Goal: Task Accomplishment & Management: Manage account settings

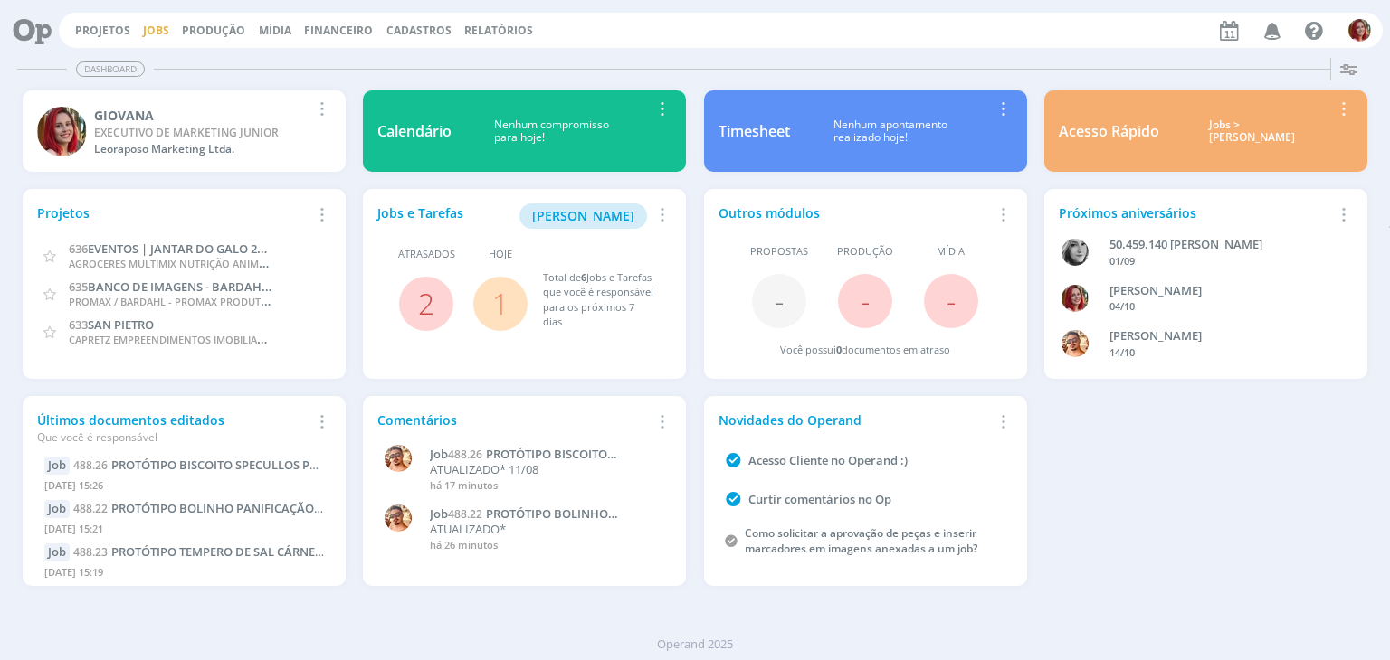
click at [163, 33] on link "Jobs" at bounding box center [156, 30] width 26 height 15
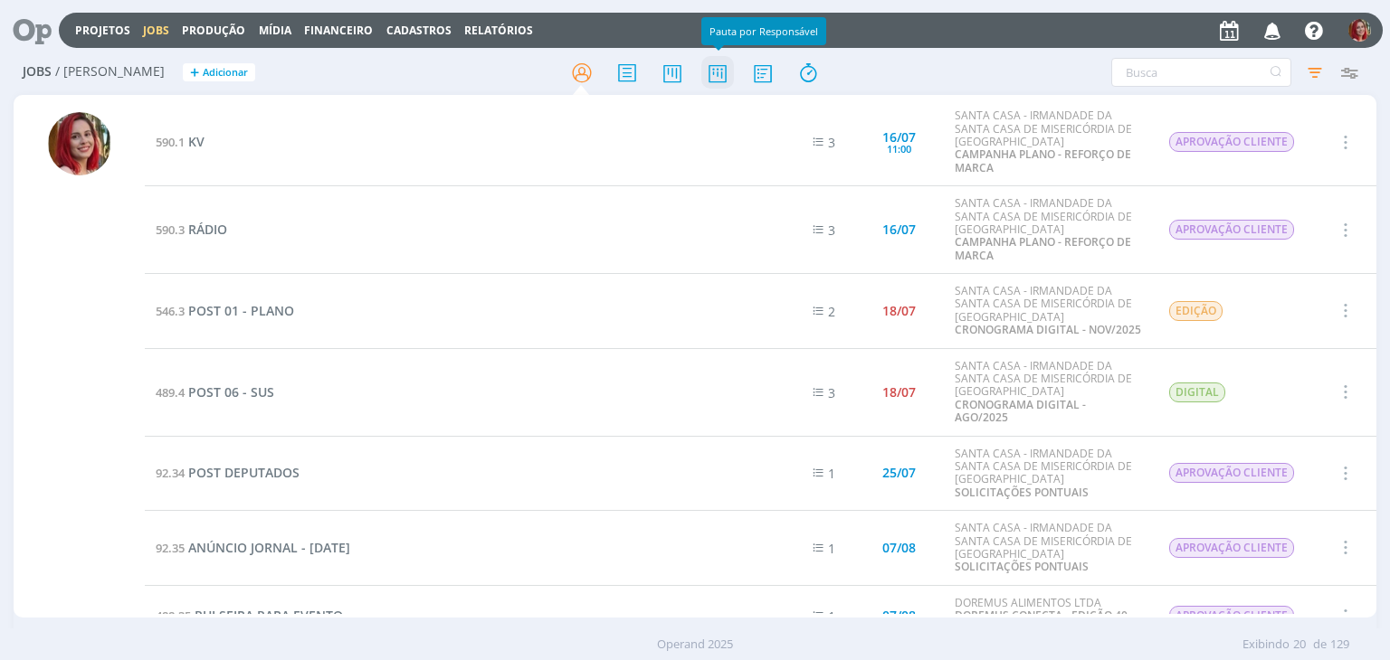
click at [724, 77] on icon at bounding box center [717, 72] width 33 height 35
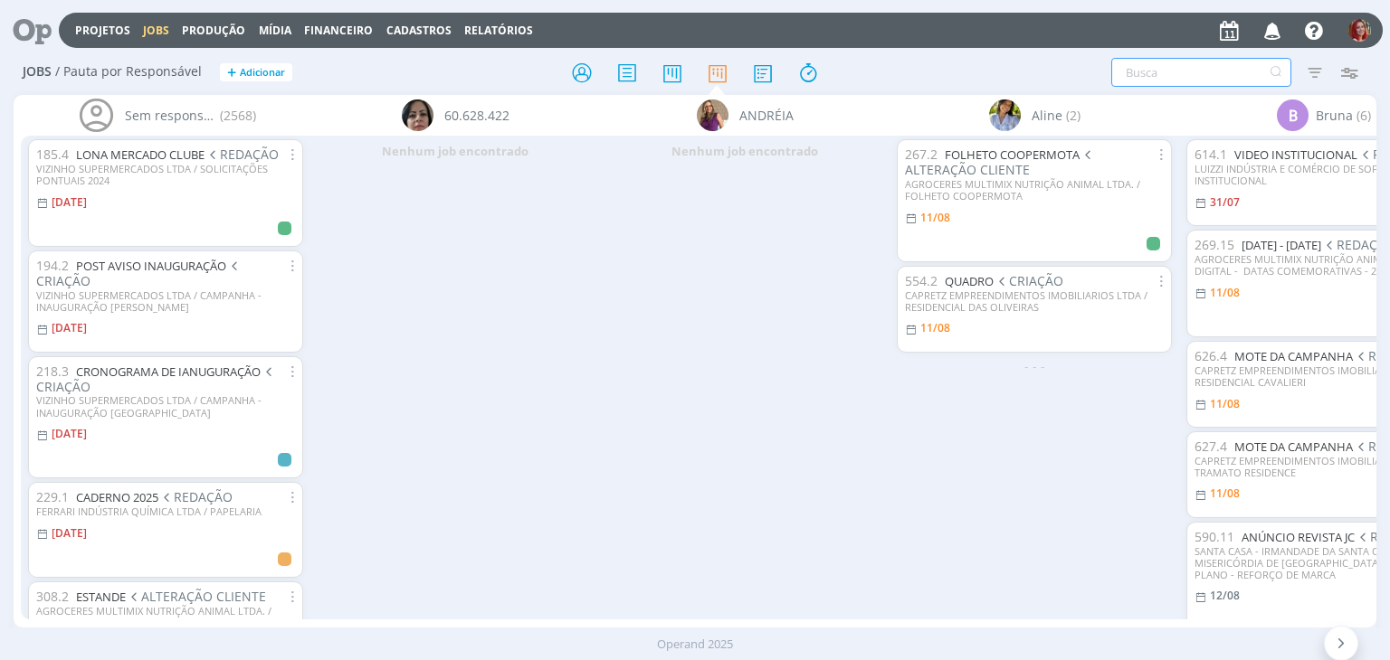
click at [1202, 70] on input "text" at bounding box center [1201, 72] width 180 height 29
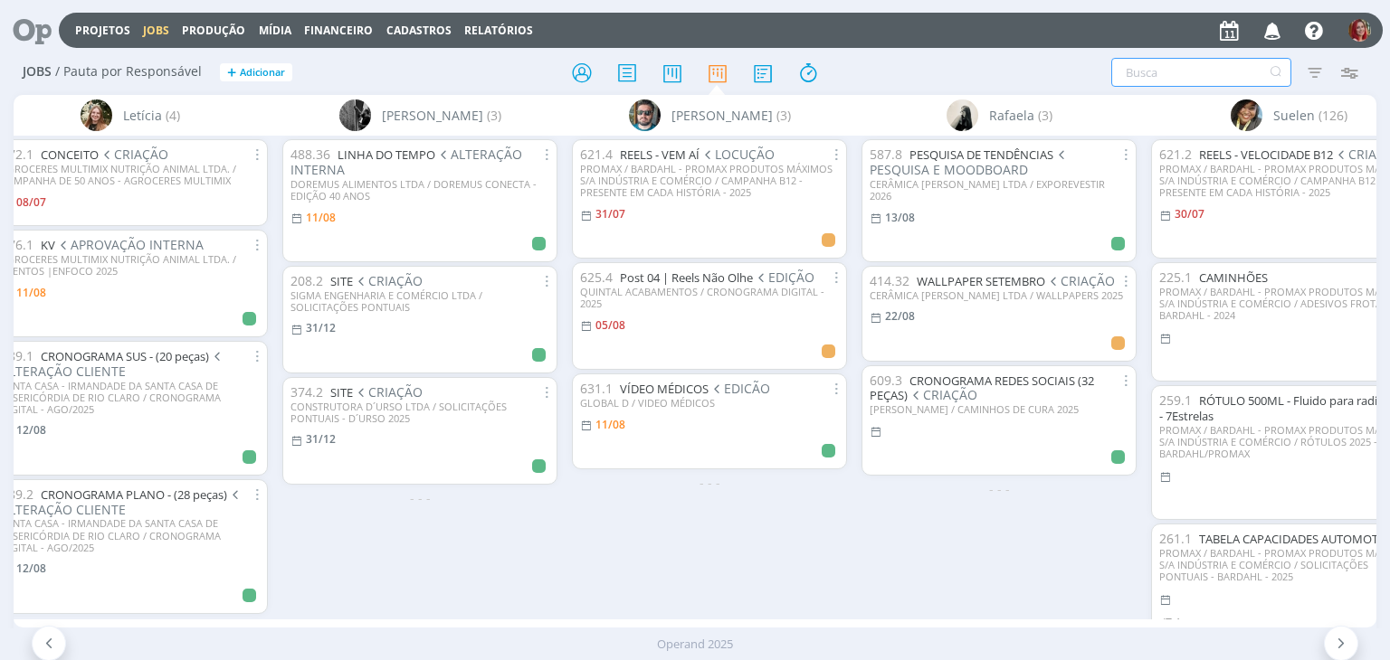
scroll to position [0, 4659]
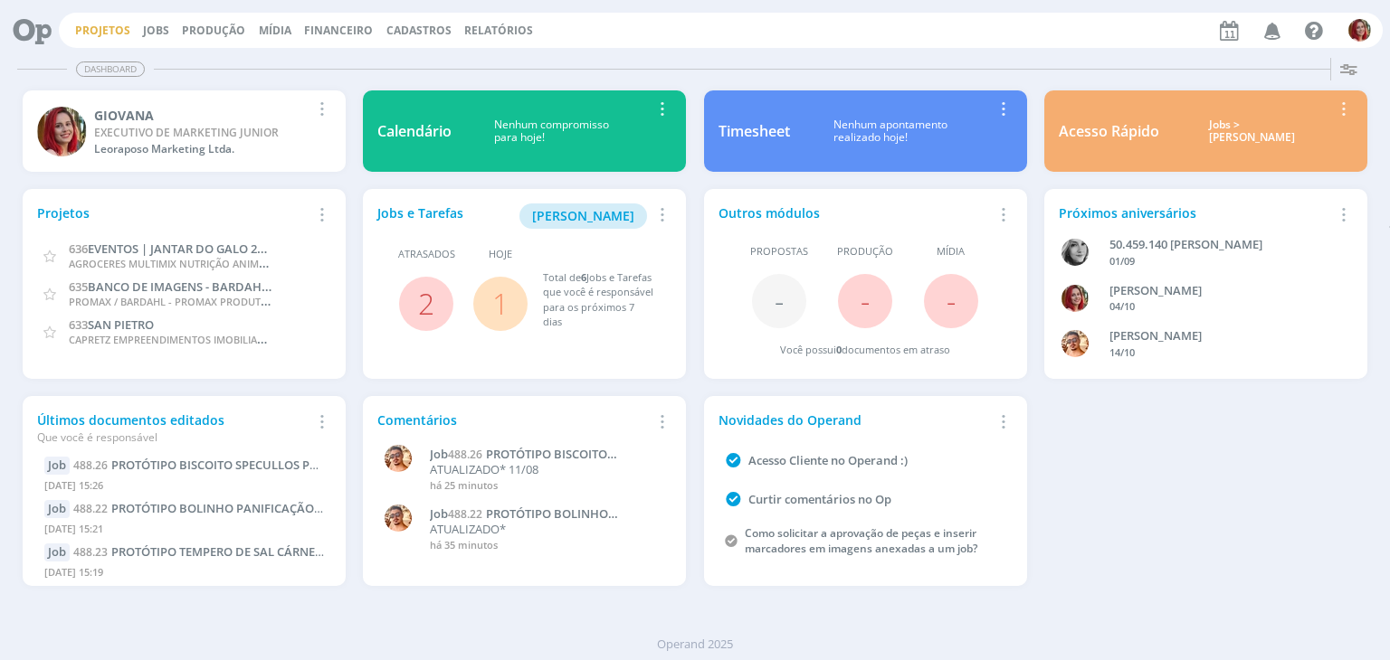
click at [117, 31] on link "Projetos" at bounding box center [102, 30] width 55 height 15
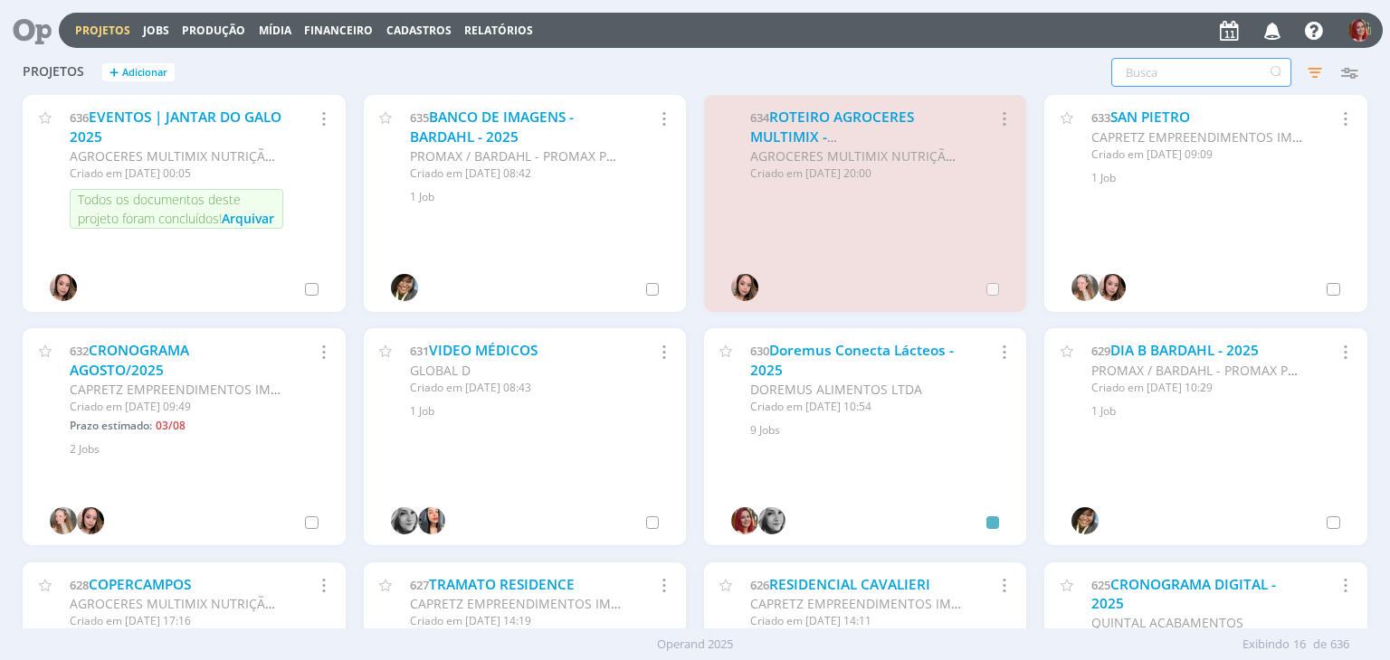
click at [1237, 75] on input "text" at bounding box center [1201, 72] width 180 height 29
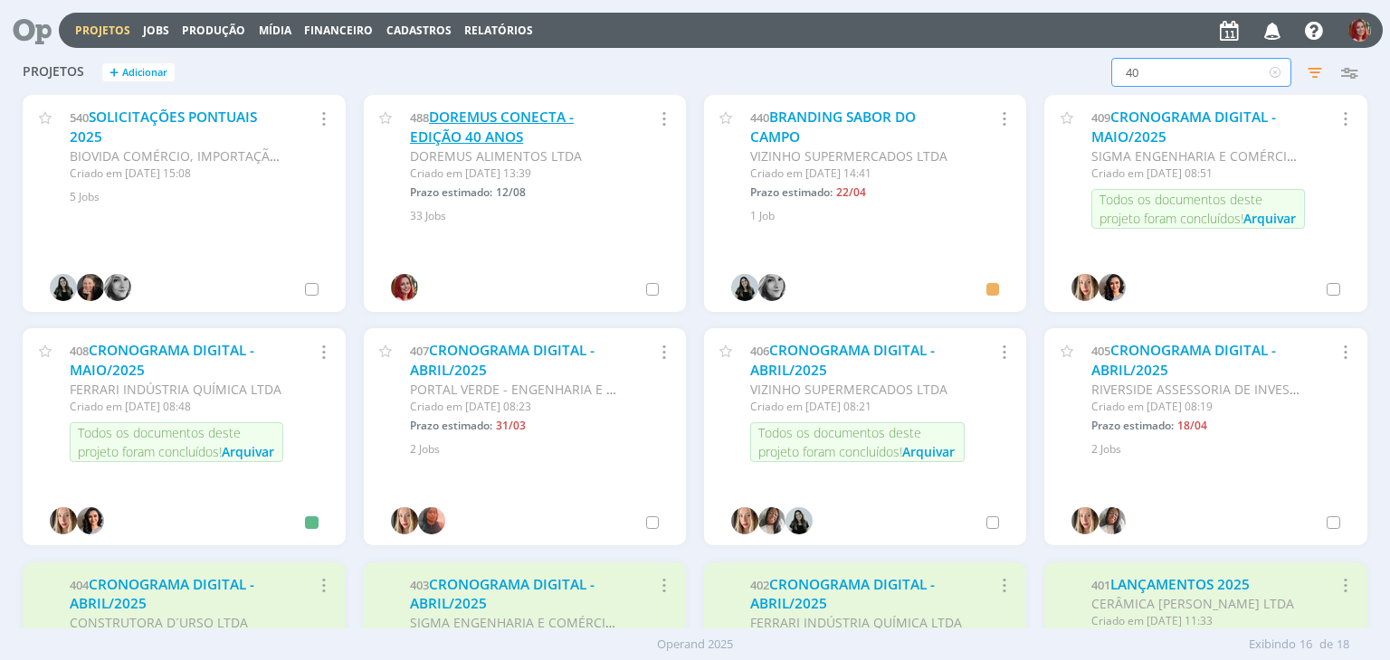
type input "40"
click at [478, 119] on link "DOREMUS CONECTA - EDIÇÃO 40 ANOS" at bounding box center [492, 127] width 164 height 39
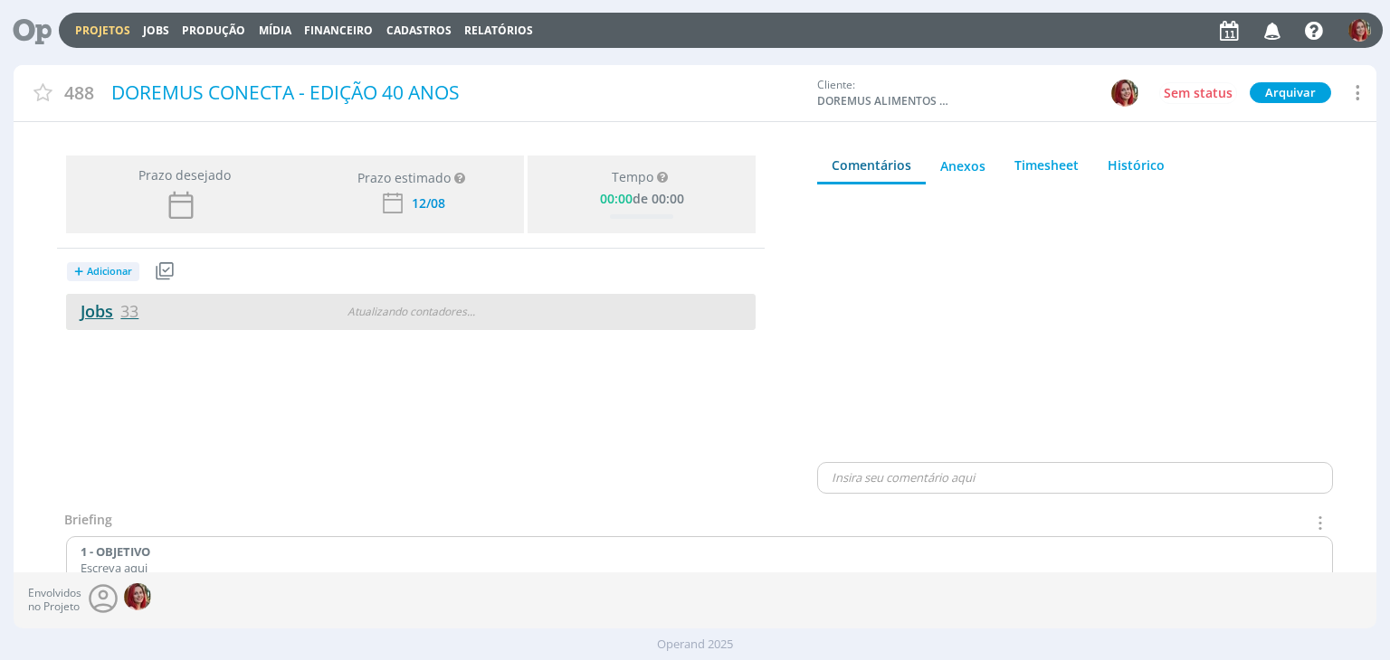
click at [119, 313] on link "Jobs 33" at bounding box center [102, 311] width 72 height 22
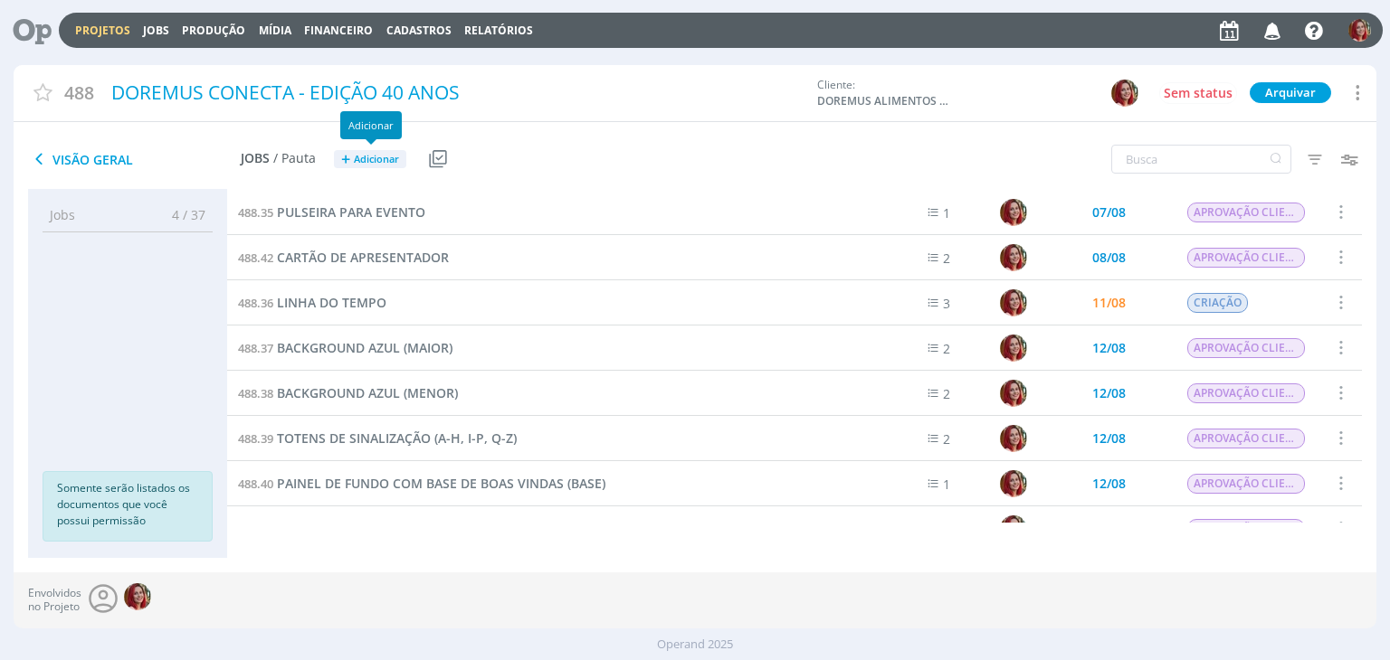
click at [348, 154] on span "+" at bounding box center [345, 159] width 9 height 19
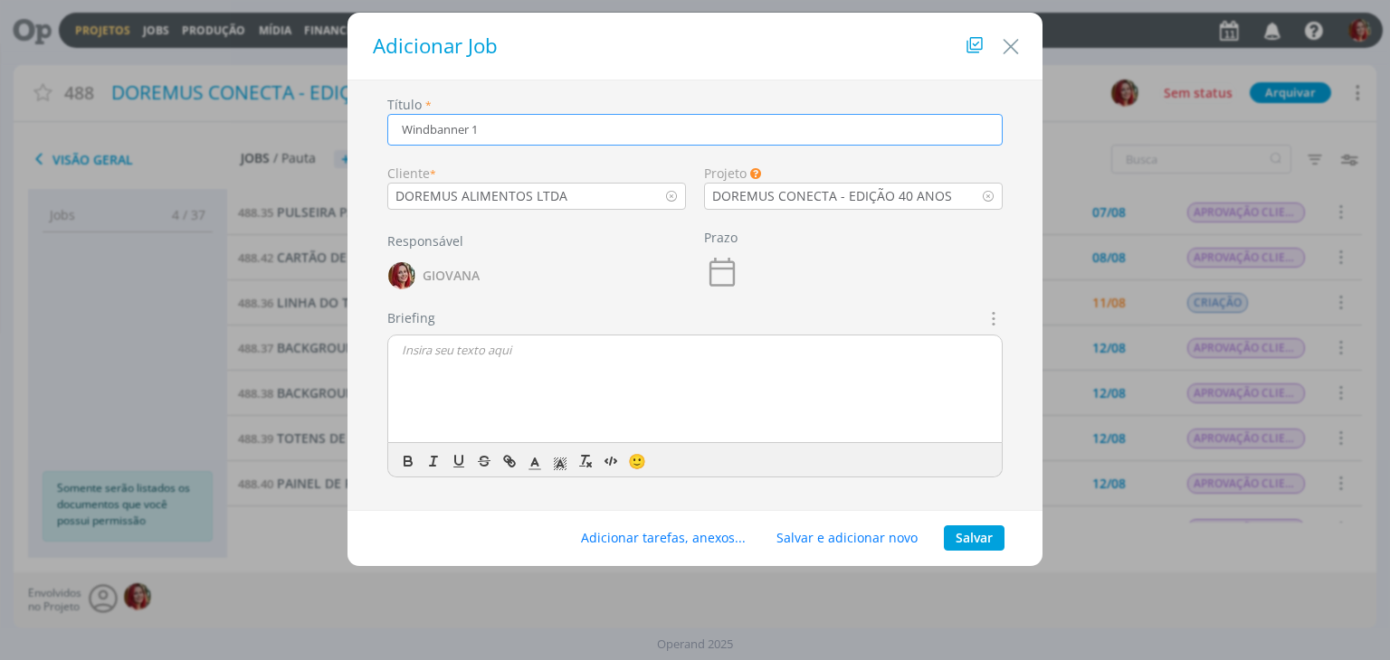
click at [503, 137] on input "Windbanner 1" at bounding box center [694, 130] width 615 height 32
click at [993, 324] on icon "dialog" at bounding box center [992, 319] width 20 height 22
type input "Windbanners (1 - 2 - 3)"
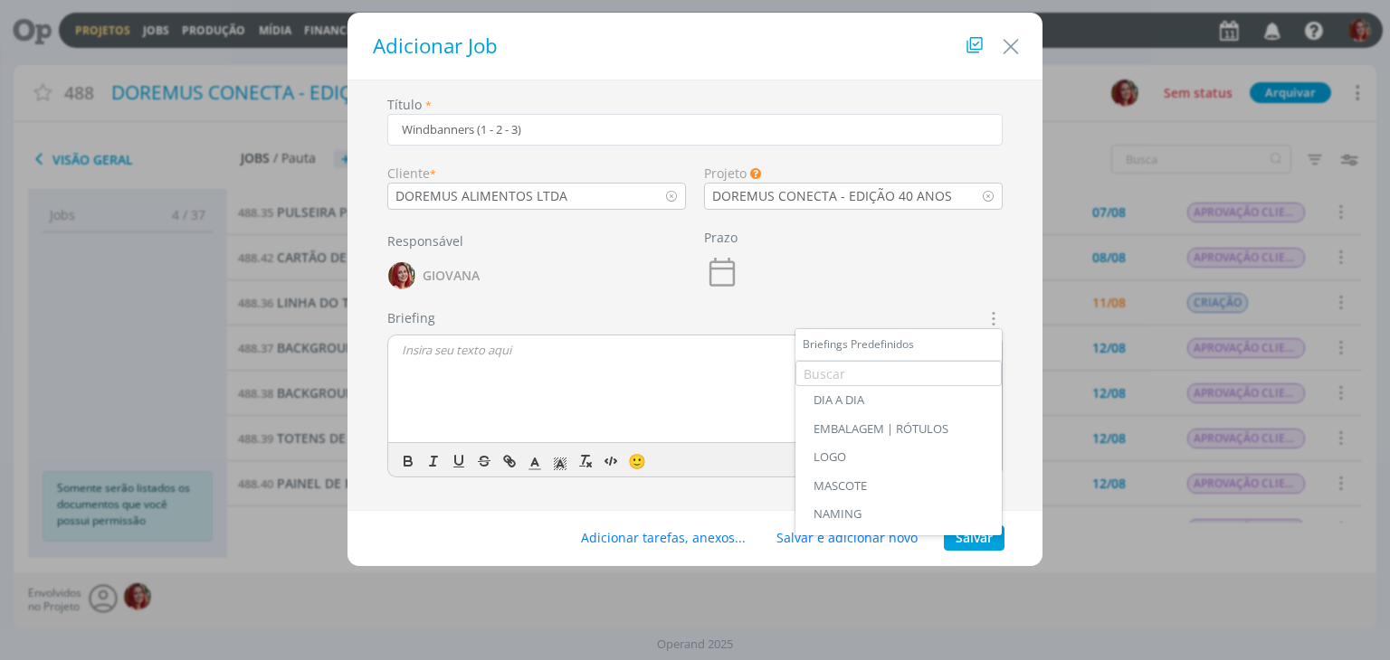
click at [922, 341] on div "Briefings Predefinidos" at bounding box center [898, 344] width 206 height 31
click at [860, 405] on div "DIA A DIA" at bounding box center [898, 401] width 170 height 14
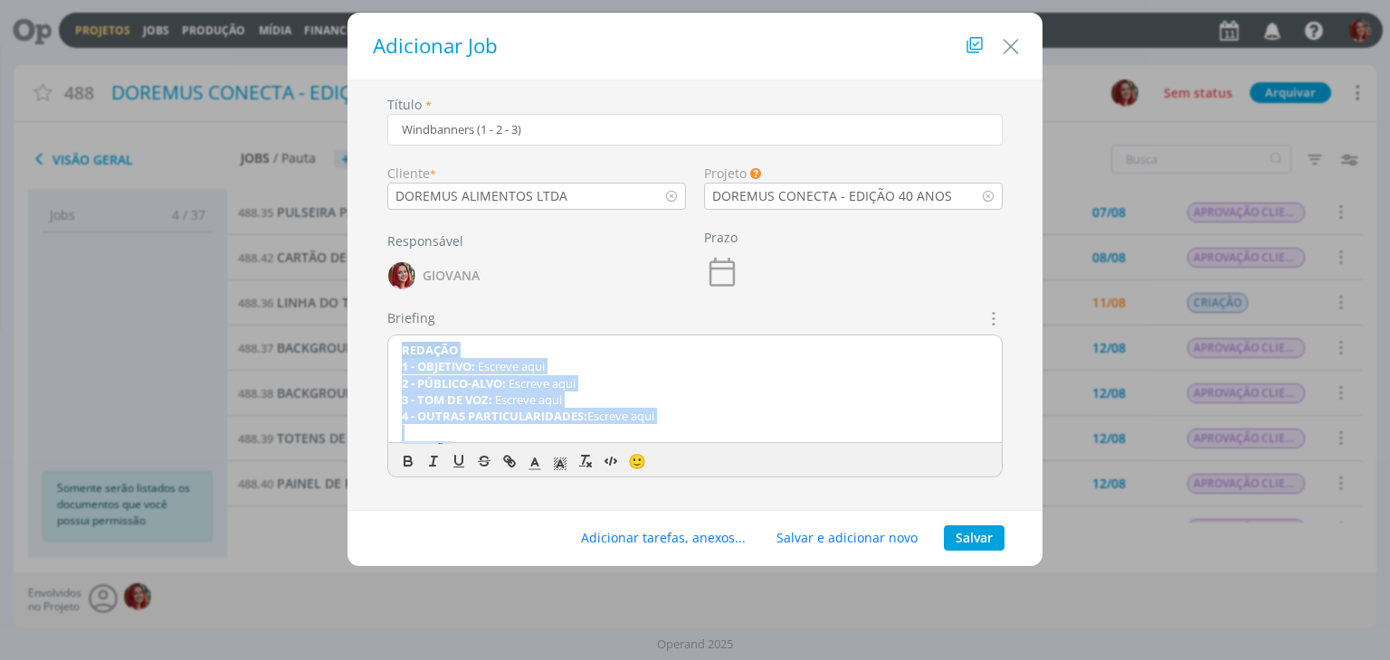
drag, startPoint x: 393, startPoint y: 352, endPoint x: 388, endPoint y: 323, distance: 29.3
click at [388, 323] on div "Briefings Predefinidos DIA A DIA EMBALAGEM | RÓTULOS LOGO MASCOTE NAMING PLANEJ…" at bounding box center [694, 393] width 615 height 169
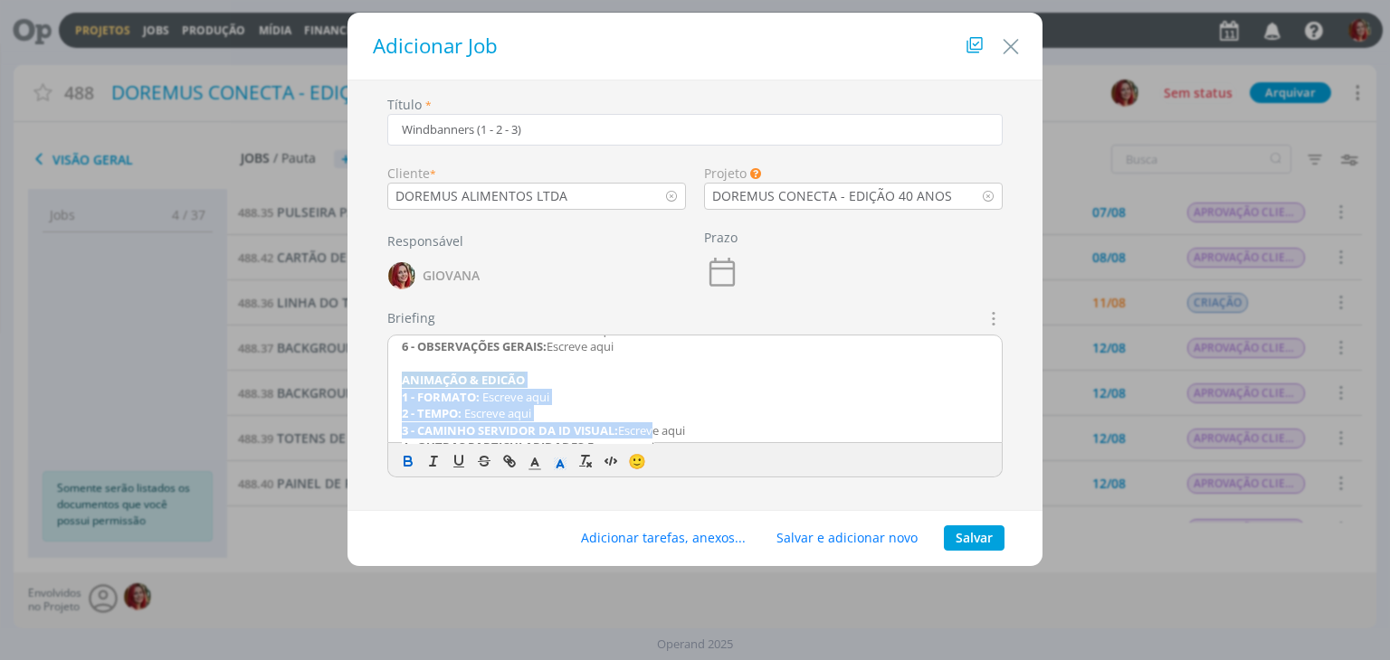
scroll to position [188, 0]
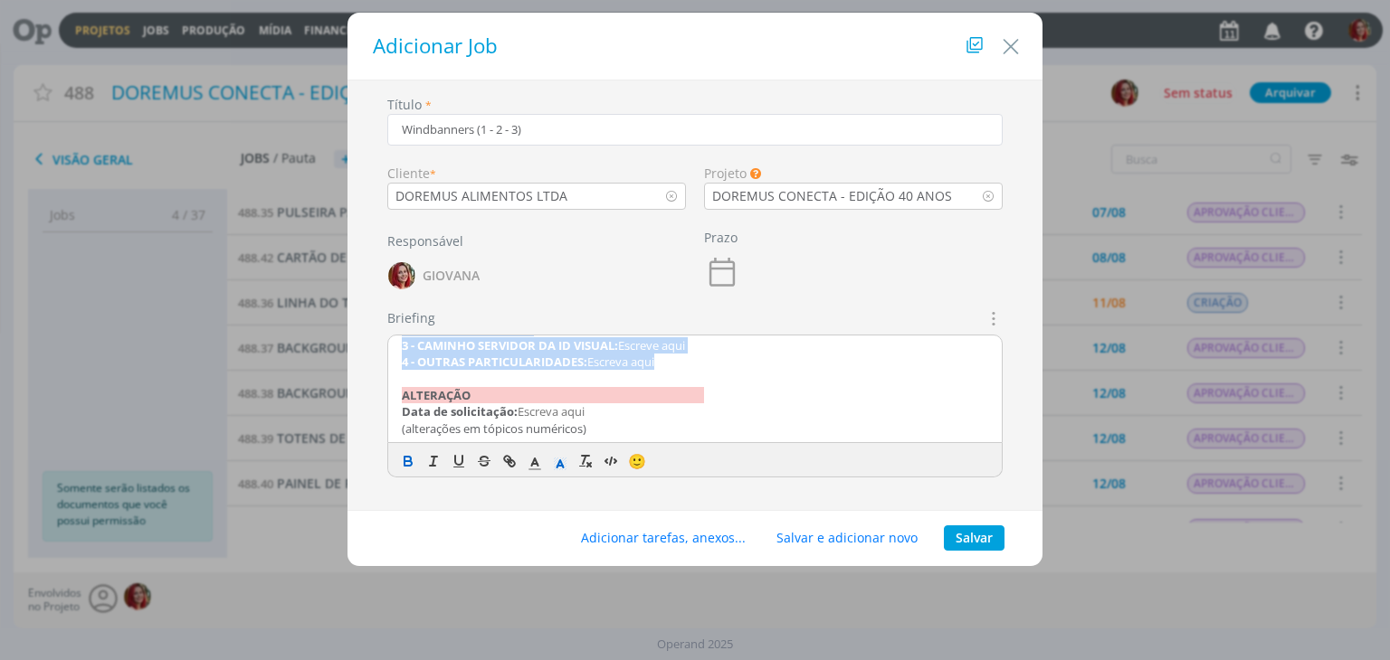
drag, startPoint x: 390, startPoint y: 392, endPoint x: 713, endPoint y: 363, distance: 324.3
click at [713, 363] on div "CRIAÇÃO 1 - FORMATO: Escreve aqui 2 - TIPO: Escreve aqui 3 - CAMINHO SERVIDOR: …" at bounding box center [694, 390] width 613 height 109
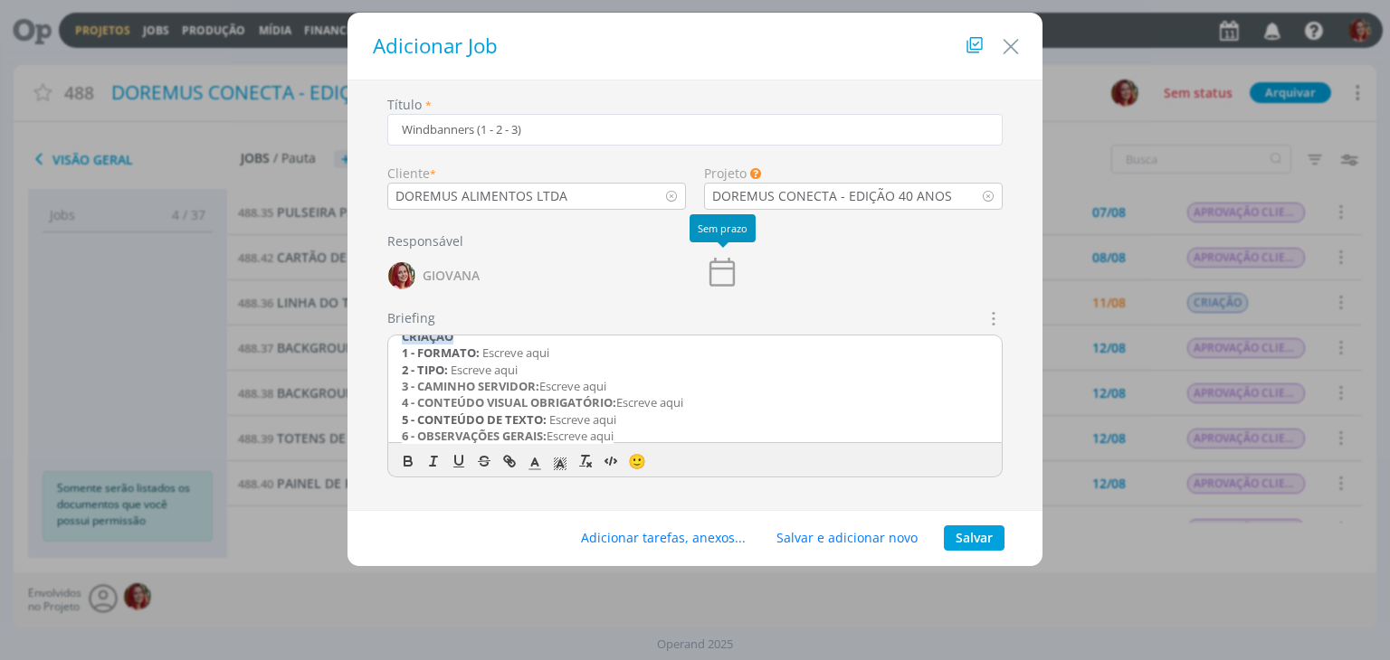
click at [727, 275] on icon "dialog" at bounding box center [722, 272] width 36 height 36
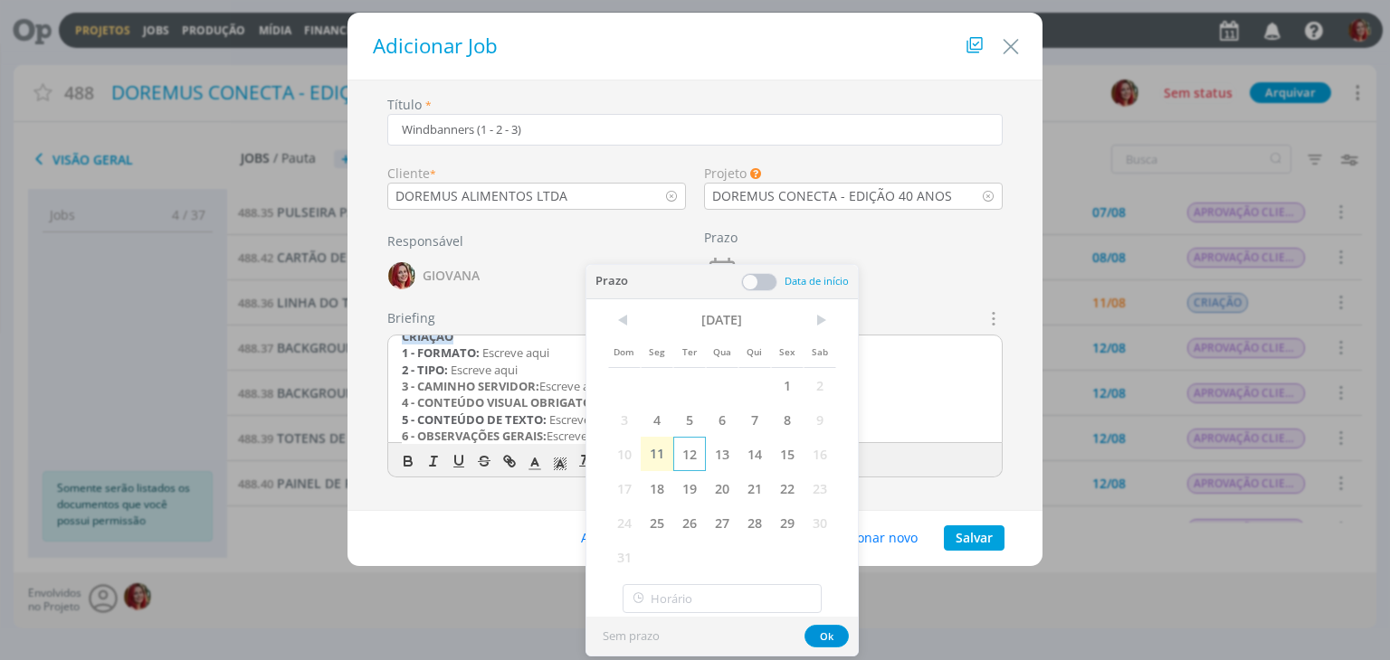
click at [680, 447] on span "12" at bounding box center [689, 454] width 33 height 34
click at [827, 638] on button "Ok" at bounding box center [826, 636] width 44 height 23
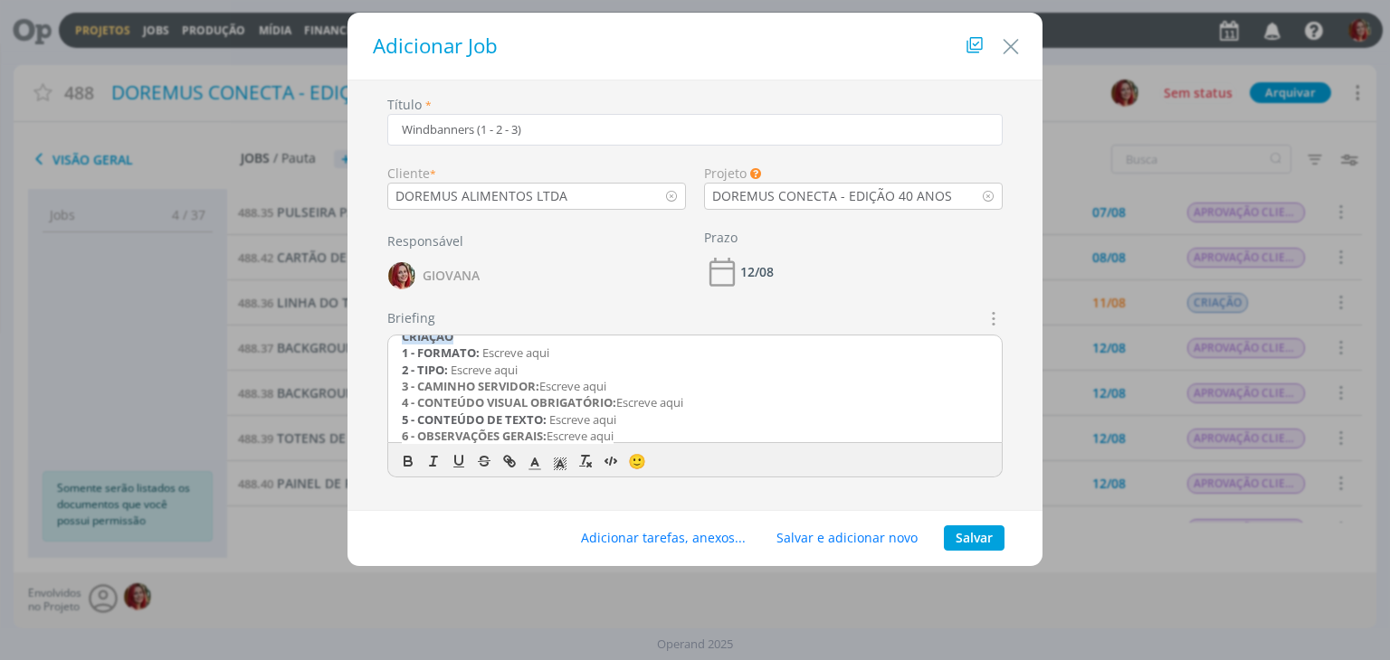
scroll to position [0, 0]
click at [977, 544] on button "Salvar" at bounding box center [974, 538] width 61 height 25
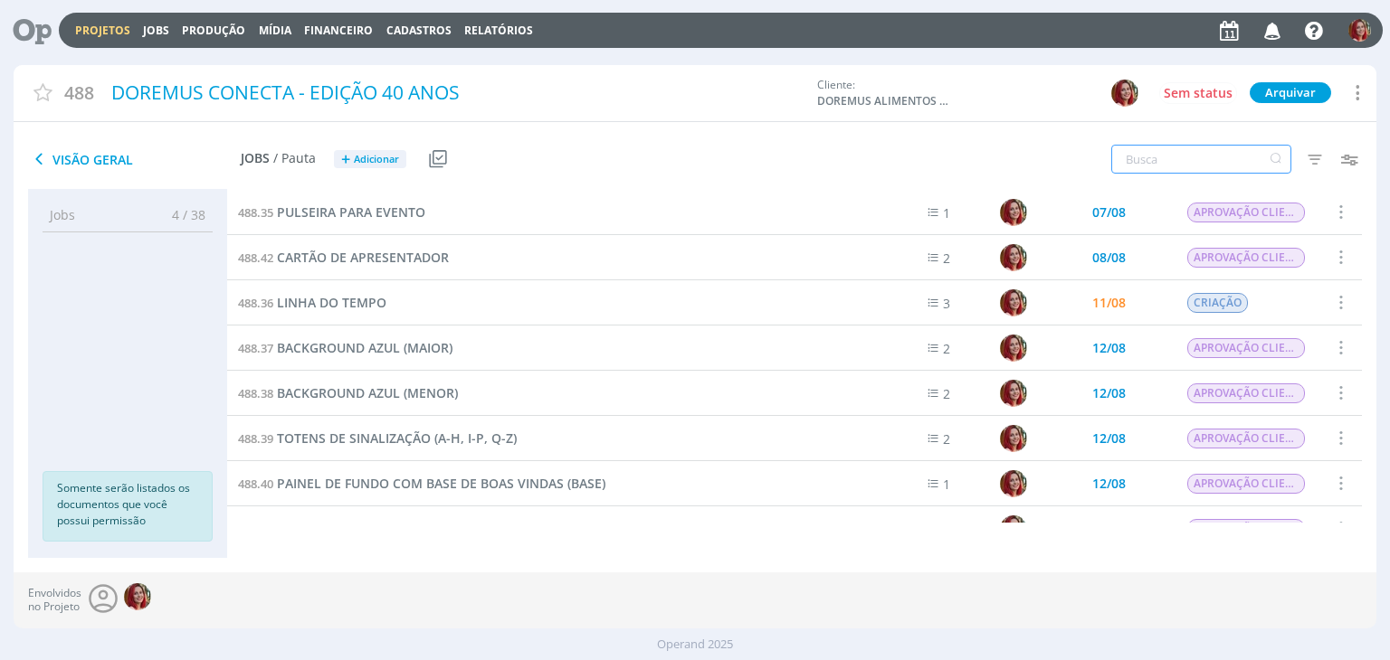
click at [1207, 153] on input "text" at bounding box center [1201, 159] width 180 height 29
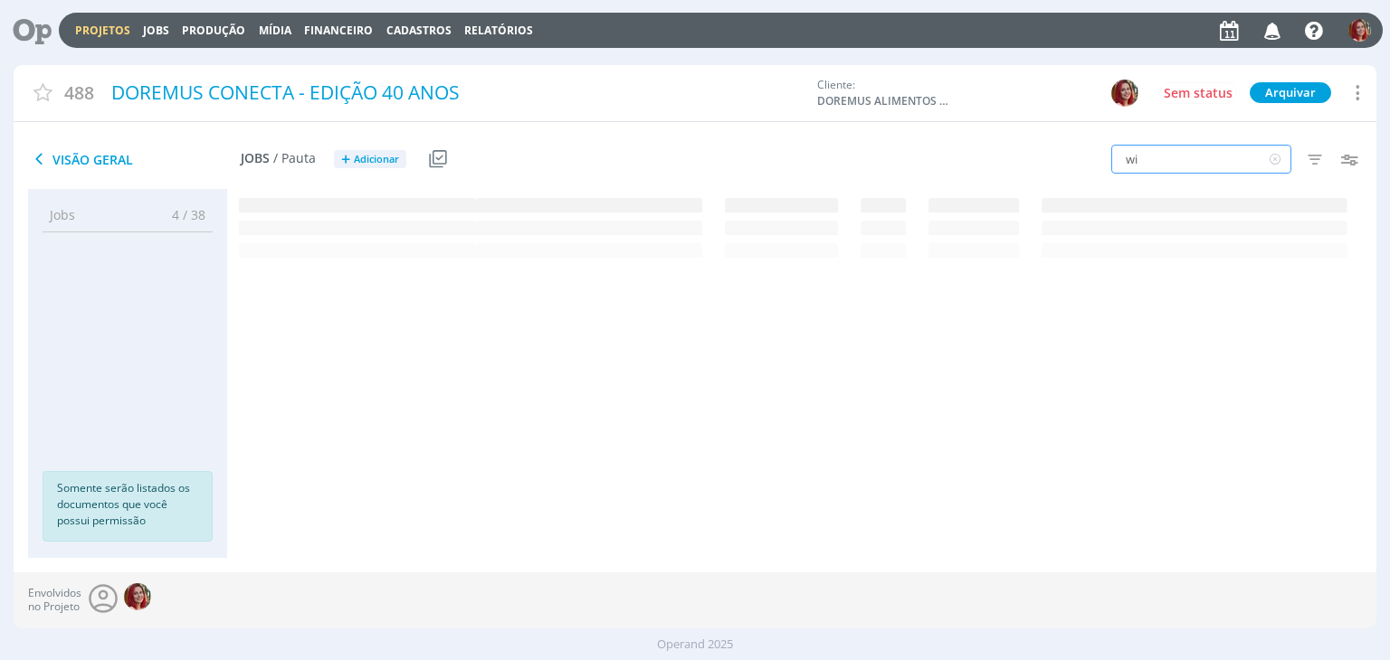
type input "wi"
click at [385, 216] on span "Windbanners (1 - 2 - 3)" at bounding box center [346, 212] width 138 height 17
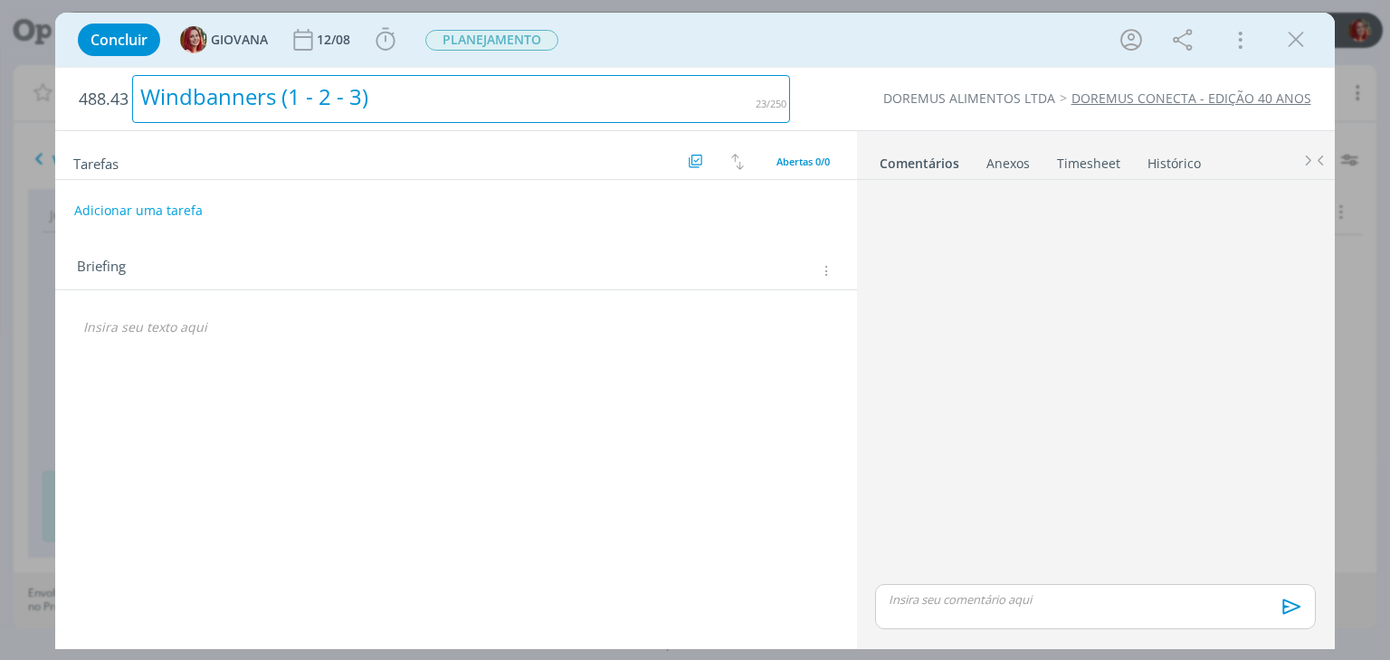
click at [196, 108] on div "Windbanners (1 - 2 - 3)" at bounding box center [461, 99] width 658 height 48
click at [203, 103] on div "Windbanners (1 - 2 - 3)" at bounding box center [461, 99] width 658 height 48
drag, startPoint x: 276, startPoint y: 99, endPoint x: 166, endPoint y: 106, distance: 109.7
click at [166, 106] on div "Windbanners (1 - 2 - 3)" at bounding box center [461, 99] width 658 height 48
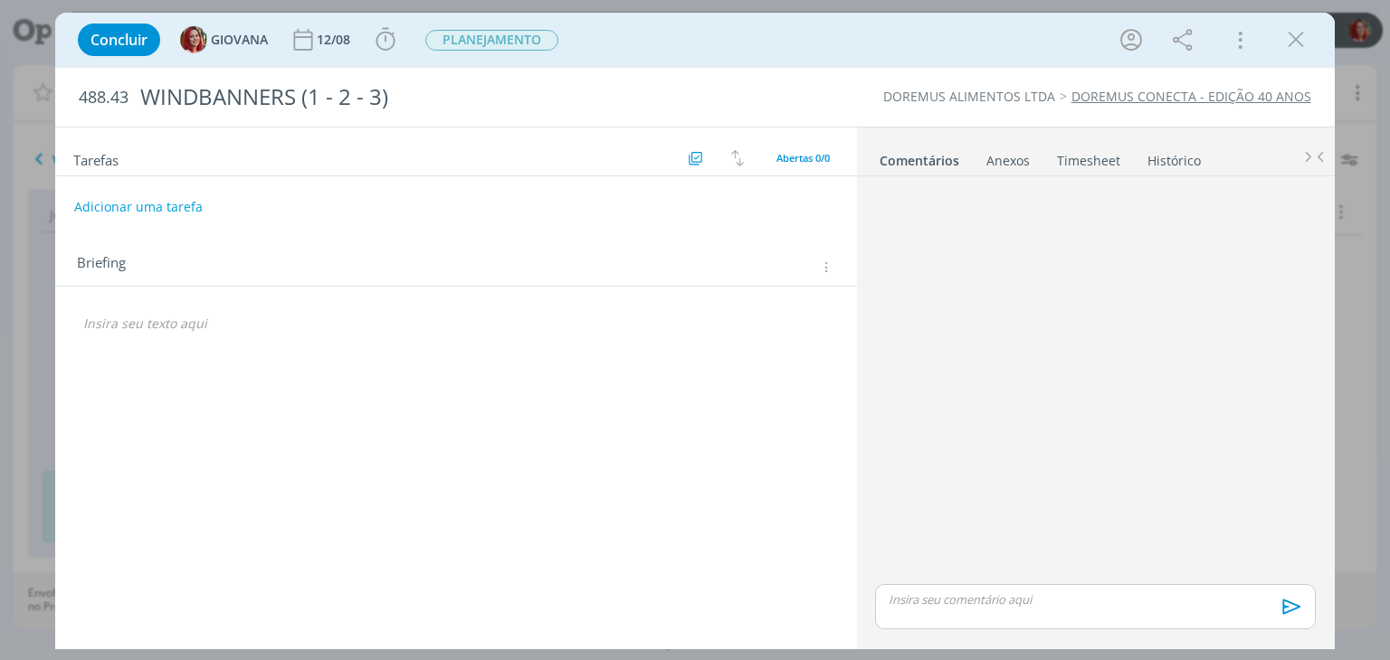
click at [193, 339] on div "🙂" at bounding box center [456, 328] width 772 height 38
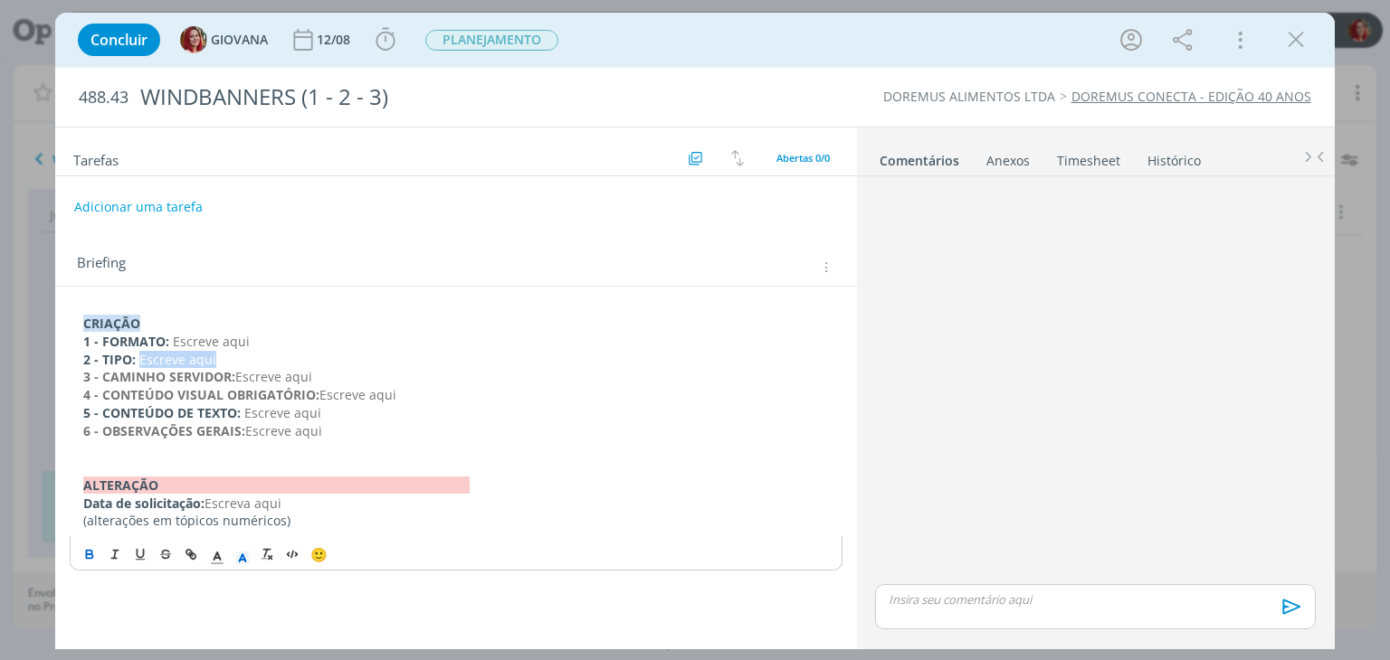
drag, startPoint x: 217, startPoint y: 360, endPoint x: 139, endPoint y: 363, distance: 77.9
click at [139, 363] on p "2 - TIPO: Escreve aqui" at bounding box center [455, 360] width 745 height 18
drag, startPoint x: 311, startPoint y: 380, endPoint x: 82, endPoint y: 384, distance: 228.9
click at [82, 384] on div "CRIAÇÃO 1 - FORMATO: Escreve aqui 2 - TIPO: Windbanner 3 - CAMINHO SERVIDOR: Es…" at bounding box center [456, 423] width 772 height 229
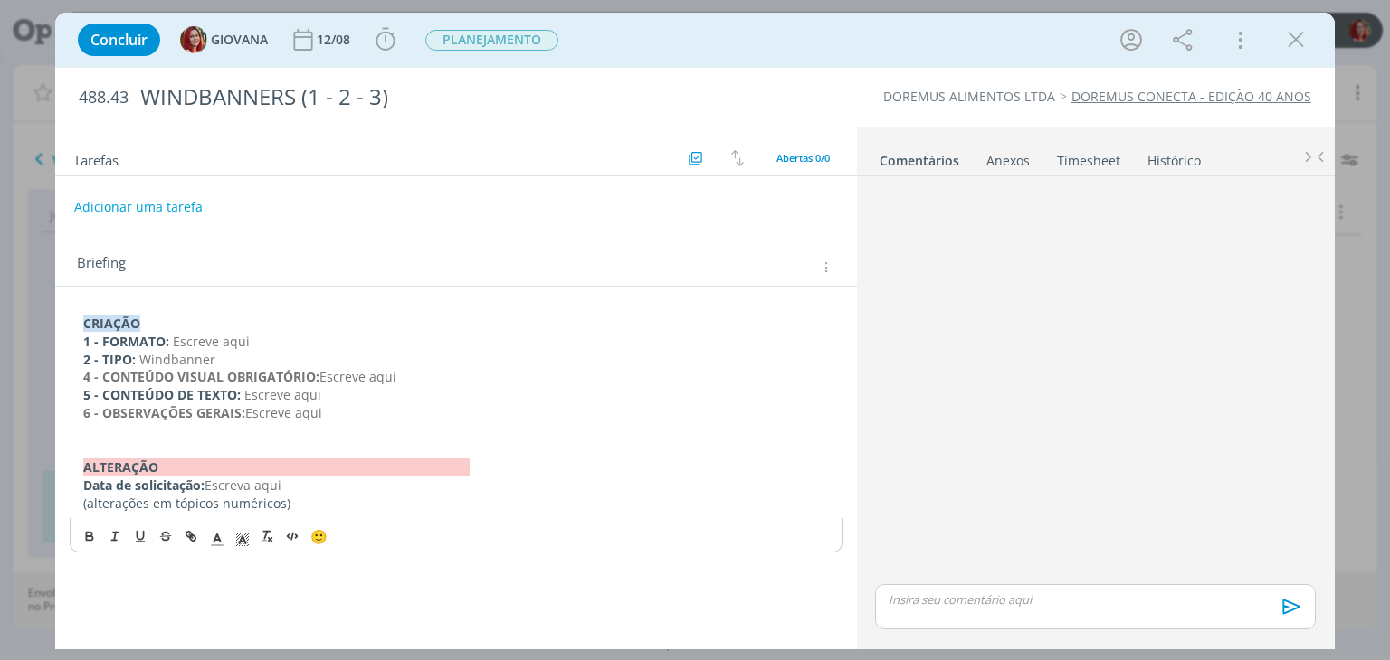
drag, startPoint x: 388, startPoint y: 371, endPoint x: 321, endPoint y: 375, distance: 67.1
click at [321, 375] on p "4 - CONTEÚDO VISUAL OBRIGATÓRIO: Escreve aqui" at bounding box center [455, 377] width 745 height 18
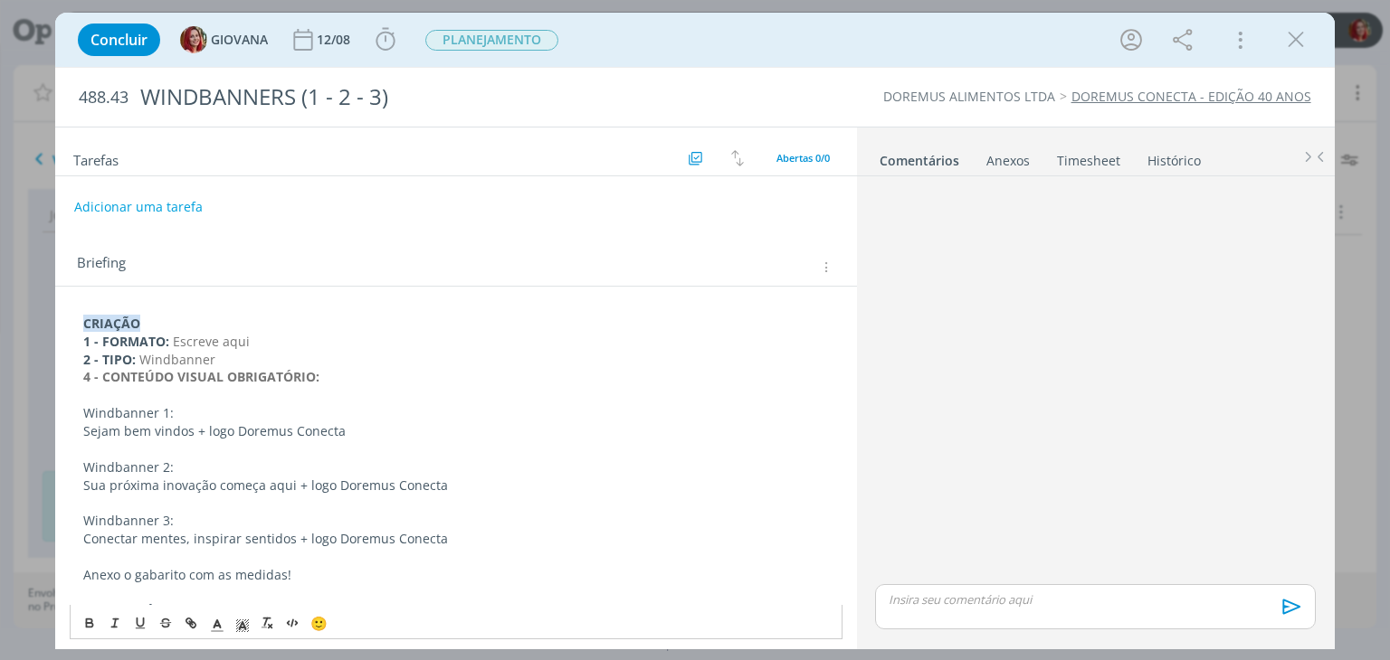
scroll to position [90, 0]
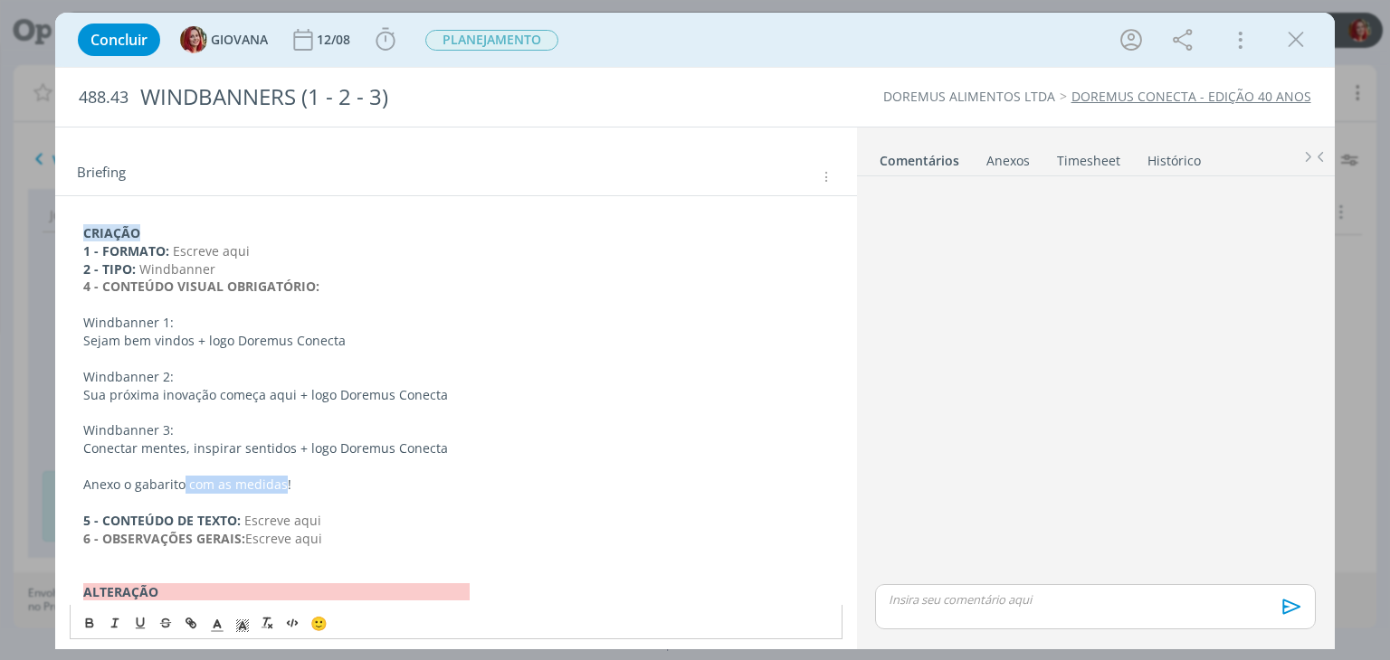
drag, startPoint x: 282, startPoint y: 484, endPoint x: 181, endPoint y: 479, distance: 101.5
click at [181, 479] on p "Anexo o gabarito com as medidas!" at bounding box center [455, 485] width 745 height 18
click at [368, 489] on p "Anexo o gabarito com as medidas!" at bounding box center [455, 485] width 745 height 18
drag, startPoint x: 301, startPoint y: 475, endPoint x: 78, endPoint y: 483, distance: 223.6
click at [78, 483] on div "CRIAÇÃO 1 - FORMATO: Escreve aqui 2 - TIPO: Windbanner 4 - CONTEÚDO VISUAL OBRI…" at bounding box center [456, 431] width 772 height 426
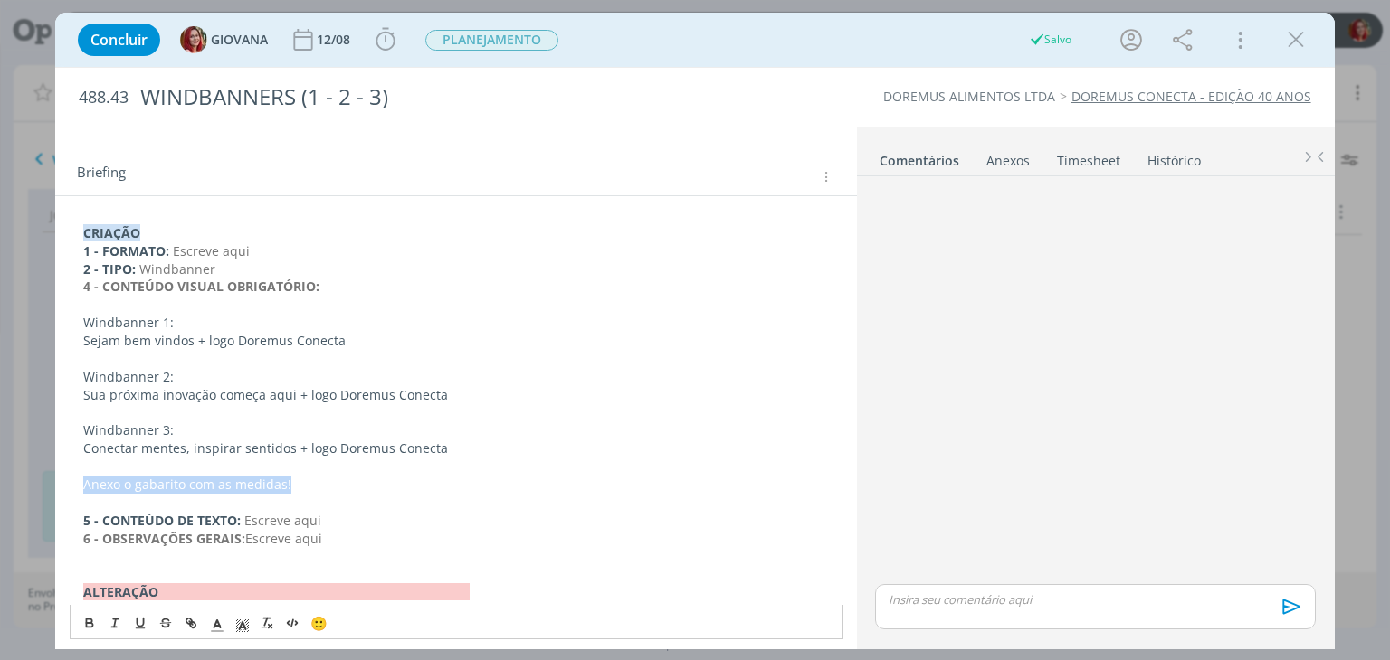
copy p "Anexo o gabarito com as medidas!"
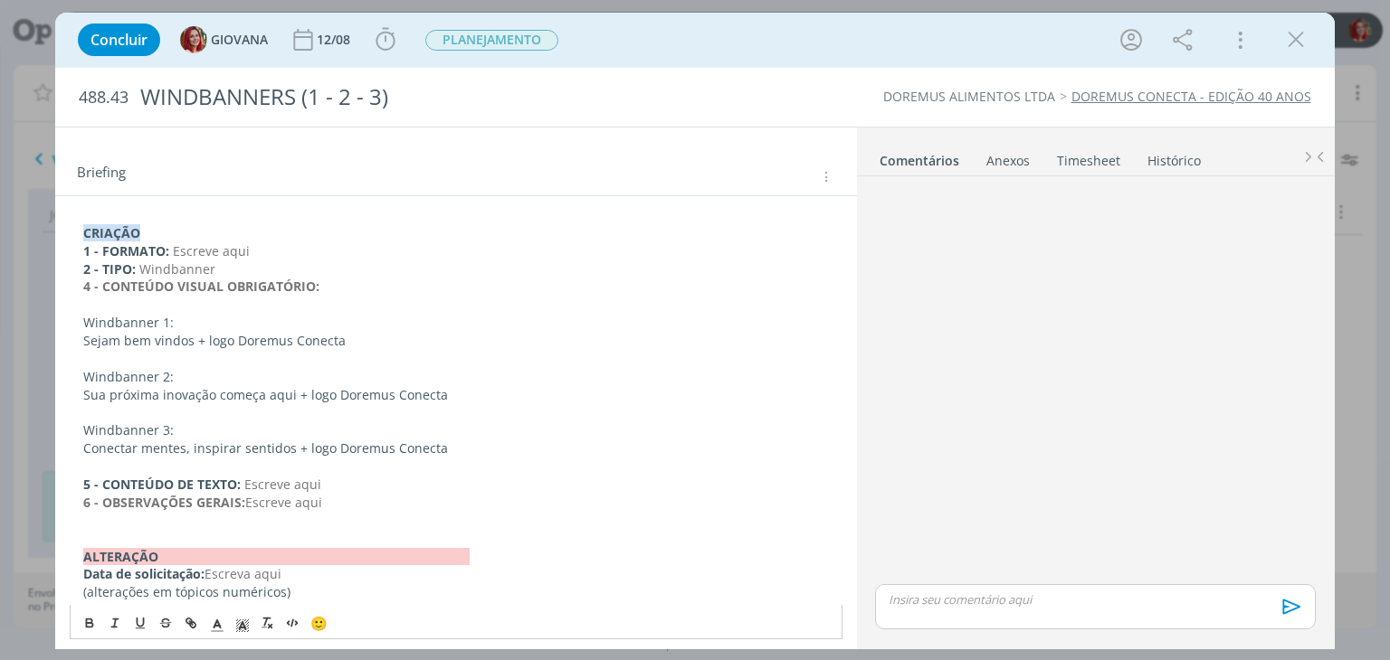
drag, startPoint x: 333, startPoint y: 505, endPoint x: 246, endPoint y: 510, distance: 87.0
click at [246, 510] on p "6 - OBSERVAÇÕES GERAIS: Escreve aqui" at bounding box center [455, 503] width 745 height 18
drag, startPoint x: 342, startPoint y: 485, endPoint x: 72, endPoint y: 480, distance: 269.7
click at [72, 480] on div "CRIAÇÃO 1 - FORMATO: Escreve aqui 2 - TIPO: Windbanner 4 - CONTEÚDO VISUAL OBRI…" at bounding box center [456, 413] width 772 height 390
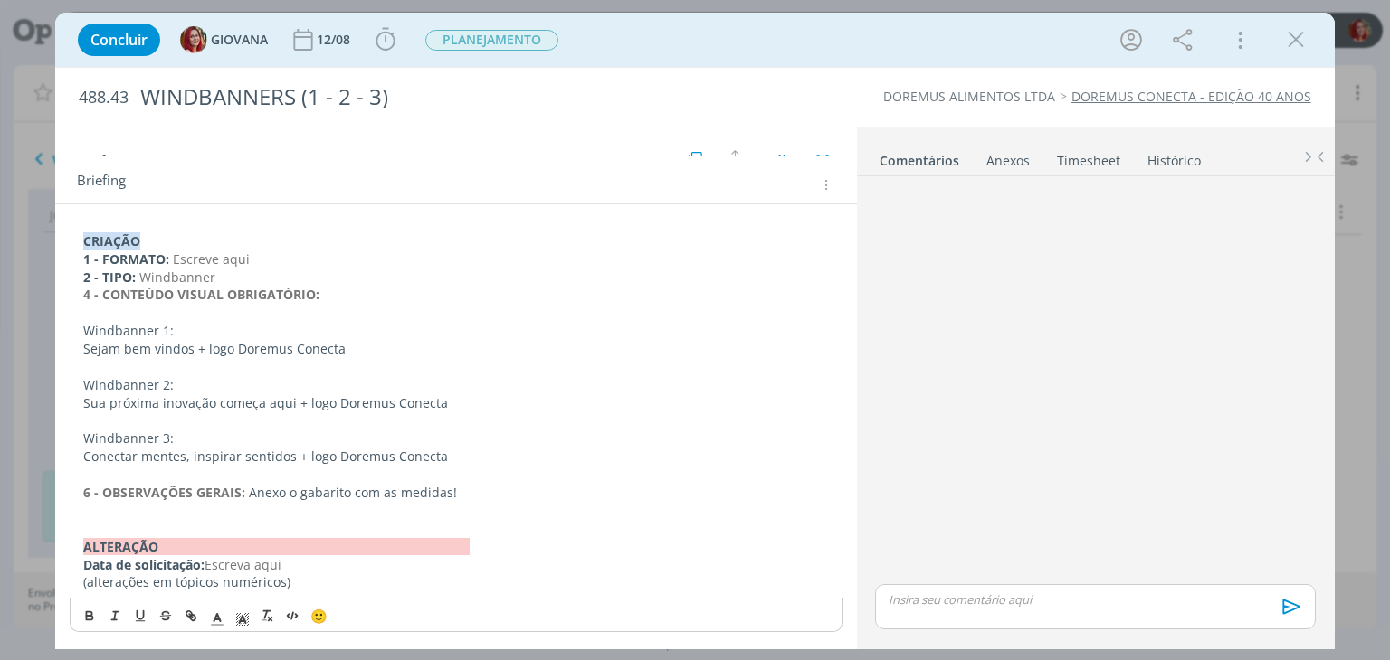
scroll to position [81, 0]
click at [90, 492] on strong "6 - OBSERVAÇÕES GERAIS:" at bounding box center [164, 493] width 162 height 17
click at [87, 298] on strong "4 - CONTEÚDO VISUAL OBRIGATÓRIO:" at bounding box center [201, 295] width 236 height 17
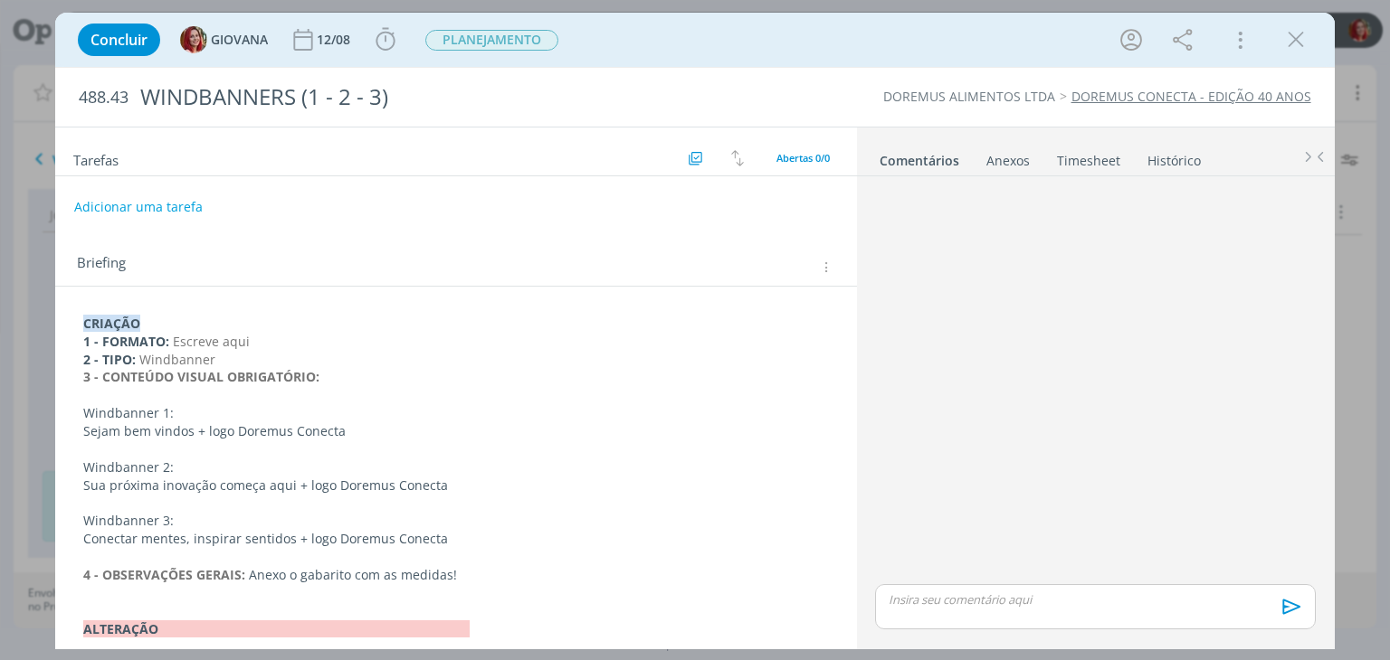
click at [311, 342] on p "1 - FORMATO: Escreve aqui" at bounding box center [455, 342] width 745 height 18
drag, startPoint x: 470, startPoint y: 575, endPoint x: 461, endPoint y: 585, distance: 14.1
click at [461, 585] on div "CRIAÇÃO 1 - FORMATO: Escreve aqui 2 - TIPO: Windbanner 3 - CONTEÚDO VISUAL OBRI…" at bounding box center [456, 495] width 772 height 373
click at [461, 571] on p "4 - OBSERVAÇÕES GERAIS: Anexo o gabarito com as medidas!" at bounding box center [455, 575] width 745 height 18
click at [1008, 157] on div "Anexos 0" at bounding box center [1007, 161] width 43 height 18
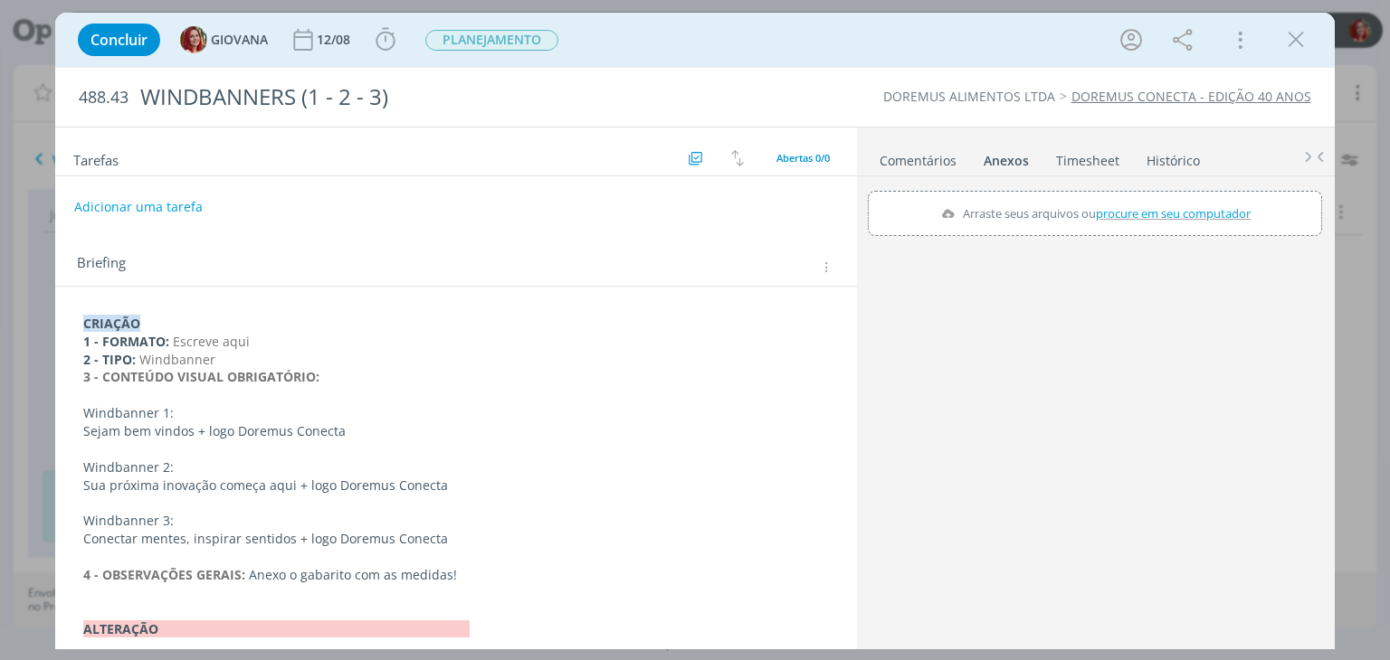
click at [1129, 218] on span "procure em seu computador" at bounding box center [1174, 213] width 155 height 16
click at [1129, 196] on input "Arraste seus arquivos ou procure em seu computador" at bounding box center [1095, 193] width 454 height 5
type input "C:\fakepath\Gabarito_WIND_BANNER_M_Faca.pdf"
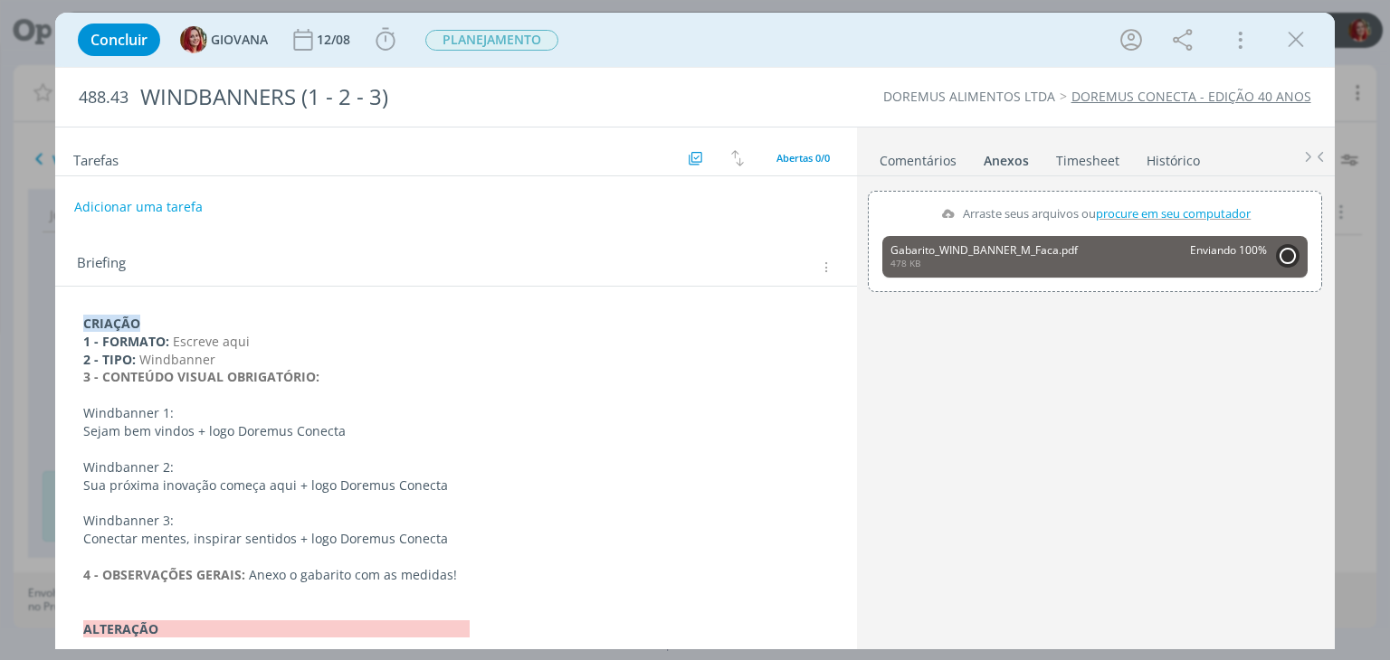
drag, startPoint x: 448, startPoint y: 584, endPoint x: 394, endPoint y: 584, distance: 53.4
click at [394, 584] on p "dialog" at bounding box center [455, 593] width 745 height 18
click at [417, 567] on span "Anexo o gabarito com as medidas!" at bounding box center [354, 575] width 208 height 17
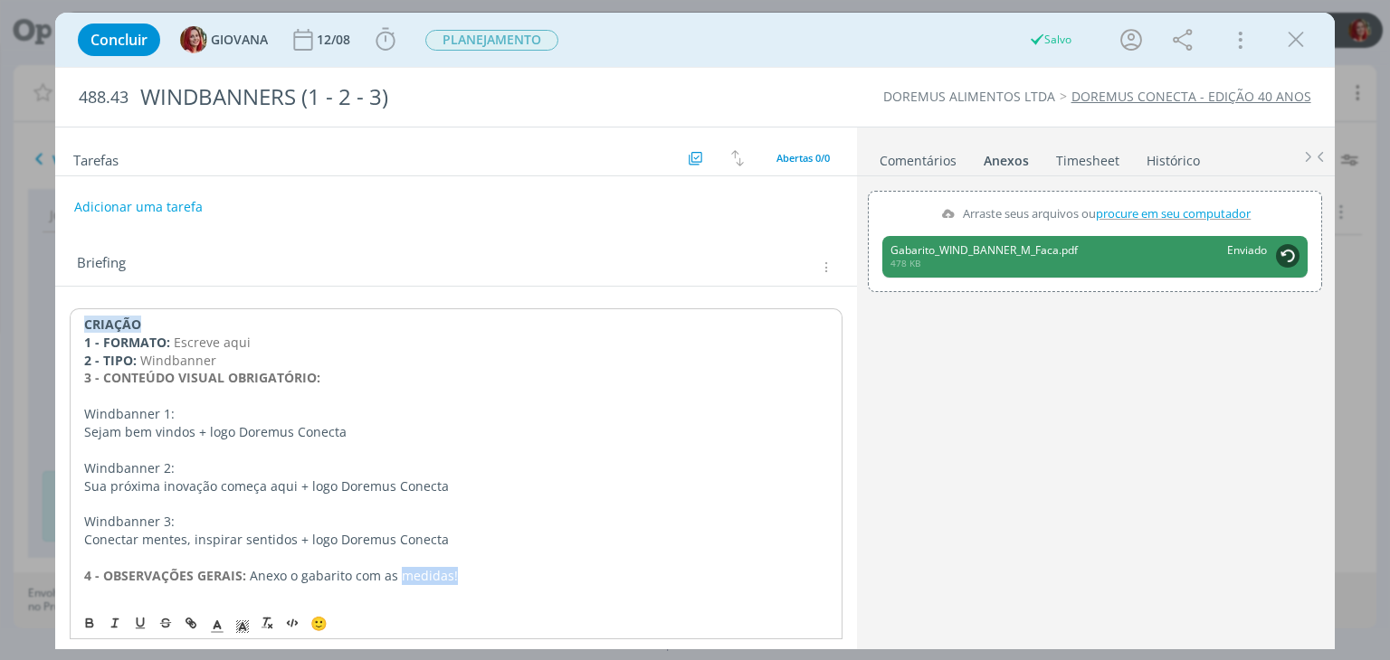
drag, startPoint x: 451, startPoint y: 571, endPoint x: 397, endPoint y: 581, distance: 55.2
click at [397, 581] on p "4 - OBSERVAÇÕES GERAIS: Anexo o gabarito com as medidas!" at bounding box center [455, 576] width 743 height 18
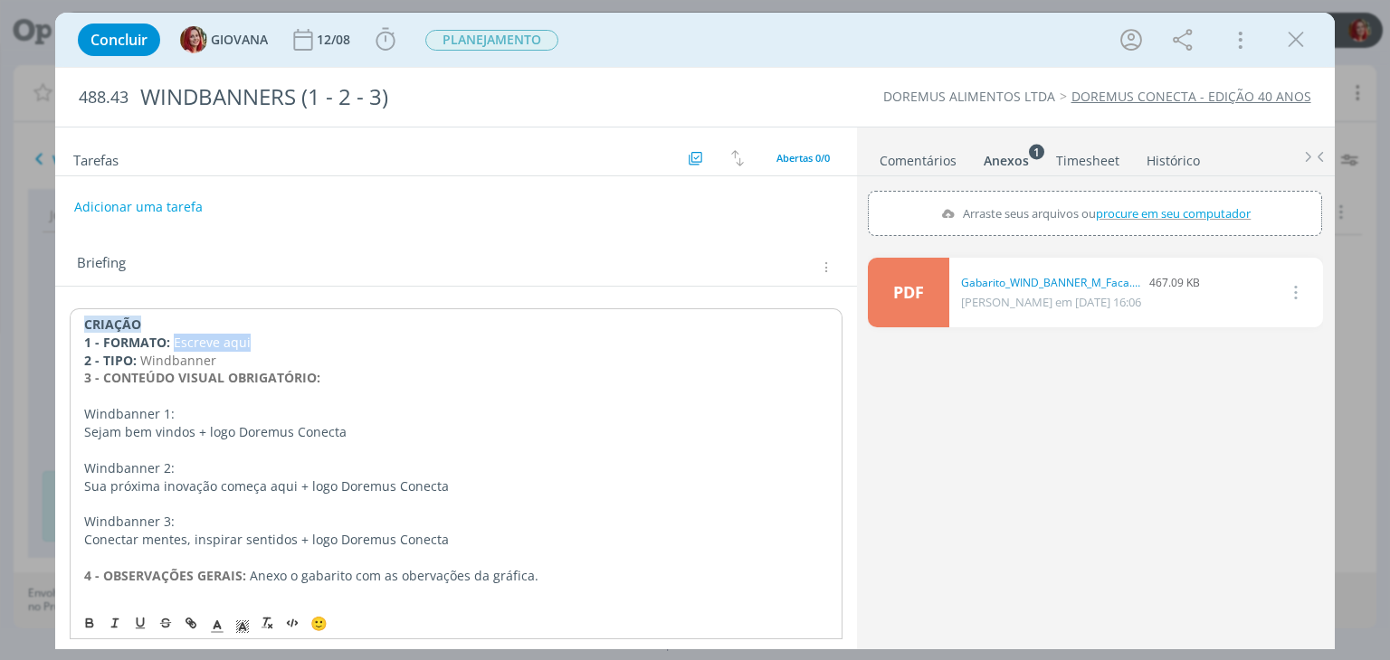
drag, startPoint x: 251, startPoint y: 337, endPoint x: 174, endPoint y: 333, distance: 77.0
click at [174, 334] on p "1 - FORMATO: Escreve aqui" at bounding box center [455, 343] width 743 height 18
click at [252, 355] on p "2 - TIPO: Windbanner" at bounding box center [455, 360] width 745 height 18
drag, startPoint x: 252, startPoint y: 342, endPoint x: 176, endPoint y: 330, distance: 77.8
click at [176, 330] on div "CRIAÇÃO 1 - FORMATO: Escreve aqui 2 - TIPO: Windbanner 3 - CONTEÚDO VISUAL OBRI…" at bounding box center [456, 495] width 772 height 373
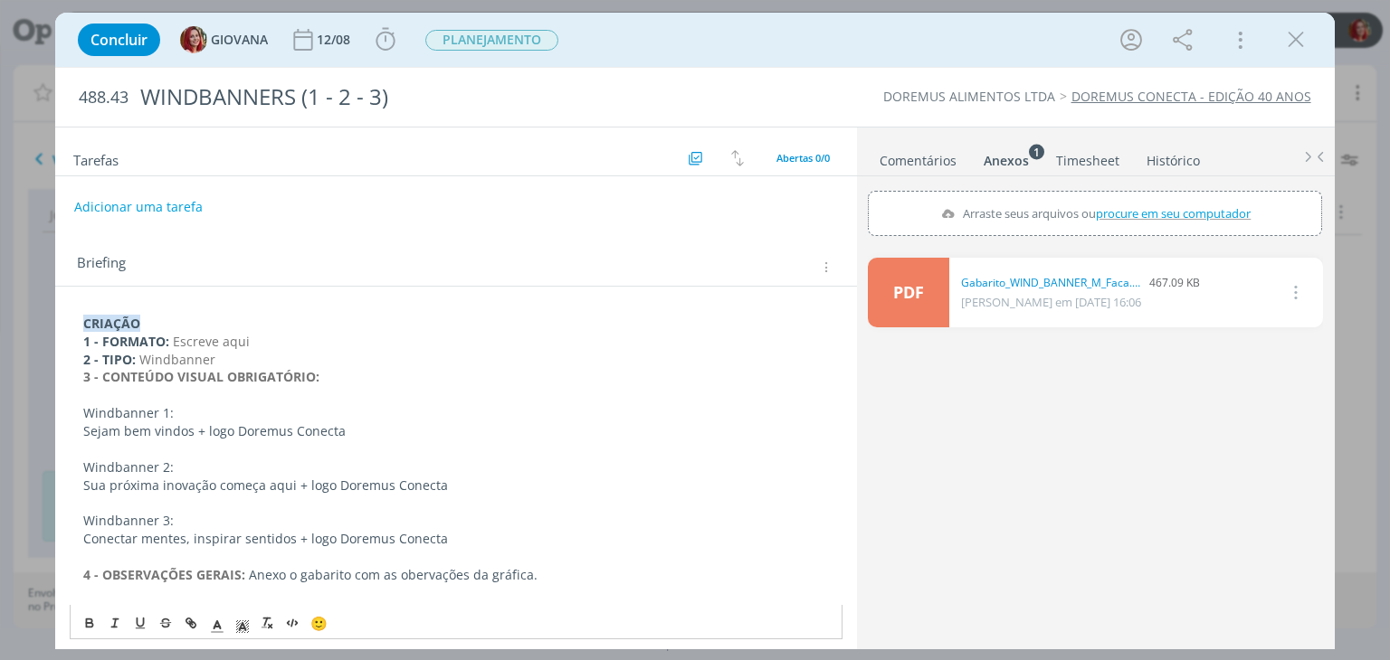
click at [223, 351] on p "2 - TIPO: Windbanner" at bounding box center [455, 360] width 745 height 18
click at [246, 341] on p "1 - FORMATO: Escreve aqui" at bounding box center [455, 342] width 745 height 18
click at [258, 345] on p "1 - FORMATO: 0,60x2,10" at bounding box center [455, 342] width 745 height 18
click at [155, 200] on button "Adicionar uma tarefa" at bounding box center [137, 206] width 128 height 31
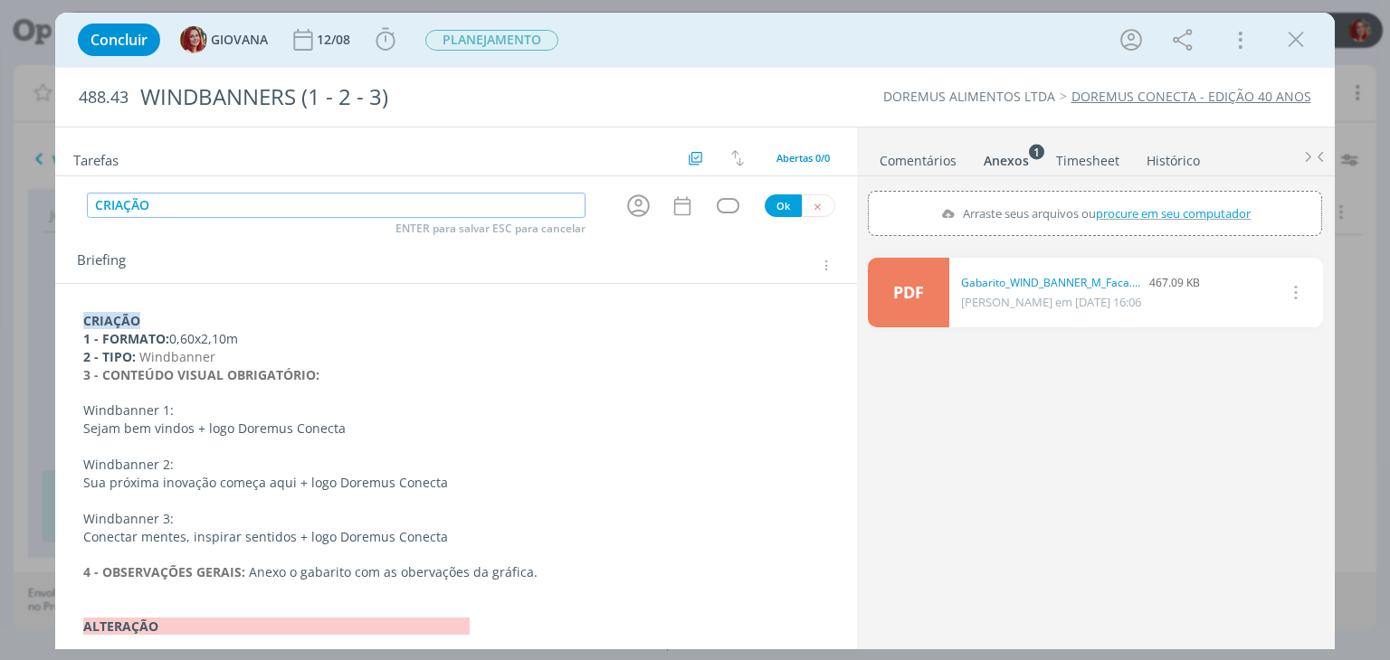
type input "CRIAÇÃO"
click at [770, 209] on button "Ok" at bounding box center [783, 206] width 37 height 23
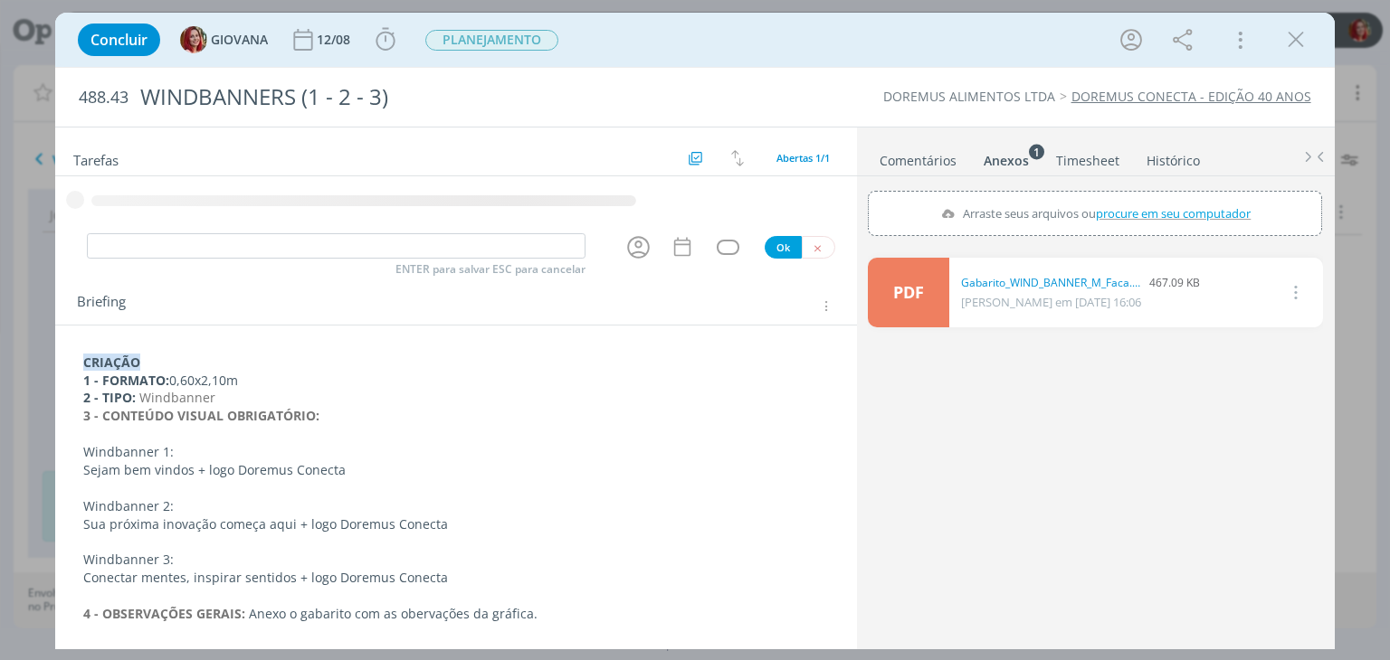
click at [800, 233] on div "dialog" at bounding box center [455, 204] width 801 height 56
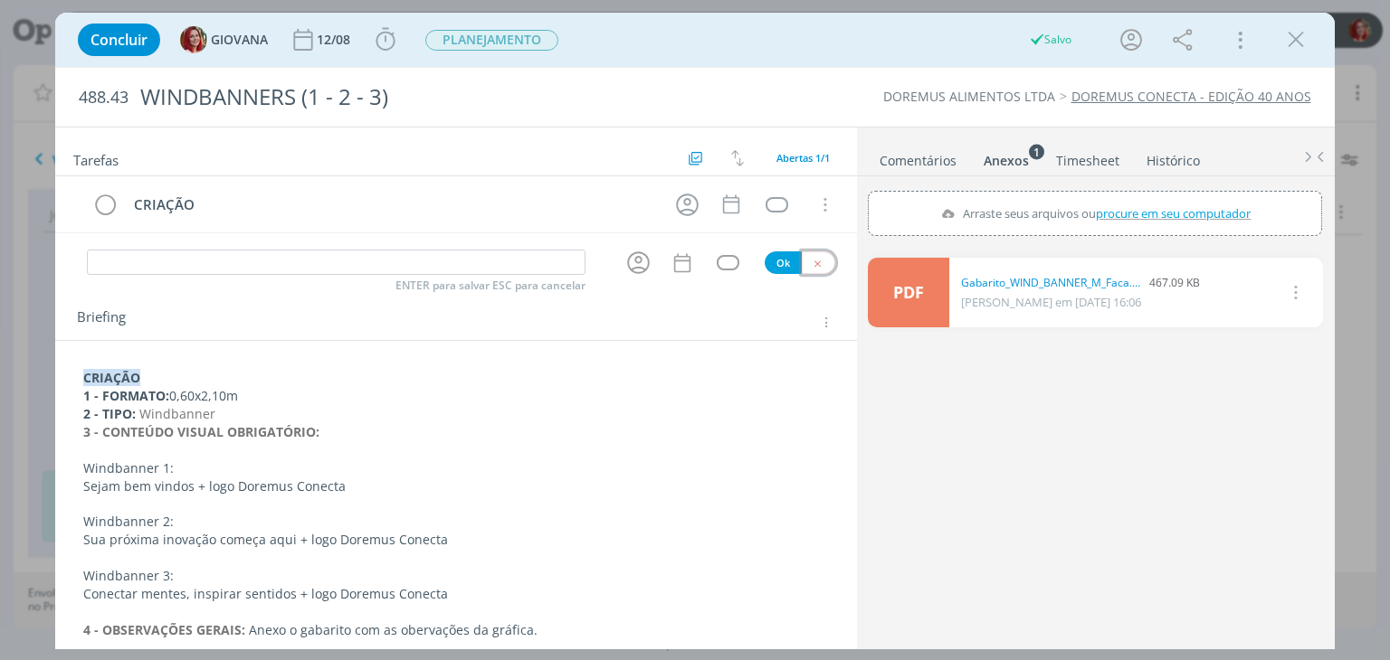
click at [814, 262] on button "dialog" at bounding box center [818, 263] width 33 height 23
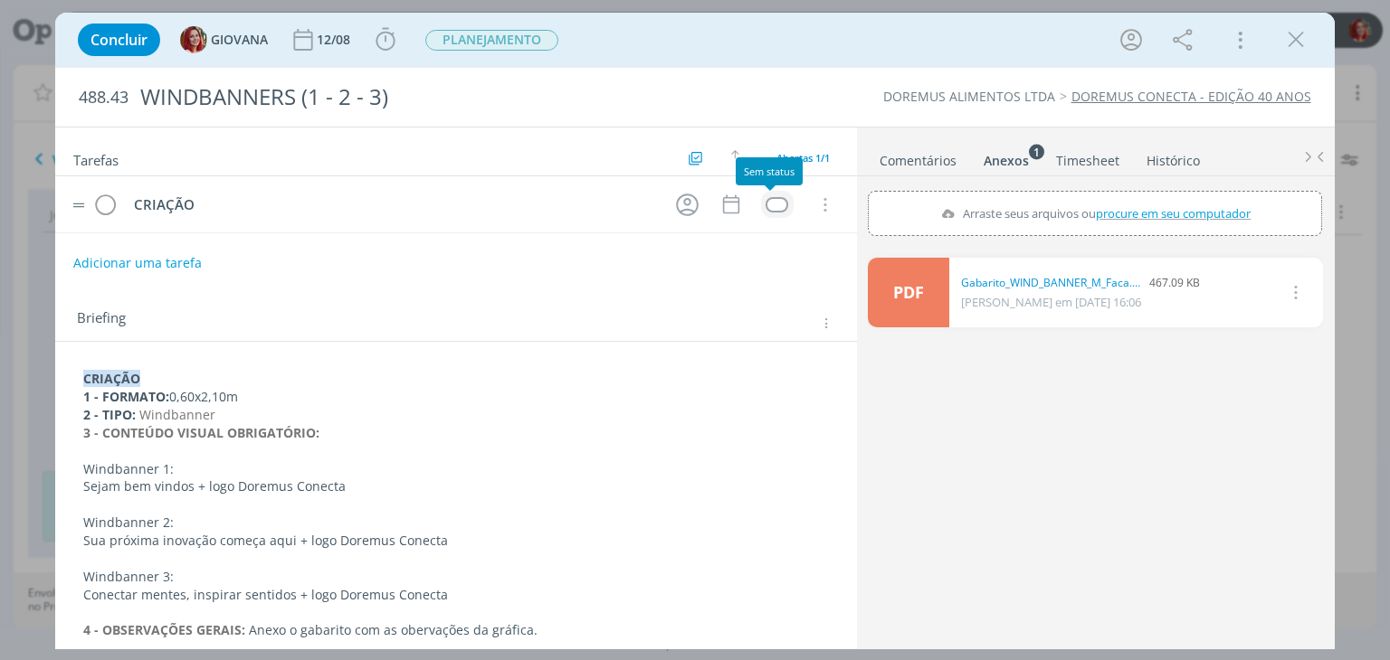
click at [772, 198] on div "dialog" at bounding box center [776, 204] width 23 height 15
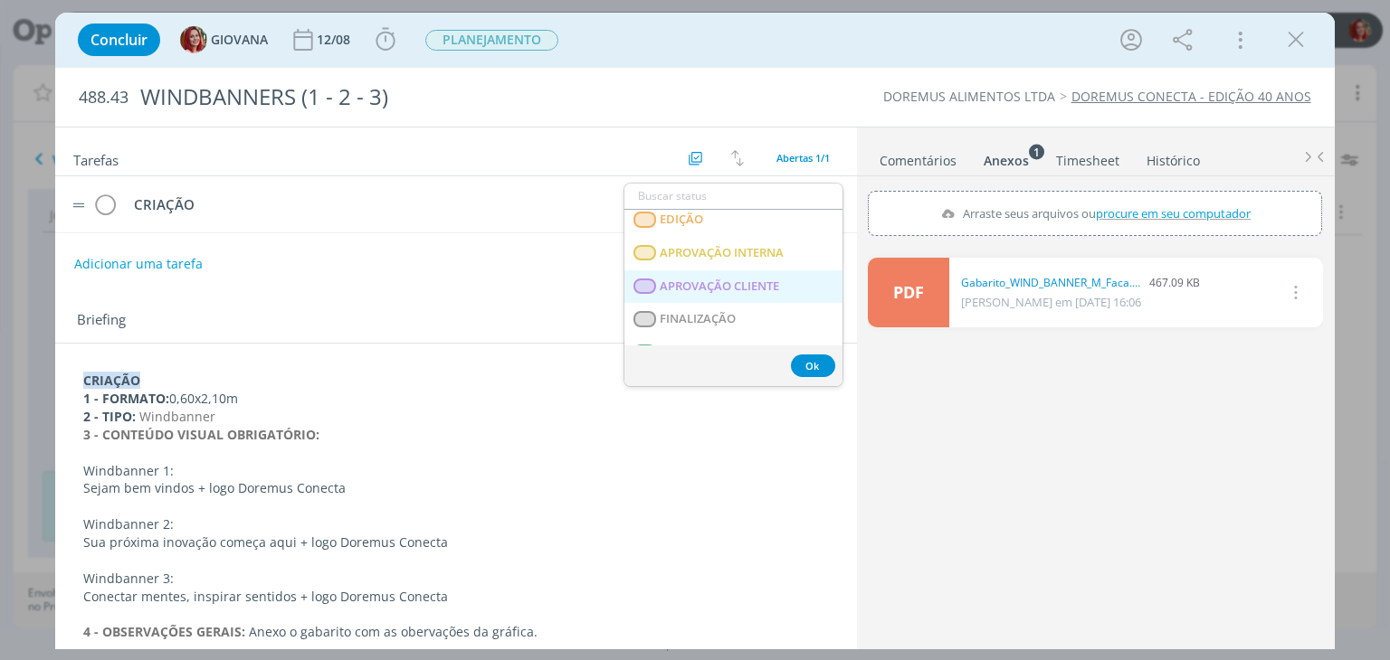
scroll to position [461, 0]
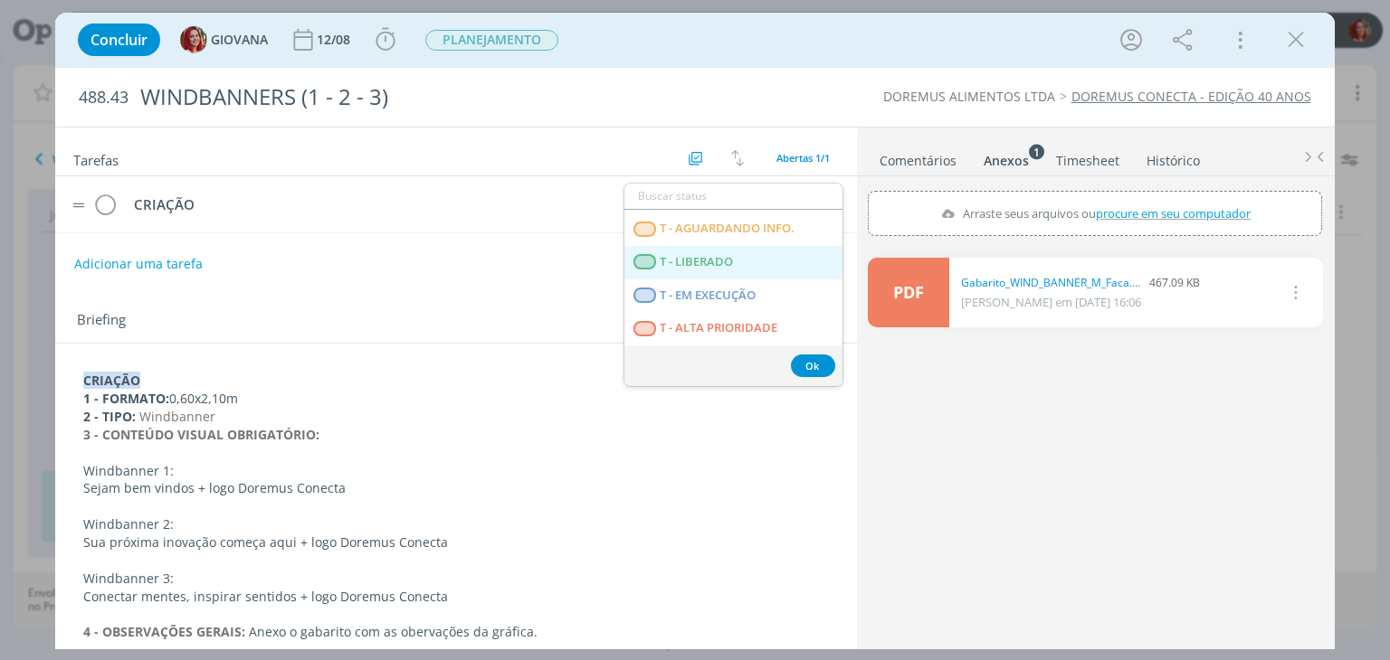
click at [736, 272] on LIBERADO "T - LIBERADO" at bounding box center [733, 262] width 218 height 33
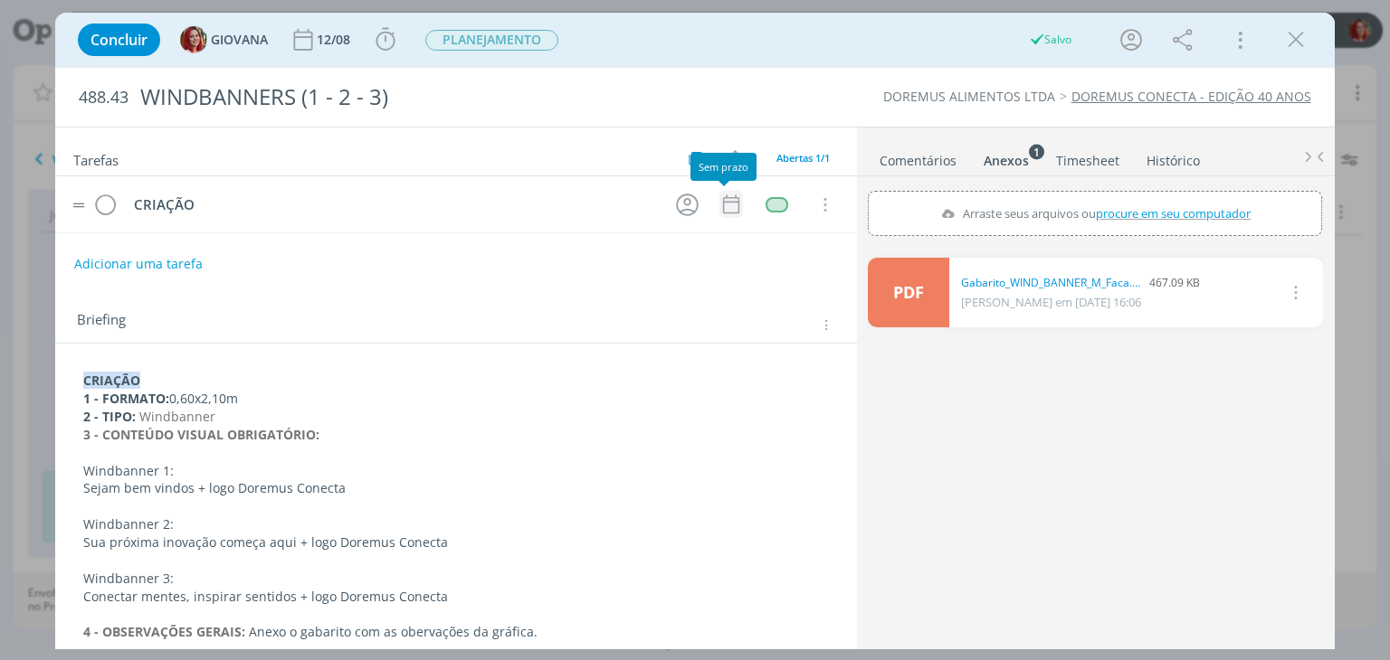
click at [724, 206] on icon "dialog" at bounding box center [731, 205] width 24 height 24
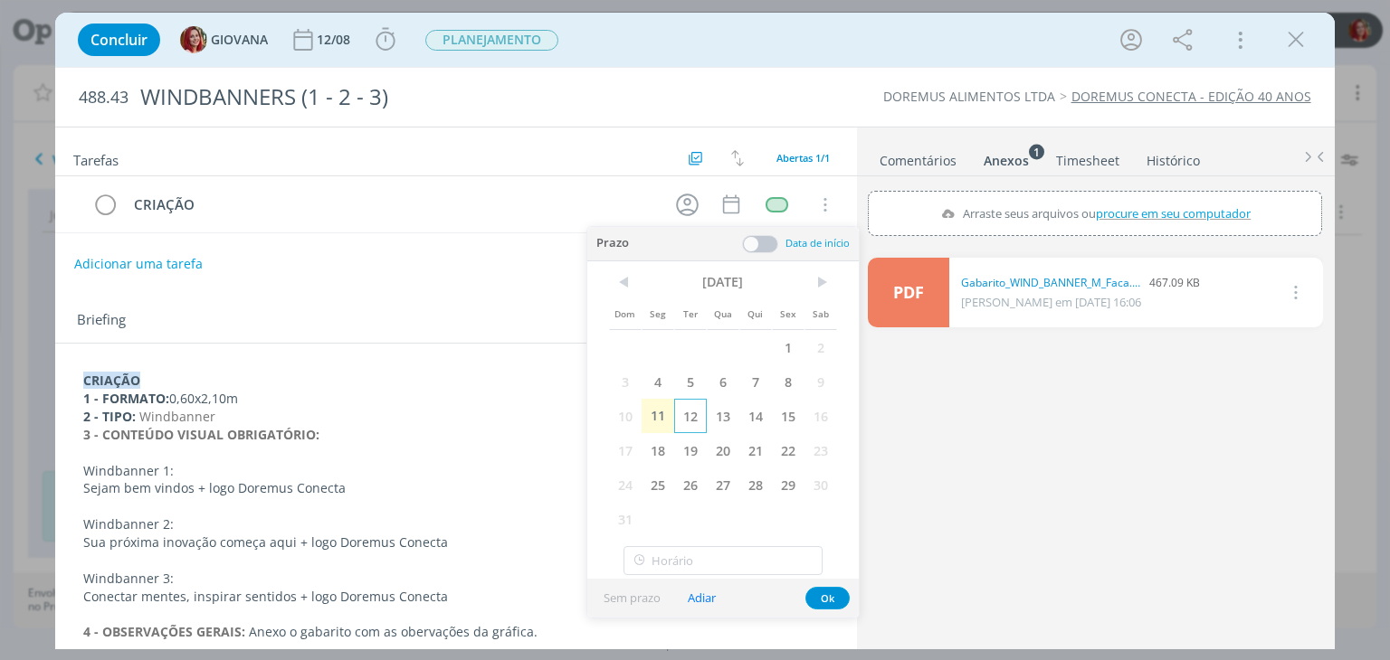
click at [690, 419] on span "12" at bounding box center [690, 416] width 33 height 34
click at [836, 597] on button "Ok" at bounding box center [827, 598] width 44 height 23
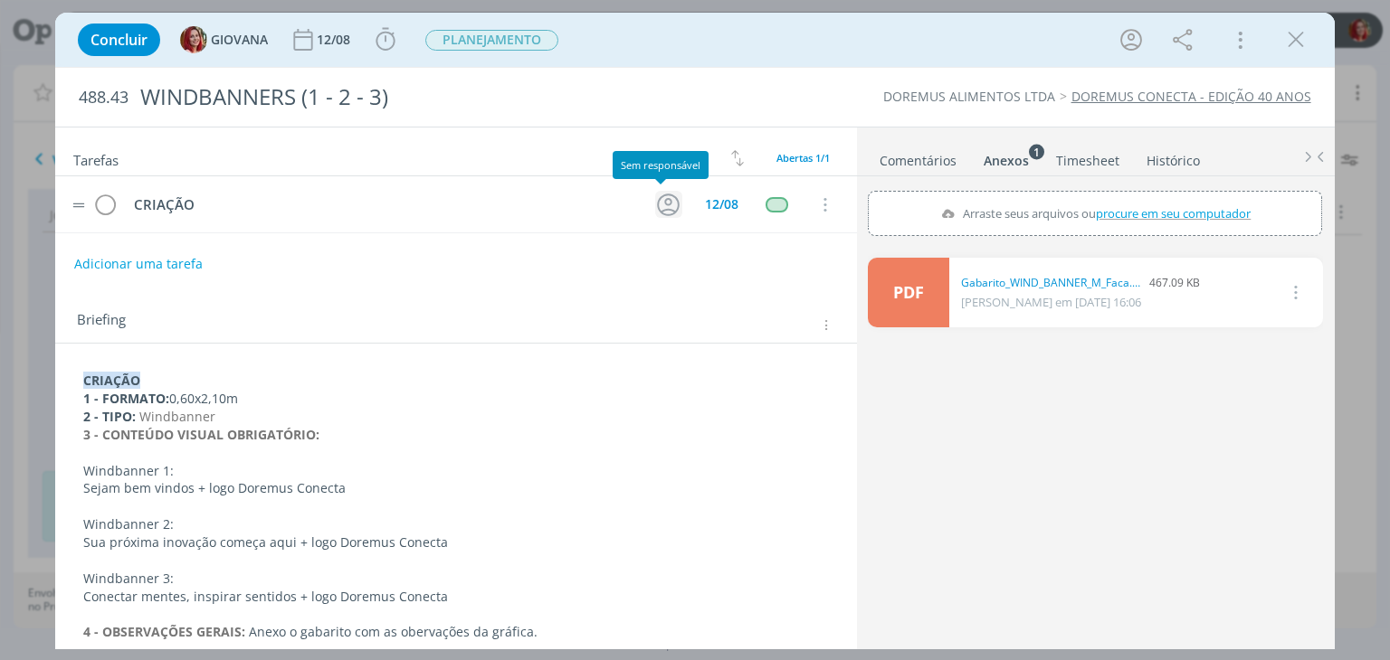
click at [659, 211] on icon "dialog" at bounding box center [668, 205] width 28 height 28
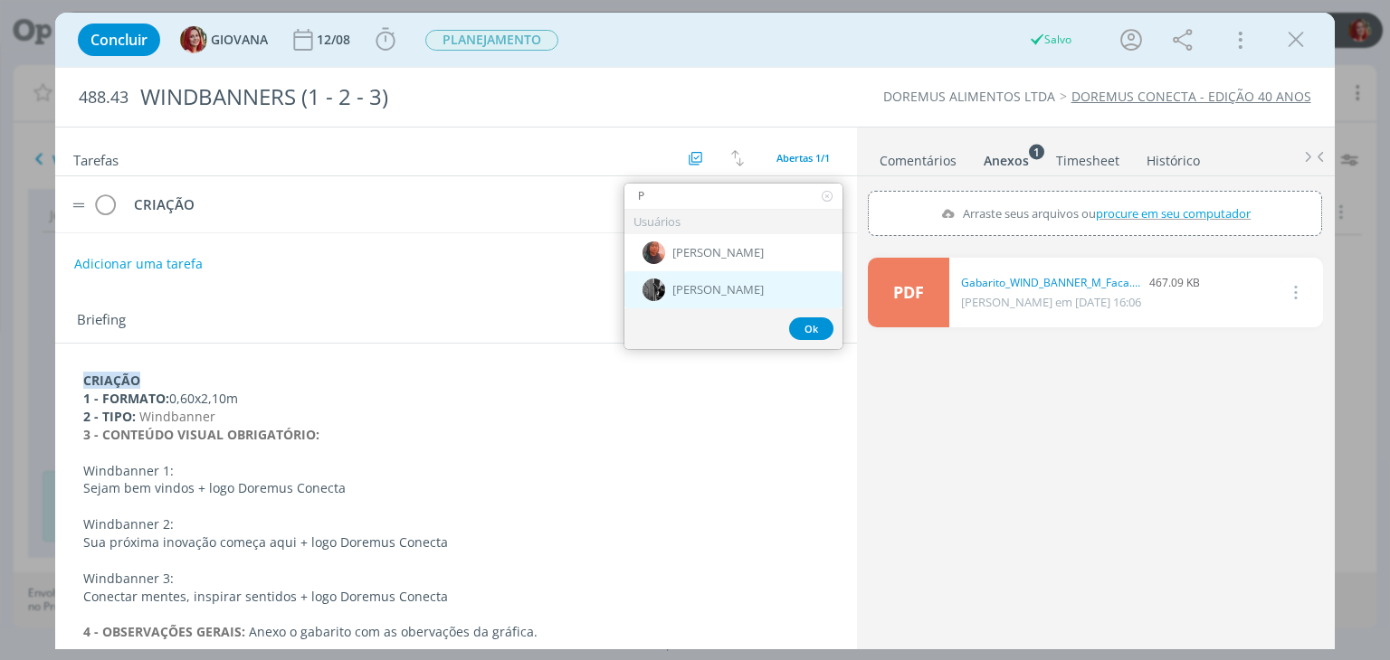
type input "P"
click at [679, 289] on span "[PERSON_NAME]" at bounding box center [717, 290] width 91 height 14
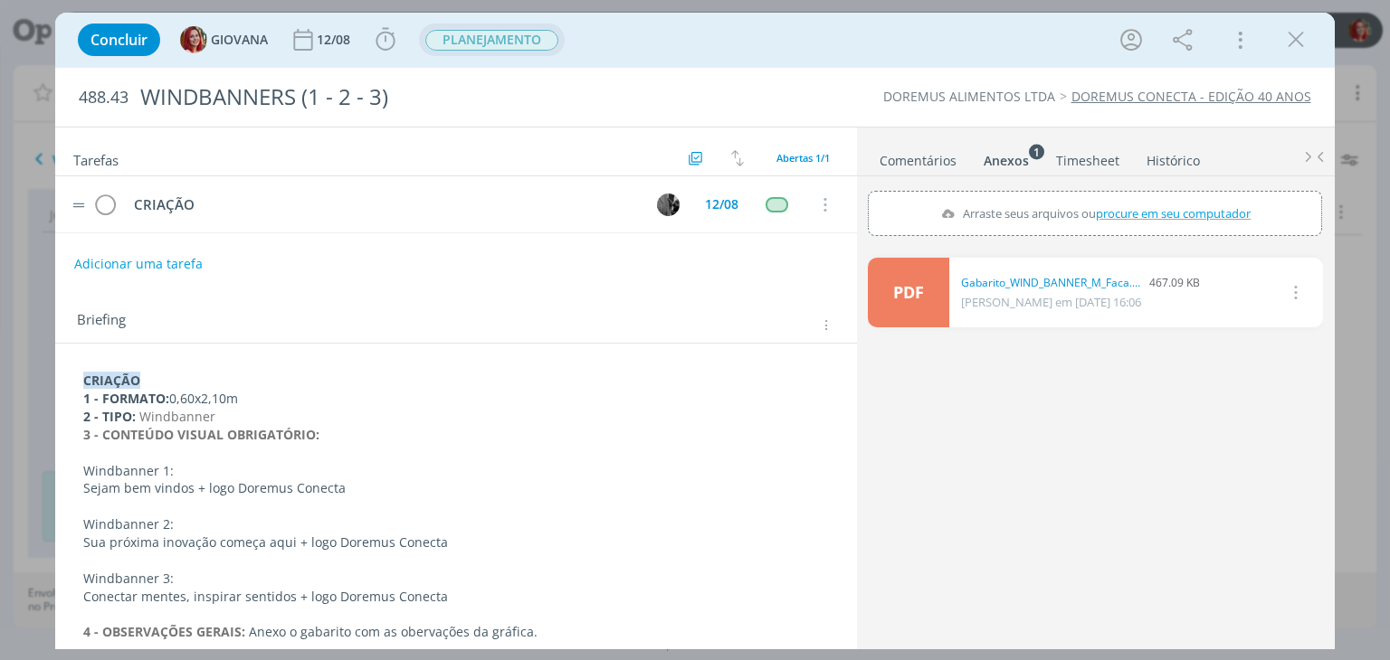
click at [508, 44] on span "PLANEJAMENTO" at bounding box center [491, 40] width 133 height 21
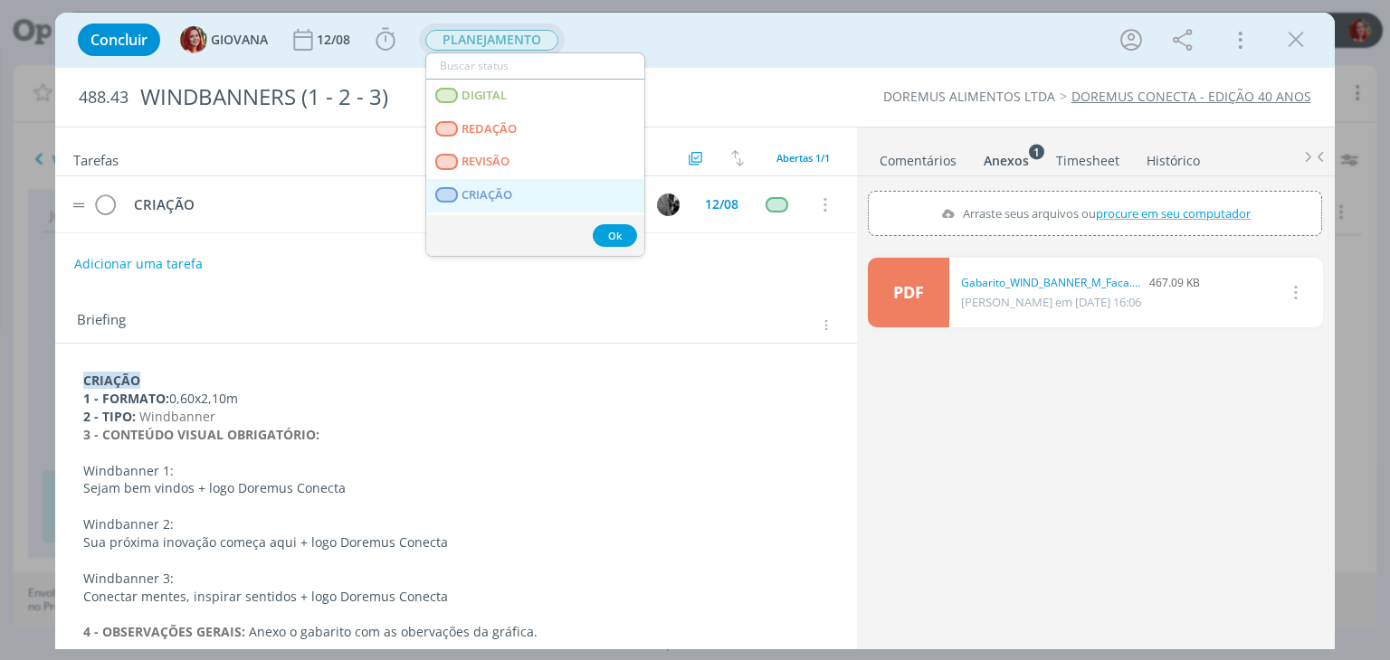
click at [532, 192] on link "CRIAÇÃO" at bounding box center [535, 195] width 218 height 33
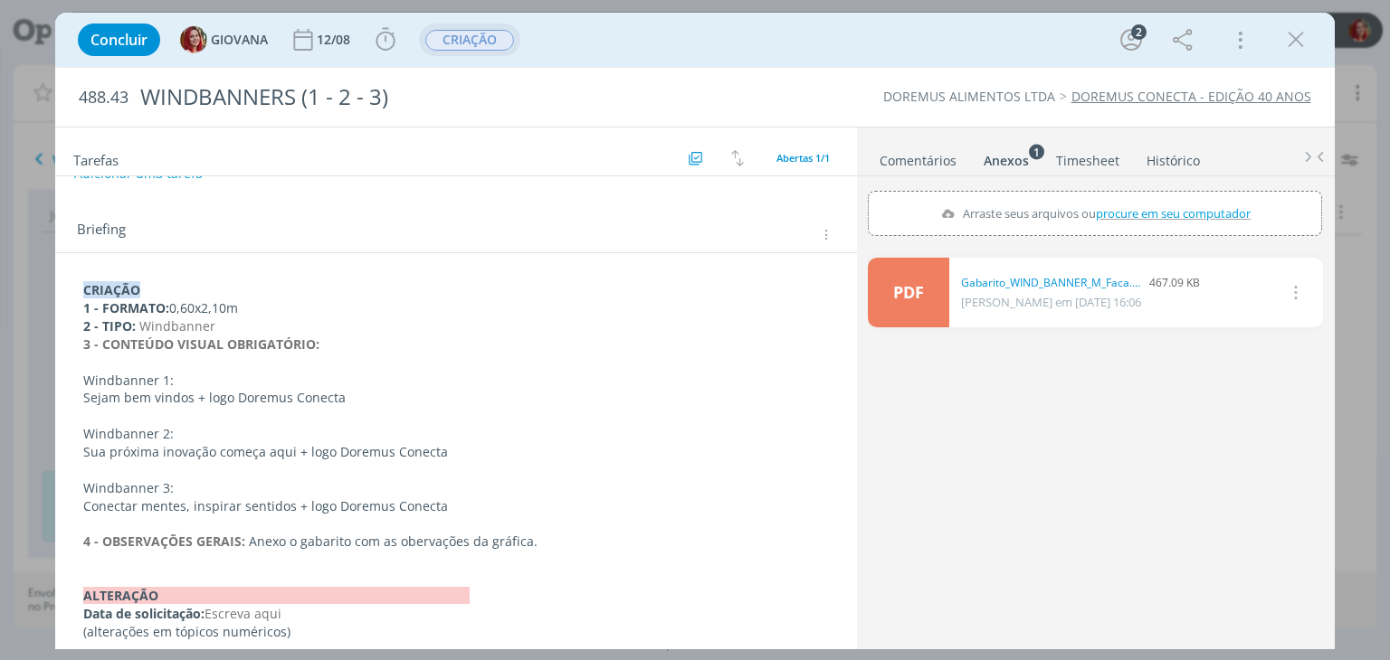
scroll to position [0, 0]
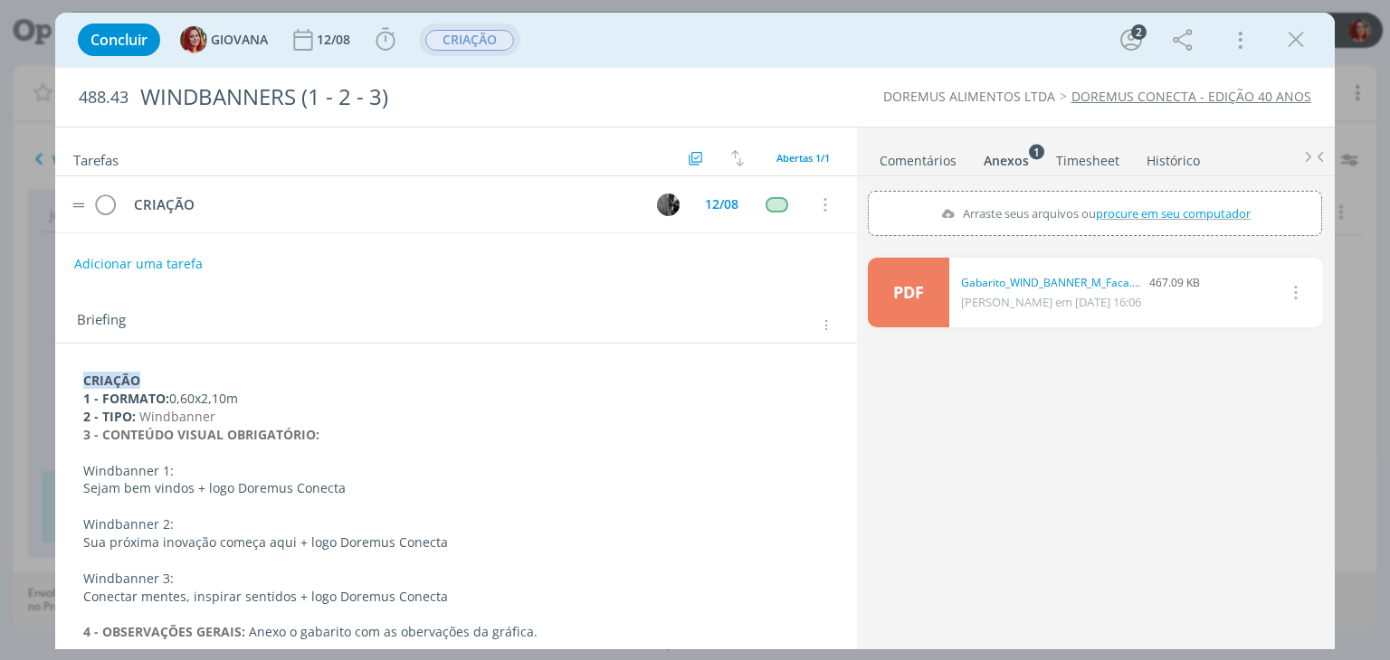
drag, startPoint x: 1288, startPoint y: 41, endPoint x: 1108, endPoint y: 43, distance: 180.1
click at [1288, 41] on icon "dialog" at bounding box center [1295, 39] width 27 height 27
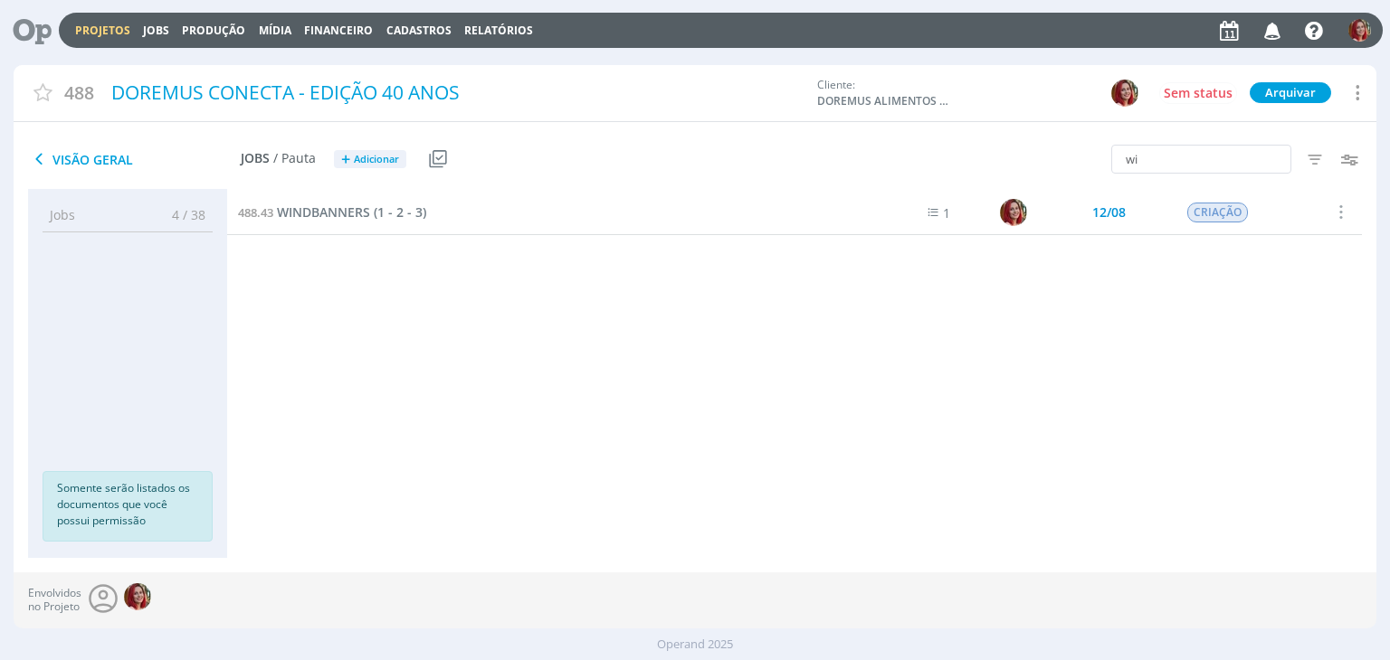
click at [22, 24] on icon at bounding box center [25, 30] width 37 height 35
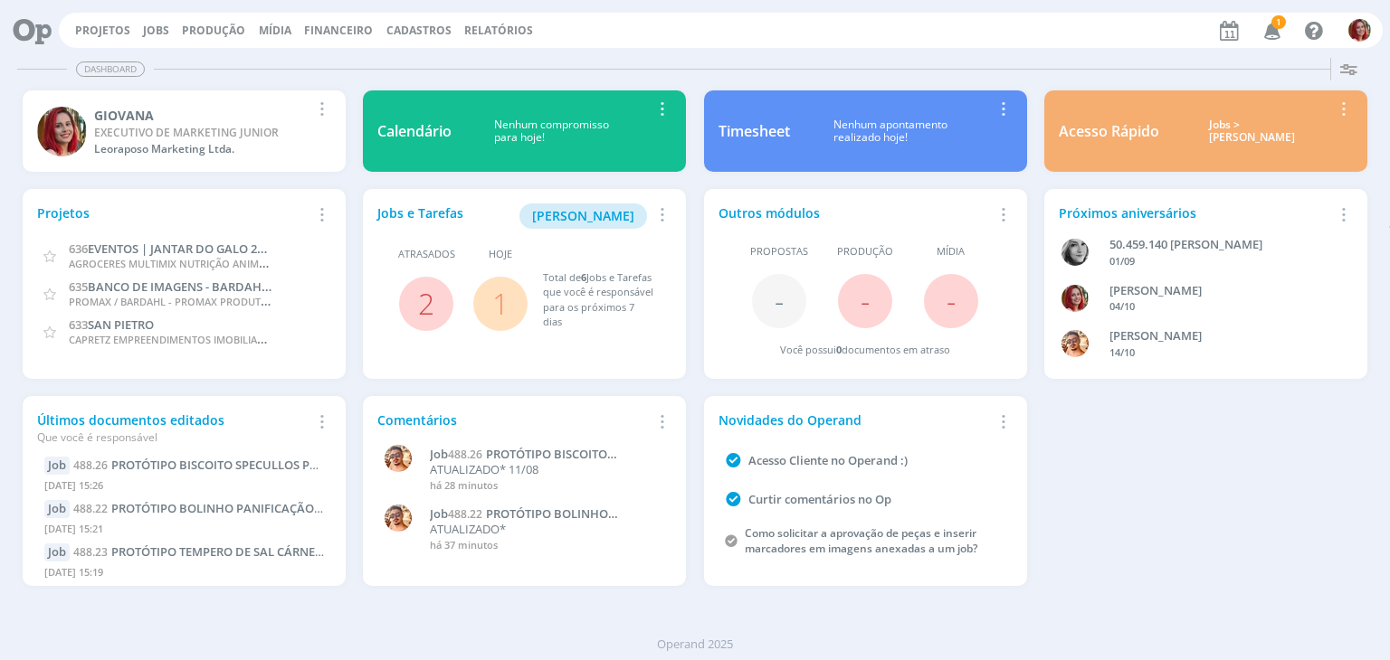
click at [1278, 29] on icon "button" at bounding box center [1273, 29] width 32 height 31
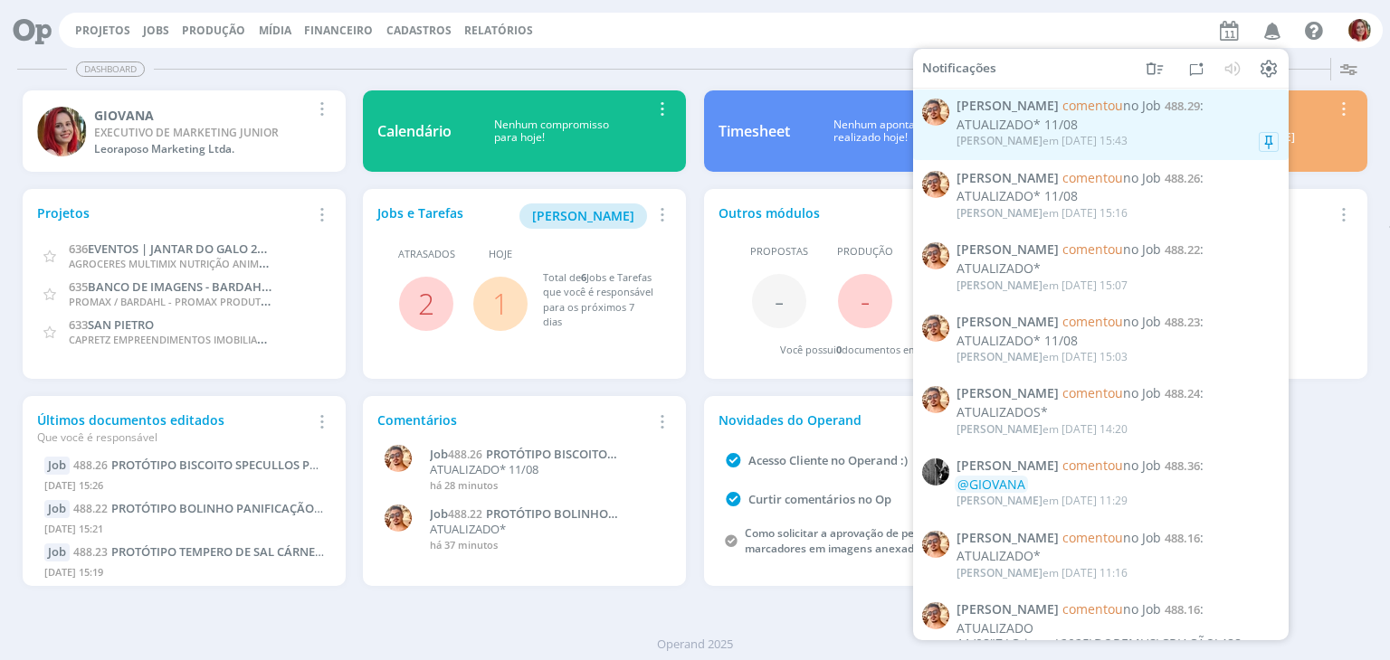
click at [1068, 132] on div "ATUALIZADO* 11/08" at bounding box center [1117, 125] width 322 height 15
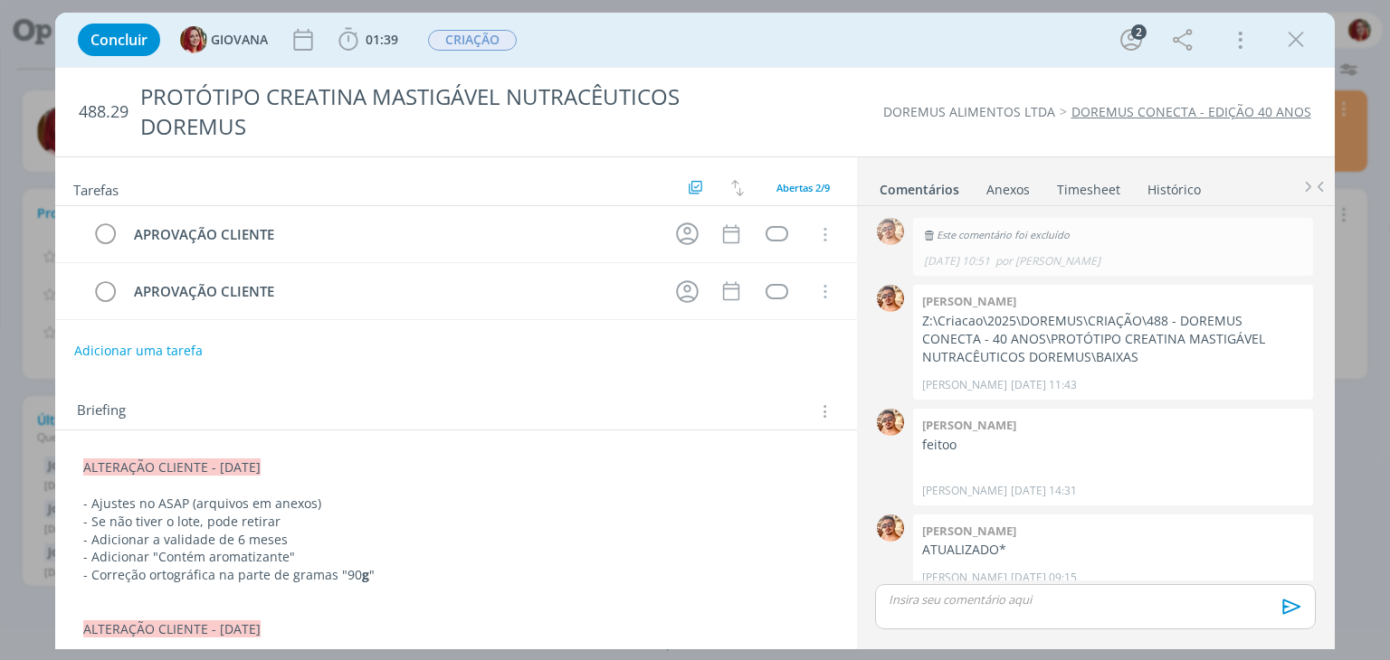
scroll to position [189, 0]
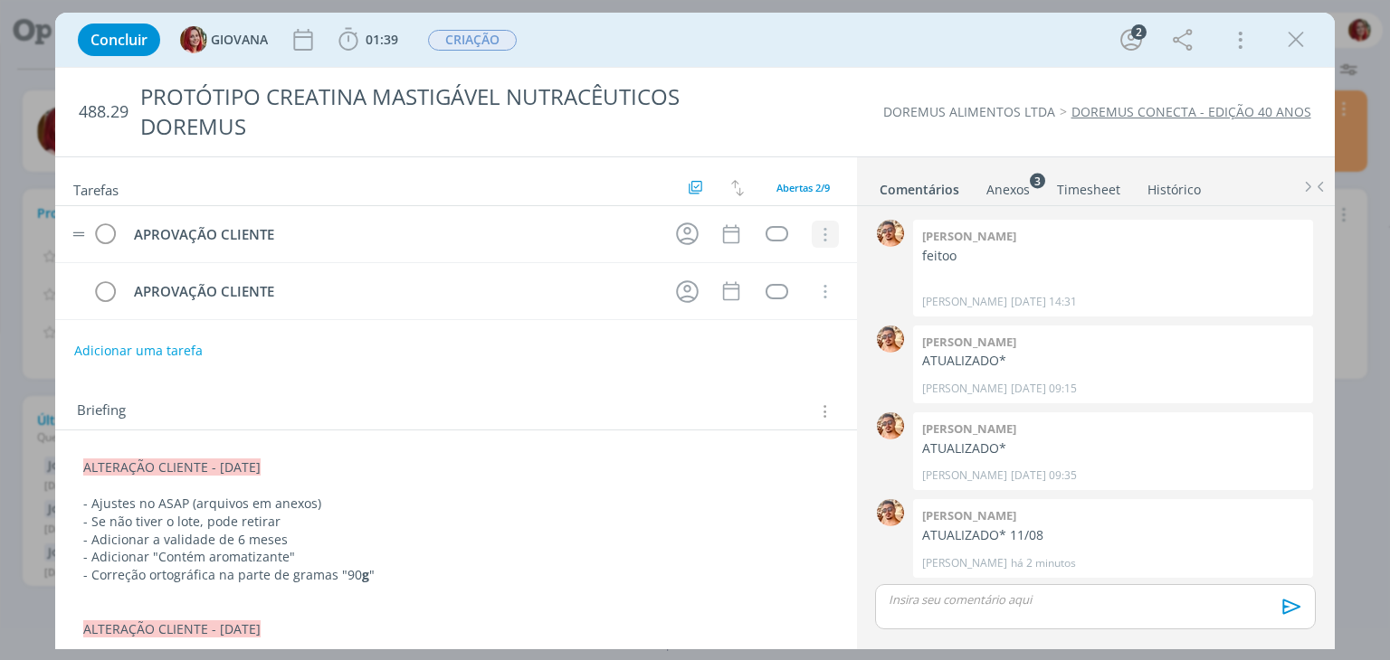
click at [824, 227] on icon "dialog" at bounding box center [824, 235] width 20 height 16
click at [130, 338] on button "Adicionar uma tarefa" at bounding box center [137, 350] width 128 height 31
type input "REVISÃO"
click at [774, 352] on button "Ok" at bounding box center [783, 349] width 37 height 23
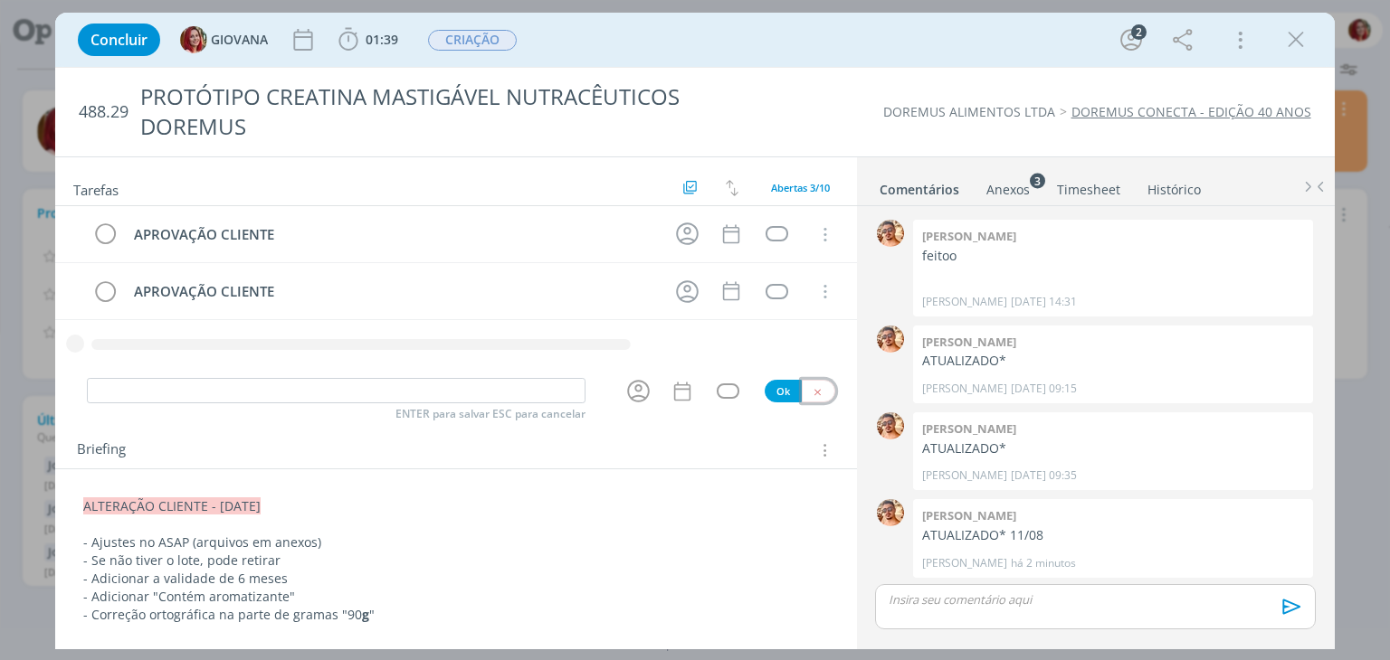
click at [817, 394] on button "dialog" at bounding box center [818, 391] width 33 height 23
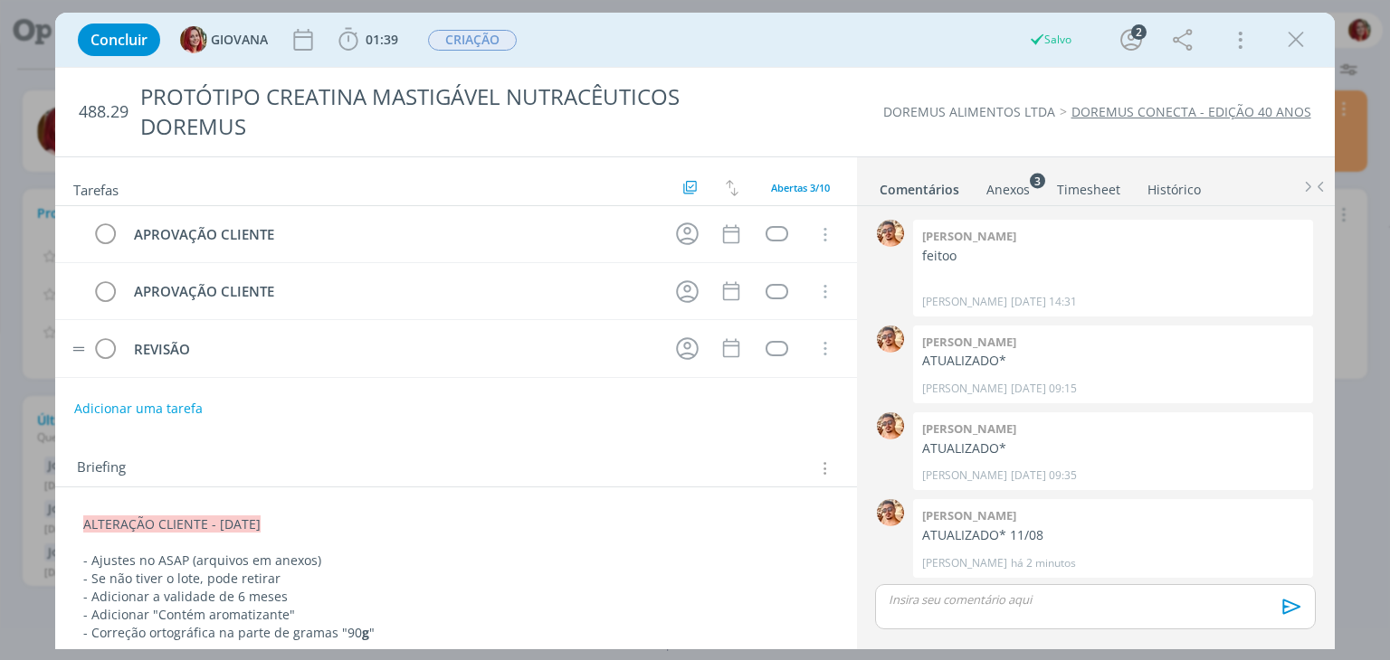
click at [87, 345] on tr "REVISÃO Cancelar" at bounding box center [455, 348] width 801 height 57
click at [765, 226] on div "dialog" at bounding box center [776, 233] width 23 height 15
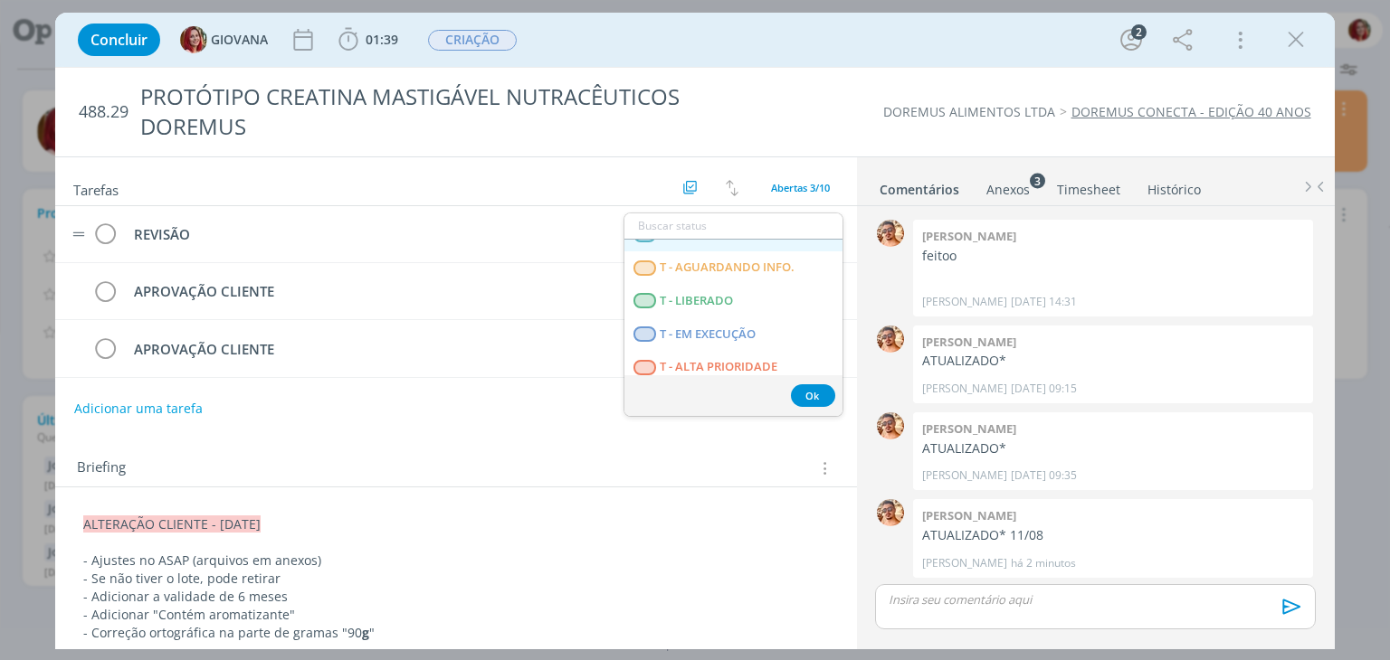
scroll to position [461, 0]
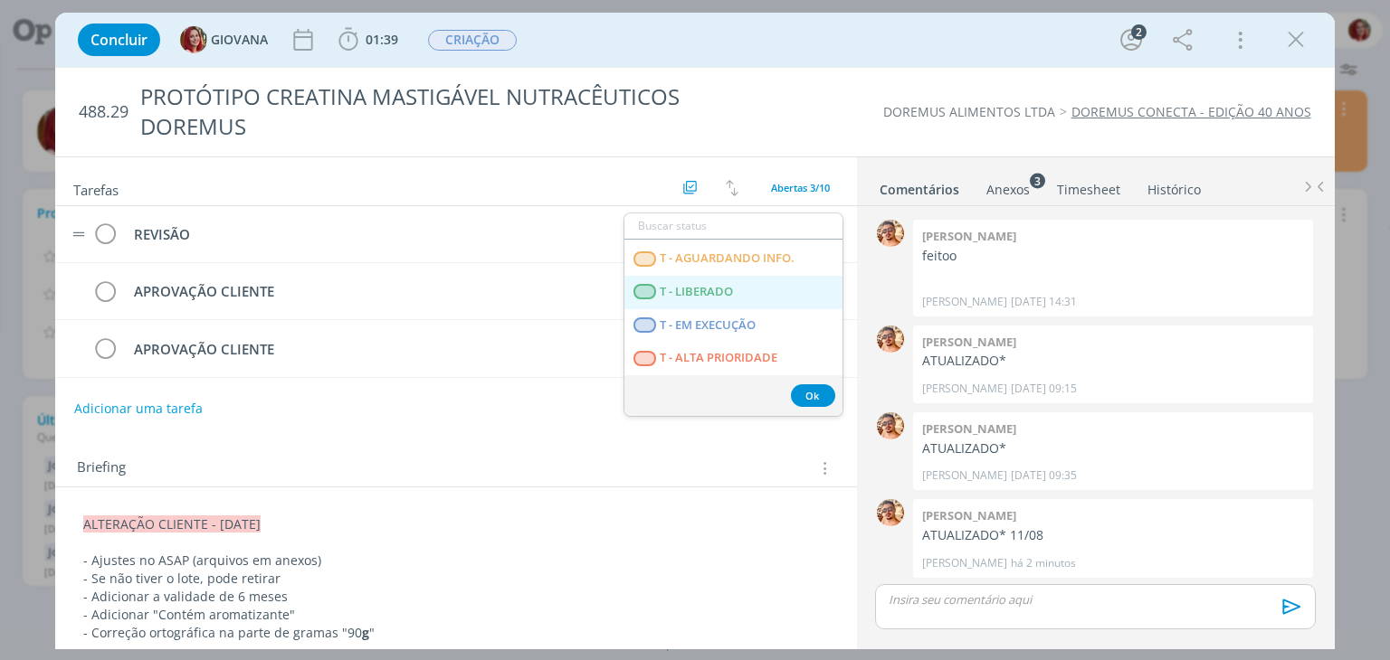
click at [745, 298] on LIBERADO "T - LIBERADO" at bounding box center [733, 292] width 218 height 33
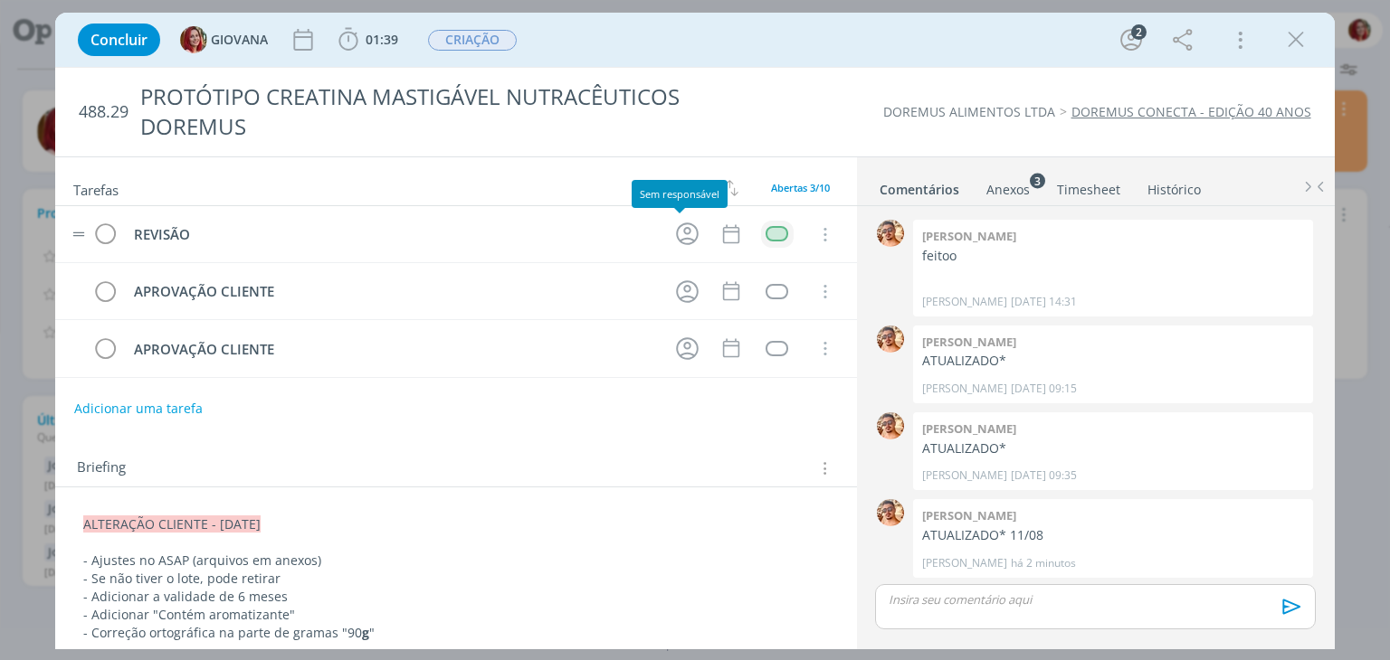
click at [663, 222] on tr "REVISÃO Cancelar" at bounding box center [455, 234] width 801 height 57
click at [677, 233] on icon "dialog" at bounding box center [687, 234] width 23 height 23
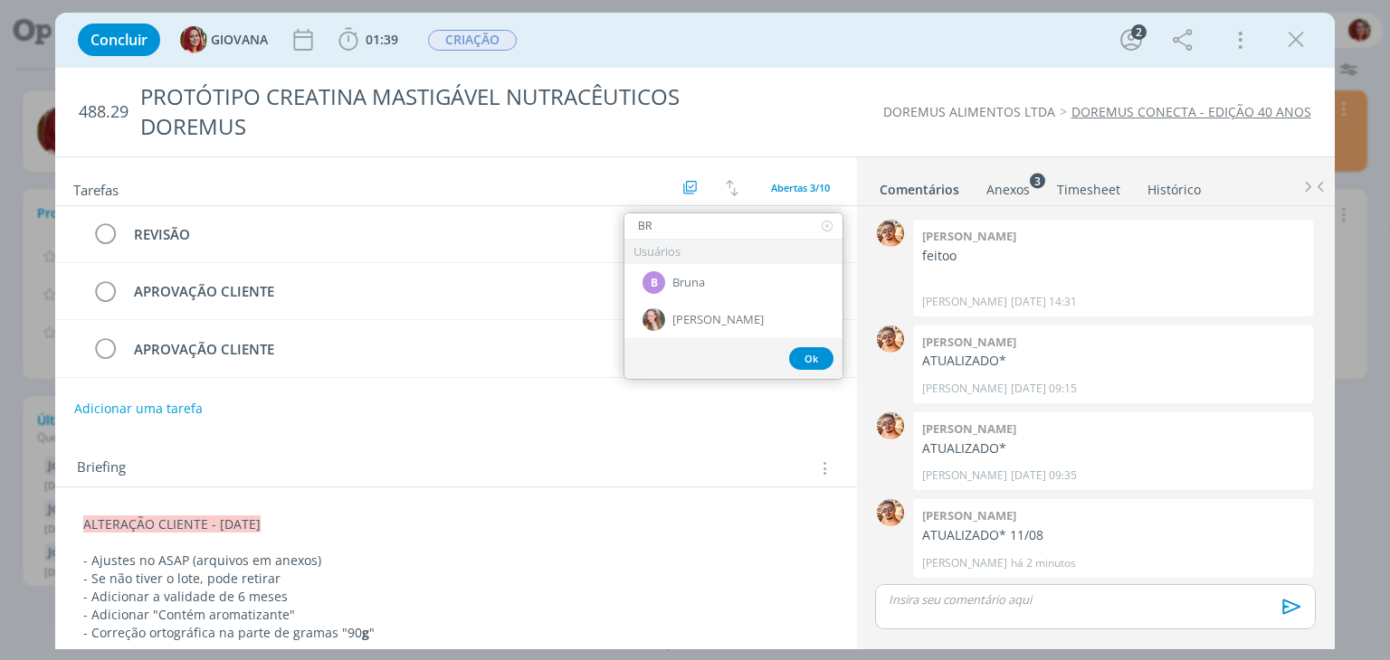
type input "BR"
click at [749, 278] on div "B Bruna" at bounding box center [733, 282] width 218 height 37
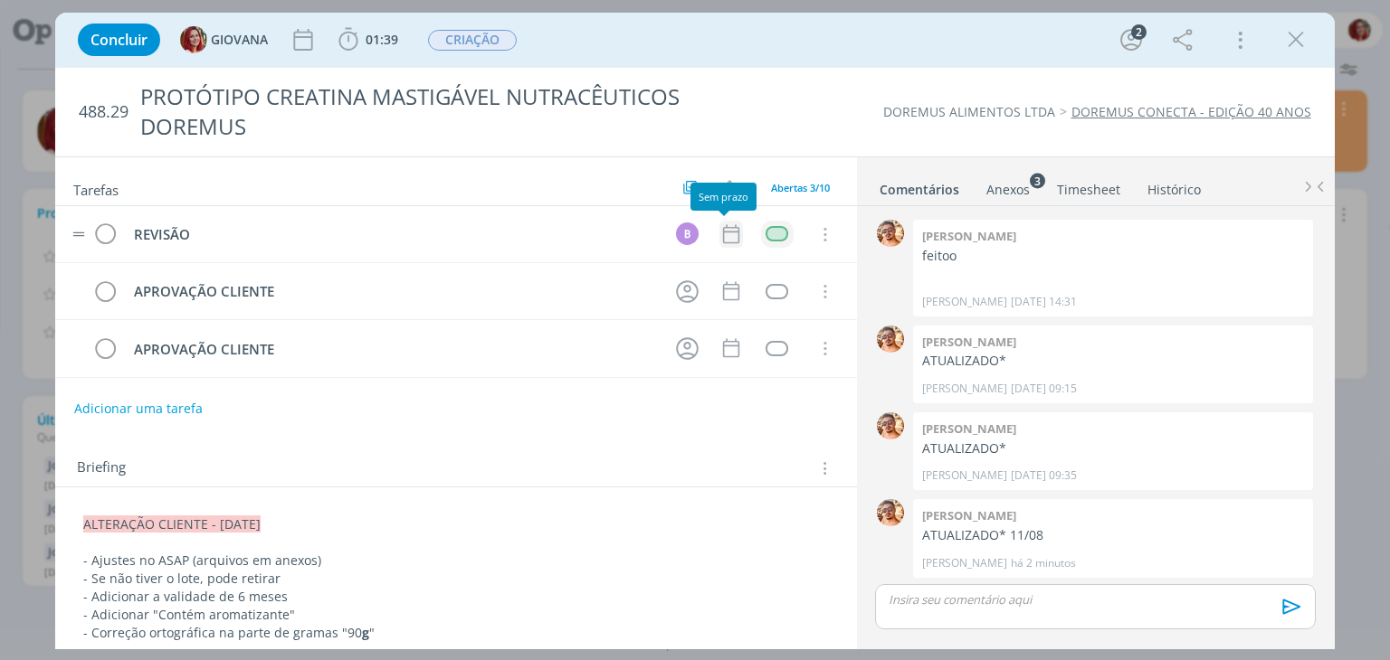
click at [720, 240] on icon "dialog" at bounding box center [731, 235] width 24 height 24
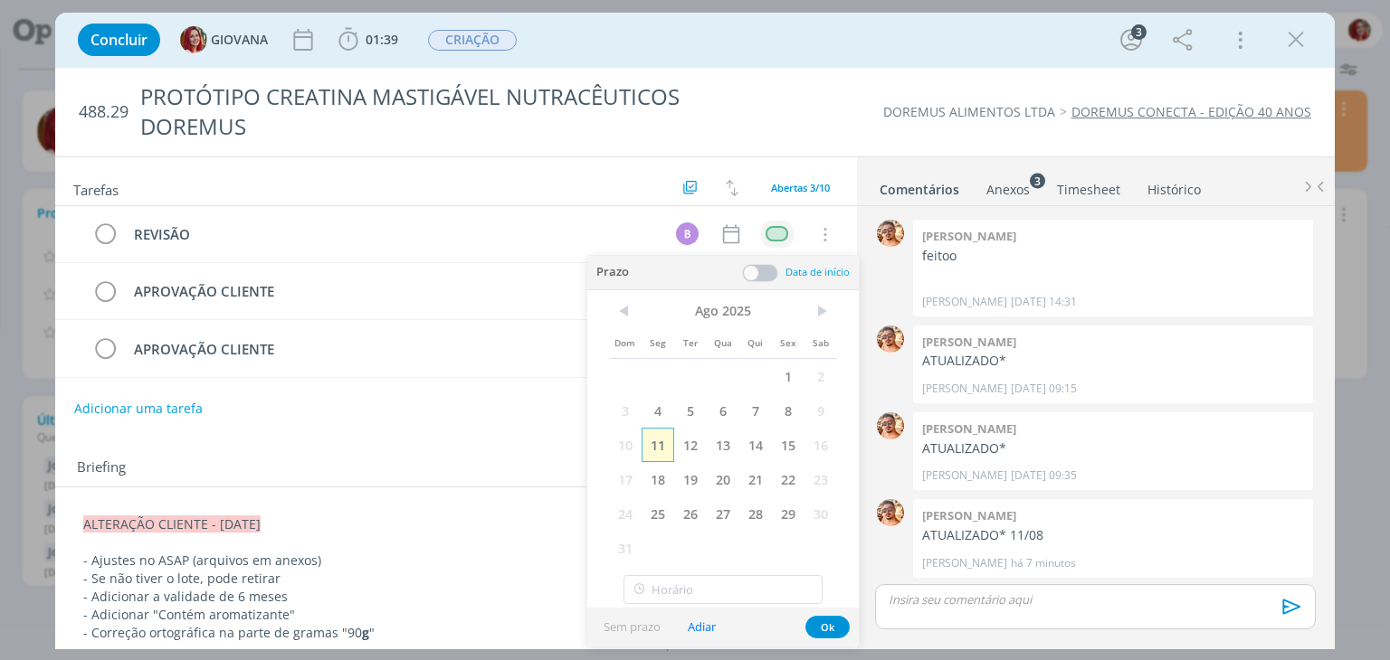
click at [664, 428] on span "11" at bounding box center [657, 445] width 33 height 34
click at [825, 617] on button "Ok" at bounding box center [827, 627] width 44 height 23
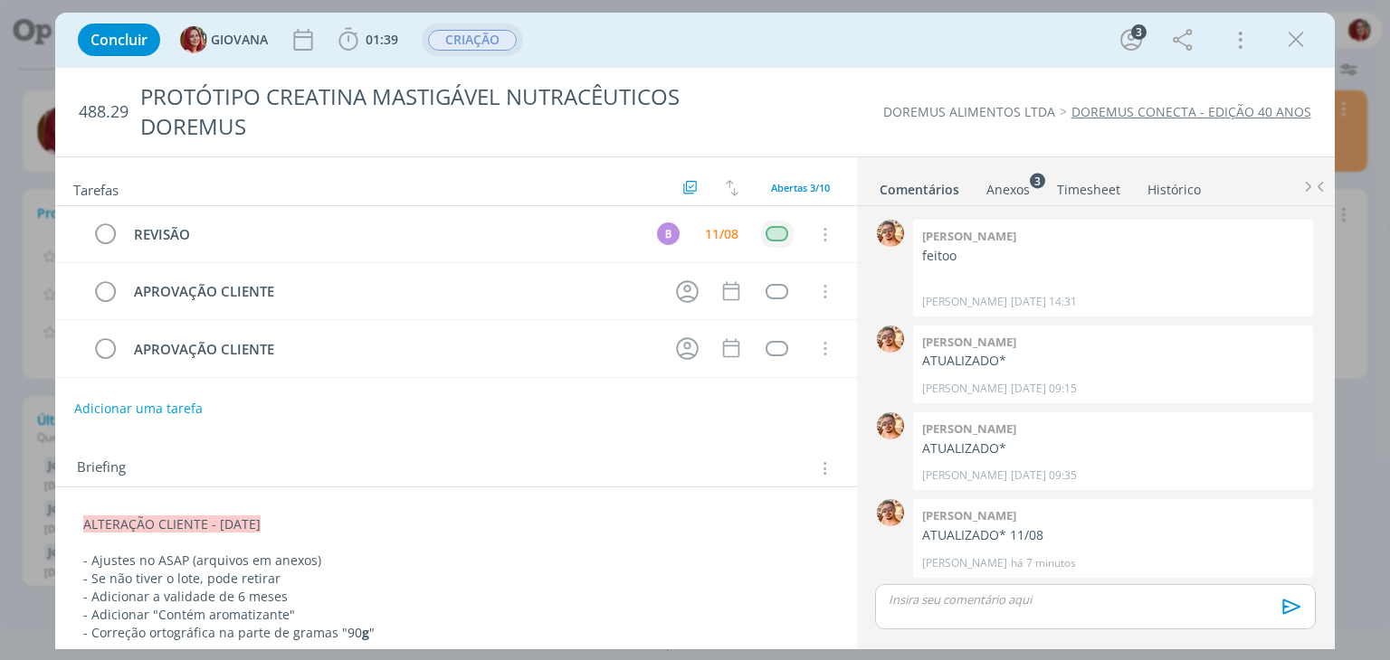
click at [475, 33] on span "CRIAÇÃO" at bounding box center [472, 40] width 89 height 21
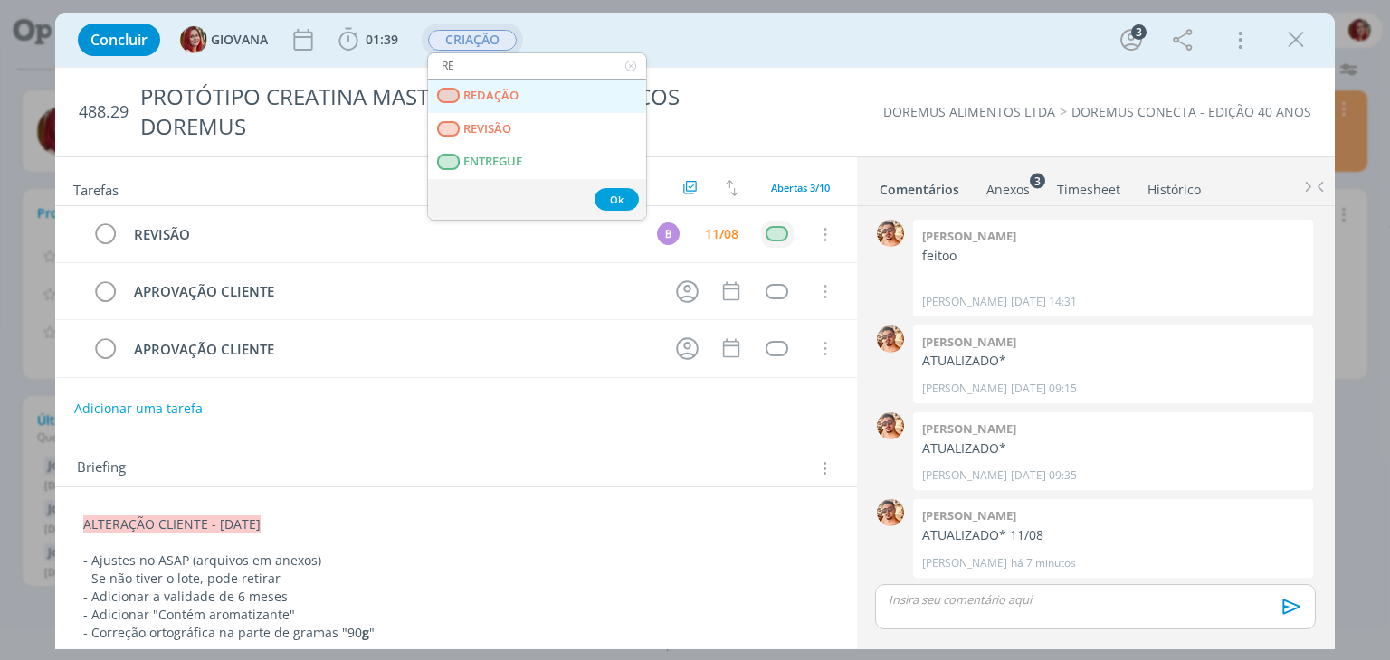
type input "RE"
click at [549, 85] on link "REDAÇÃO" at bounding box center [537, 96] width 218 height 33
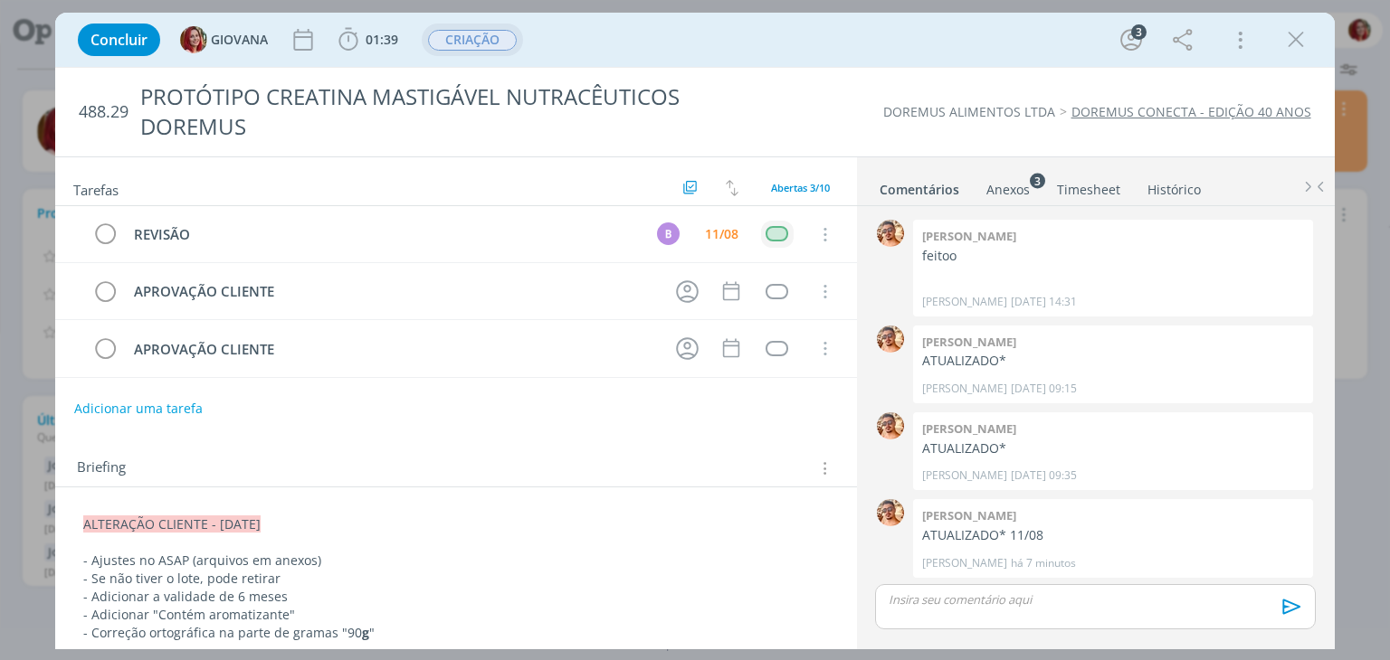
click at [515, 45] on div "CRIAÇÃO" at bounding box center [472, 40] width 89 height 21
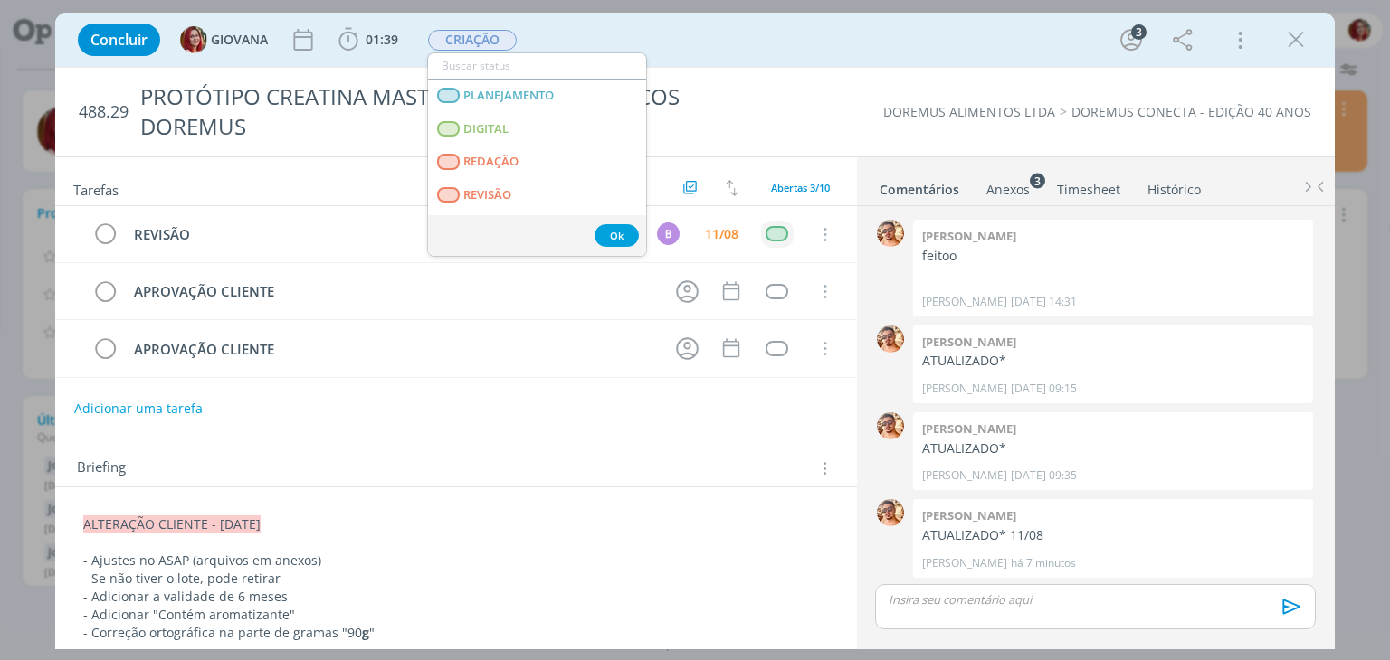
click at [543, 69] on input "dialog" at bounding box center [537, 65] width 218 height 25
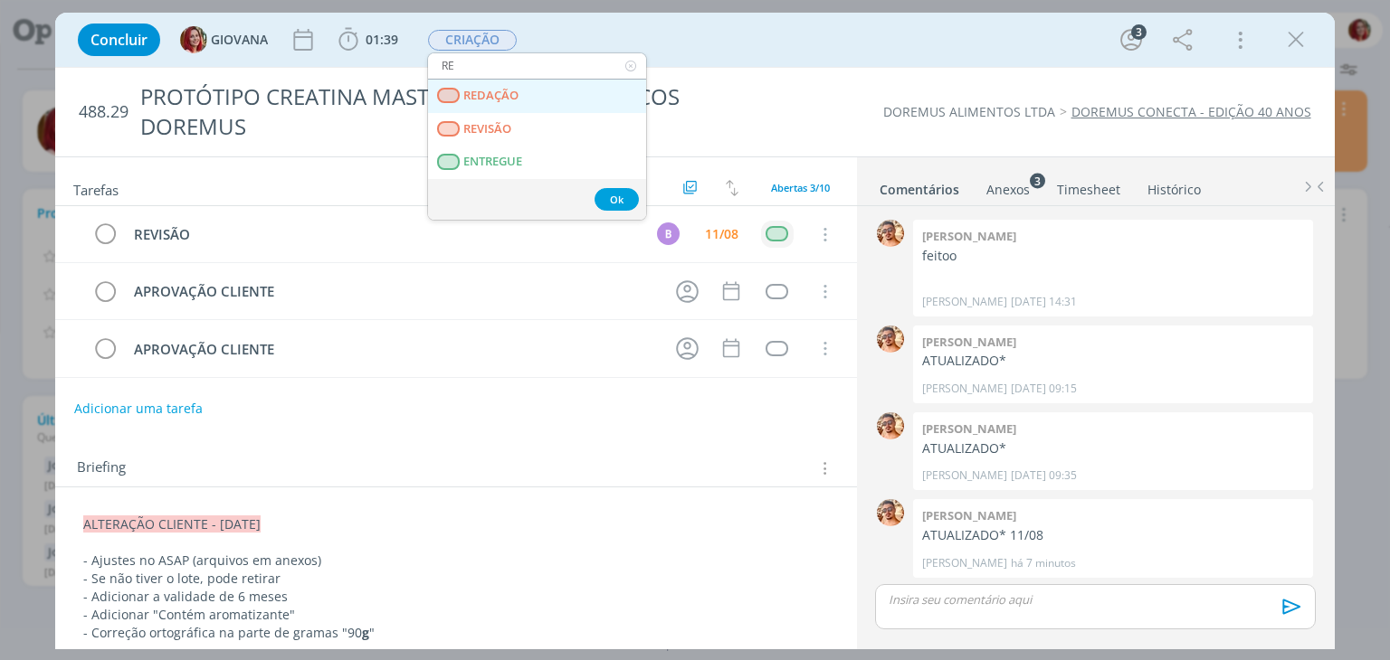
type input "RE"
click at [539, 84] on link "REDAÇÃO" at bounding box center [537, 96] width 218 height 33
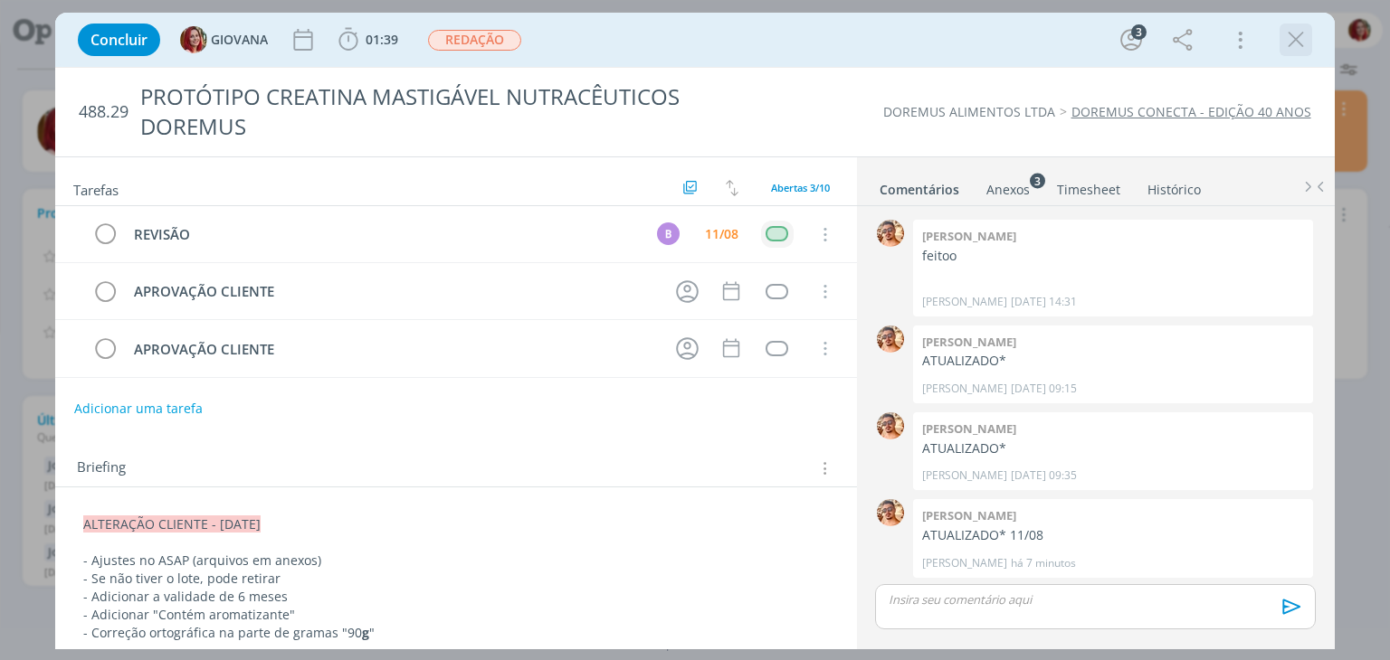
click at [1291, 42] on icon "dialog" at bounding box center [1295, 39] width 27 height 27
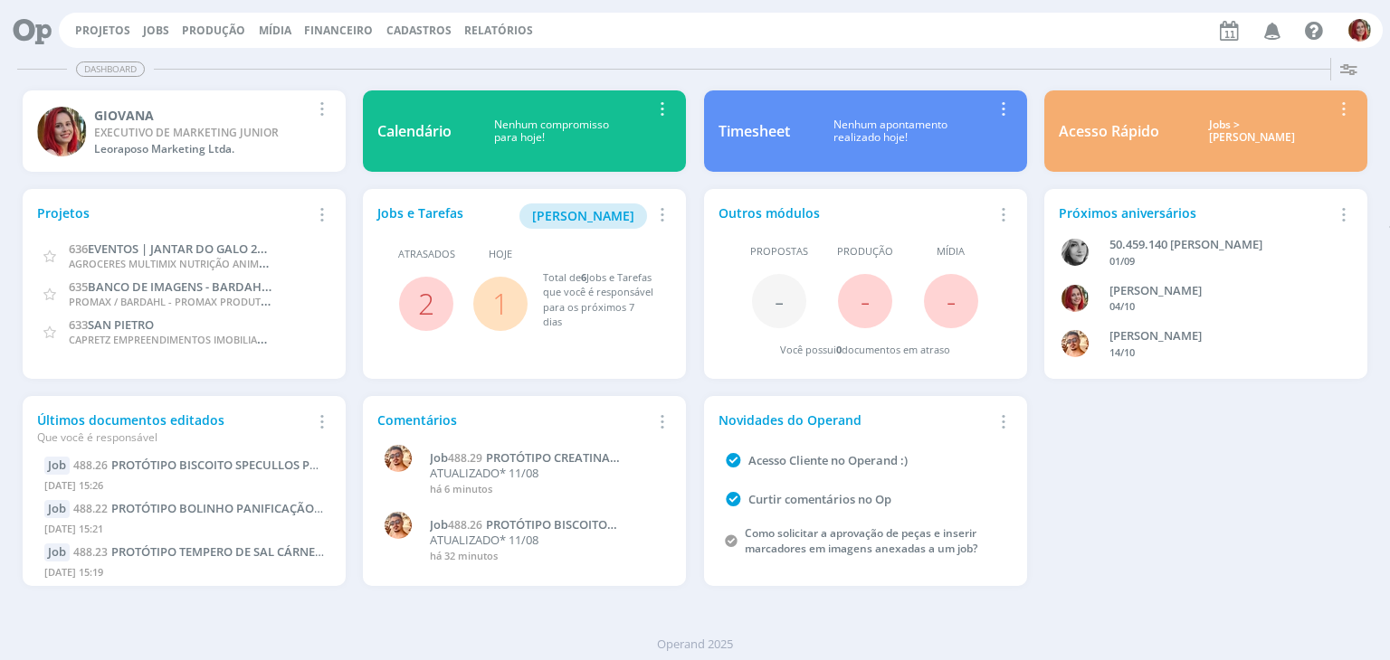
click at [837, 609] on div "Dashboard Salvar Selecione abaixo os cards desejados: Meus Meu Perfil Agenda Ti…" at bounding box center [695, 356] width 1390 height 610
click at [123, 33] on link "Projetos" at bounding box center [102, 30] width 55 height 15
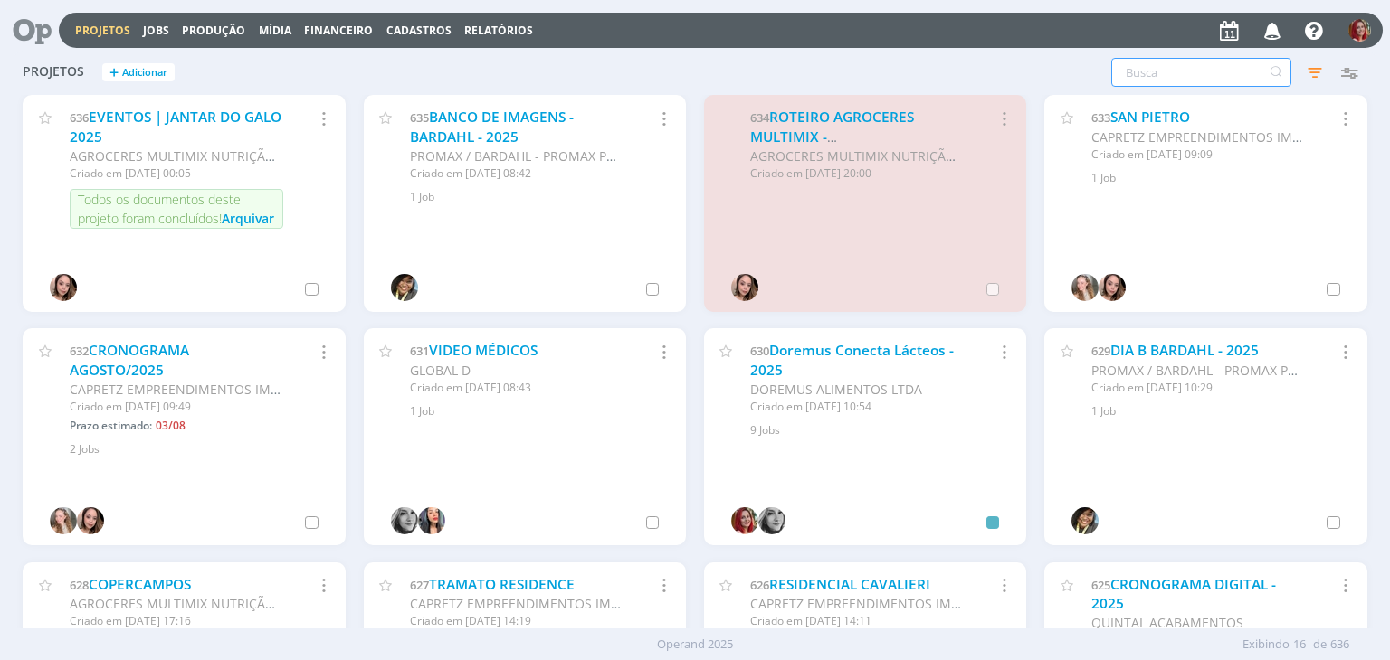
click at [1196, 81] on input "text" at bounding box center [1201, 72] width 180 height 29
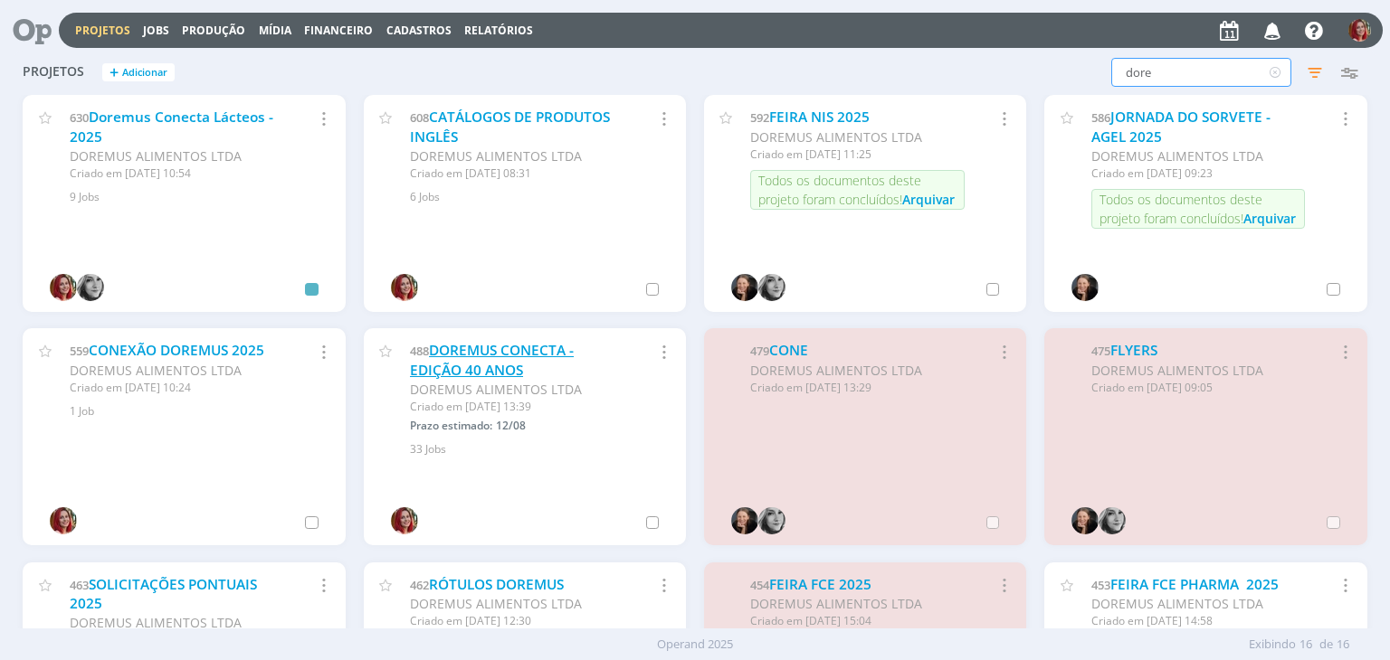
type input "dore"
click at [480, 356] on link "DOREMUS CONECTA - EDIÇÃO 40 ANOS" at bounding box center [492, 360] width 164 height 39
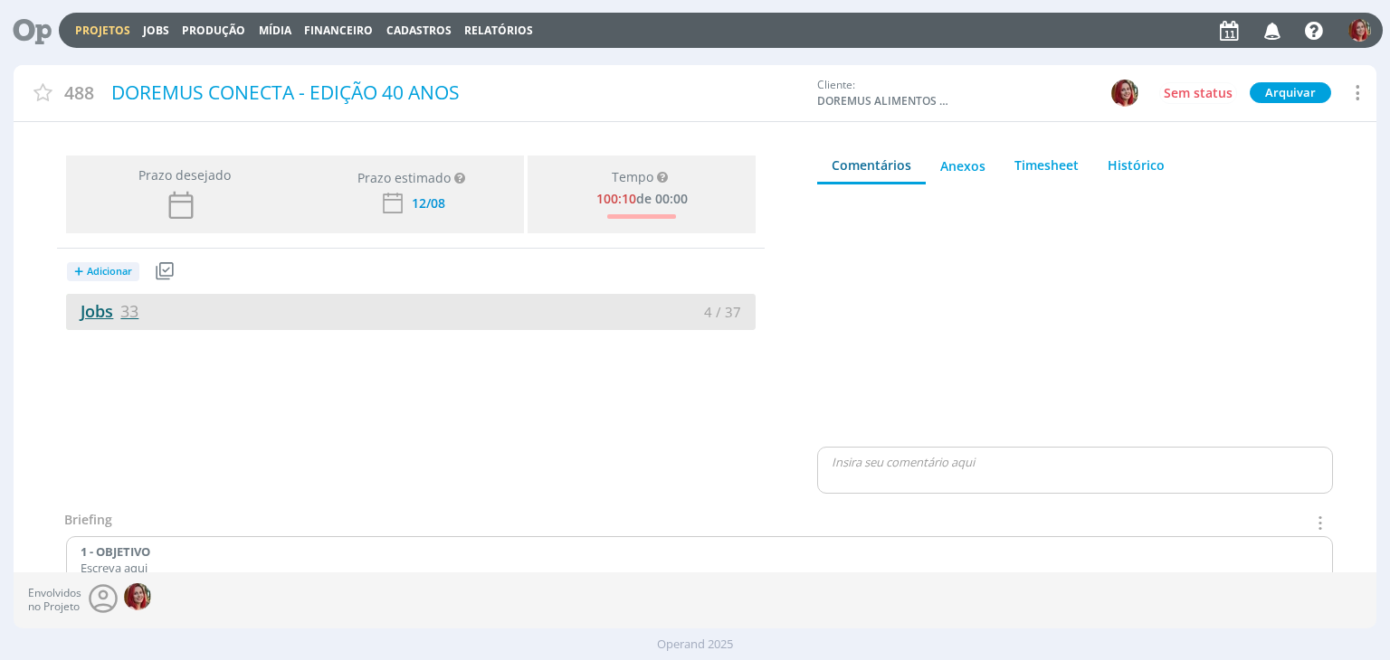
click at [127, 315] on span "33" at bounding box center [129, 311] width 18 height 22
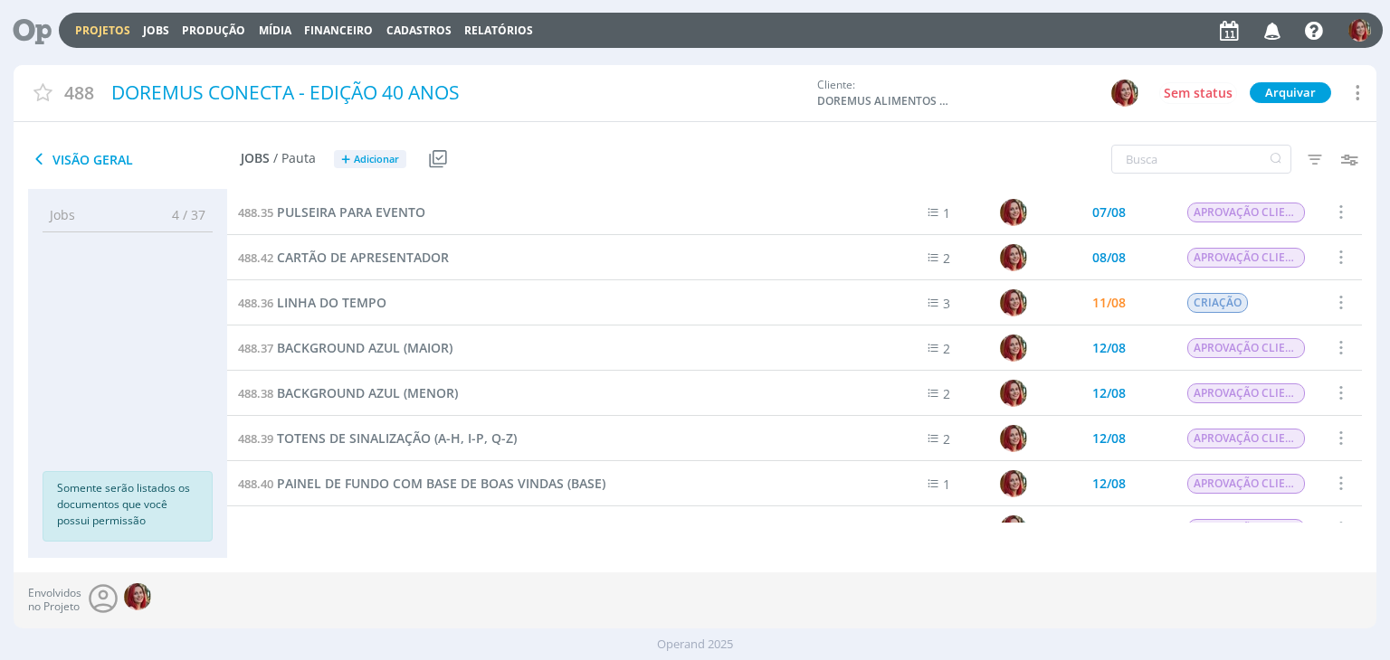
click at [111, 160] on span "Visão Geral" at bounding box center [134, 159] width 213 height 22
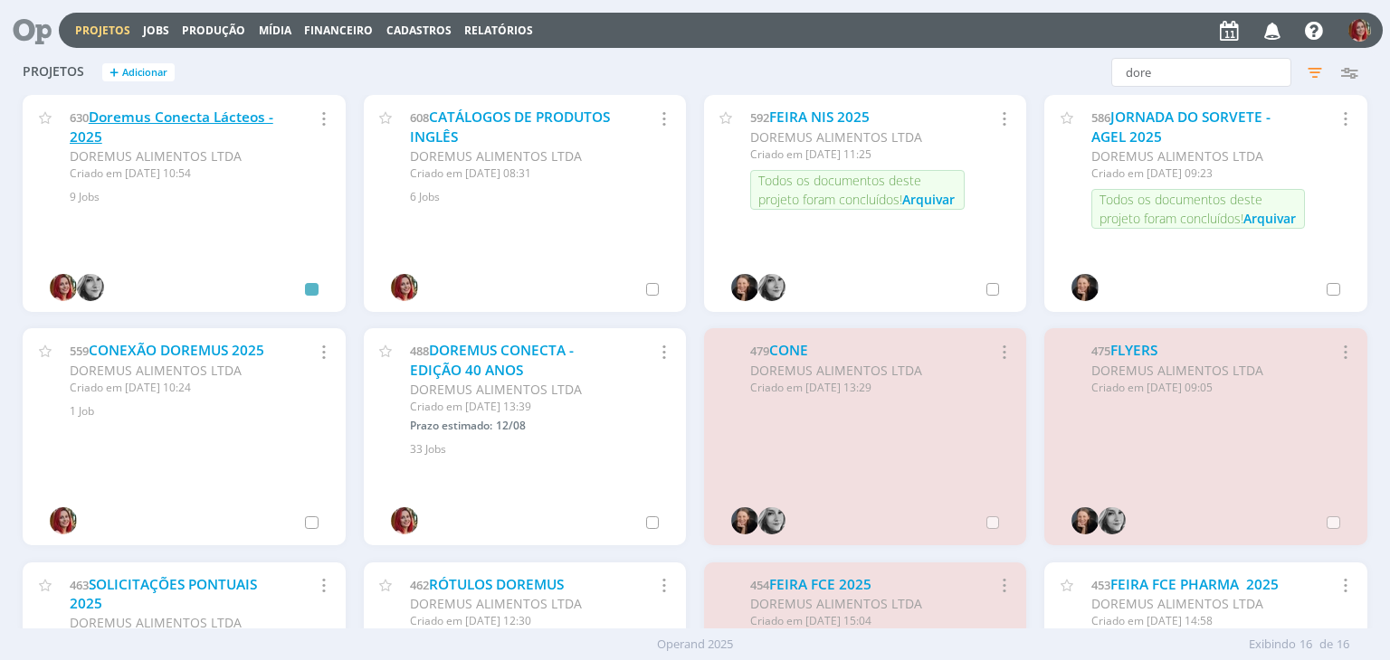
click at [181, 122] on link "Doremus Conecta Lácteos - 2025" at bounding box center [172, 127] width 204 height 39
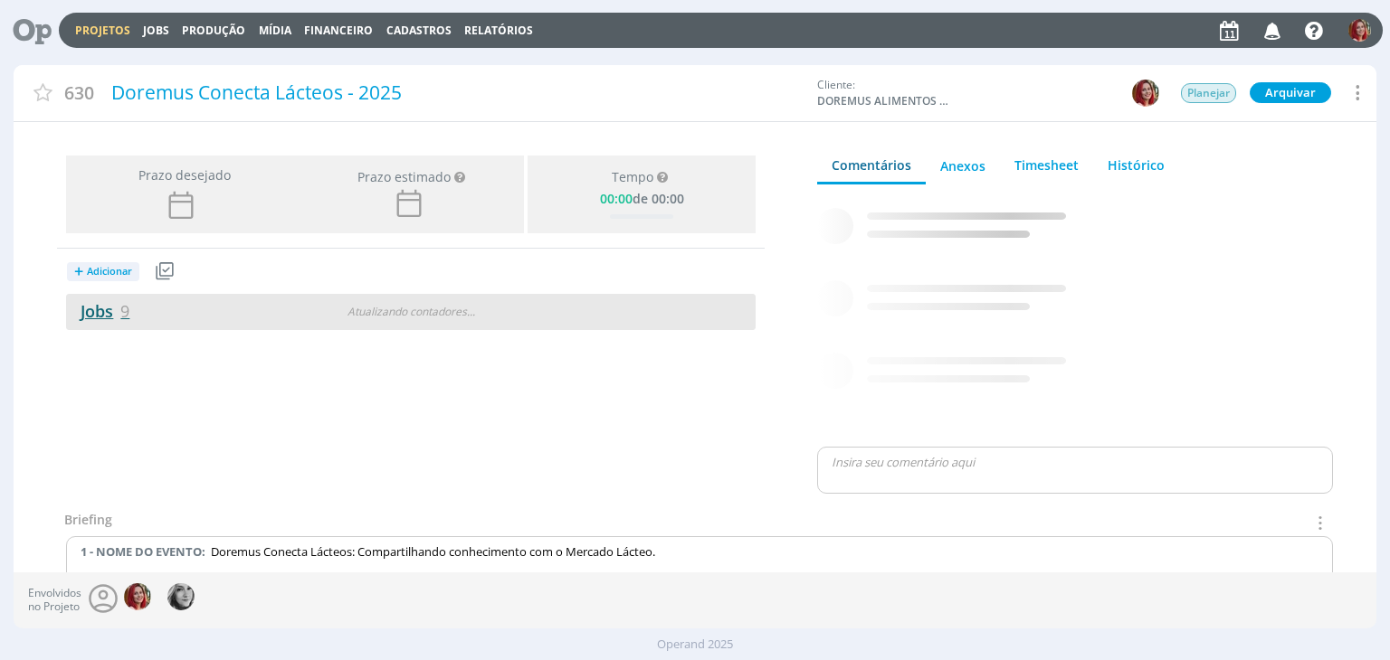
click at [127, 311] on span "9" at bounding box center [124, 311] width 9 height 22
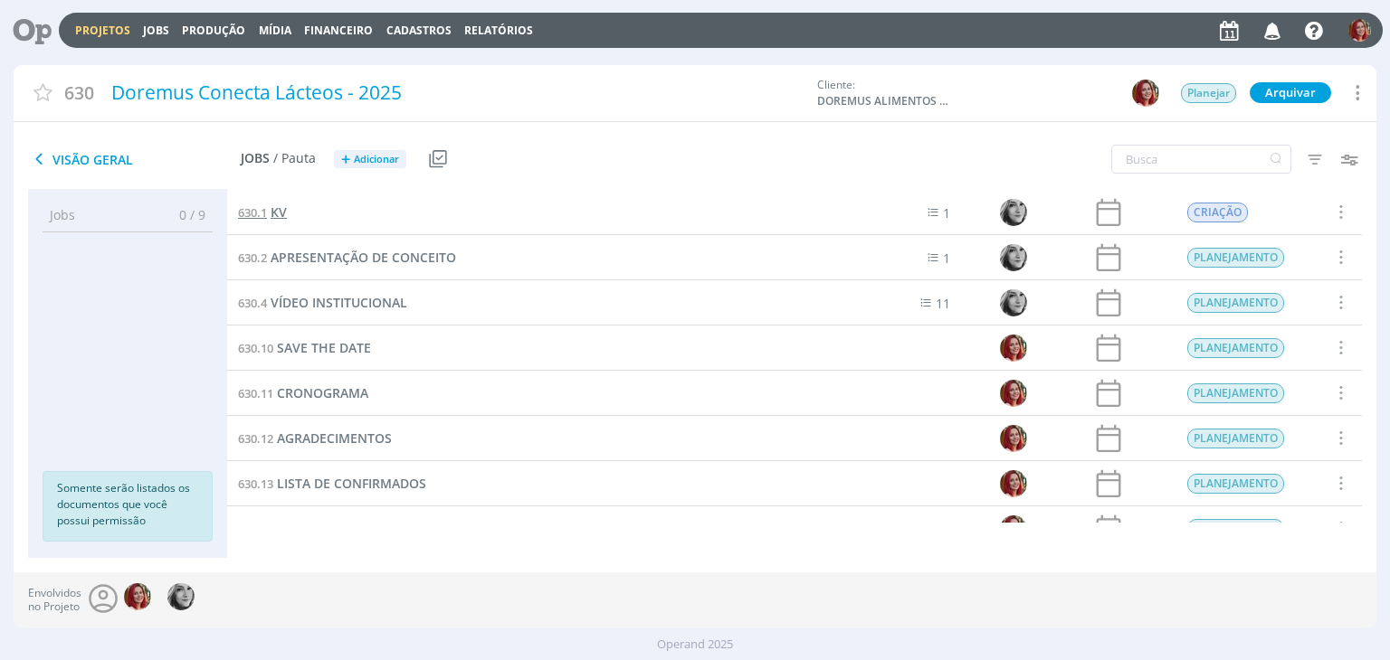
click at [273, 218] on span "KV" at bounding box center [279, 212] width 16 height 17
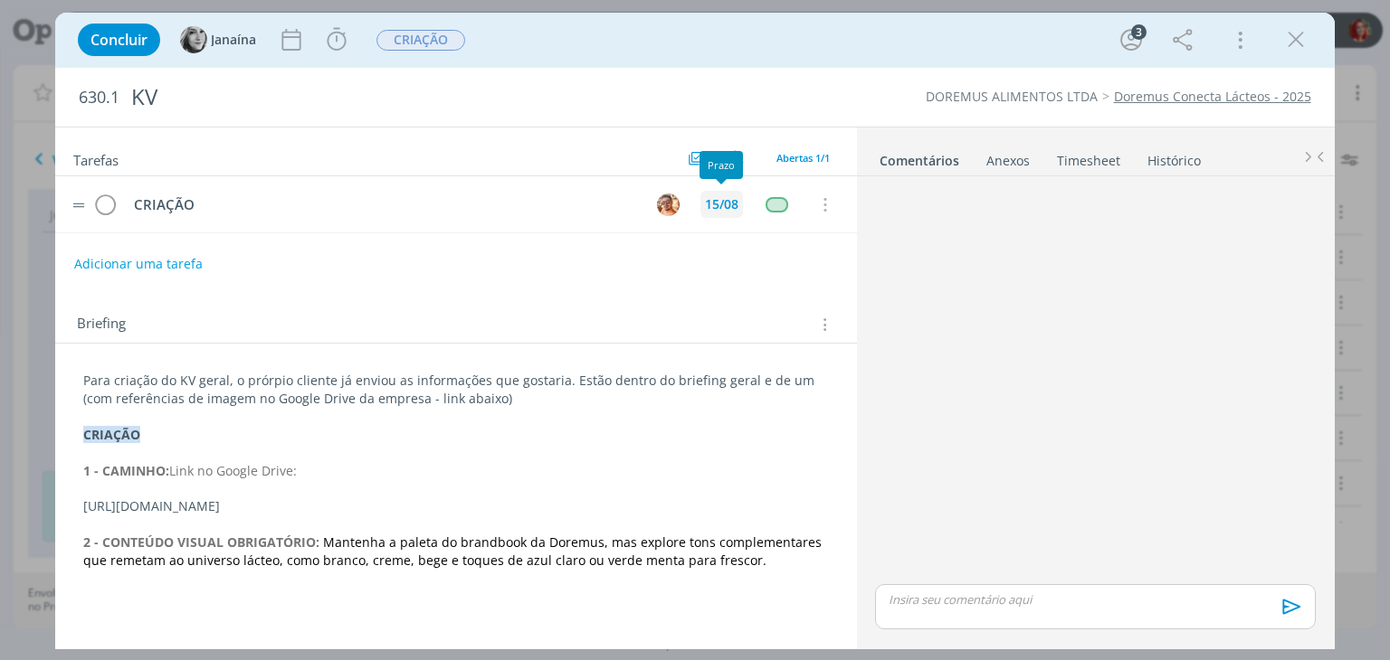
click at [725, 192] on div "15/08" at bounding box center [721, 204] width 43 height 27
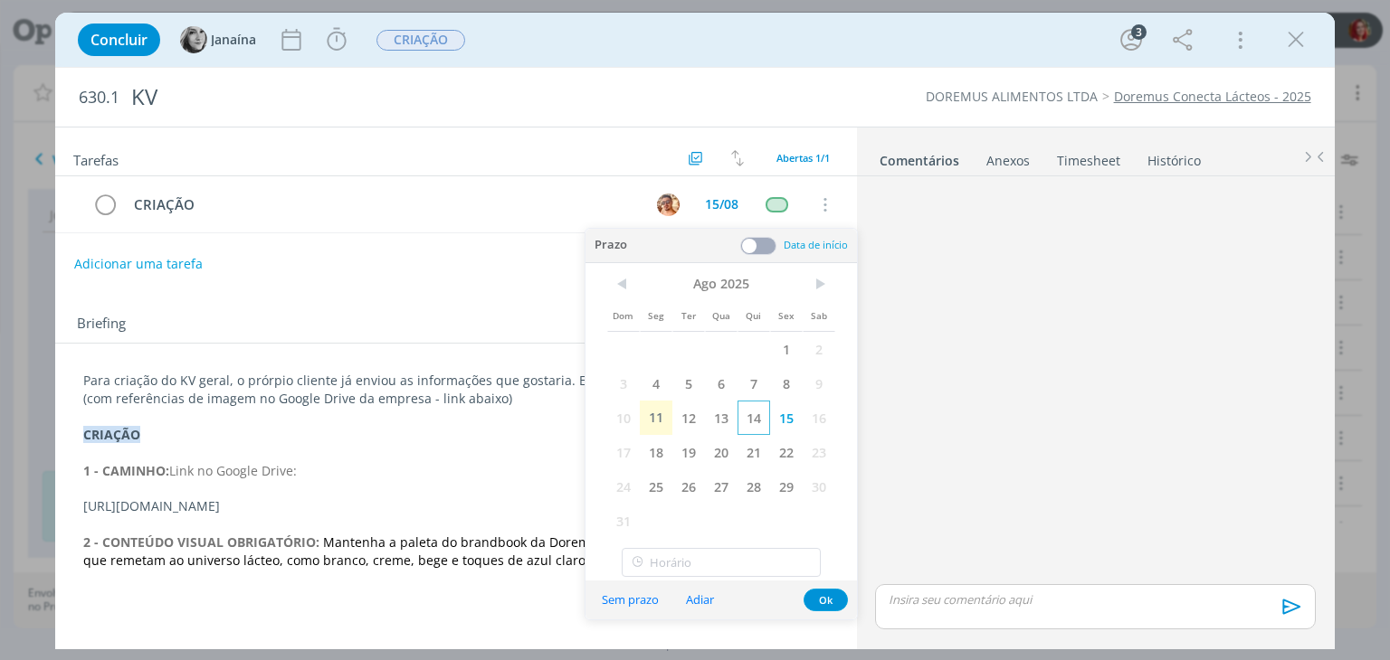
click at [755, 413] on span "14" at bounding box center [753, 418] width 33 height 34
click at [817, 595] on button "Ok" at bounding box center [825, 600] width 44 height 23
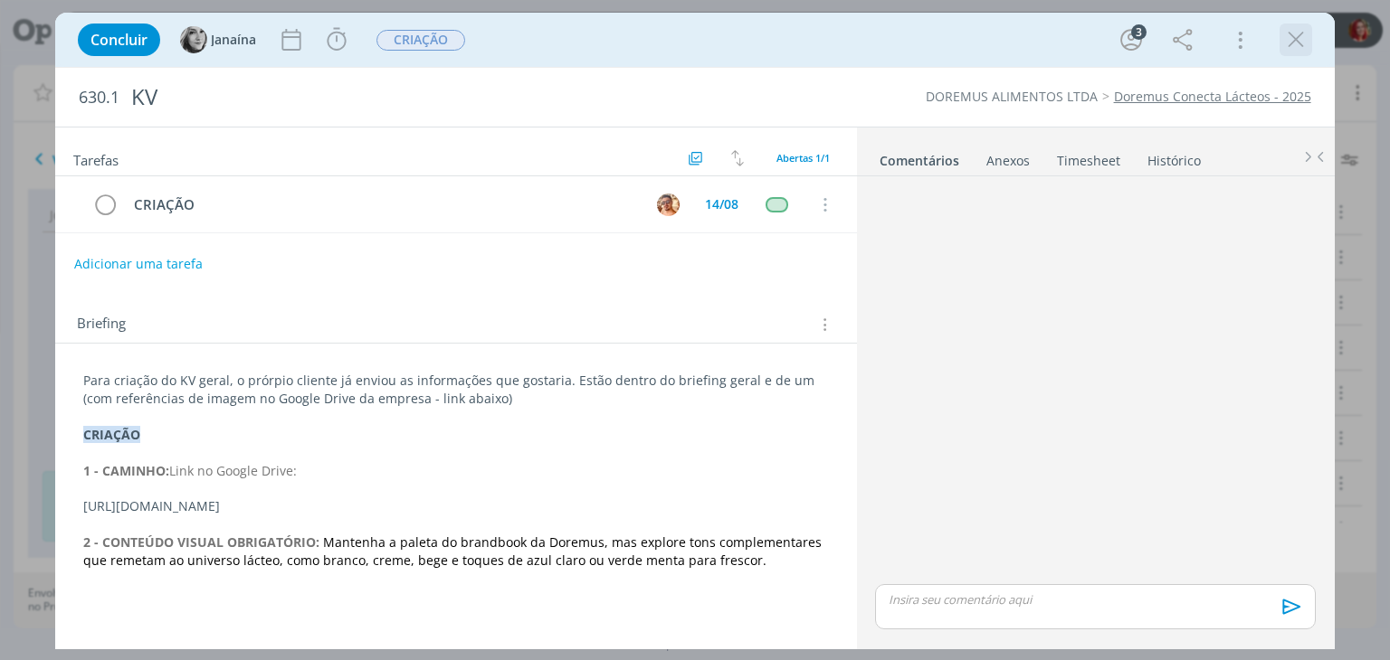
click at [1299, 38] on icon "dialog" at bounding box center [1295, 39] width 27 height 27
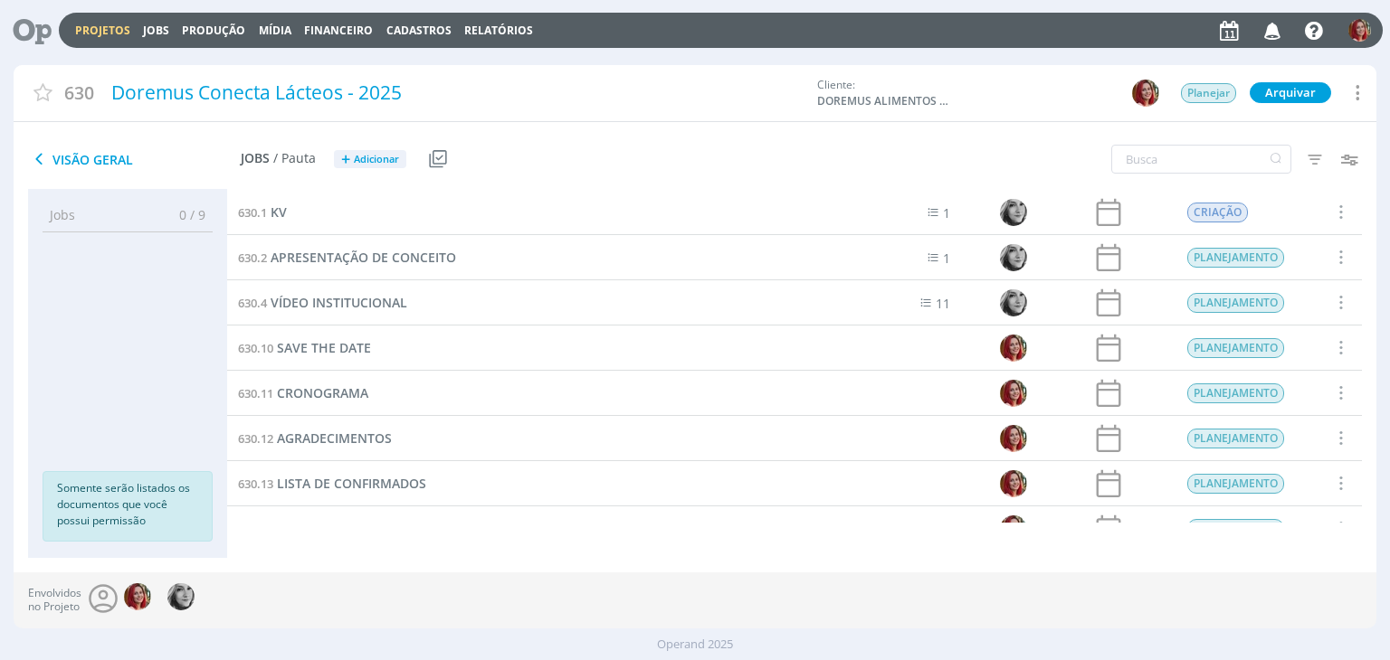
click at [40, 41] on icon at bounding box center [25, 30] width 37 height 35
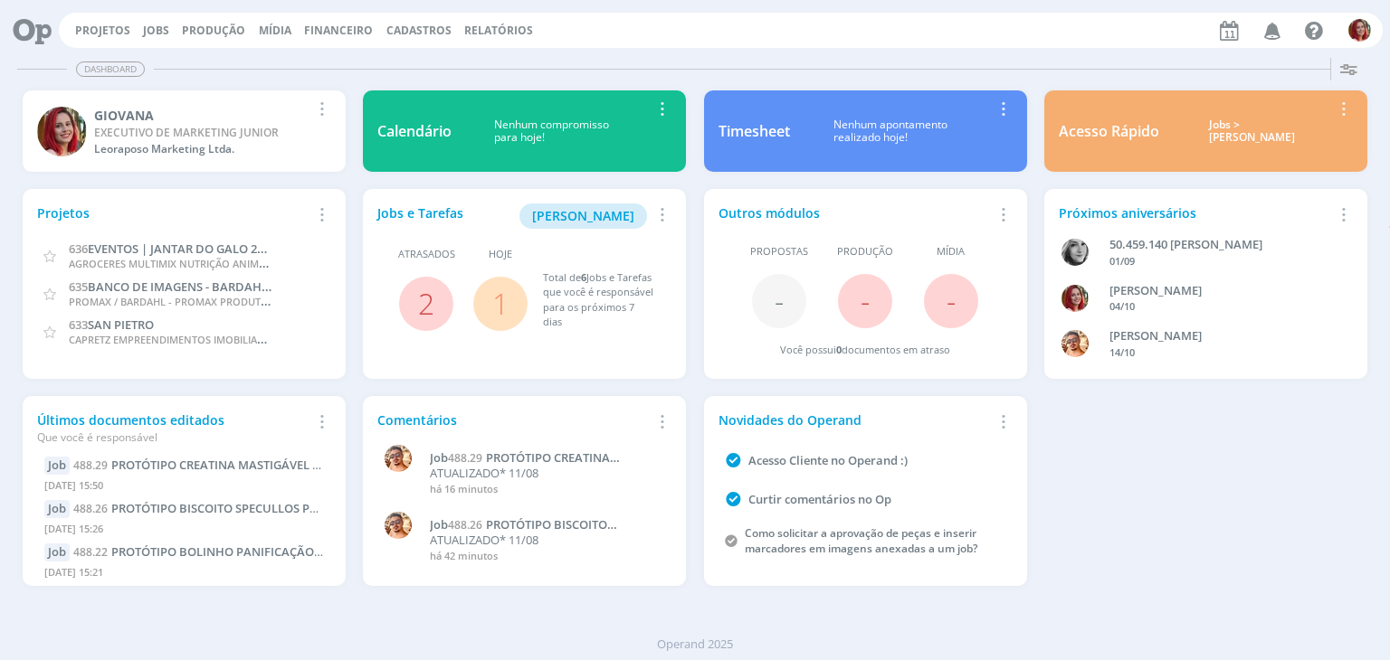
click at [916, 617] on div "Dashboard Salvar Selecione abaixo os cards desejados: Meus Meu Perfil Agenda Ti…" at bounding box center [695, 356] width 1390 height 610
click at [152, 27] on link "Jobs" at bounding box center [156, 30] width 26 height 15
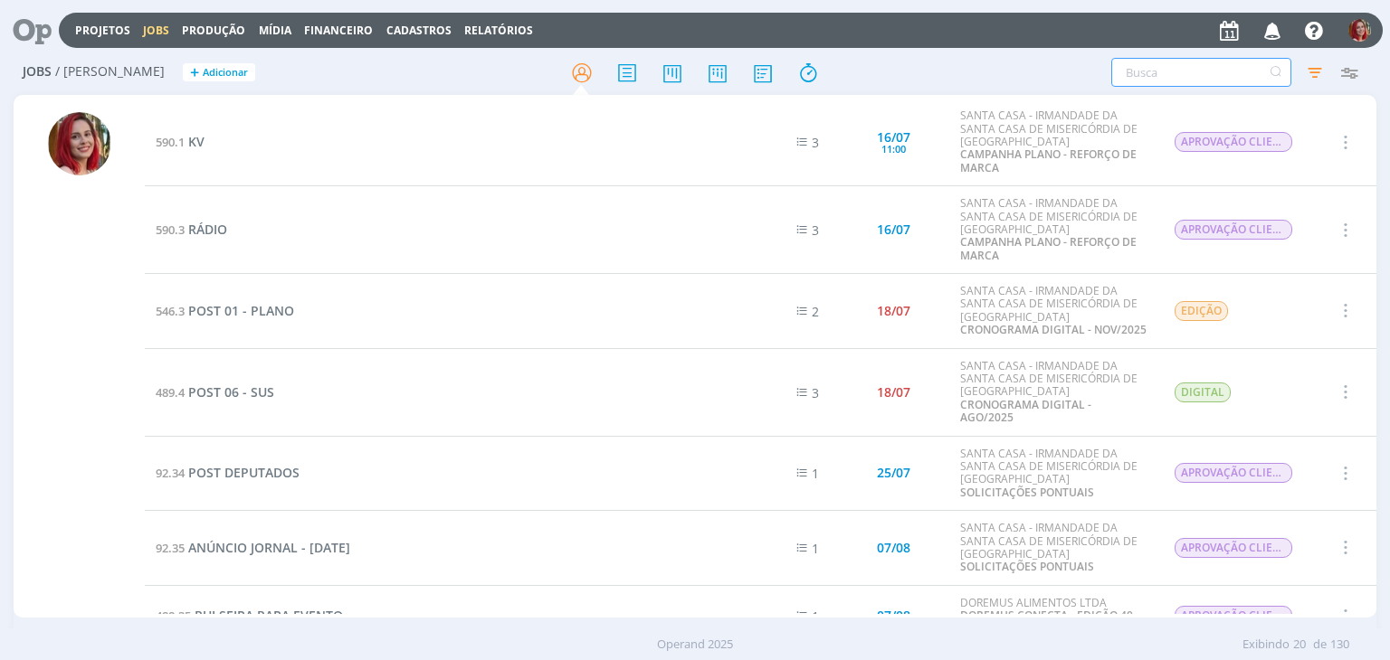
click at [1162, 66] on input "text" at bounding box center [1201, 72] width 180 height 29
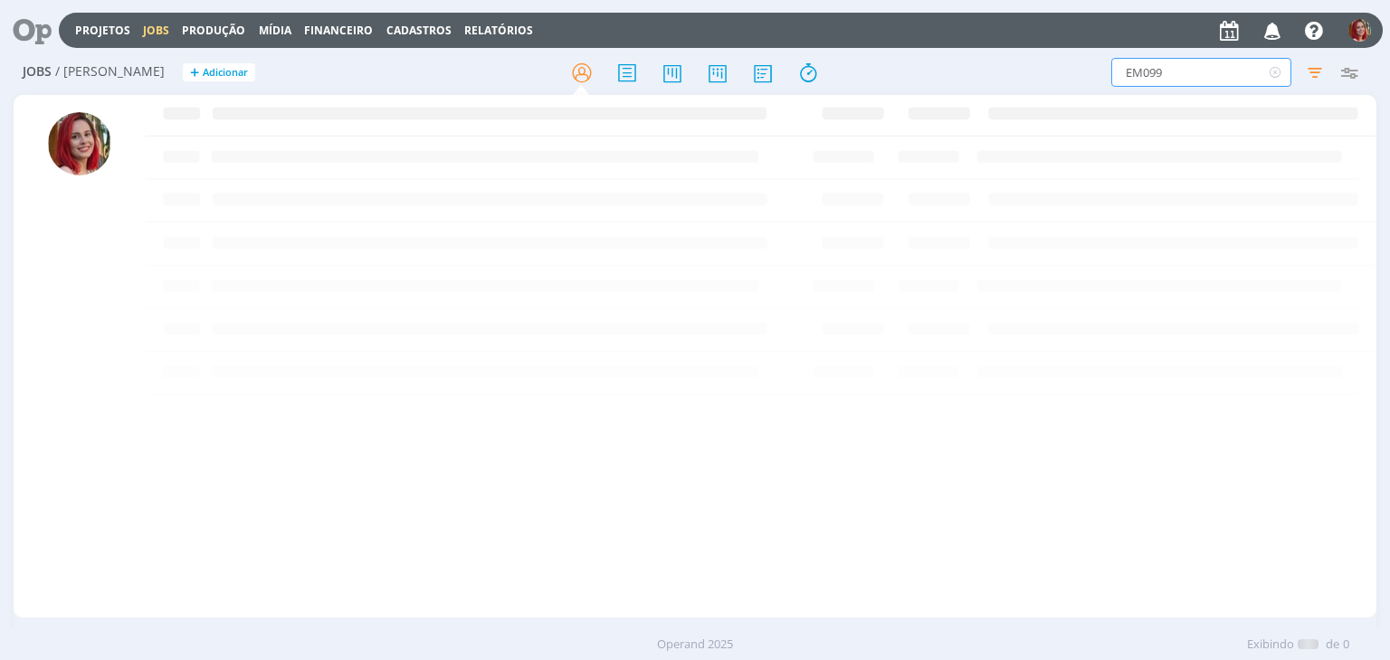
type input "EM099"
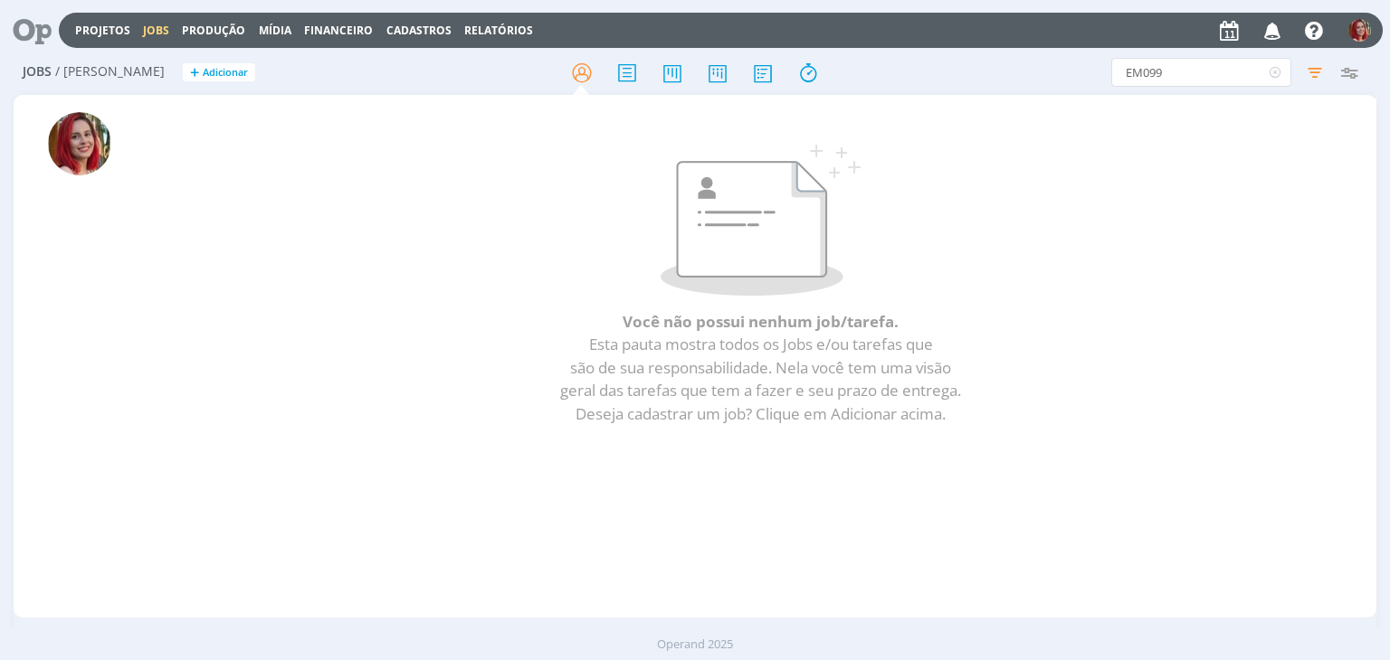
click at [121, 19] on div "Projetos Jobs Produção Mídia Financeiro Cadastros Relatórios Notificações Victo…" at bounding box center [721, 30] width 1324 height 35
click at [119, 31] on link "Projetos" at bounding box center [102, 30] width 55 height 15
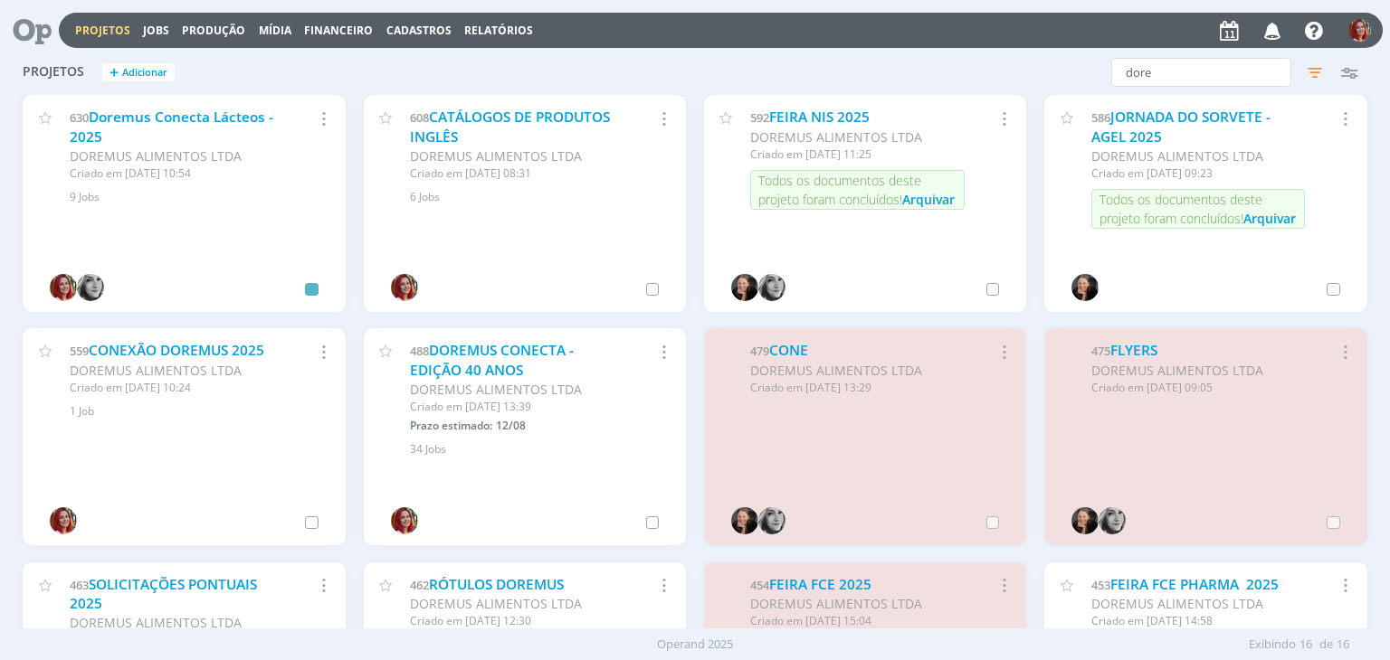
scroll to position [90, 0]
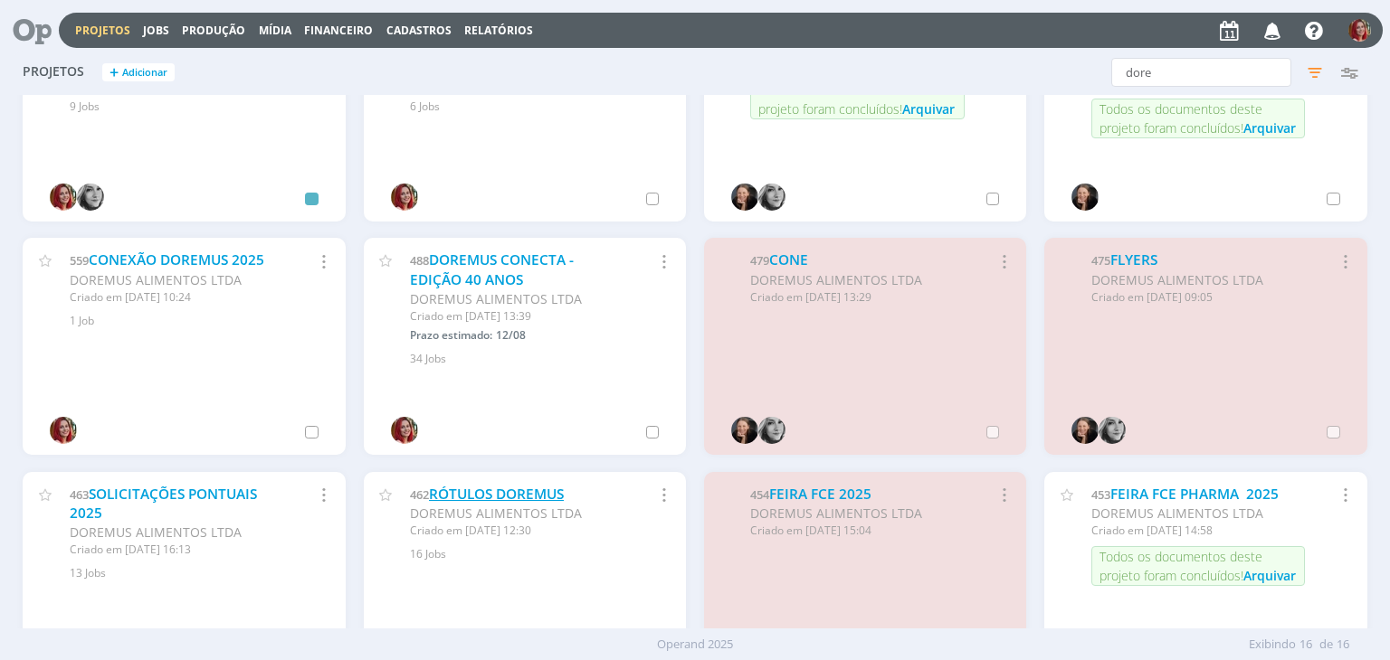
click at [546, 489] on link "RÓTULOS DOREMUS" at bounding box center [496, 494] width 135 height 19
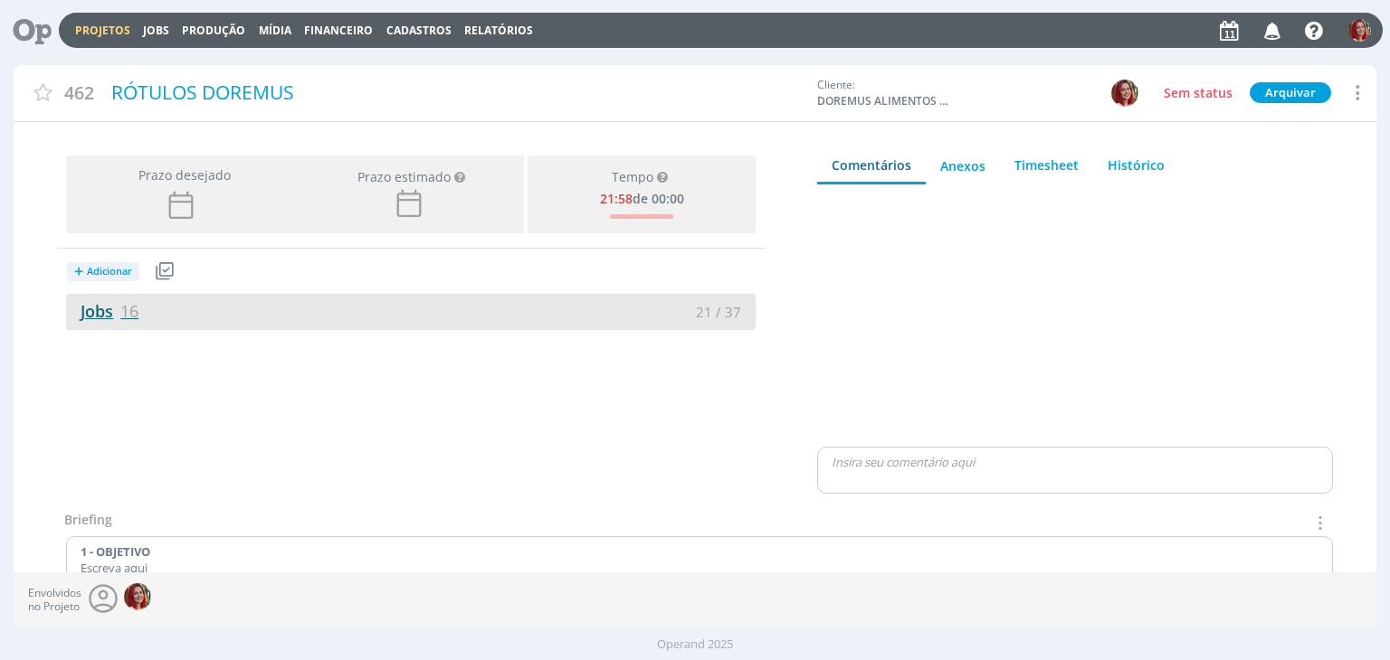
click at [95, 315] on link "Jobs 16" at bounding box center [102, 311] width 72 height 22
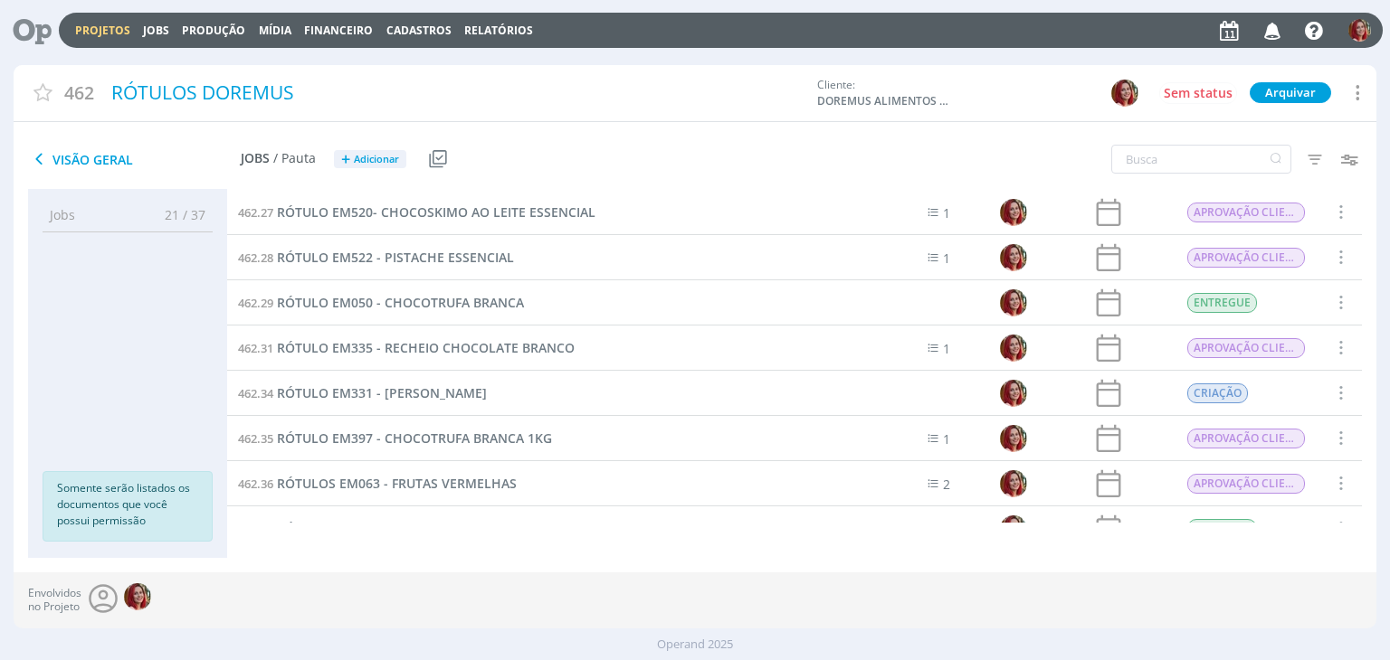
scroll to position [271, 0]
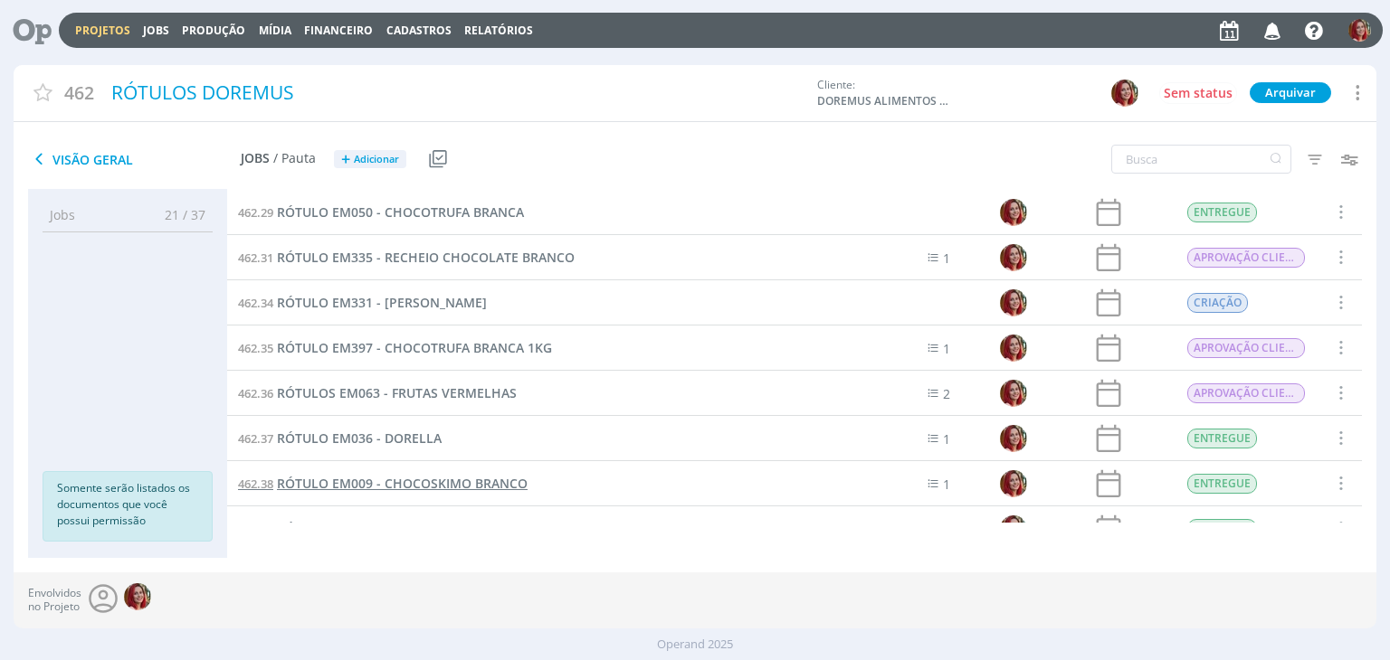
click at [427, 477] on span "RÓTULO EM009 - CHOCOSKIMO BRANCO" at bounding box center [402, 483] width 251 height 17
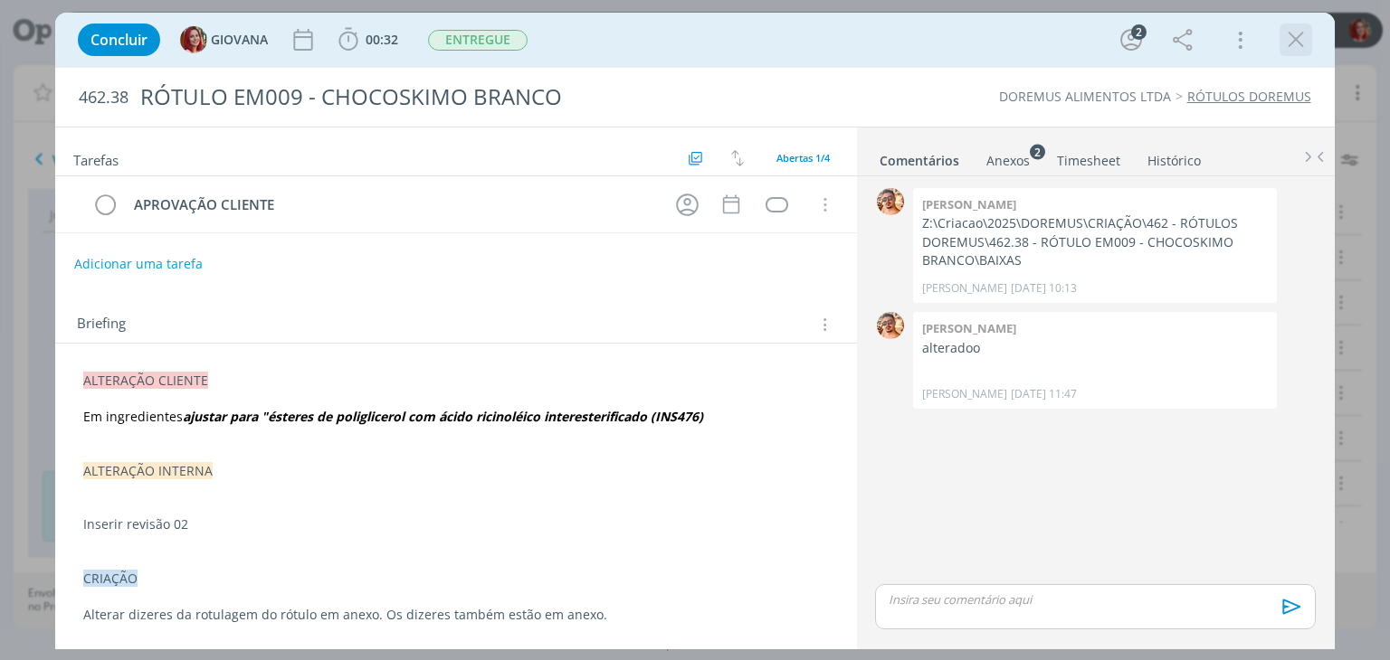
click at [1282, 41] on icon "dialog" at bounding box center [1295, 39] width 27 height 27
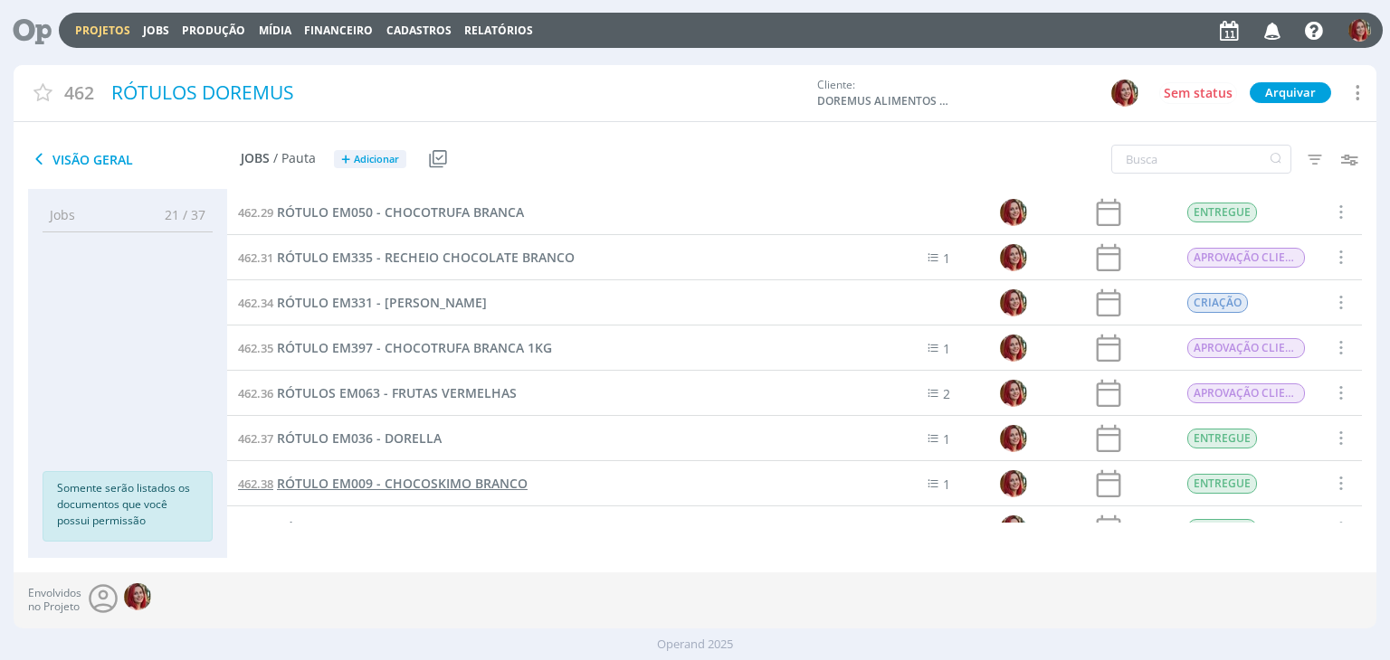
click at [476, 489] on span "RÓTULO EM009 - CHOCOSKIMO BRANCO" at bounding box center [402, 483] width 251 height 17
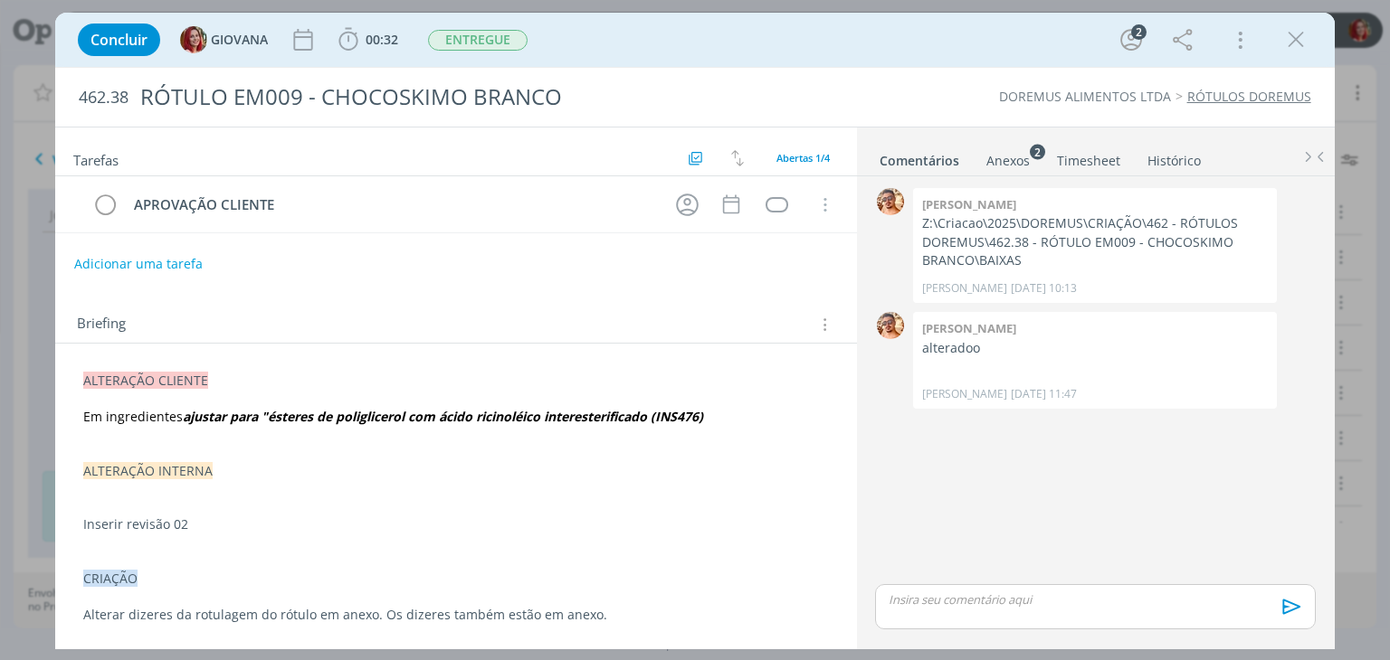
click at [80, 375] on div "ALTERAÇÃO CLIENTE Em ingredientes ajustar para "ésteres de poliglicerol com áci…" at bounding box center [456, 498] width 772 height 264
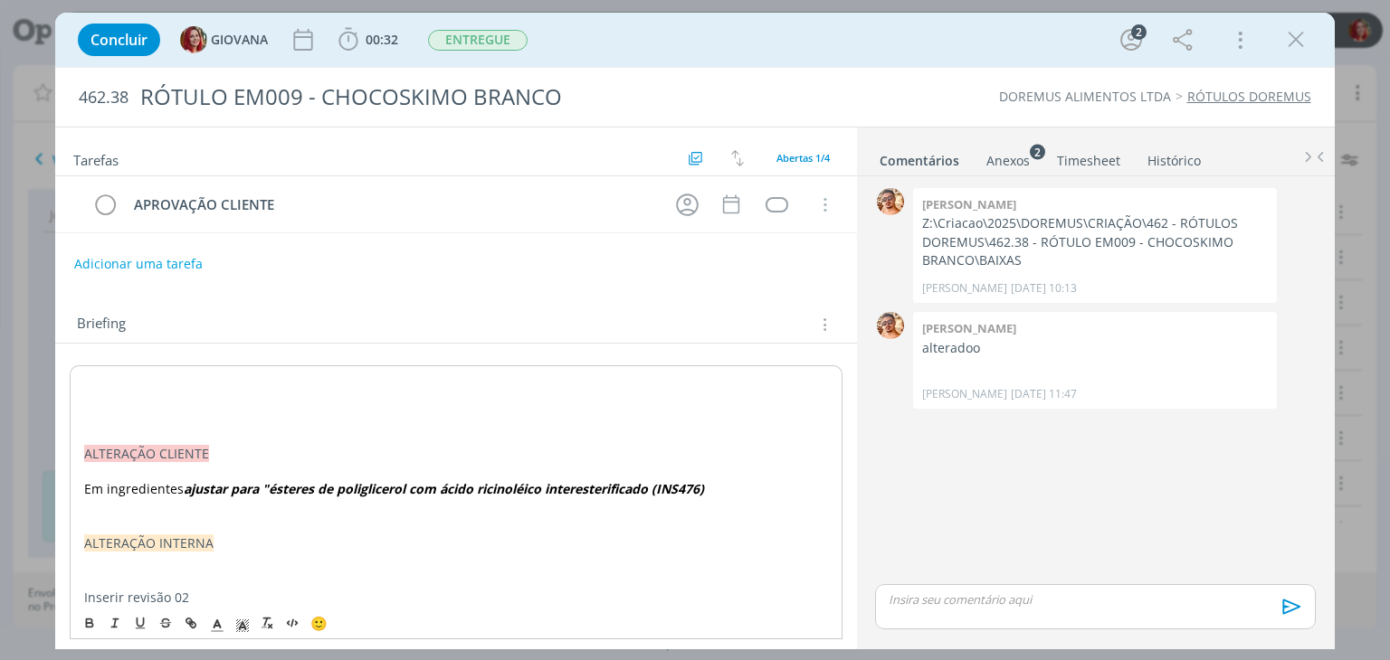
click at [110, 377] on p "dialog" at bounding box center [455, 382] width 743 height 18
click at [112, 417] on p "dialog" at bounding box center [455, 418] width 743 height 18
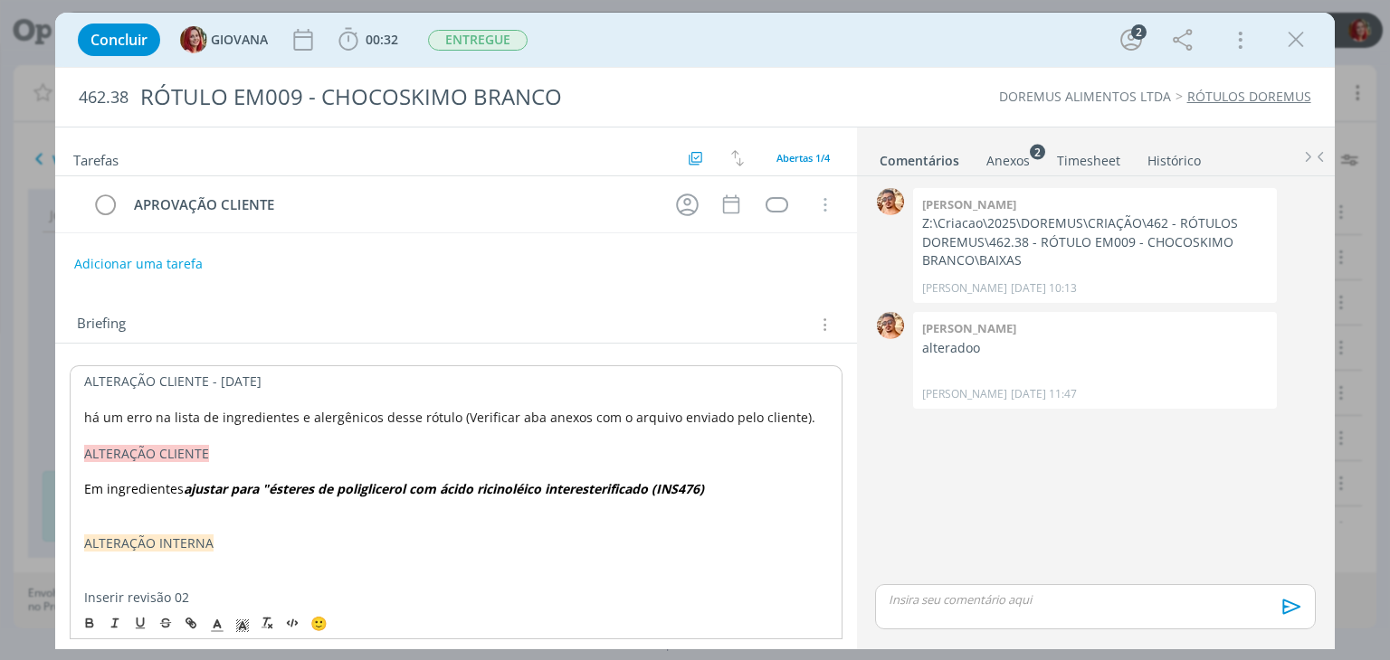
click at [92, 417] on span "há um erro na lista de ingredientes e alergênicos desse rótulo (Verificar aba a…" at bounding box center [449, 417] width 731 height 17
drag, startPoint x: 286, startPoint y: 375, endPoint x: 35, endPoint y: 377, distance: 250.6
click at [35, 377] on div "Concluir GIOVANA 00:32 Iniciar Apontar Data * 11/08/2025 Horas * 00:00 Tarefa S…" at bounding box center [695, 330] width 1390 height 660
click at [241, 631] on icon "dialog" at bounding box center [242, 626] width 16 height 16
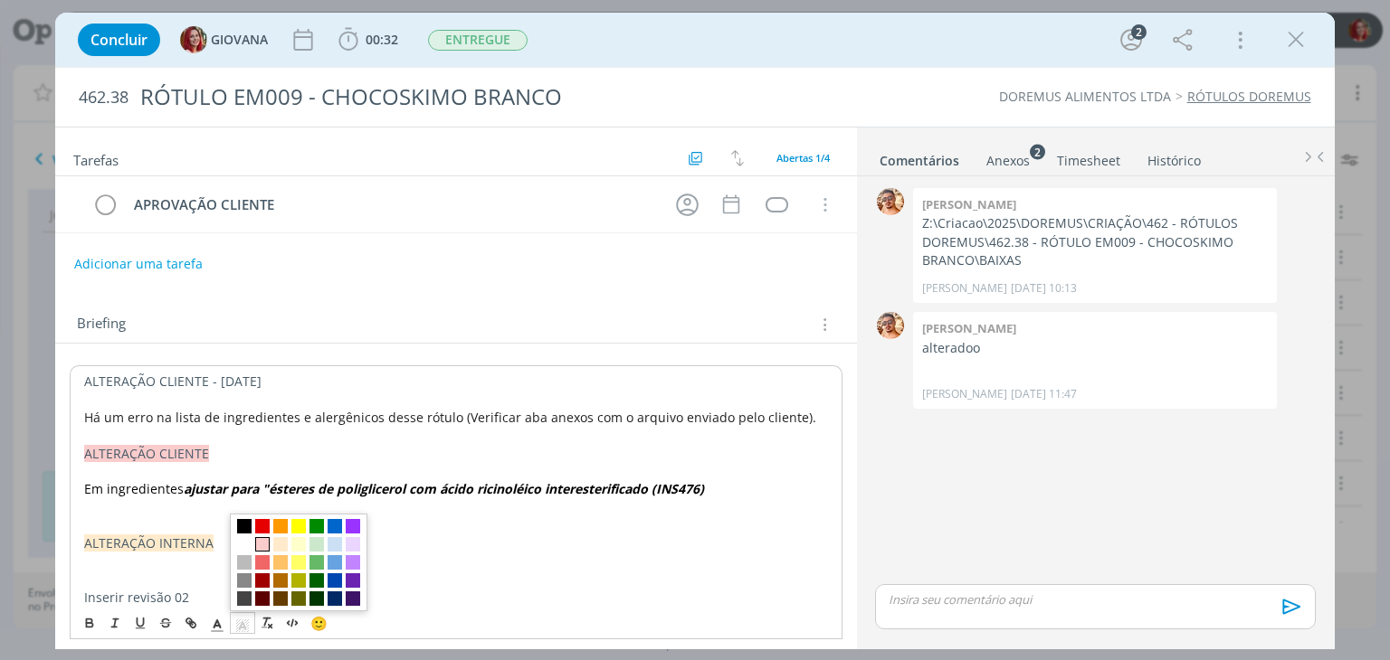
click at [261, 544] on span "dialog" at bounding box center [262, 544] width 14 height 14
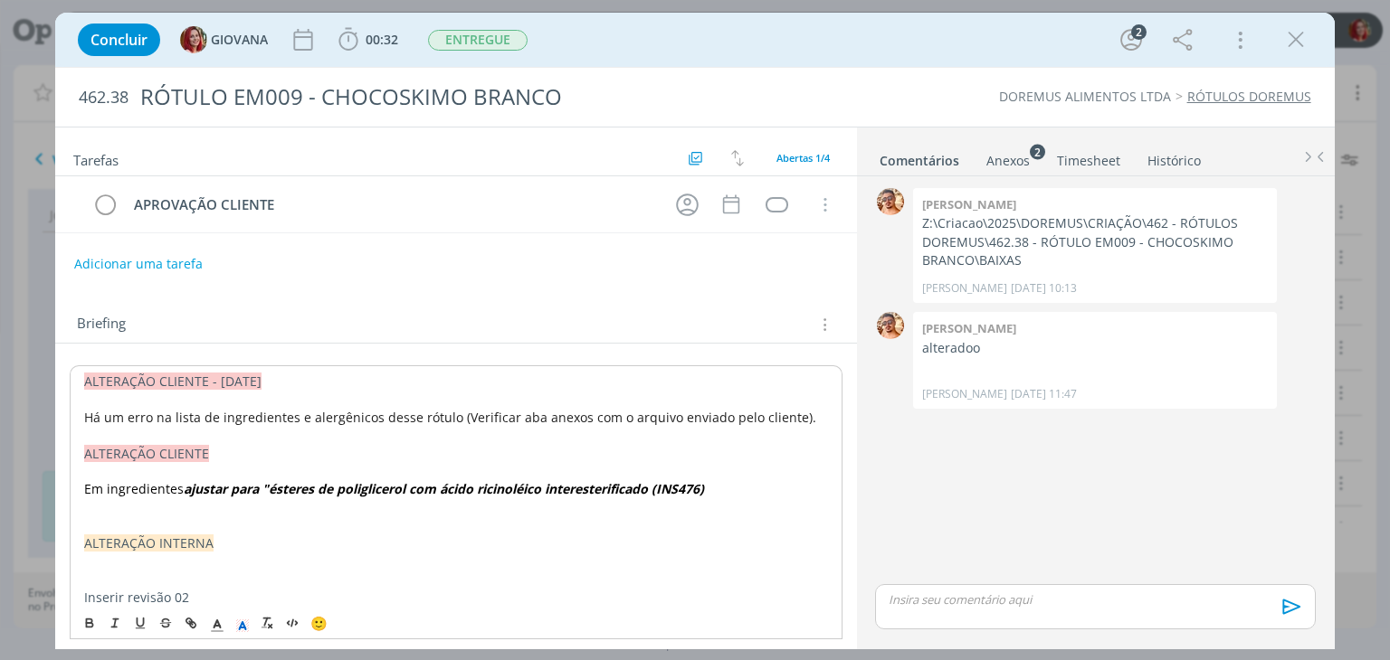
click at [358, 399] on p "dialog" at bounding box center [455, 400] width 743 height 18
click at [1018, 160] on div "Anexos 2" at bounding box center [1007, 161] width 43 height 18
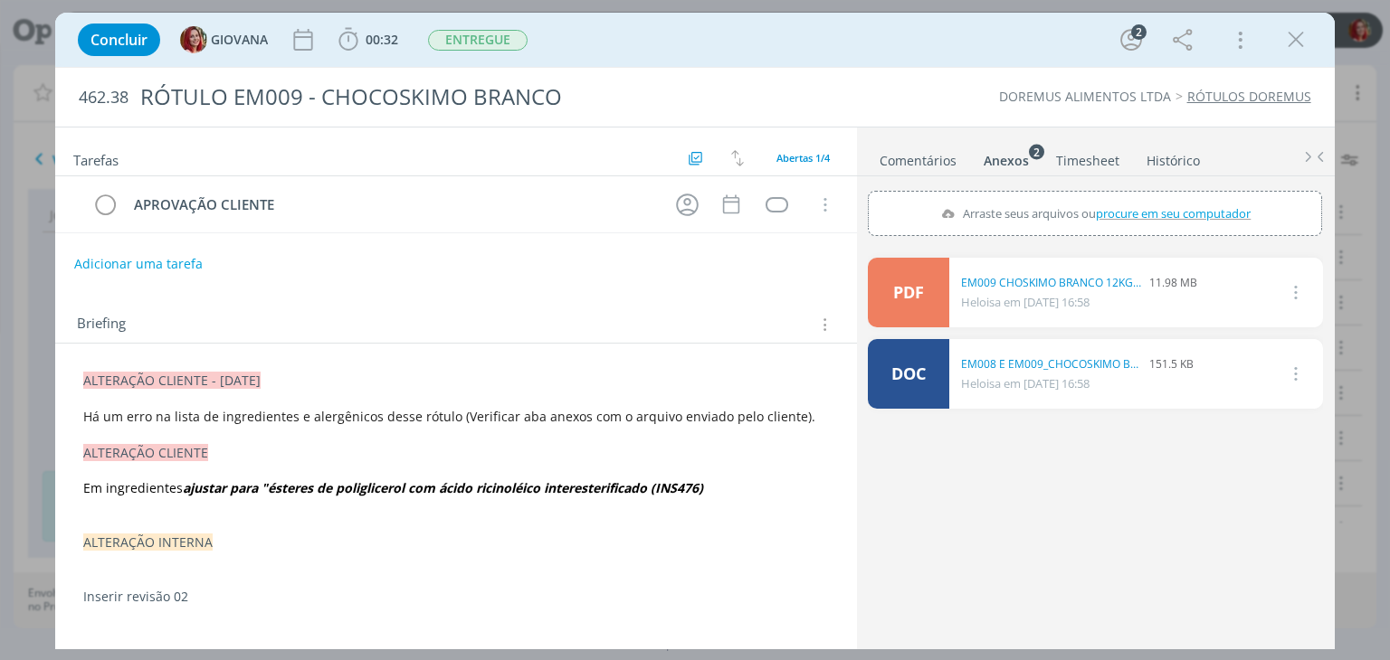
click at [1122, 205] on span "procure em seu computador" at bounding box center [1174, 213] width 155 height 16
click at [1122, 196] on input "Arraste seus arquivos ou procure em seu computador" at bounding box center [1095, 193] width 454 height 5
type input "C:\fakepath\EM008 E EM009_CHOCOSKIMO BRANCO.doc"
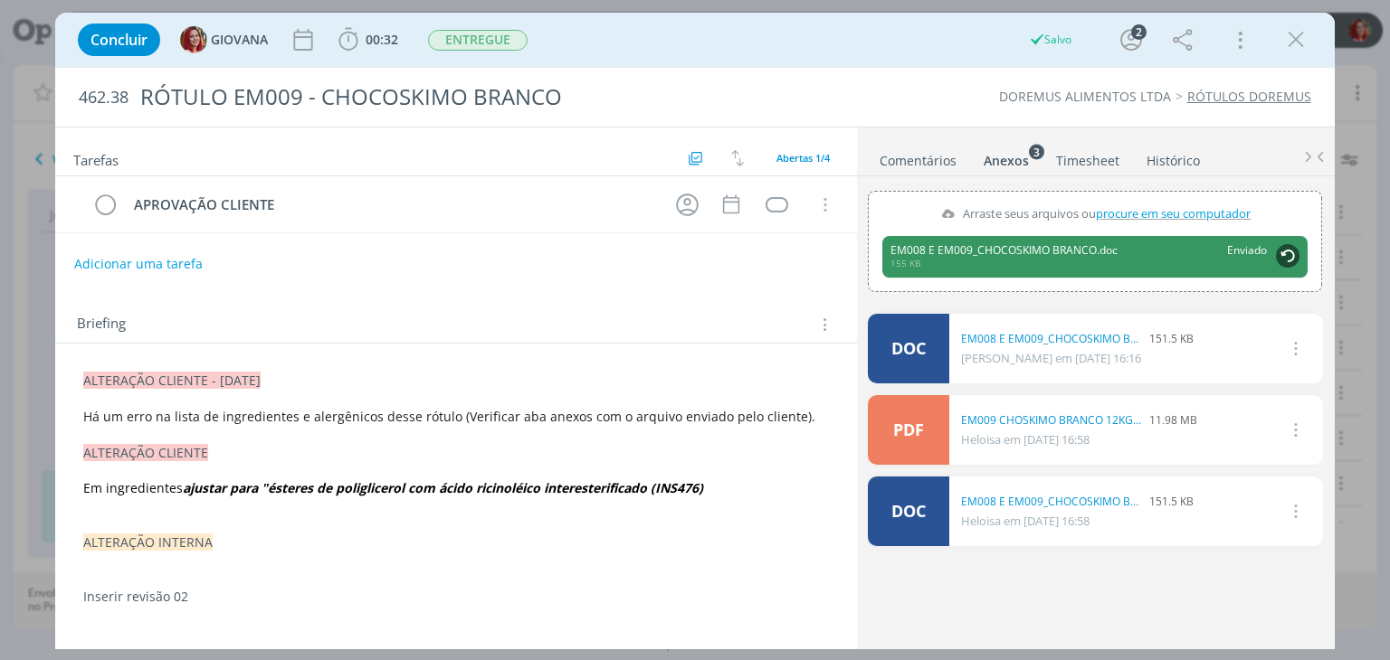
click at [785, 414] on span "Há um erro na lista de ingredientes e alergênicos desse rótulo (Verificar aba a…" at bounding box center [449, 416] width 732 height 17
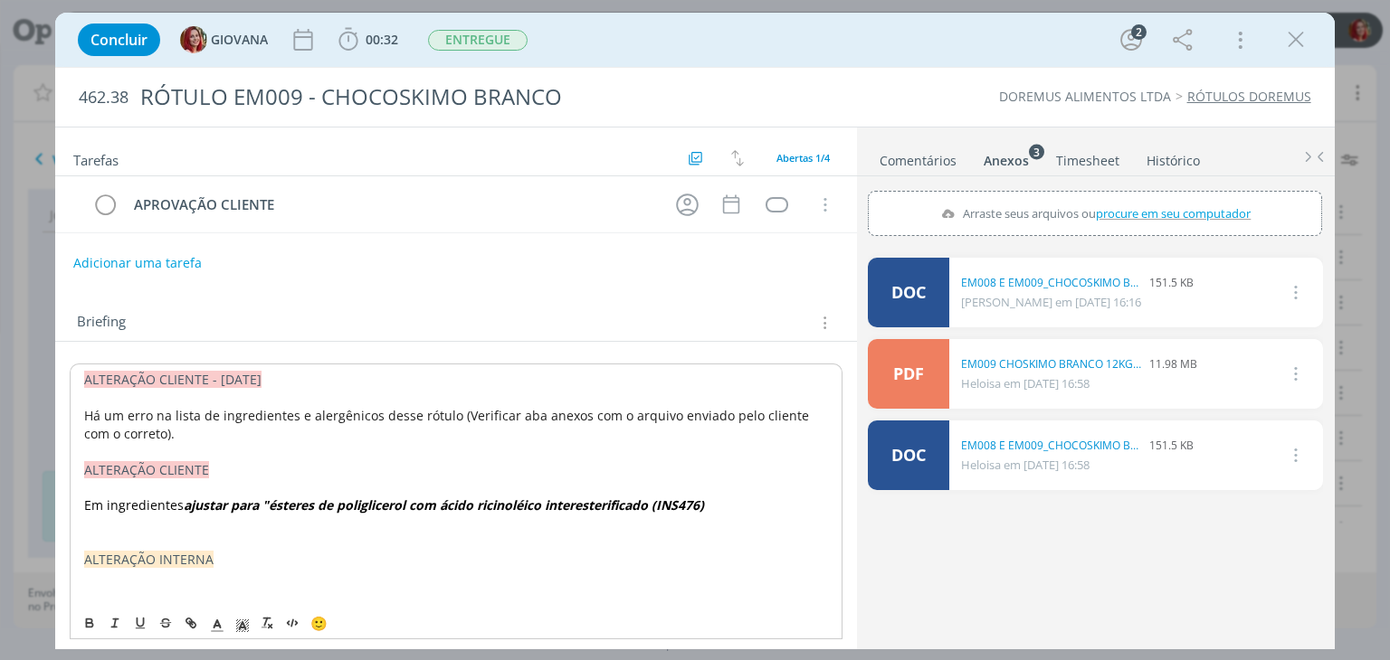
click at [122, 261] on button "Adicionar uma tarefa" at bounding box center [137, 263] width 128 height 31
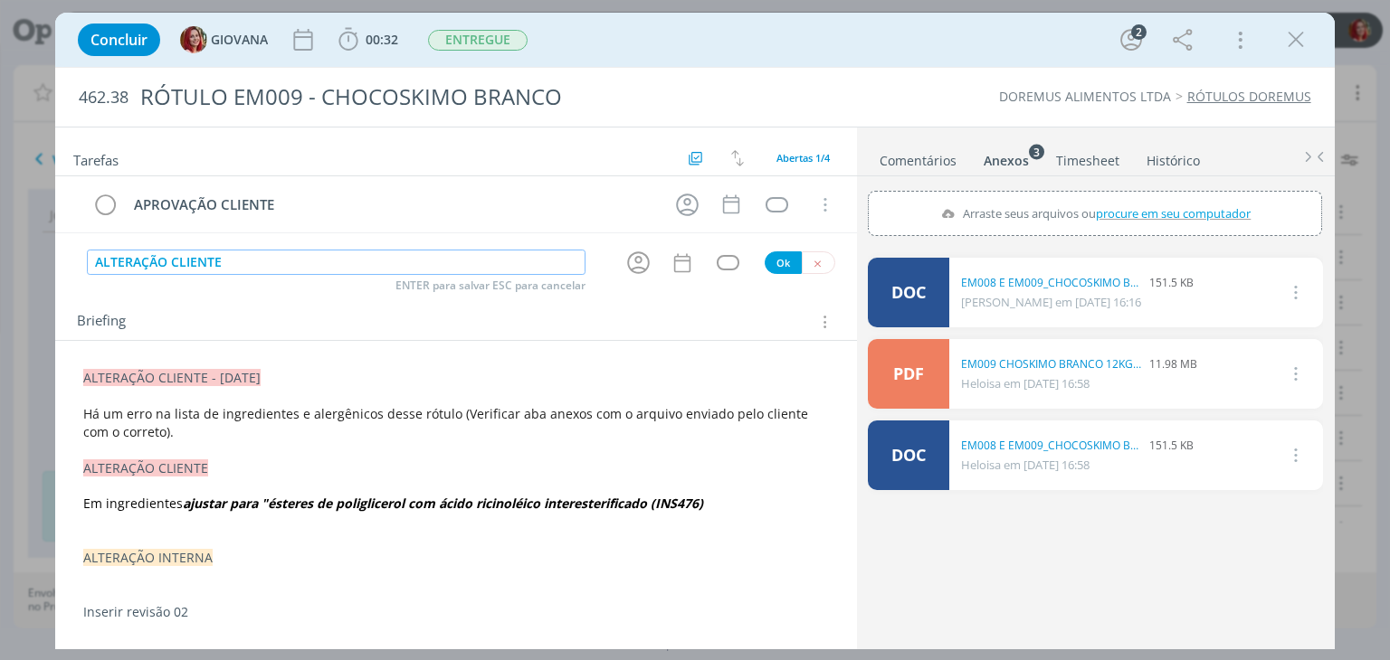
type input "ALTERAÇÃO CLIENTE"
click at [782, 267] on button "Ok" at bounding box center [783, 263] width 37 height 23
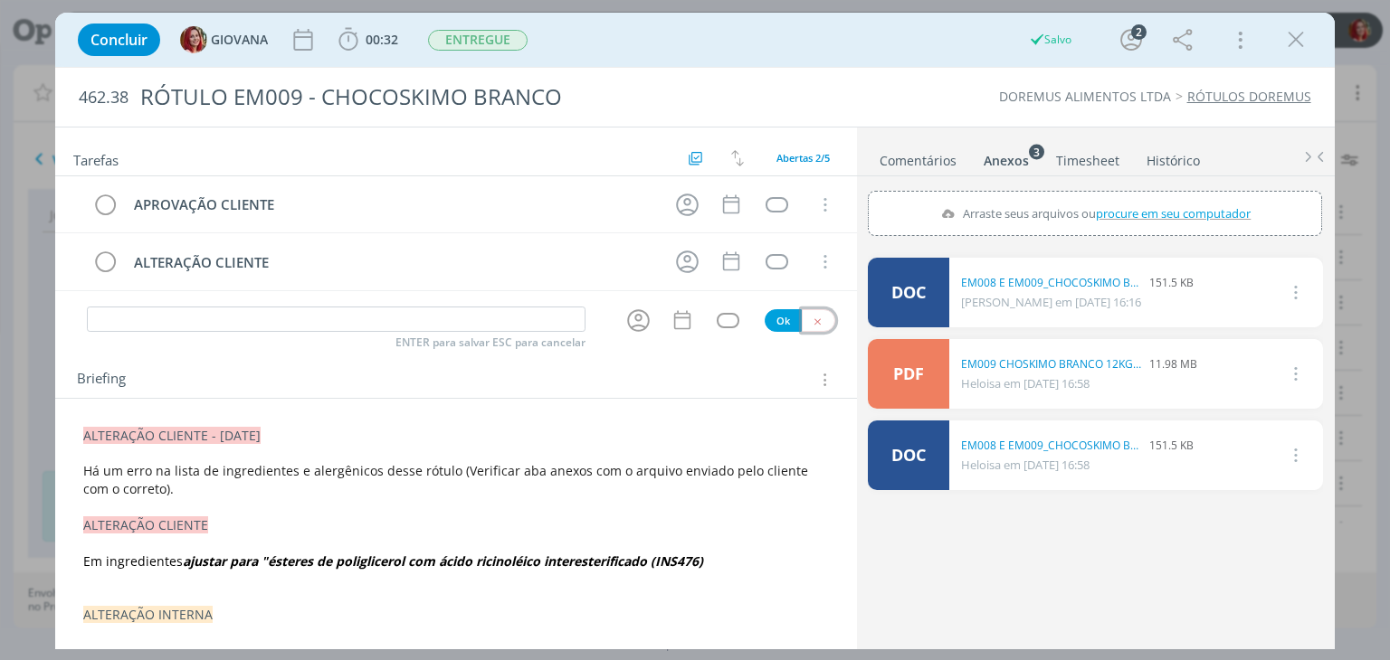
click at [813, 316] on icon "dialog" at bounding box center [818, 322] width 12 height 12
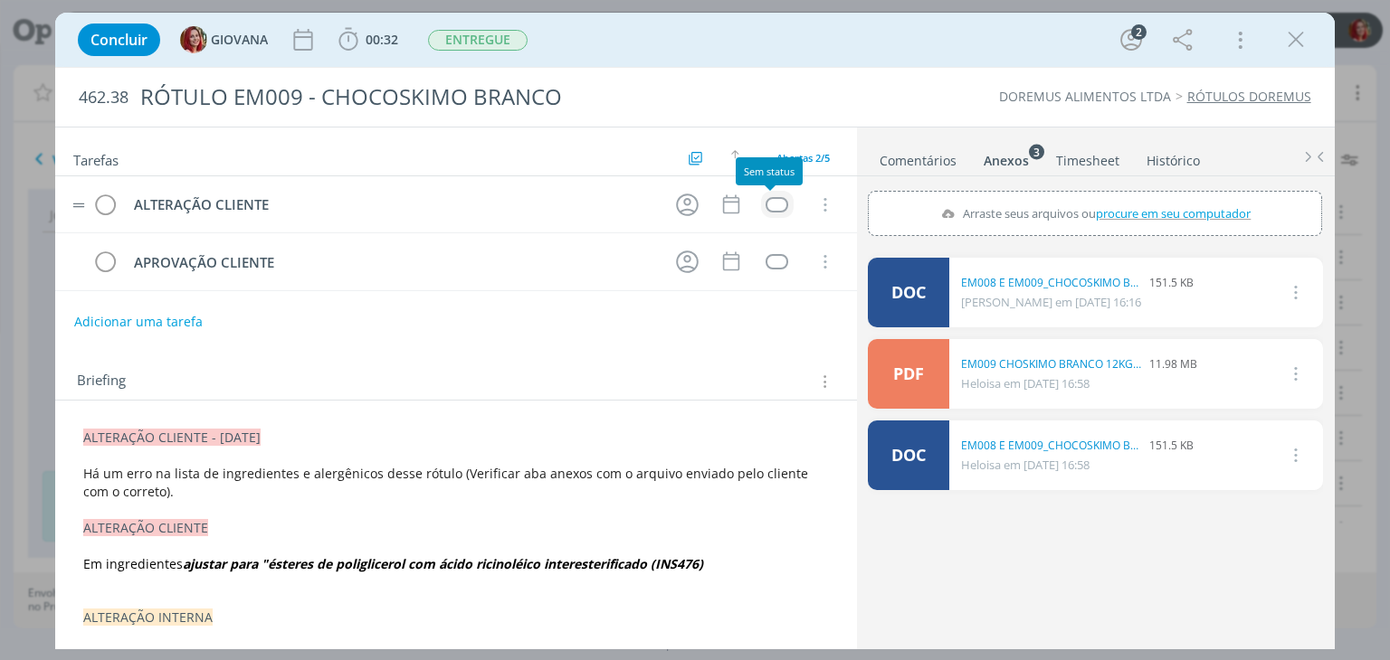
click at [771, 201] on div "dialog" at bounding box center [776, 204] width 23 height 15
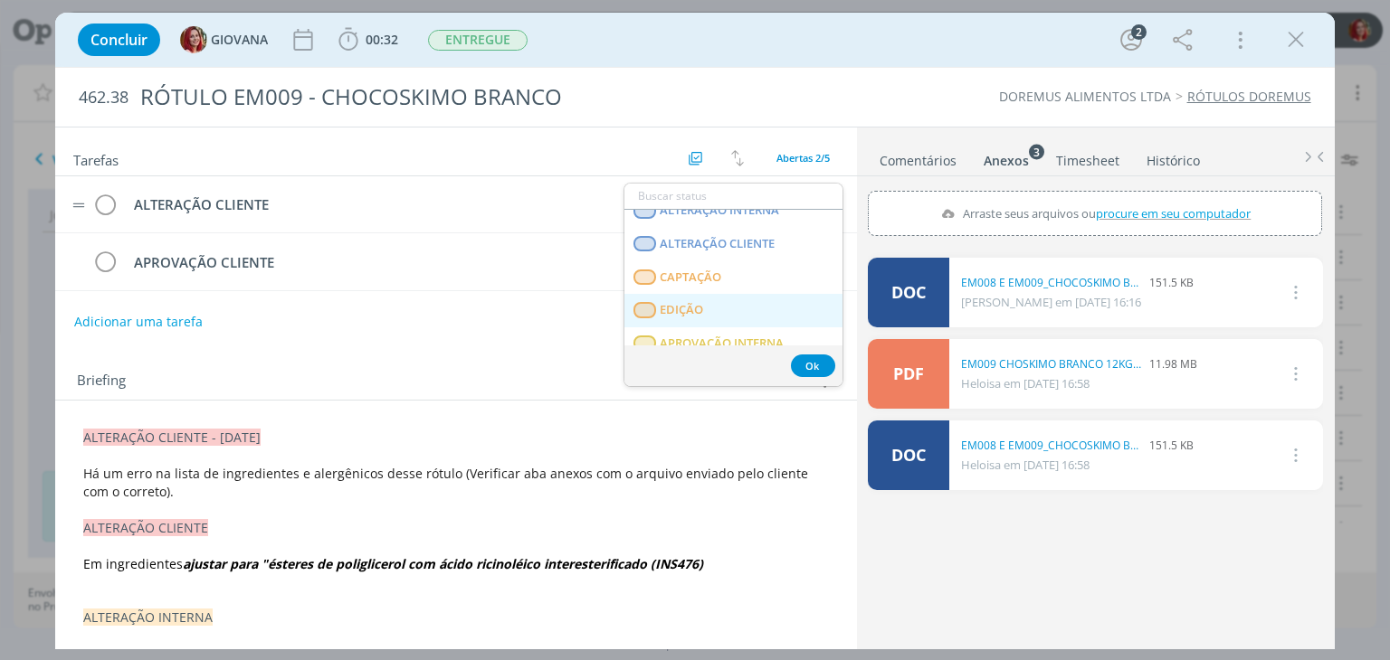
scroll to position [461, 0]
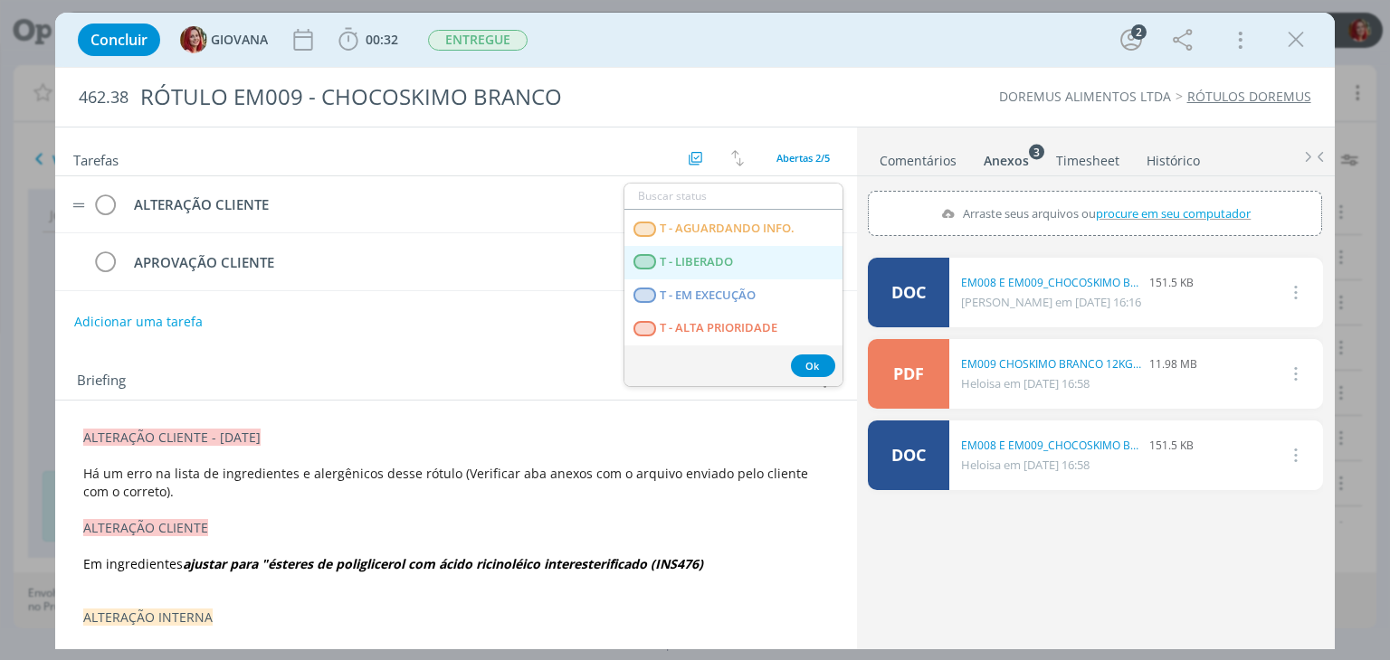
click at [730, 255] on span "T - LIBERADO" at bounding box center [696, 262] width 73 height 14
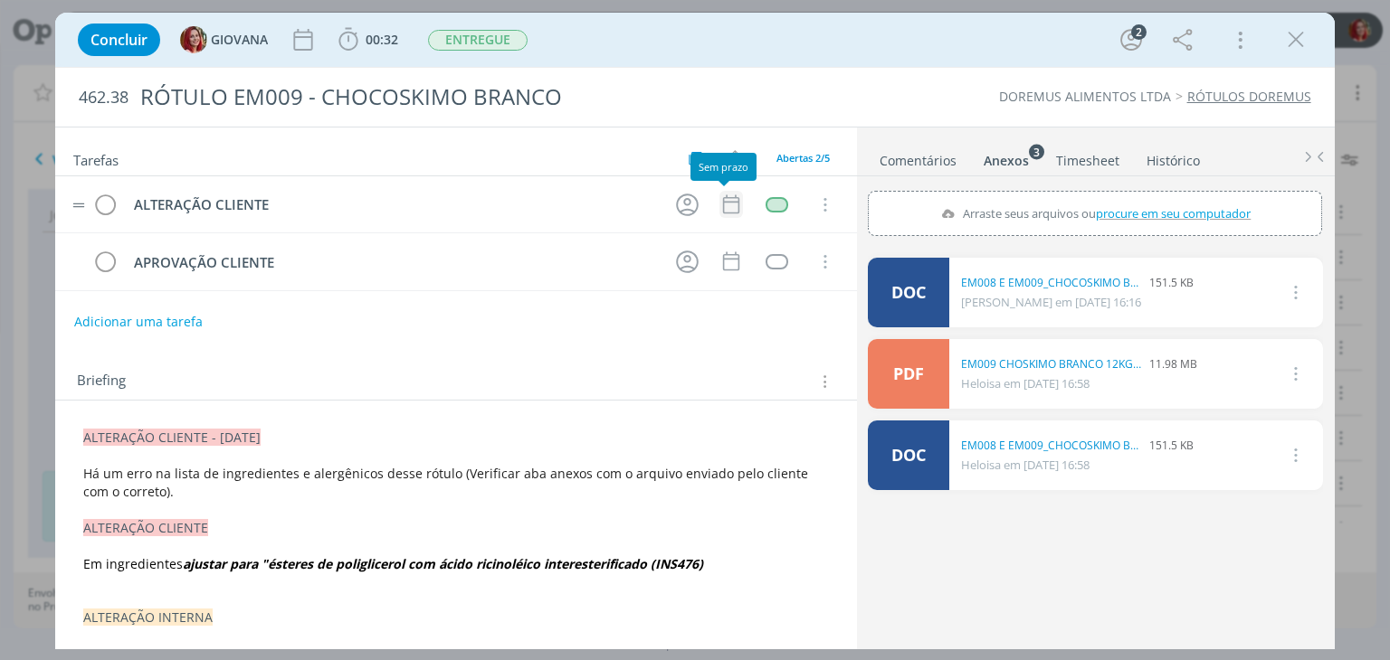
click at [724, 207] on icon "dialog" at bounding box center [731, 205] width 24 height 24
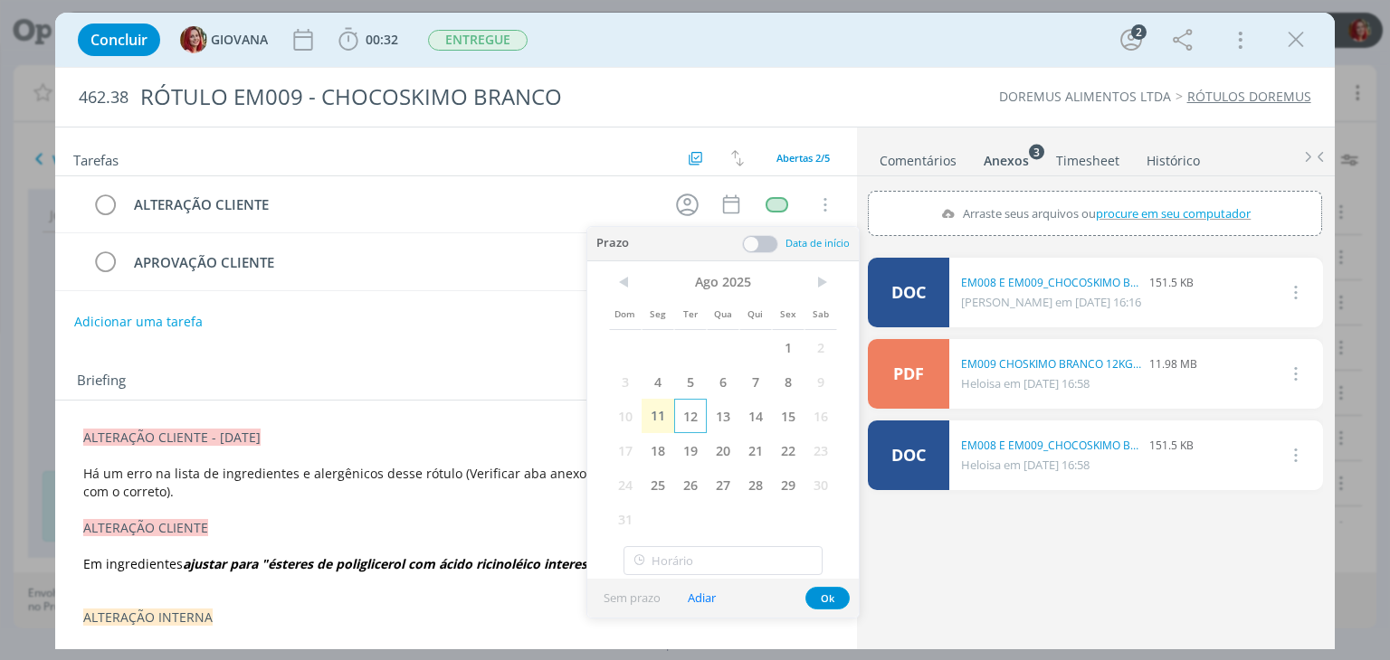
click at [695, 410] on span "12" at bounding box center [690, 416] width 33 height 34
click at [831, 603] on button "Ok" at bounding box center [827, 598] width 44 height 23
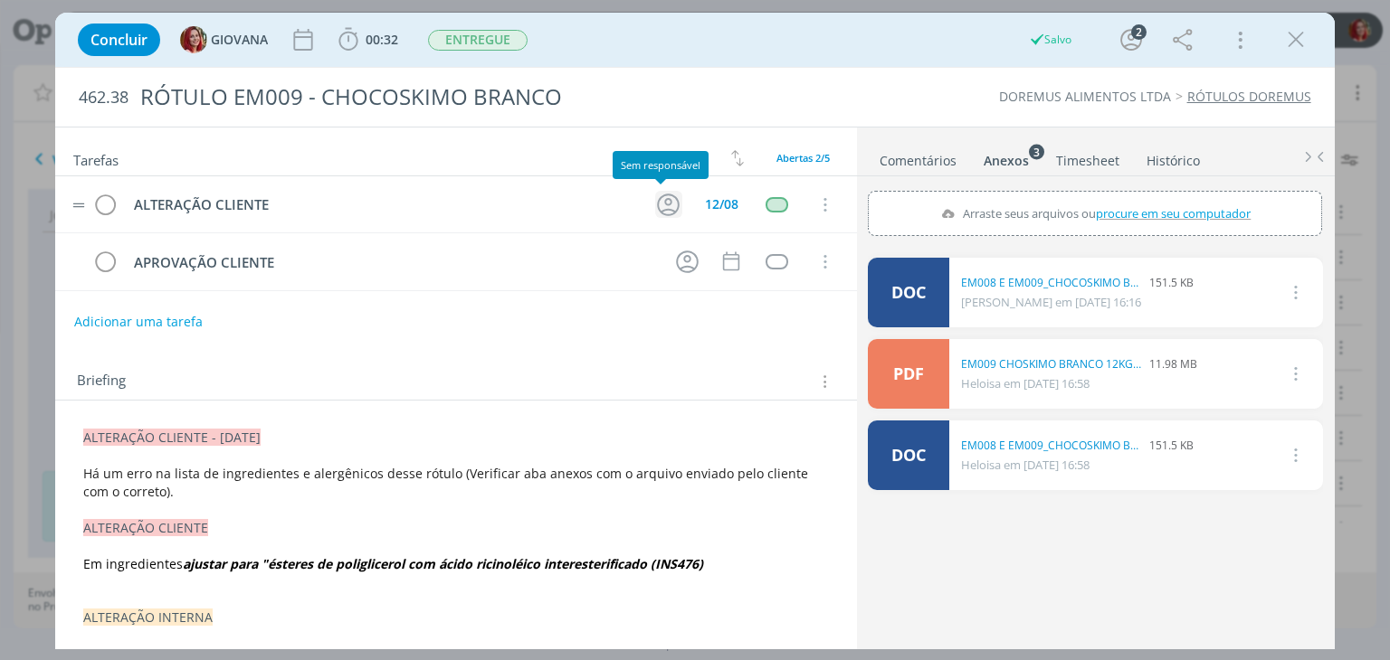
click at [669, 195] on icon "dialog" at bounding box center [668, 205] width 28 height 28
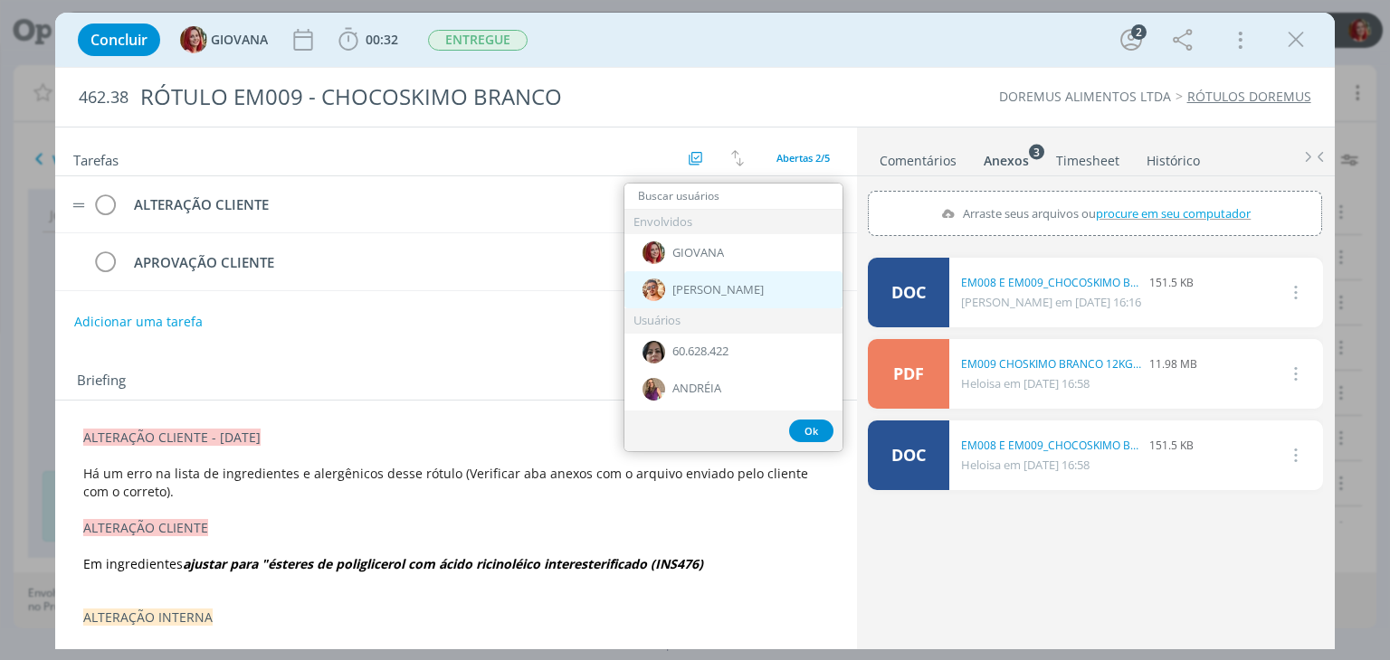
click at [746, 298] on div "[PERSON_NAME]" at bounding box center [733, 289] width 218 height 37
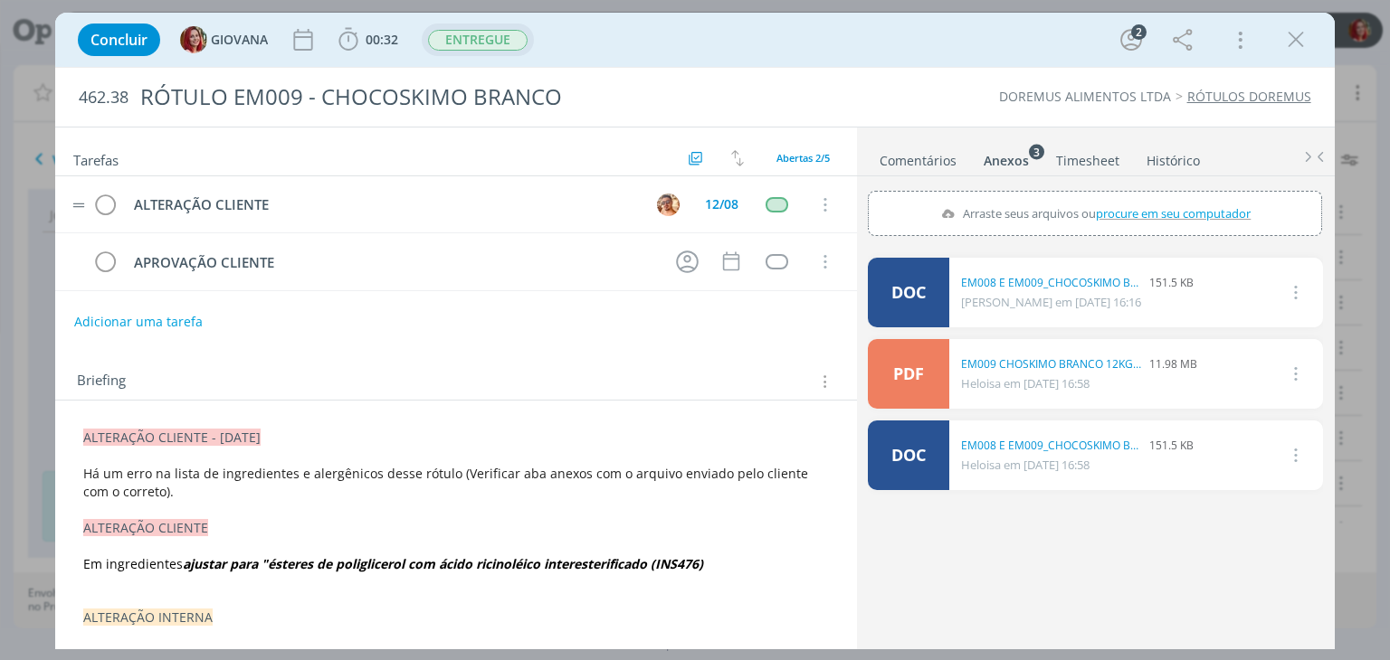
click at [505, 40] on span "ENTREGUE" at bounding box center [478, 40] width 100 height 21
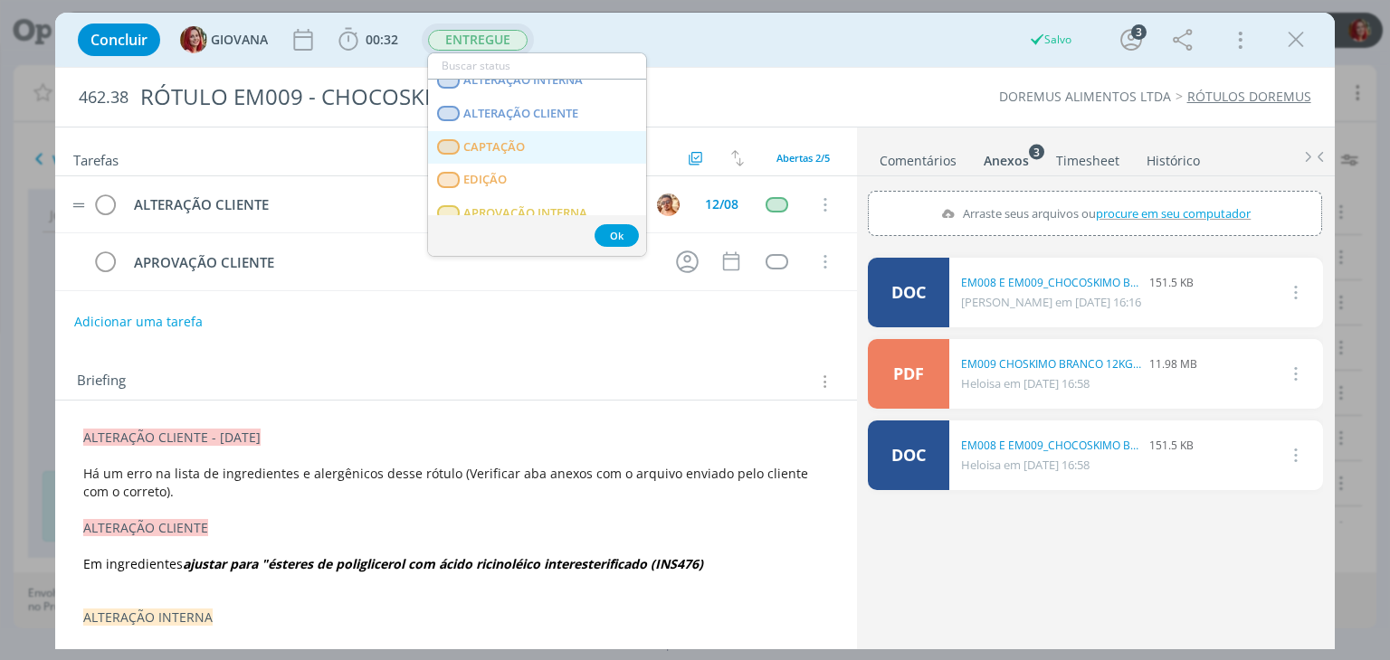
scroll to position [90, 0]
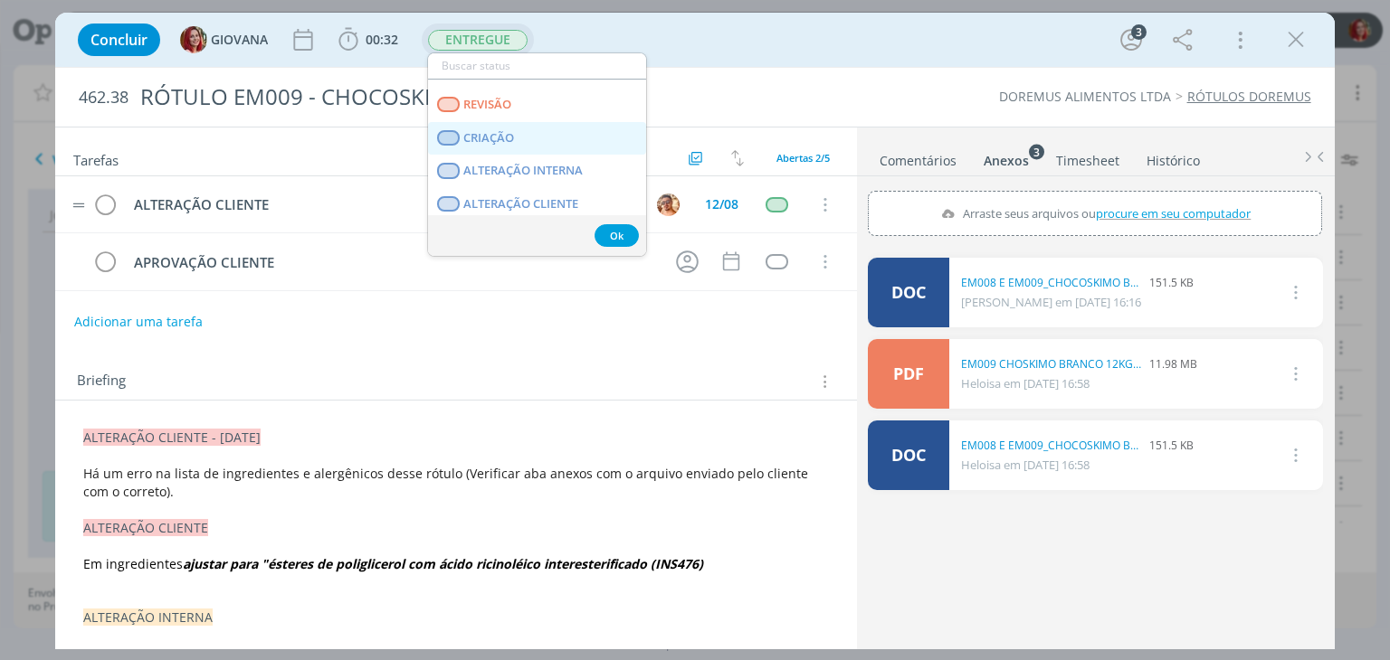
click at [546, 140] on link "CRIAÇÃO" at bounding box center [537, 138] width 218 height 33
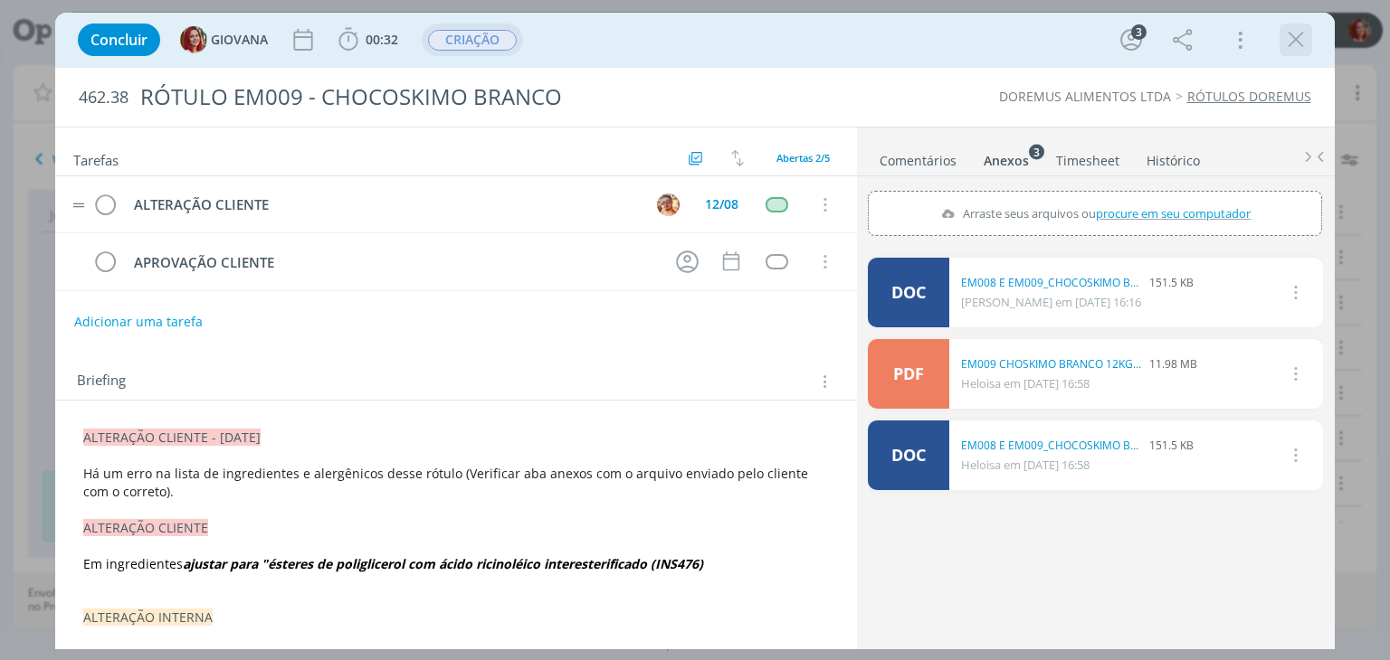
click at [1285, 40] on icon "dialog" at bounding box center [1295, 39] width 27 height 27
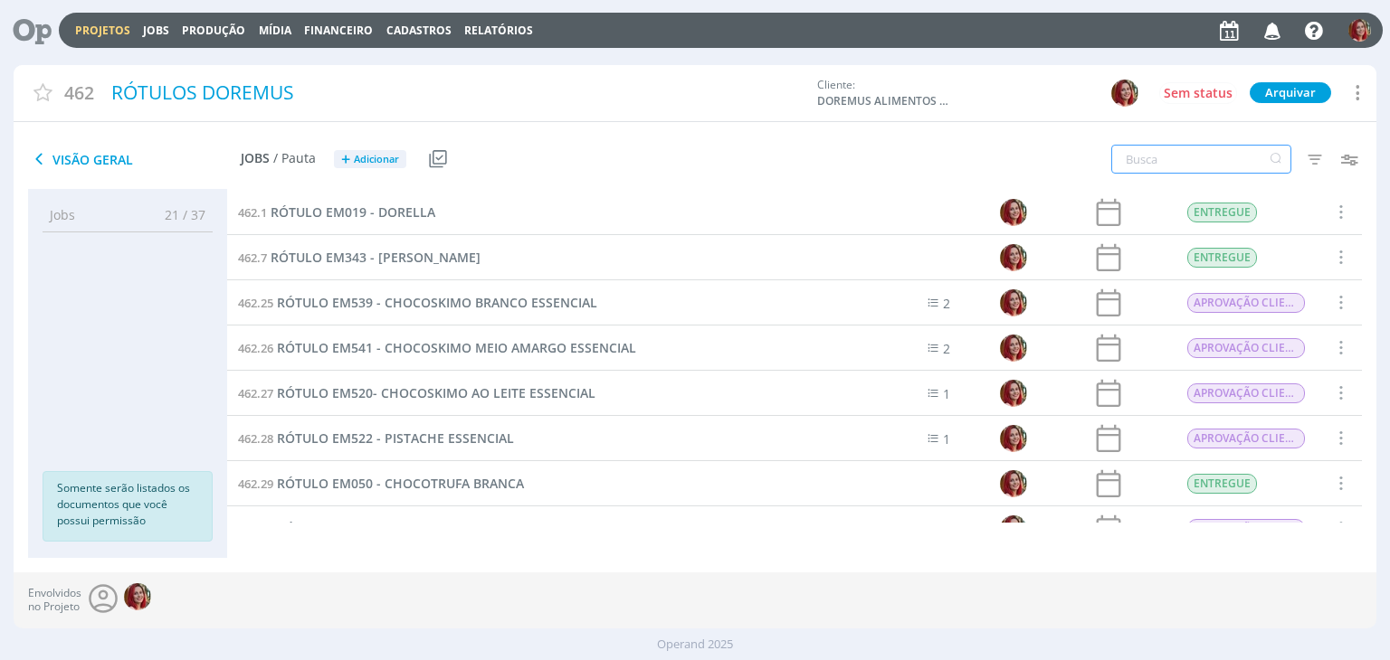
click at [1156, 163] on input "text" at bounding box center [1201, 159] width 180 height 29
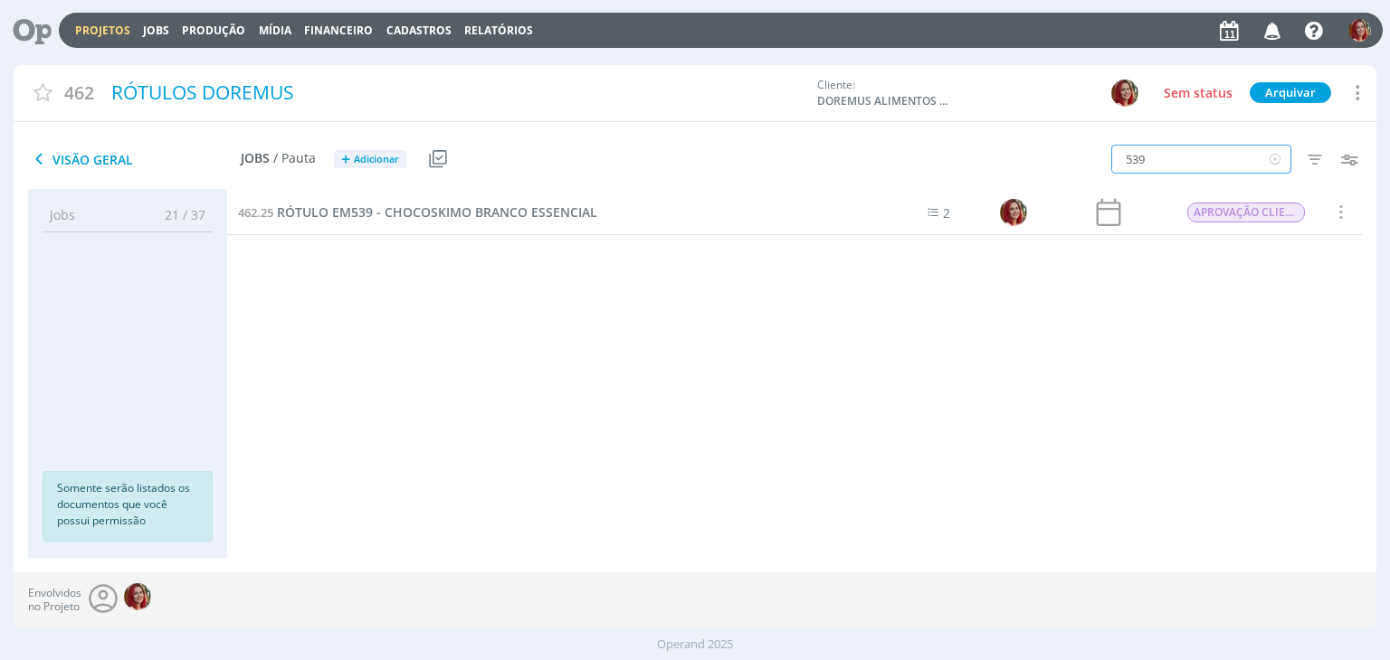
drag, startPoint x: 1202, startPoint y: 160, endPoint x: 1028, endPoint y: 160, distance: 173.7
click at [1028, 160] on div "539 Filtros Filtrar Limpar 539 Data Personalizado a Responsável Situação dos jo…" at bounding box center [1149, 160] width 454 height 45
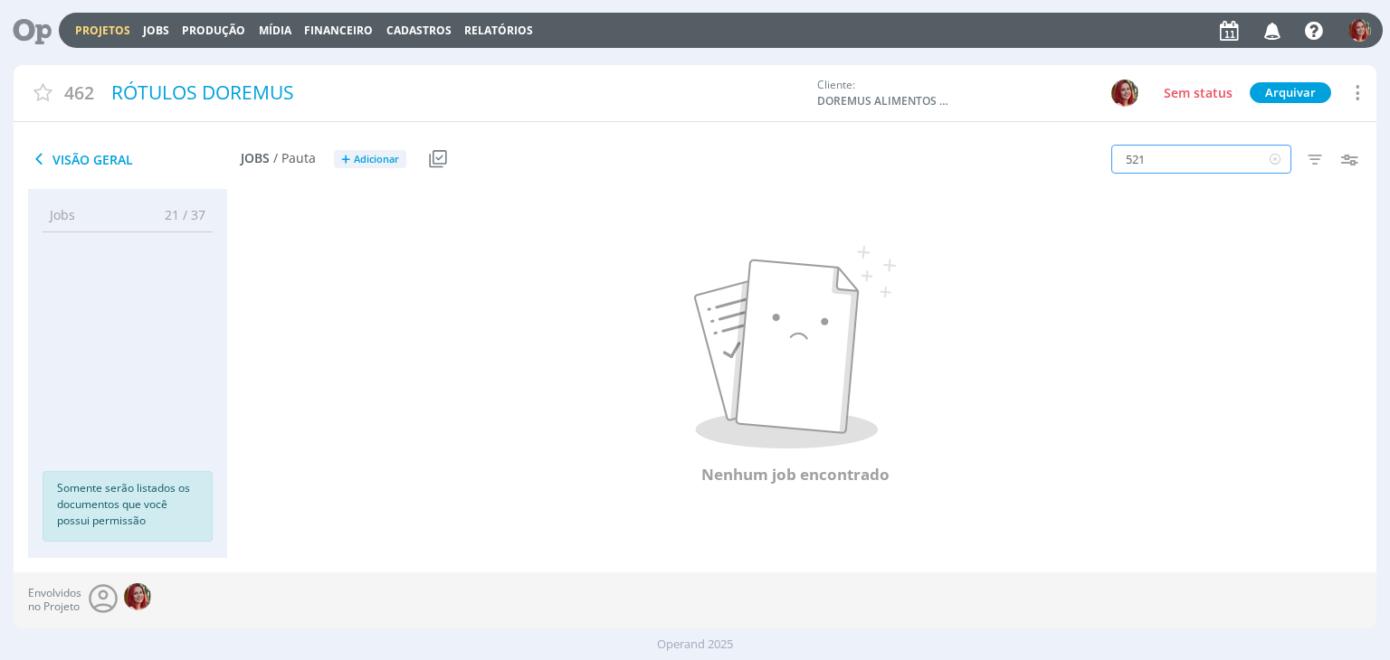
click at [1018, 156] on div "521 Filtros Filtrar Limpar 521 Data Personalizado a Responsável Situação dos jo…" at bounding box center [1149, 160] width 454 height 45
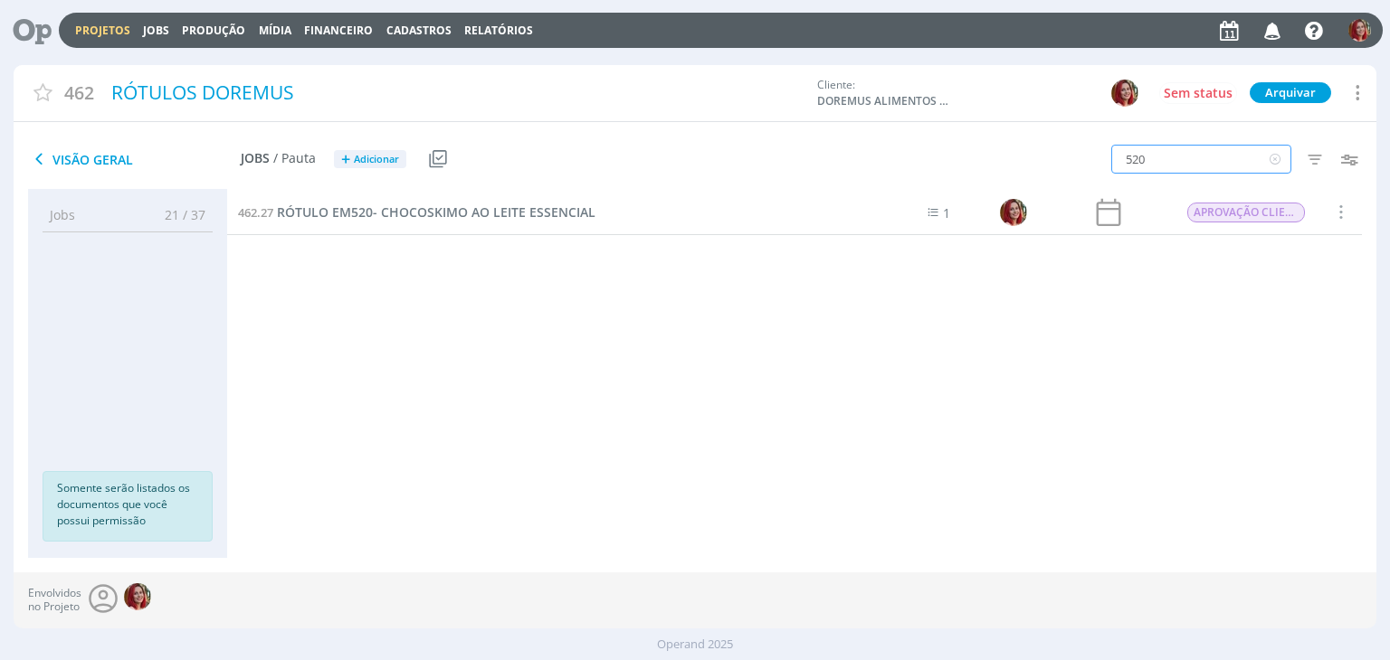
drag, startPoint x: 1168, startPoint y: 167, endPoint x: 1064, endPoint y: 150, distance: 105.5
click at [1064, 150] on div "520 Filtros Filtrar Limpar 520 Data Personalizado a Responsável Situação dos jo…" at bounding box center [1149, 160] width 454 height 45
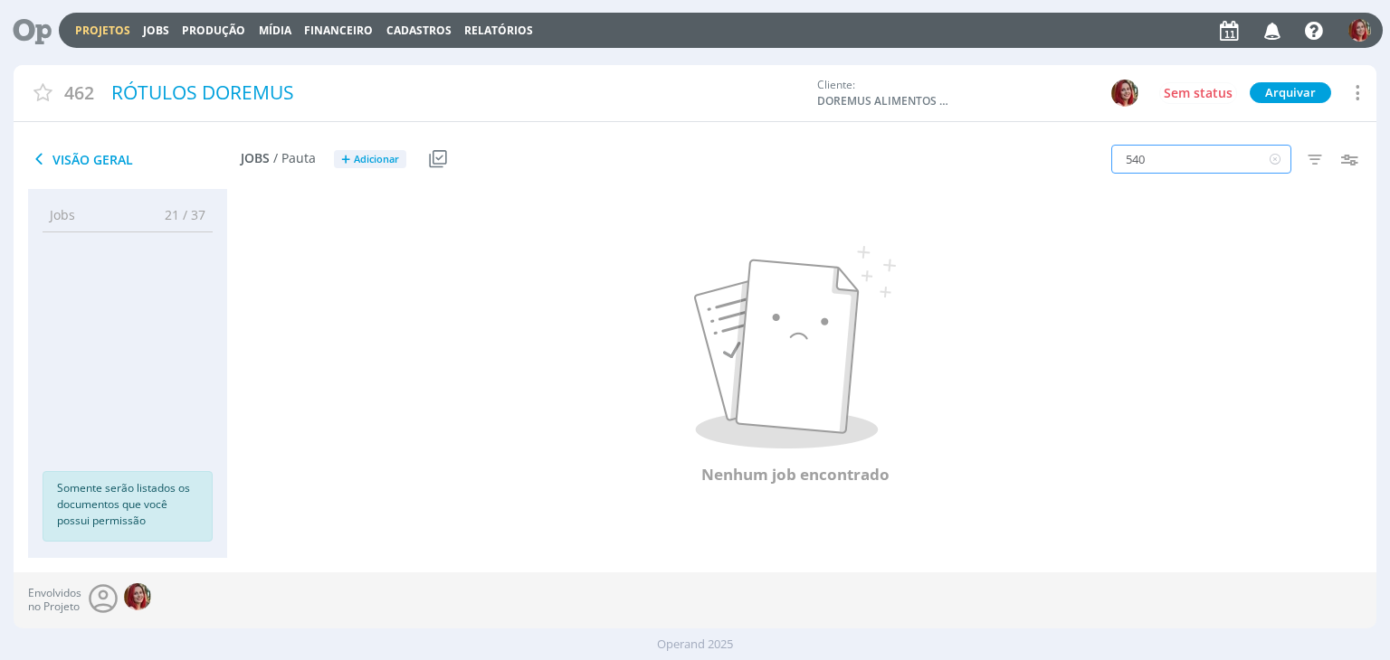
drag, startPoint x: 1206, startPoint y: 160, endPoint x: 1026, endPoint y: 123, distance: 183.8
click at [1026, 123] on div "462 RÓTULOS DOREMUS Cliente: DOREMUS ALIMENTOS LTDA Sem status Arquivar Arquiva…" at bounding box center [695, 319] width 1362 height 508
drag, startPoint x: 1201, startPoint y: 165, endPoint x: 904, endPoint y: 147, distance: 297.3
click at [904, 149] on div "Visão Geral Jobs / Pauta + Adicionar Usar Job de template Criar template a part…" at bounding box center [695, 160] width 1362 height 60
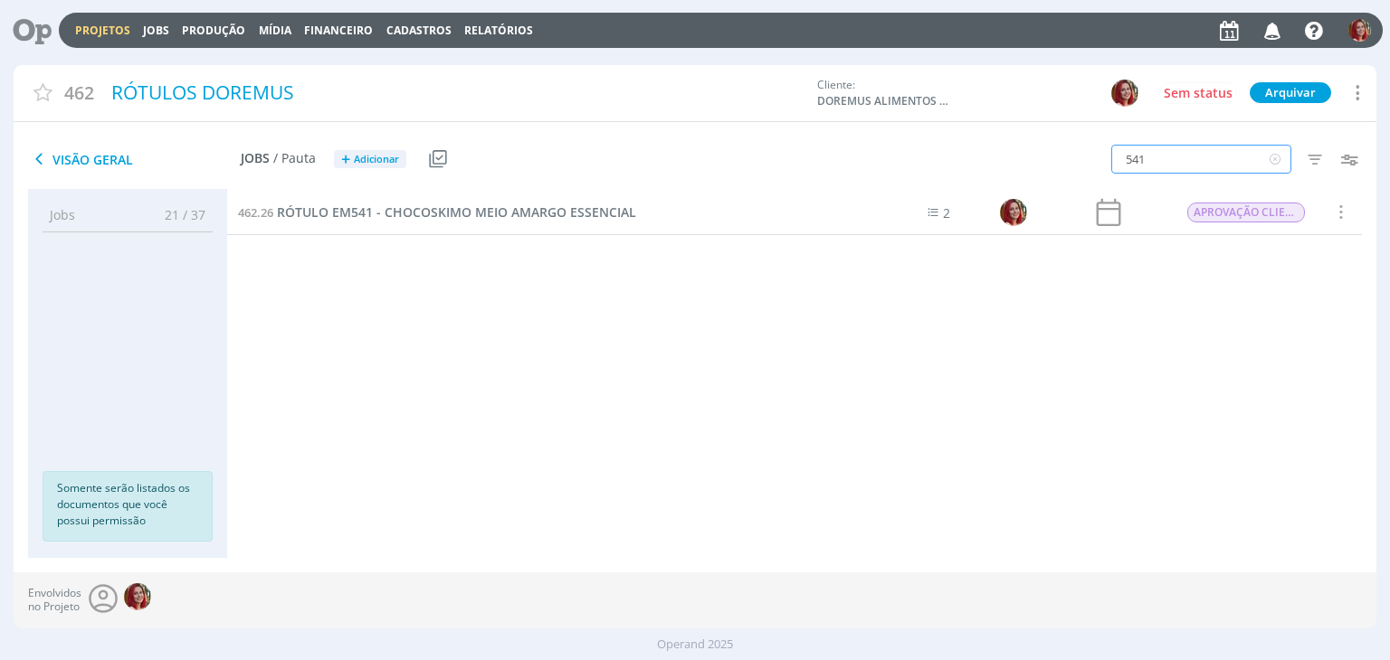
drag, startPoint x: 1176, startPoint y: 162, endPoint x: 950, endPoint y: 131, distance: 228.3
click at [950, 131] on div "Visão Geral Jobs / Pauta + Adicionar Usar Job de template Criar template a part…" at bounding box center [695, 160] width 1362 height 60
type input "522"
click at [451, 209] on span "RÓTULO EM522 - PISTACHE ESSENCIAL" at bounding box center [395, 212] width 237 height 17
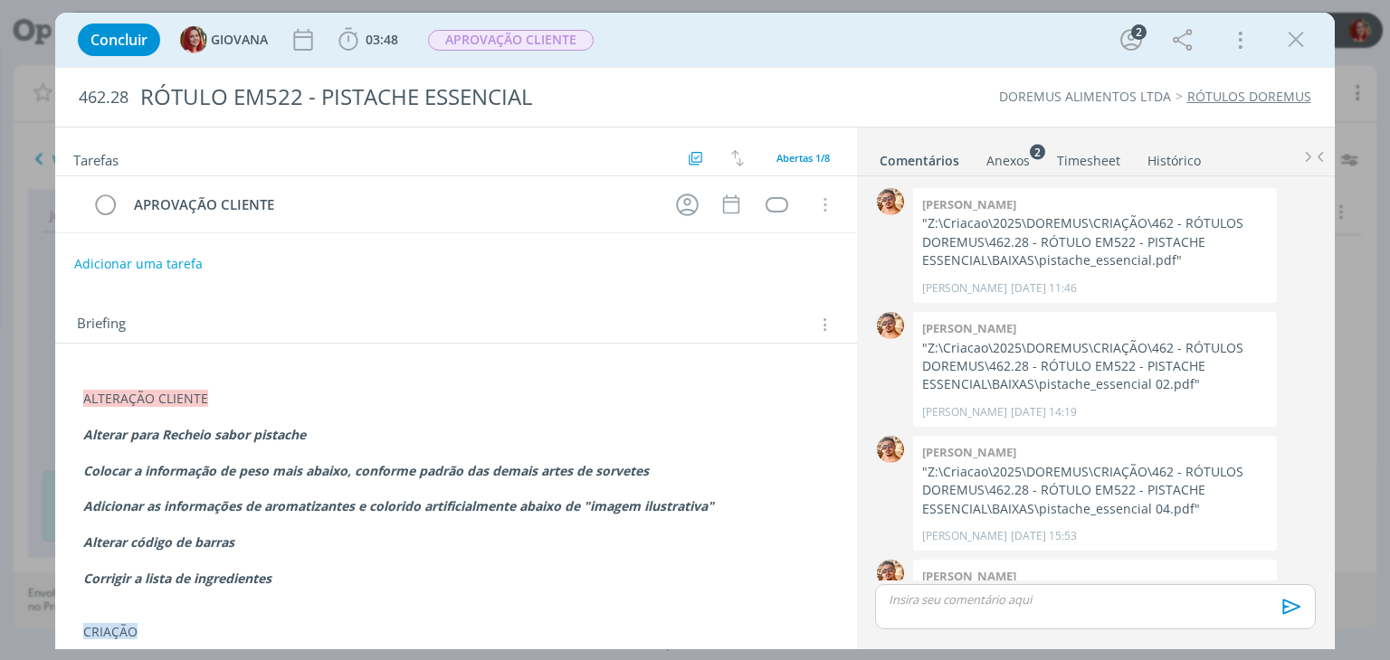
scroll to position [222, 0]
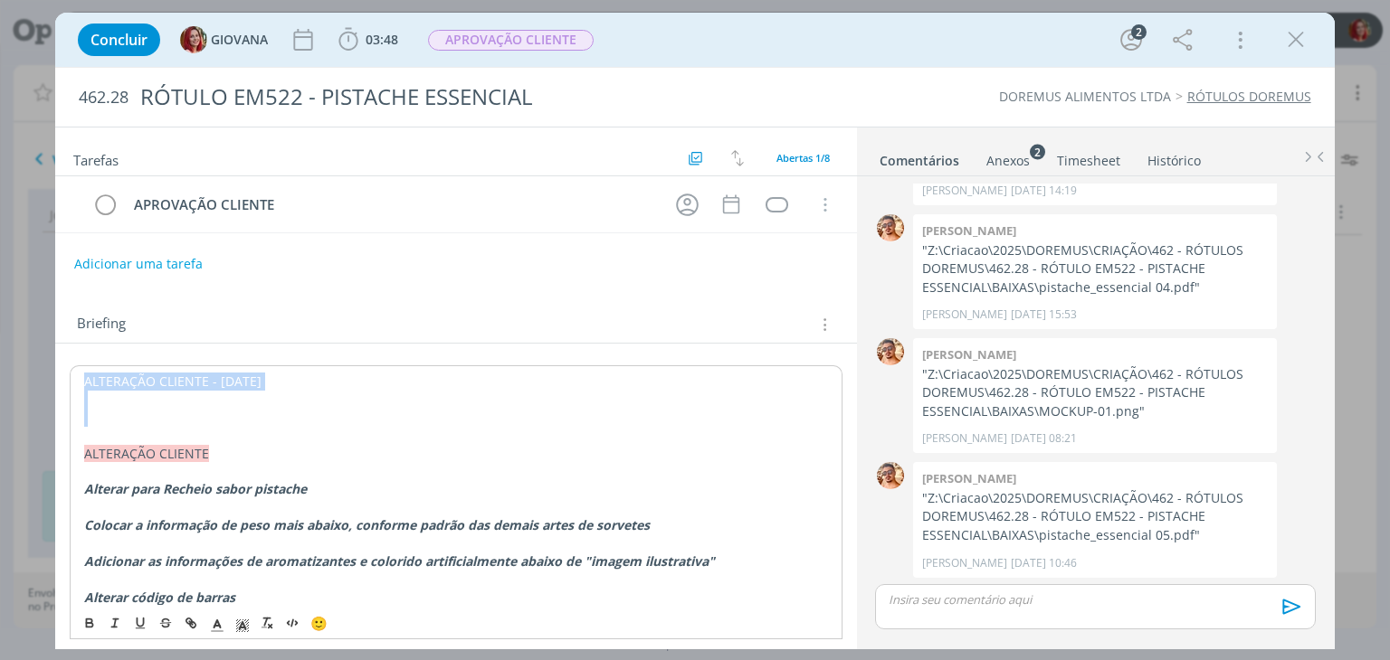
drag, startPoint x: 87, startPoint y: 379, endPoint x: 299, endPoint y: 407, distance: 213.6
click at [302, 383] on p "ALTERAÇÃO CLIENTE - 11/08/25" at bounding box center [455, 382] width 743 height 18
drag, startPoint x: 290, startPoint y: 385, endPoint x: 71, endPoint y: 370, distance: 218.5
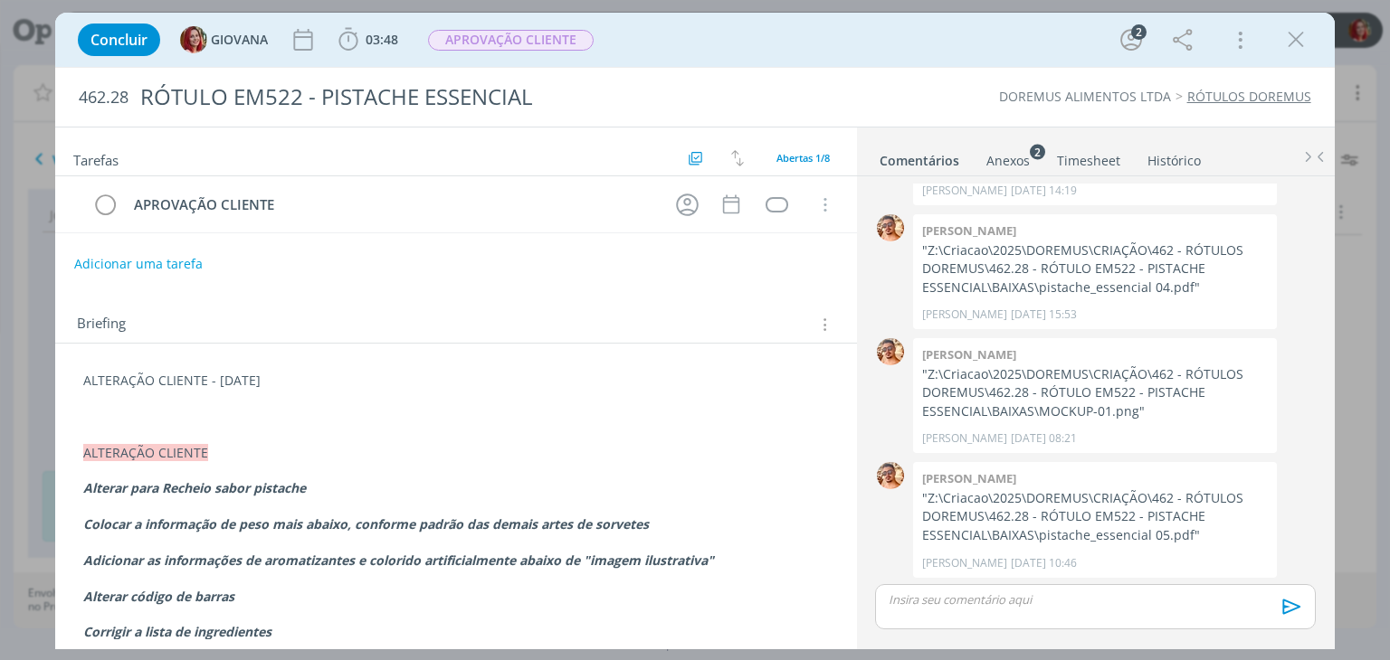
click at [299, 395] on p "dialog" at bounding box center [455, 399] width 745 height 18
click at [284, 375] on p "ALTERAÇÃO CLIENTE - 11/08/25" at bounding box center [455, 381] width 745 height 18
click at [279, 377] on p "ALTERAÇÃO CLIENTE - 11/08/25" at bounding box center [455, 381] width 745 height 18
click at [109, 377] on p "ALTERAÇÃO CLIENTE - 11/08/25" at bounding box center [455, 381] width 745 height 18
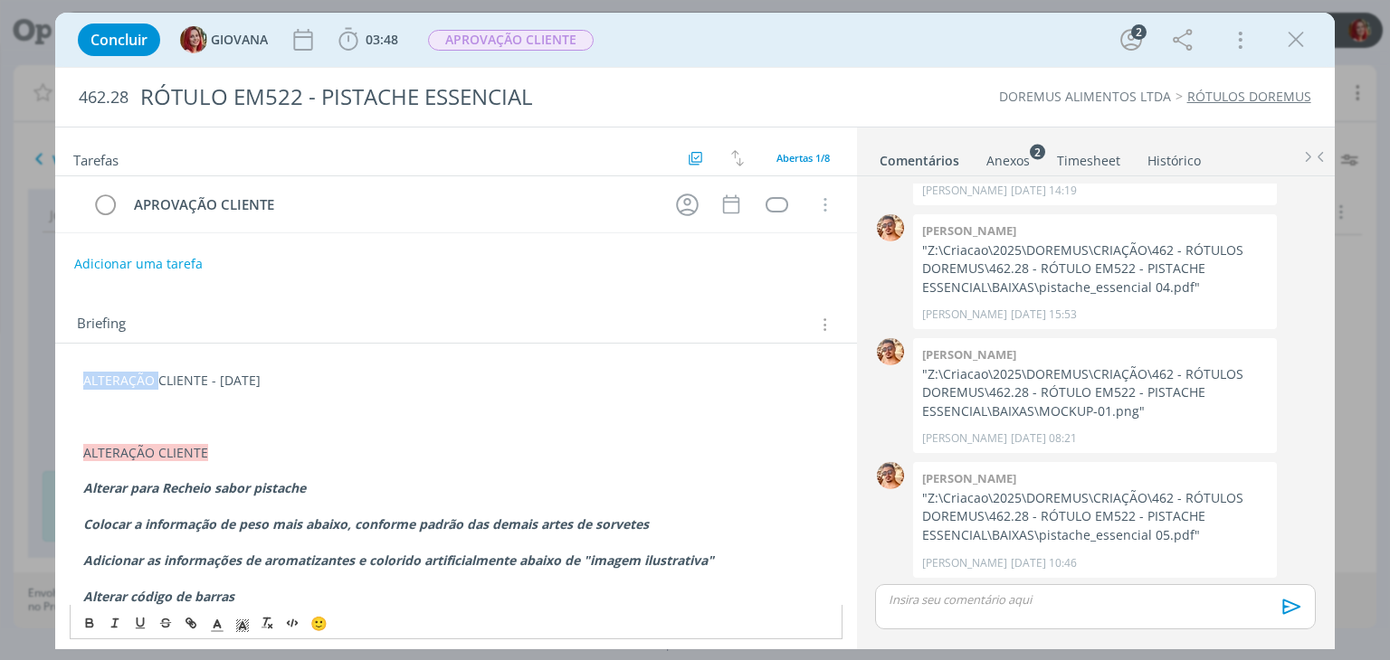
click at [109, 377] on p "ALTERAÇÃO CLIENTE - 11/08/25" at bounding box center [455, 381] width 745 height 18
click at [246, 627] on polyline "dialog" at bounding box center [243, 625] width 6 height 7
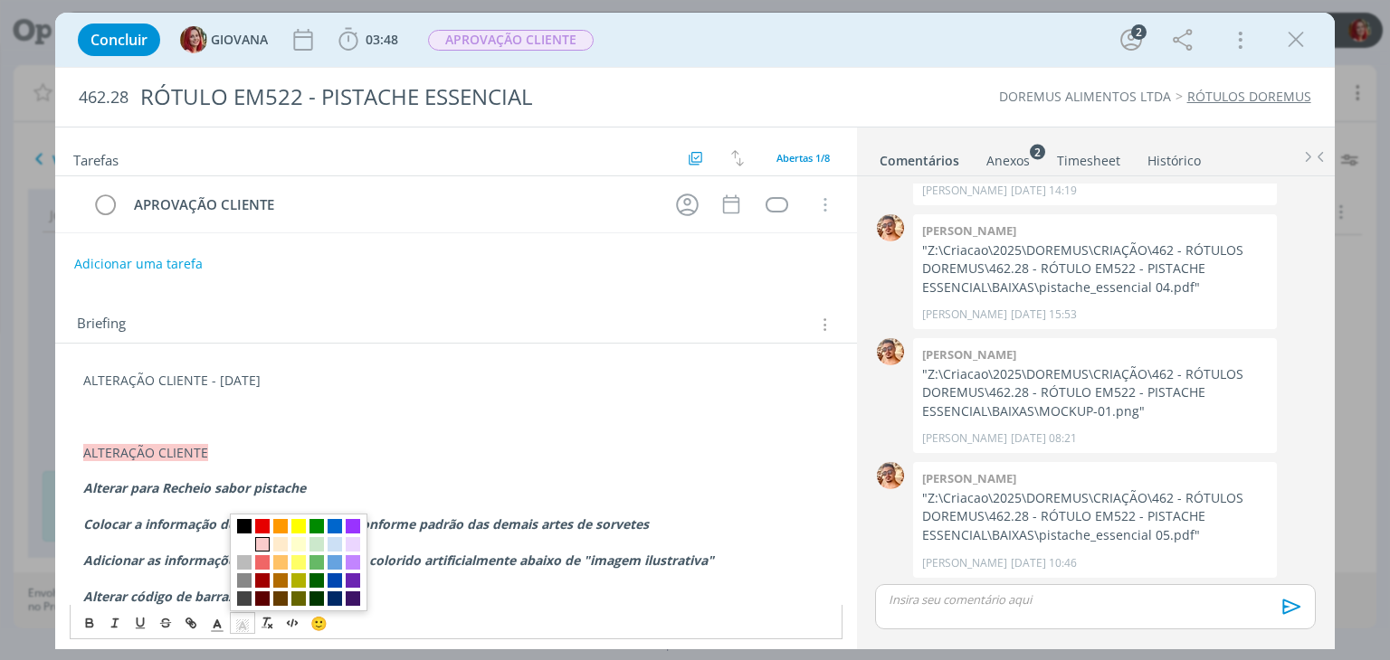
click at [261, 546] on span "dialog" at bounding box center [262, 544] width 14 height 14
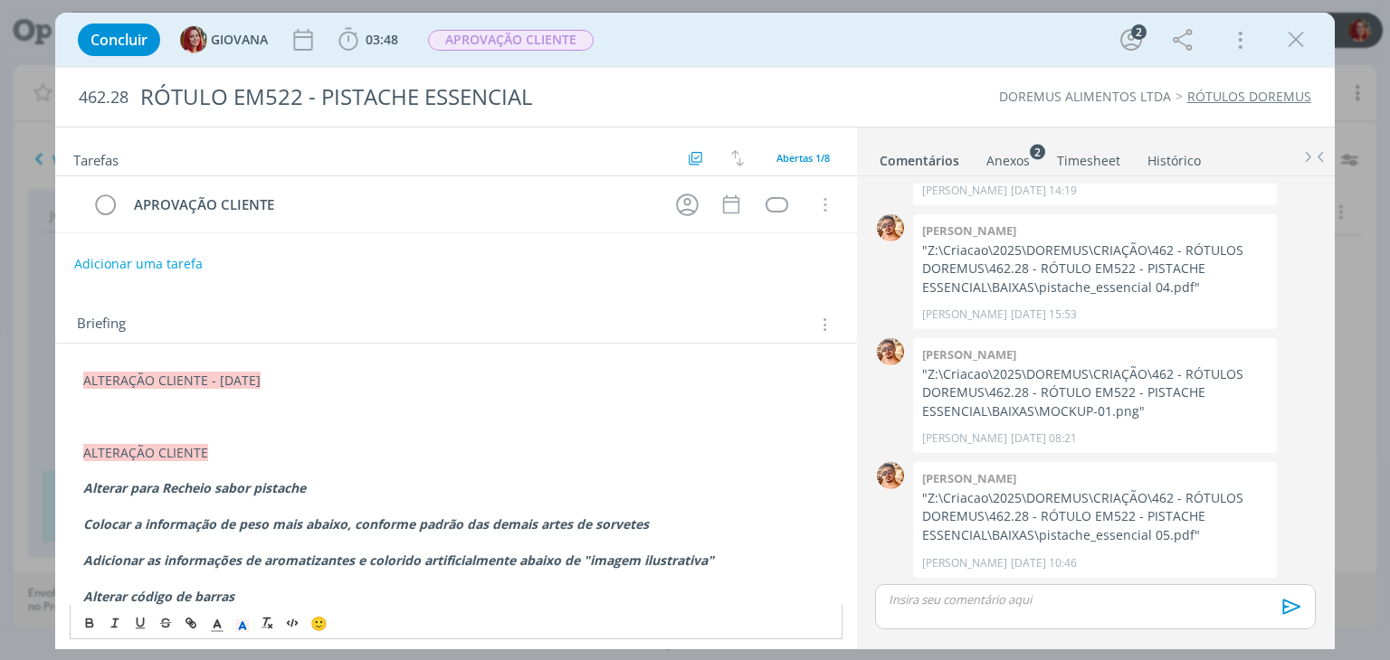
click at [157, 430] on p "dialog" at bounding box center [455, 435] width 745 height 18
click at [185, 416] on p "dialog" at bounding box center [455, 417] width 745 height 18
click at [109, 422] on p "dialog" at bounding box center [455, 417] width 745 height 18
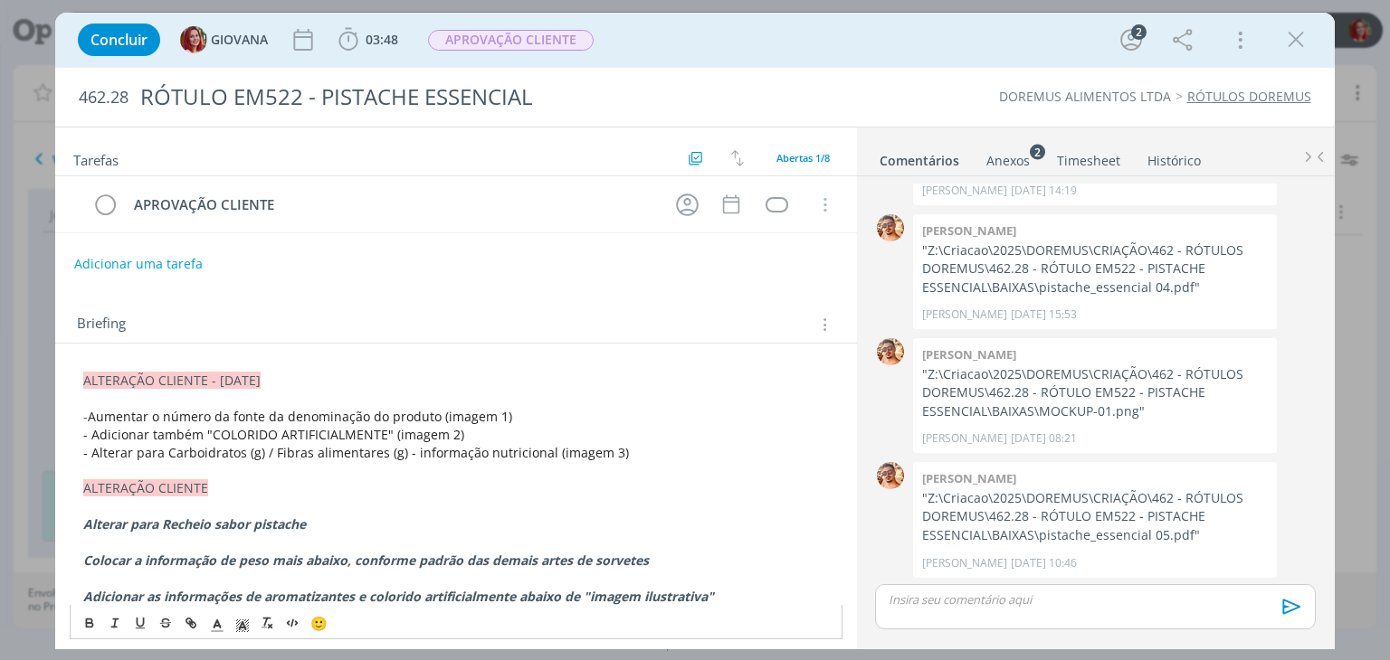
click at [672, 451] on p "- Alterar para Carboidratos (g) / Fibras alimentares (g) - informação nutricion…" at bounding box center [455, 453] width 745 height 18
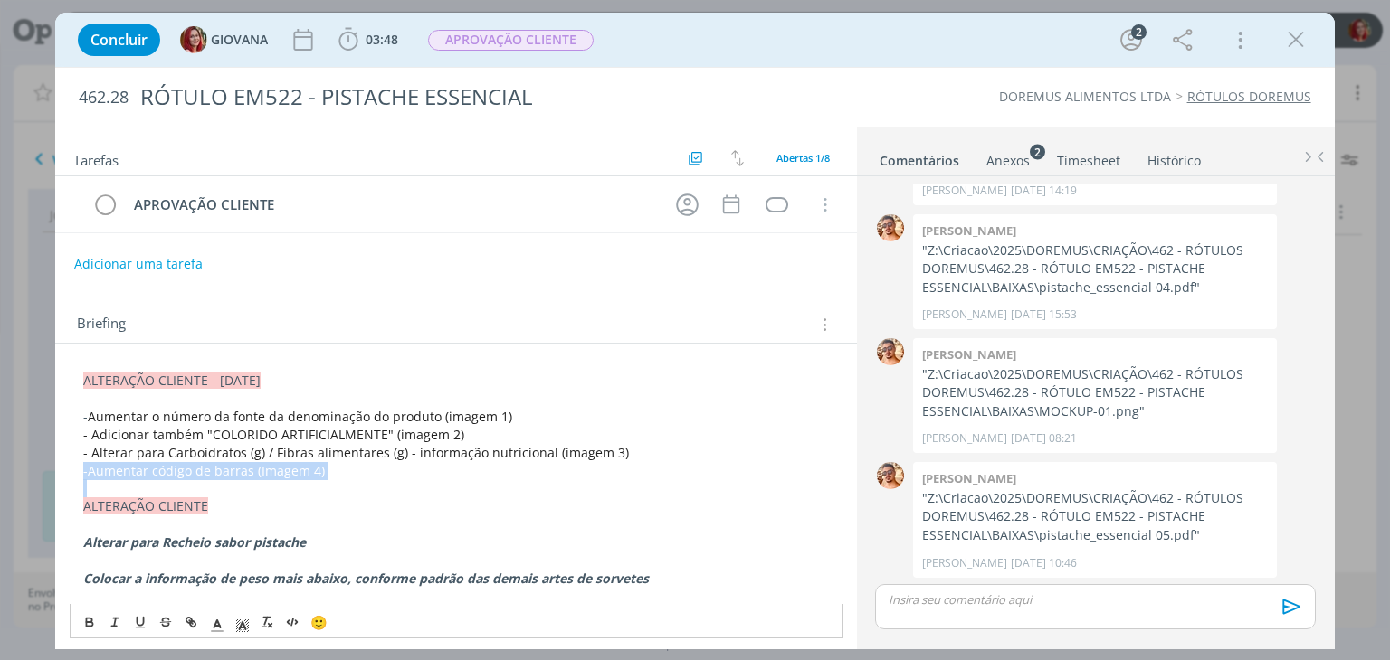
drag, startPoint x: 352, startPoint y: 478, endPoint x: 85, endPoint y: 475, distance: 266.9
click at [214, 620] on icon "dialog" at bounding box center [217, 626] width 16 height 16
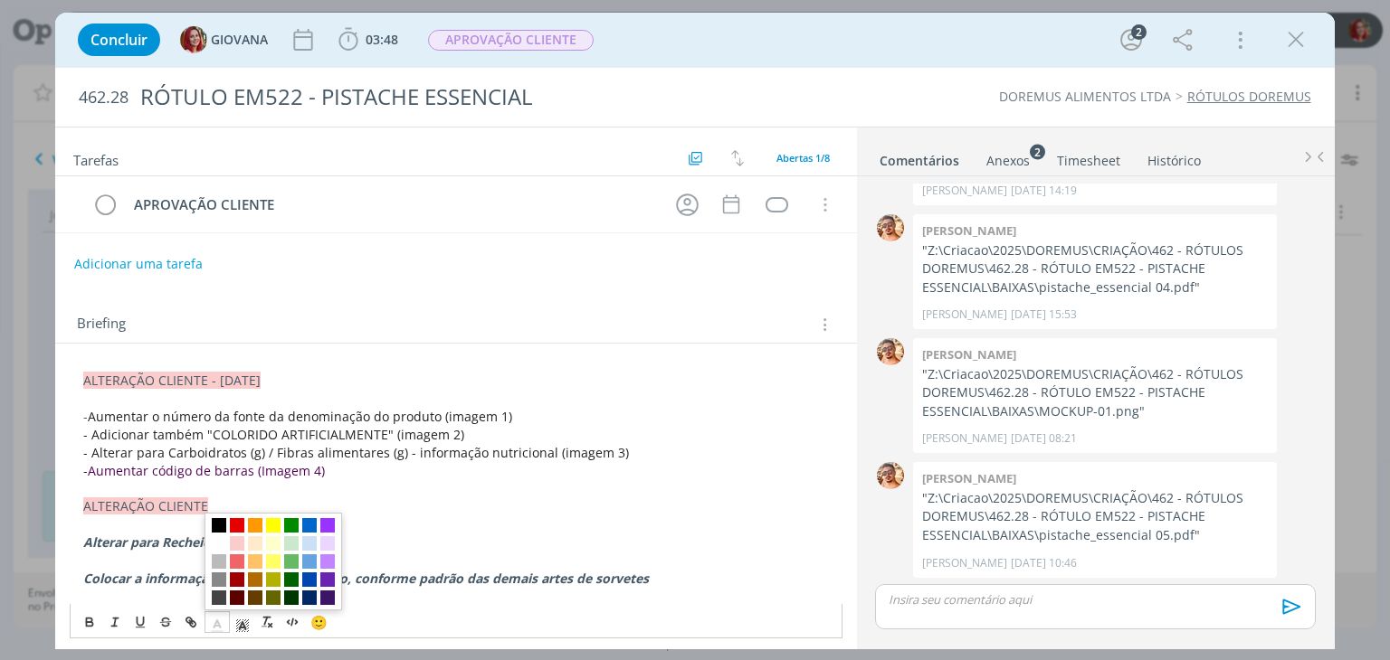
click at [217, 525] on span "dialog" at bounding box center [219, 526] width 14 height 14
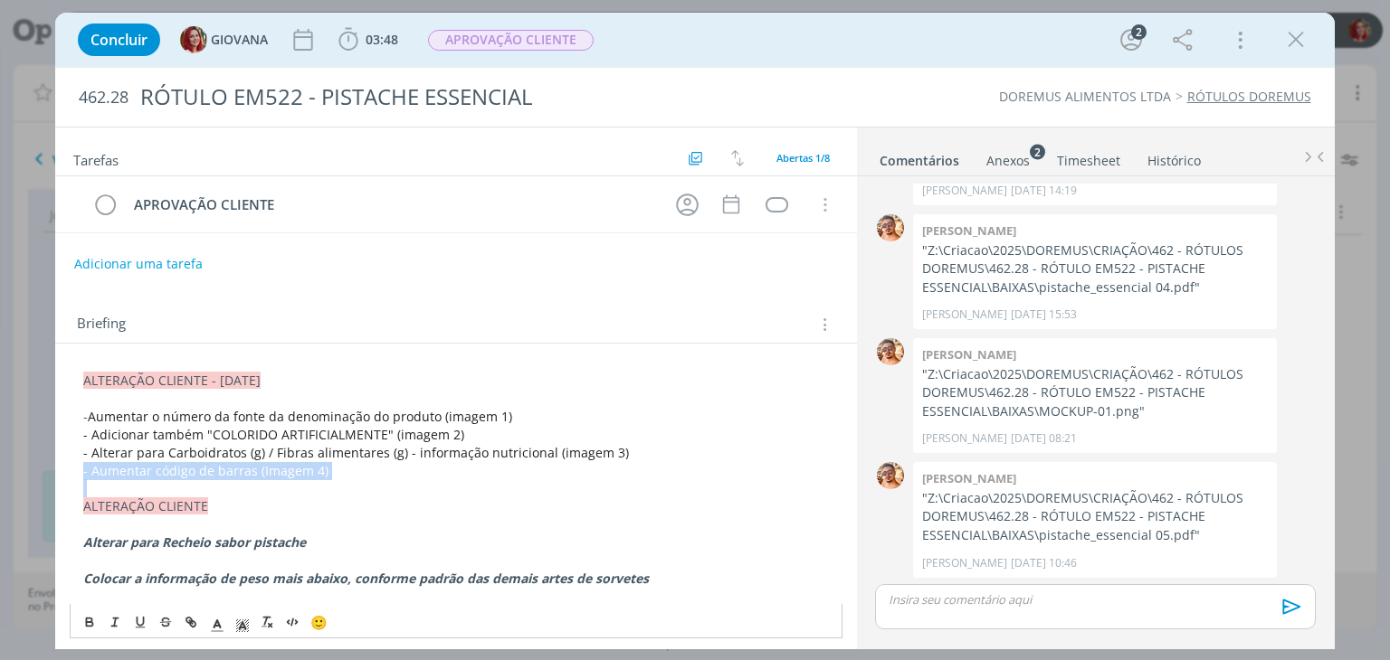
click at [404, 466] on p "- Aumentar código de barras (Imagem 4)" at bounding box center [455, 471] width 745 height 18
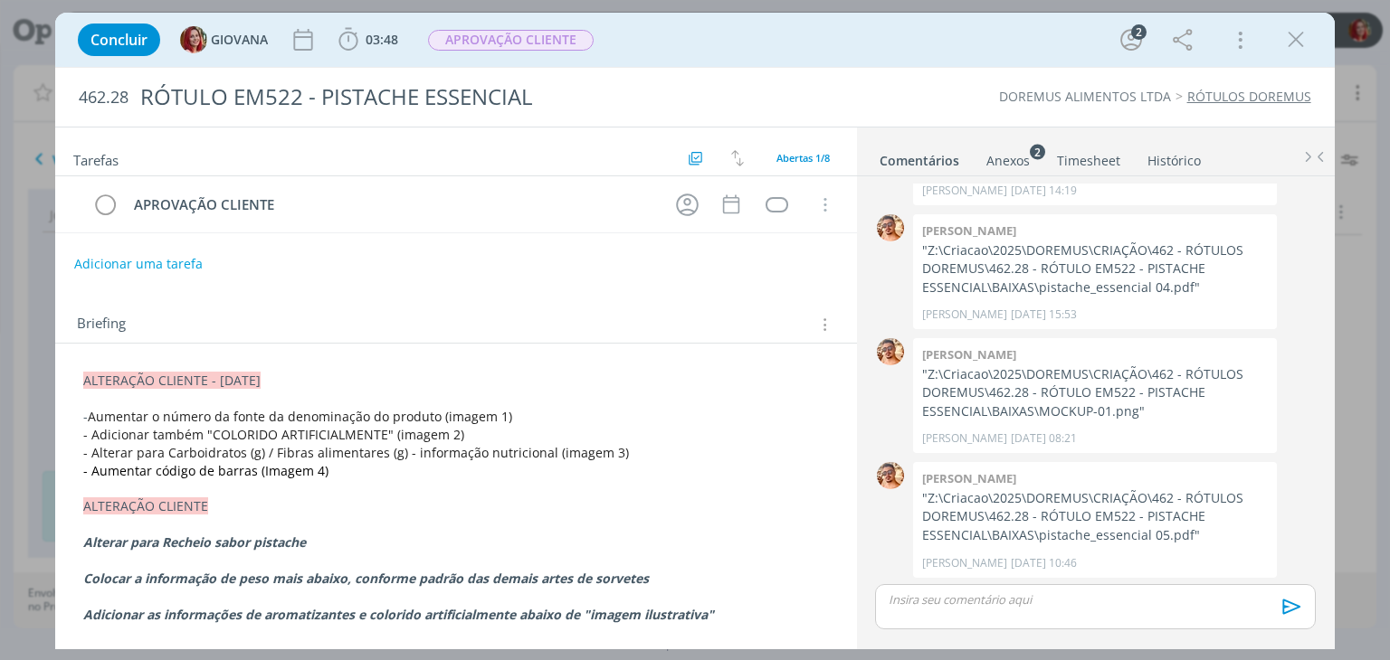
scroll to position [221, 0]
click at [449, 432] on span "- Adicionar também "COLORIDO ARTIFICIALMENTE" (imagem 2)" at bounding box center [273, 434] width 381 height 17
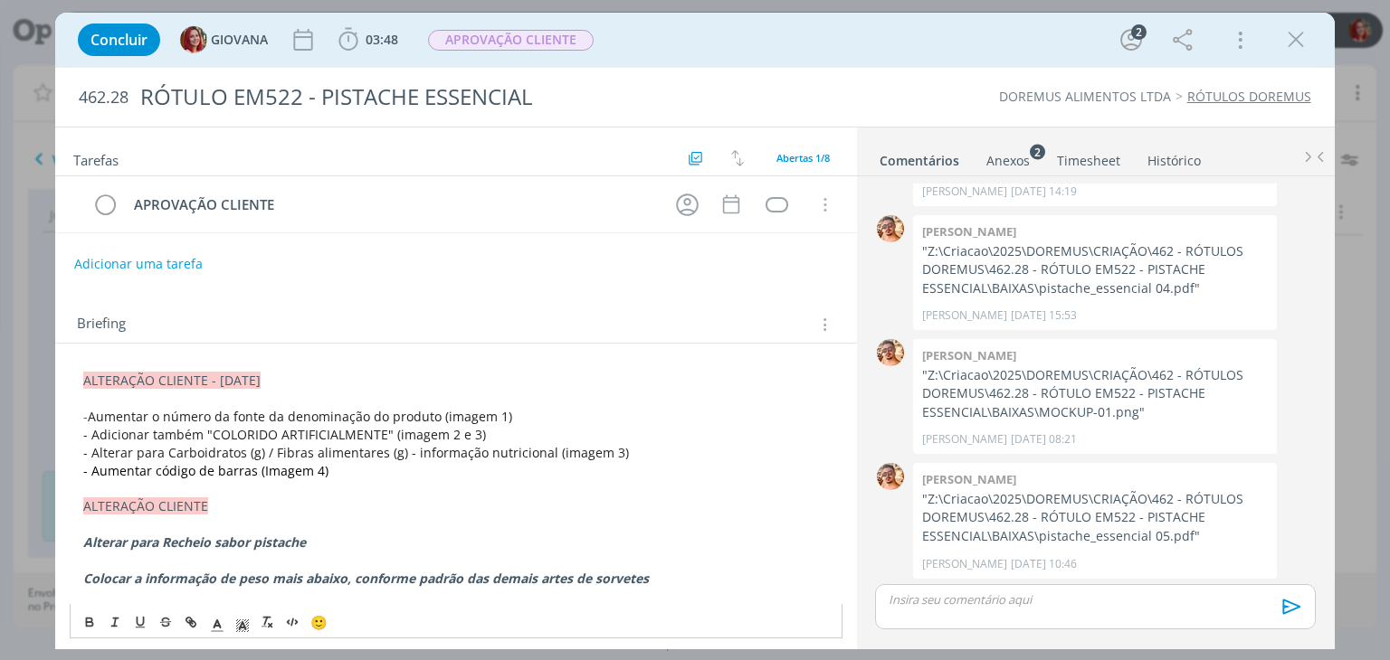
click at [607, 452] on span "- Alterar para Carboidratos (g) / Fibras alimentares (g) - informação nutricion…" at bounding box center [356, 452] width 546 height 17
click at [317, 474] on span "- Aumentar código de barras (Imagem 4)" at bounding box center [205, 470] width 245 height 17
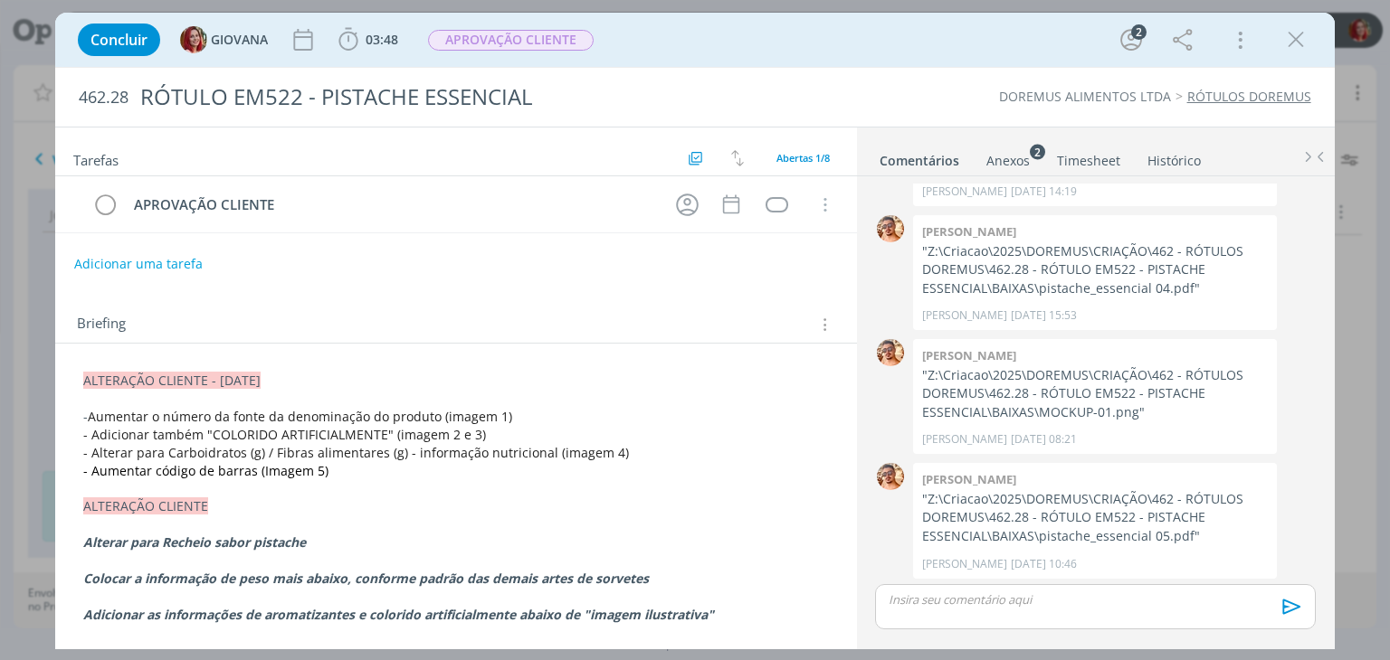
click at [1002, 159] on div "Anexos 2" at bounding box center [1007, 161] width 43 height 18
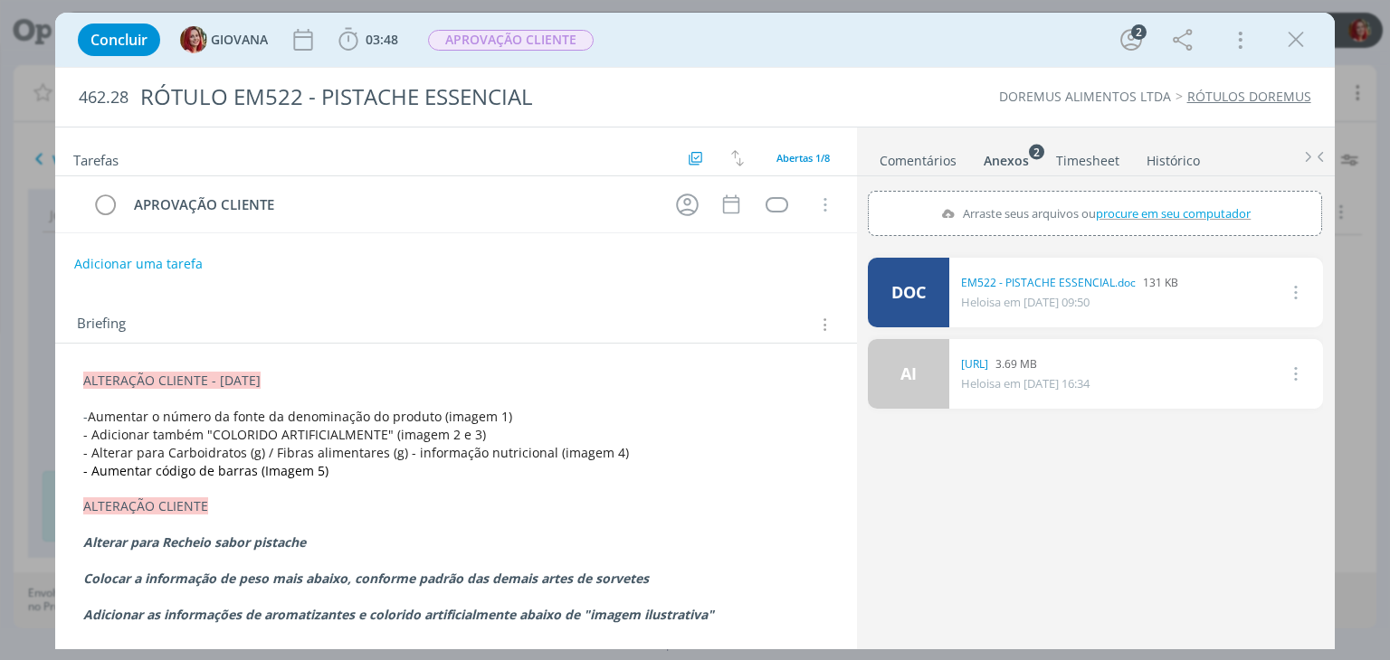
click at [376, 471] on p "- Aumentar código de barras (Imagem 5)" at bounding box center [455, 471] width 745 height 18
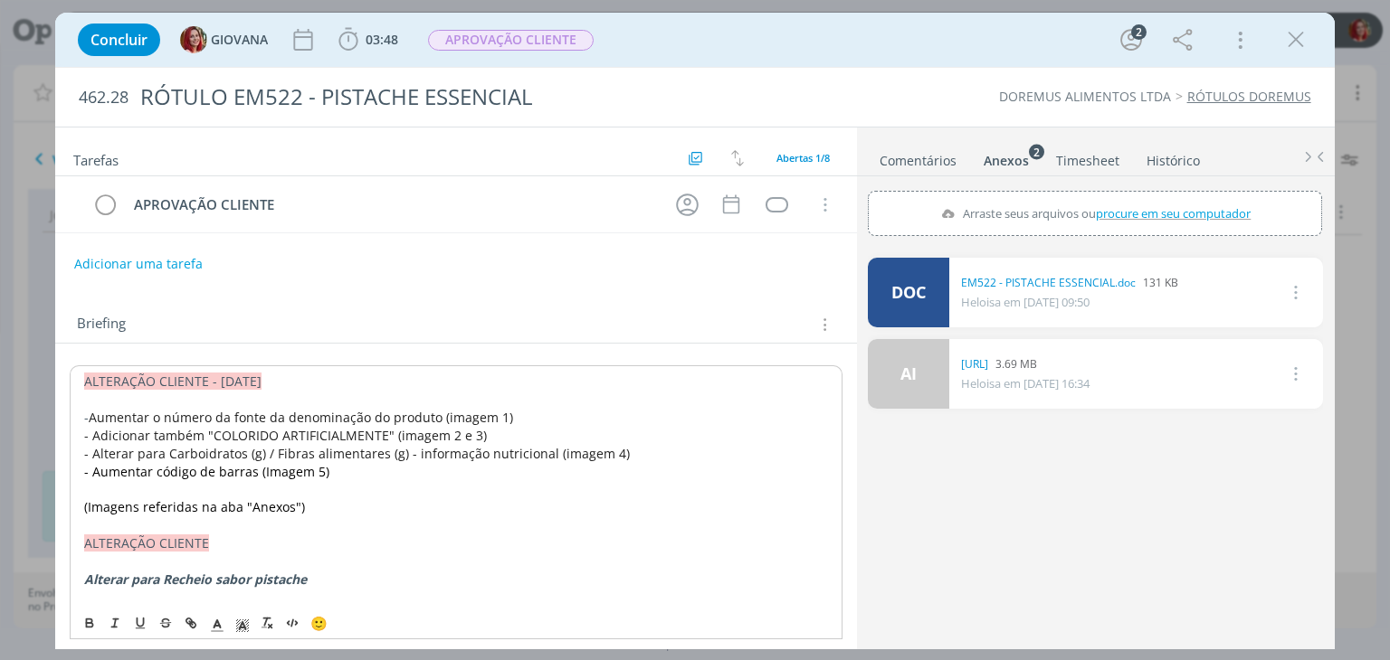
click at [1006, 154] on div "Anexos 2" at bounding box center [1005, 161] width 45 height 18
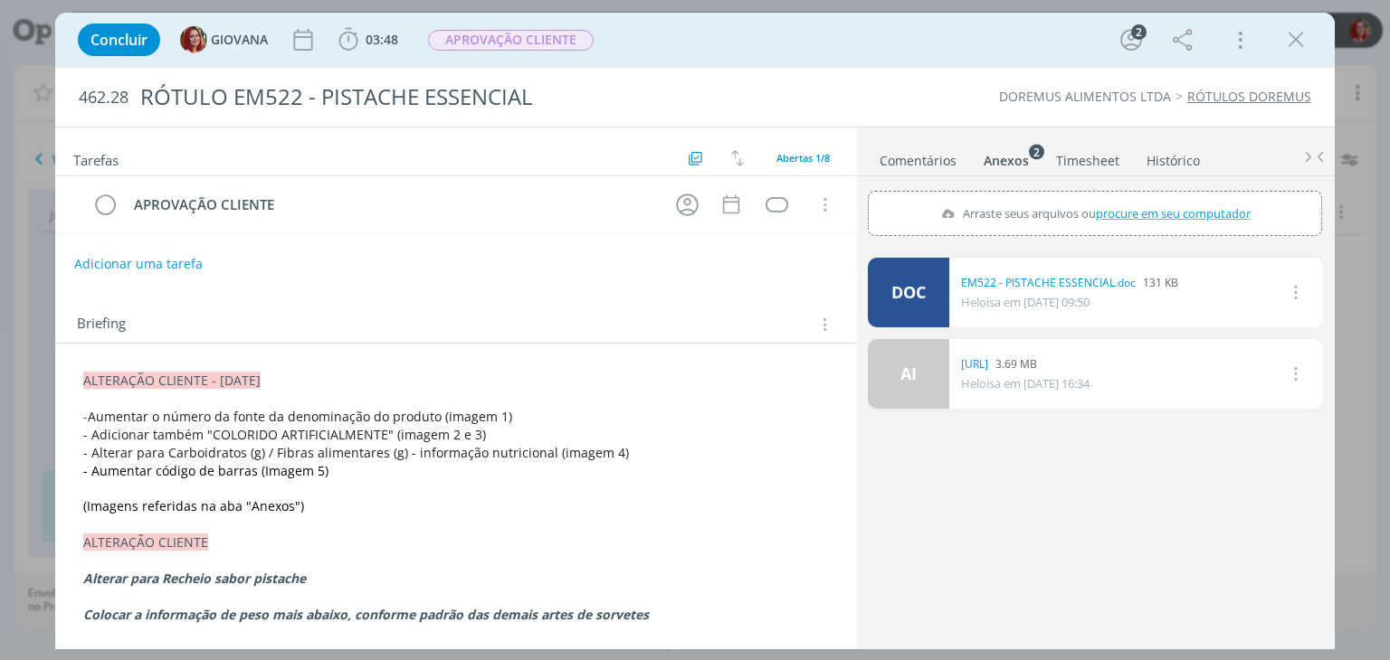
click at [1126, 216] on span "procure em seu computador" at bounding box center [1174, 213] width 155 height 16
click at [1126, 196] on input "Arraste seus arquivos ou procure em seu computador" at bounding box center [1095, 193] width 454 height 5
type input "C:\fakepath\em522 (imagem 5).png"
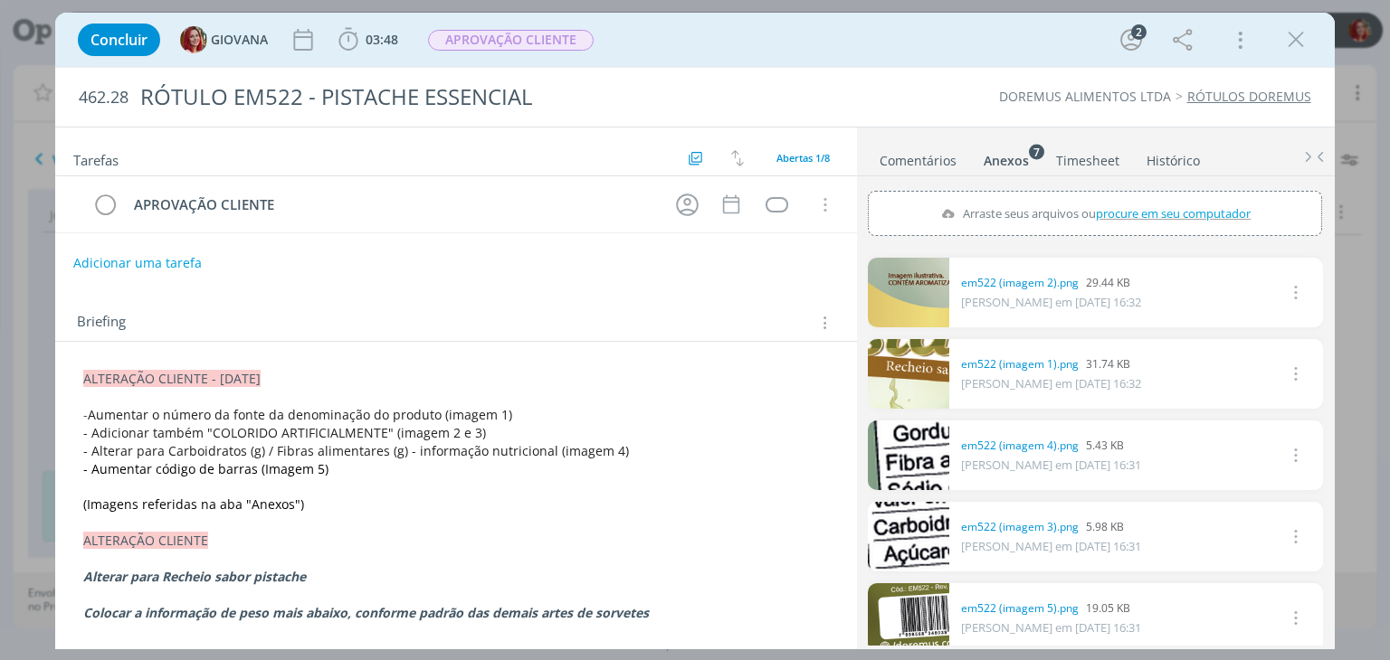
click at [195, 261] on button "Adicionar uma tarefa" at bounding box center [137, 263] width 128 height 31
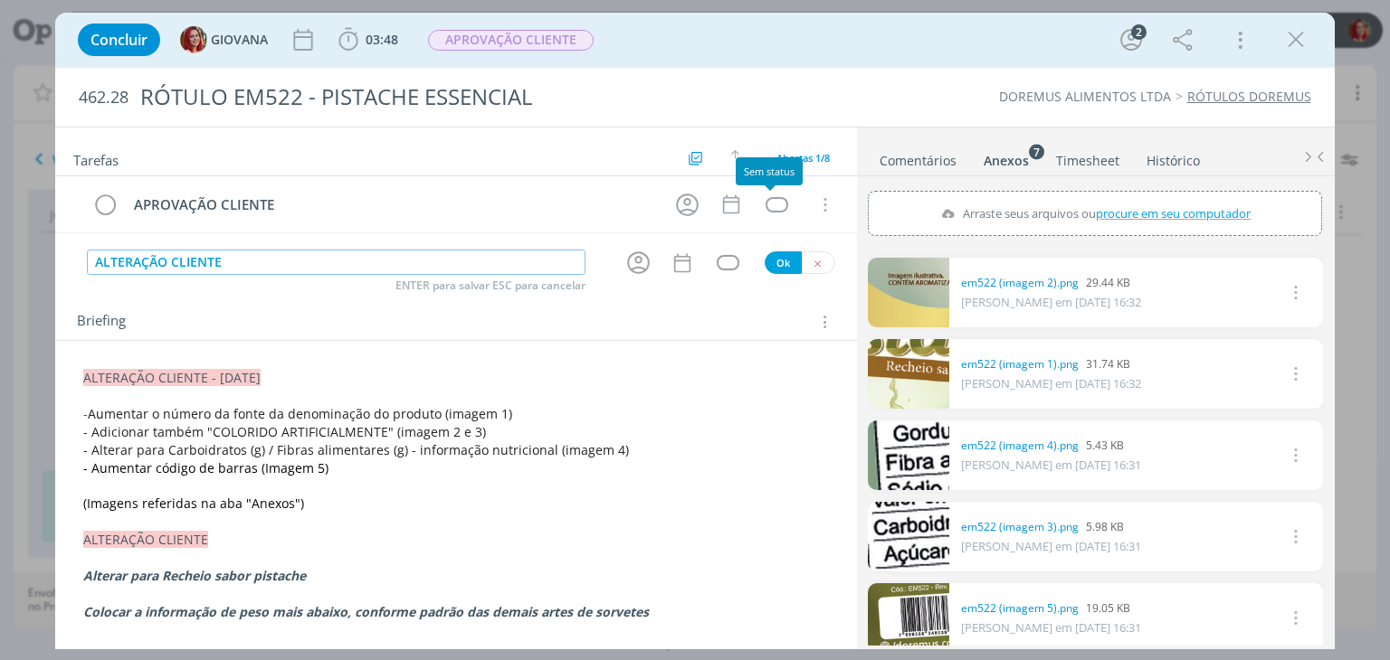
type input "ALTERAÇÃO CLIENTE"
click at [778, 258] on button "Ok" at bounding box center [783, 263] width 37 height 23
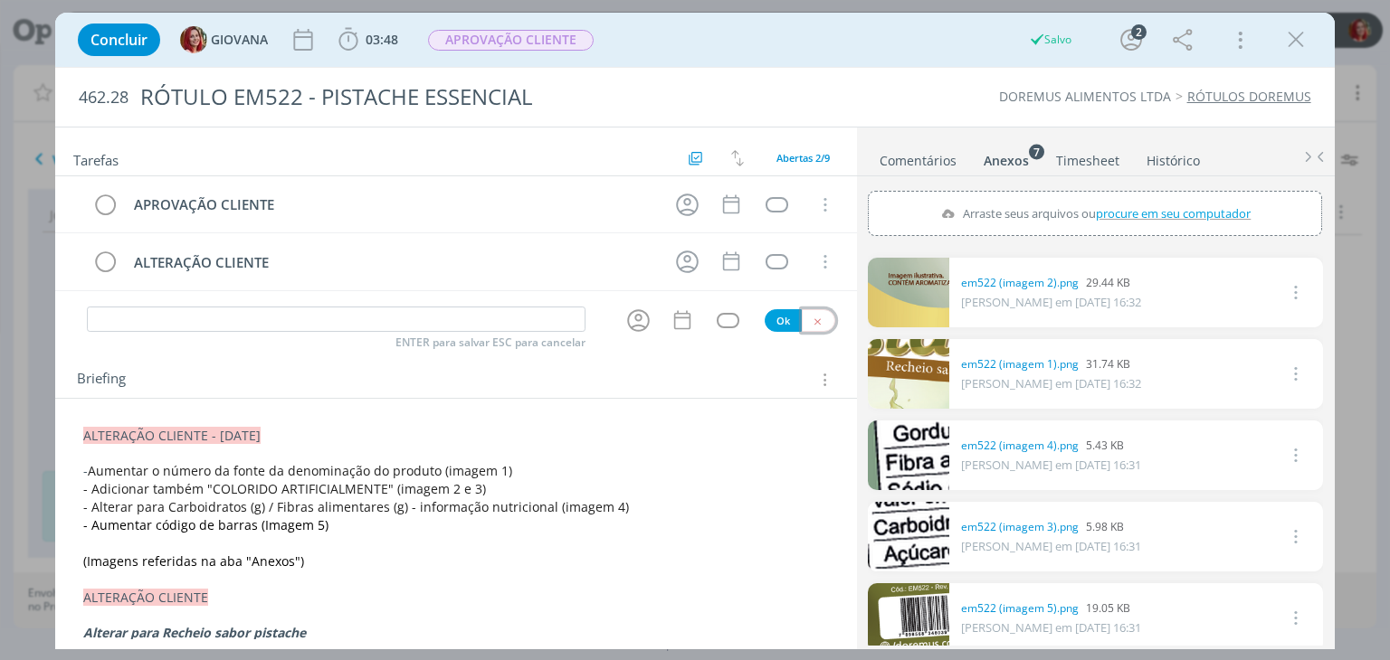
click at [813, 316] on icon "dialog" at bounding box center [818, 322] width 12 height 12
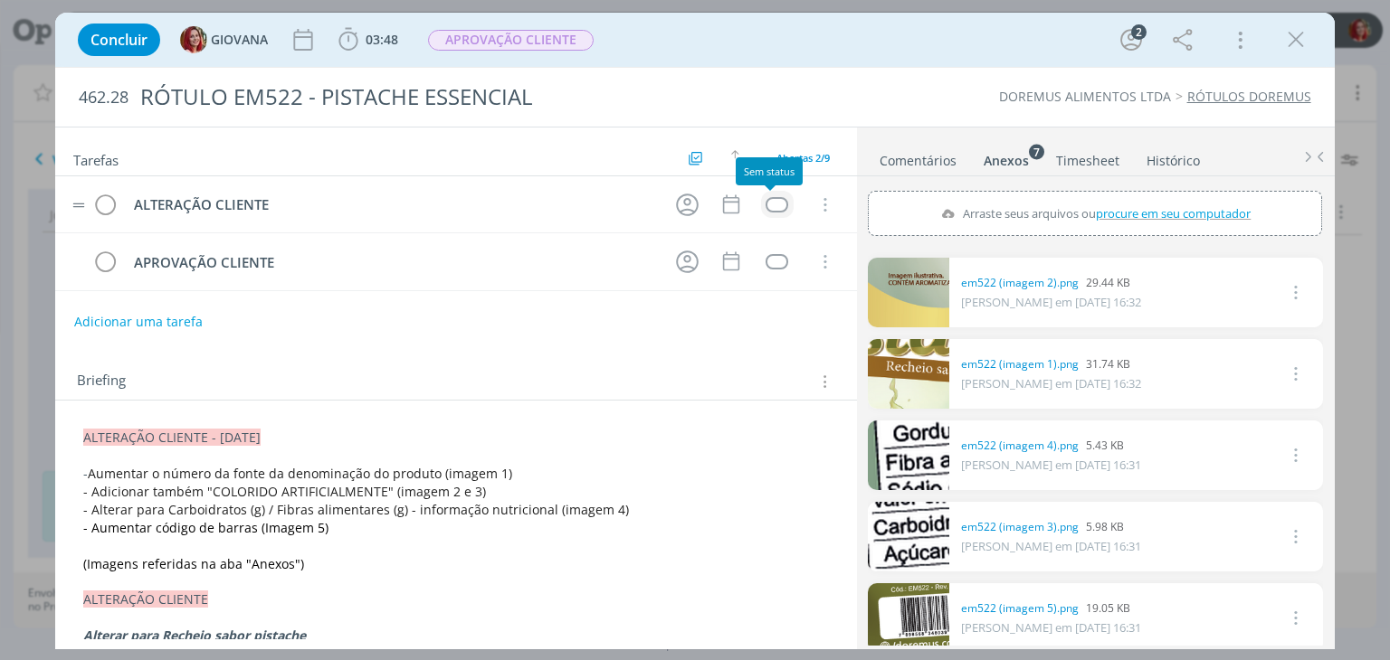
click at [765, 199] on div "dialog" at bounding box center [776, 204] width 23 height 15
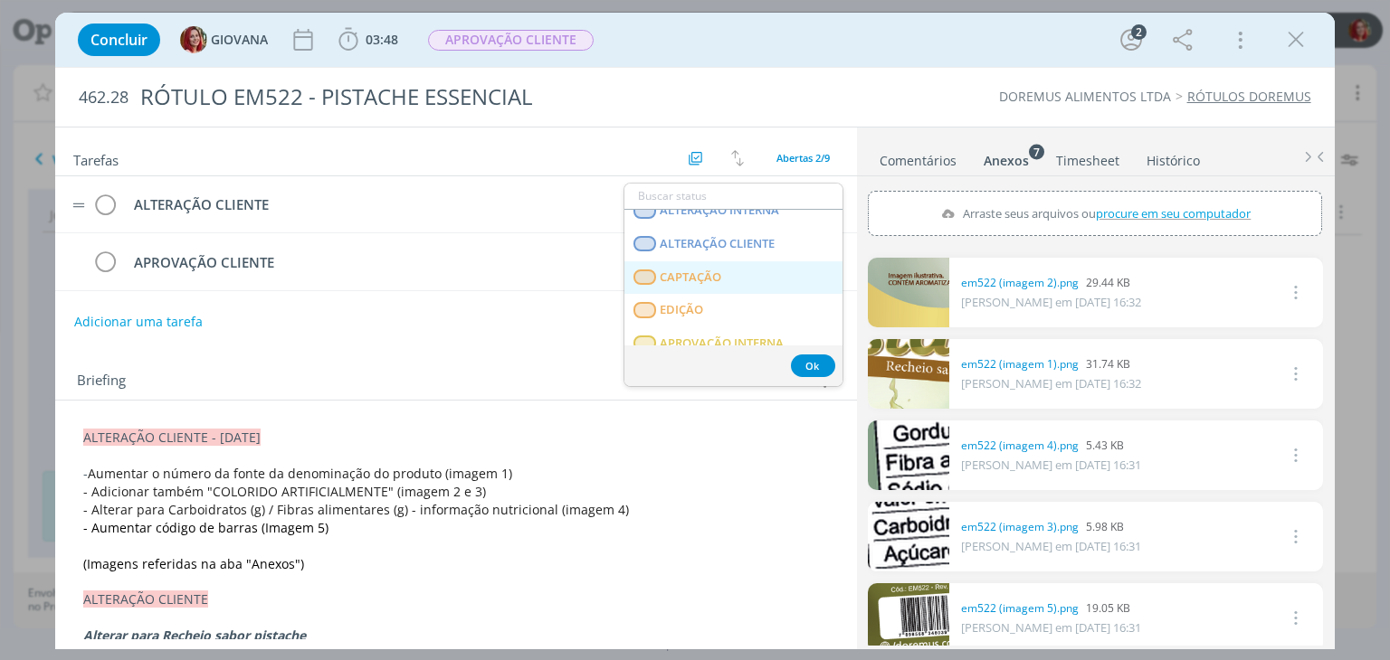
scroll to position [452, 0]
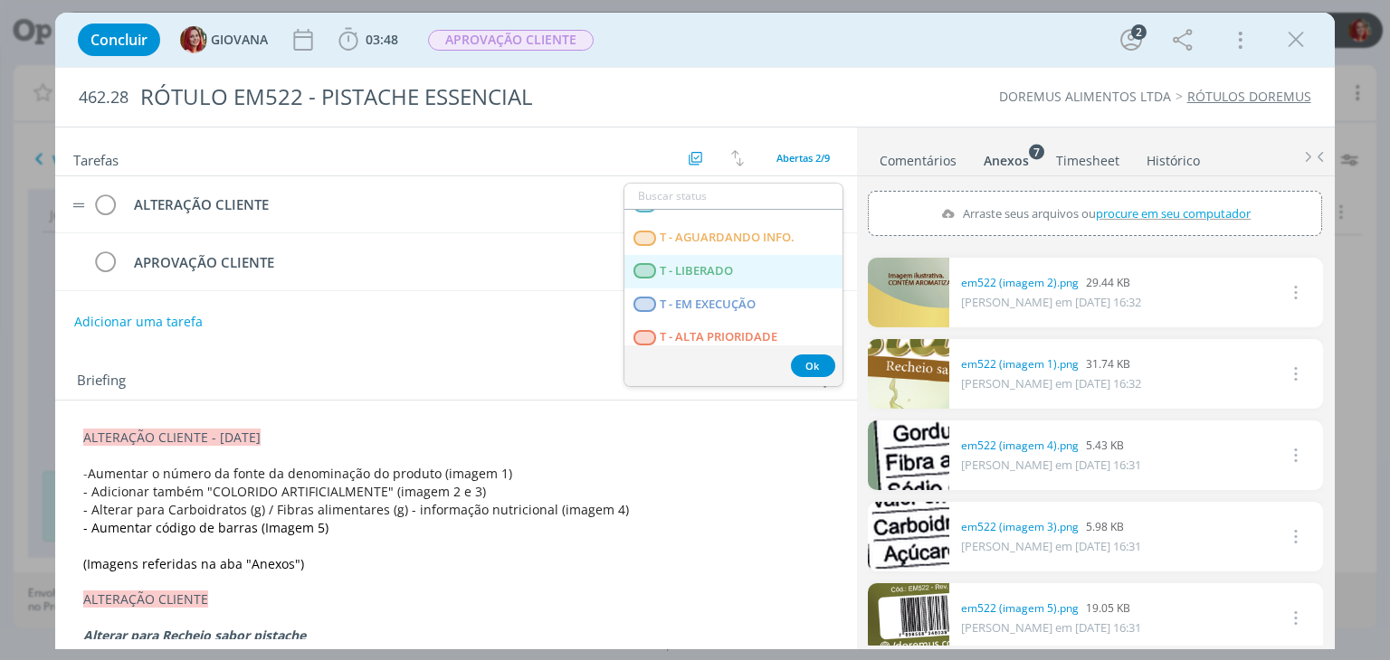
click at [749, 271] on LIBERADO "T - LIBERADO" at bounding box center [733, 271] width 218 height 33
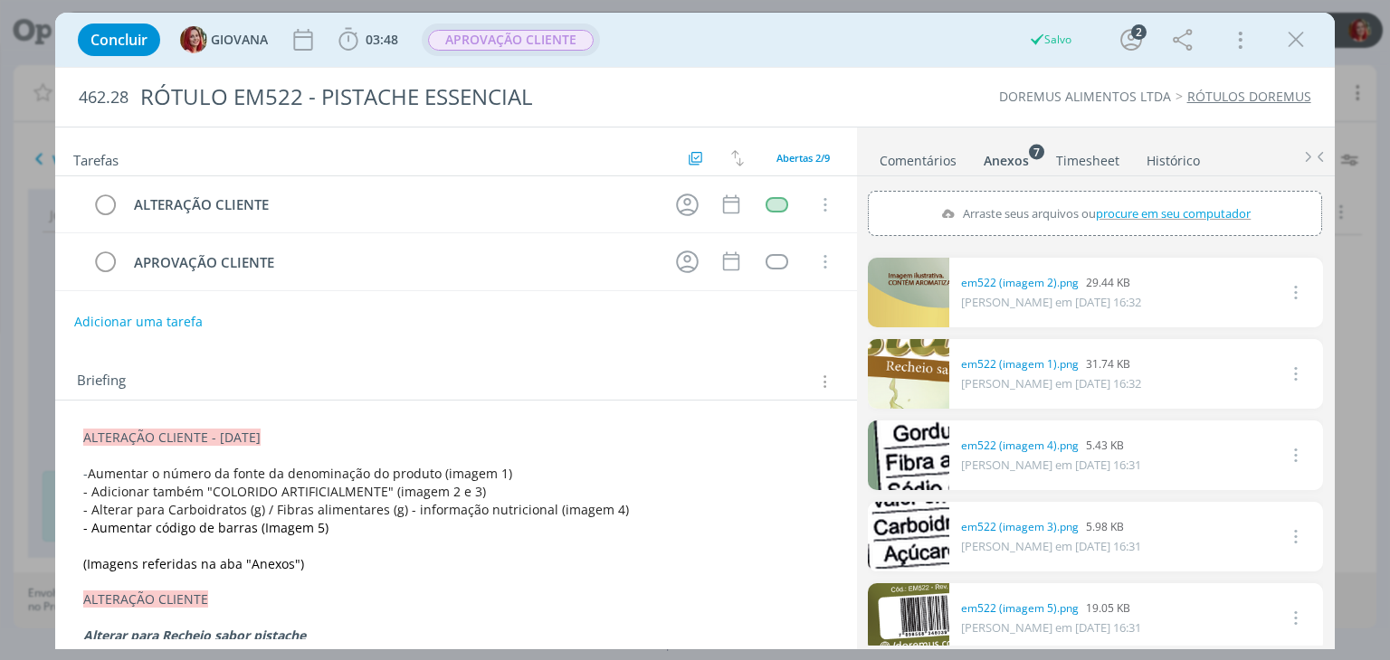
click at [542, 33] on span "APROVAÇÃO CLIENTE" at bounding box center [511, 40] width 166 height 21
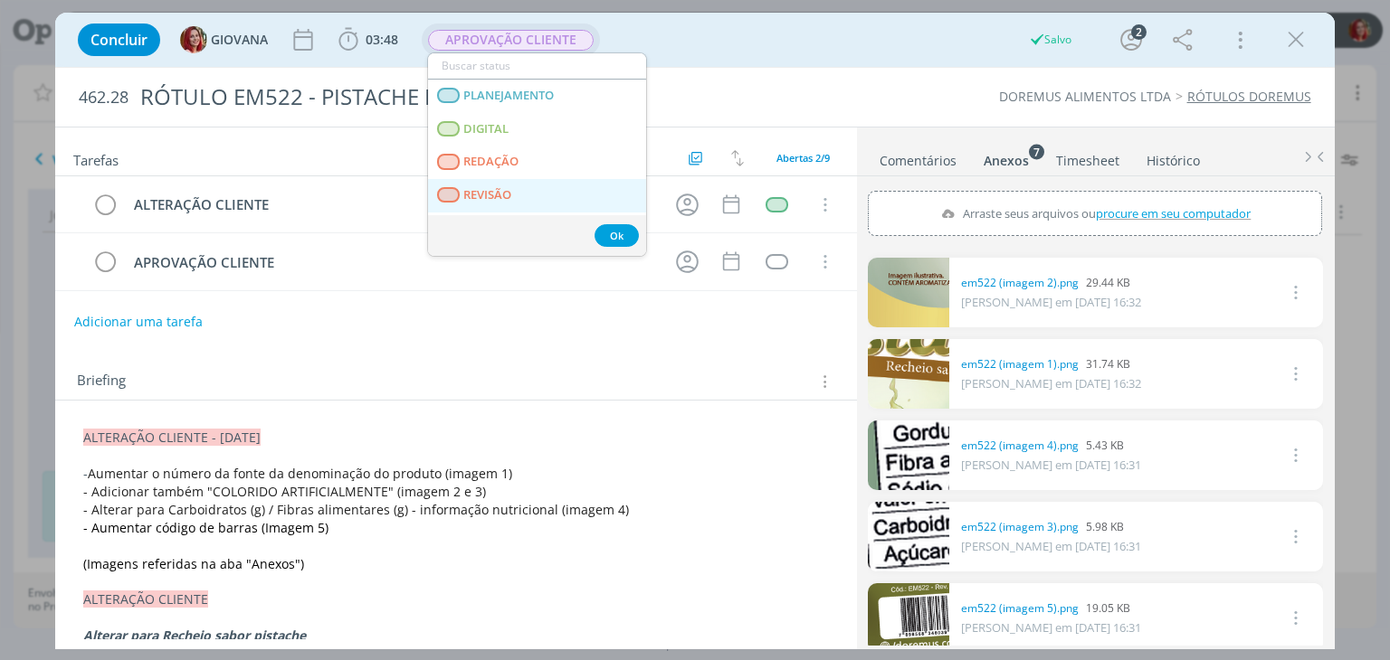
scroll to position [90, 0]
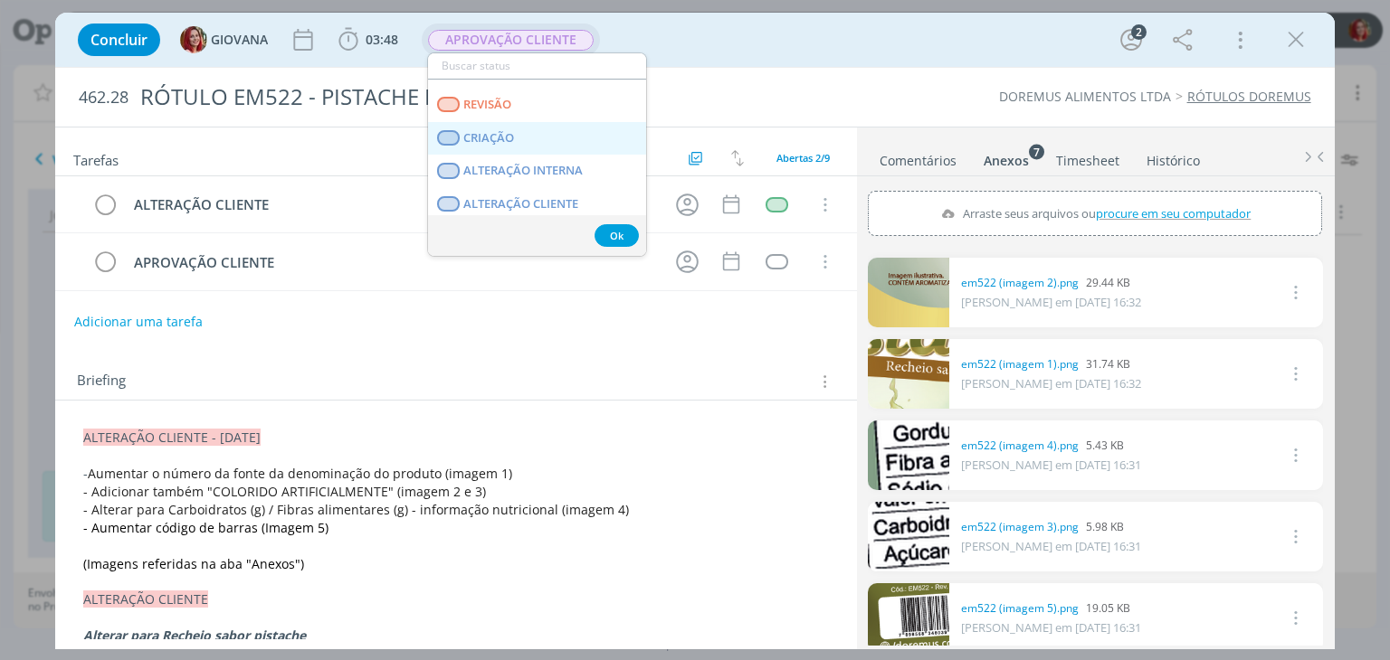
click at [565, 141] on link "CRIAÇÃO" at bounding box center [537, 138] width 218 height 33
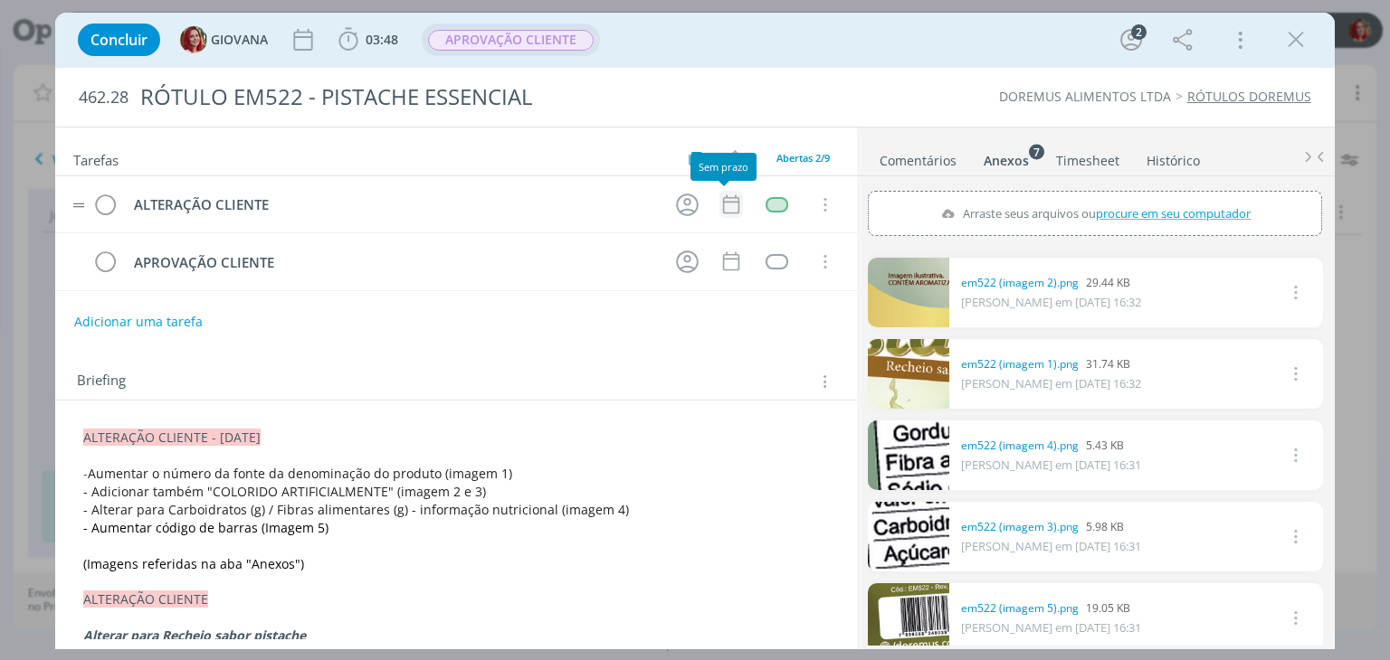
click at [719, 202] on icon "dialog" at bounding box center [731, 205] width 24 height 24
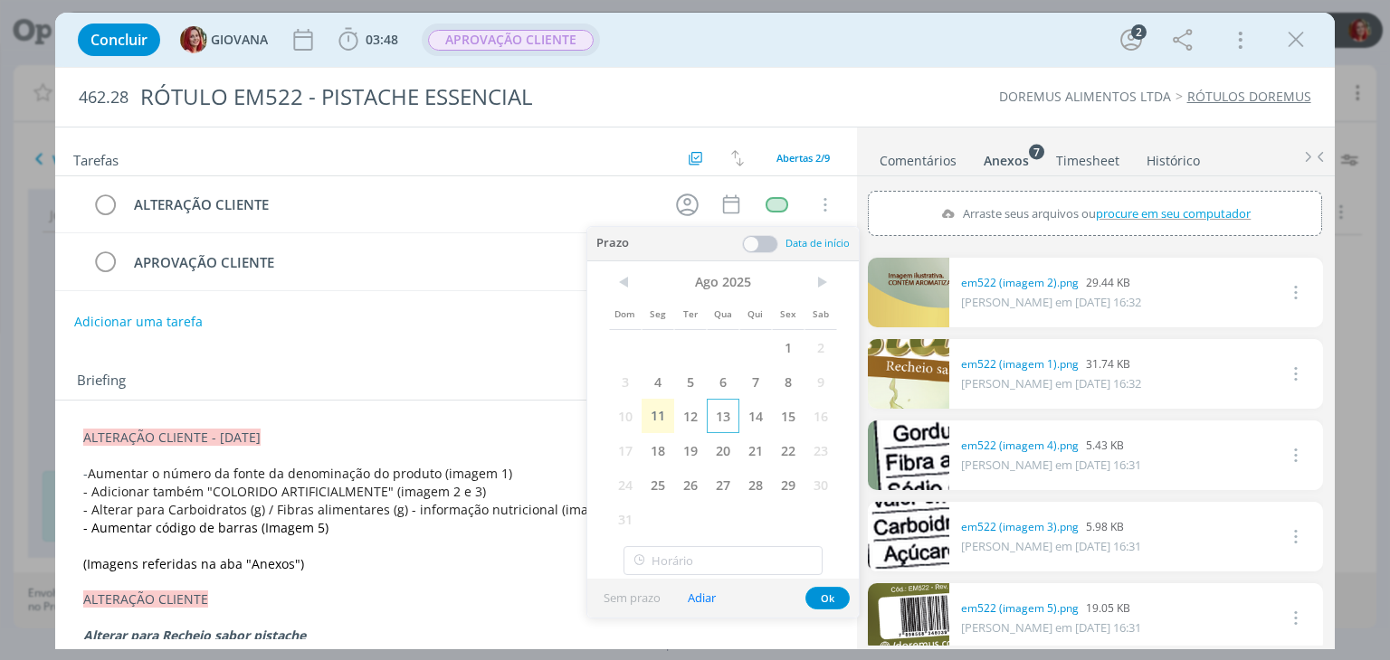
click at [729, 412] on span "13" at bounding box center [723, 416] width 33 height 34
click at [825, 594] on button "Ok" at bounding box center [827, 598] width 44 height 23
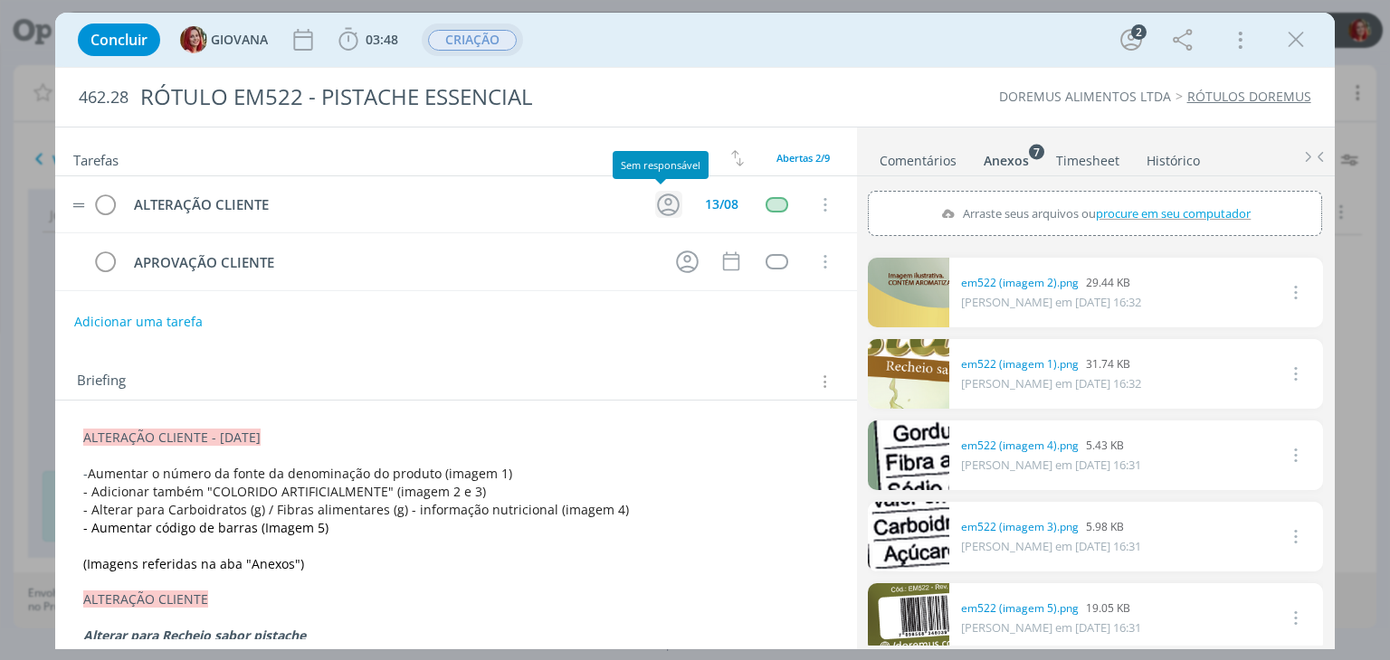
click at [661, 200] on icon "dialog" at bounding box center [668, 205] width 28 height 28
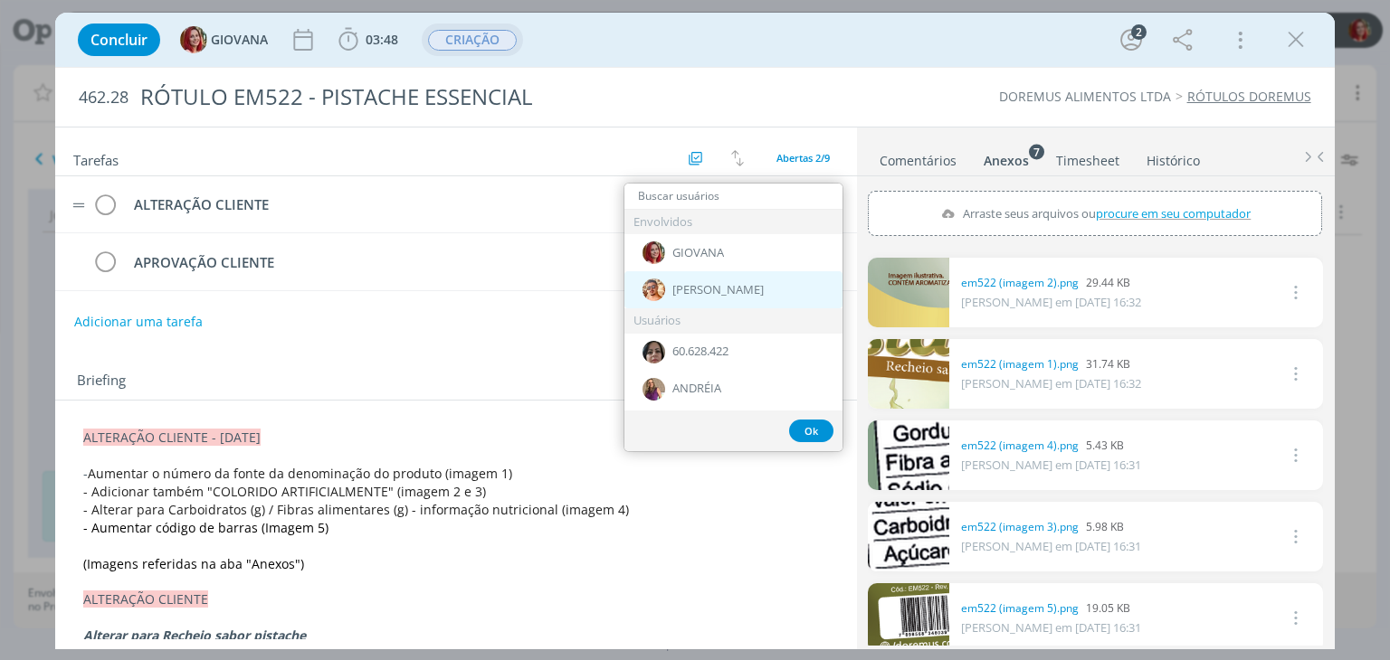
click at [717, 295] on span "[PERSON_NAME]" at bounding box center [717, 290] width 91 height 14
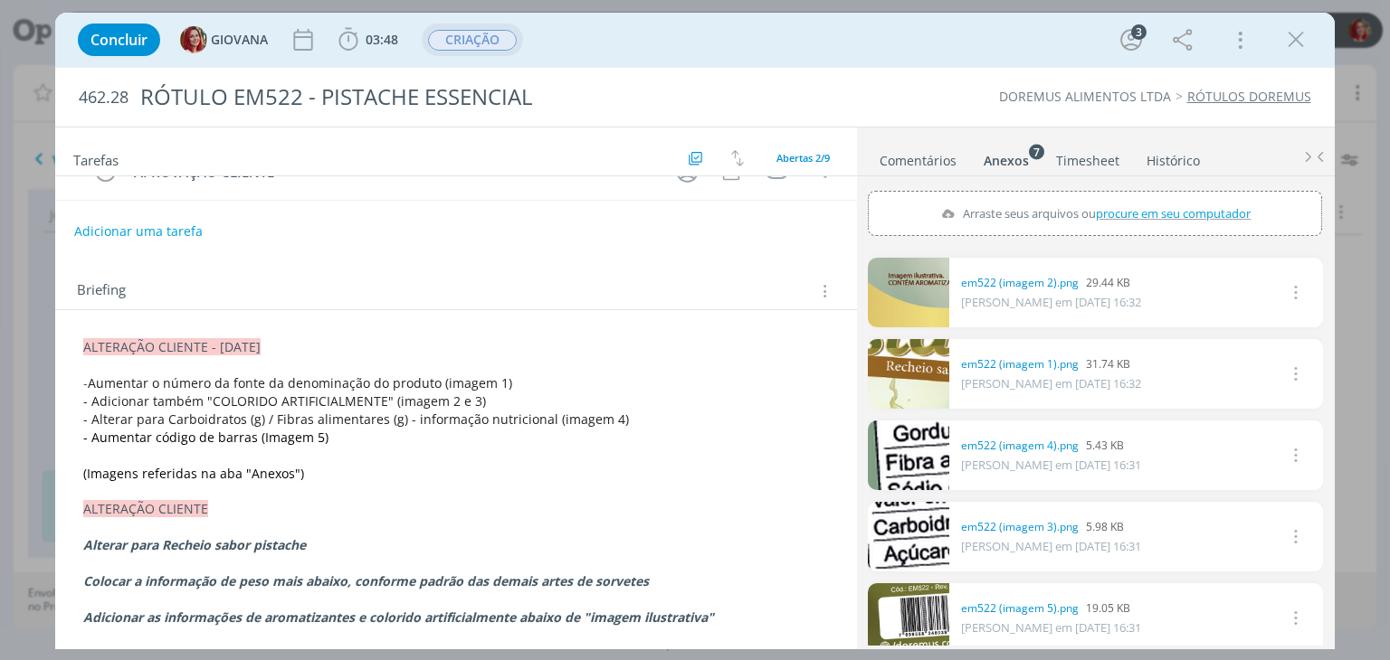
scroll to position [0, 0]
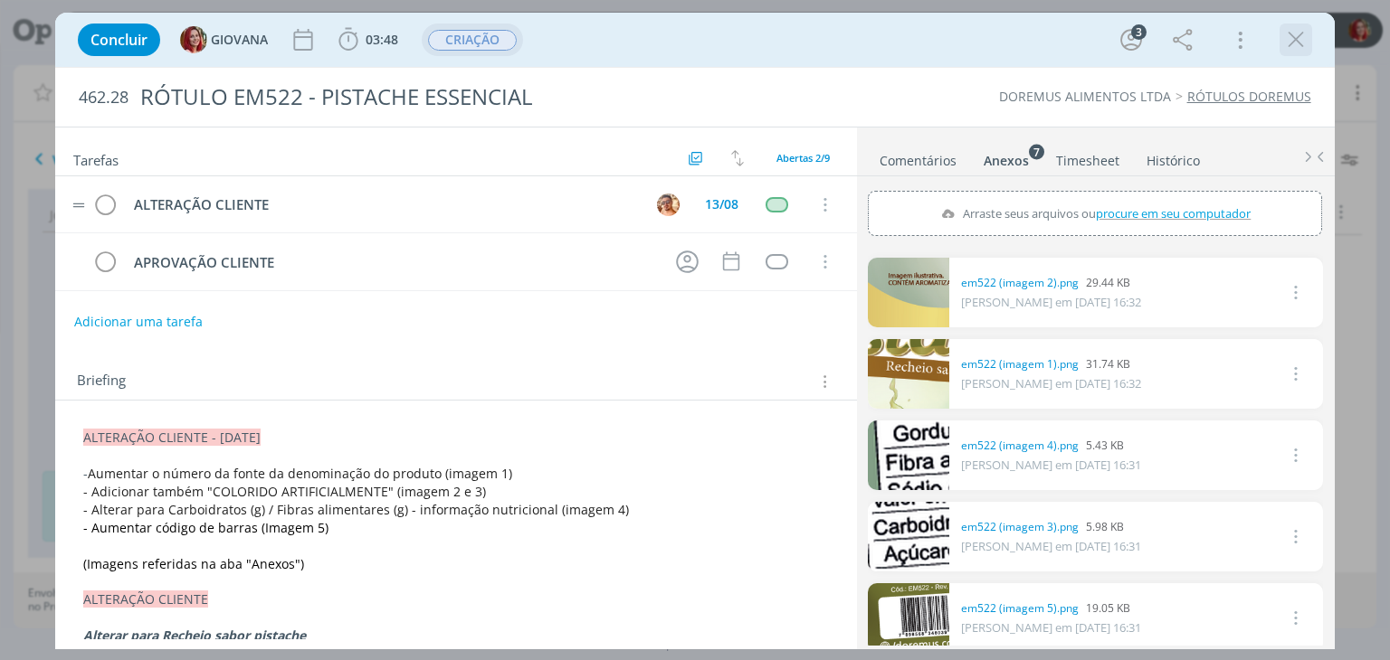
click at [1292, 41] on icon "dialog" at bounding box center [1295, 39] width 27 height 27
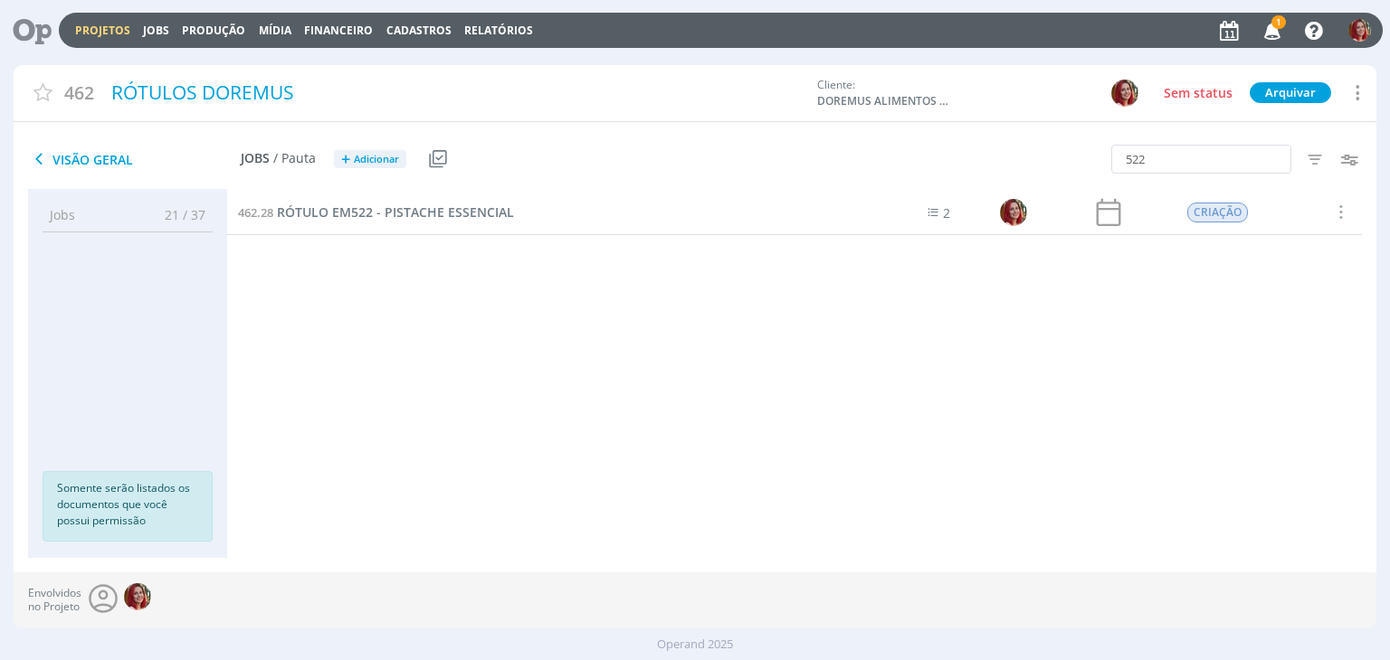
click at [72, 162] on span "Visão Geral" at bounding box center [134, 159] width 213 height 22
click at [25, 43] on icon at bounding box center [25, 30] width 37 height 35
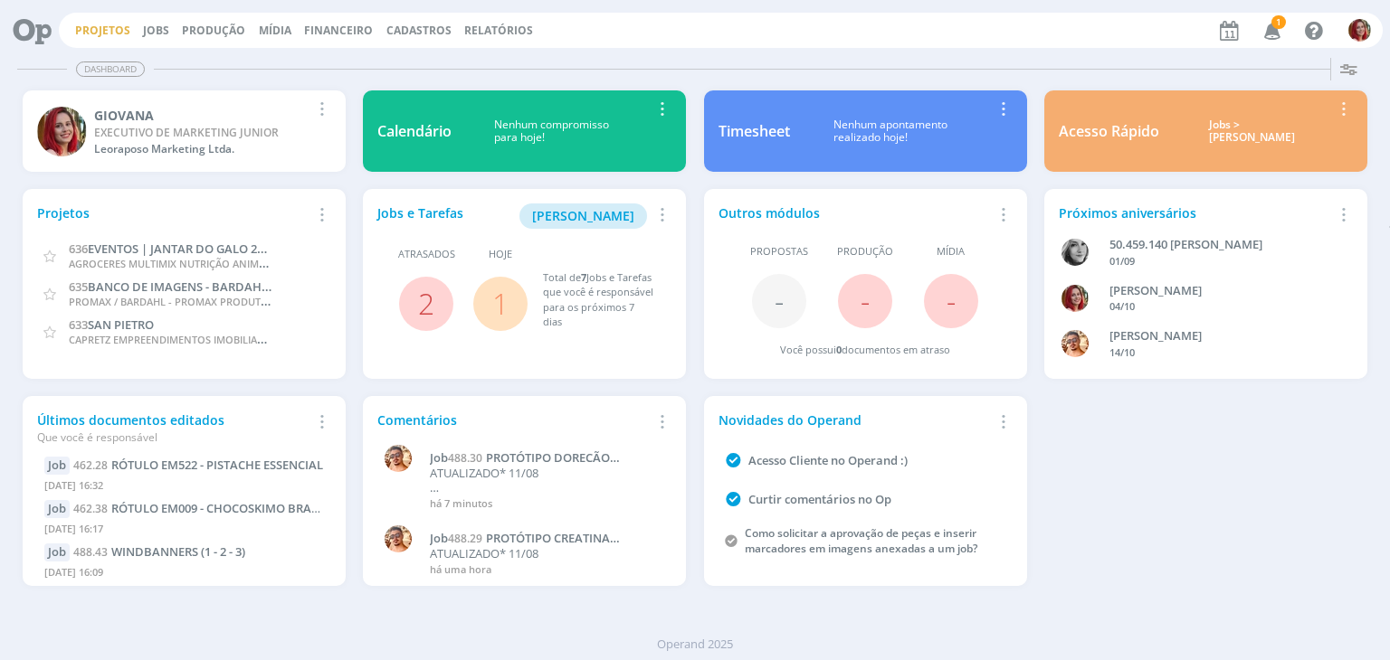
click at [99, 30] on link "Projetos" at bounding box center [102, 30] width 55 height 15
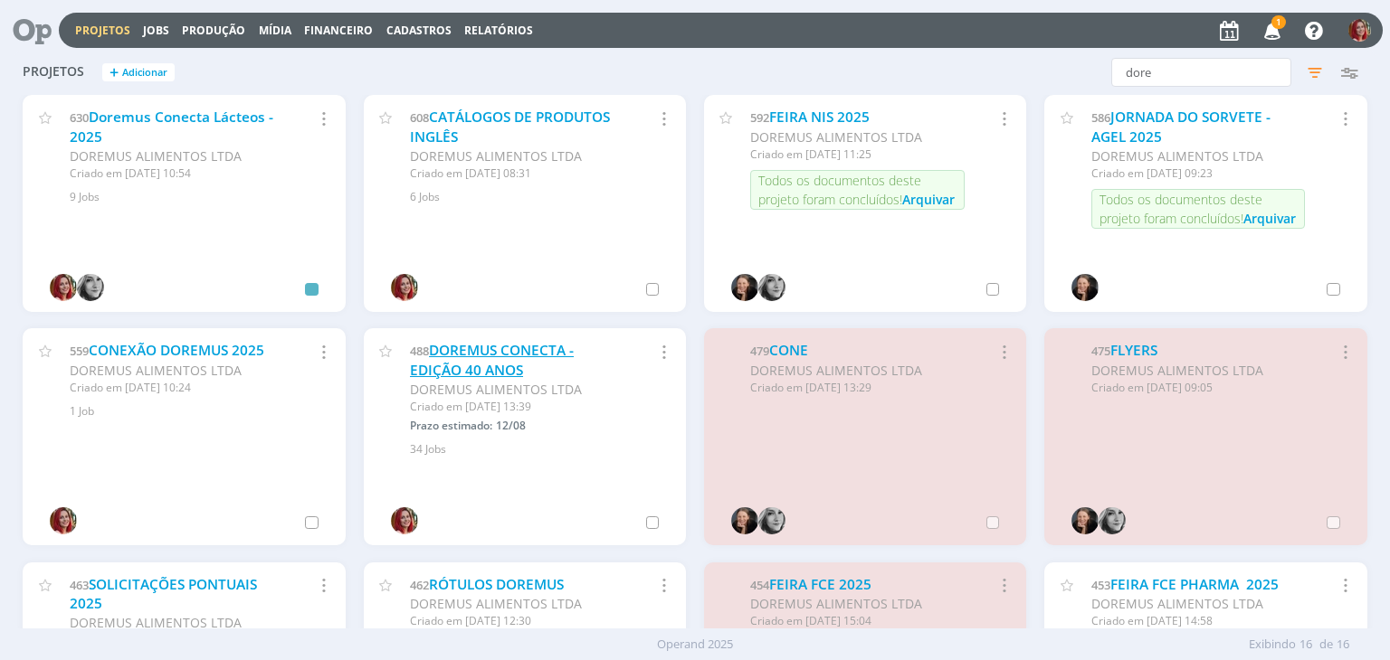
click at [480, 376] on link "DOREMUS CONECTA - EDIÇÃO 40 ANOS" at bounding box center [492, 360] width 164 height 39
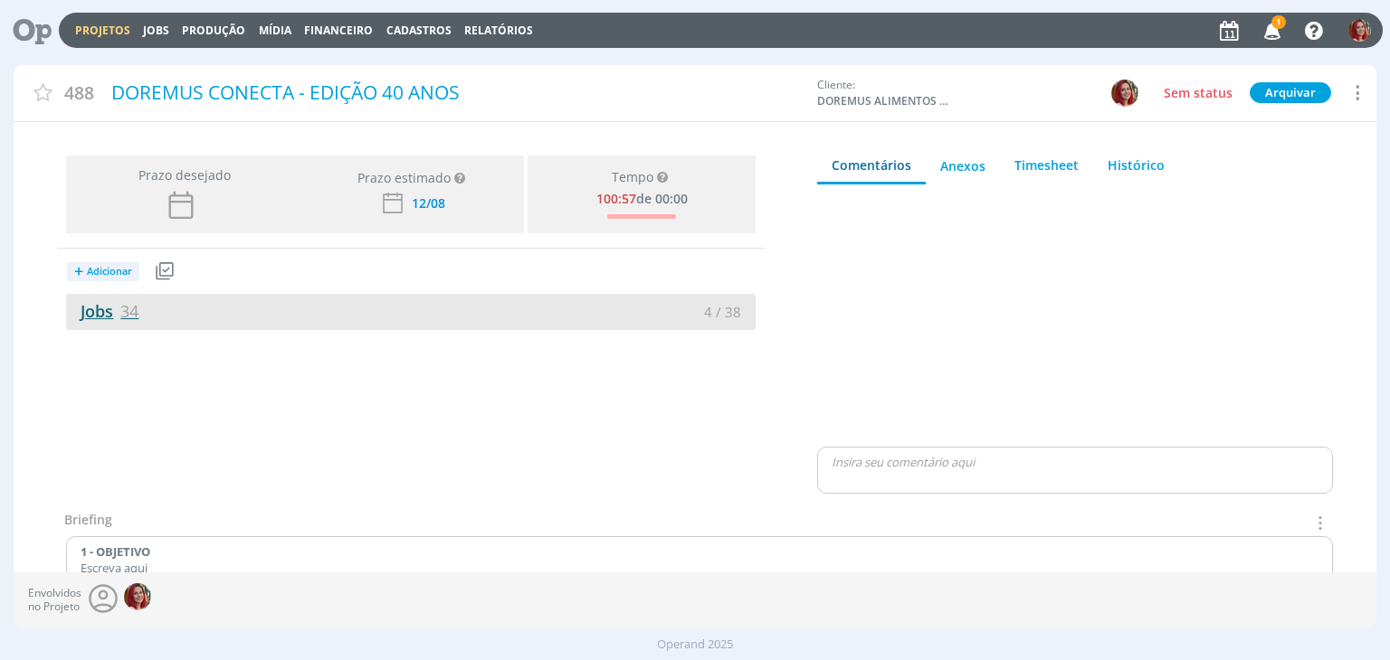
click at [101, 320] on link "Jobs 34" at bounding box center [102, 311] width 72 height 22
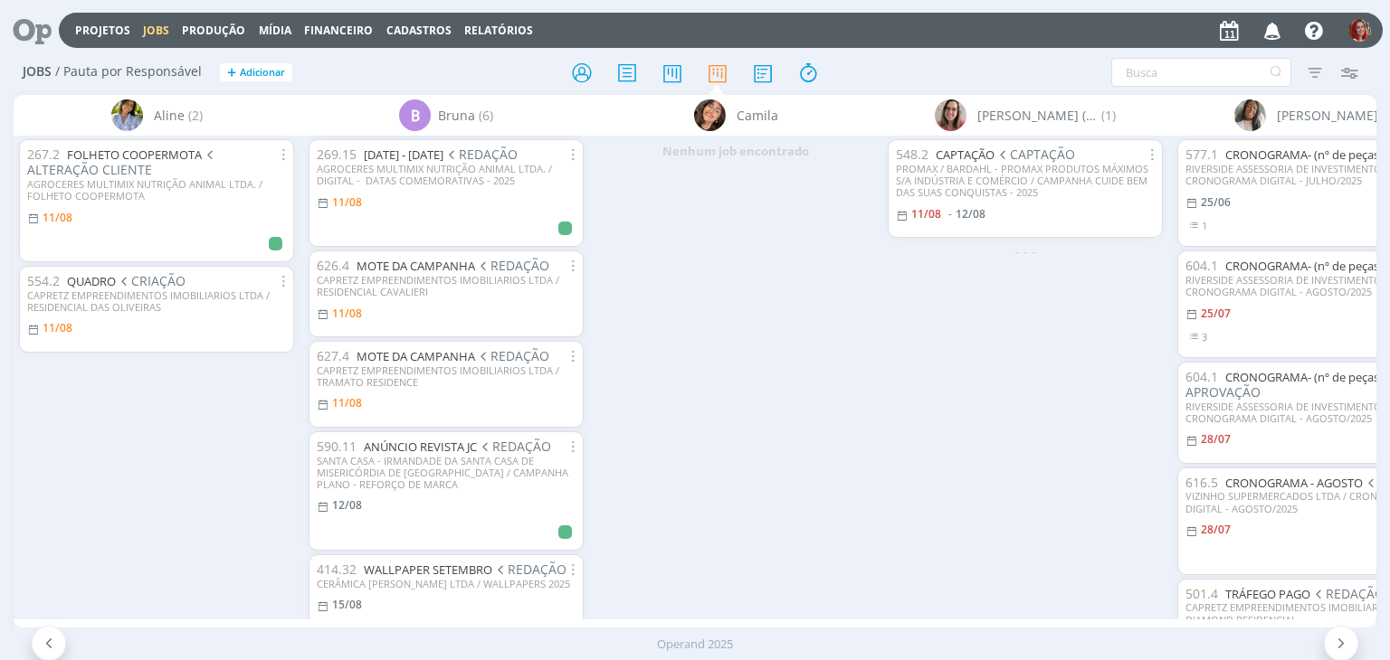
scroll to position [268, 0]
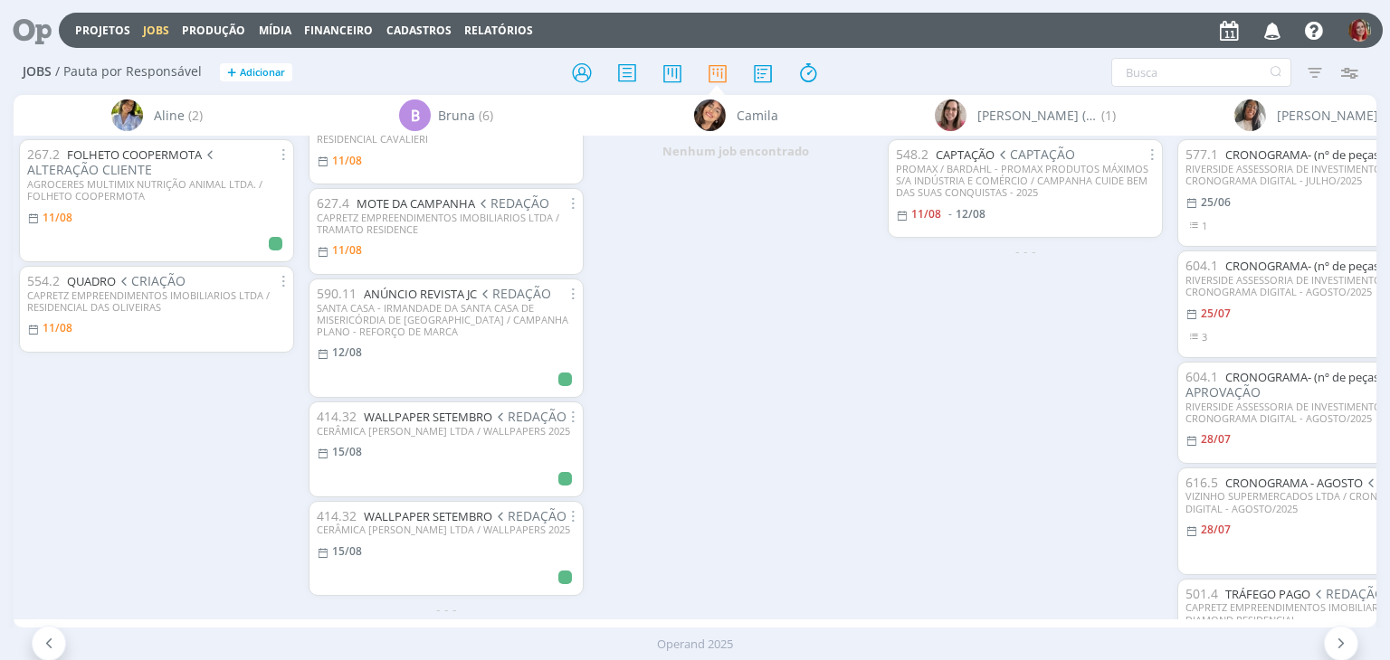
click at [731, 384] on div "Nenhum job encontrado" at bounding box center [736, 377] width 290 height 483
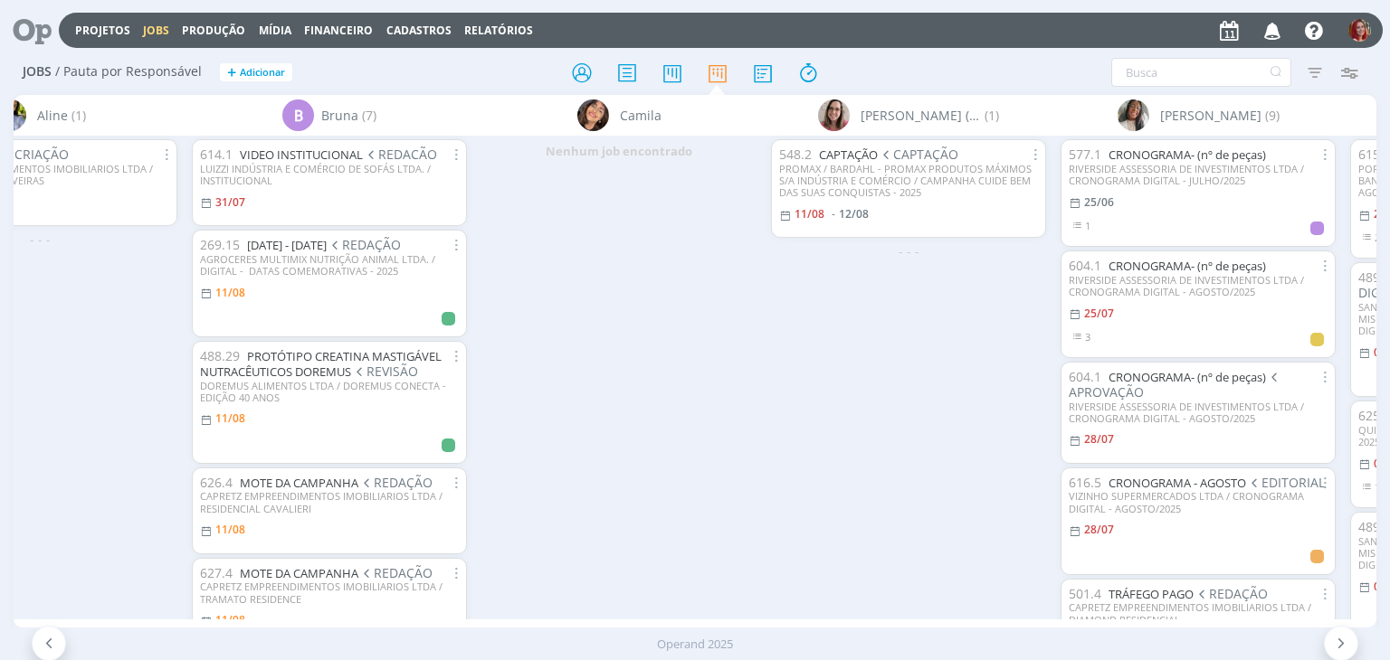
scroll to position [0, 961]
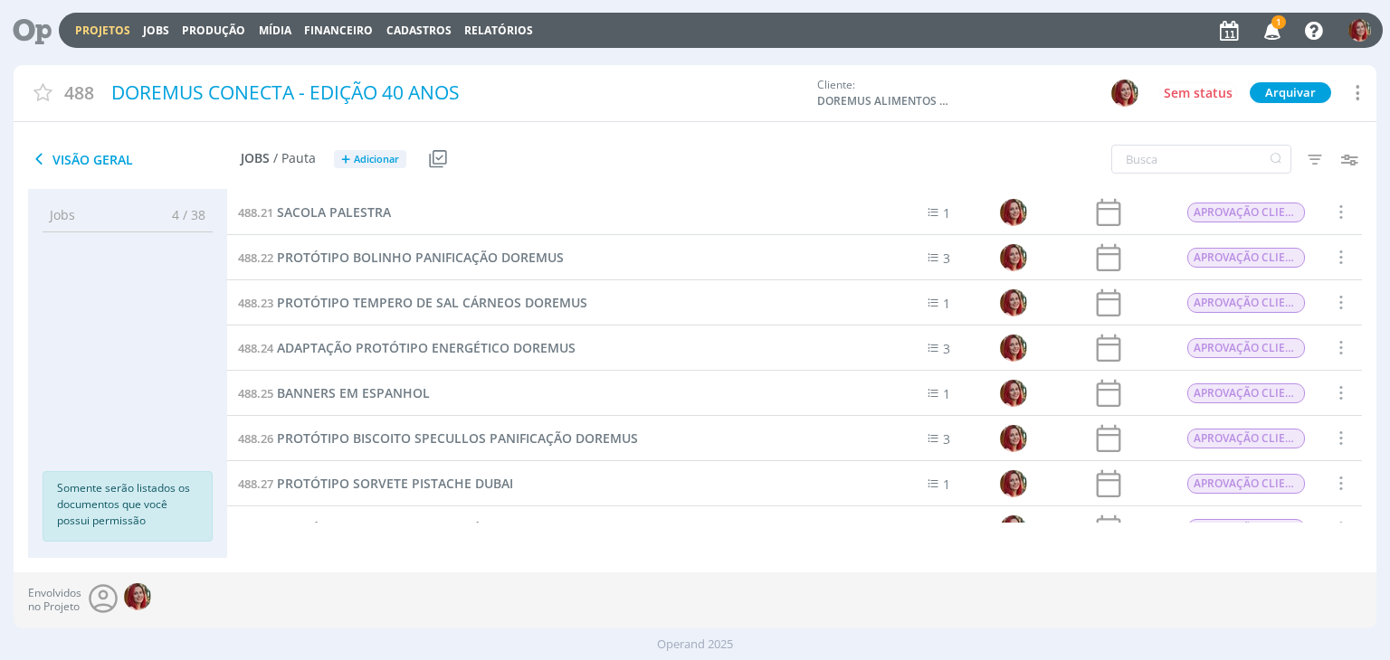
scroll to position [1086, 0]
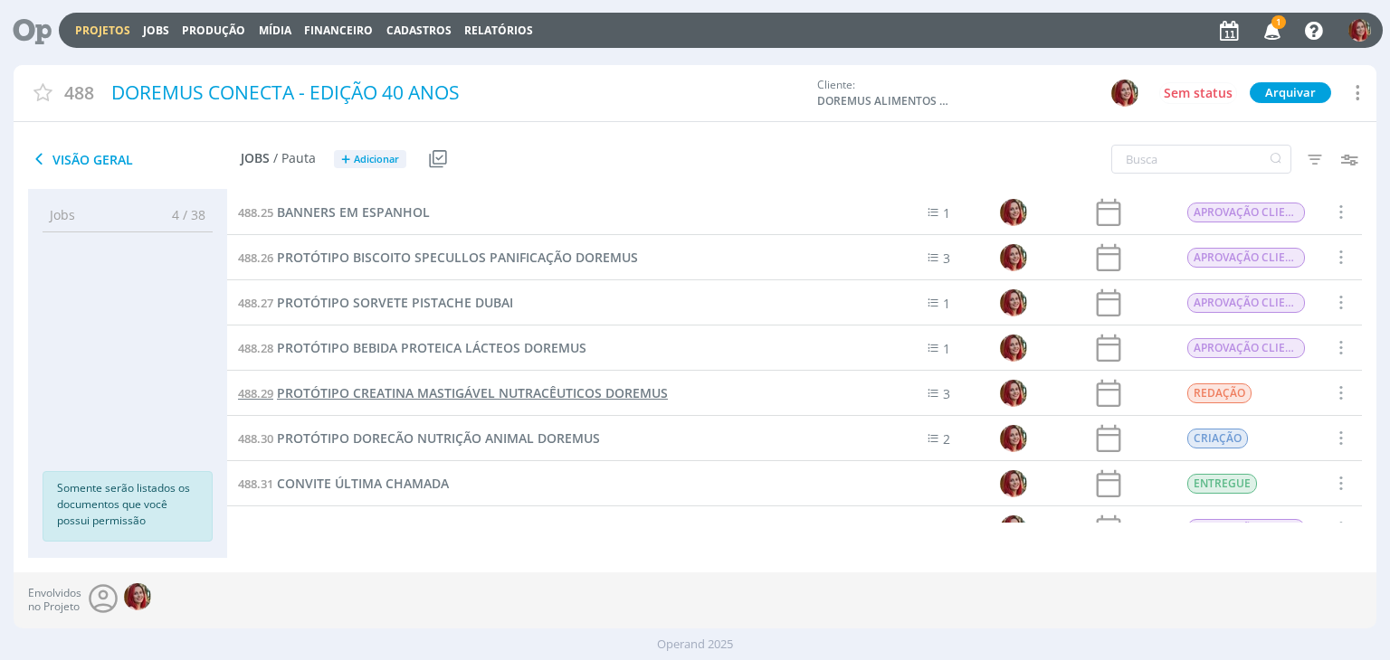
click at [445, 395] on span "PROTÓTIPO CREATINA MASTIGÁVEL NUTRACÊUTICOS DOREMUS" at bounding box center [472, 393] width 391 height 17
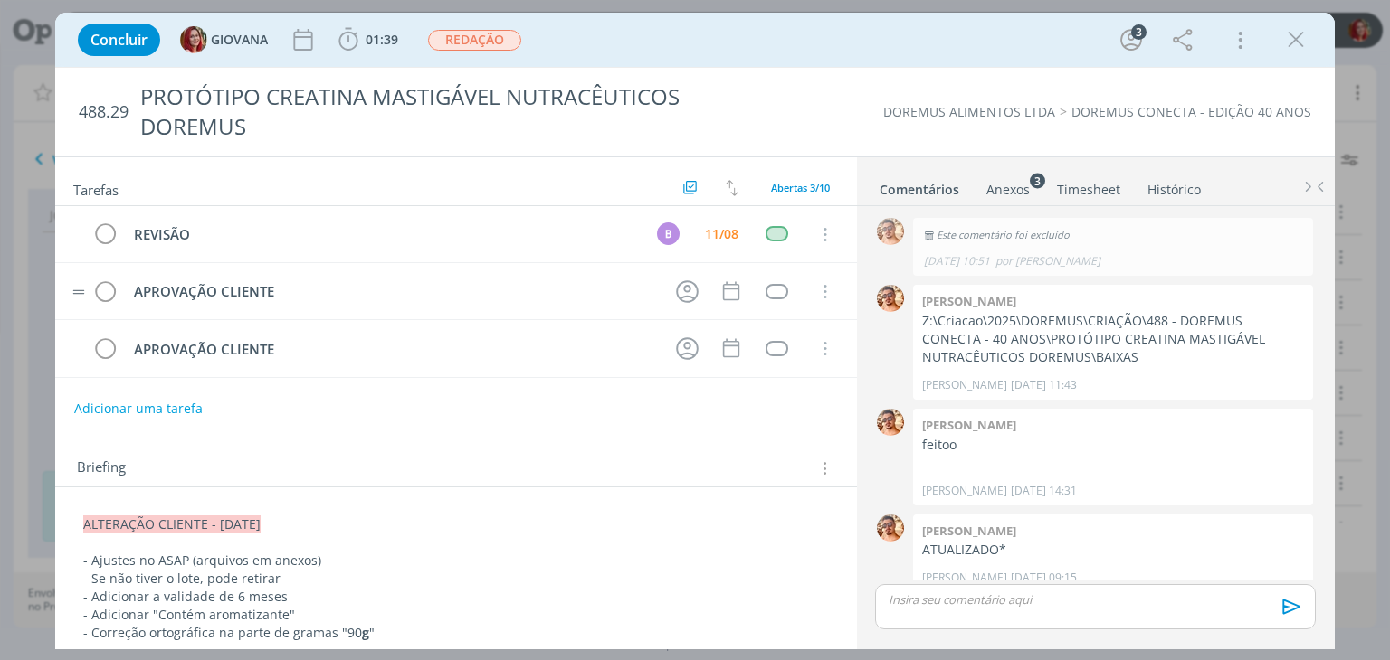
scroll to position [189, 0]
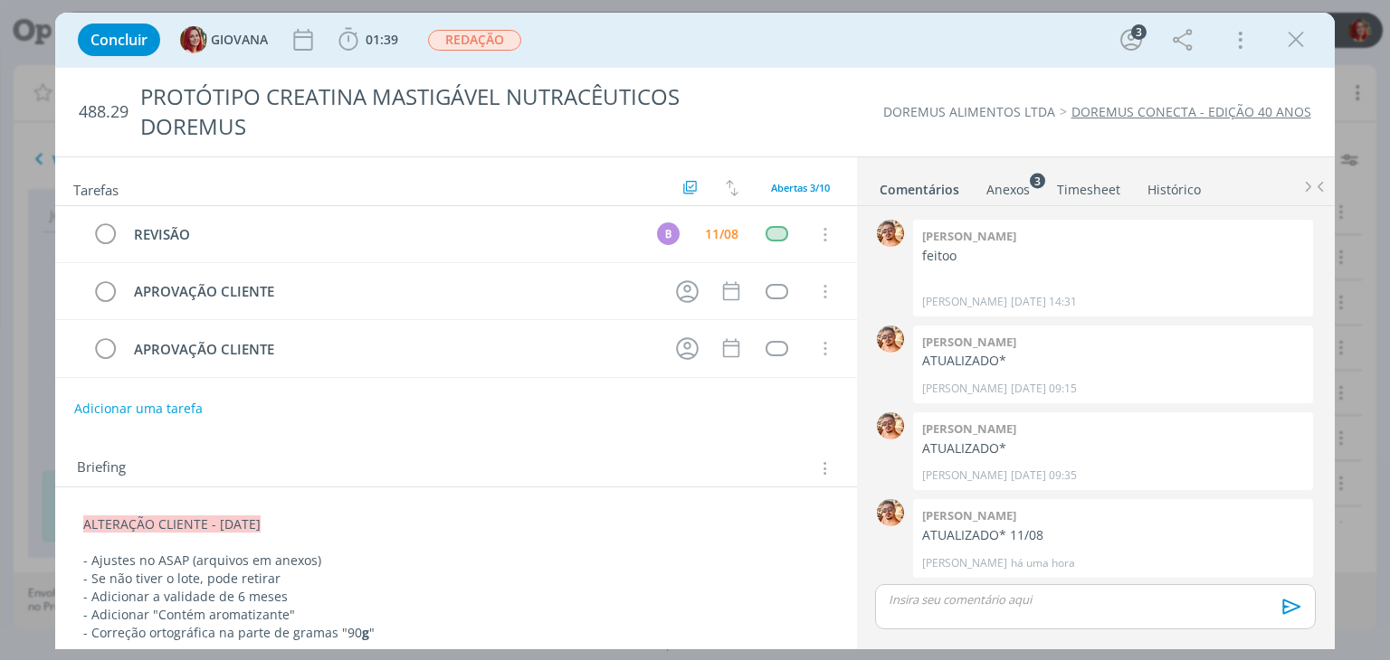
drag, startPoint x: 78, startPoint y: 527, endPoint x: 342, endPoint y: 511, distance: 264.6
copy span "ALTERAÇÃO CLIENTE - [DATE]"
click at [84, 522] on span "ALTERAÇÃO CLIENTE - [DATE]" at bounding box center [172, 525] width 177 height 17
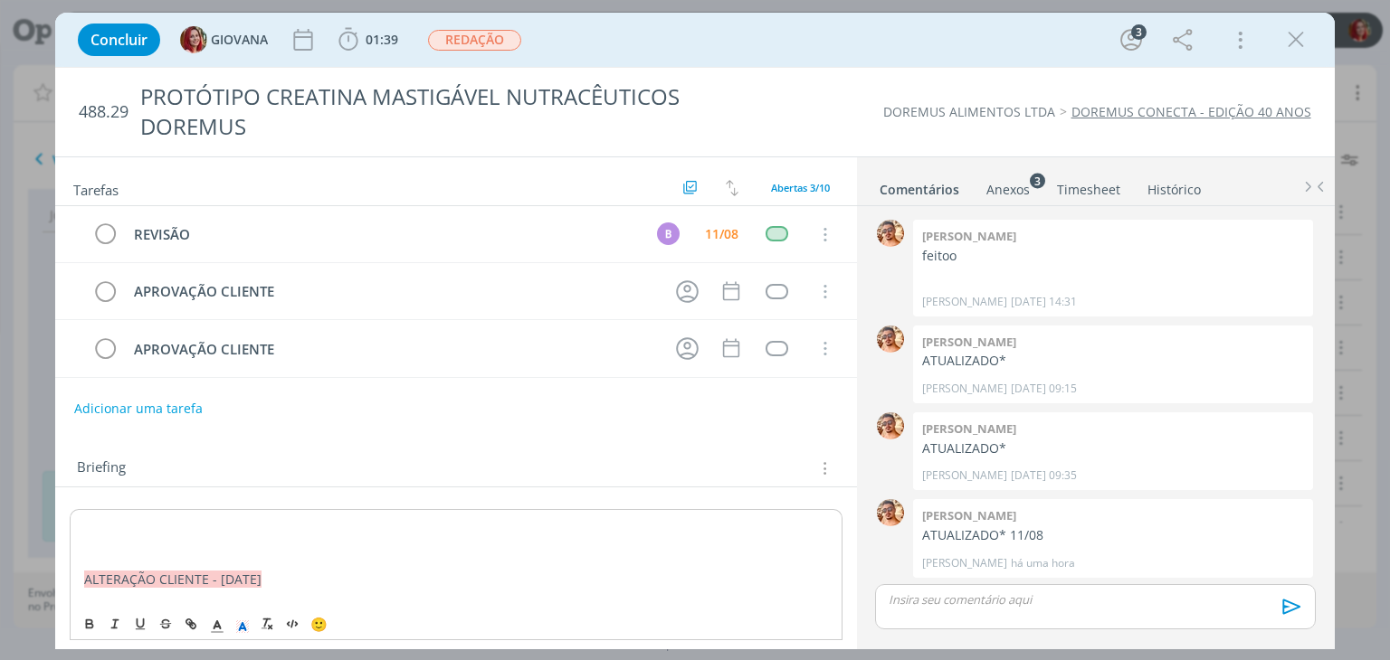
click at [86, 522] on p "dialog" at bounding box center [455, 526] width 743 height 18
click at [121, 547] on p "dialog" at bounding box center [455, 544] width 743 height 18
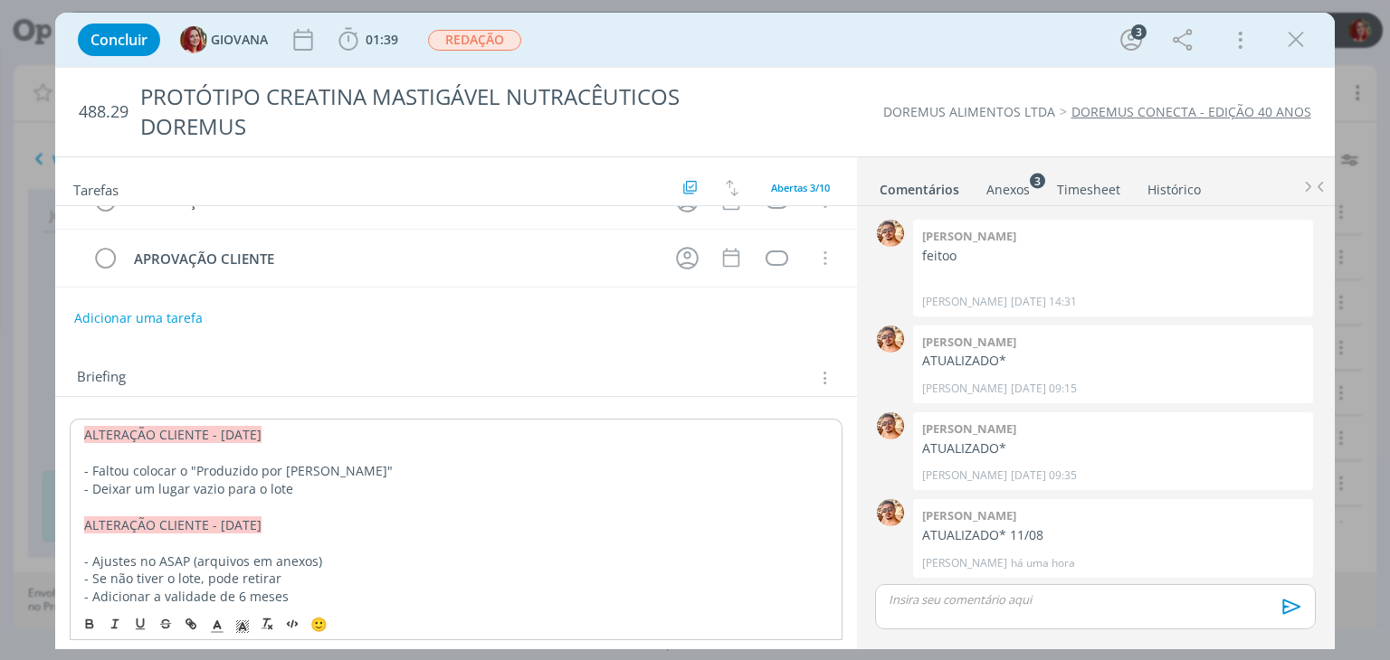
scroll to position [0, 0]
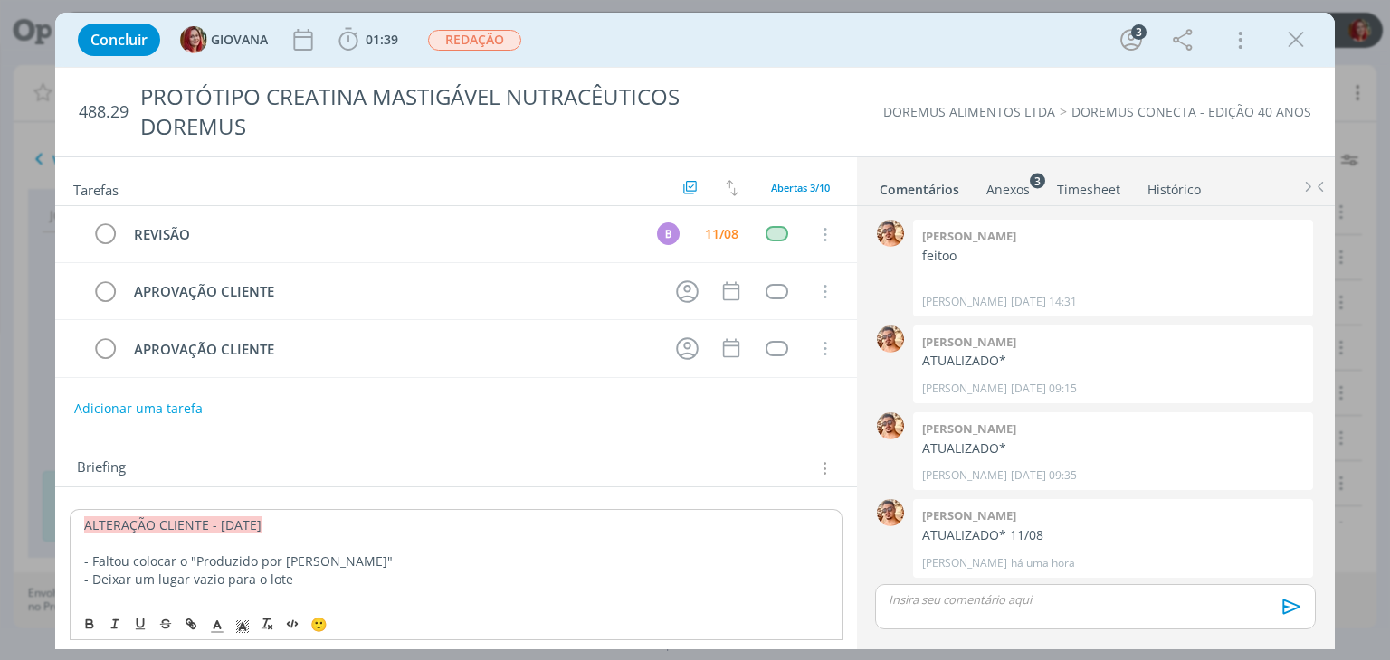
drag, startPoint x: 1292, startPoint y: 41, endPoint x: 1117, endPoint y: 59, distance: 175.6
click at [1292, 41] on icon "dialog" at bounding box center [1295, 39] width 27 height 27
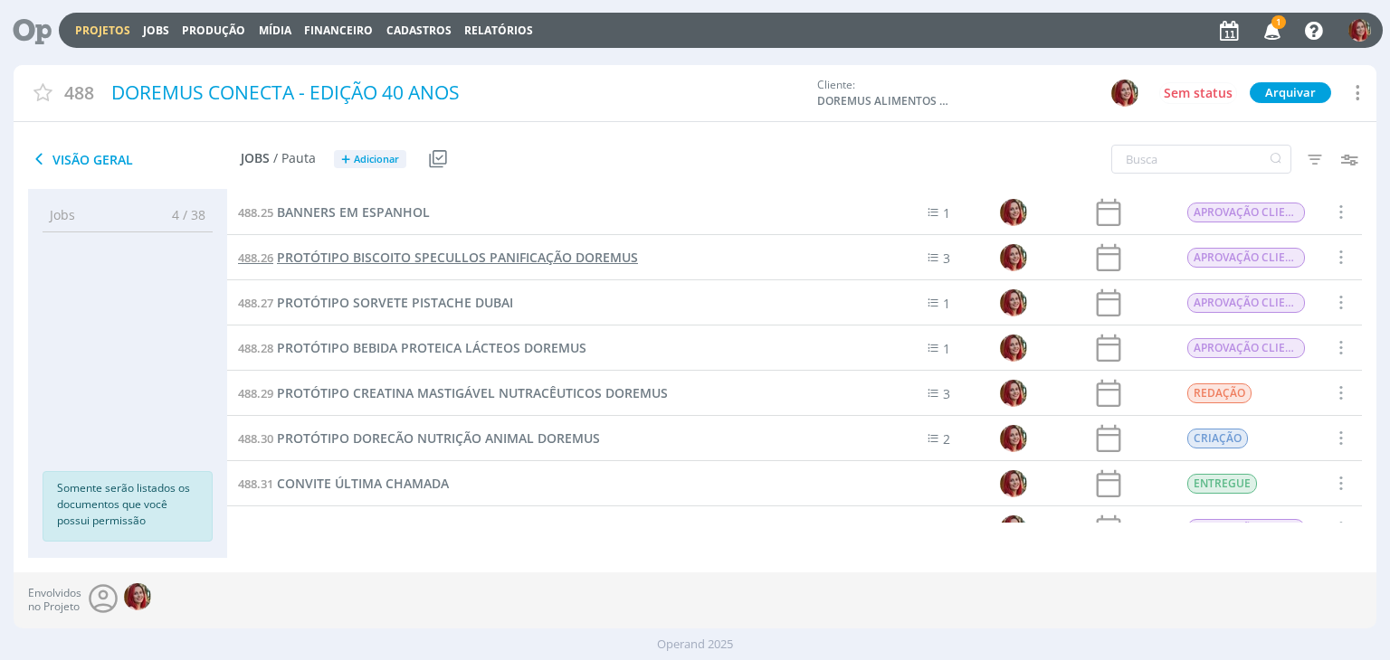
click at [564, 258] on span "PROTÓTIPO BISCOITO SPECULLOS PANIFICAÇÃO DOREMUS" at bounding box center [457, 257] width 361 height 17
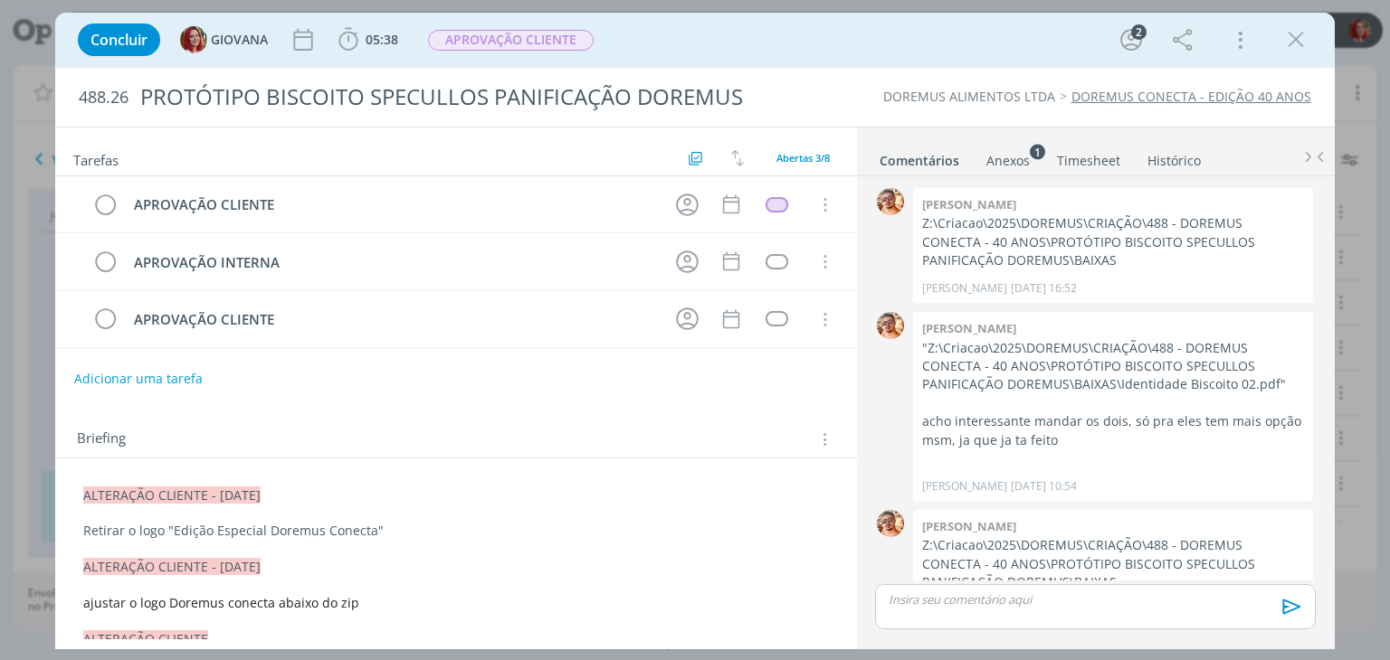
scroll to position [240, 0]
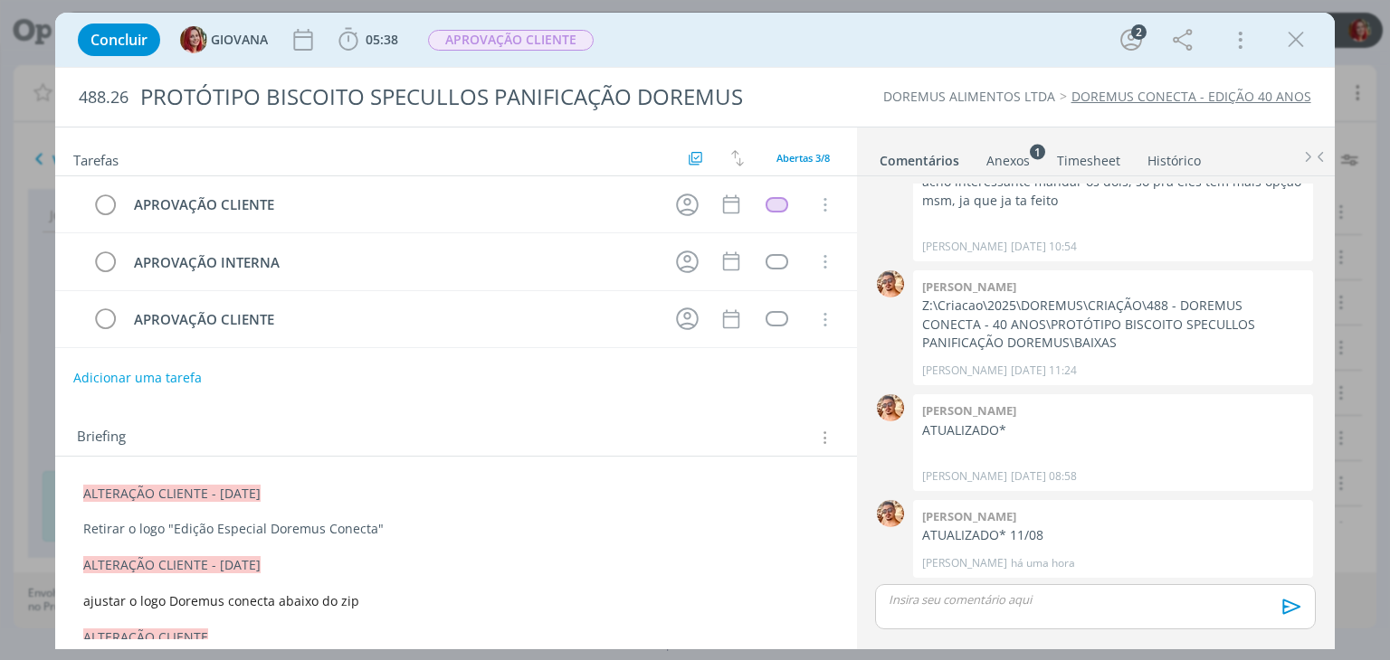
click at [139, 376] on button "Adicionar uma tarefa" at bounding box center [137, 378] width 128 height 31
type input "ALTERAÇÃO CLIENTE"
click at [771, 375] on button "Ok" at bounding box center [783, 377] width 37 height 23
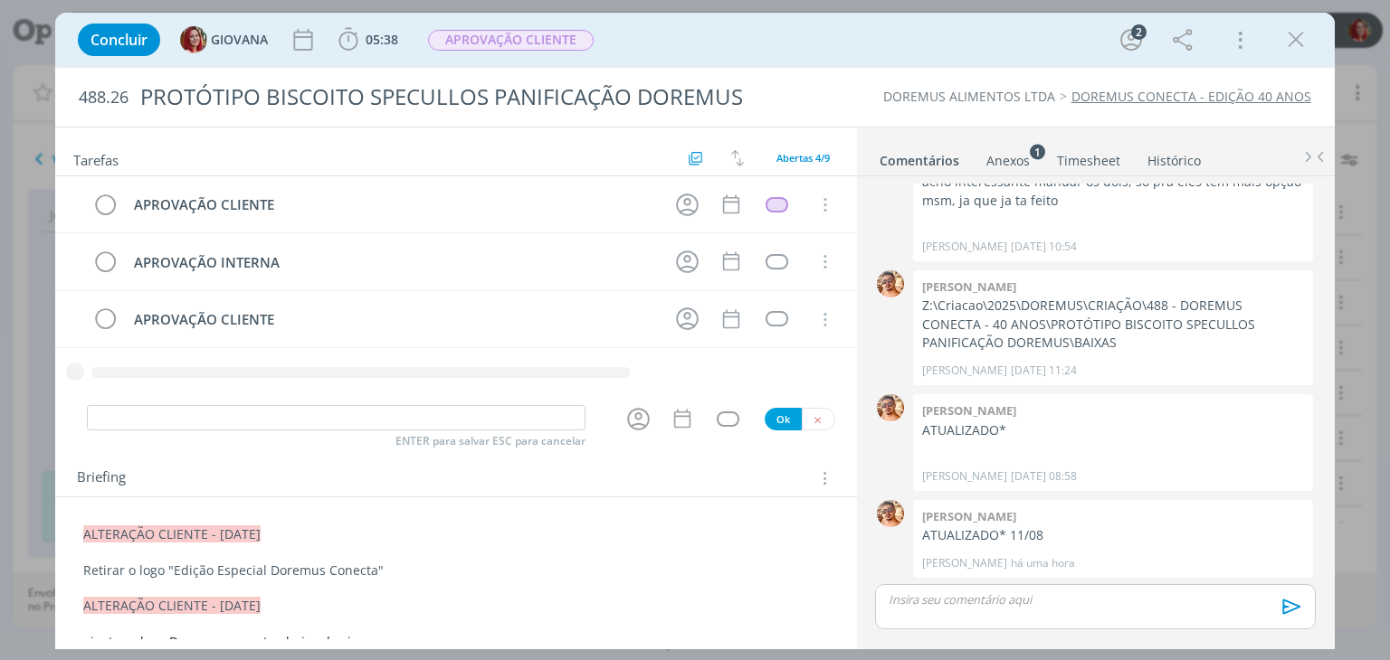
click at [812, 404] on div "APROVAÇÃO CLIENTE Cancelar APROVAÇÃO INTERNA Cancelar APROVAÇÃO CLIENTE Cancelar" at bounding box center [455, 290] width 801 height 228
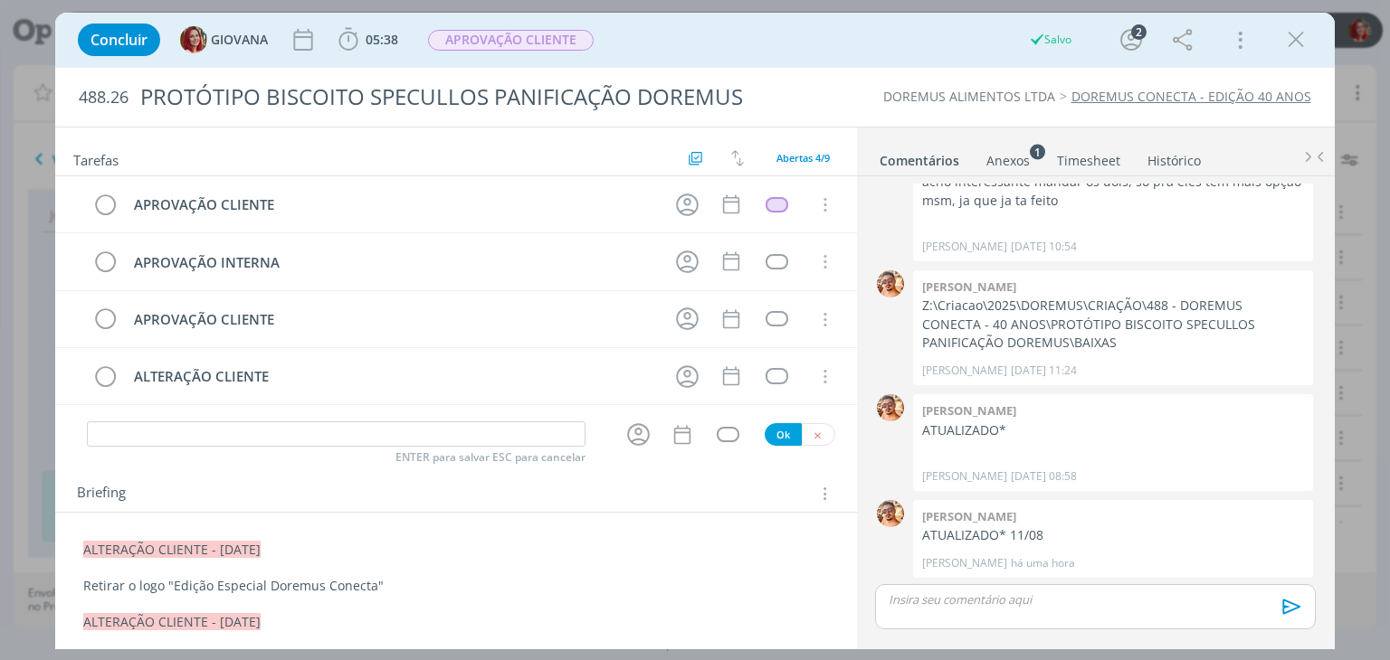
drag, startPoint x: 70, startPoint y: 544, endPoint x: 346, endPoint y: 546, distance: 276.0
copy span "ALTERAÇÃO CLIENTE - [DATE]"
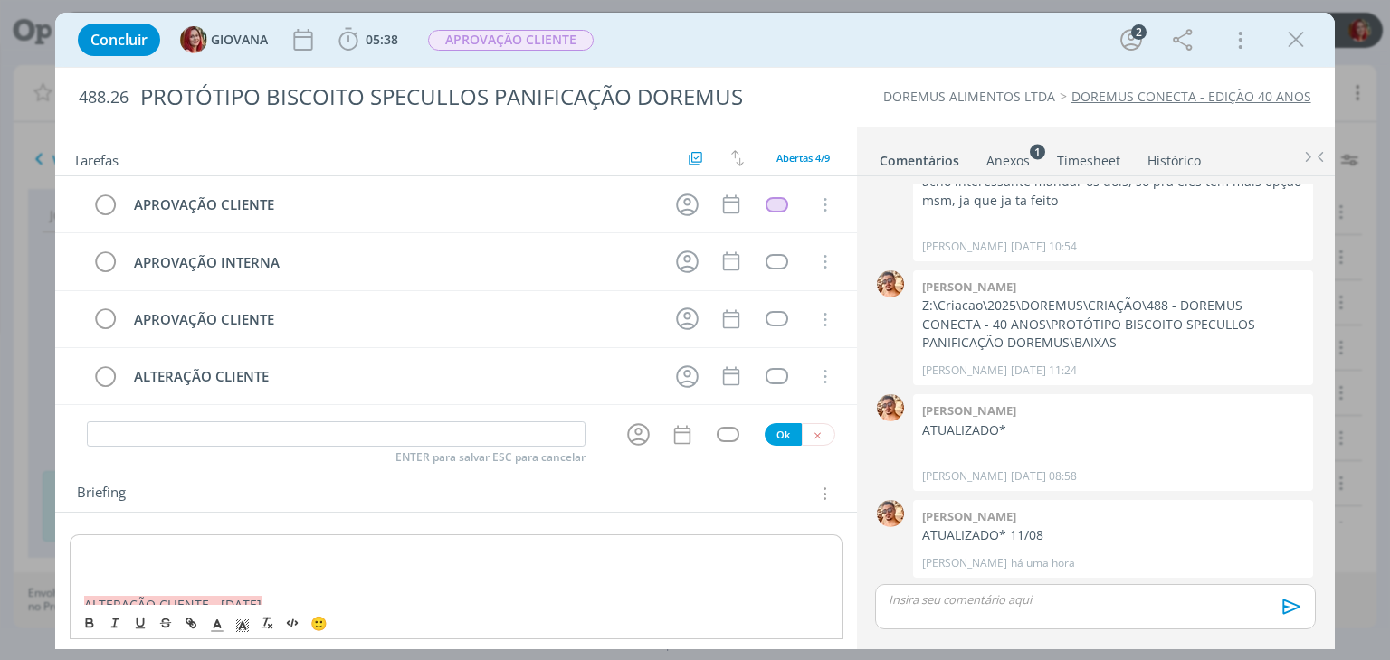
scroll to position [209, 0]
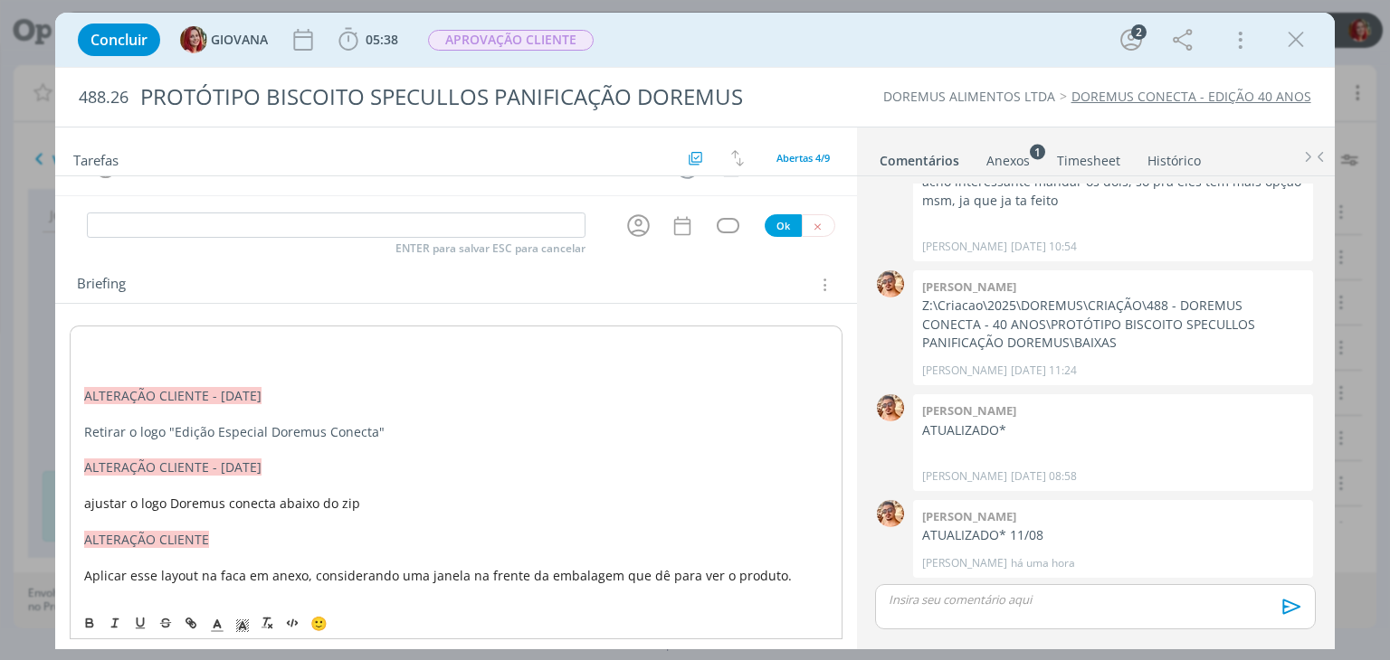
click at [127, 333] on p "dialog" at bounding box center [455, 342] width 743 height 18
click at [138, 369] on p "dialog" at bounding box center [455, 378] width 743 height 18
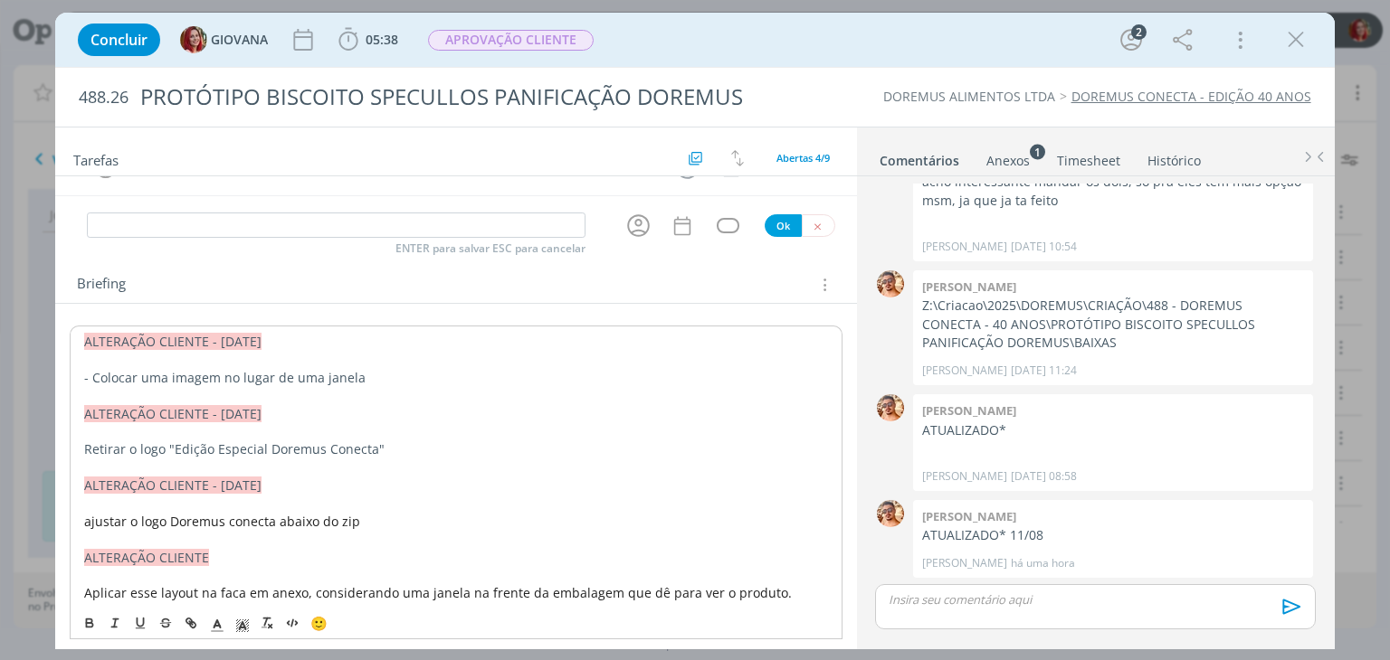
click at [214, 369] on p "- Colocar uma imagem no lugar de uma janela" at bounding box center [455, 378] width 743 height 18
click at [460, 374] on p "- Colocar uma imagem dos biscoitos no lugar de uma janela" at bounding box center [455, 378] width 743 height 18
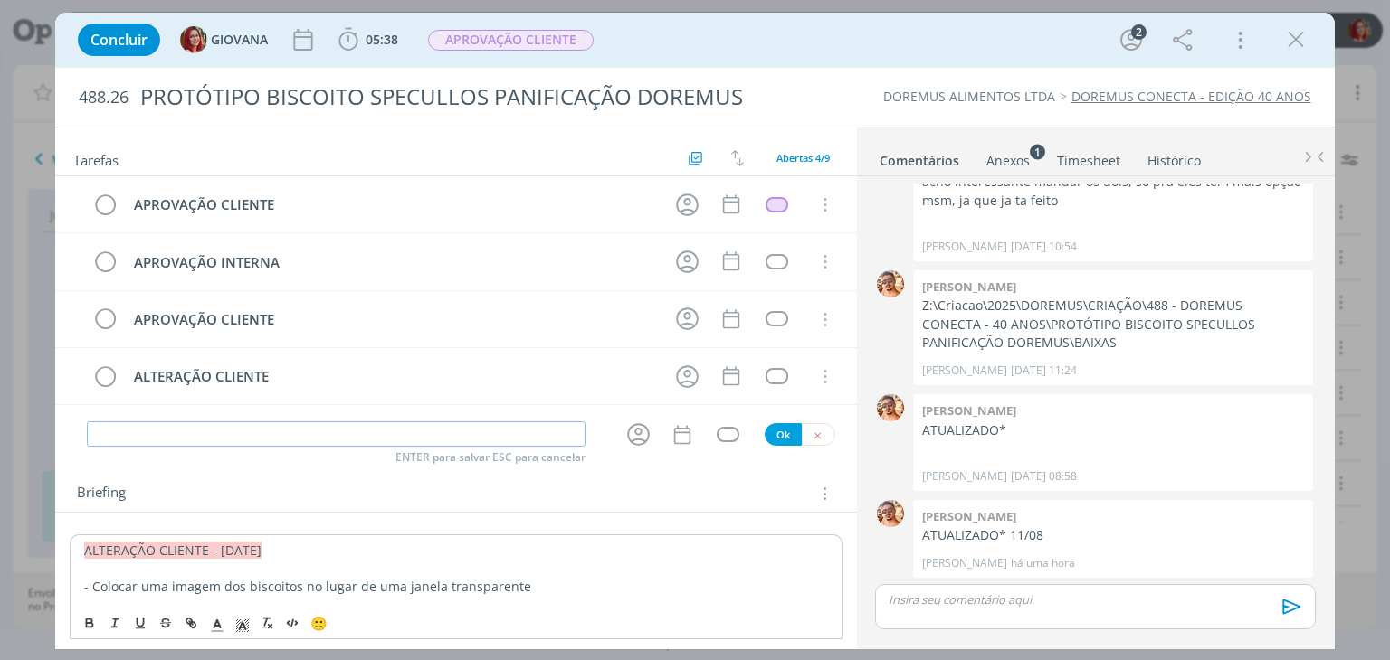
click at [369, 434] on input "dialog" at bounding box center [336, 434] width 499 height 25
type input "A"
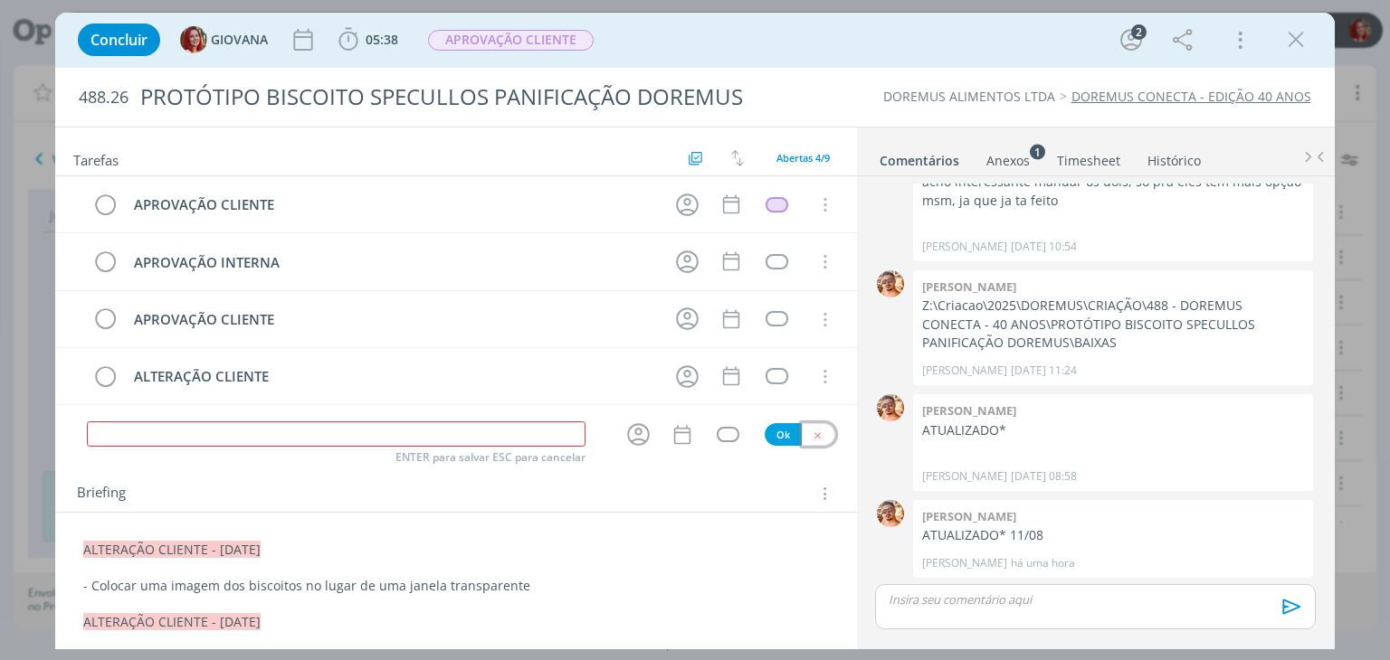
click at [812, 431] on icon "dialog" at bounding box center [818, 436] width 12 height 12
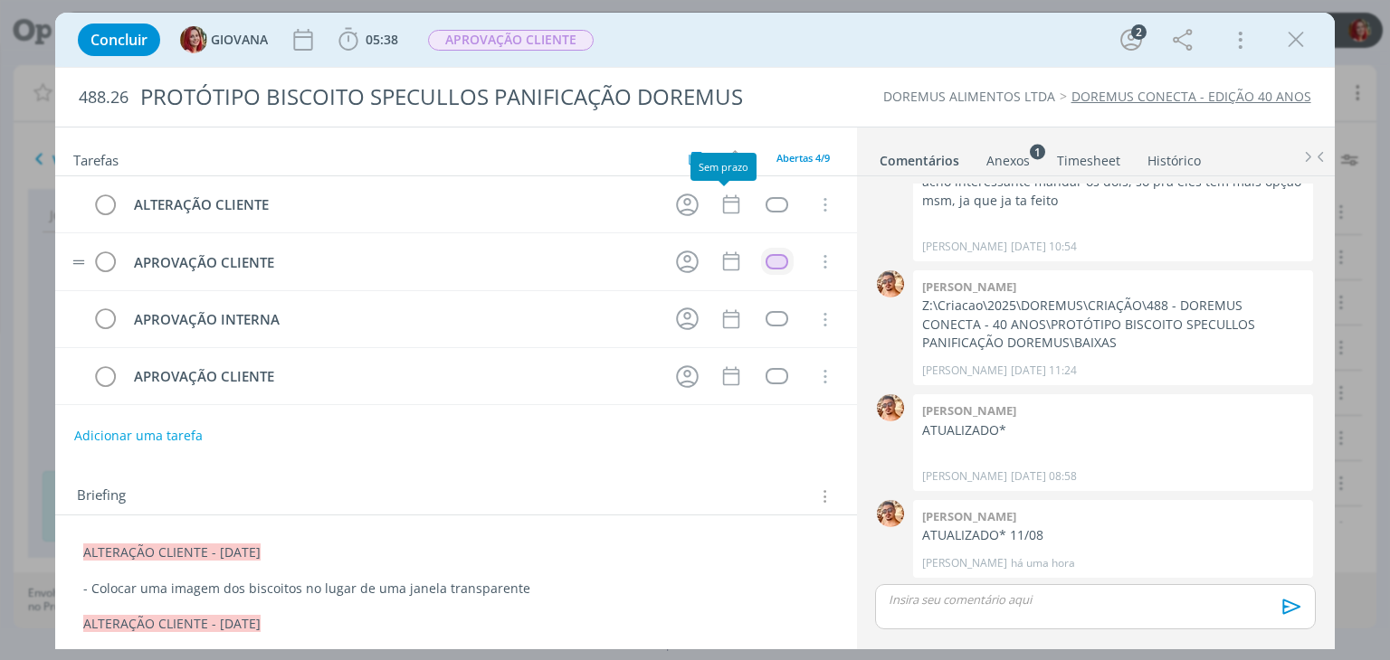
click at [774, 261] on div "dialog" at bounding box center [776, 261] width 23 height 15
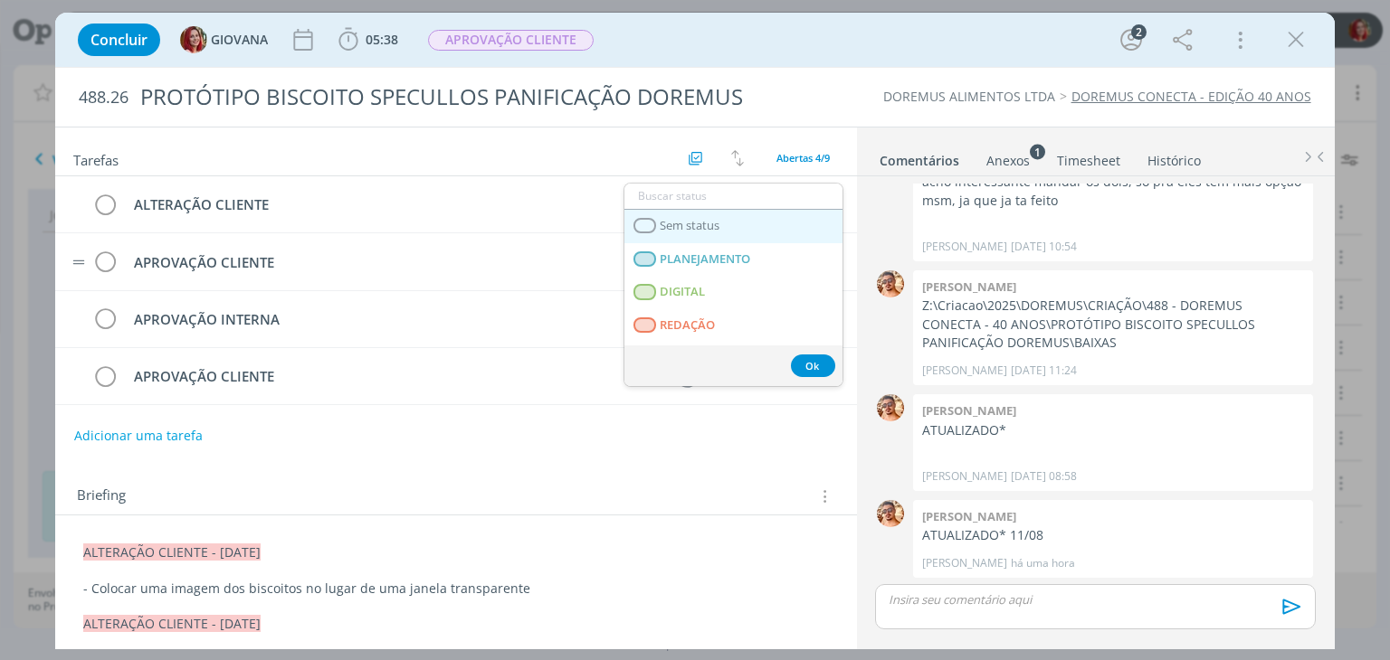
click at [686, 221] on span "Sem status" at bounding box center [690, 226] width 60 height 14
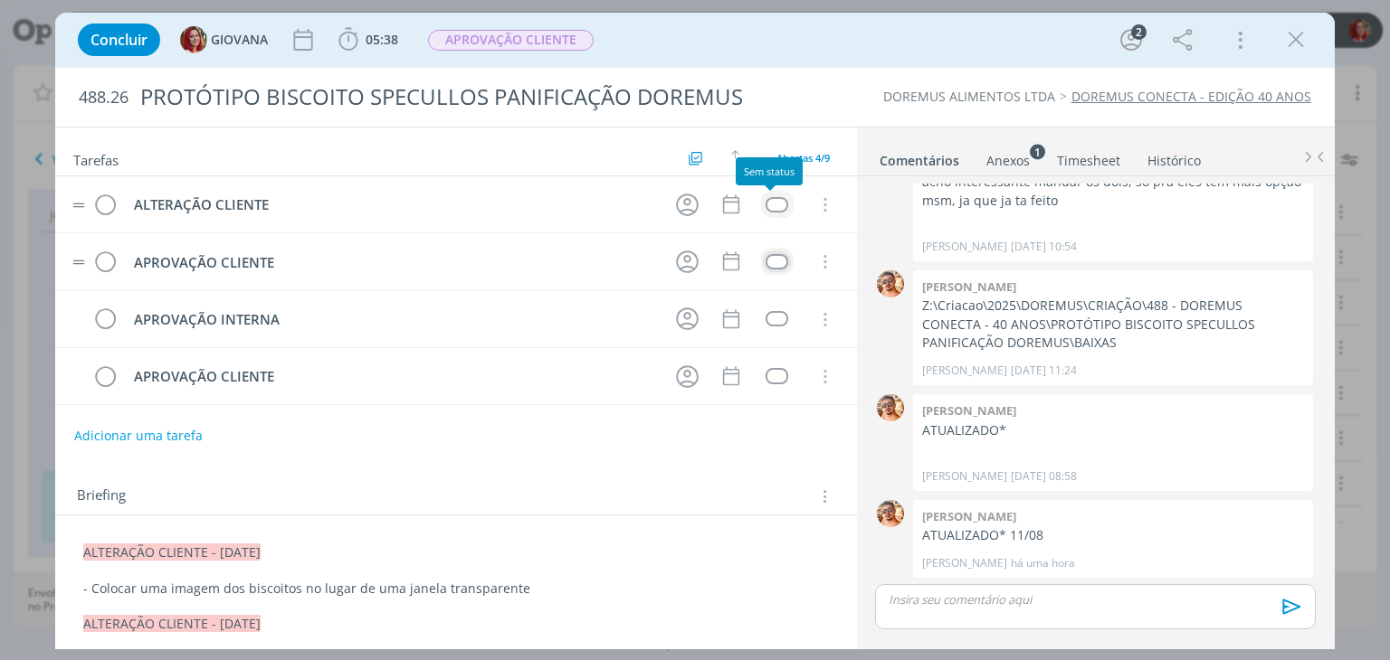
click at [771, 200] on div "dialog" at bounding box center [776, 204] width 23 height 15
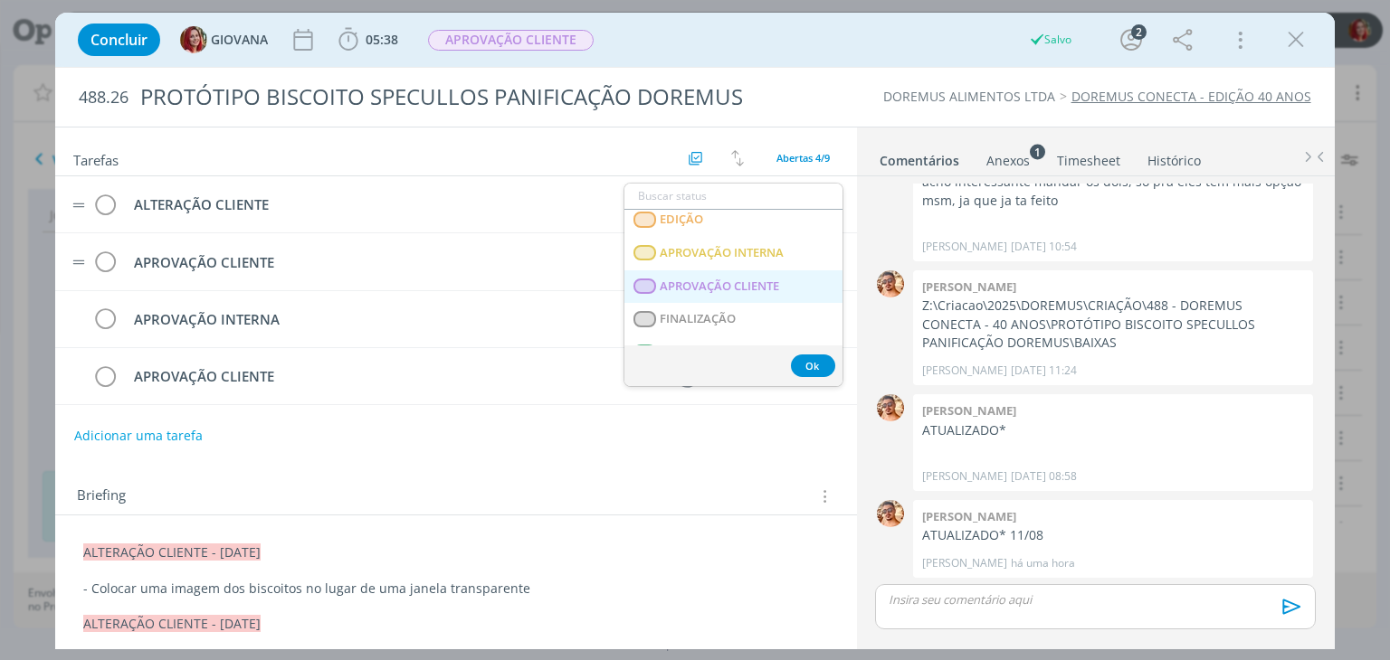
scroll to position [461, 0]
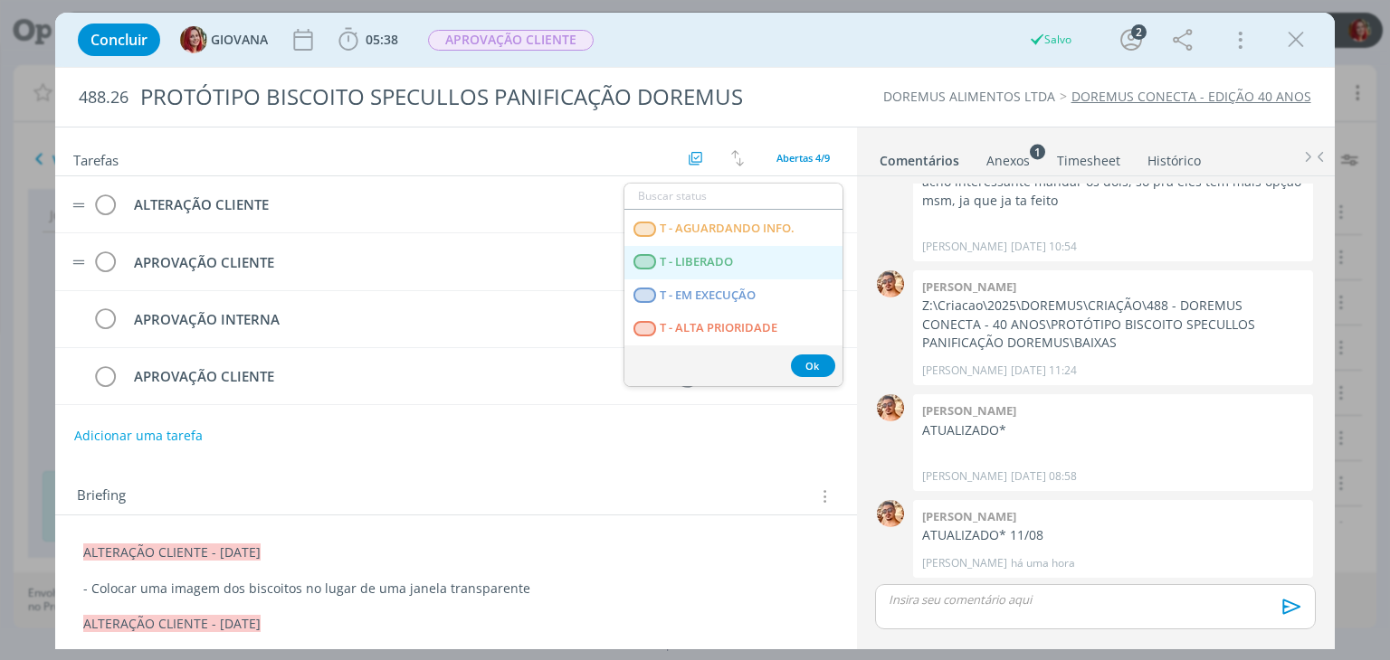
click at [725, 264] on span "T - LIBERADO" at bounding box center [696, 262] width 73 height 14
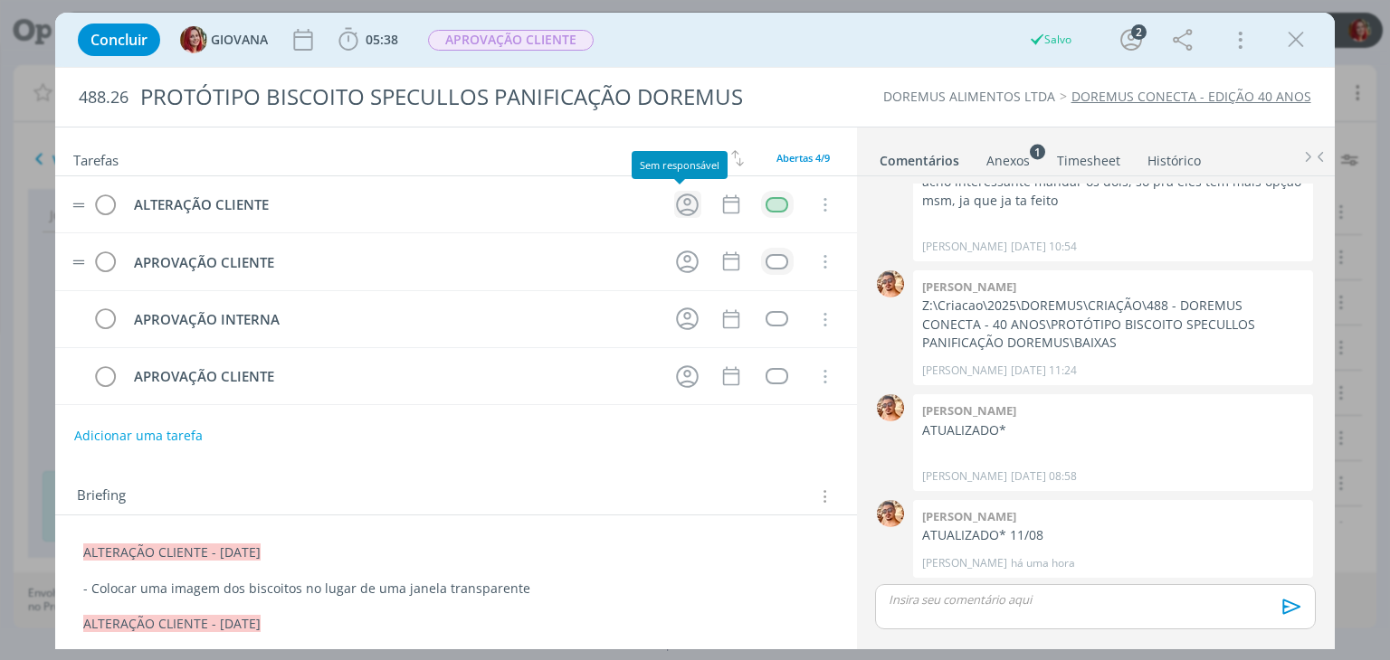
click at [681, 195] on icon "dialog" at bounding box center [687, 205] width 28 height 28
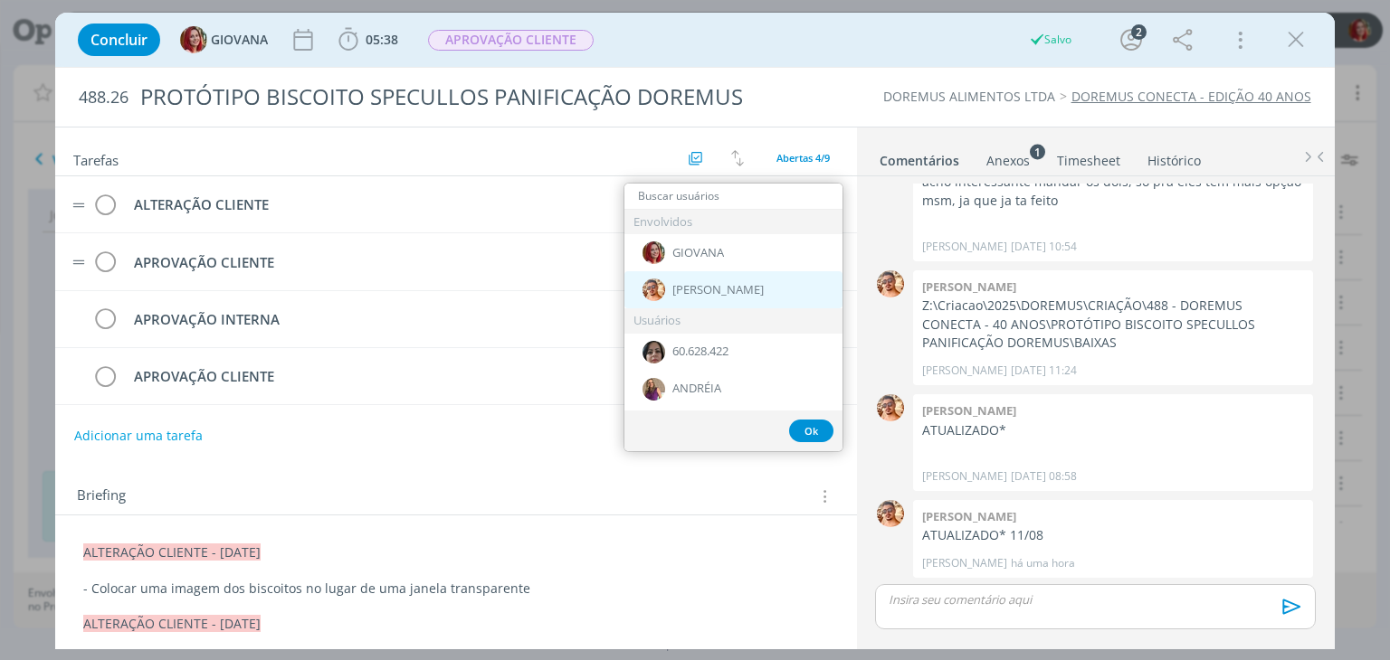
click at [670, 279] on div "[PERSON_NAME]" at bounding box center [733, 289] width 218 height 37
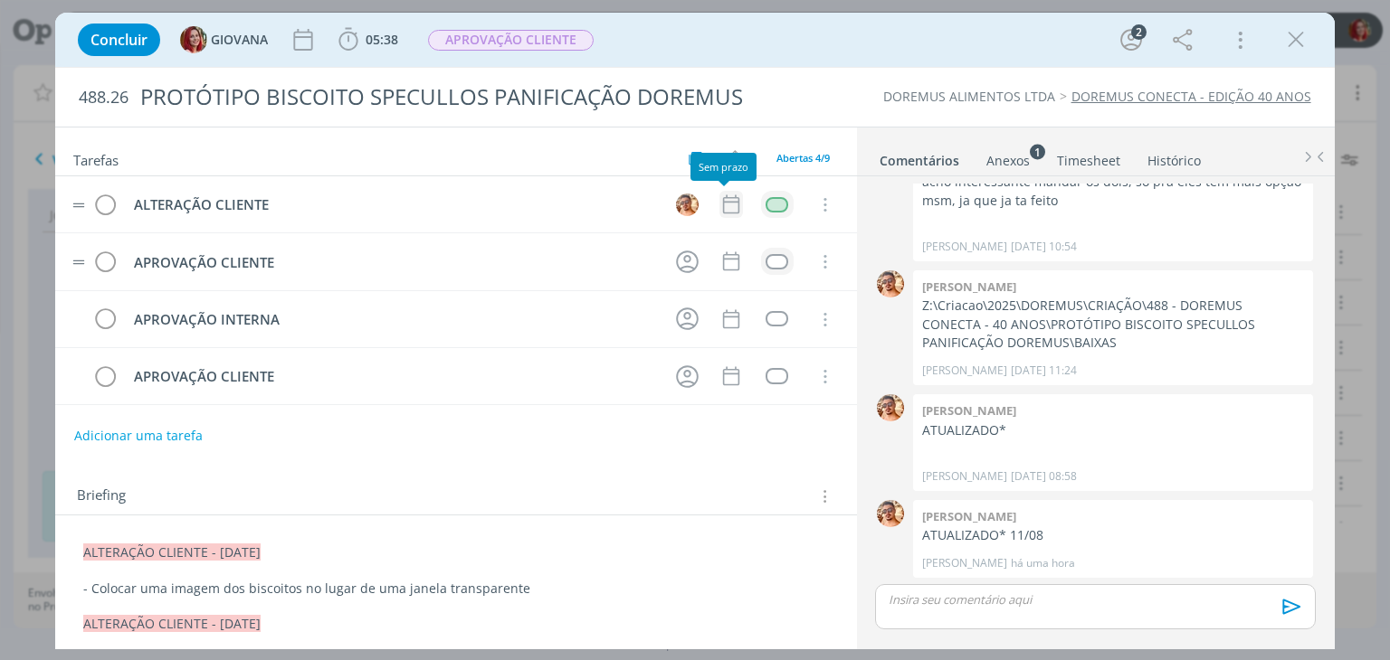
click at [719, 213] on icon "dialog" at bounding box center [731, 205] width 24 height 24
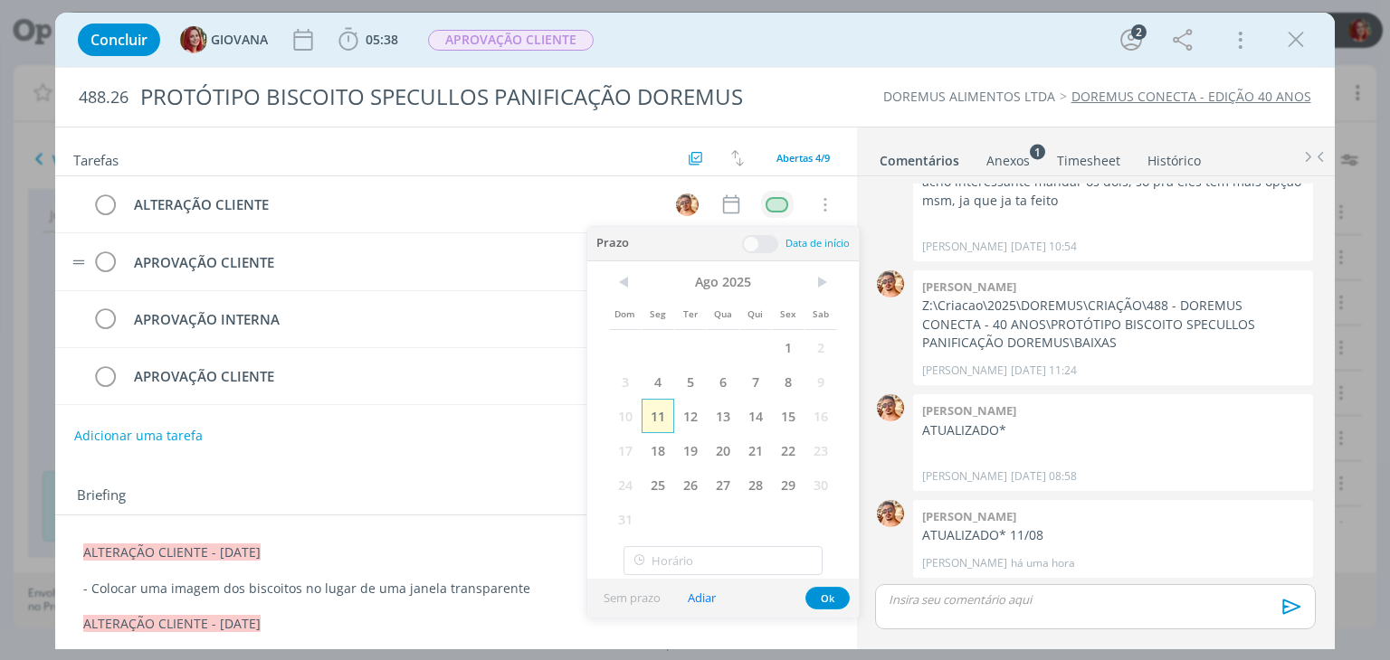
click at [662, 404] on span "11" at bounding box center [657, 416] width 33 height 34
click at [822, 600] on button "Ok" at bounding box center [827, 598] width 44 height 23
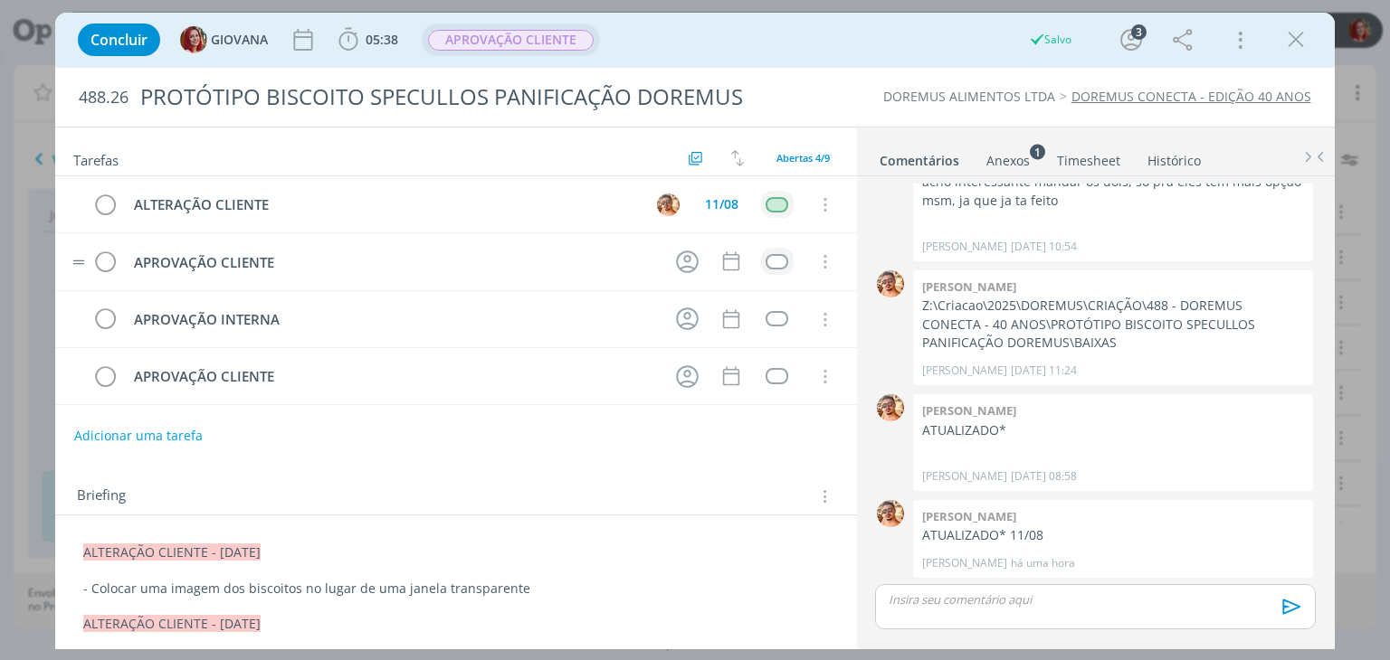
click at [574, 50] on div "APROVAÇÃO CLIENTE" at bounding box center [511, 40] width 166 height 21
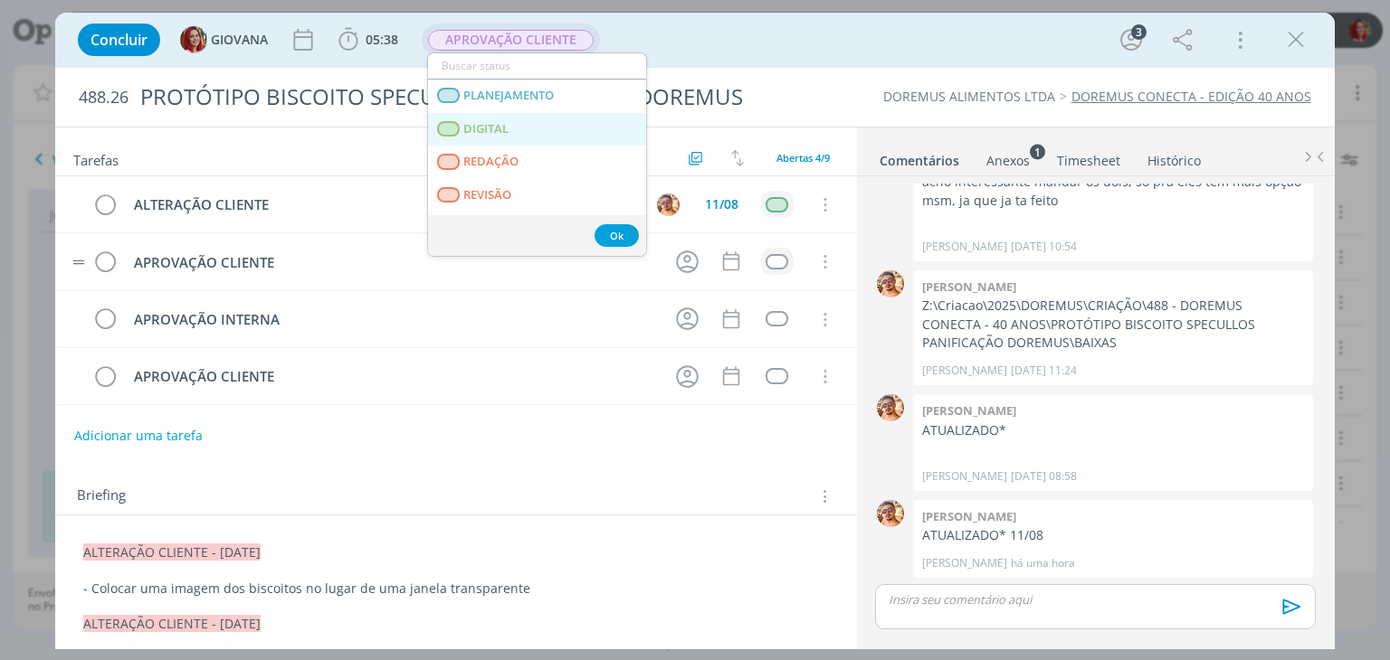
scroll to position [90, 0]
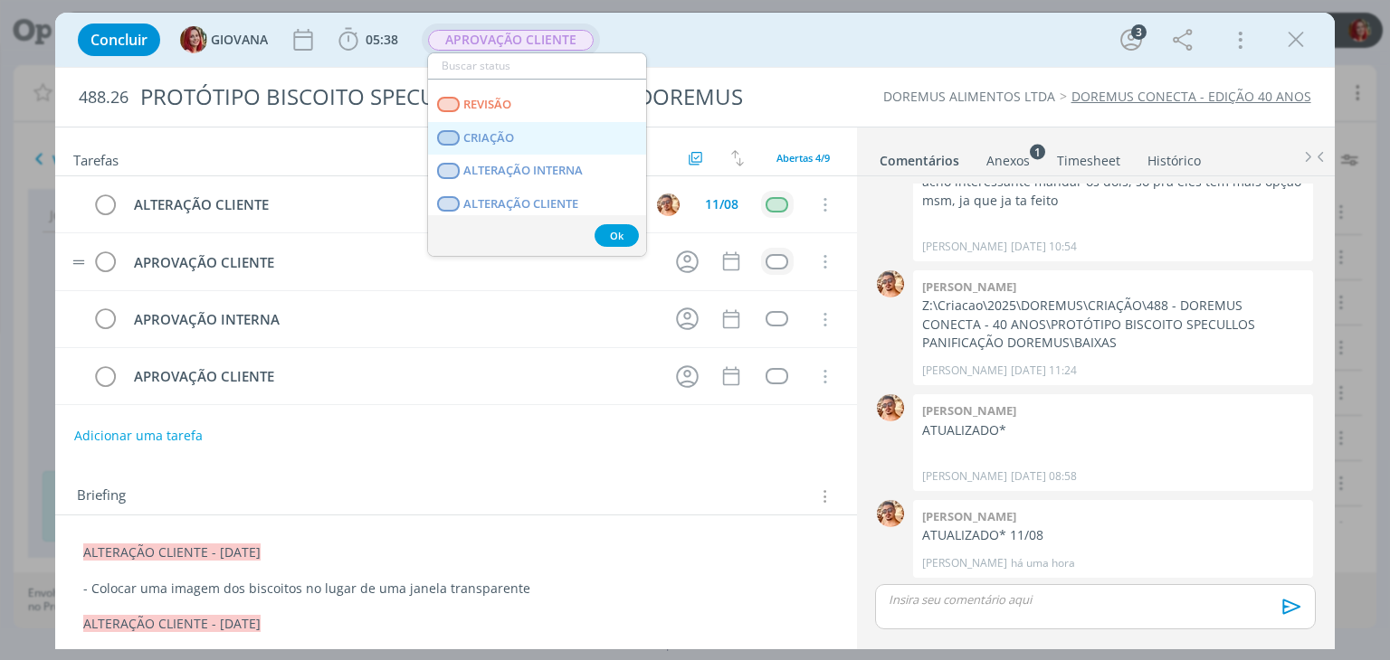
click at [535, 129] on link "CRIAÇÃO" at bounding box center [537, 138] width 218 height 33
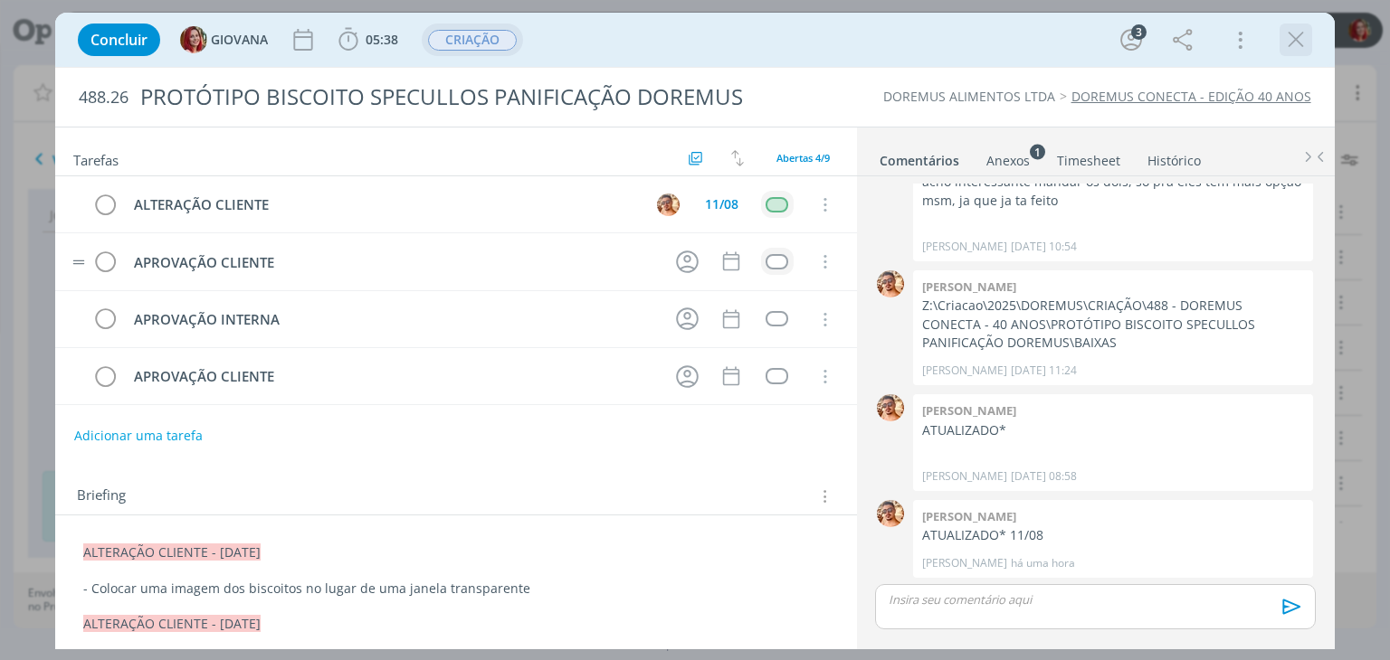
click at [1292, 41] on icon "dialog" at bounding box center [1295, 39] width 27 height 27
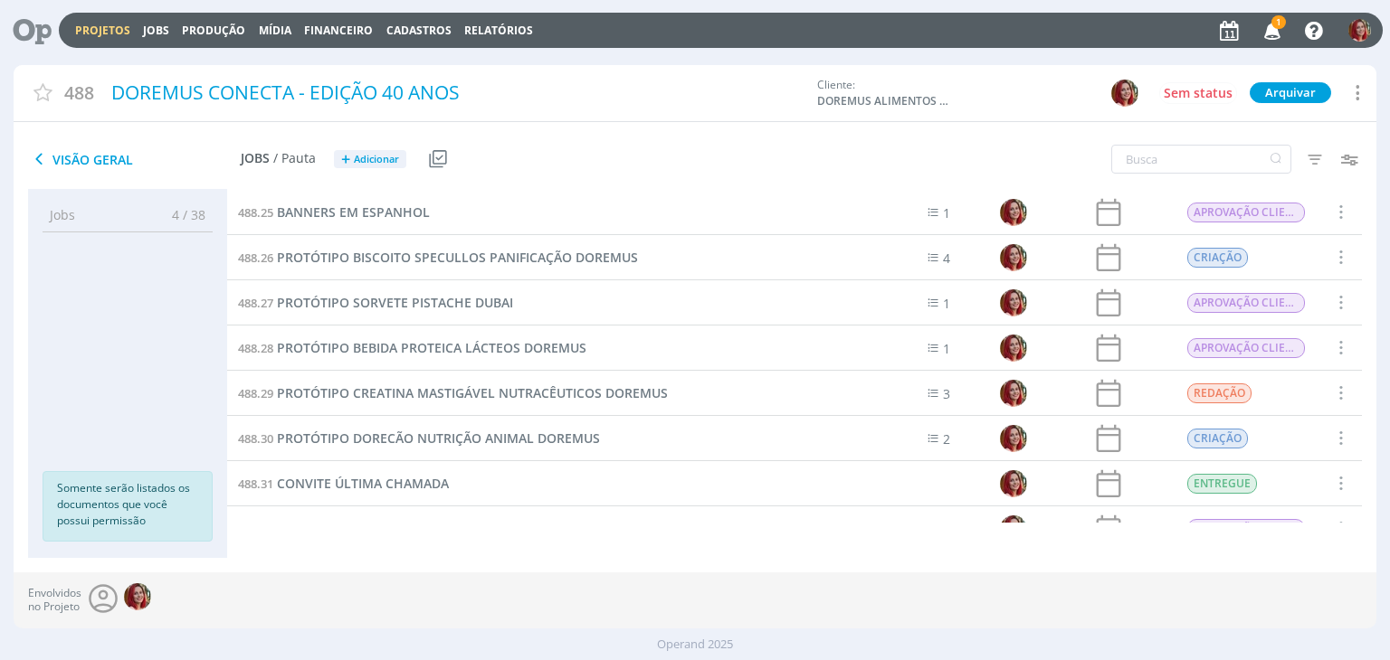
click at [830, 619] on div "Envolvidos no Projeto" at bounding box center [695, 601] width 1362 height 56
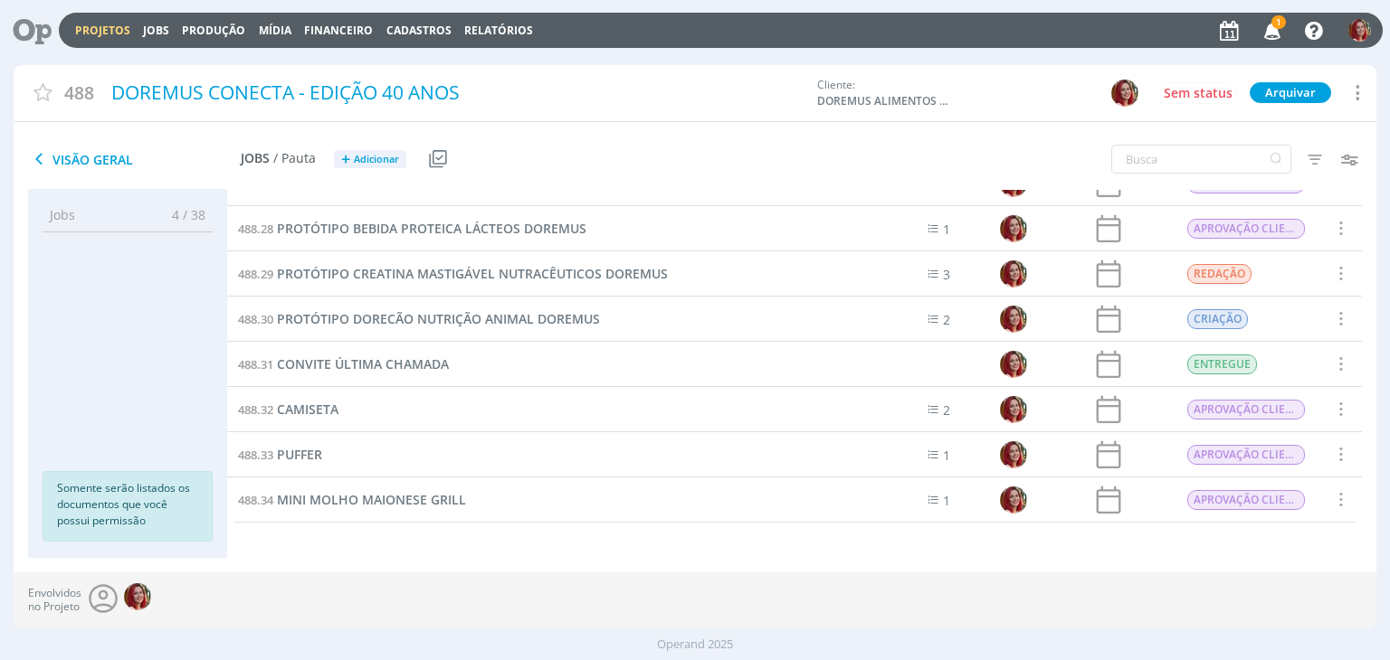
scroll to position [1115, 0]
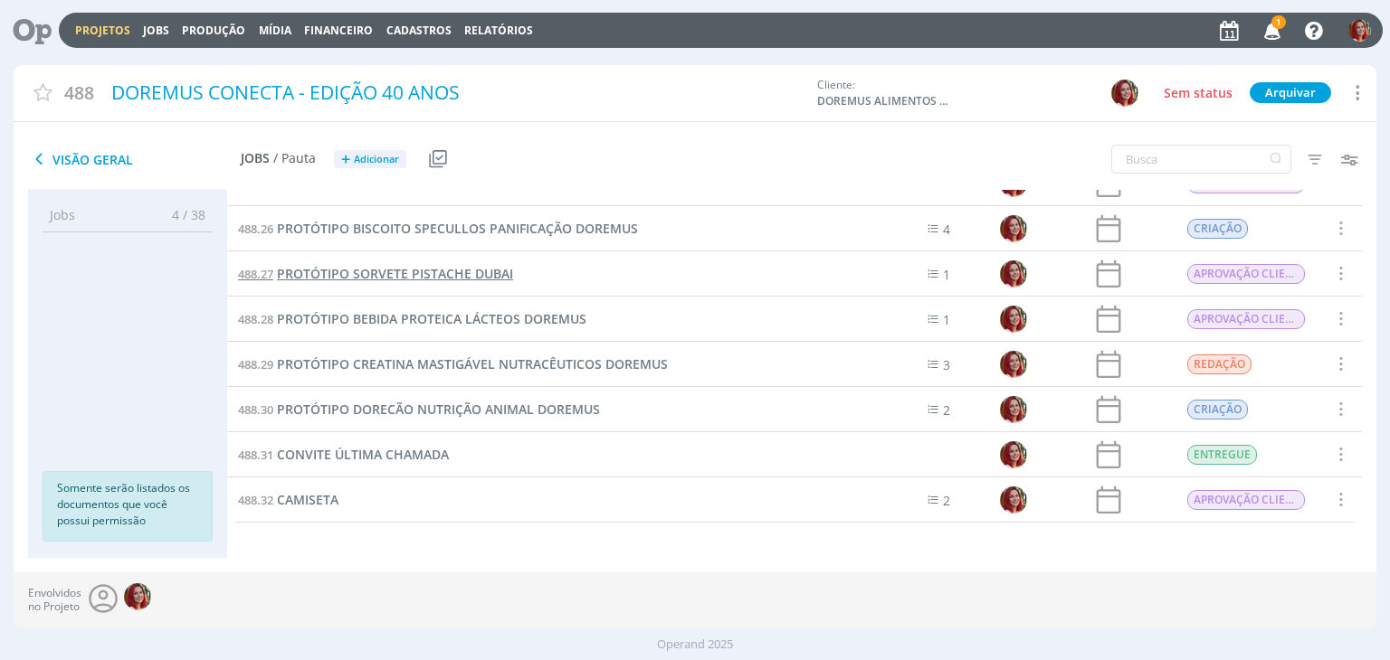
click at [455, 272] on span "PROTÓTIPO SORVETE PISTACHE DUBAI" at bounding box center [395, 273] width 236 height 17
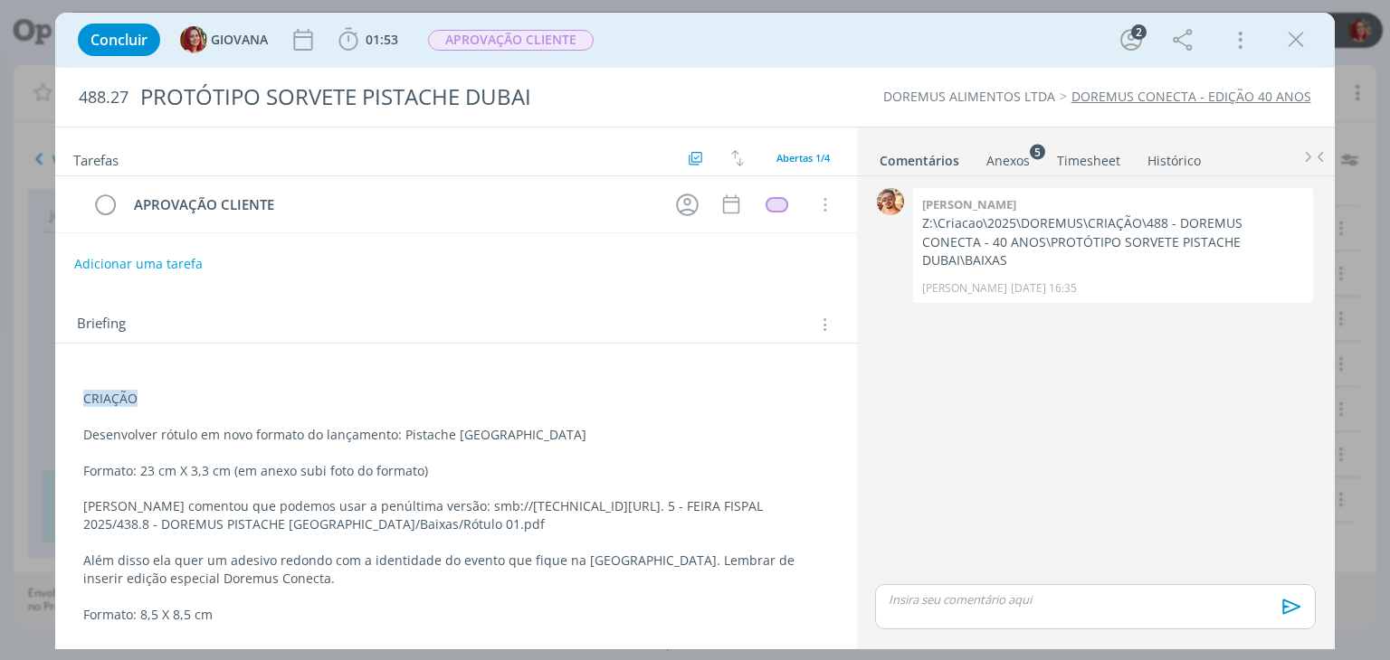
click at [74, 394] on div "CRIAÇÃO Desenvolver rótulo em novo formato do lançamento: Pistache Dubai Format…" at bounding box center [456, 498] width 772 height 264
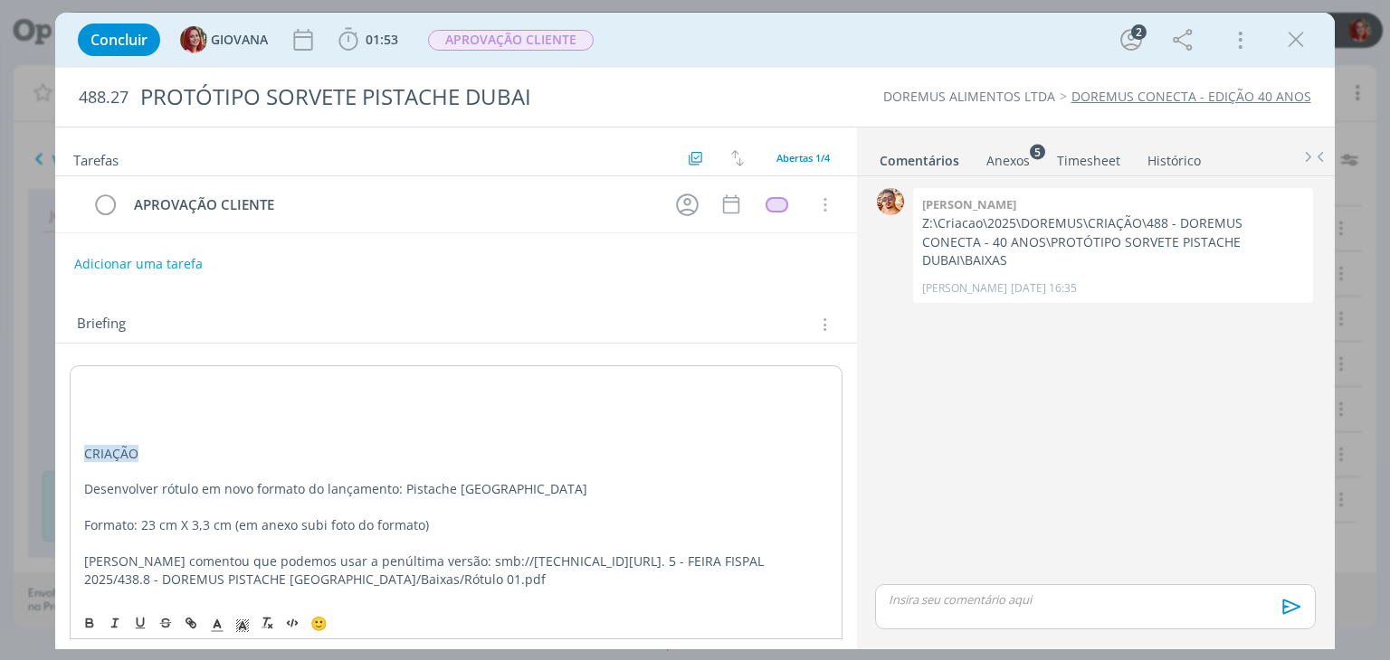
click at [90, 379] on p "dialog" at bounding box center [455, 382] width 743 height 18
drag, startPoint x: 317, startPoint y: 367, endPoint x: 232, endPoint y: 553, distance: 204.0
click at [81, 374] on div "ALTERAÇÃO CLIENTE - 11/08/25 CRIAÇÃO Desenvolver rótulo em novo formato do lanç…" at bounding box center [456, 525] width 772 height 318
drag, startPoint x: 246, startPoint y: 623, endPoint x: 215, endPoint y: 551, distance: 78.6
click at [244, 623] on icon "dialog" at bounding box center [242, 626] width 16 height 16
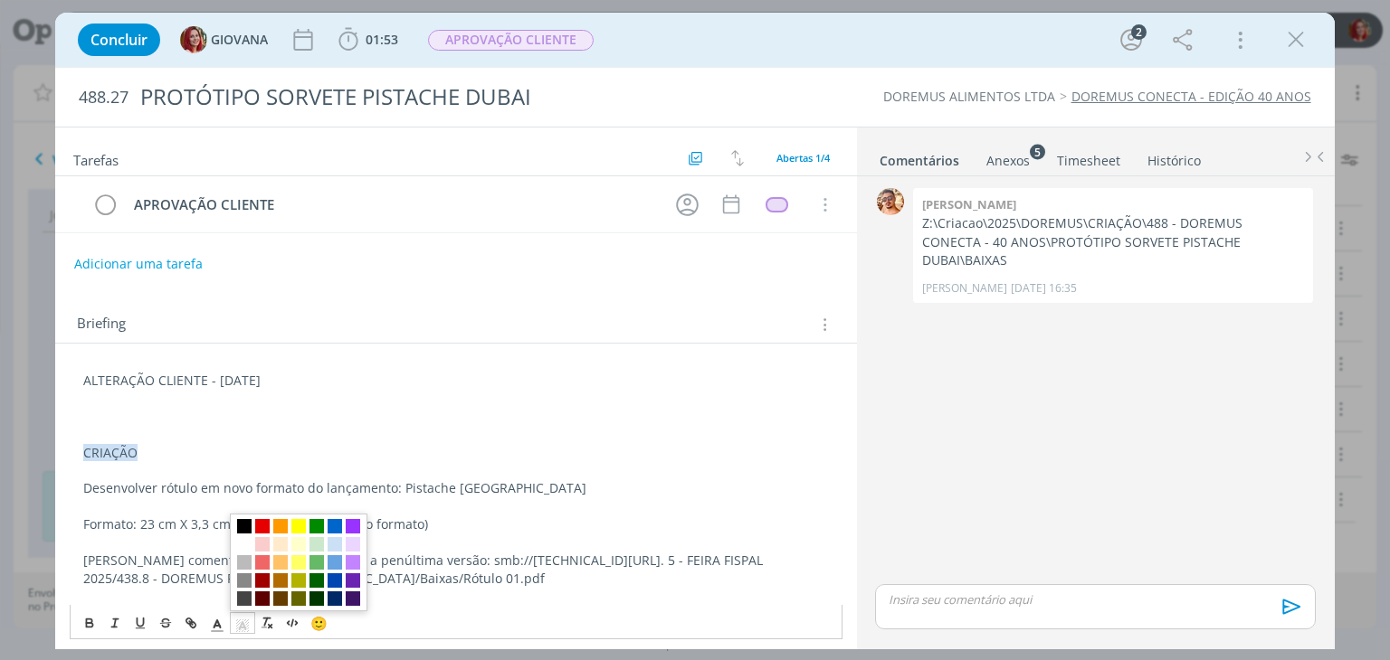
drag, startPoint x: 260, startPoint y: 545, endPoint x: 211, endPoint y: 468, distance: 91.1
click at [261, 544] on span "dialog" at bounding box center [262, 544] width 14 height 14
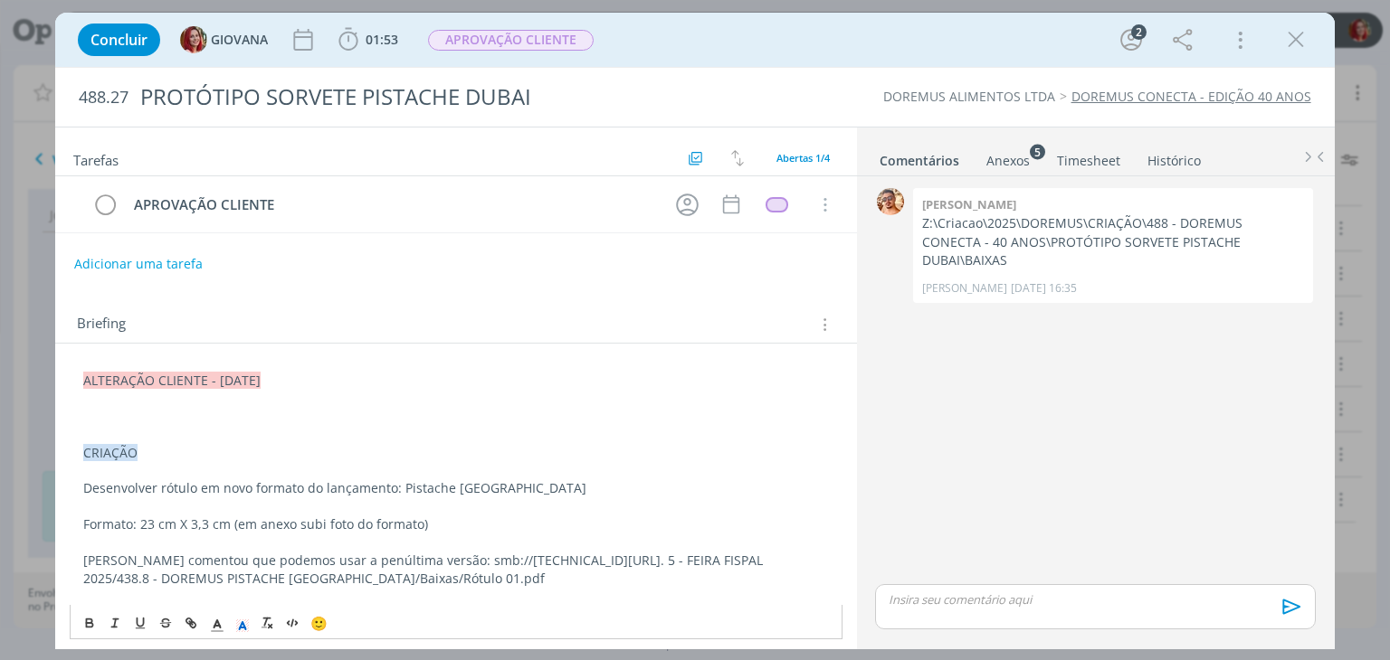
click at [169, 427] on p "dialog" at bounding box center [455, 435] width 745 height 18
click at [148, 411] on p "dialog" at bounding box center [455, 417] width 745 height 18
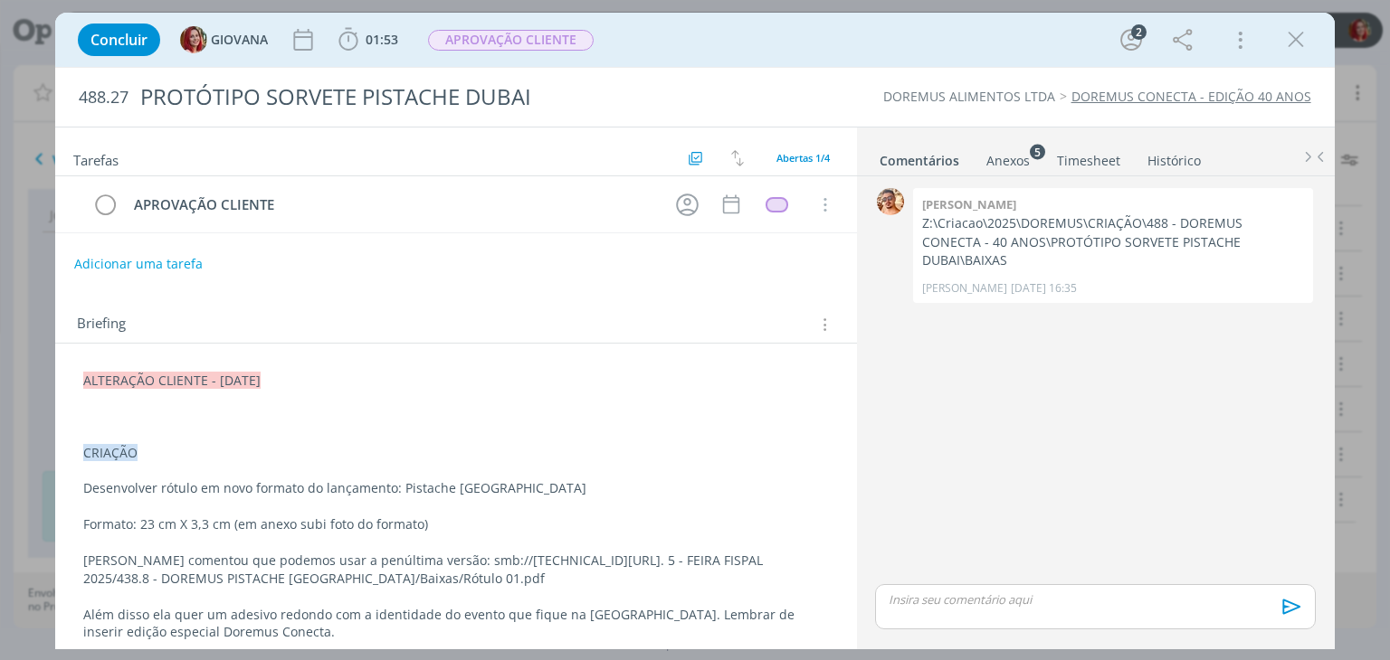
click at [210, 408] on p "dialog" at bounding box center [455, 417] width 745 height 18
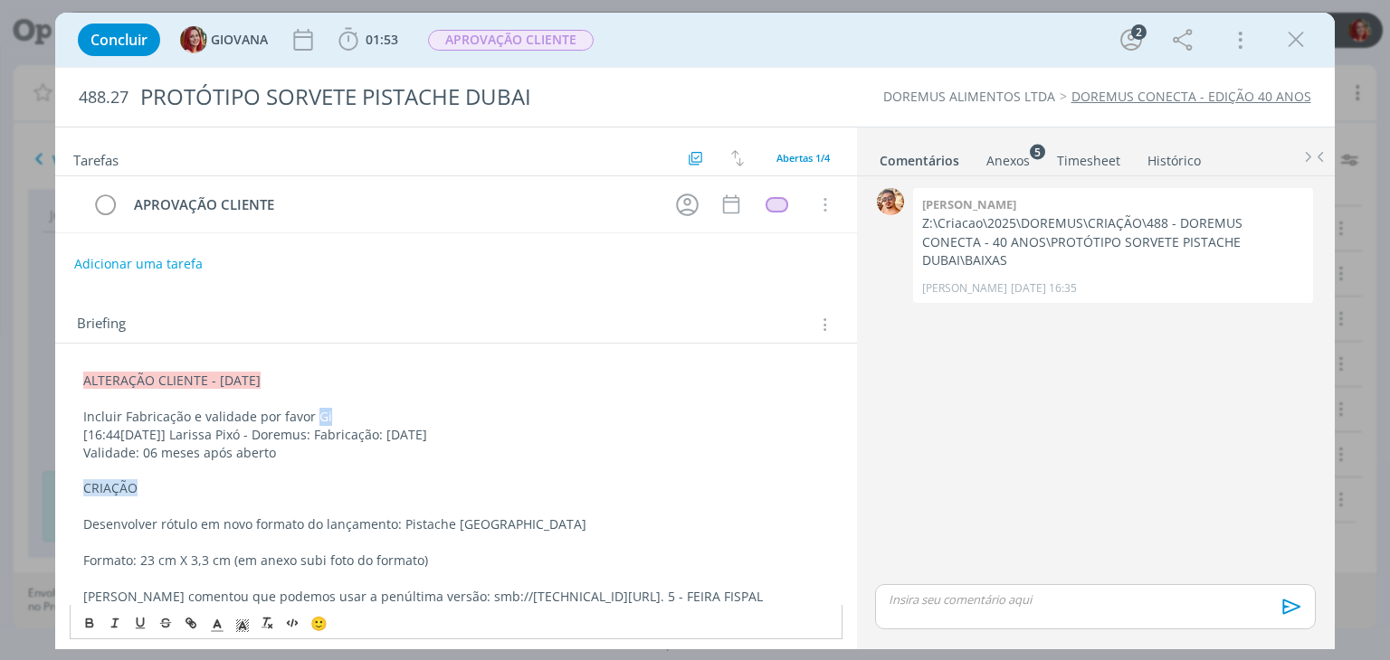
drag, startPoint x: 333, startPoint y: 411, endPoint x: 311, endPoint y: 416, distance: 22.4
click at [311, 416] on p "Incluir Fabricação e validade por favor Gi" at bounding box center [455, 417] width 745 height 18
drag, startPoint x: 338, startPoint y: 433, endPoint x: 88, endPoint y: 437, distance: 250.6
click at [88, 437] on p "[16:44, 11/08/2025] Larissa Pixó - Doremus: Fabricação: 12/08/2025" at bounding box center [455, 435] width 745 height 18
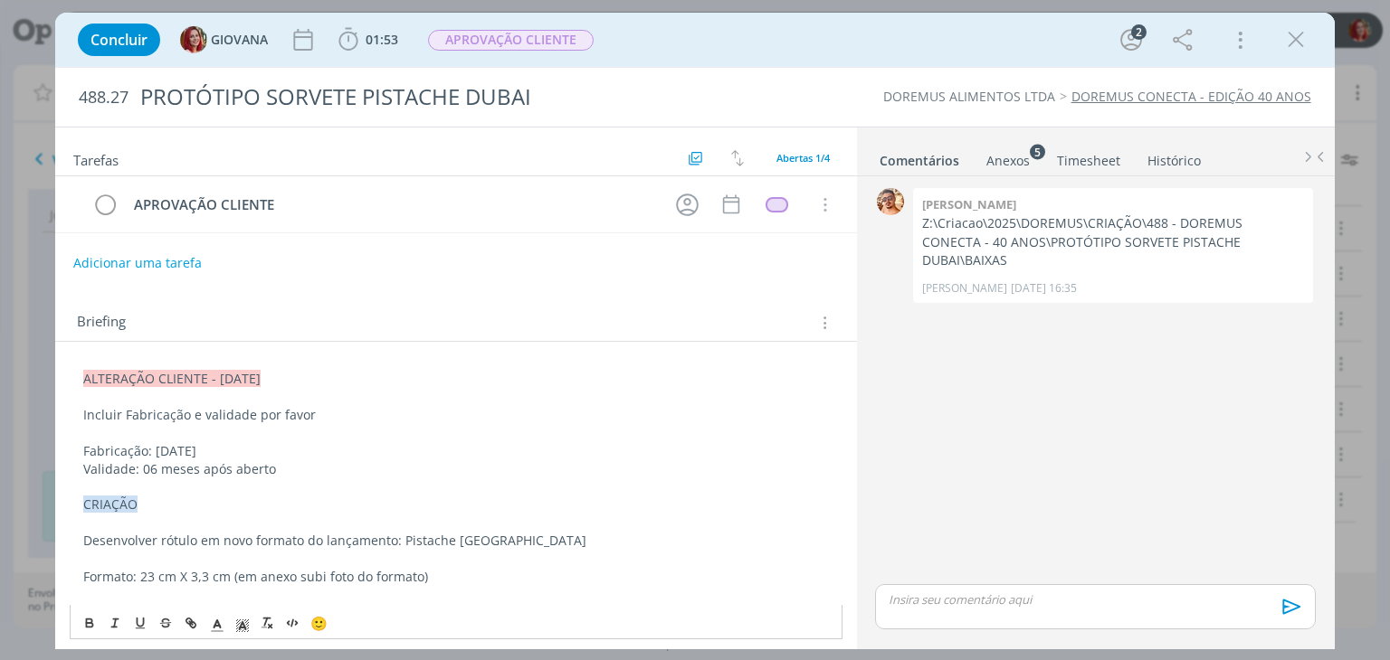
click at [183, 268] on button "Adicionar uma tarefa" at bounding box center [137, 263] width 128 height 31
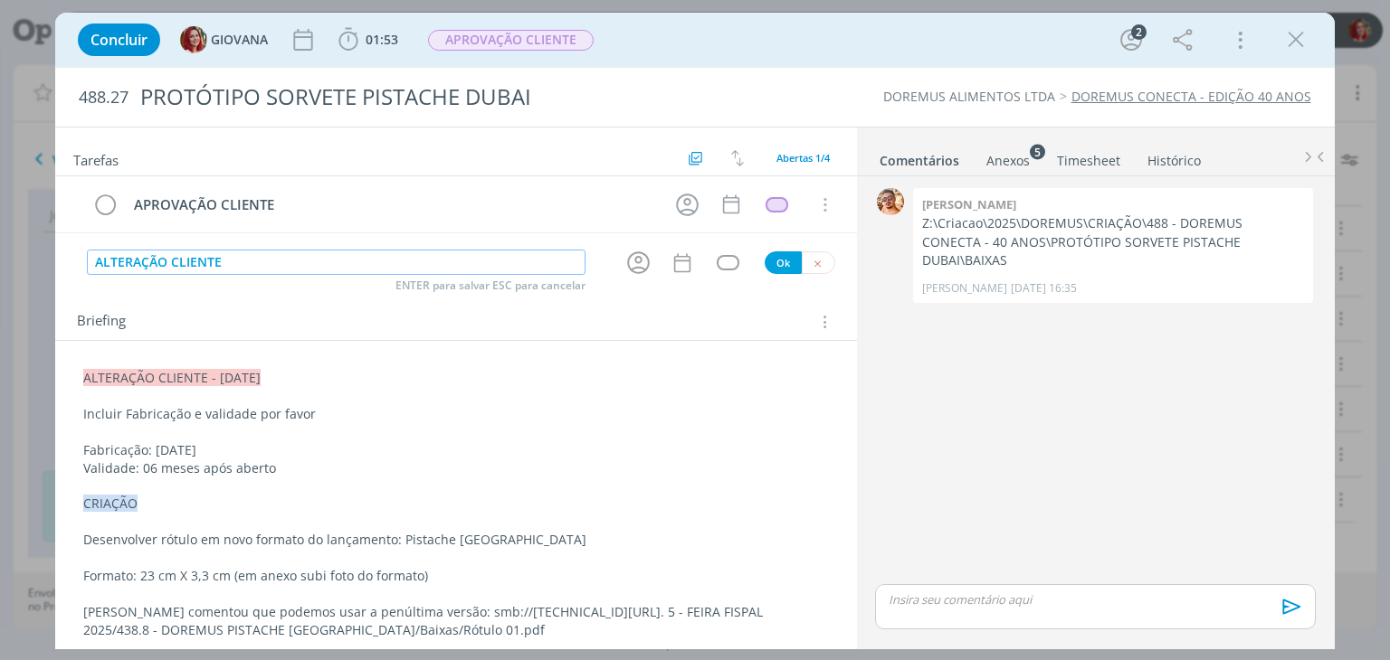
type input "ALTERAÇÃO CLIENTE"
click at [765, 262] on button "Ok" at bounding box center [783, 263] width 37 height 23
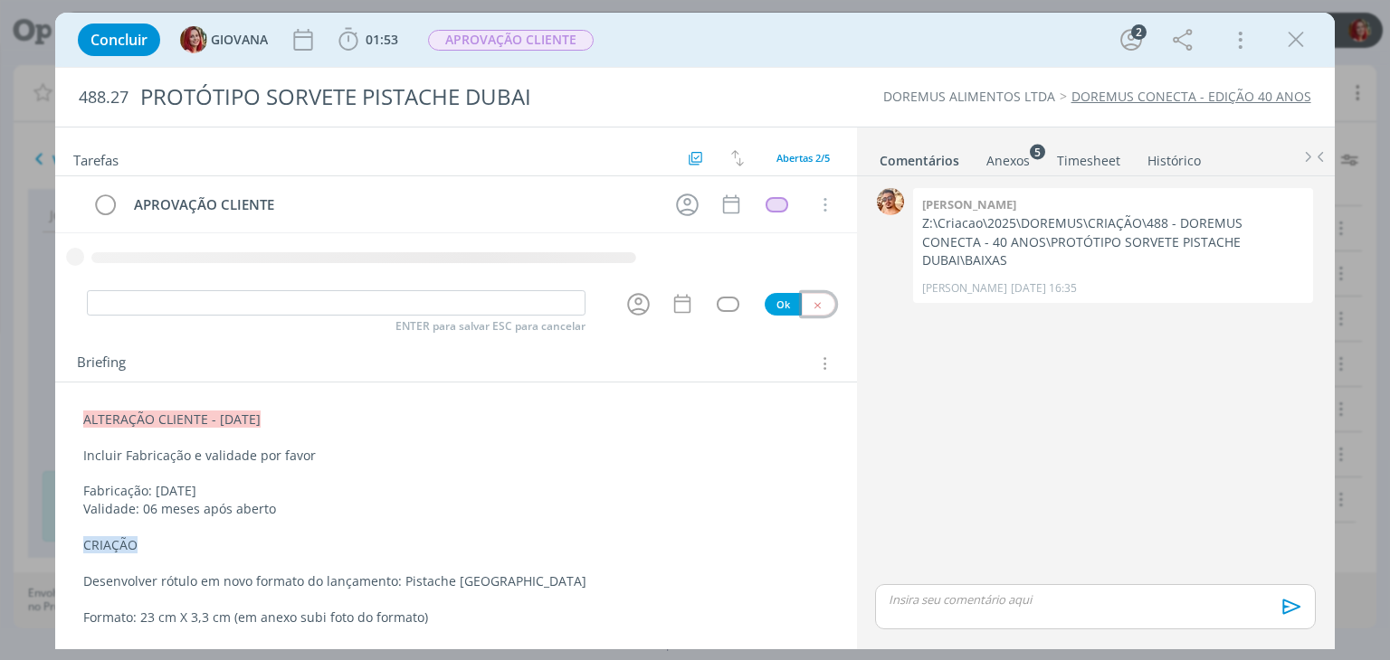
click at [815, 304] on button "dialog" at bounding box center [818, 304] width 33 height 23
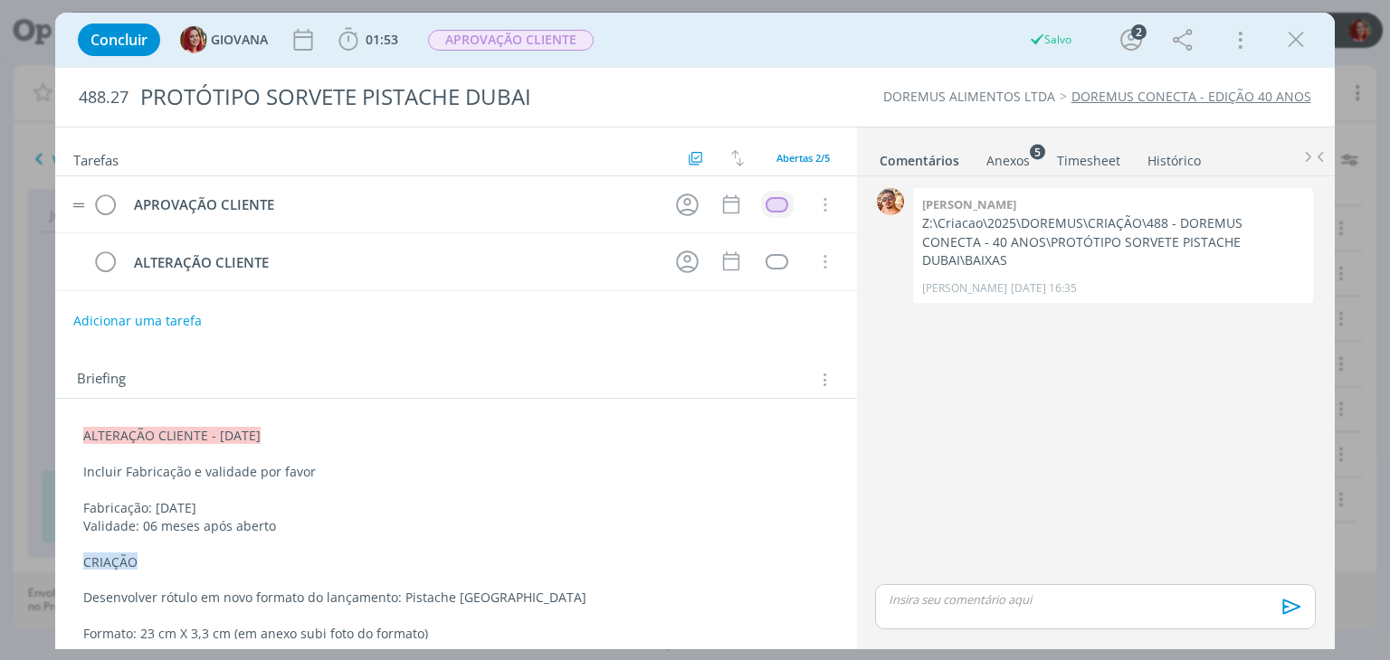
click at [774, 204] on div "dialog" at bounding box center [776, 204] width 23 height 15
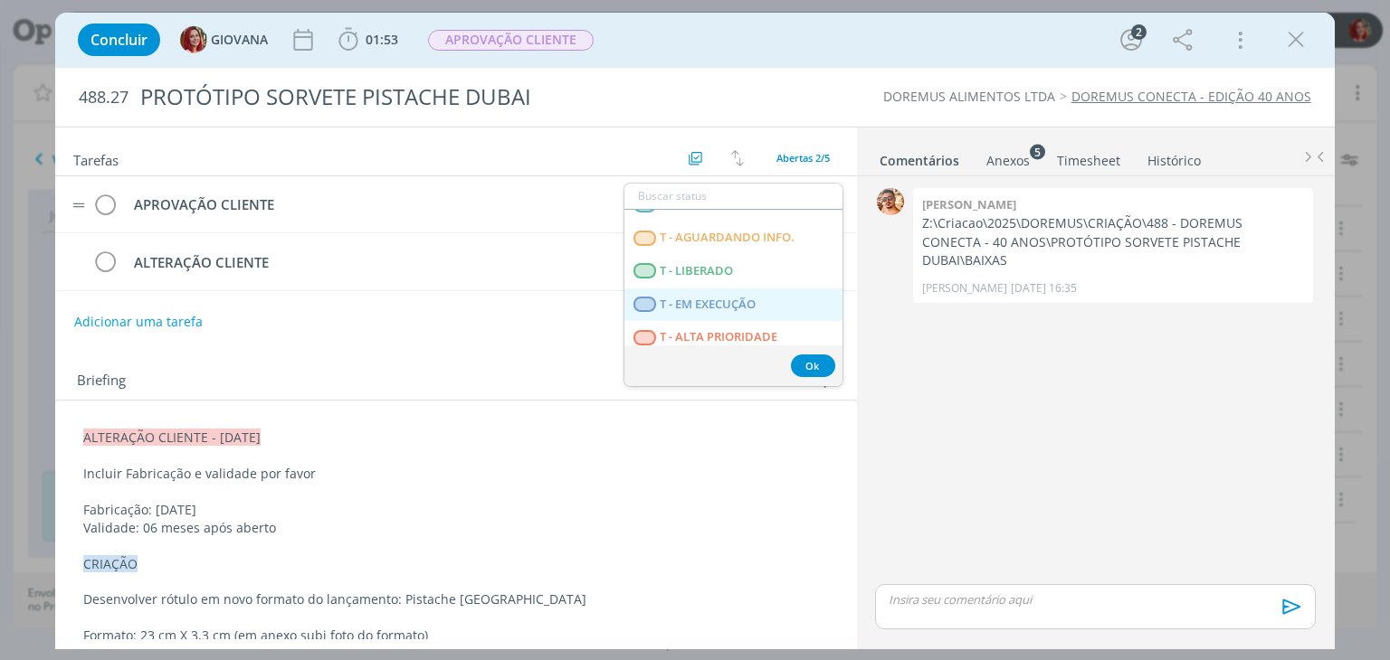
scroll to position [461, 0]
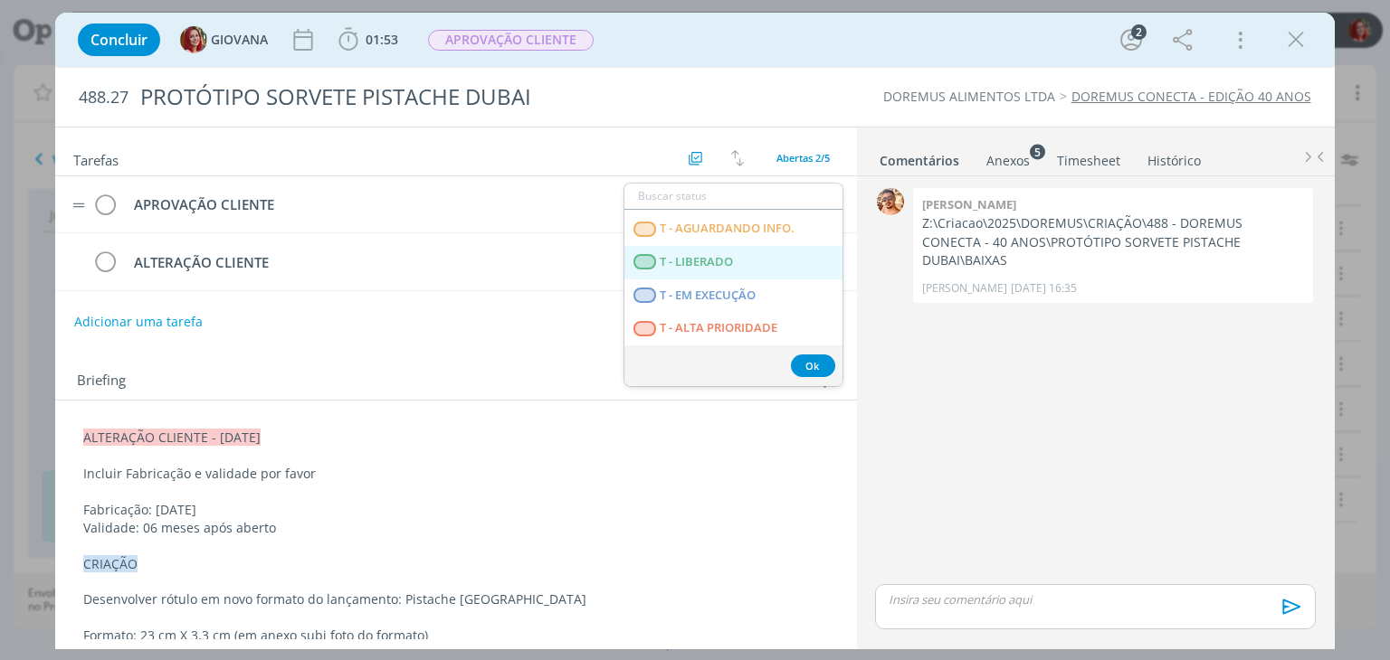
click at [740, 262] on LIBERADO "T - LIBERADO" at bounding box center [733, 262] width 218 height 33
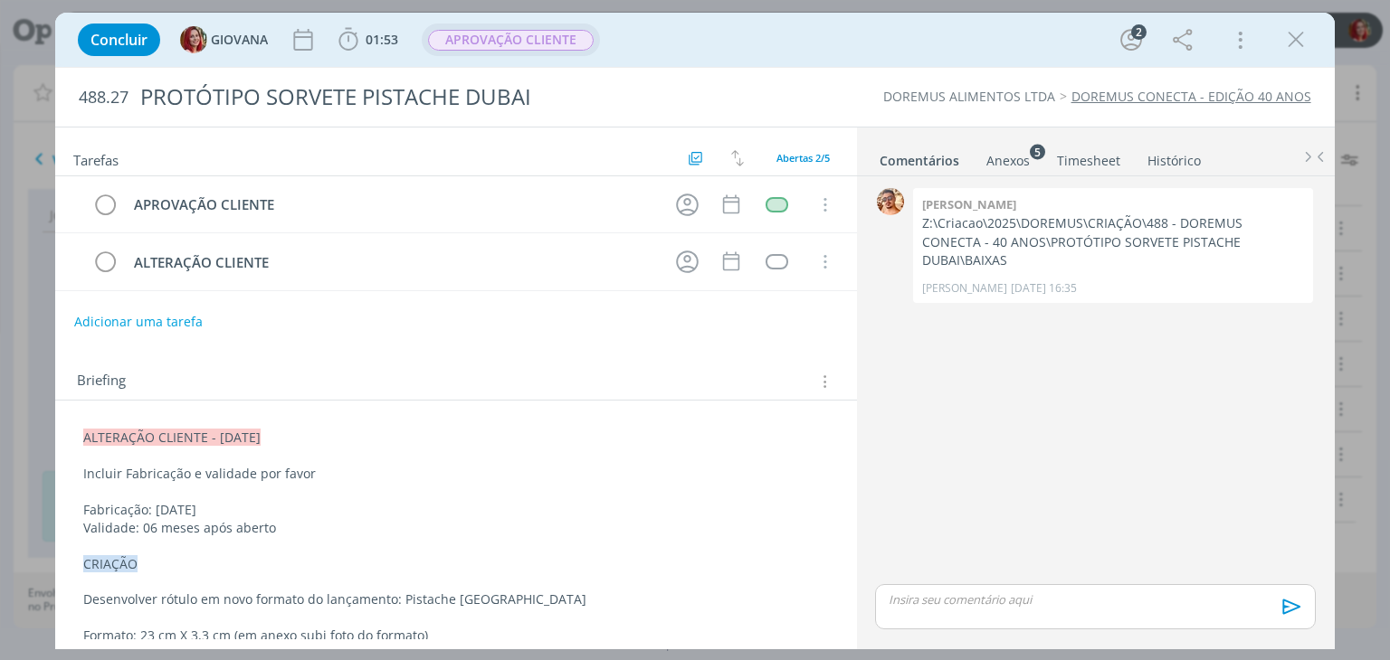
click at [541, 40] on span "APROVAÇÃO CLIENTE" at bounding box center [511, 40] width 166 height 21
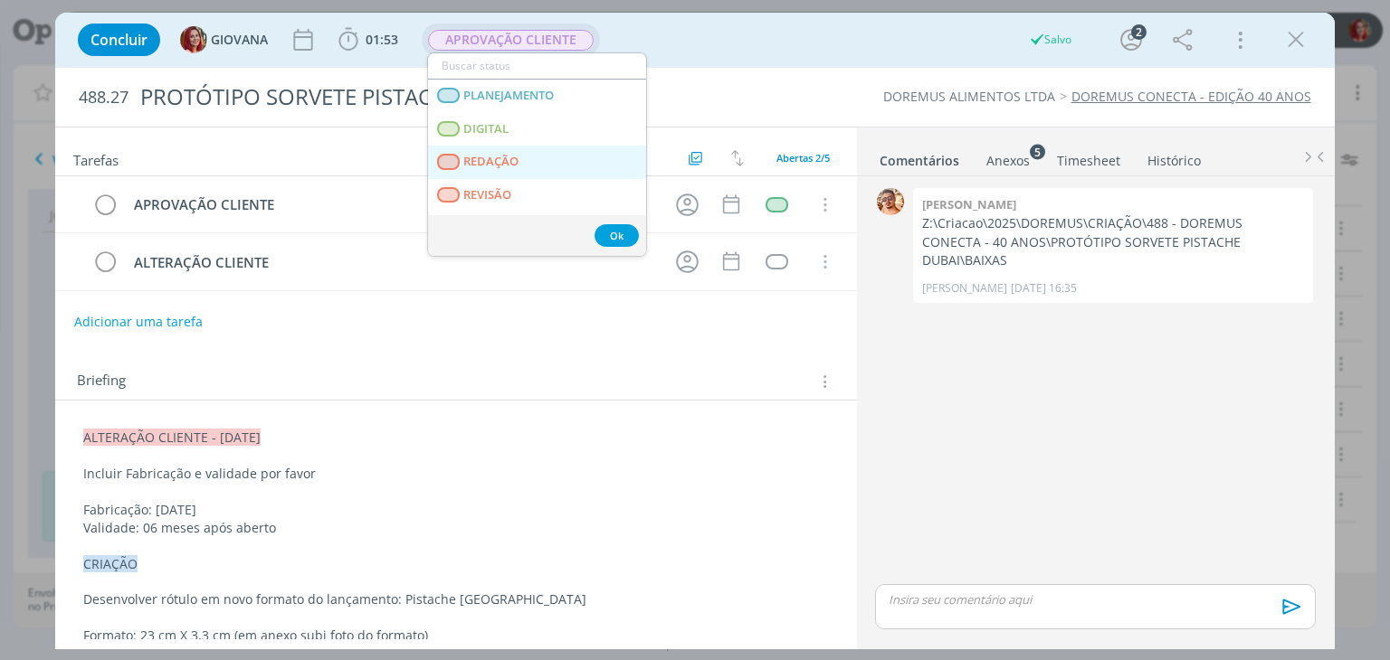
scroll to position [90, 0]
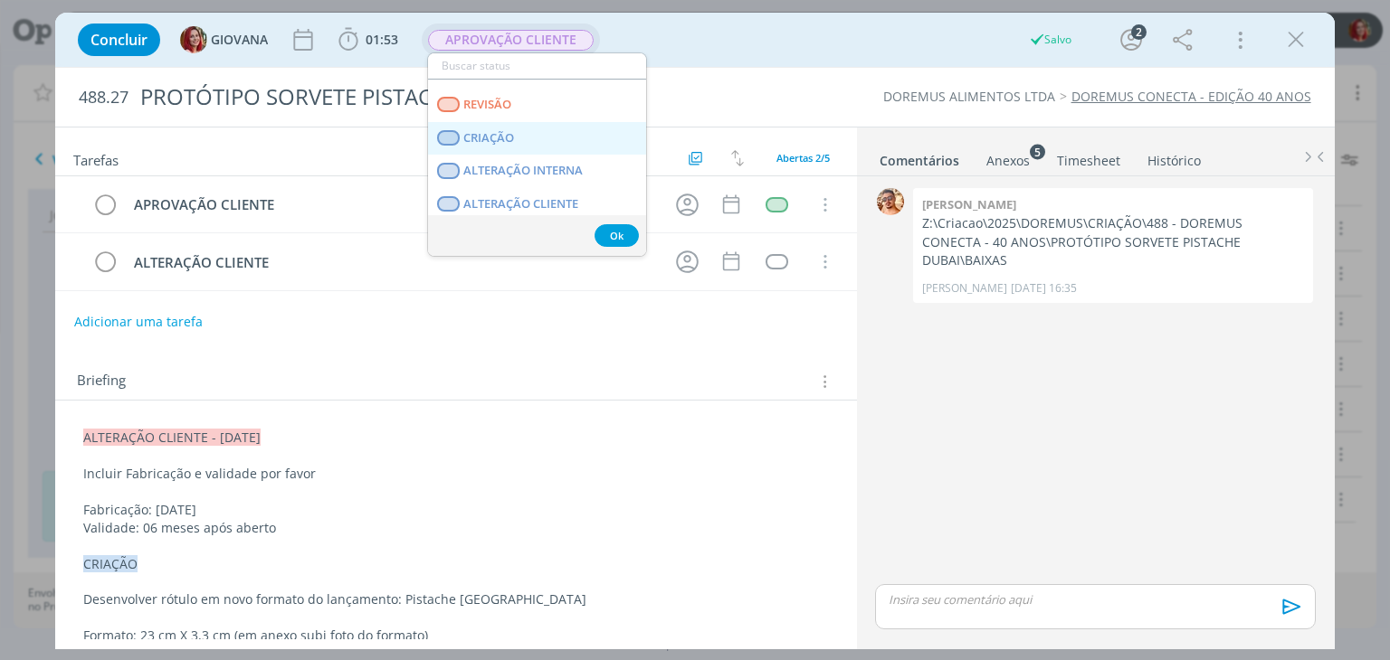
click at [554, 148] on link "CRIAÇÃO" at bounding box center [537, 138] width 218 height 33
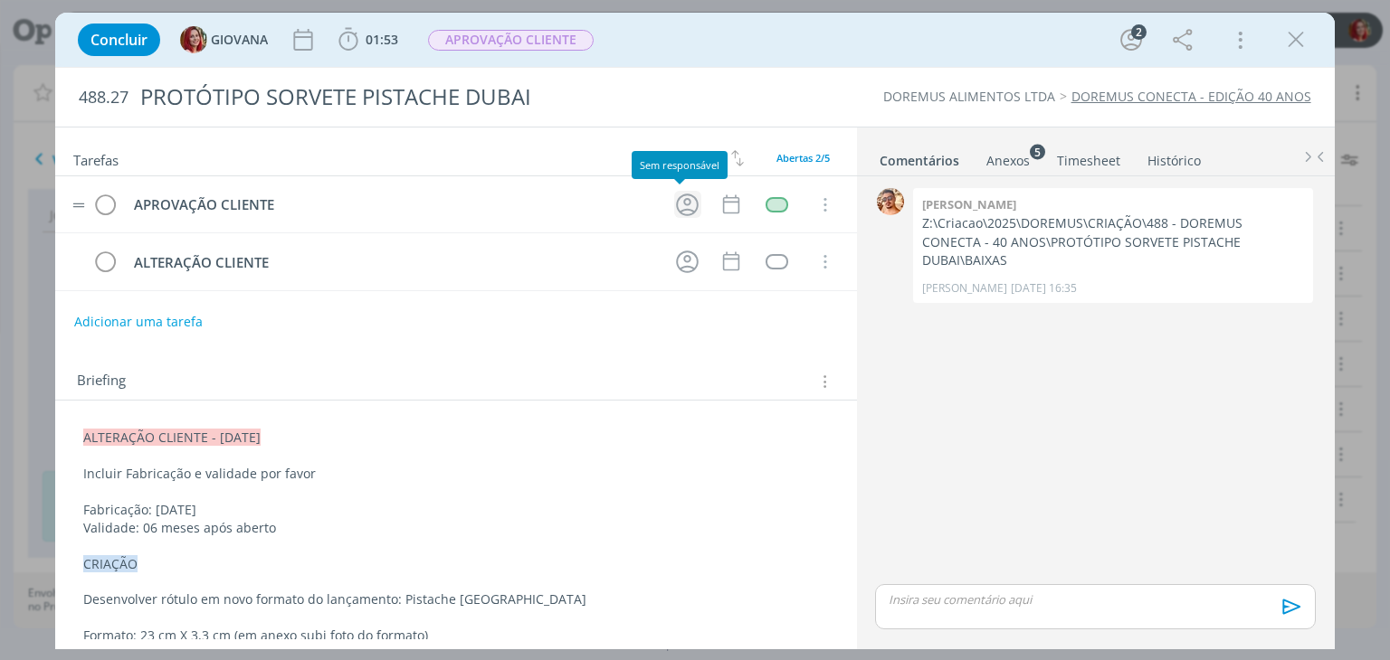
click at [673, 195] on icon "dialog" at bounding box center [687, 205] width 28 height 28
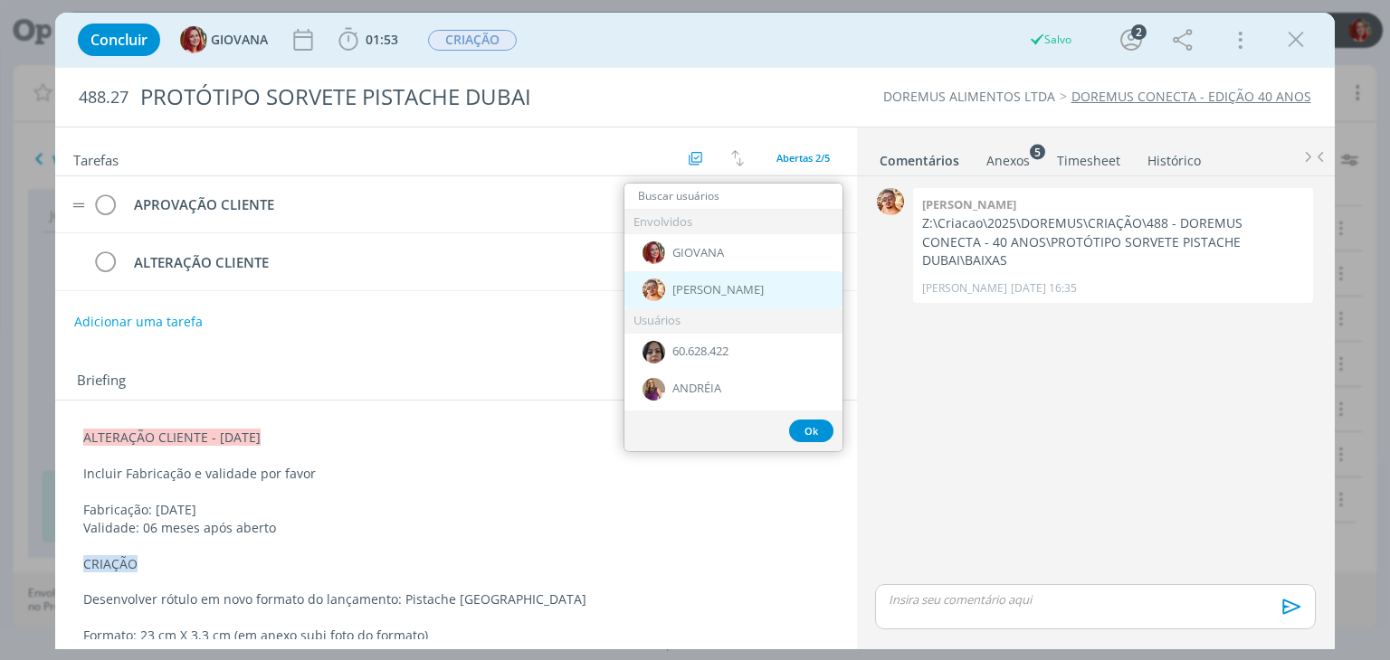
click at [691, 286] on span "[PERSON_NAME]" at bounding box center [717, 290] width 91 height 14
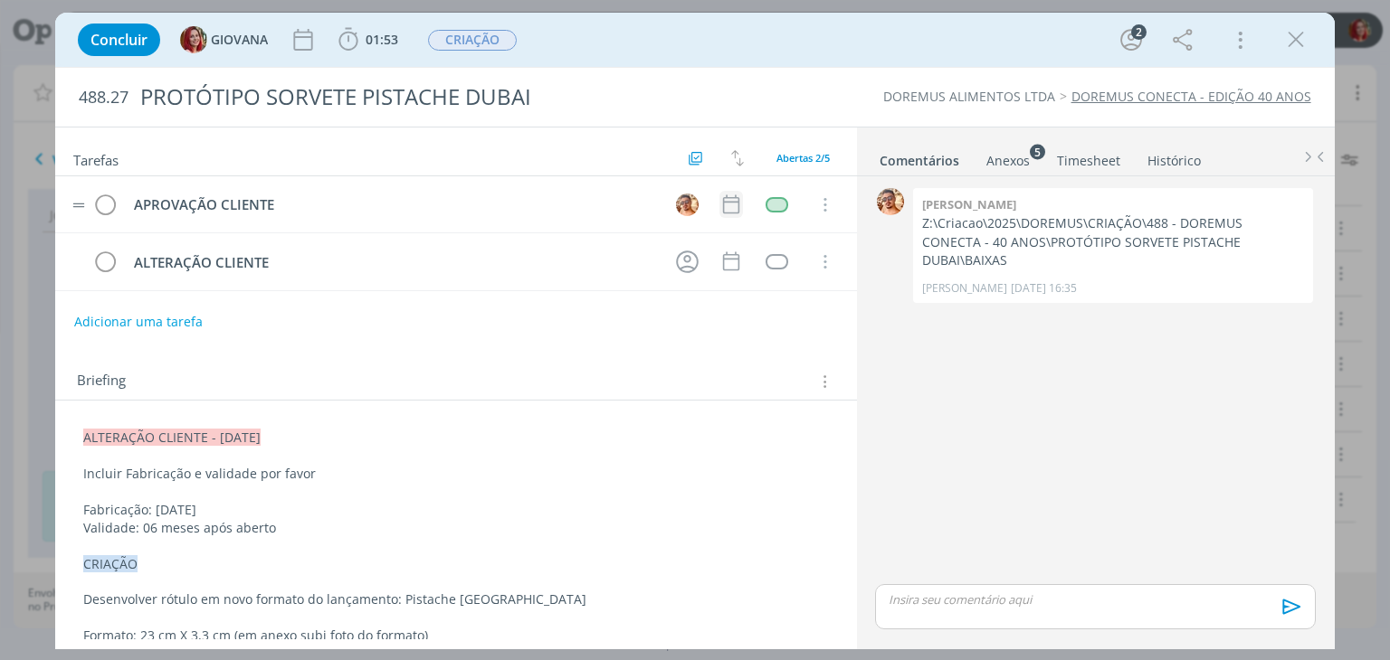
click at [719, 202] on icon "dialog" at bounding box center [731, 205] width 24 height 24
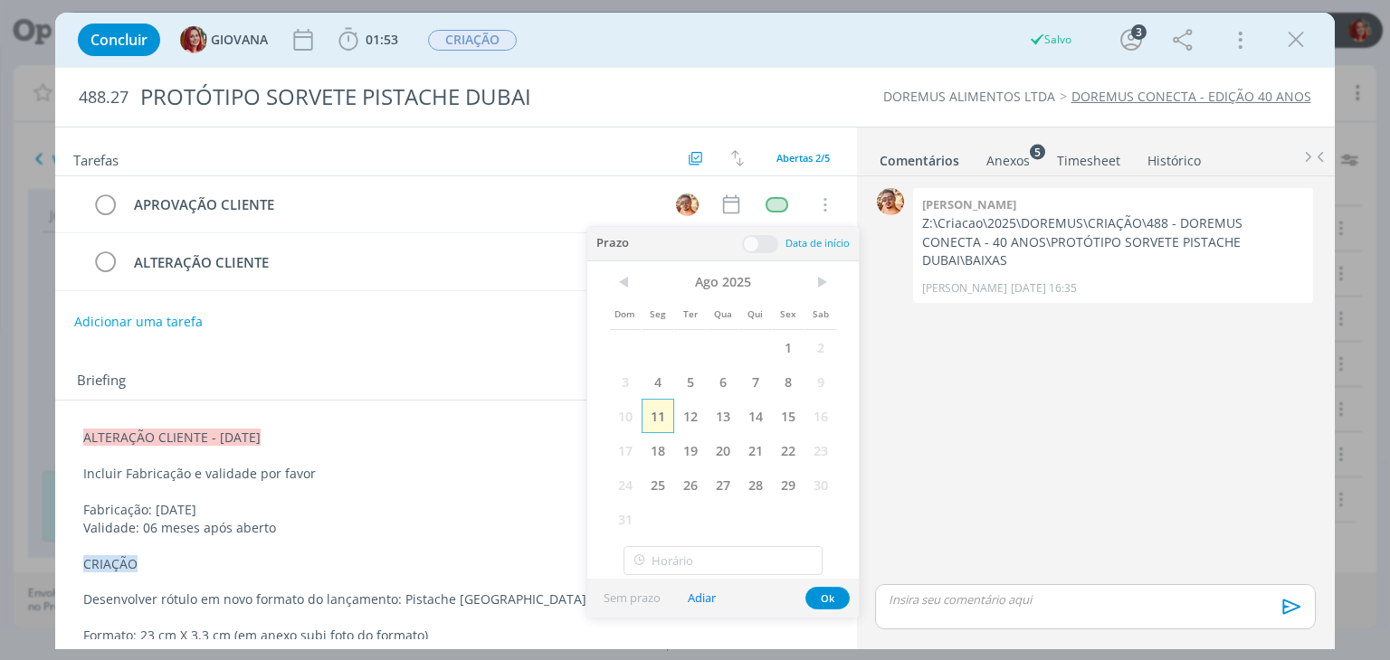
click at [658, 410] on span "11" at bounding box center [657, 416] width 33 height 34
click at [832, 596] on button "Ok" at bounding box center [827, 598] width 44 height 23
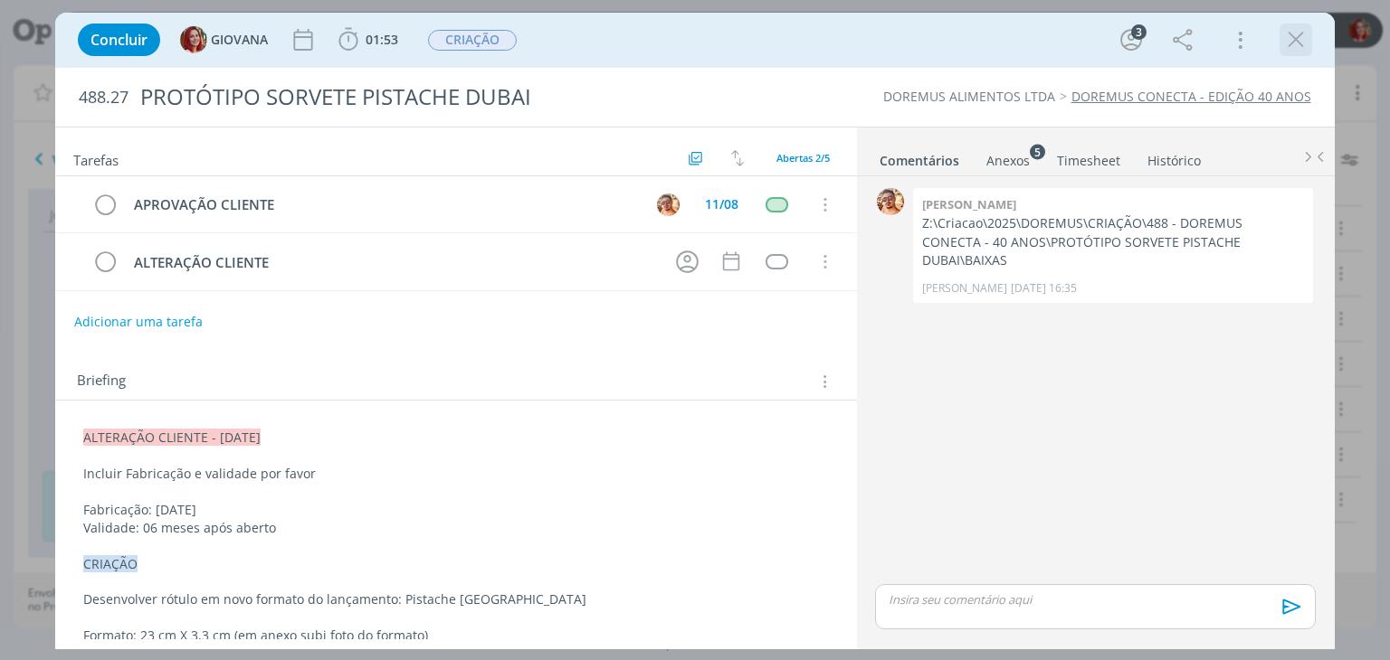
click at [1301, 39] on icon "dialog" at bounding box center [1295, 39] width 27 height 27
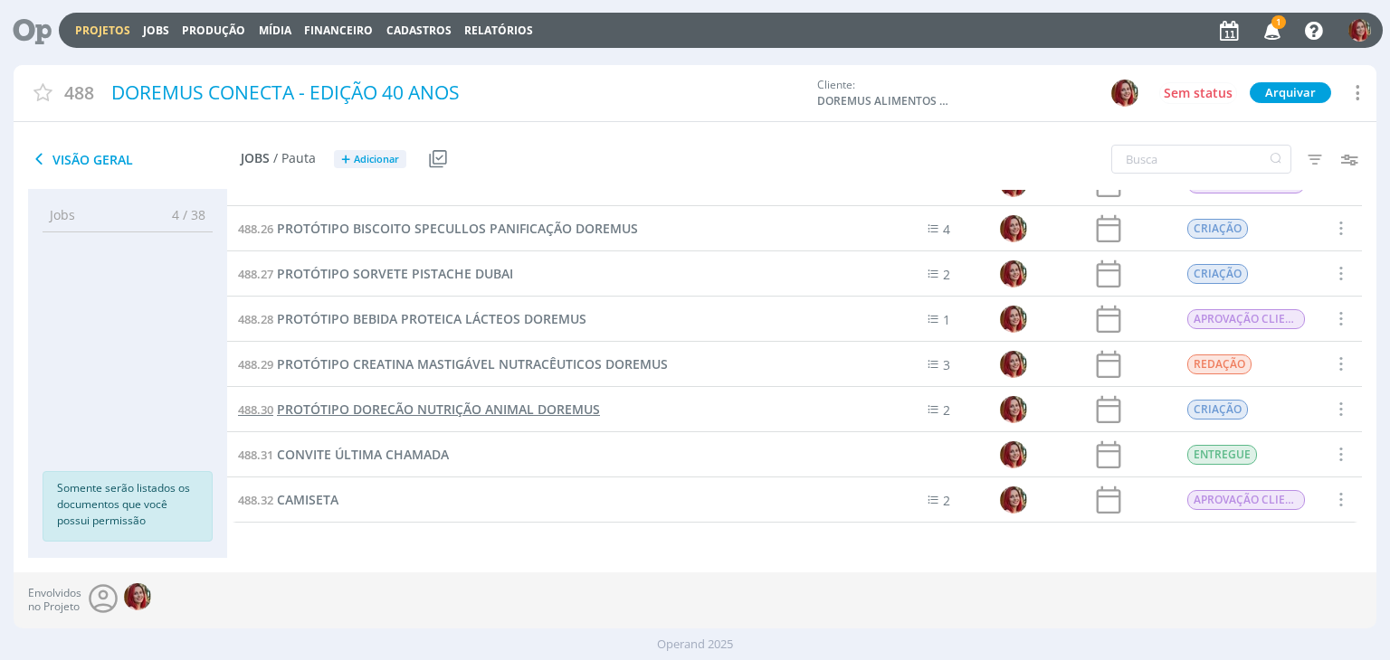
click at [449, 414] on span "PROTÓTIPO DORECÃO NUTRIÇÃO ANIMAL DOREMUS" at bounding box center [438, 409] width 323 height 17
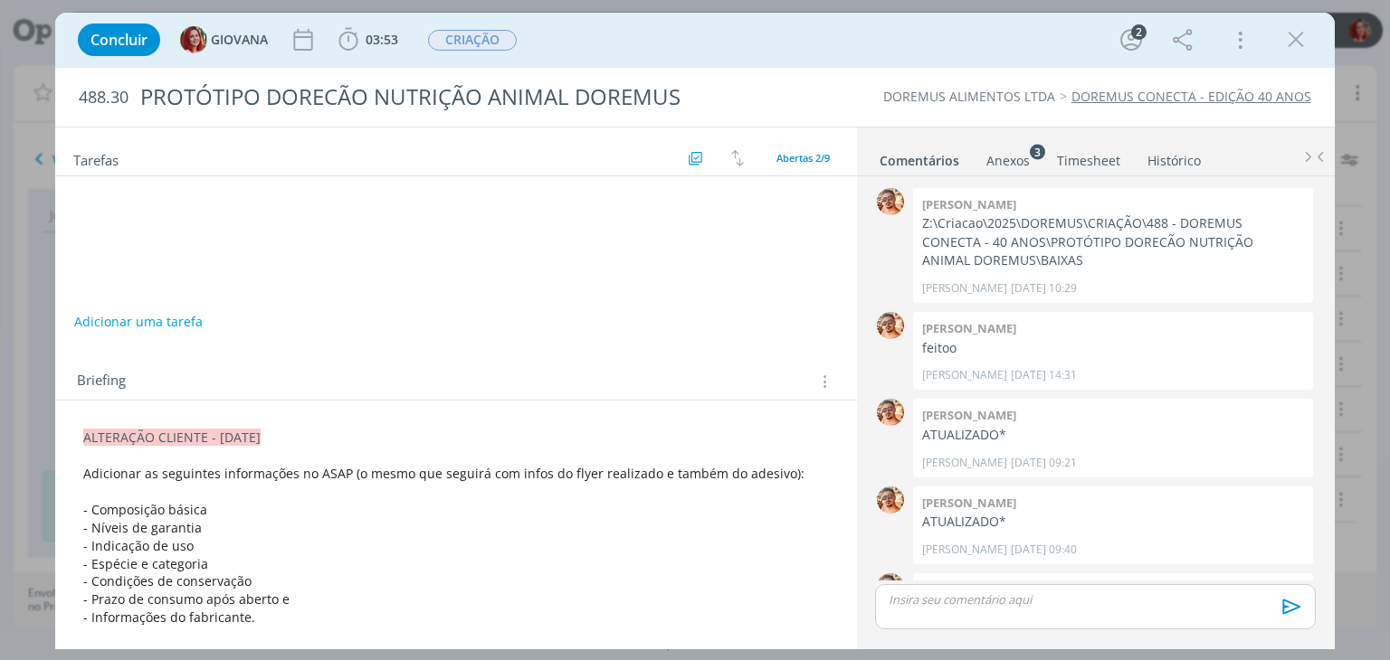
scroll to position [148, 0]
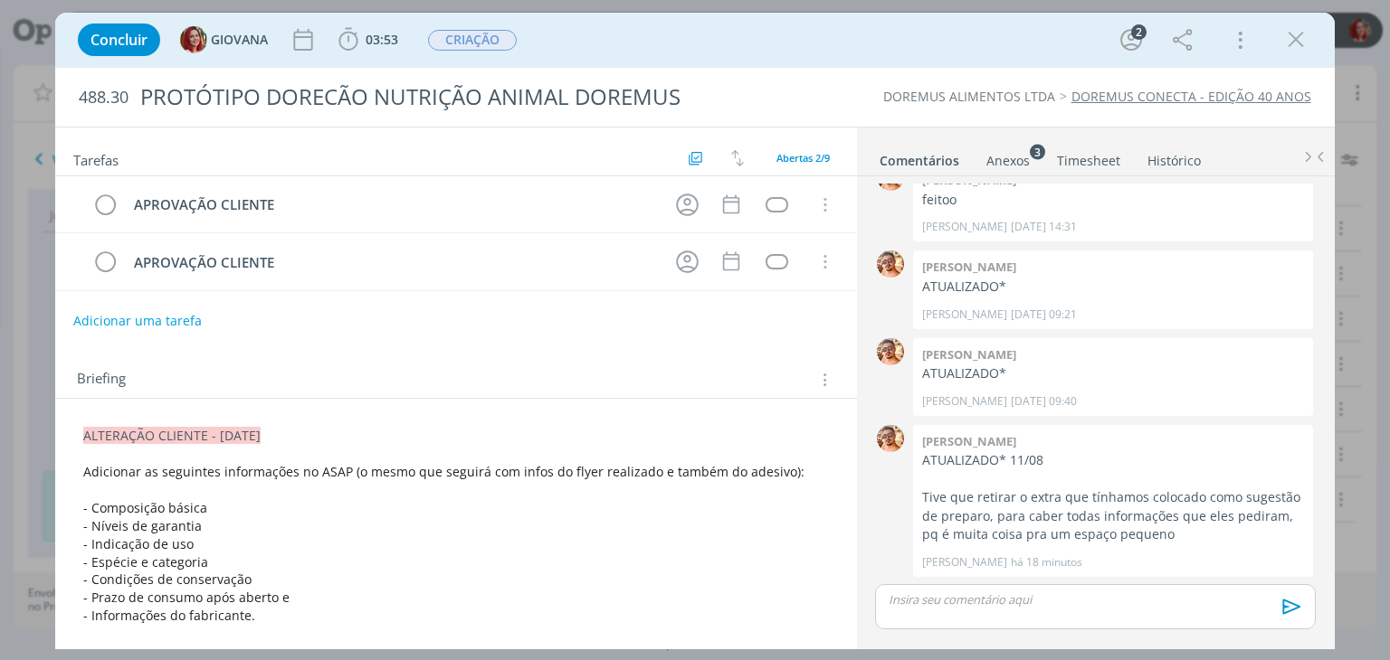
click at [196, 316] on button "Adicionar uma tarefa" at bounding box center [137, 321] width 128 height 31
type input "ALTERAÇÃO CLIENTE"
click at [782, 318] on button "Ok" at bounding box center [783, 320] width 37 height 23
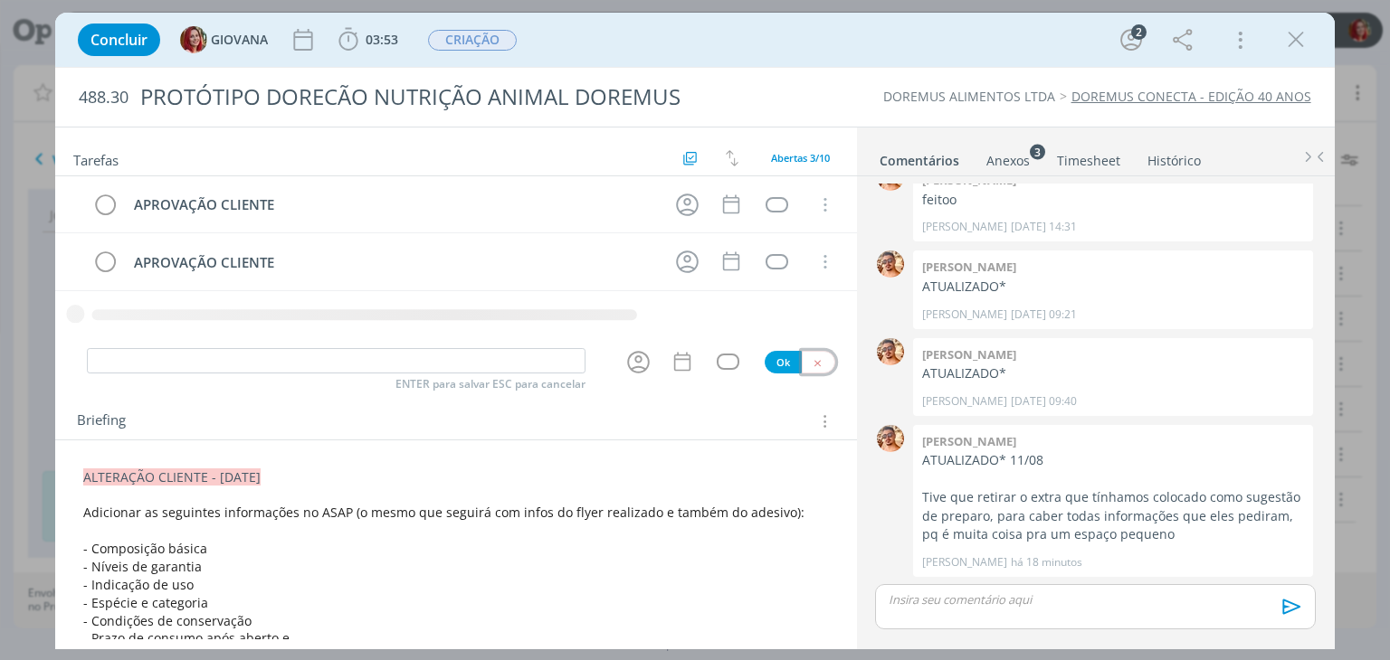
click at [808, 363] on button "dialog" at bounding box center [818, 362] width 33 height 23
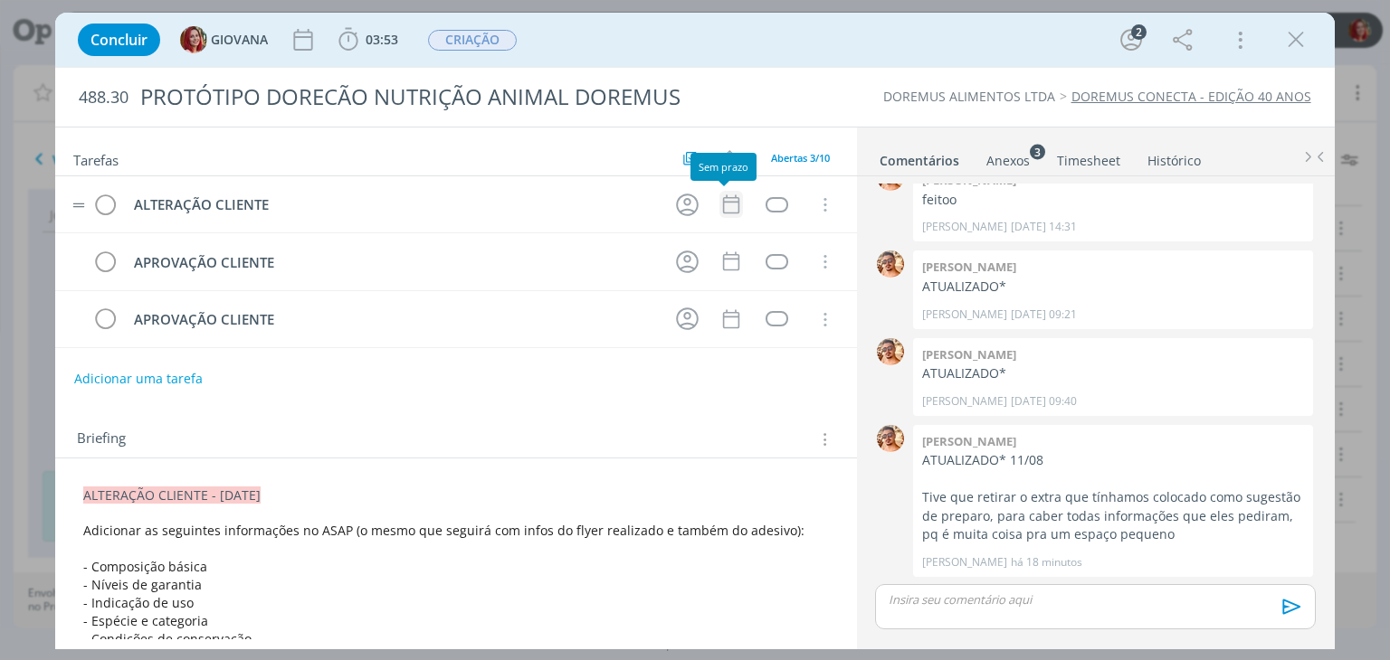
click at [719, 204] on icon "dialog" at bounding box center [731, 205] width 24 height 24
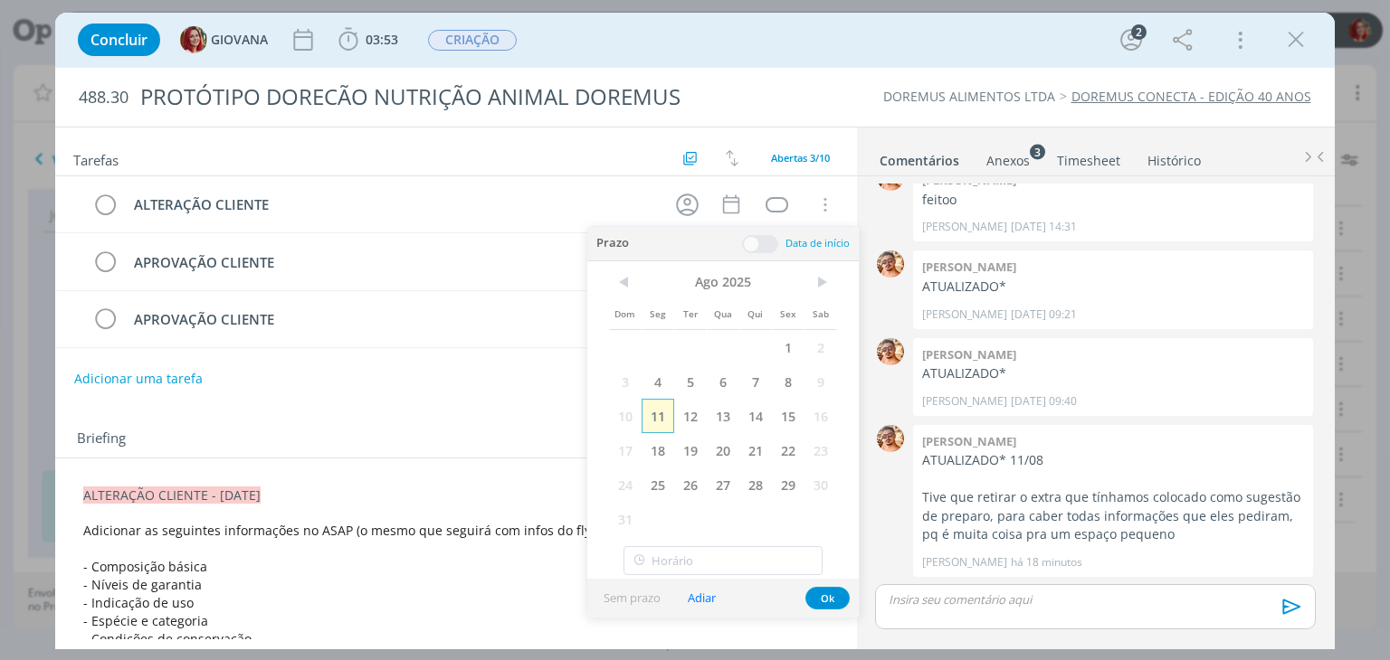
click at [646, 409] on span "11" at bounding box center [657, 416] width 33 height 34
click at [825, 601] on button "Ok" at bounding box center [827, 598] width 44 height 23
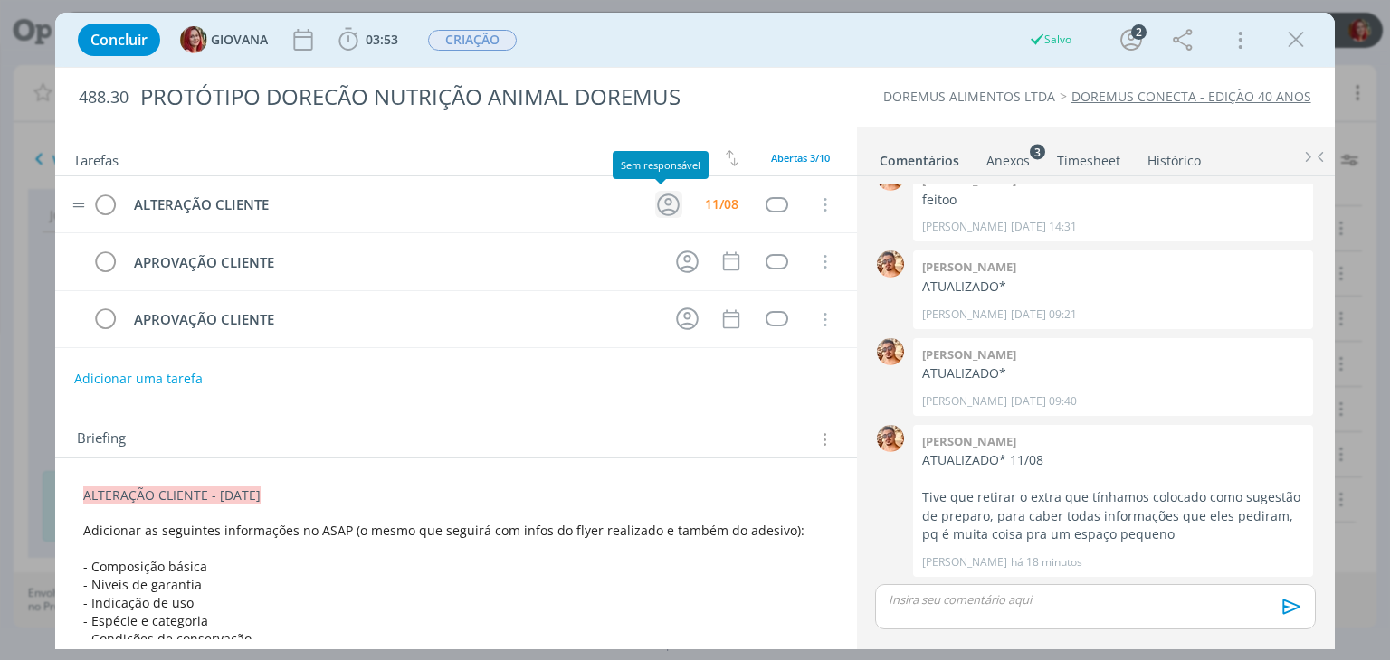
click at [654, 201] on icon "dialog" at bounding box center [668, 205] width 28 height 28
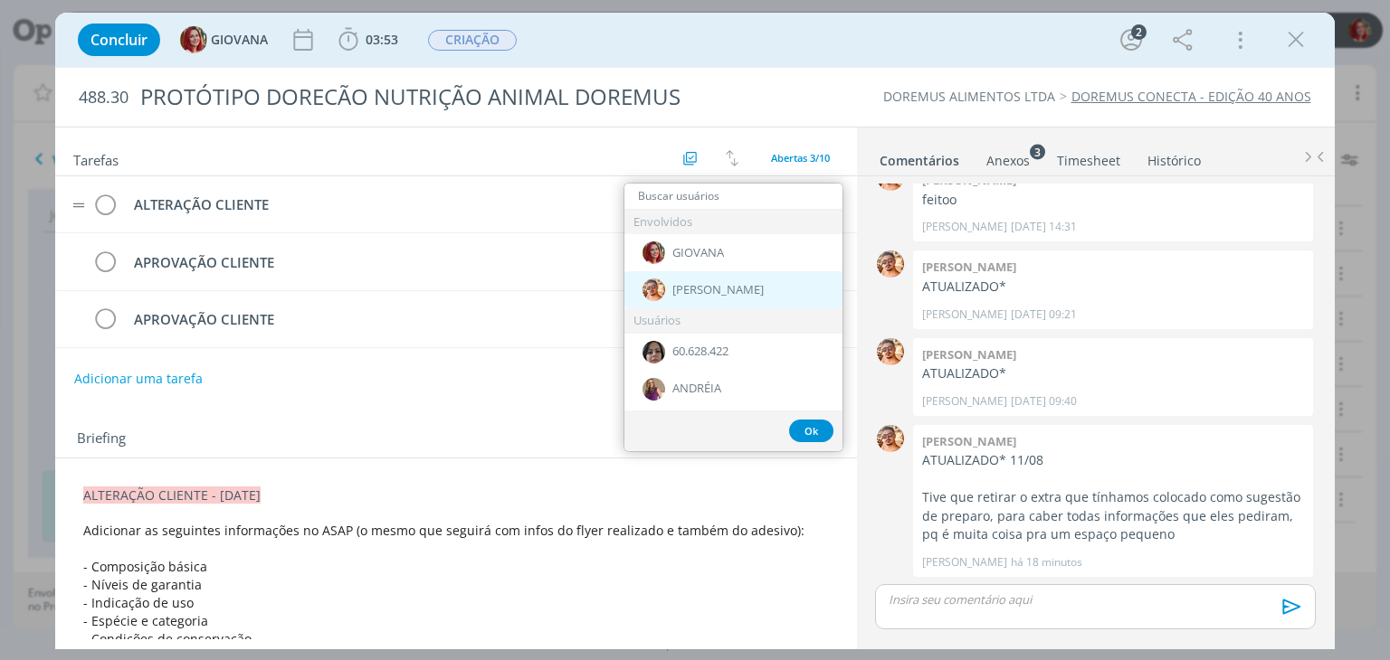
click at [727, 295] on div "[PERSON_NAME]" at bounding box center [733, 289] width 218 height 37
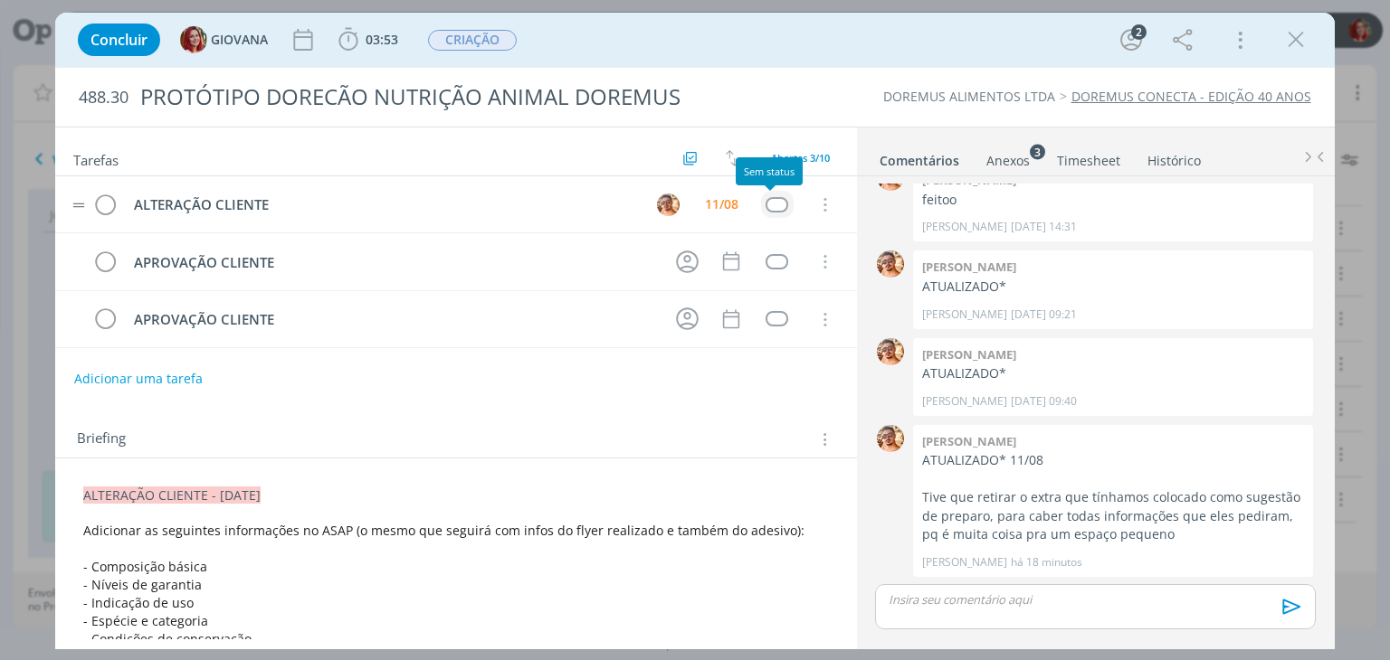
click at [776, 202] on div "dialog" at bounding box center [776, 204] width 23 height 15
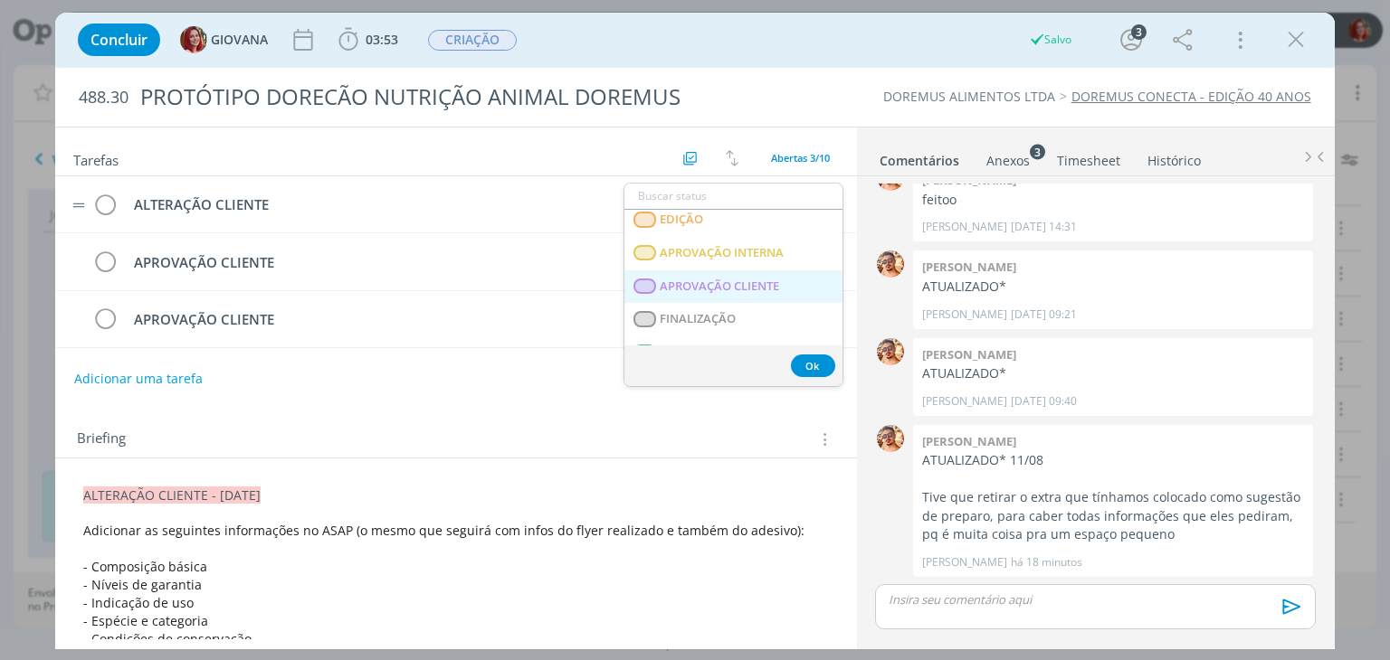
scroll to position [461, 0]
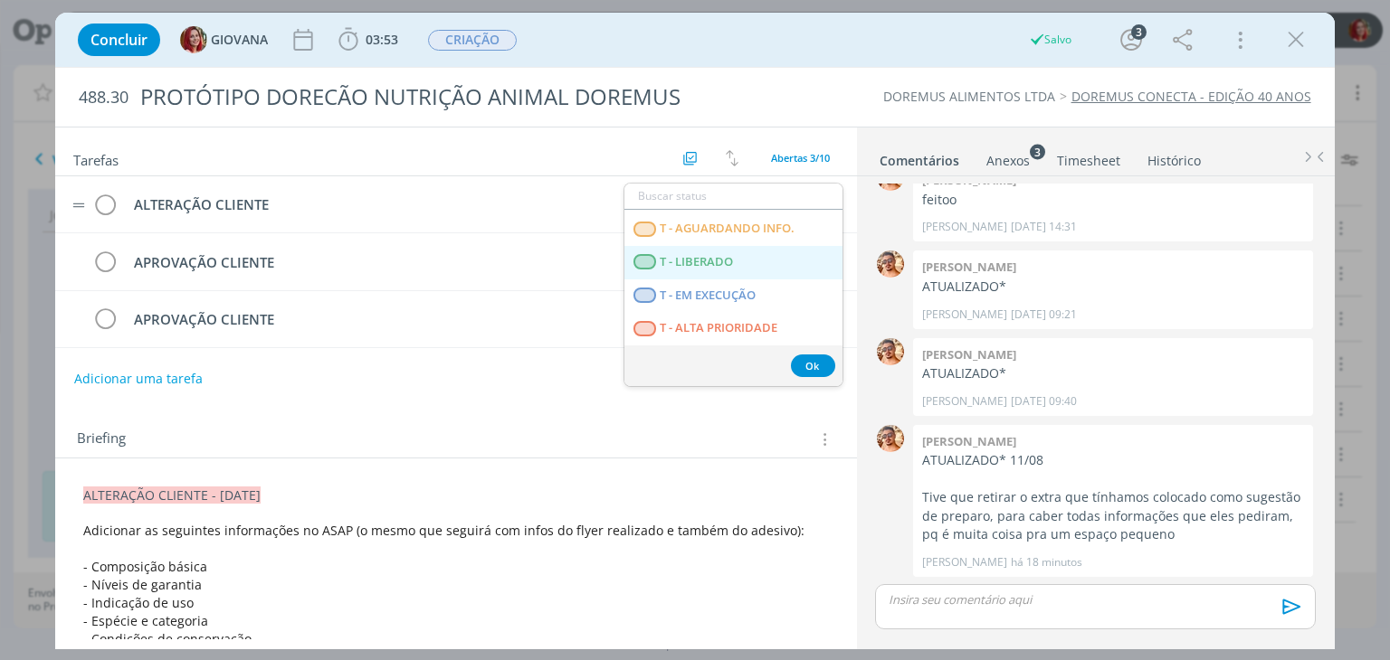
click at [749, 263] on LIBERADO "T - LIBERADO" at bounding box center [733, 262] width 218 height 33
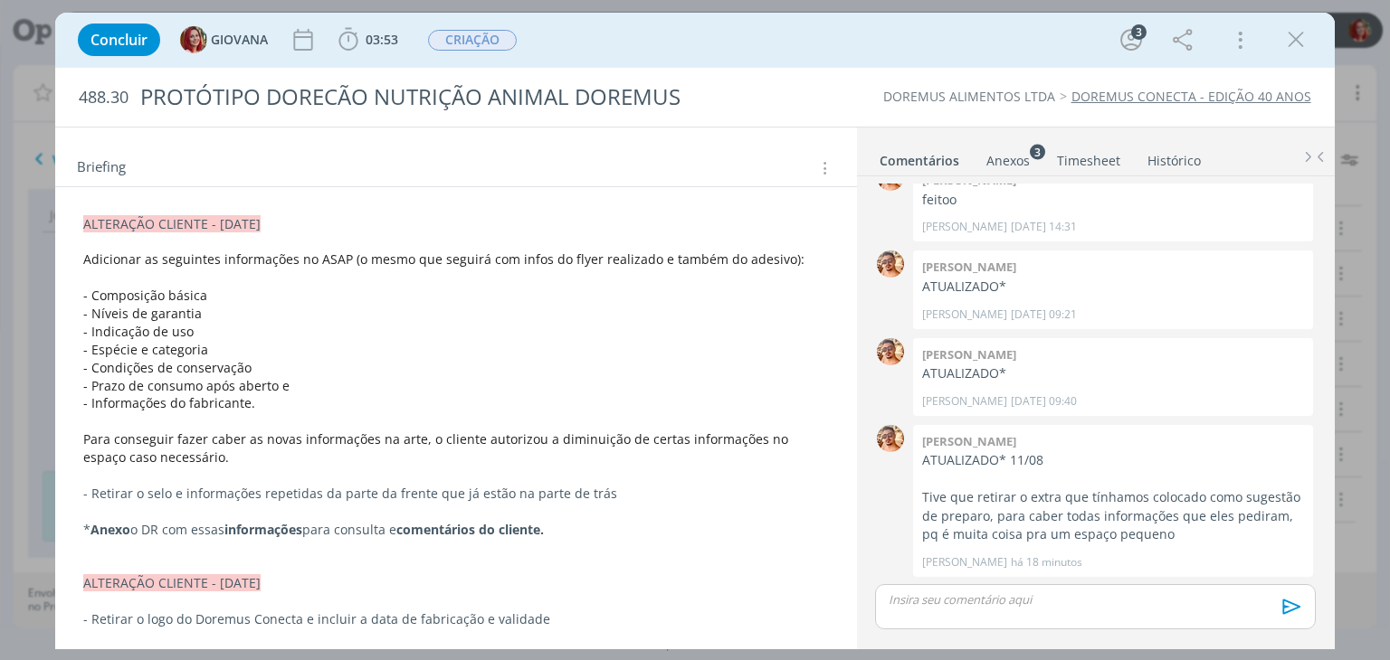
scroll to position [362, 0]
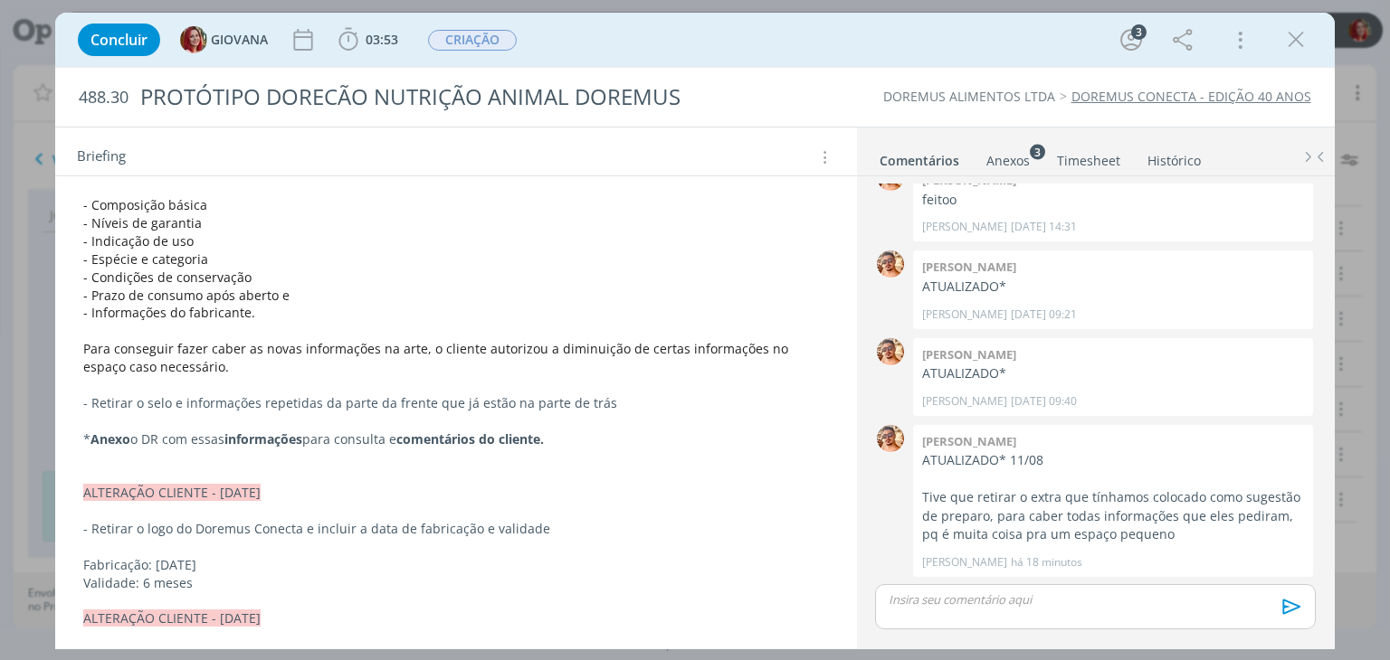
click at [1017, 153] on div "Anexos 3" at bounding box center [1007, 161] width 43 height 18
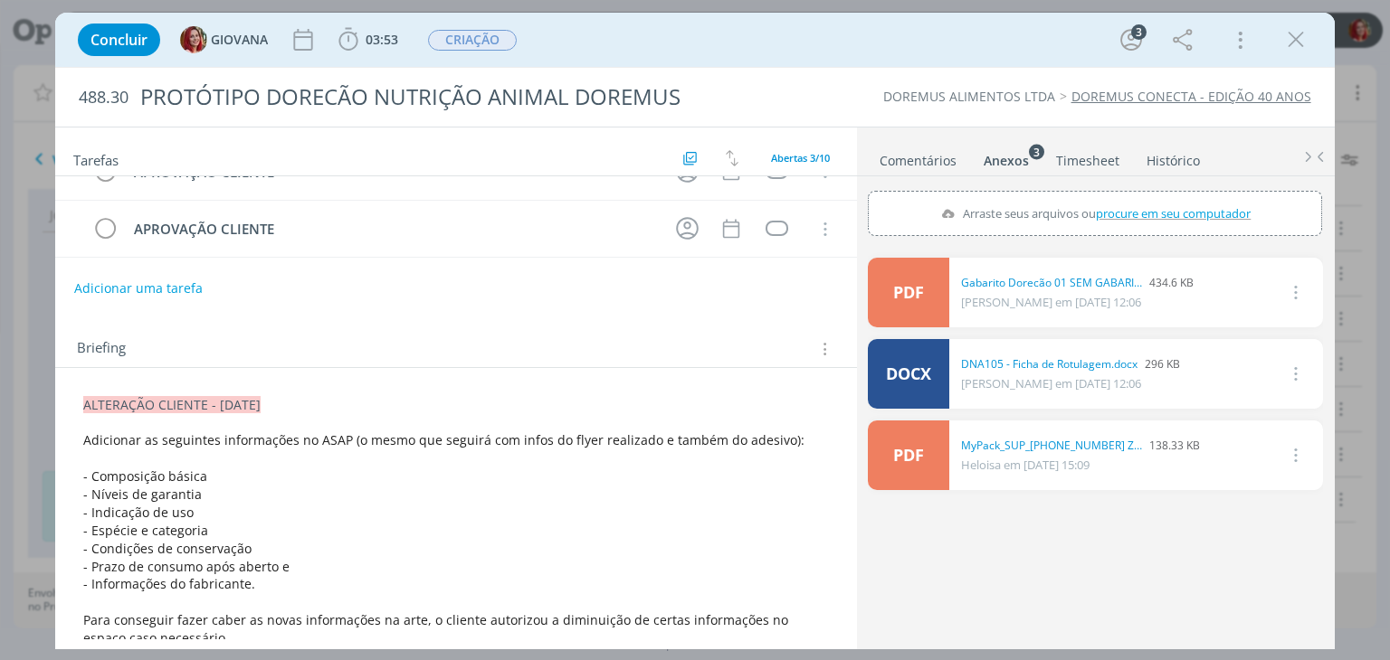
scroll to position [0, 0]
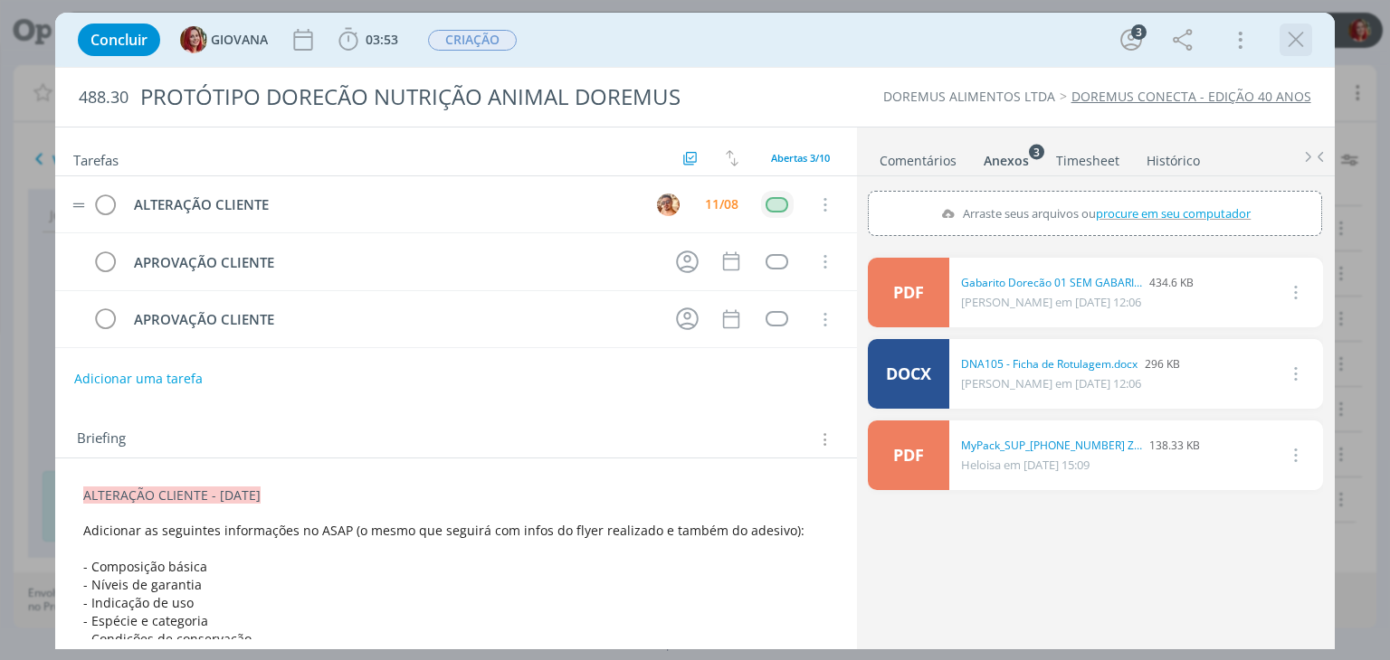
click at [1306, 43] on icon "dialog" at bounding box center [1295, 39] width 27 height 27
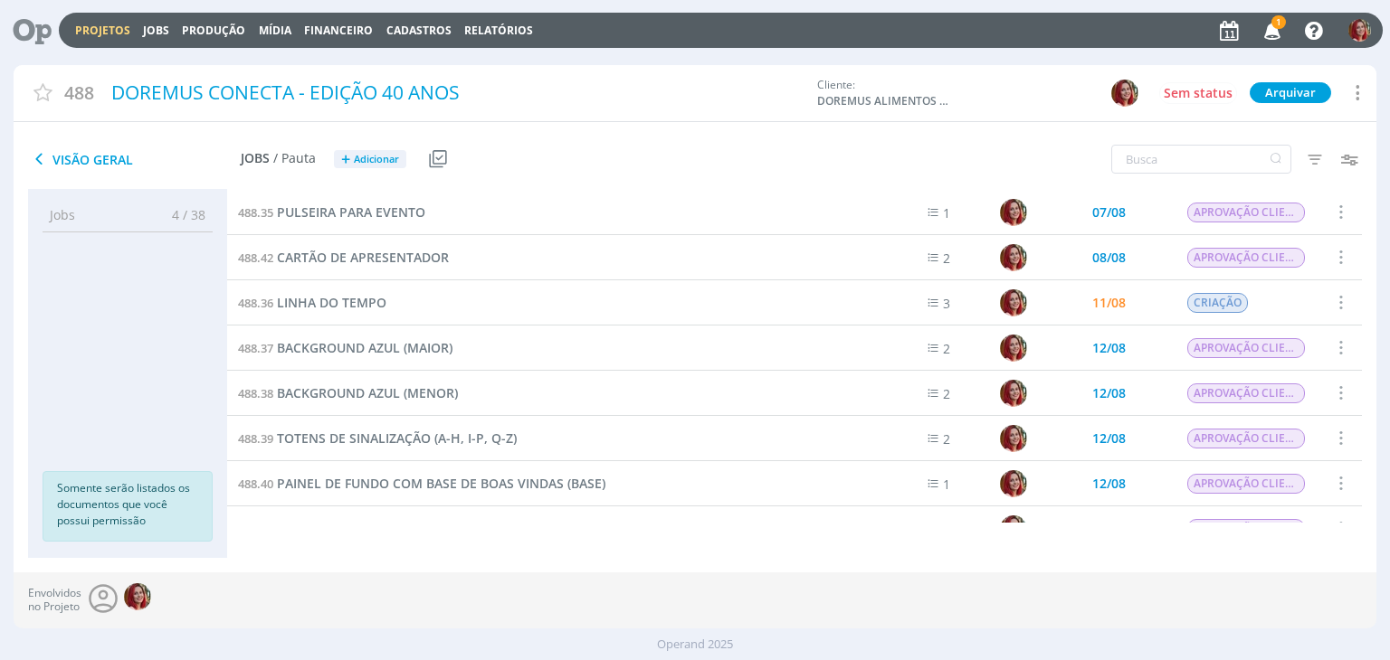
click at [1276, 25] on span "1" at bounding box center [1278, 22] width 14 height 14
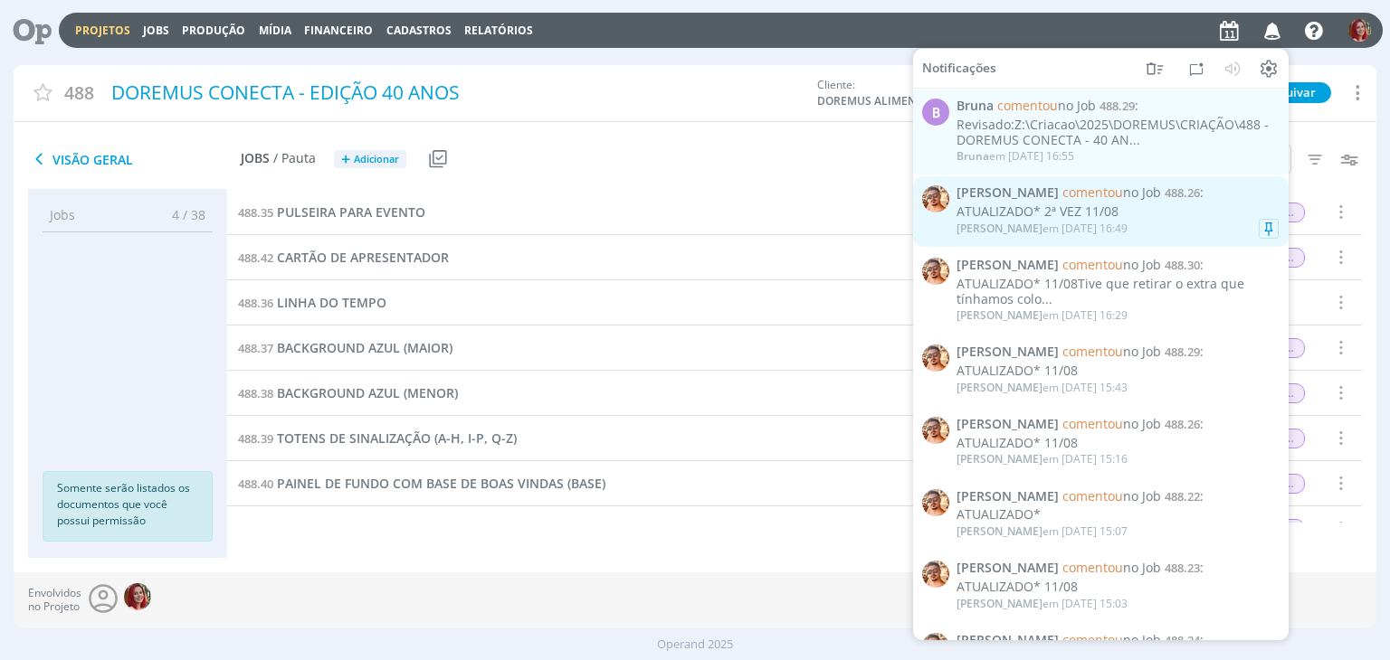
click at [1050, 214] on div "ATUALIZADO* 2ª VEZ 11/08" at bounding box center [1117, 211] width 322 height 15
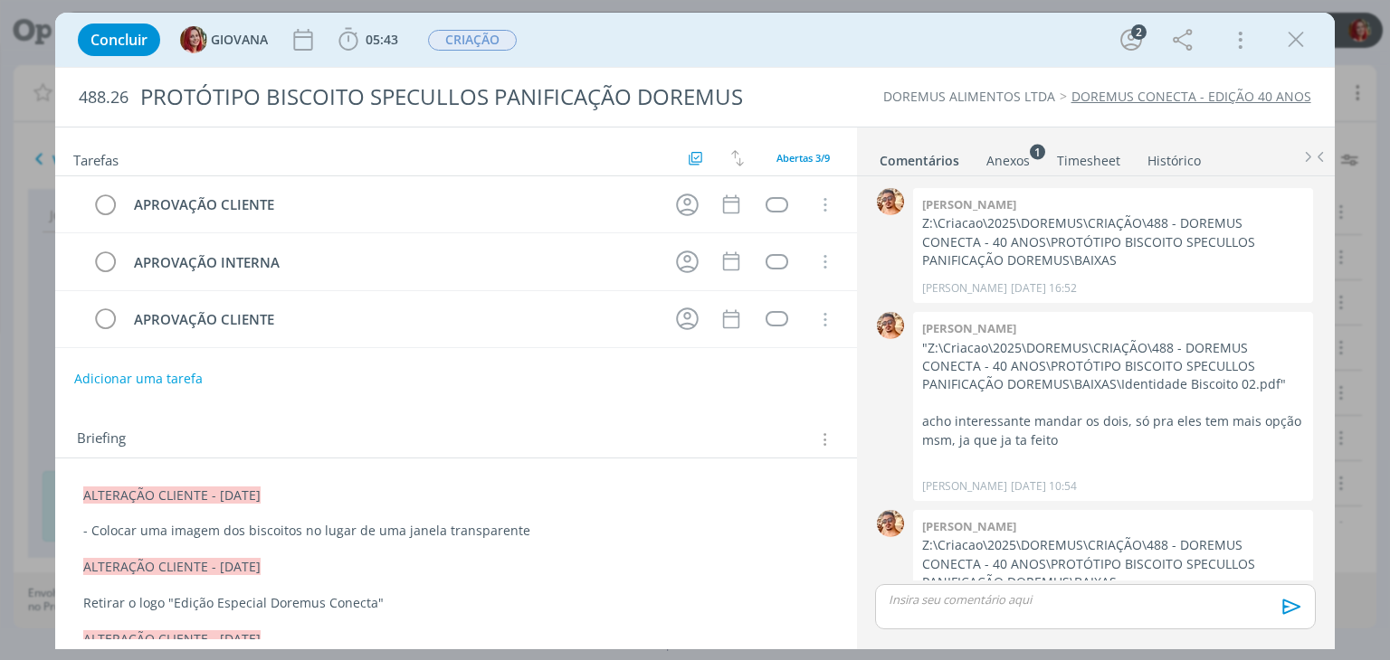
scroll to position [328, 0]
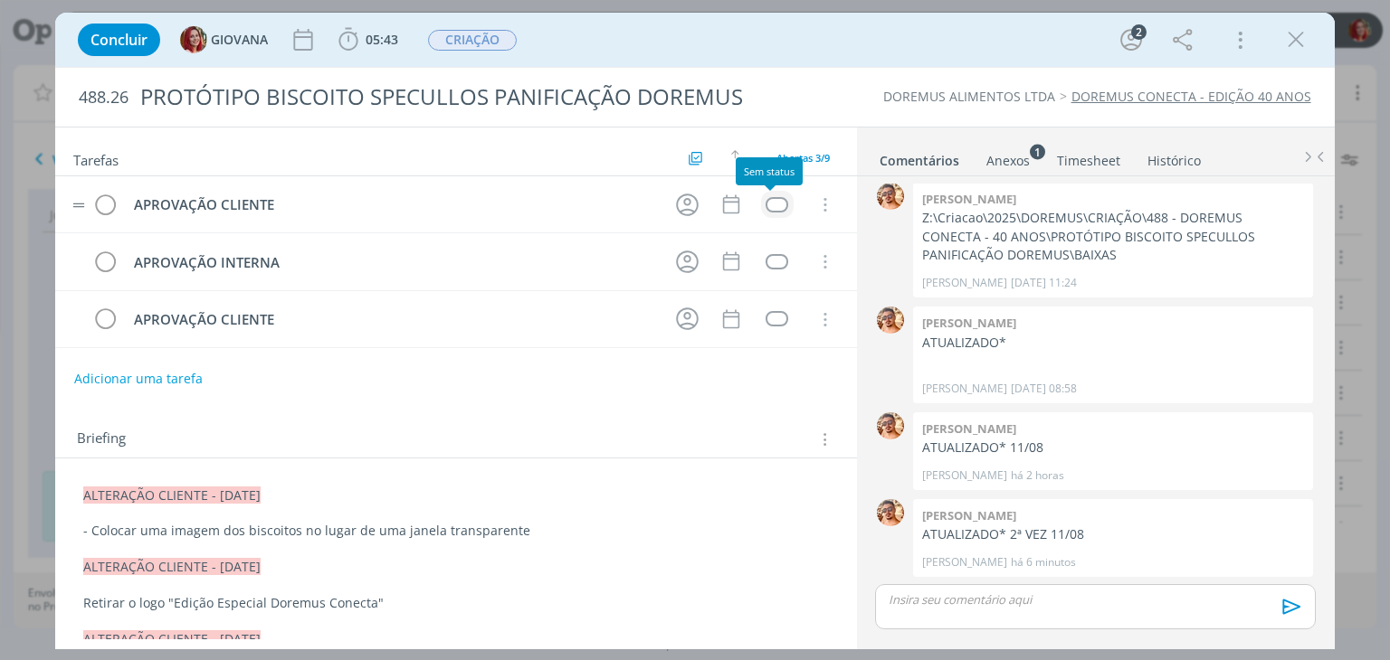
click at [777, 200] on div "dialog" at bounding box center [776, 204] width 23 height 15
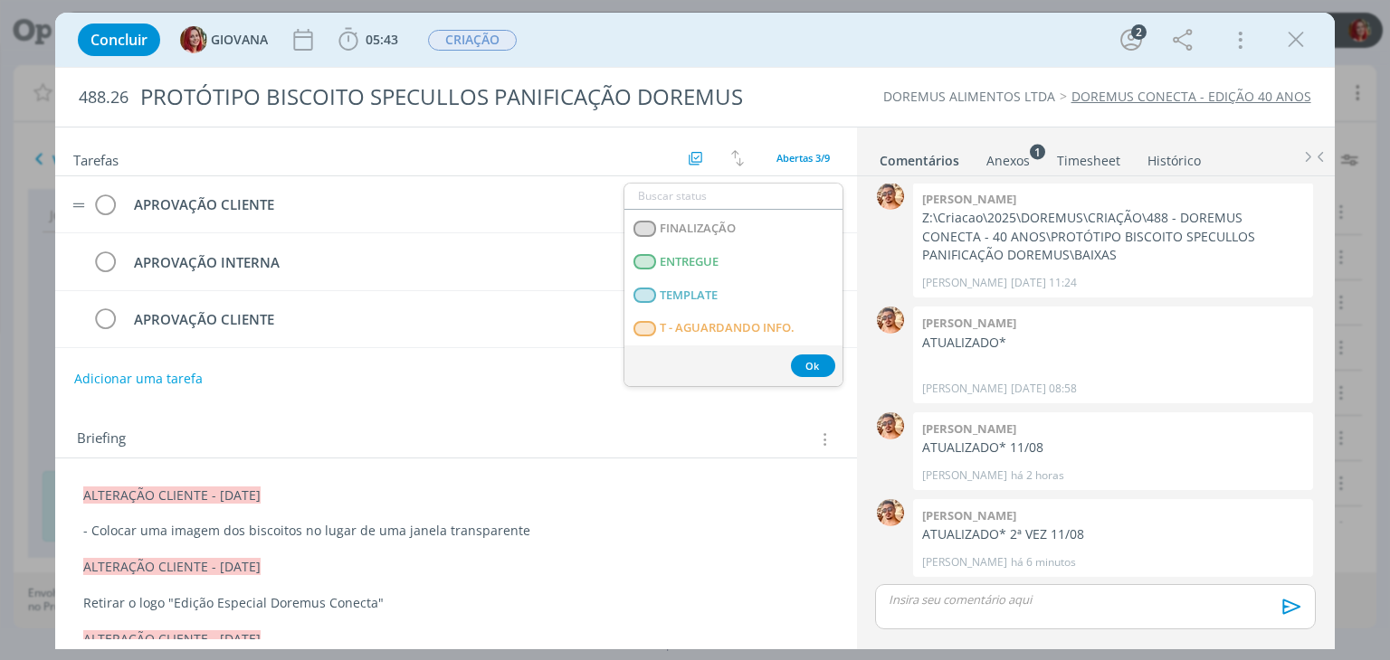
scroll to position [271, 0]
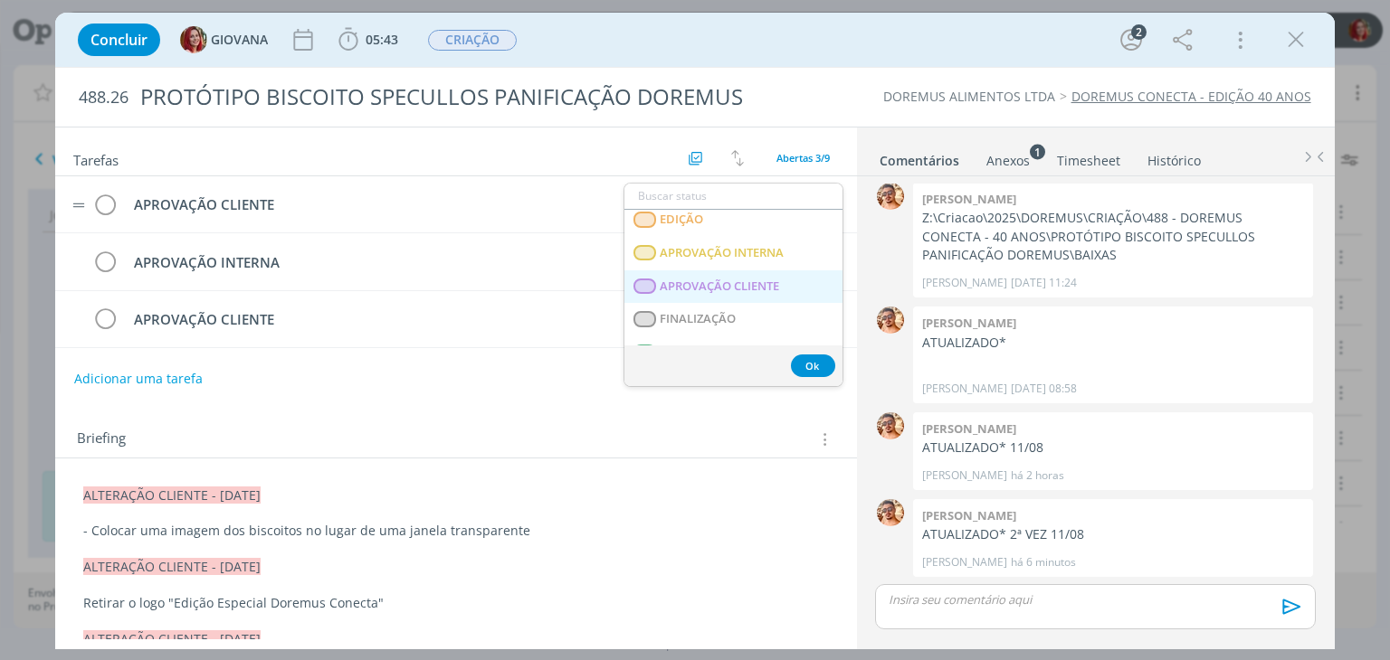
click at [724, 274] on CLIENTE "APROVAÇÃO CLIENTE" at bounding box center [733, 287] width 218 height 33
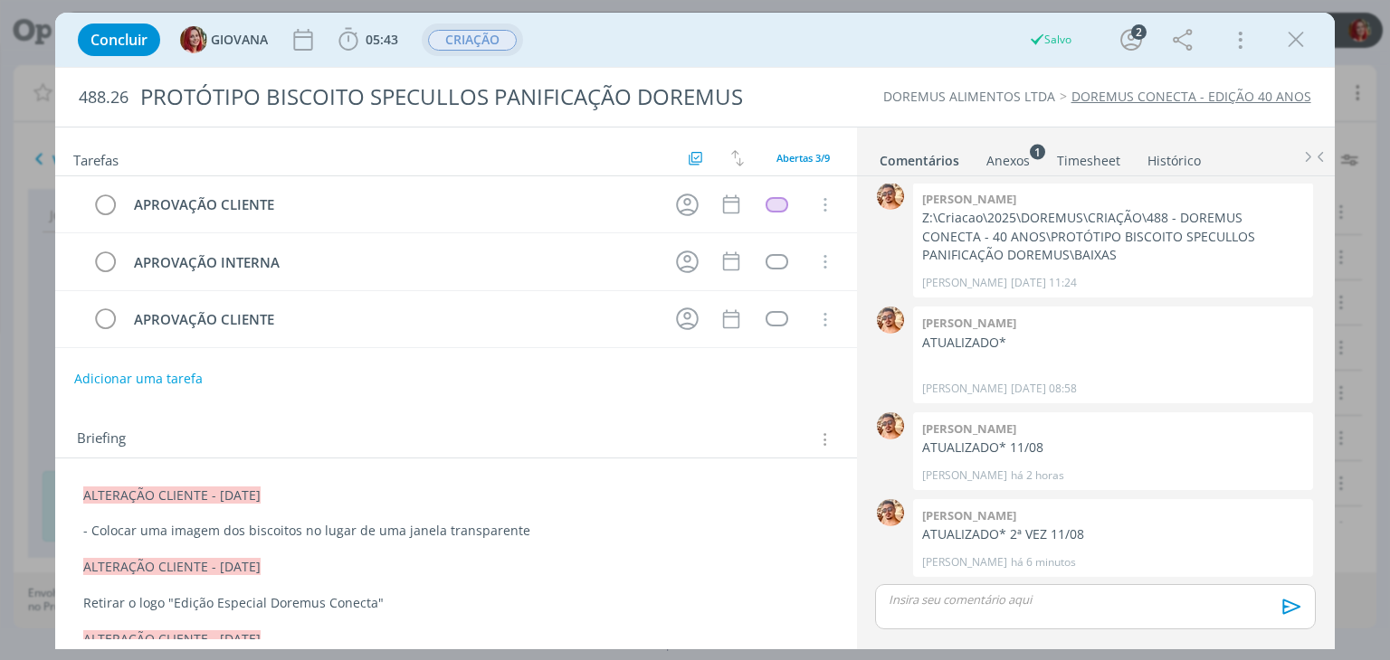
click at [489, 36] on span "CRIAÇÃO" at bounding box center [472, 40] width 89 height 21
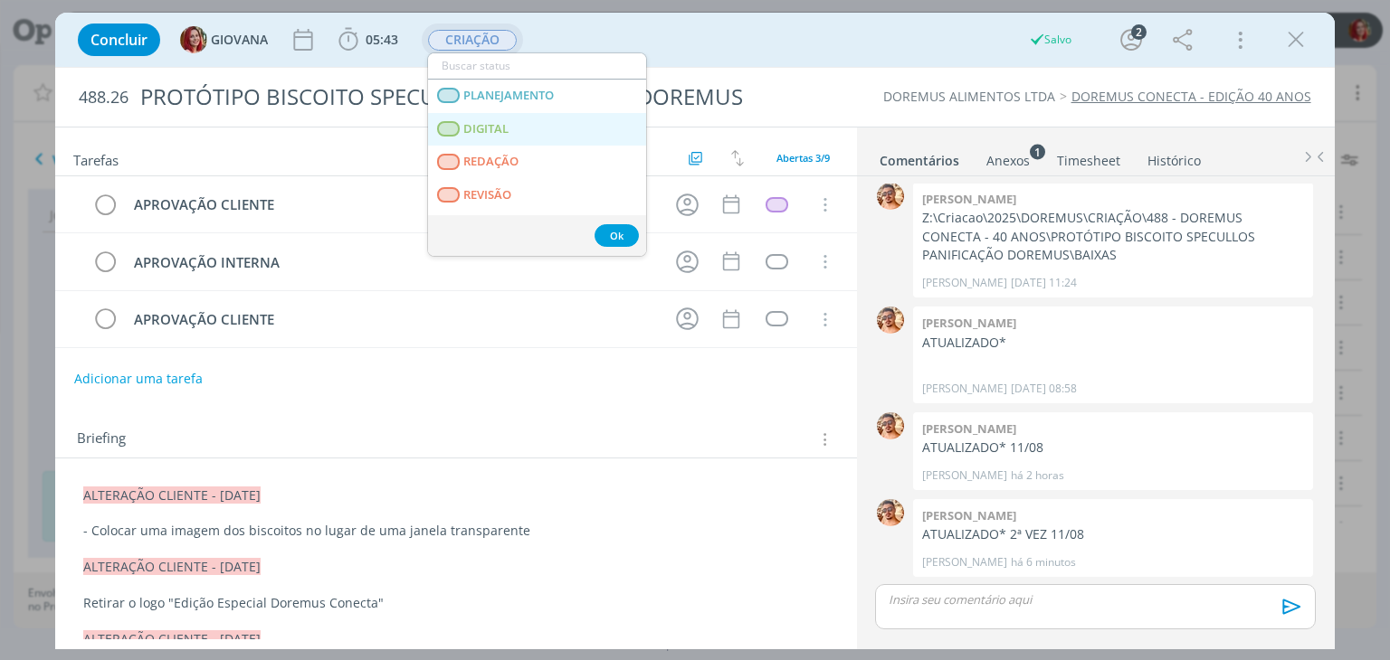
scroll to position [181, 0]
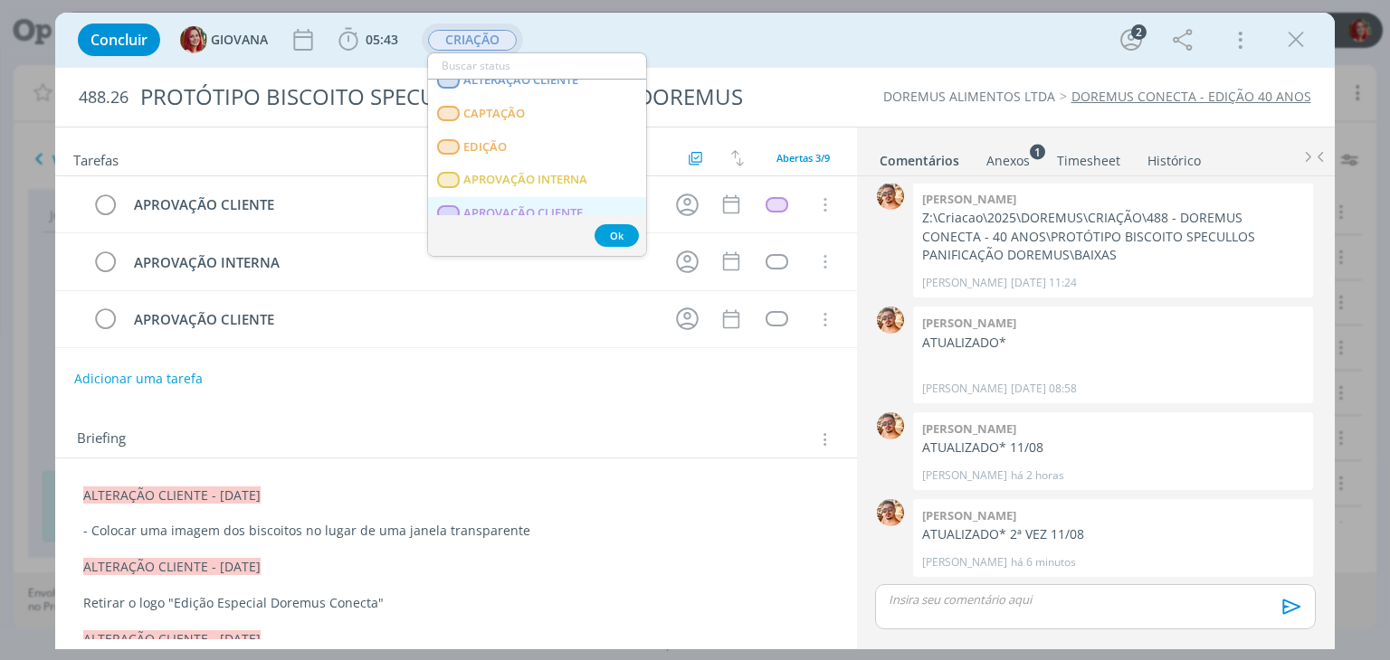
drag, startPoint x: 507, startPoint y: 201, endPoint x: 518, endPoint y: 204, distance: 11.4
click at [507, 202] on CLIENTE "APROVAÇÃO CLIENTE" at bounding box center [537, 213] width 218 height 33
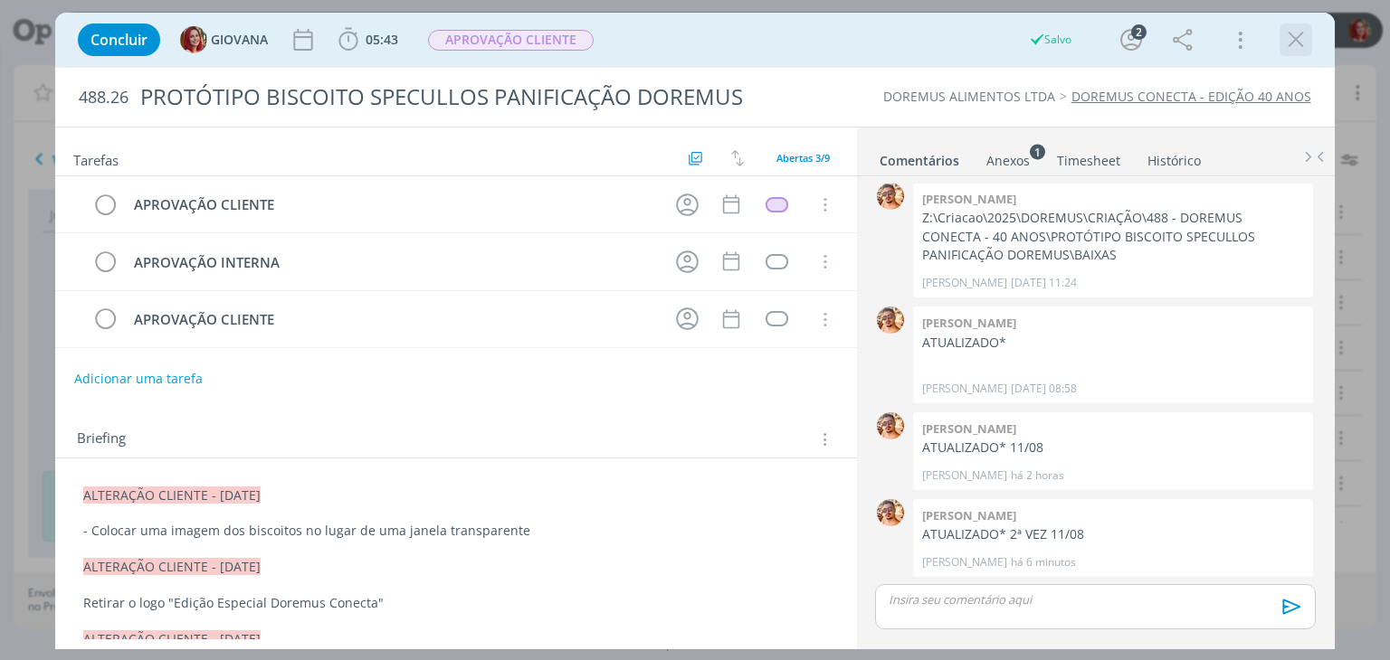
click at [1289, 36] on icon "dialog" at bounding box center [1295, 39] width 27 height 27
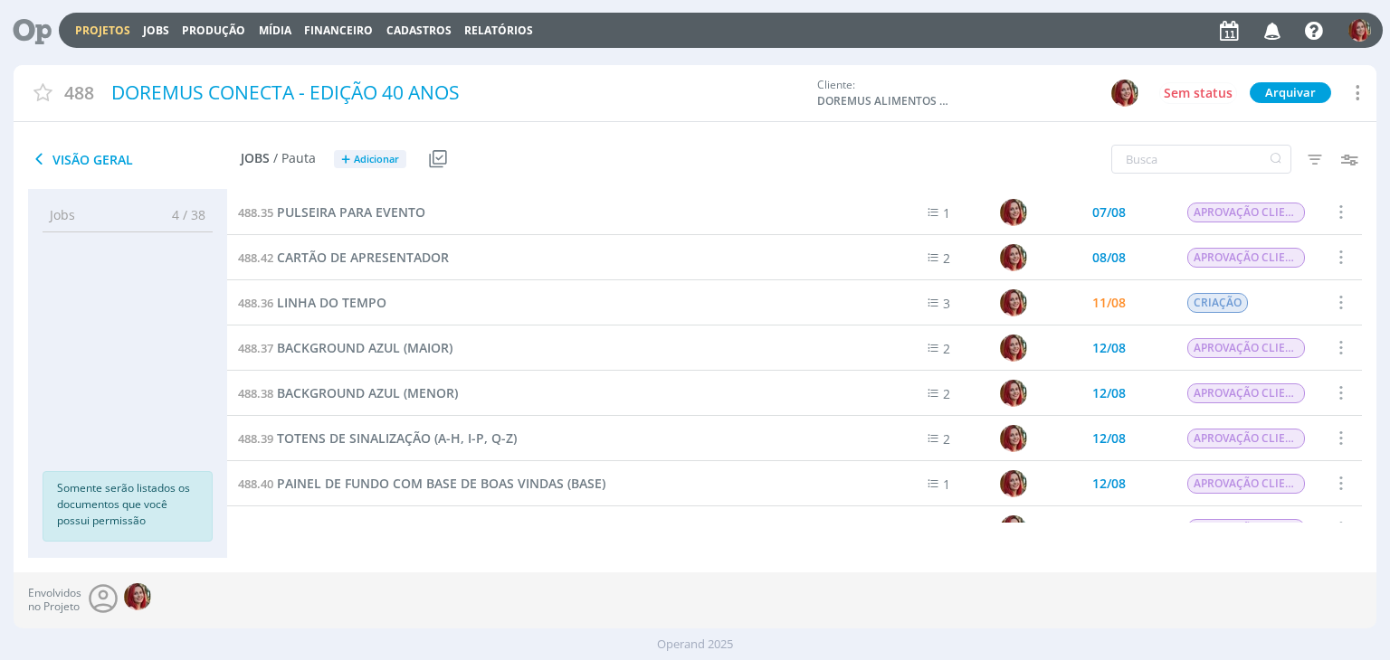
click at [1277, 29] on icon "button" at bounding box center [1273, 29] width 32 height 31
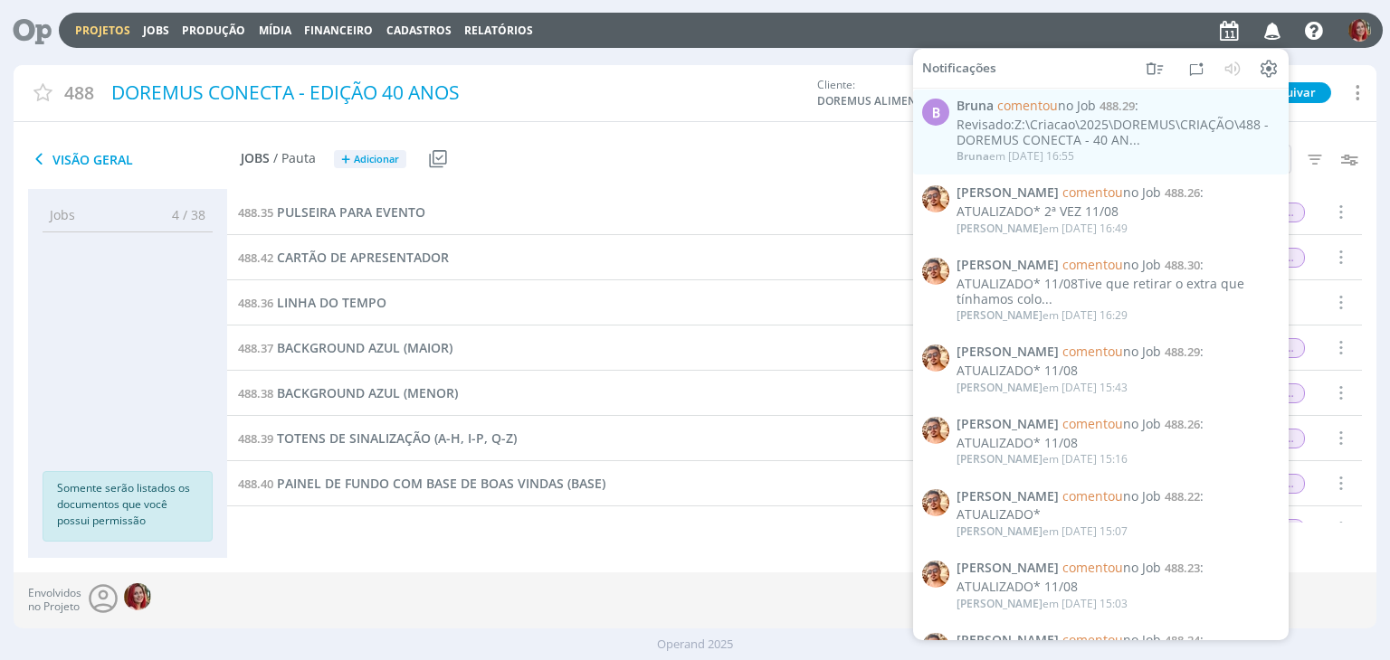
click at [1044, 128] on div "Revisado:Z:\Criacao\2025\DOREMUS\CRIAÇÃO\488 - DOREMUS CONECTA - 40 AN..." at bounding box center [1117, 133] width 322 height 31
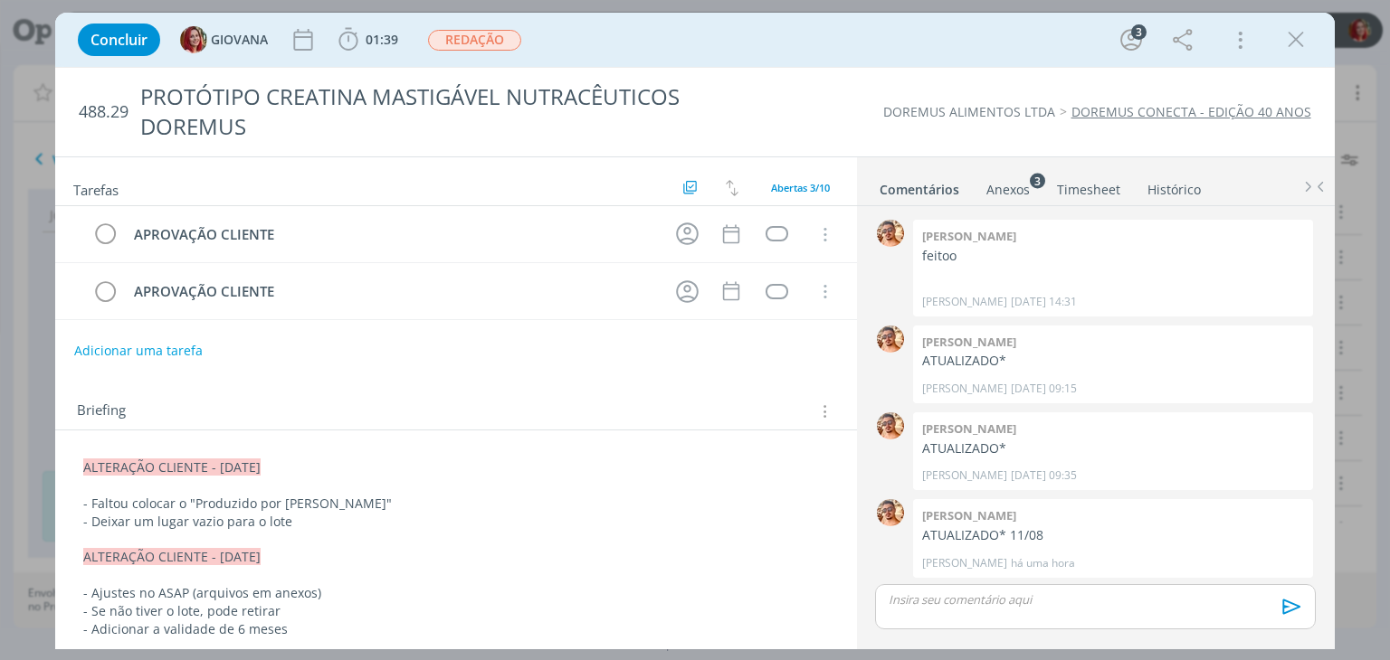
scroll to position [331, 0]
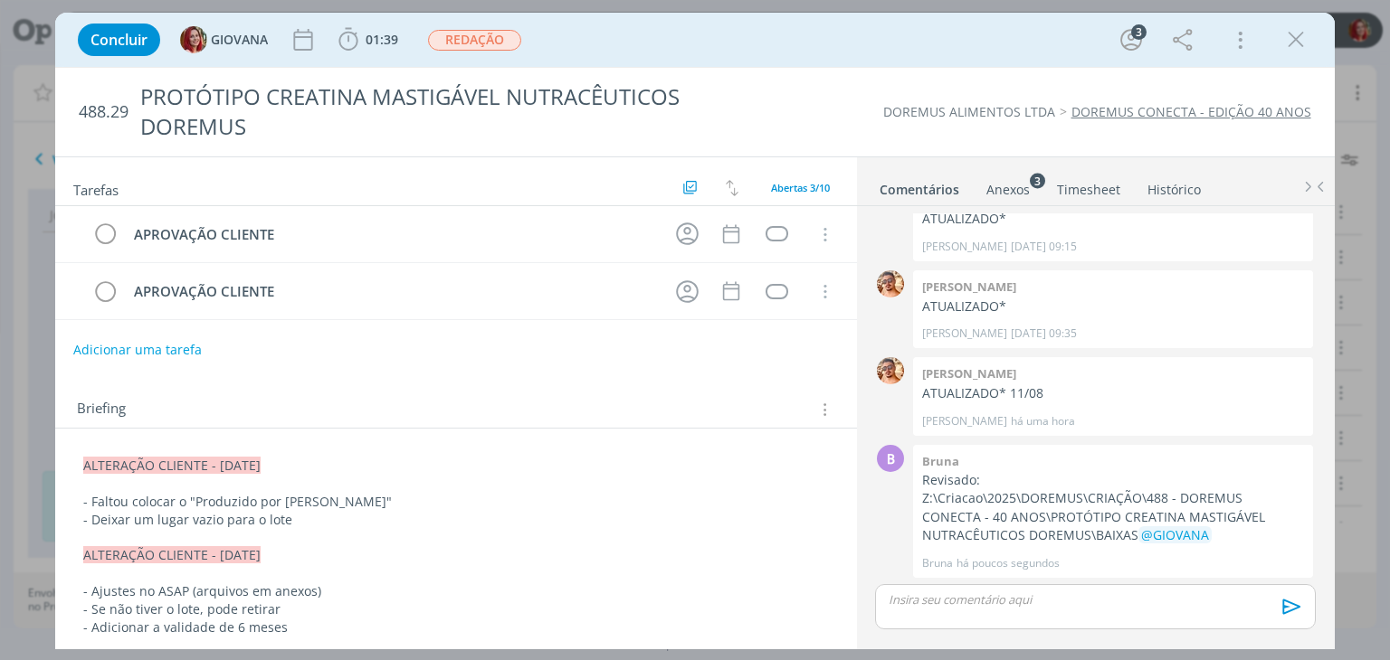
click at [183, 347] on button "Adicionar uma tarefa" at bounding box center [137, 350] width 128 height 31
type input "ALTERAÇÃO CLIENTE"
click at [768, 347] on button "Ok" at bounding box center [783, 349] width 37 height 23
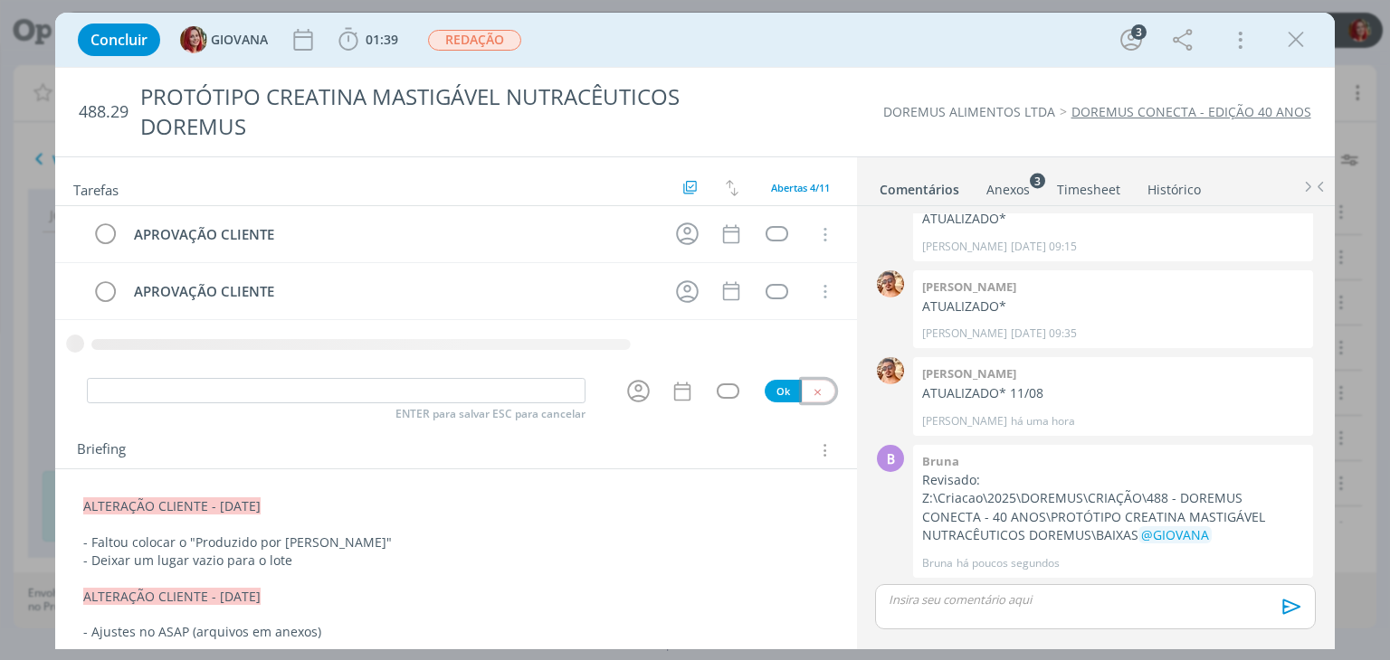
click at [812, 388] on icon "dialog" at bounding box center [818, 392] width 12 height 12
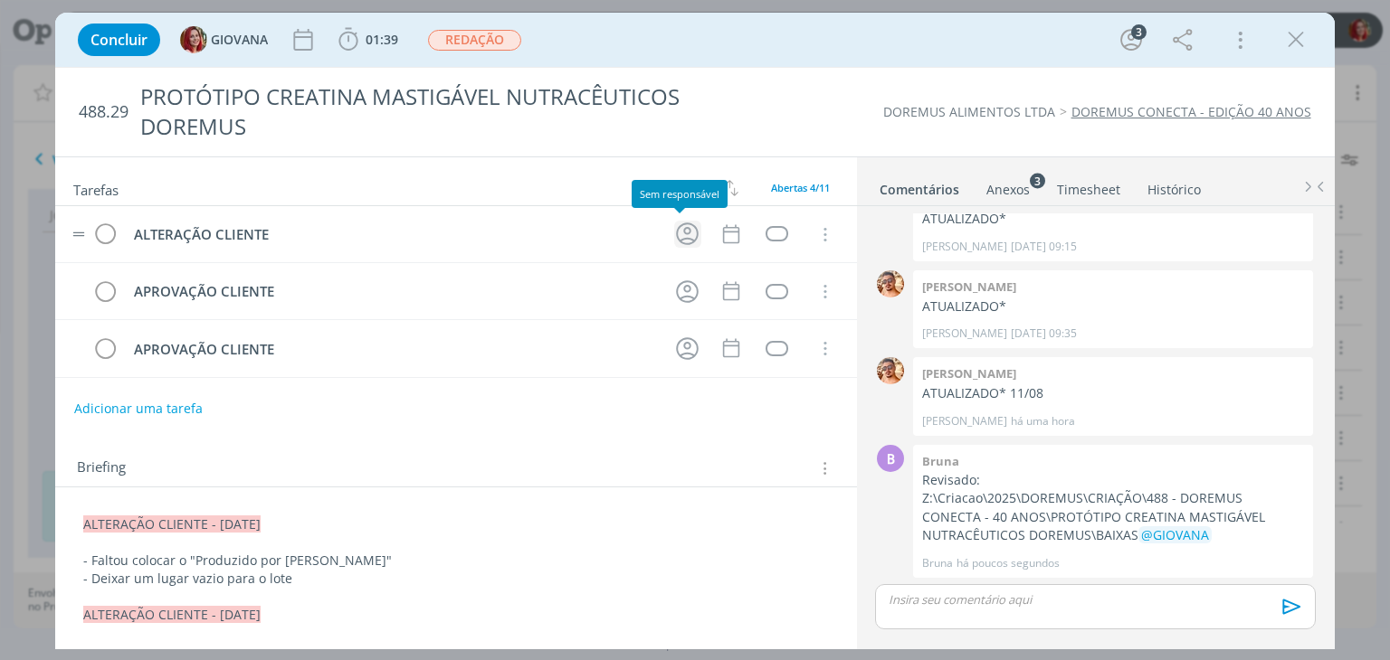
click at [675, 232] on icon "dialog" at bounding box center [687, 234] width 28 height 28
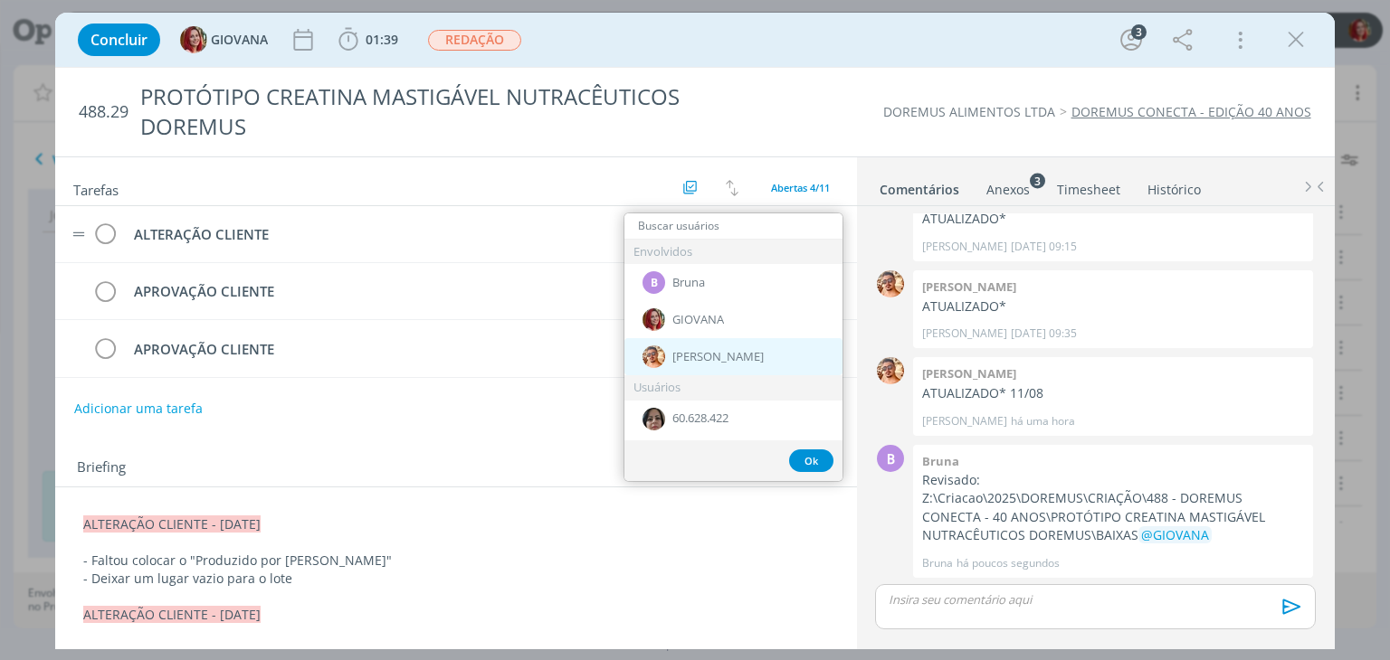
click at [664, 358] on img "dialog" at bounding box center [653, 357] width 23 height 23
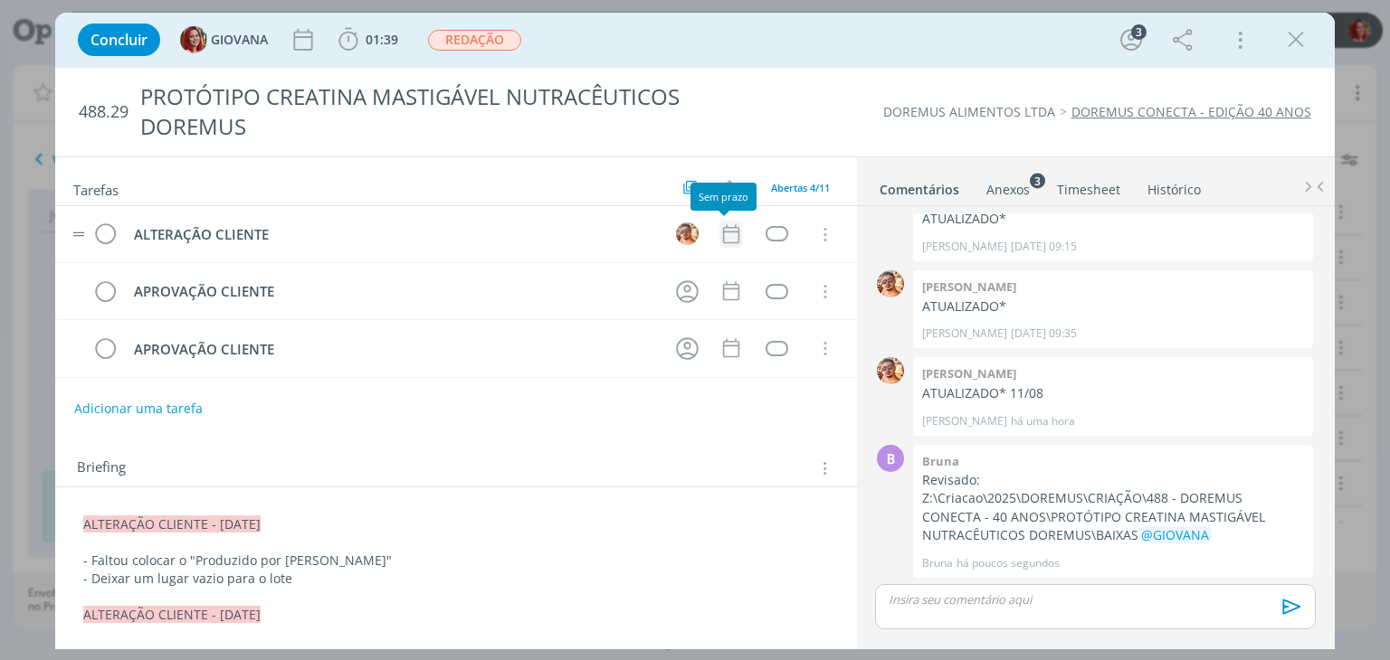
click at [724, 233] on icon "dialog" at bounding box center [731, 235] width 24 height 24
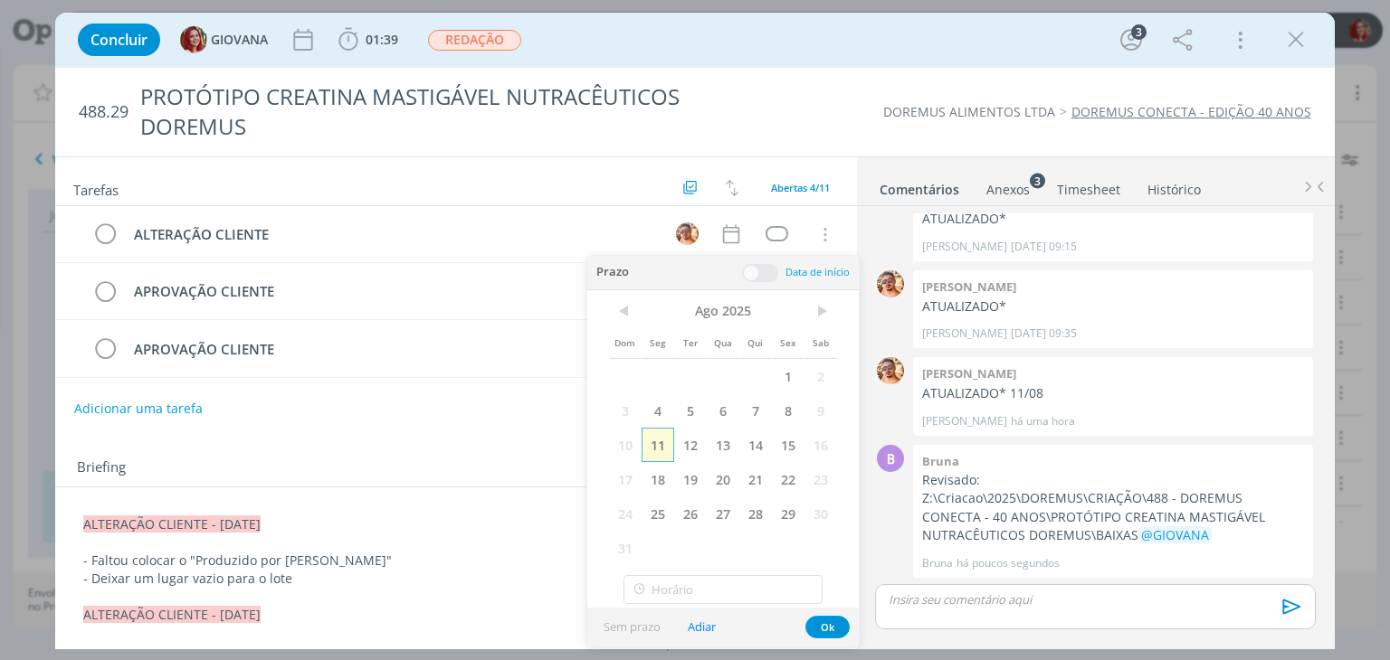
click at [655, 442] on span "11" at bounding box center [657, 445] width 33 height 34
click at [822, 619] on button "Ok" at bounding box center [827, 627] width 44 height 23
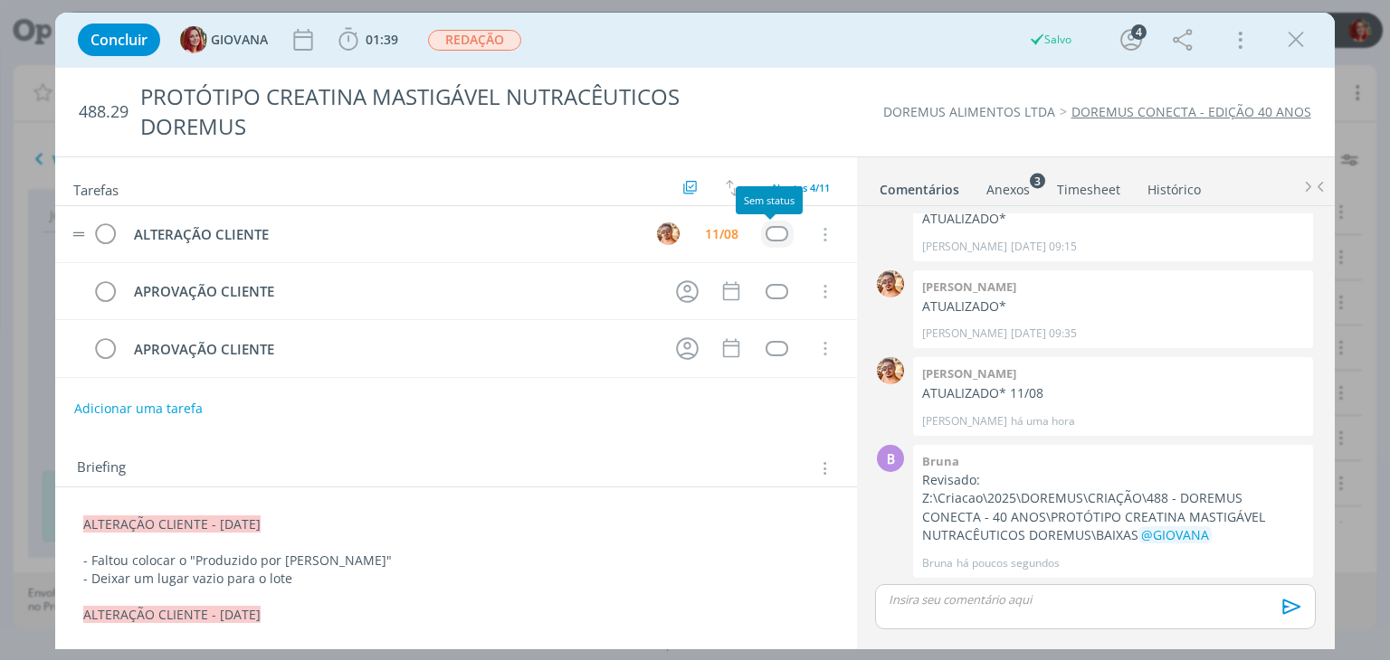
click at [776, 234] on div "dialog" at bounding box center [776, 233] width 23 height 15
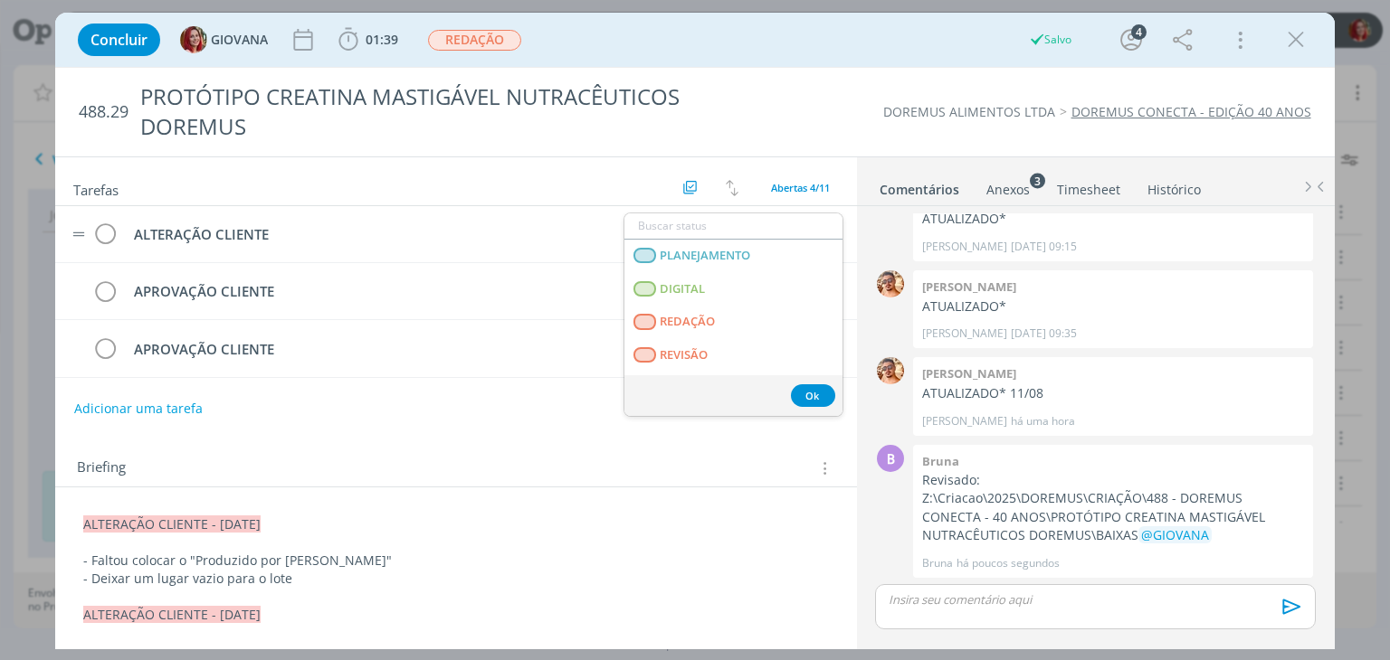
scroll to position [452, 0]
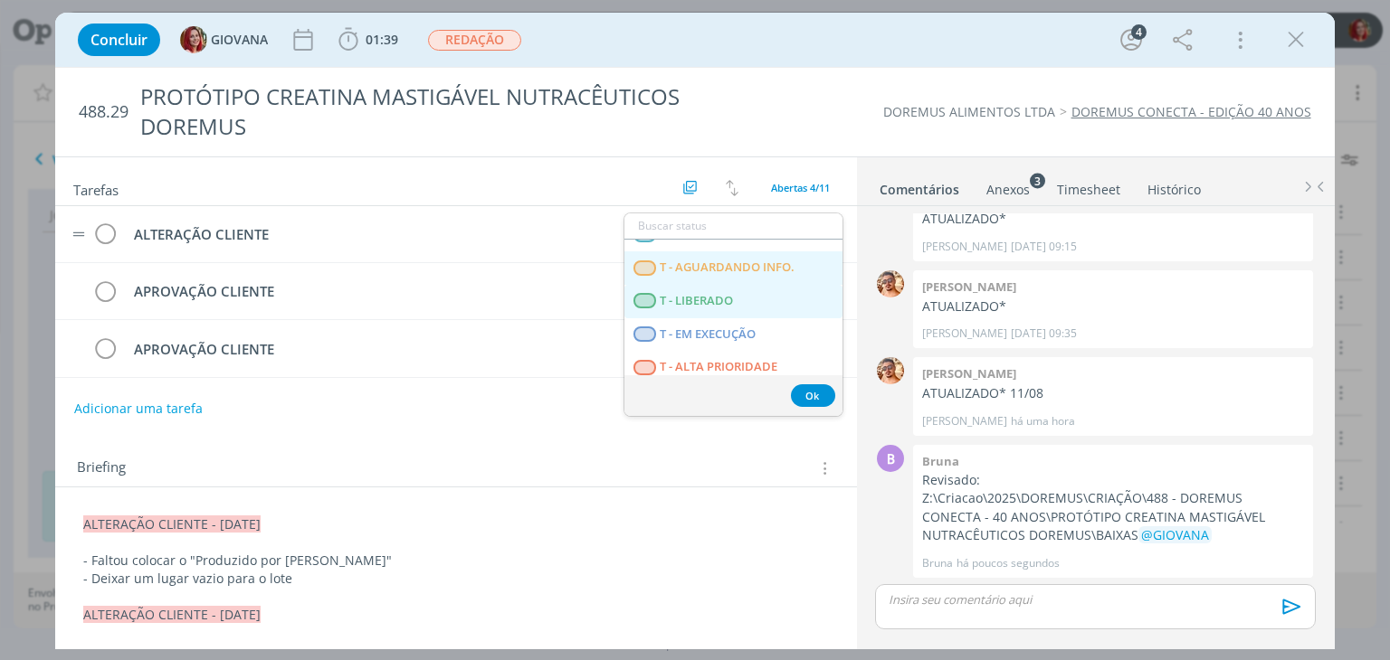
drag, startPoint x: 738, startPoint y: 306, endPoint x: 723, endPoint y: 314, distance: 17.4
click at [738, 306] on LIBERADO "T - LIBERADO" at bounding box center [733, 301] width 218 height 33
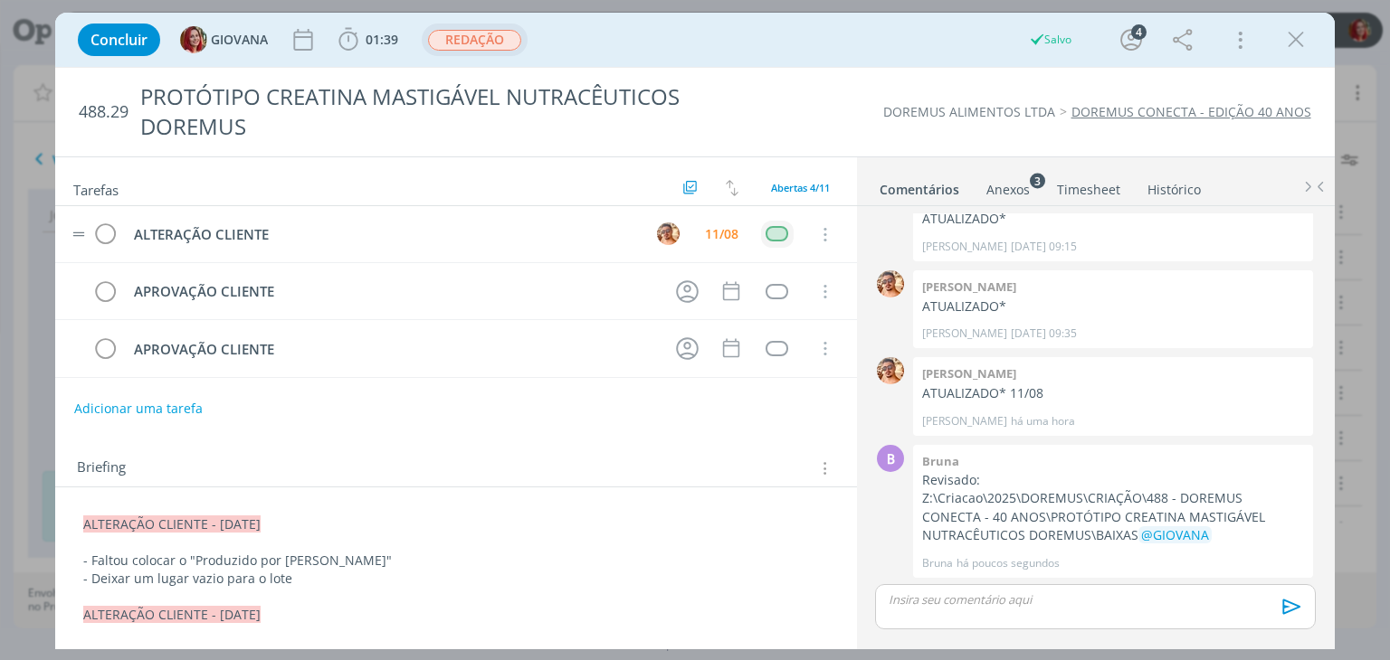
click at [509, 42] on span "REDAÇÃO" at bounding box center [474, 40] width 93 height 21
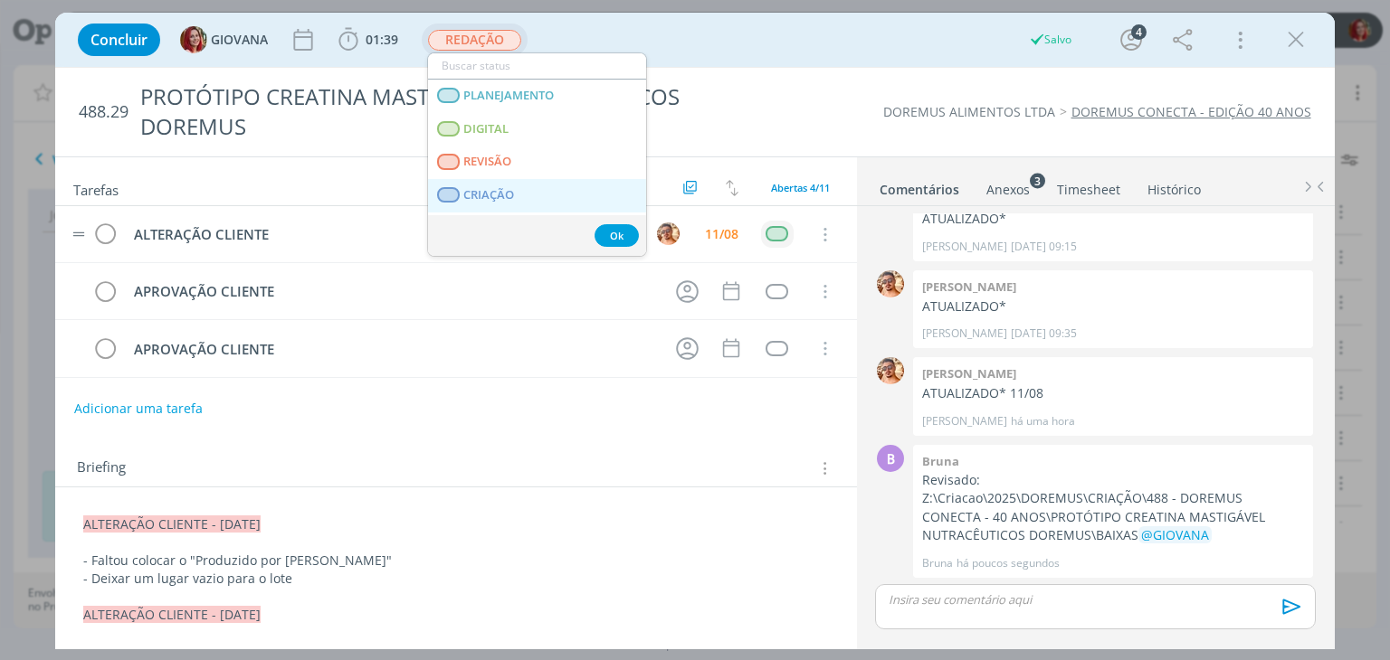
click at [508, 201] on span "CRIAÇÃO" at bounding box center [489, 195] width 51 height 14
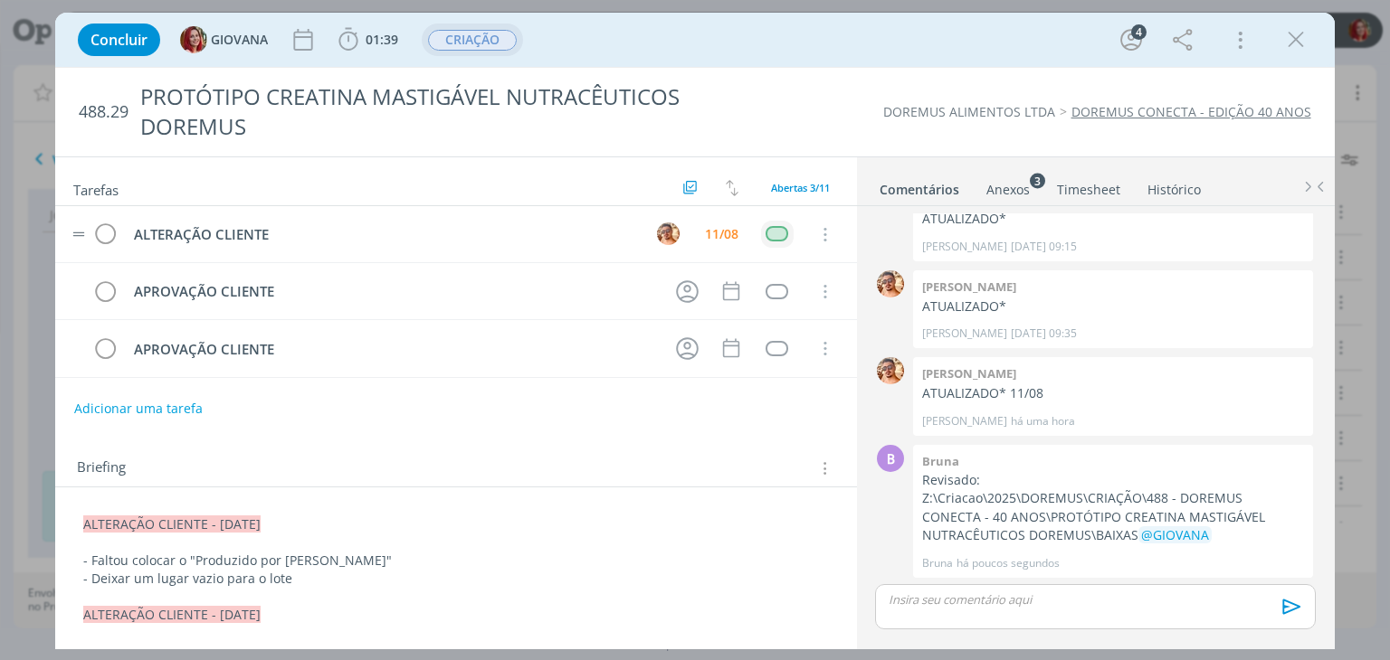
click at [713, 36] on div "Concluir GIOVANA 01:39 Iniciar Apontar Data * 11/08/2025 Horas * 00:00 Tarefa S…" at bounding box center [694, 39] width 1251 height 43
click at [364, 582] on p "- Deixar um lugar vazio para o lote" at bounding box center [455, 579] width 745 height 18
click at [460, 467] on div "Briefing Briefings Predefinidos Versões do Briefing Ver Briefing do Projeto" at bounding box center [458, 469] width 762 height 24
click at [1287, 36] on icon "dialog" at bounding box center [1295, 39] width 27 height 27
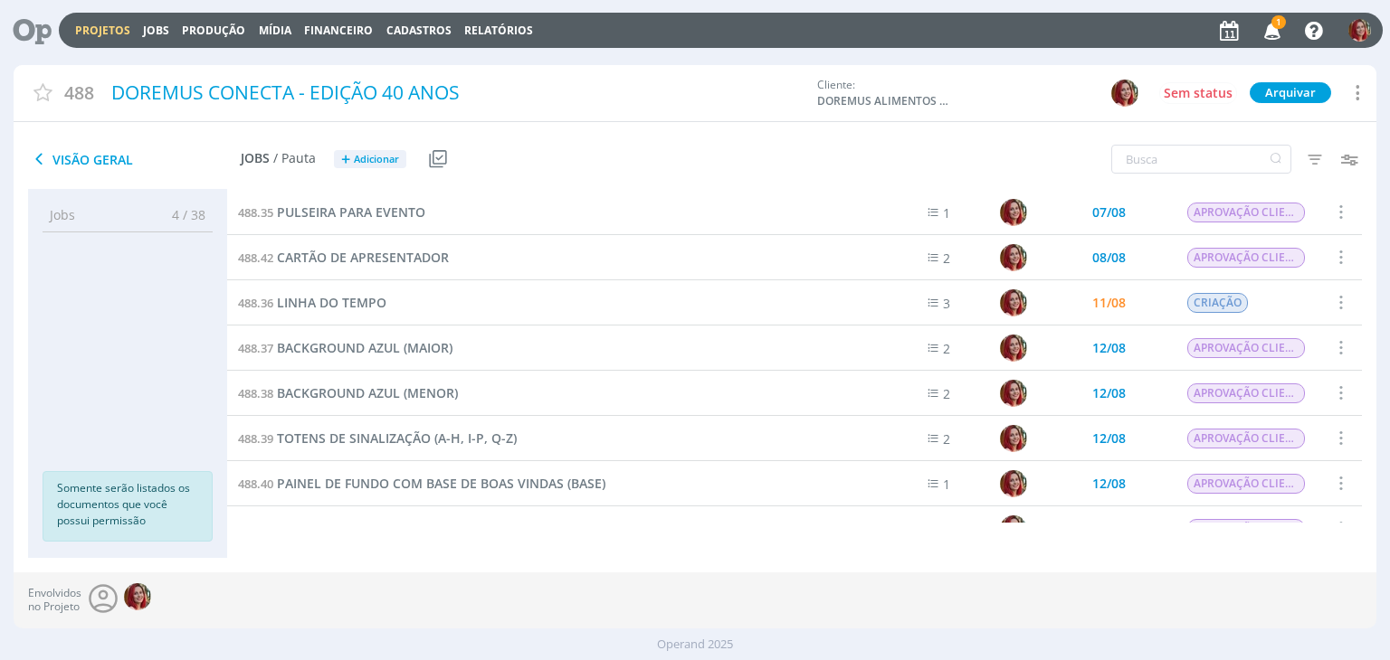
click at [1274, 20] on span "1" at bounding box center [1278, 22] width 14 height 14
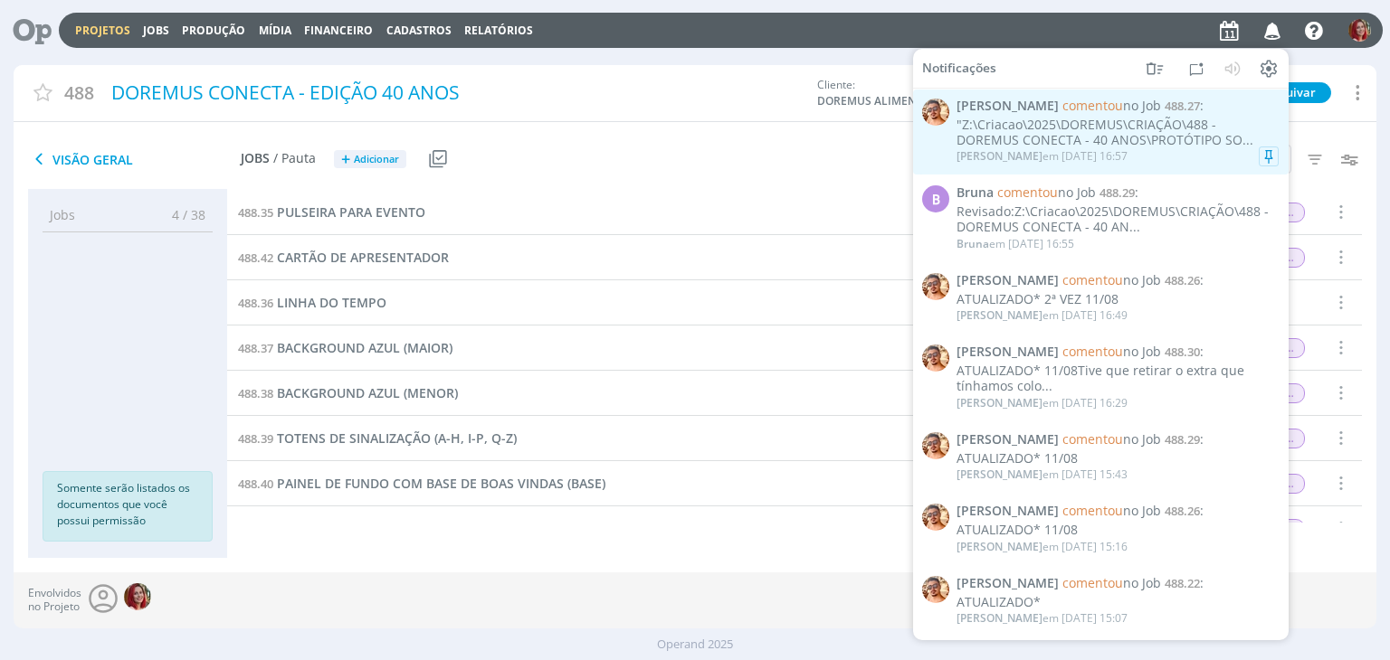
click at [1177, 135] on div ""Z:\Criacao\2025\DOREMUS\CRIAÇÃO\488 - DOREMUS CONECTA - 40 ANOS\PROTÓTIPO SO..." at bounding box center [1117, 133] width 322 height 31
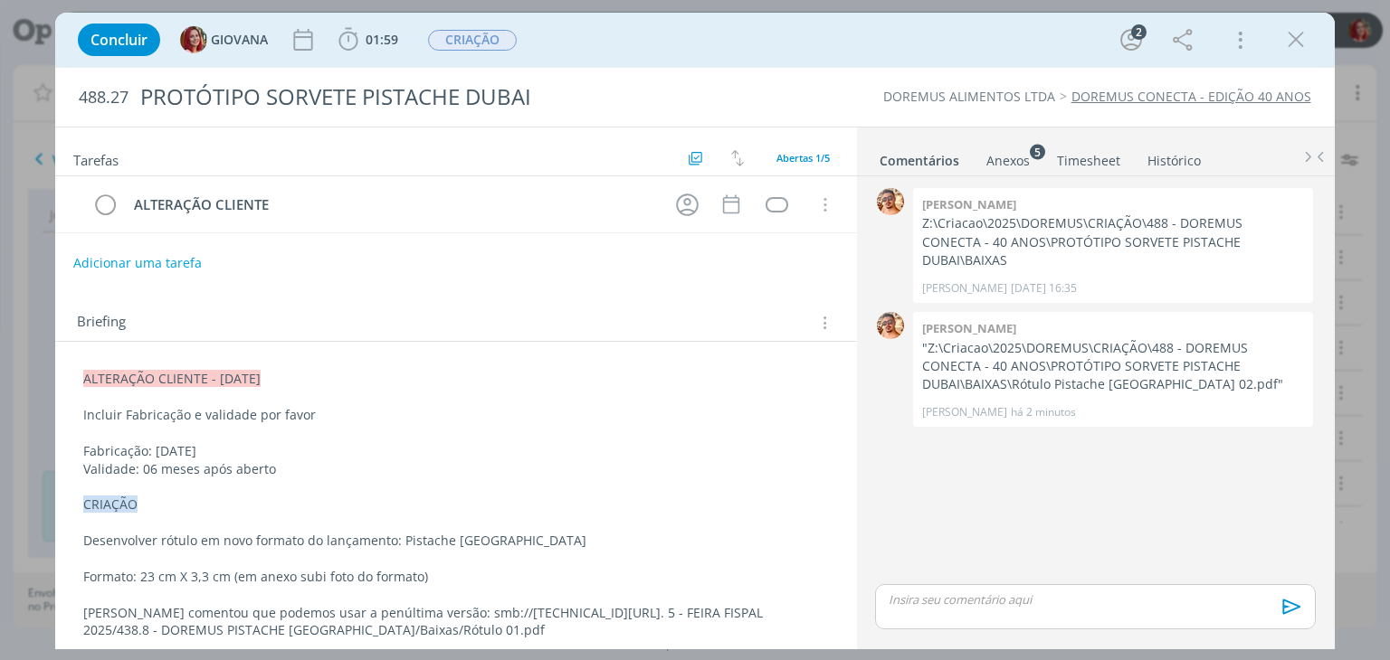
click at [143, 256] on button "Adicionar uma tarefa" at bounding box center [137, 263] width 128 height 31
type input "APROVAÇÃO CLIENTE"
click at [769, 261] on button "Ok" at bounding box center [783, 263] width 37 height 23
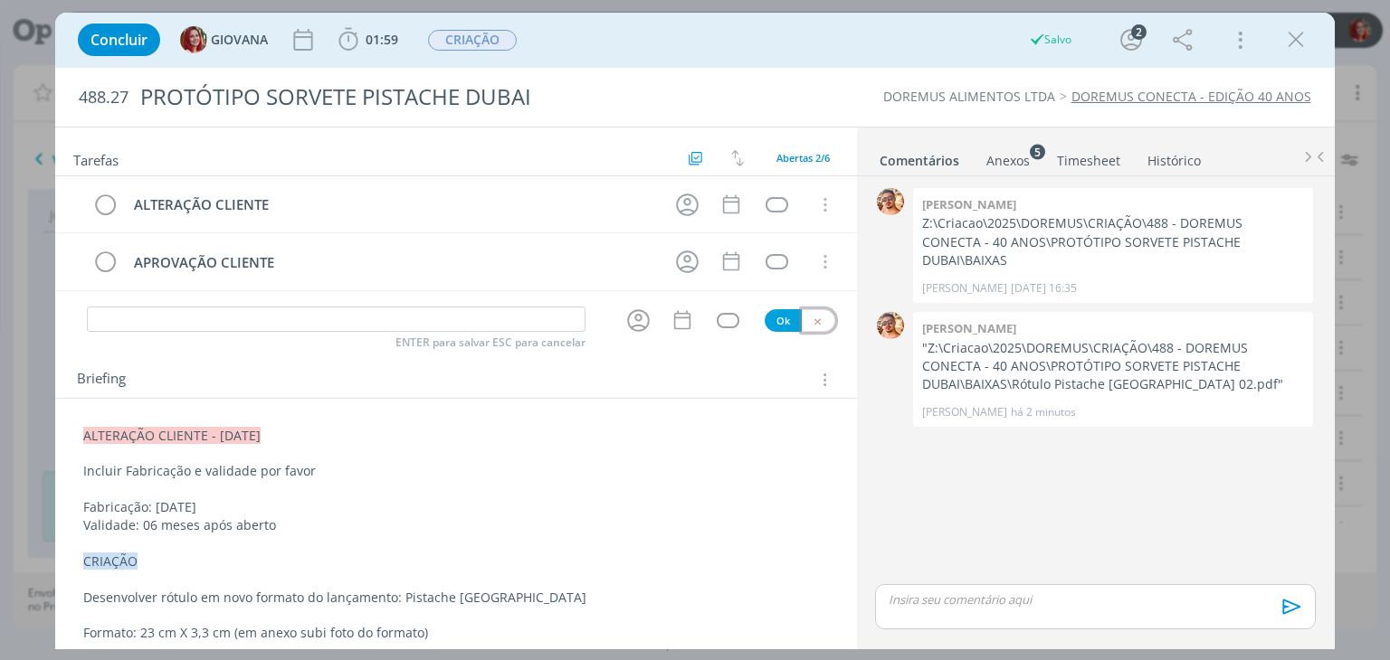
click at [814, 321] on button "dialog" at bounding box center [818, 320] width 33 height 23
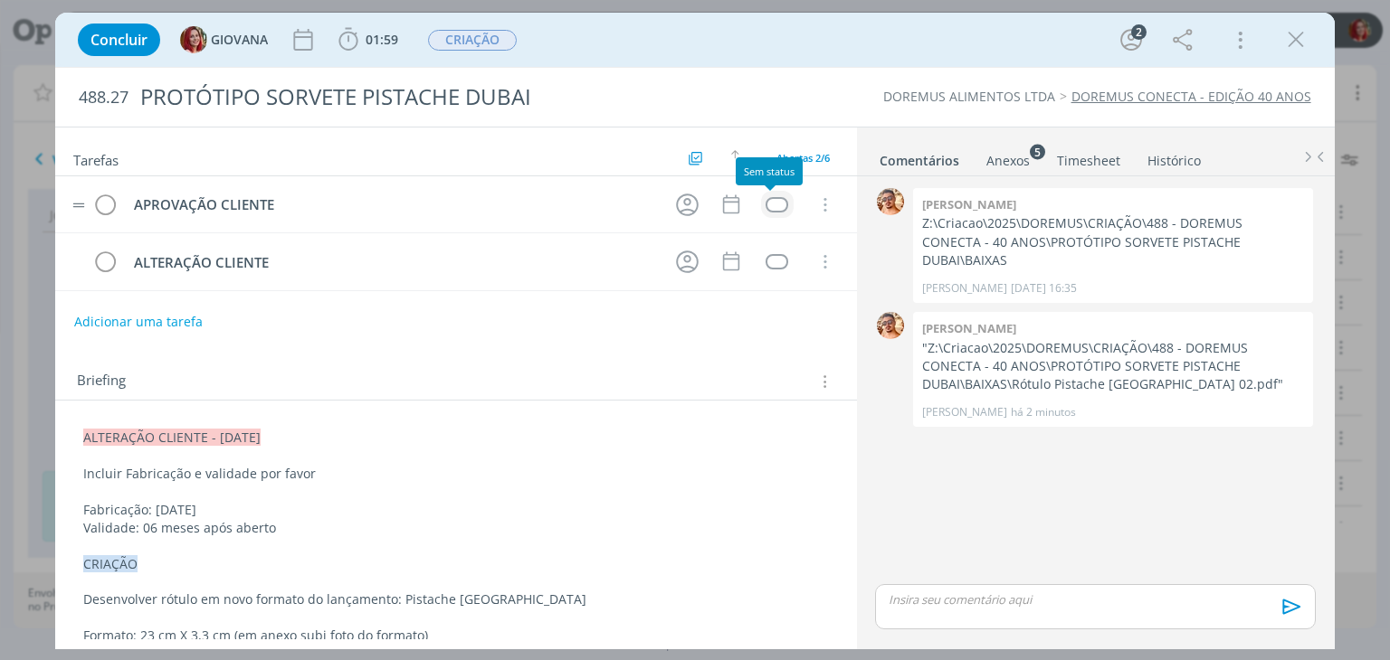
click at [769, 205] on div "dialog" at bounding box center [776, 204] width 23 height 15
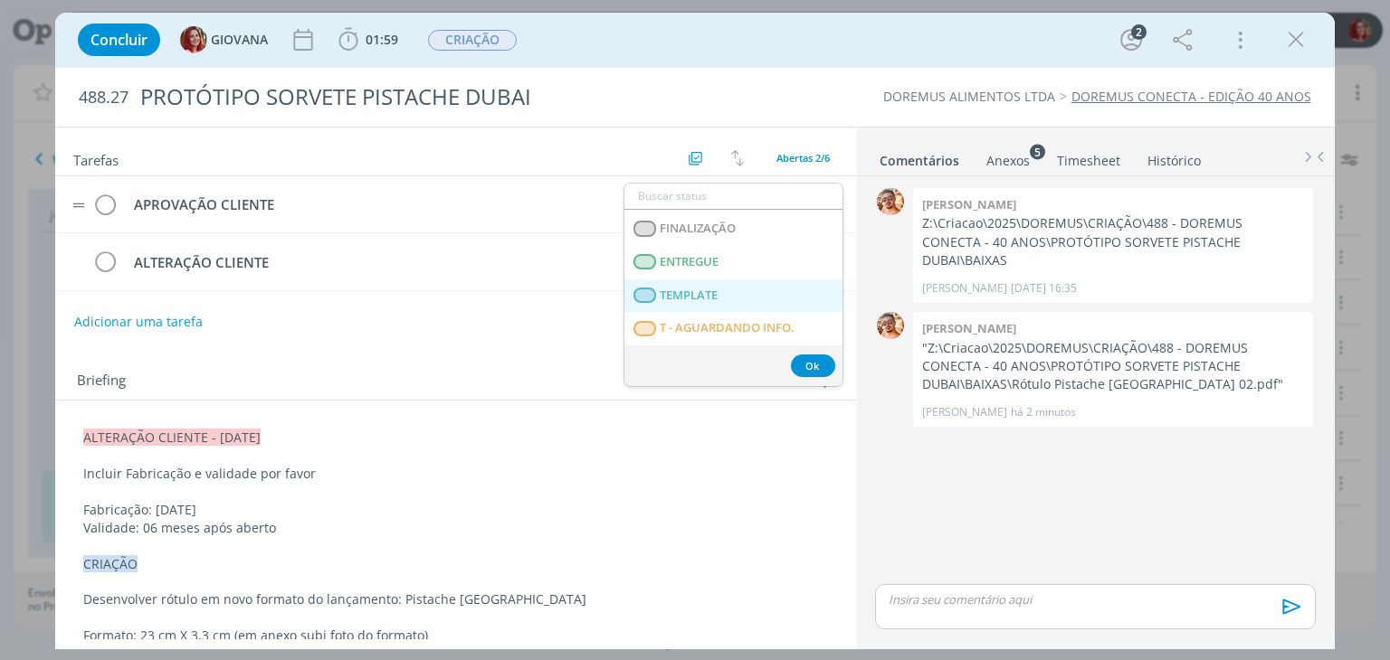
scroll to position [271, 0]
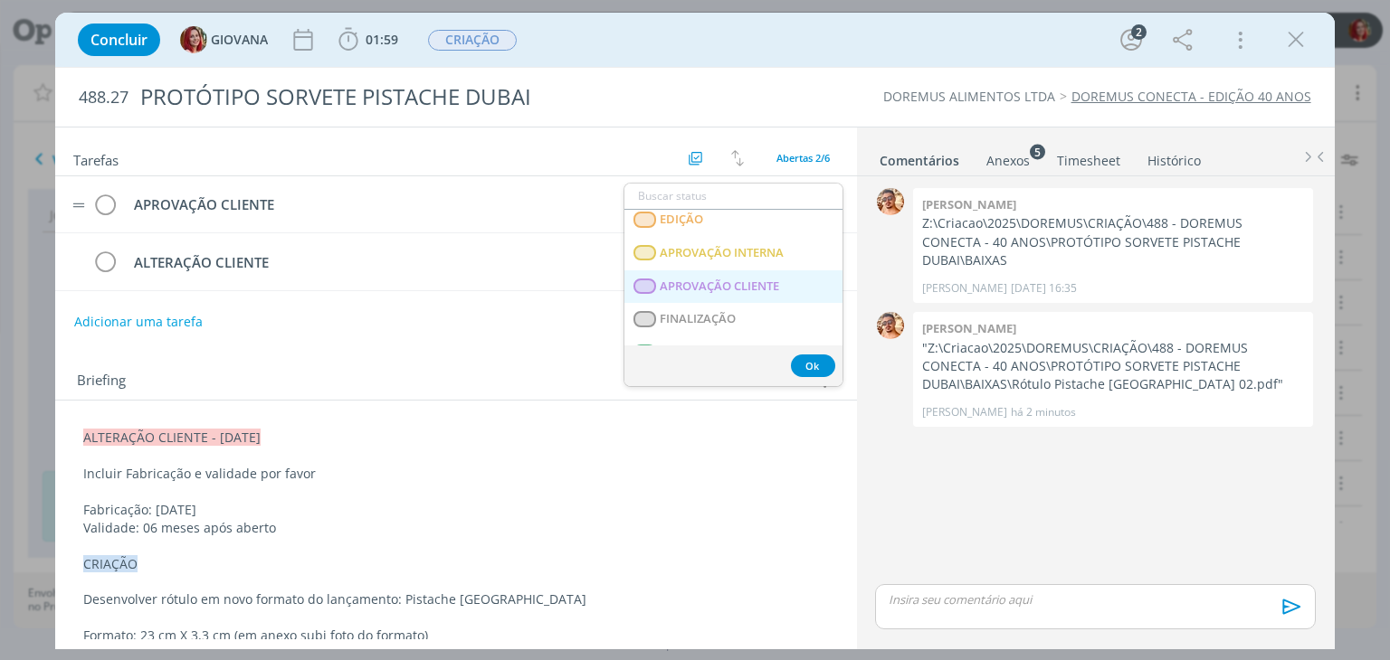
click at [707, 288] on span "APROVAÇÃO CLIENTE" at bounding box center [719, 287] width 119 height 14
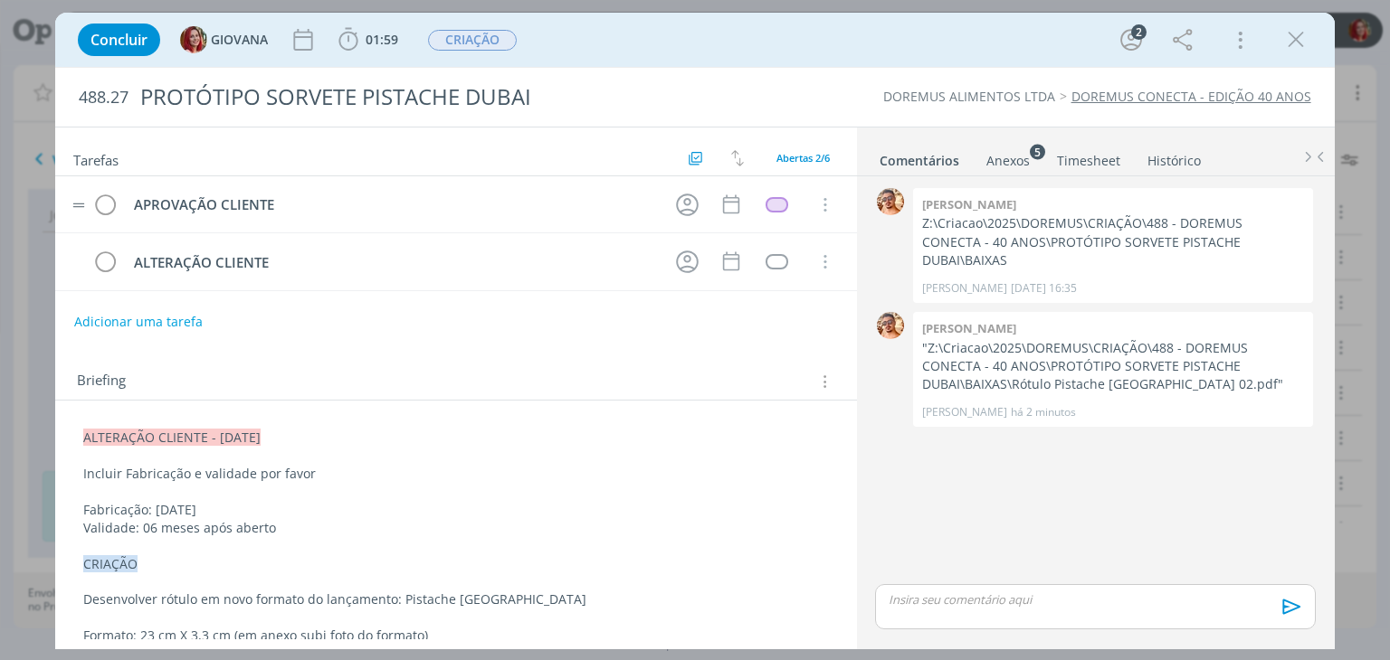
click at [664, 199] on tr "APROVAÇÃO CLIENTE Cancelar" at bounding box center [455, 204] width 801 height 57
click at [684, 197] on icon "dialog" at bounding box center [687, 205] width 28 height 28
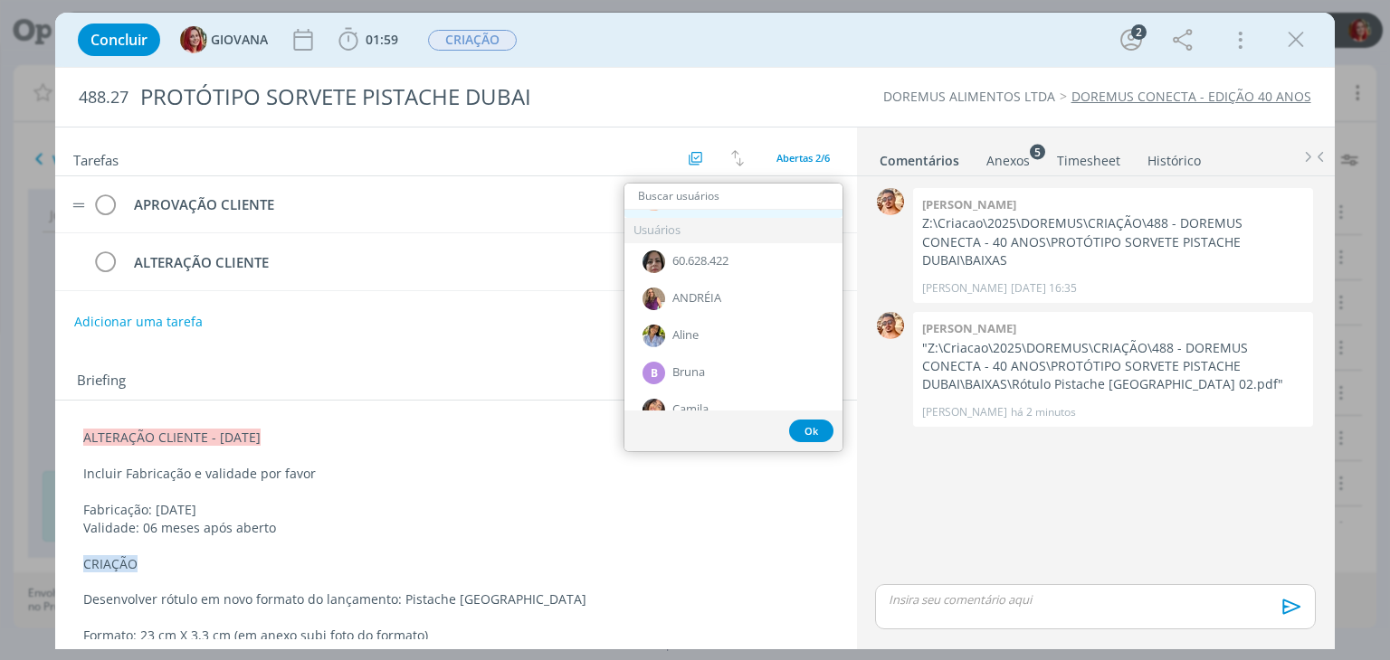
scroll to position [0, 0]
click at [583, 372] on div "Briefing Briefings Predefinidos Versões do Briefing Ver Briefing do Projeto" at bounding box center [458, 382] width 762 height 24
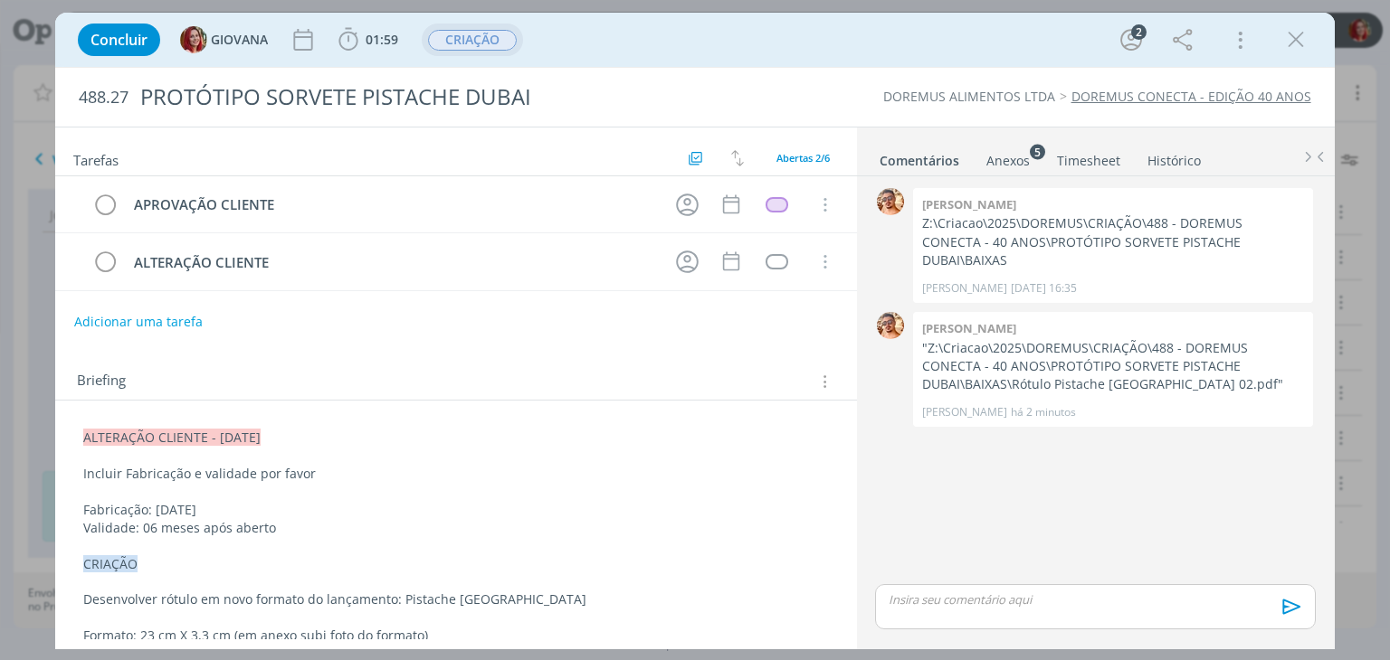
click at [473, 47] on span "CRIAÇÃO" at bounding box center [472, 40] width 89 height 21
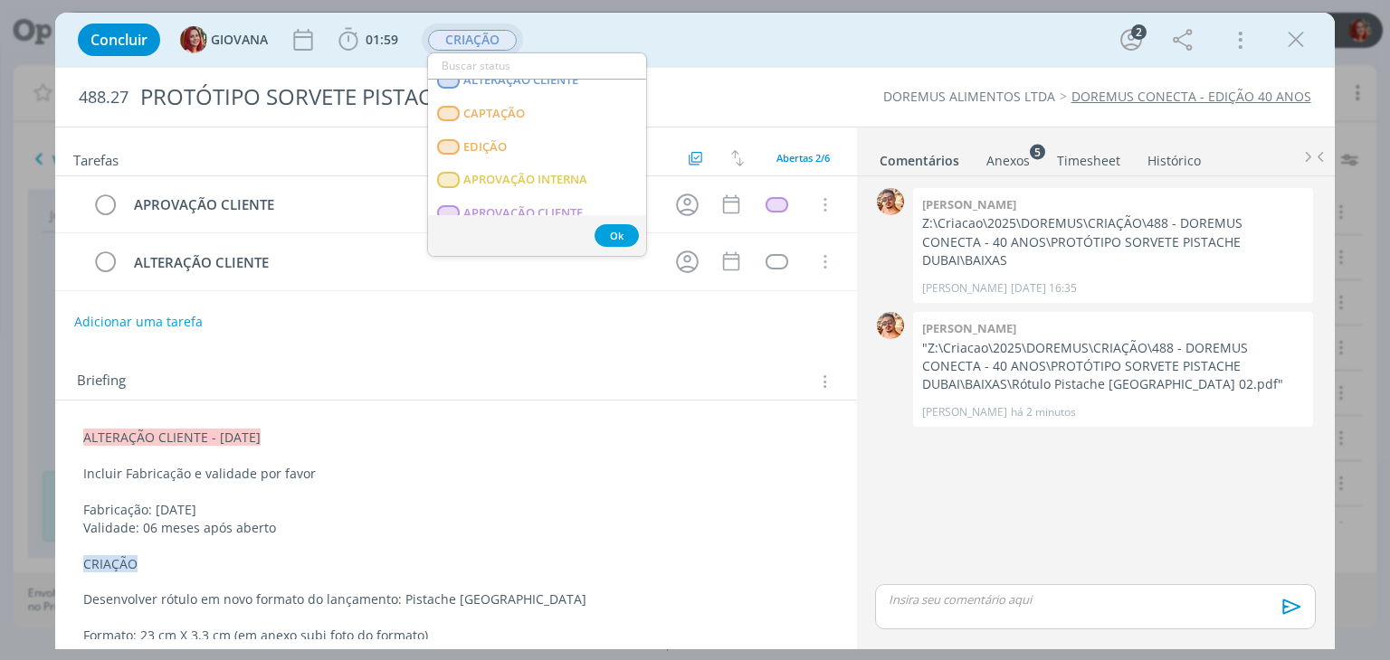
scroll to position [271, 0]
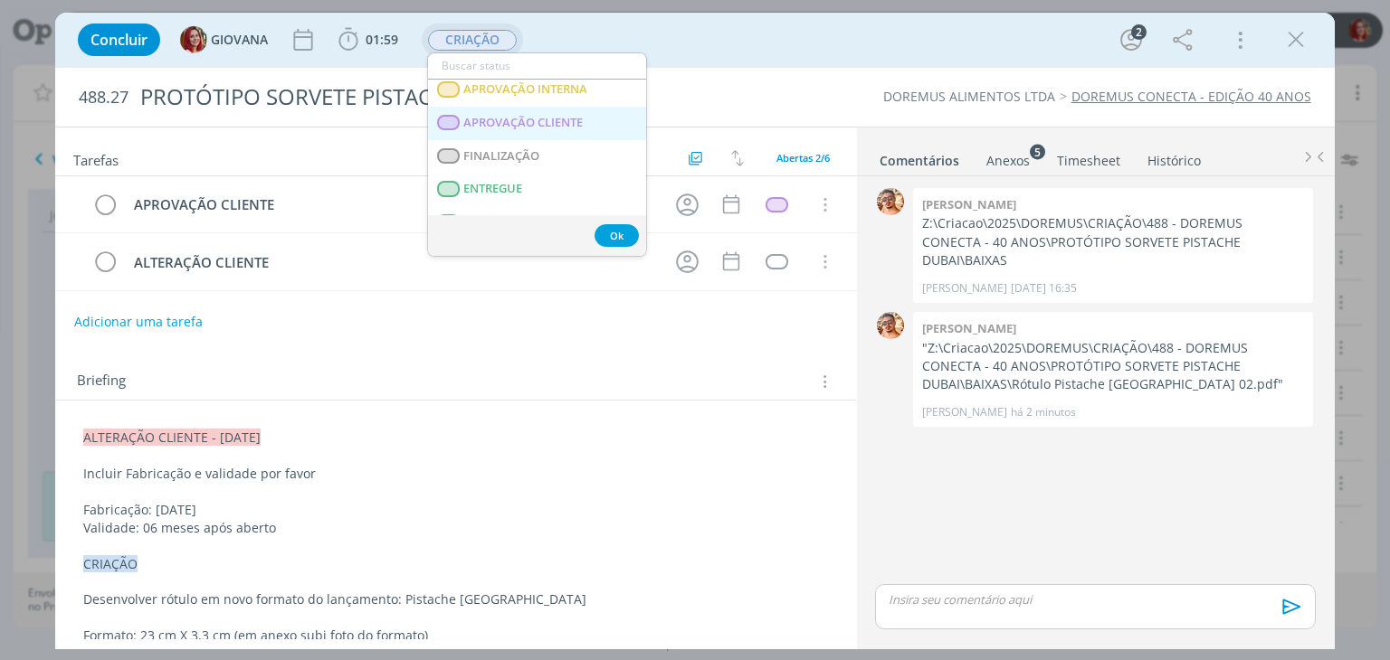
click at [545, 124] on span "APROVAÇÃO CLIENTE" at bounding box center [523, 123] width 119 height 14
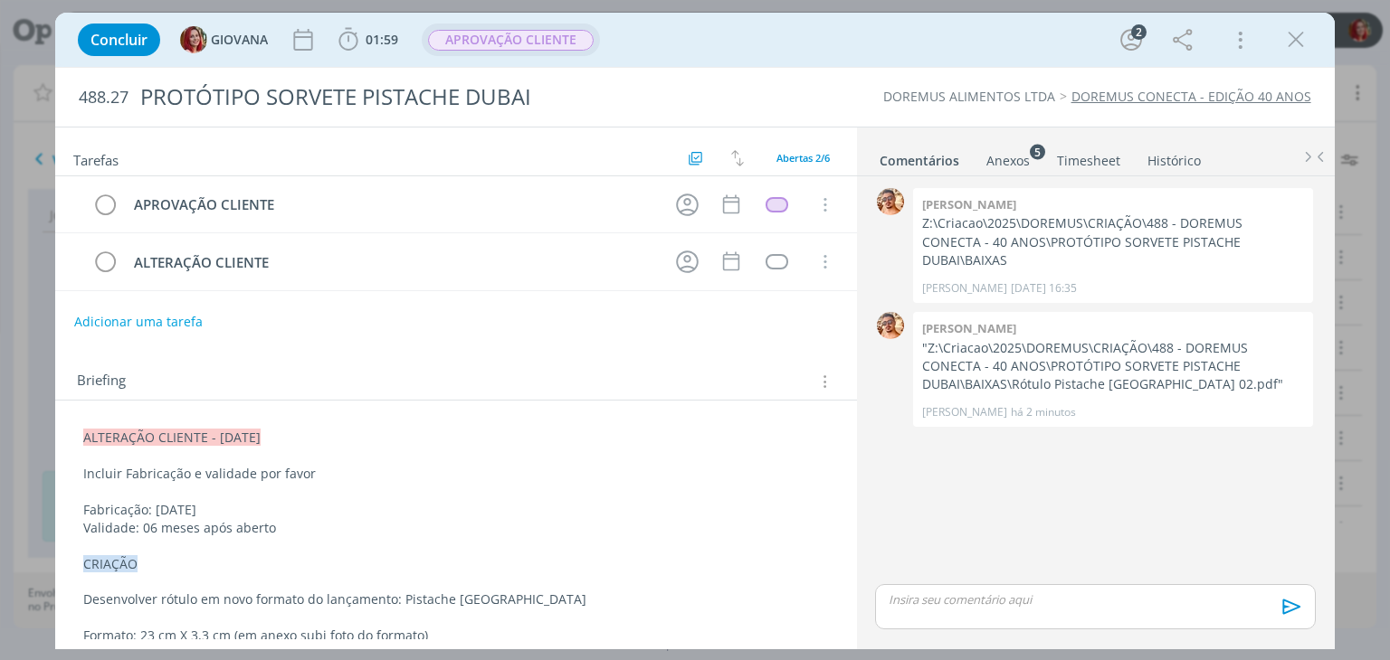
click at [819, 62] on div "Concluir GIOVANA 01:59 Iniciar Apontar Data * 11/08/2025 Horas * 00:00 Tarefa S…" at bounding box center [694, 40] width 1278 height 54
click at [1285, 37] on icon "dialog" at bounding box center [1295, 39] width 27 height 27
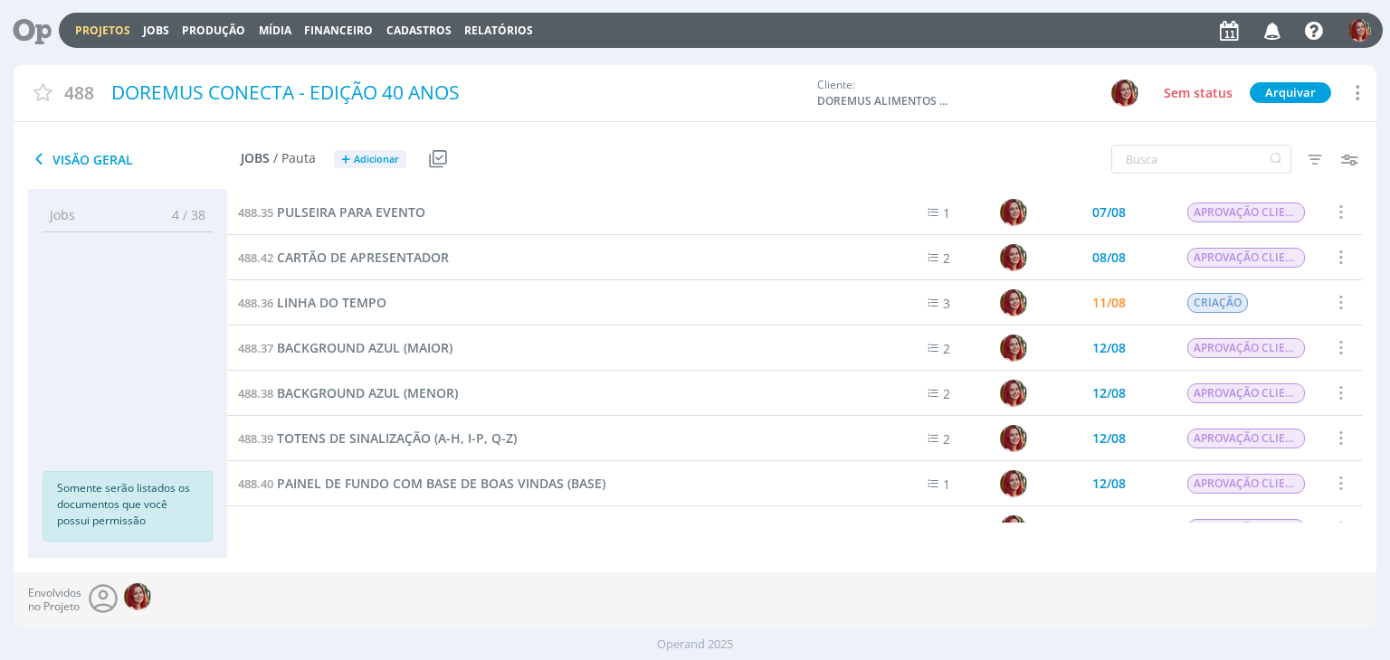
click at [1281, 26] on icon "button" at bounding box center [1273, 29] width 32 height 31
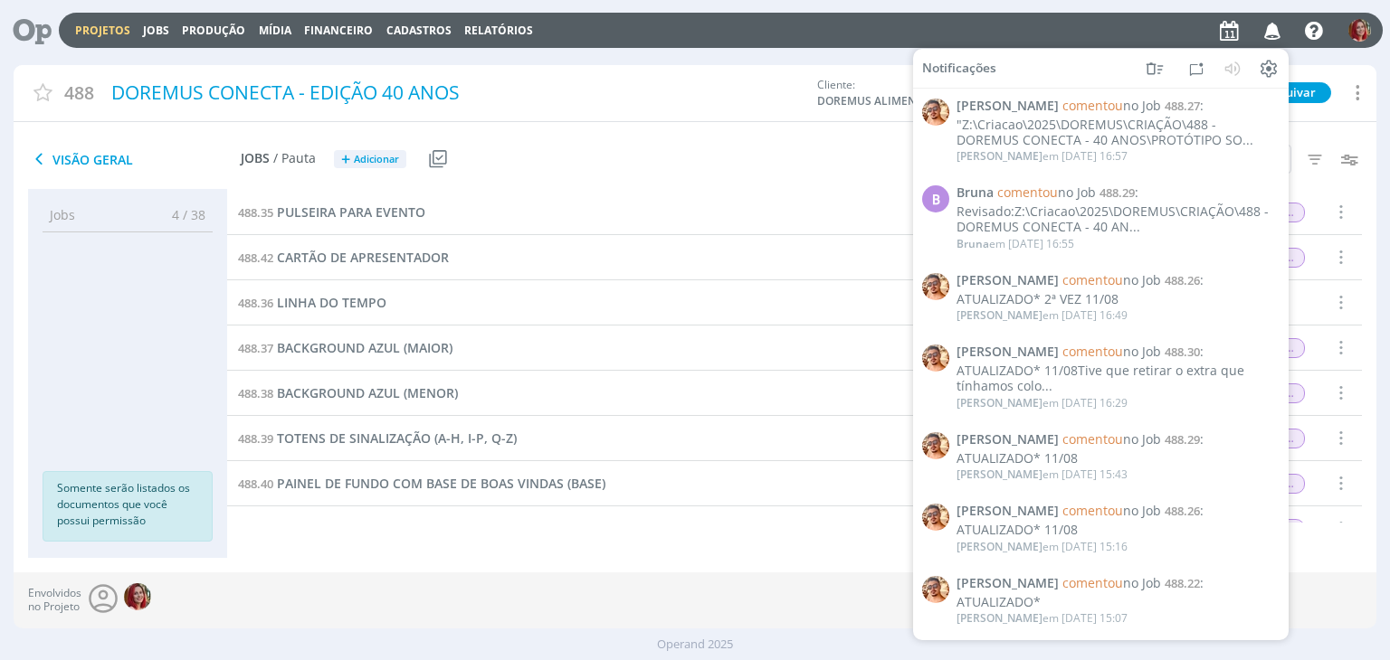
click at [742, 46] on div "Projetos Jobs Produção Mídia Financeiro Cadastros Relatórios Notificações Victo…" at bounding box center [721, 30] width 1324 height 35
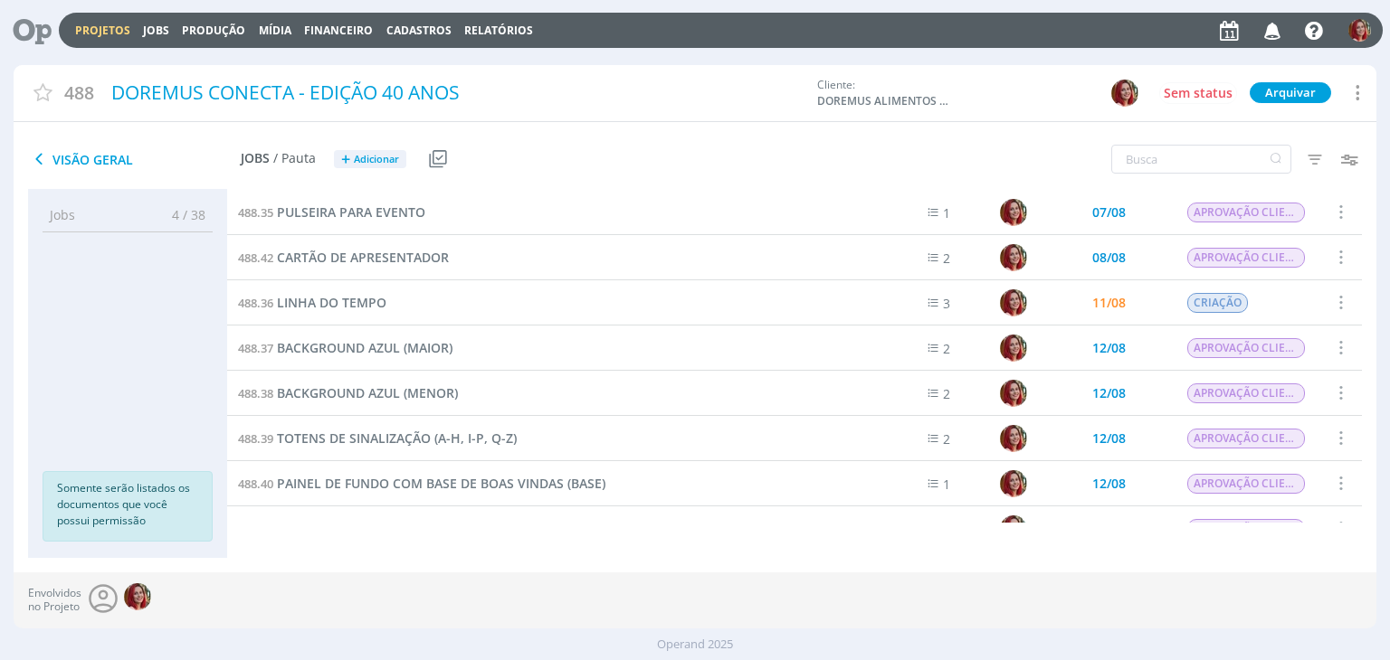
click at [17, 37] on icon at bounding box center [25, 30] width 37 height 35
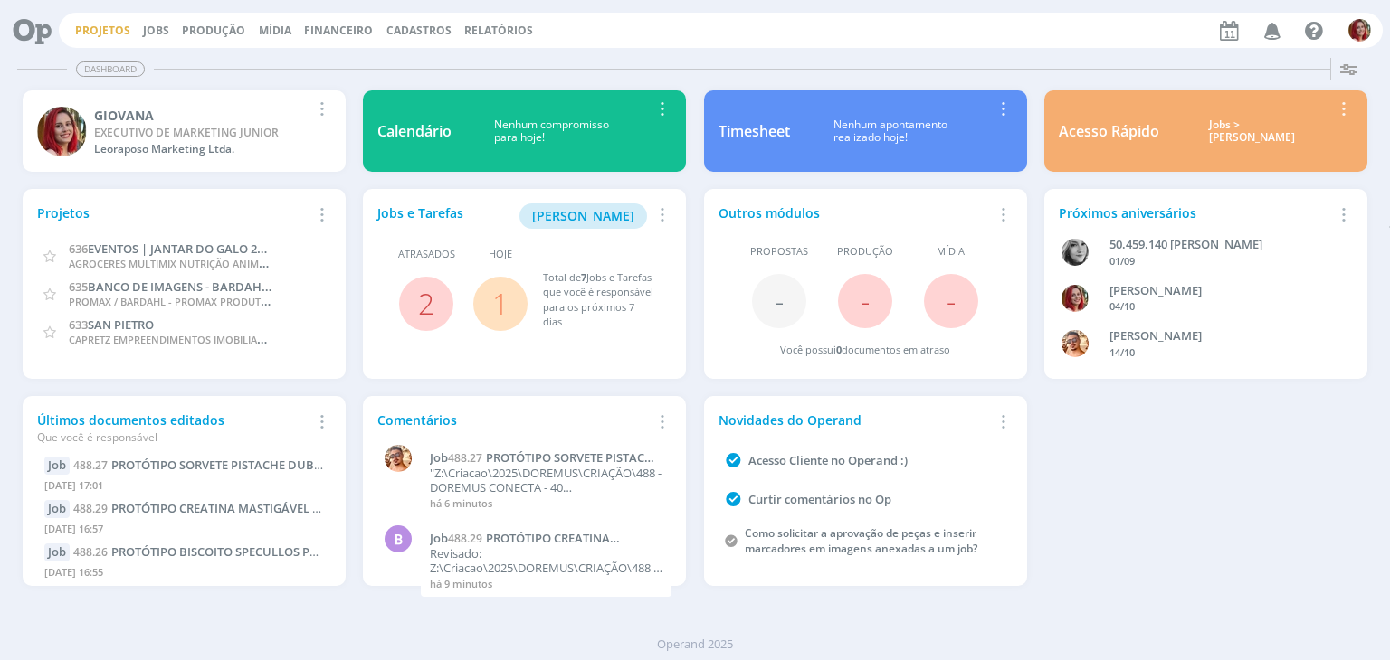
click at [108, 24] on link "Projetos" at bounding box center [102, 30] width 55 height 15
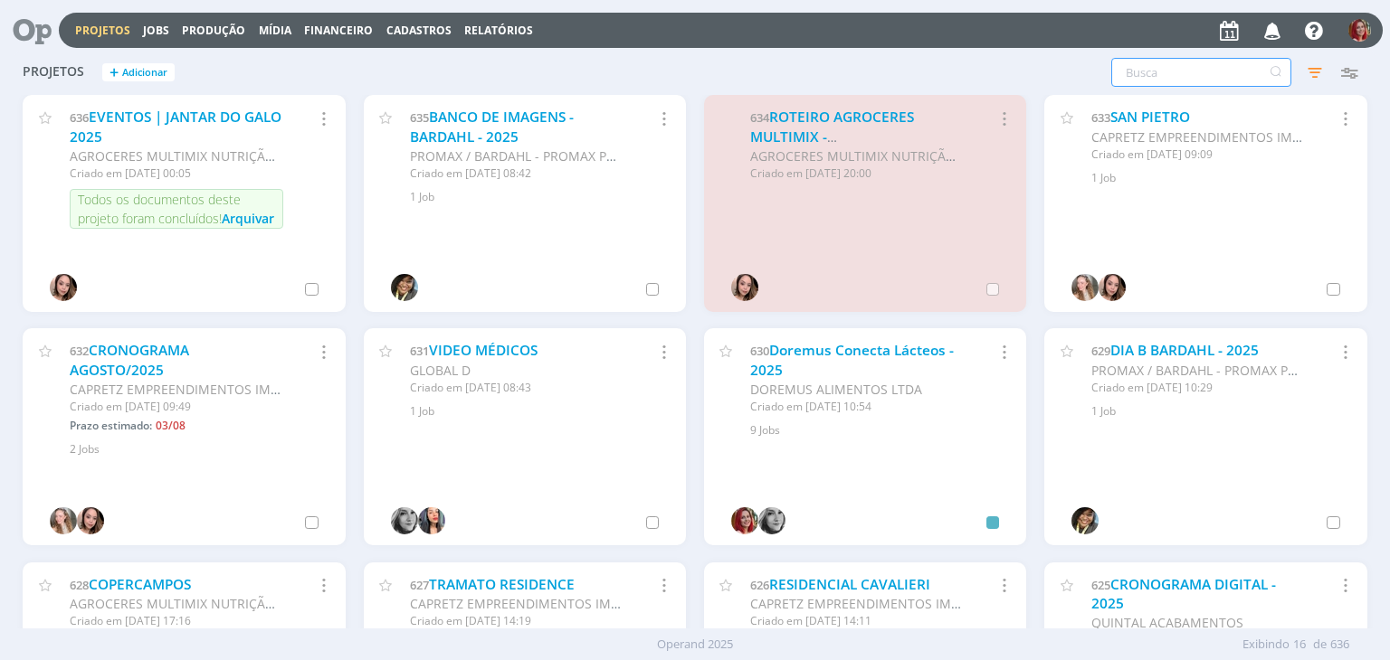
click at [1161, 77] on input "text" at bounding box center [1201, 72] width 180 height 29
type input "DORE"
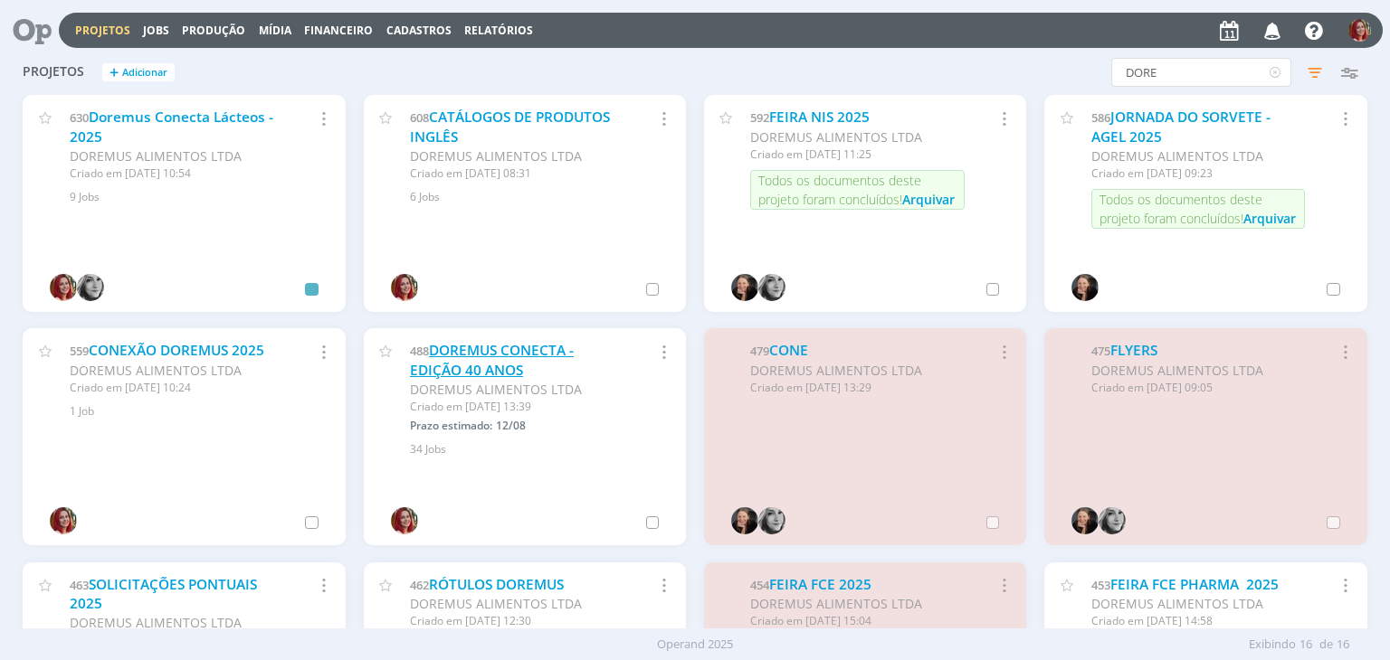
click at [496, 345] on link "DOREMUS CONECTA - EDIÇÃO 40 ANOS" at bounding box center [492, 360] width 164 height 39
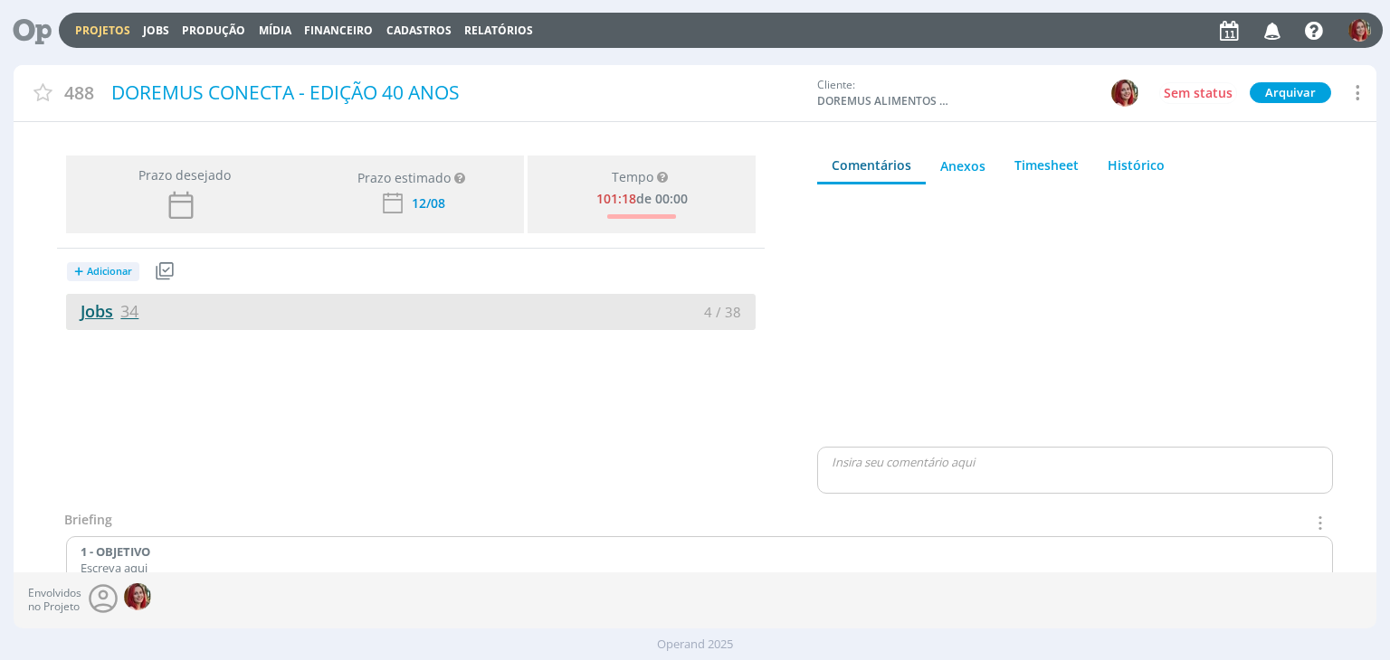
click at [76, 303] on link "Jobs 34" at bounding box center [102, 311] width 72 height 22
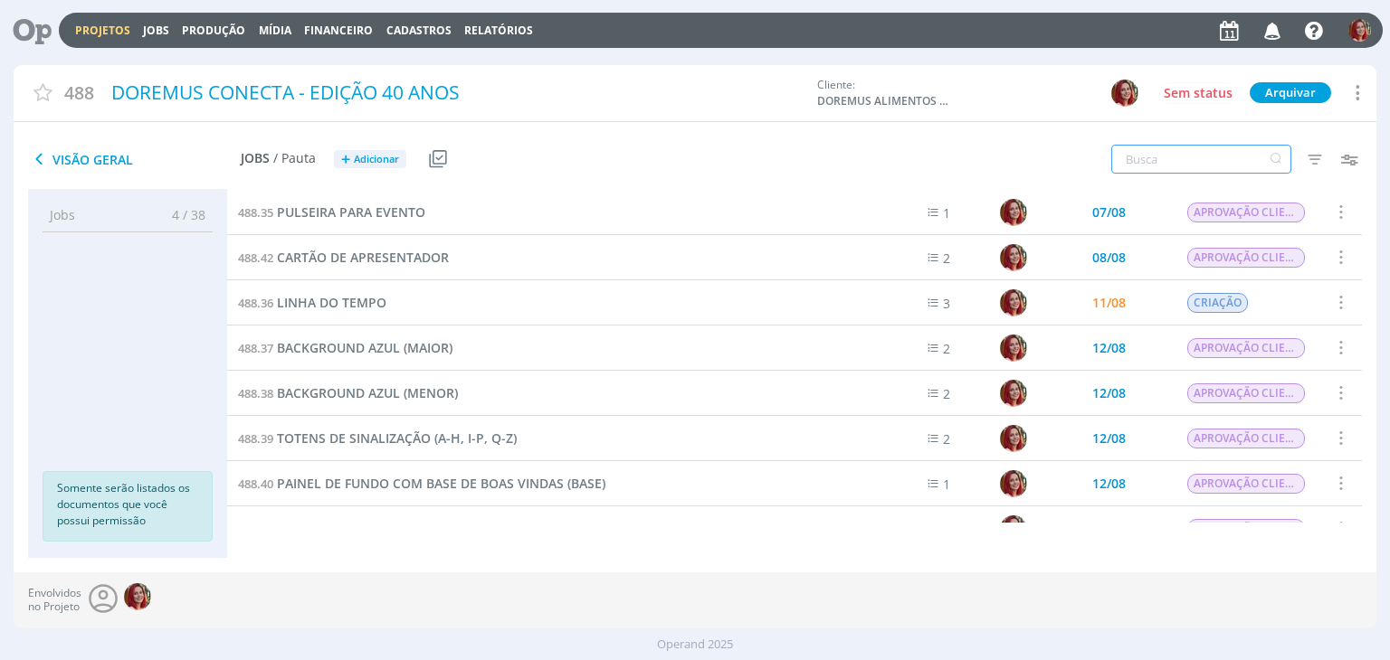
click at [1156, 157] on input "text" at bounding box center [1201, 159] width 180 height 29
type input "ESSE"
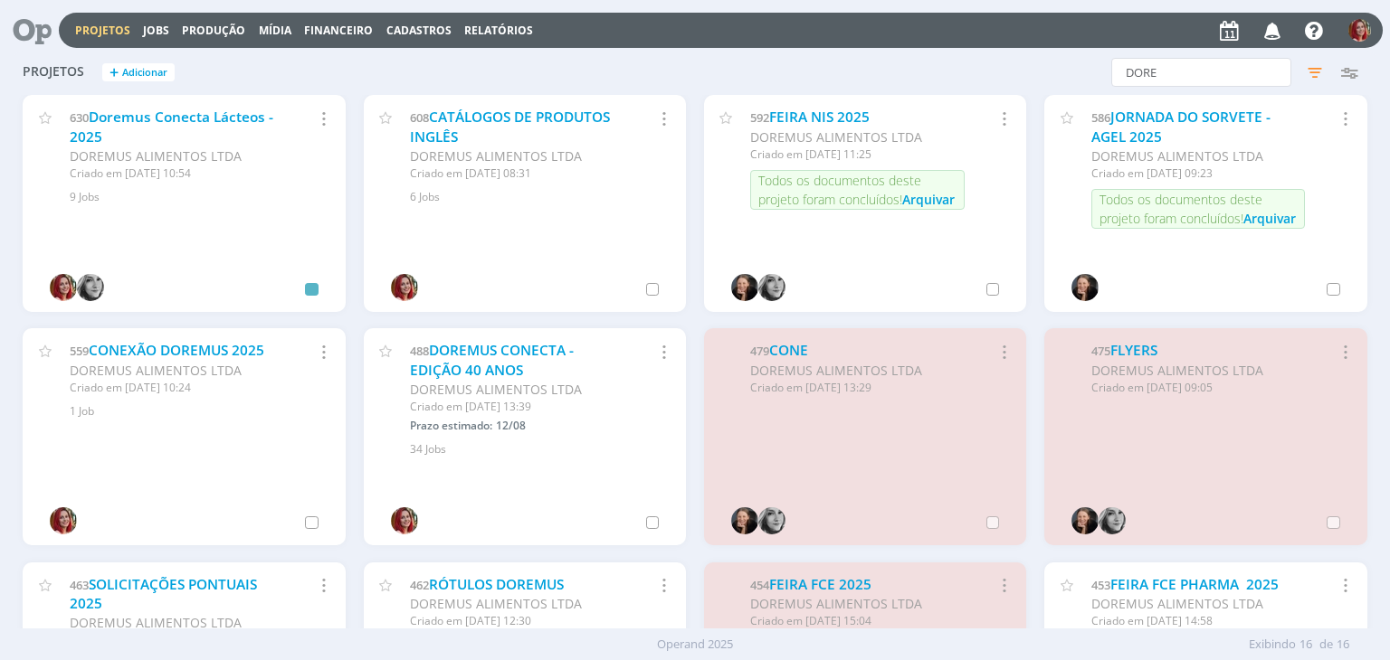
scroll to position [90, 0]
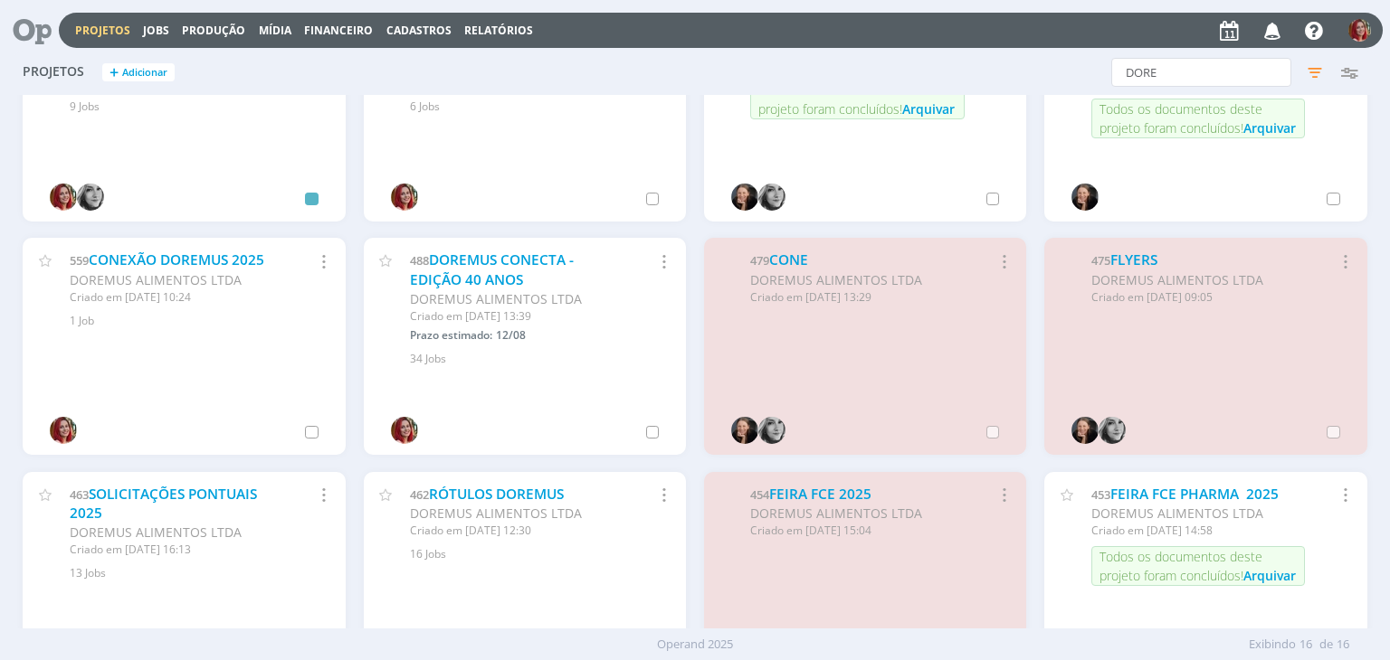
drag, startPoint x: 464, startPoint y: 496, endPoint x: 0, endPoint y: 13, distance: 670.0
click at [463, 496] on link "RÓTULOS DOREMUS" at bounding box center [496, 494] width 135 height 19
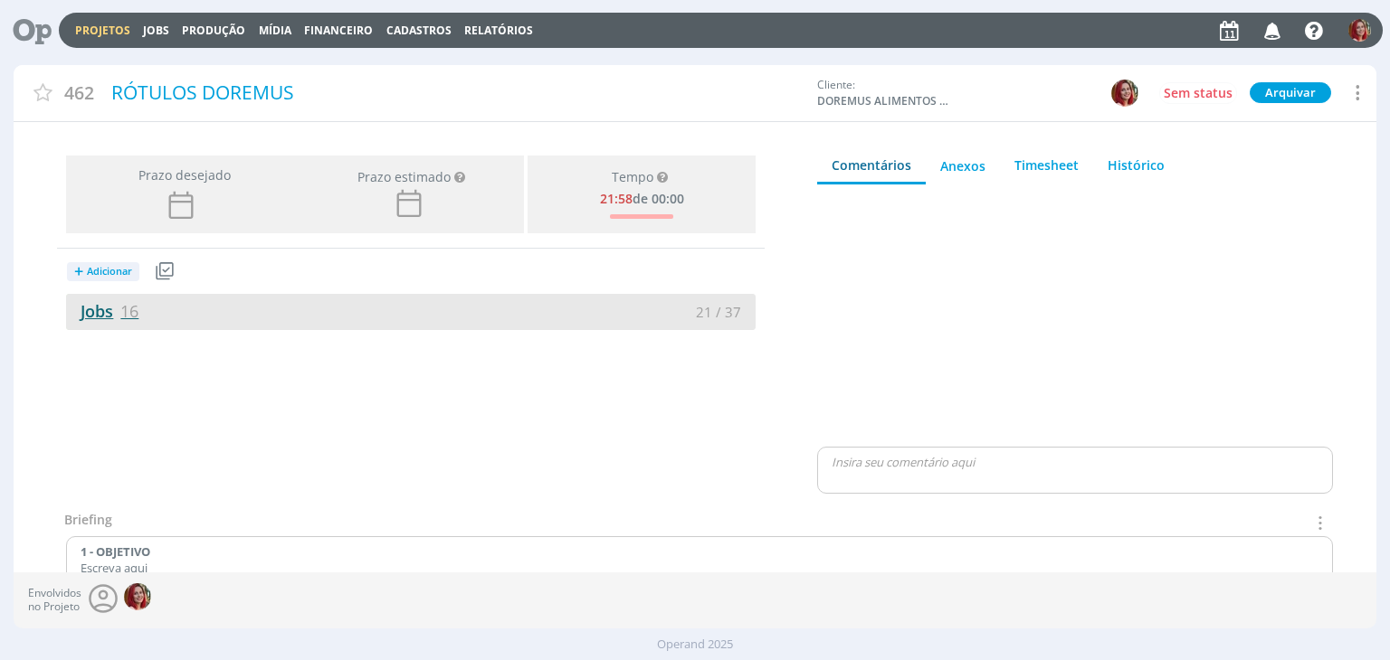
click at [102, 319] on link "Jobs 16" at bounding box center [102, 311] width 72 height 22
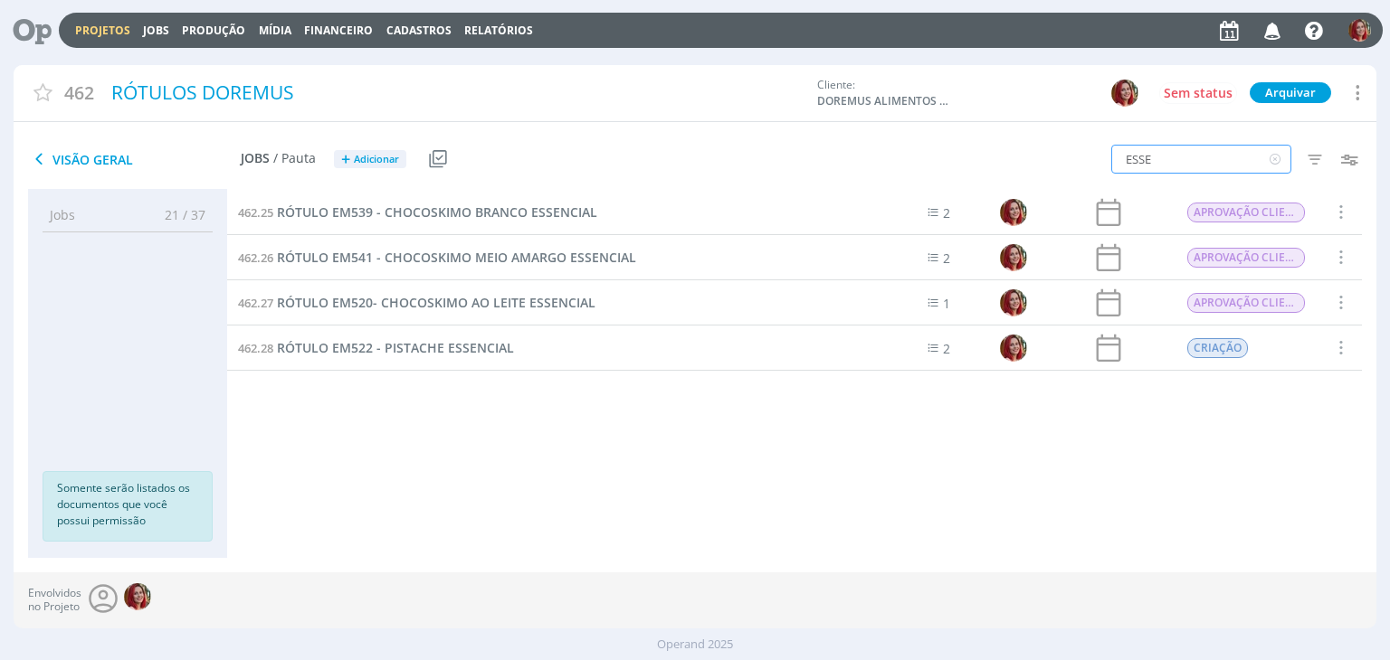
click at [1103, 161] on div "ESSE Filtros Filtrar Limpar ESSE Data Personalizado a Responsável Situação dos …" at bounding box center [1149, 160] width 454 height 45
click at [449, 353] on span "RÓTULO EM522 - PISTACHE ESSENCIAL" at bounding box center [395, 347] width 237 height 17
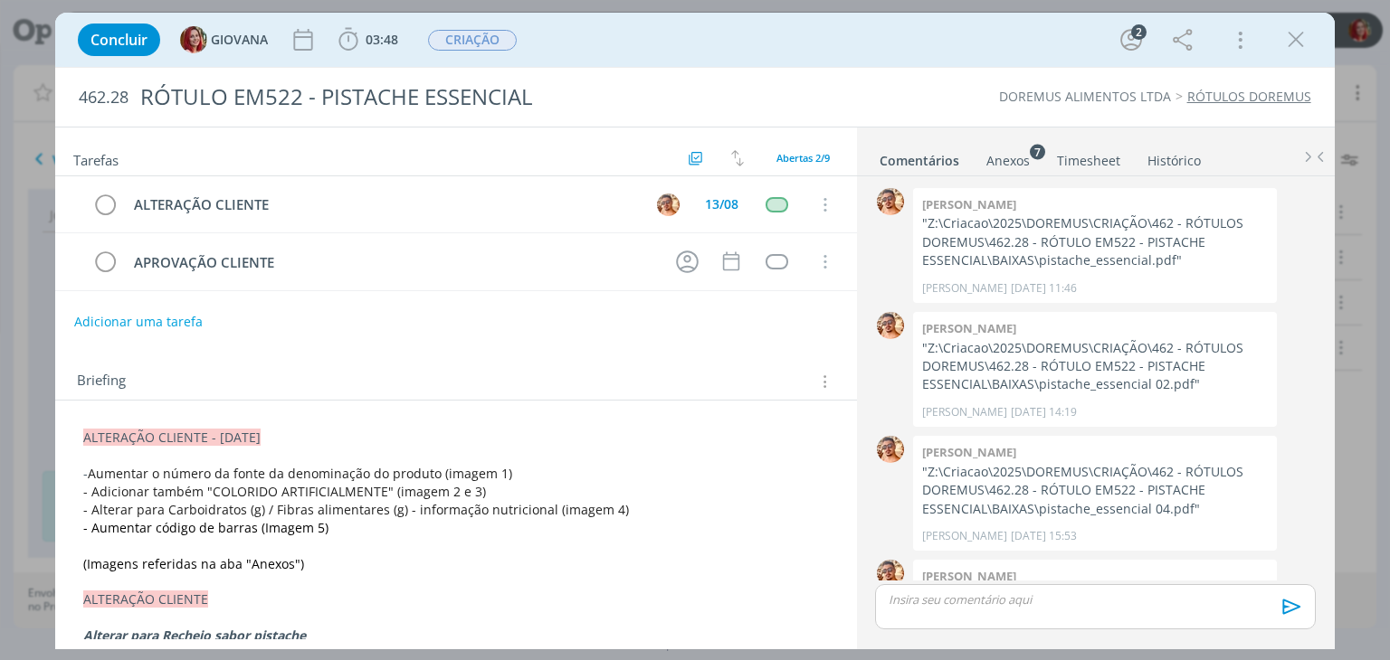
scroll to position [222, 0]
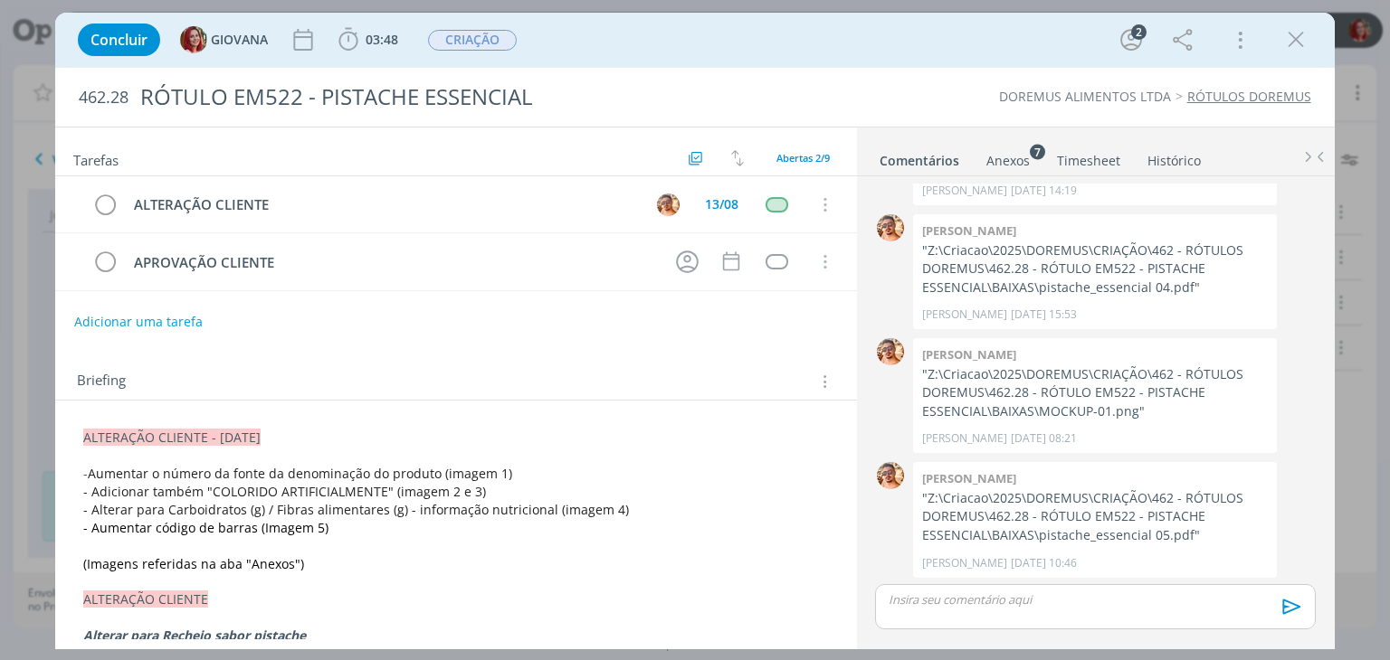
click at [1013, 166] on div "Anexos 7" at bounding box center [1007, 161] width 43 height 18
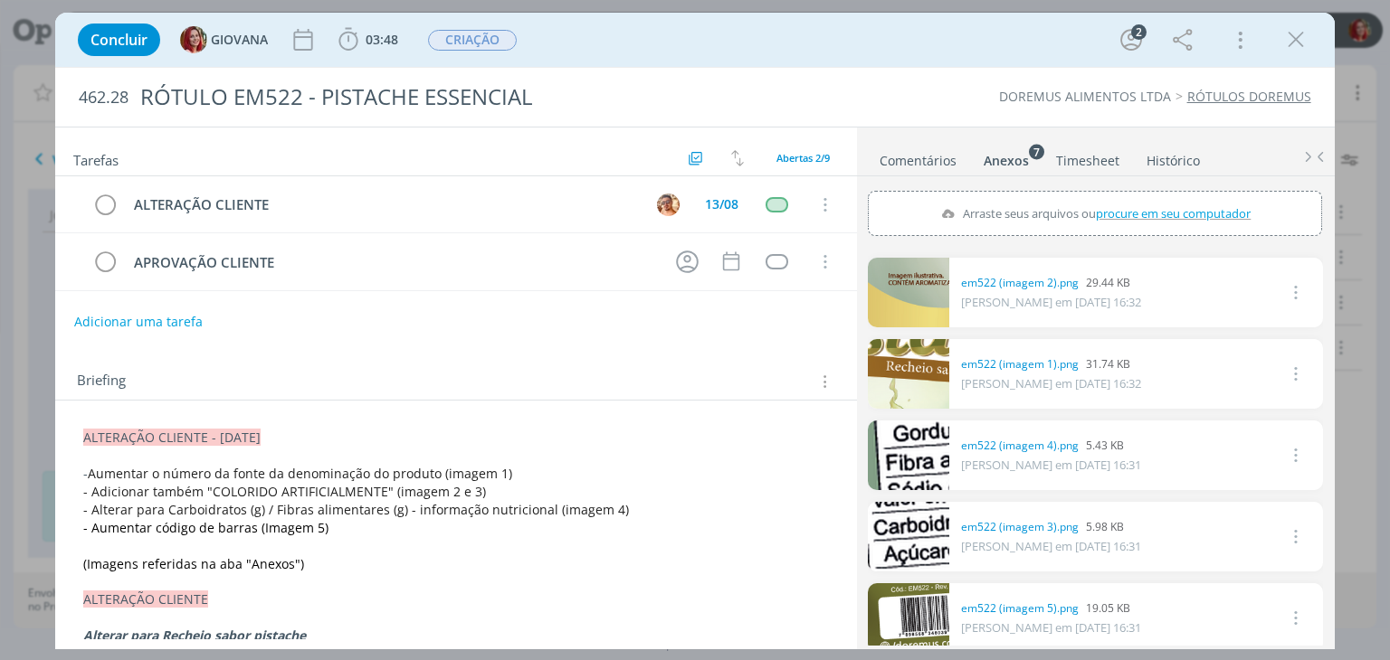
click at [1212, 205] on span "procure em seu computador" at bounding box center [1174, 213] width 155 height 16
click at [1212, 196] on input "Arraste seus arquivos ou procure em seu computador" at bounding box center [1095, 193] width 454 height 5
click at [1144, 213] on span "procure em seu computador" at bounding box center [1174, 213] width 155 height 16
click at [1144, 196] on input "Arraste seus arquivos ou procure em seu computador" at bounding box center [1095, 193] width 454 height 5
type input "C:\fakepath\EM522 - PISTACHE ESSENCIAL.doc"
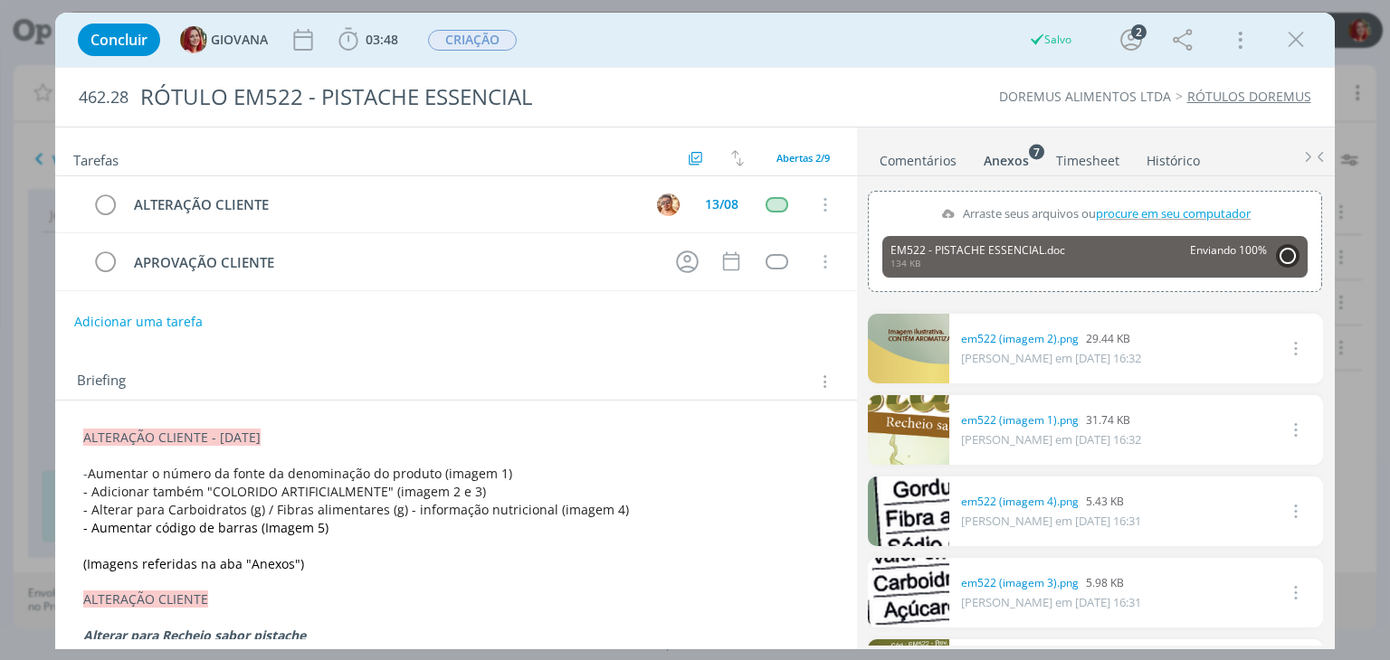
click at [138, 565] on span "(Imagens referidas na aba "Anexos")" at bounding box center [193, 564] width 221 height 17
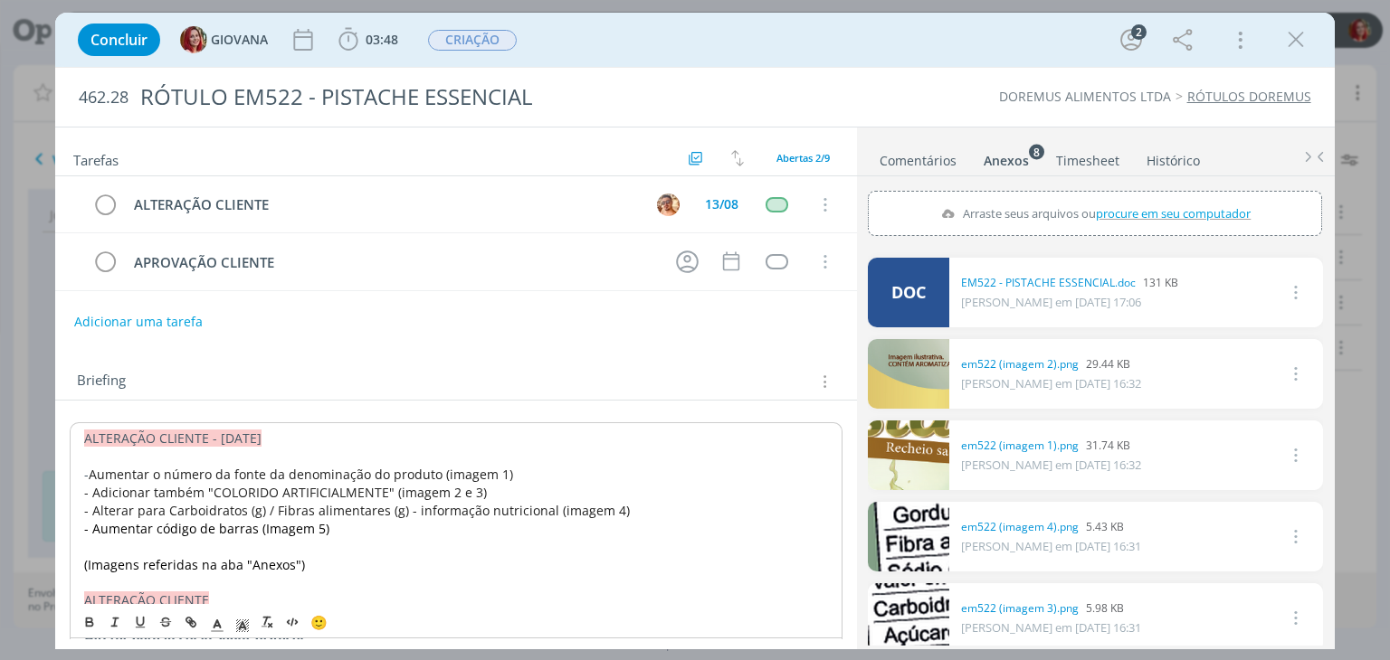
click at [195, 562] on span "(Imagens referidas na aba "Anexos")" at bounding box center [194, 564] width 221 height 17
click at [809, 119] on div "462.28 RÓTULO EM522 - PISTACHE ESSENCIAL DOREMUS ALIMENTOS LTDA RÓTULOS DOREMUS" at bounding box center [694, 97] width 1278 height 59
click at [1004, 157] on div "Anexos 8" at bounding box center [1005, 161] width 45 height 18
click at [1103, 207] on span "procure em seu computador" at bounding box center [1174, 213] width 155 height 16
click at [1103, 196] on input "Arraste seus arquivos ou procure em seu computador" at bounding box center [1095, 193] width 454 height 5
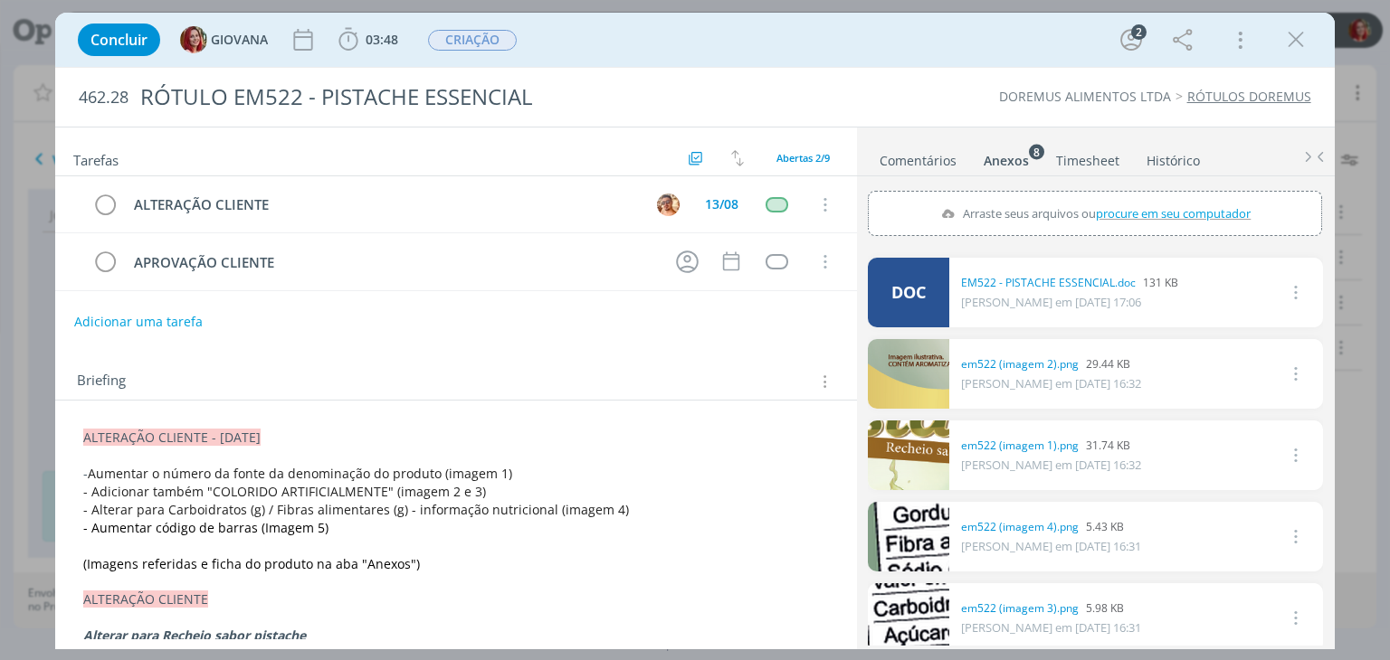
type input "C:\fakepath\pistache_essencial 05.pdf"
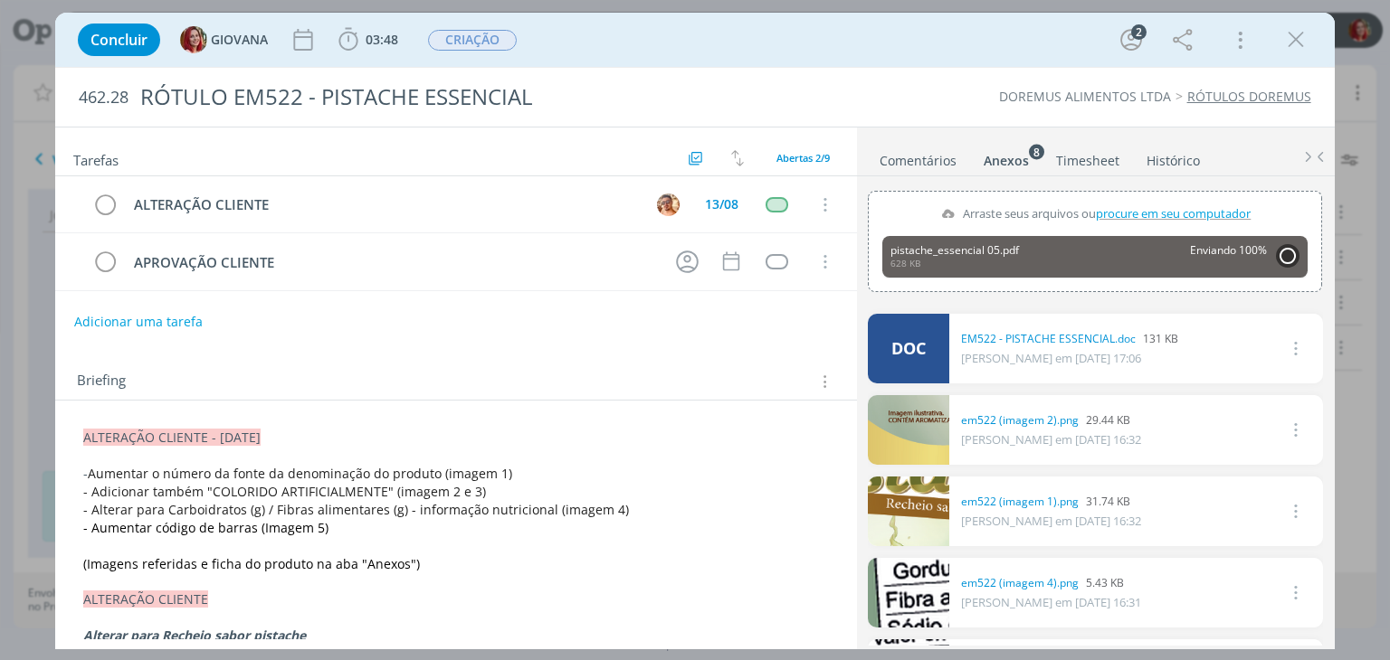
click at [189, 565] on span "(Imagens referidas e ficha do produto na aba "Anexos")" at bounding box center [251, 564] width 337 height 17
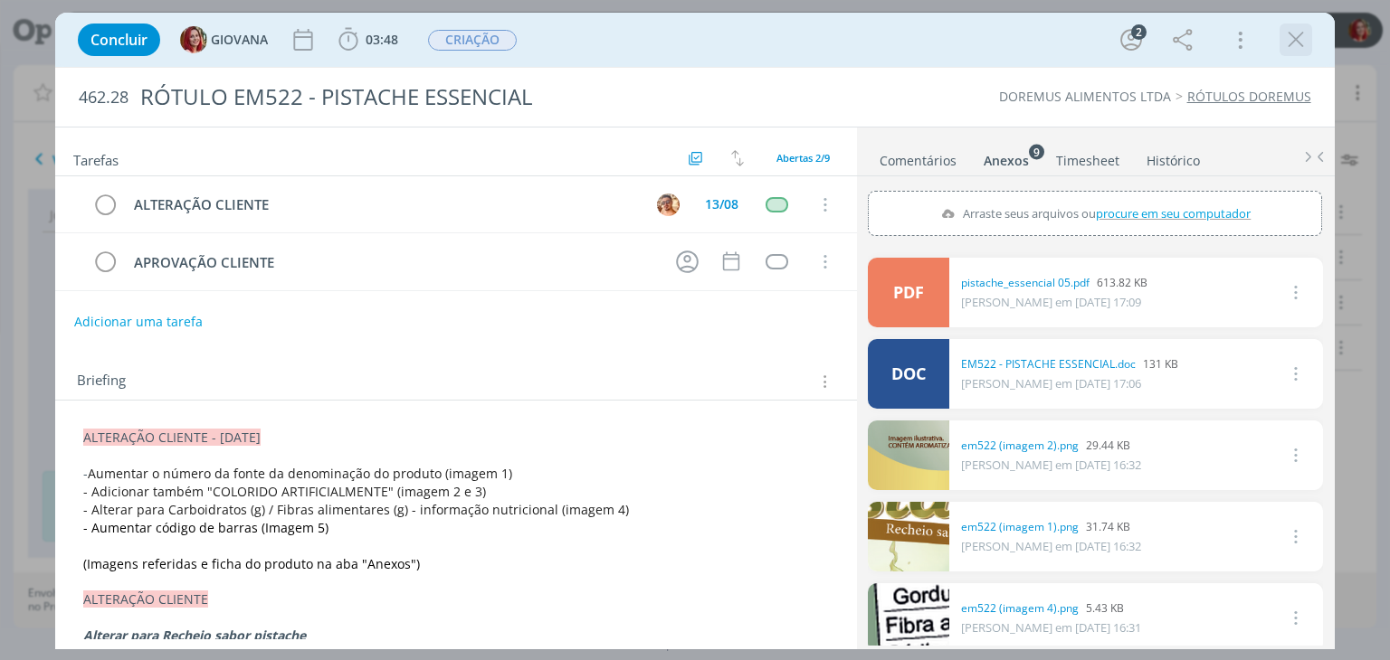
click at [1297, 29] on icon "dialog" at bounding box center [1295, 39] width 27 height 27
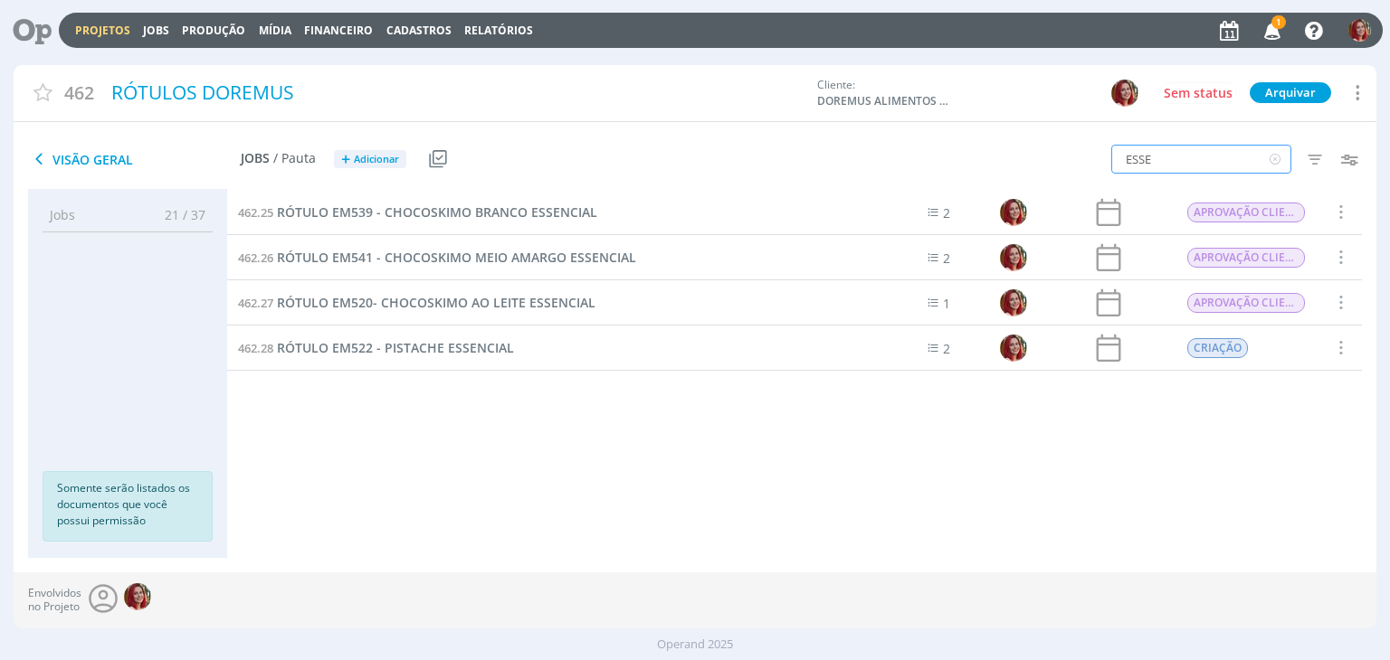
drag, startPoint x: 1086, startPoint y: 161, endPoint x: 1056, endPoint y: 161, distance: 29.9
click at [1059, 161] on div "ESSE Filtros Filtrar Limpar ESSE Data Personalizado a Responsável Situação dos …" at bounding box center [1149, 160] width 454 height 45
click at [1267, 27] on icon "button" at bounding box center [1273, 29] width 32 height 31
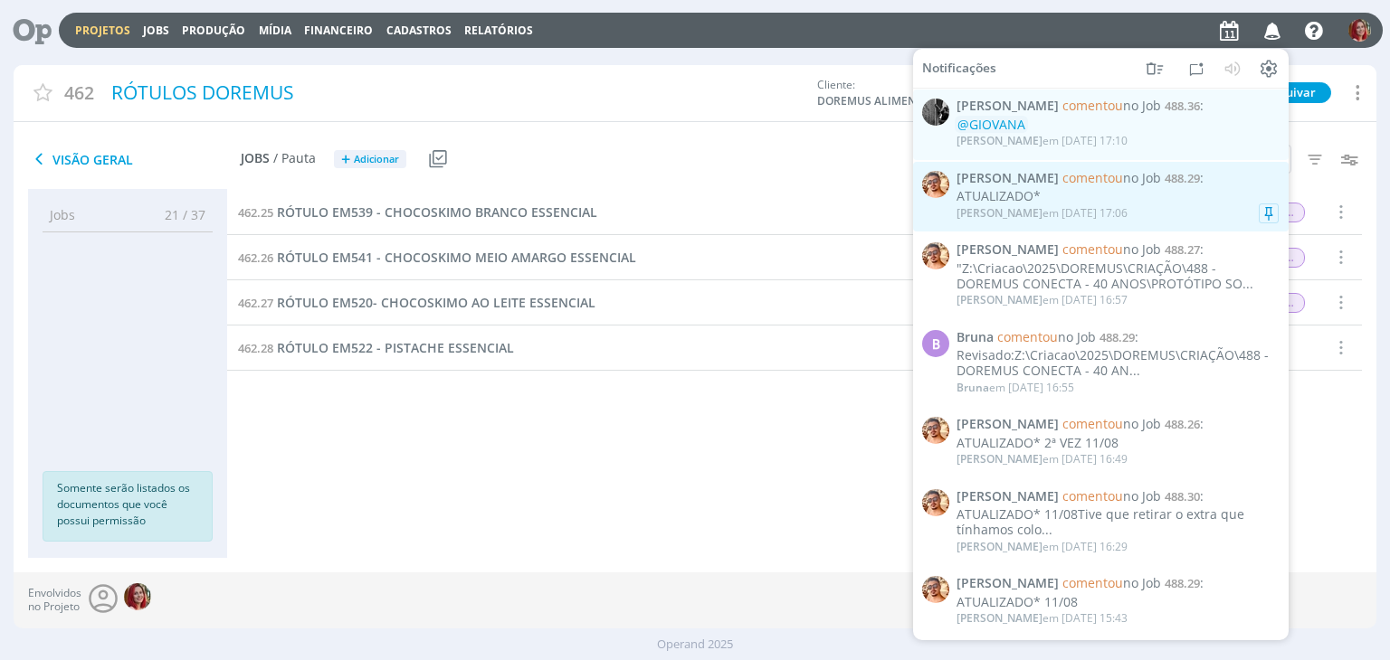
click at [1081, 202] on div "ATUALIZADO*" at bounding box center [1117, 196] width 322 height 15
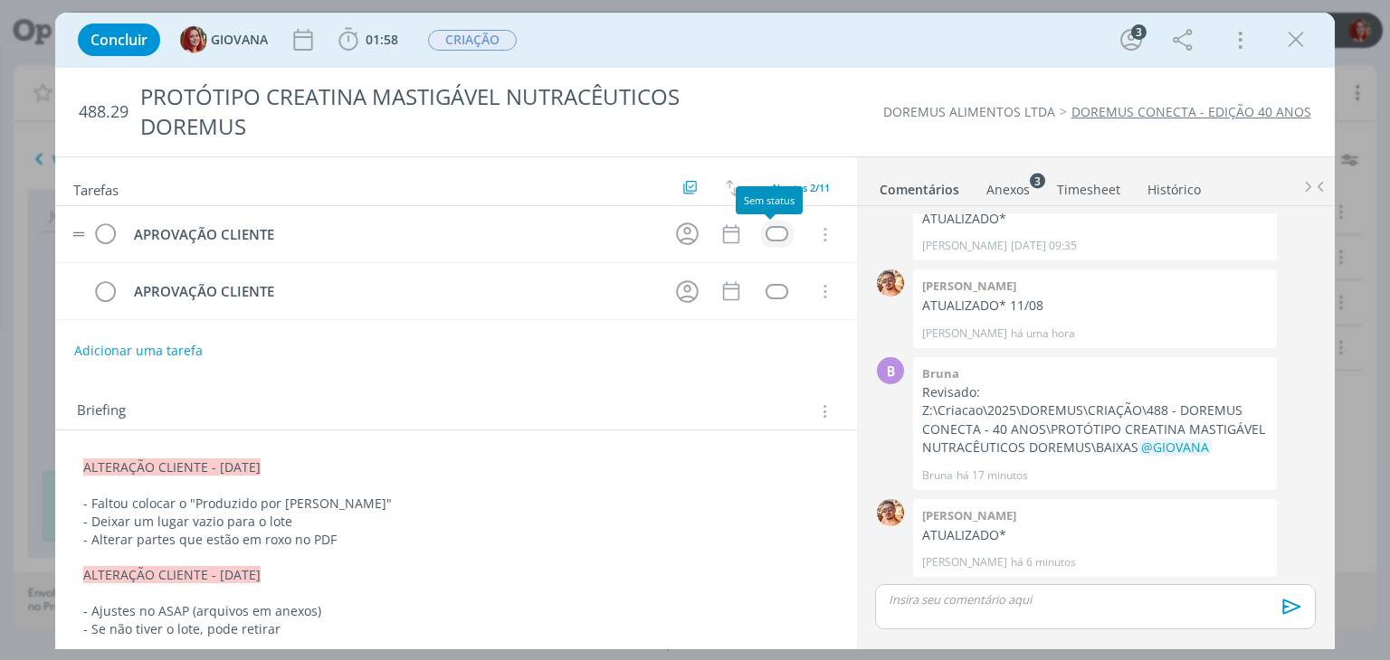
click at [769, 235] on div "dialog" at bounding box center [776, 233] width 23 height 15
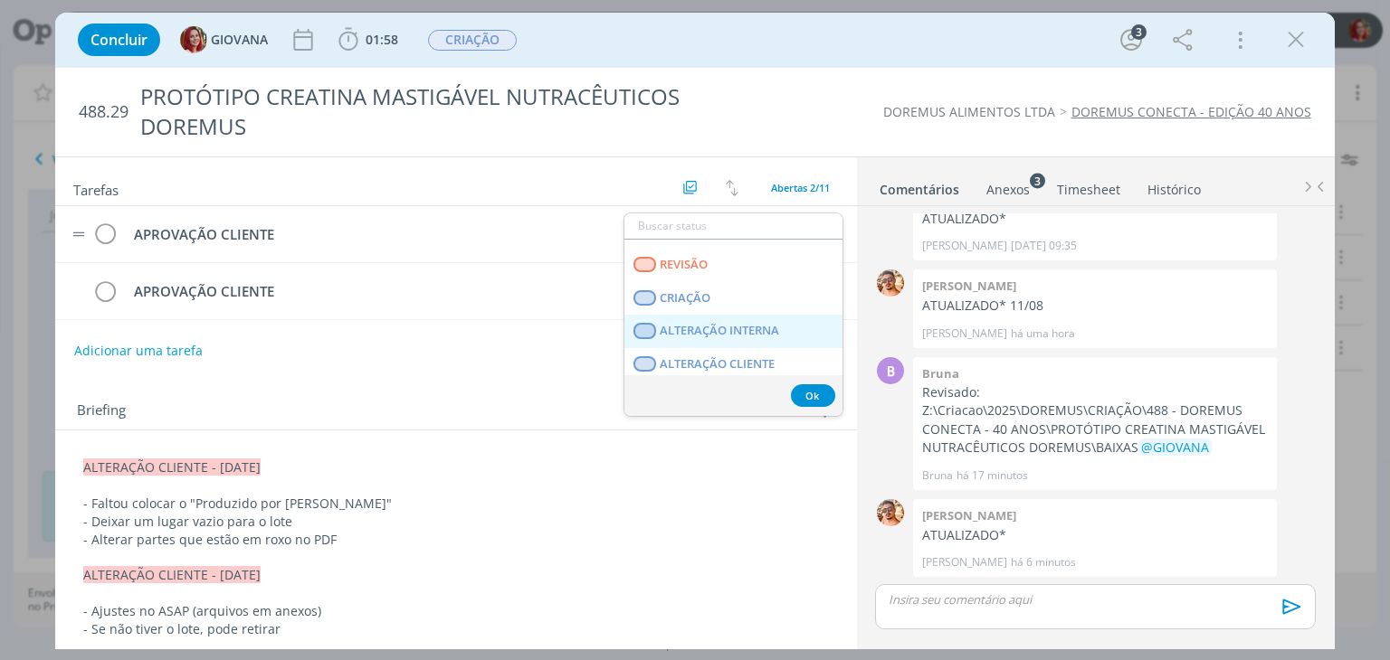
scroll to position [271, 0]
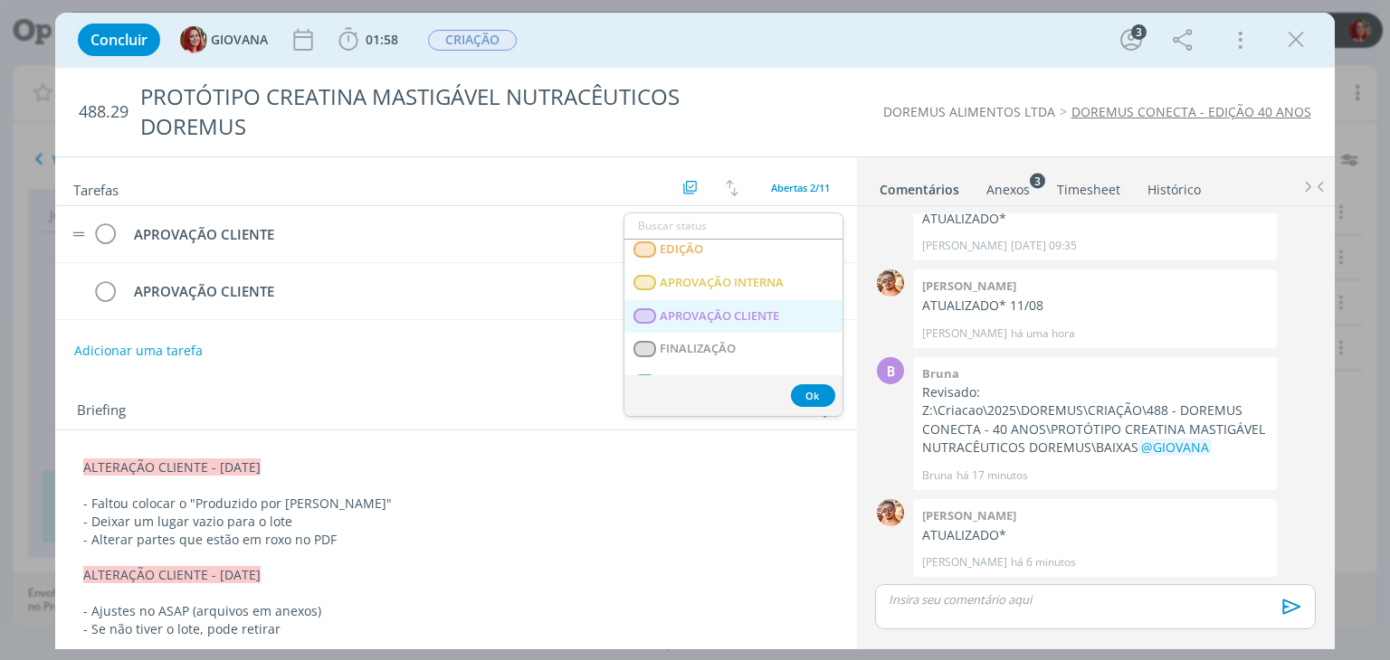
drag, startPoint x: 739, startPoint y: 305, endPoint x: 745, endPoint y: 224, distance: 80.7
click at [739, 305] on CLIENTE "APROVAÇÃO CLIENTE" at bounding box center [733, 315] width 218 height 33
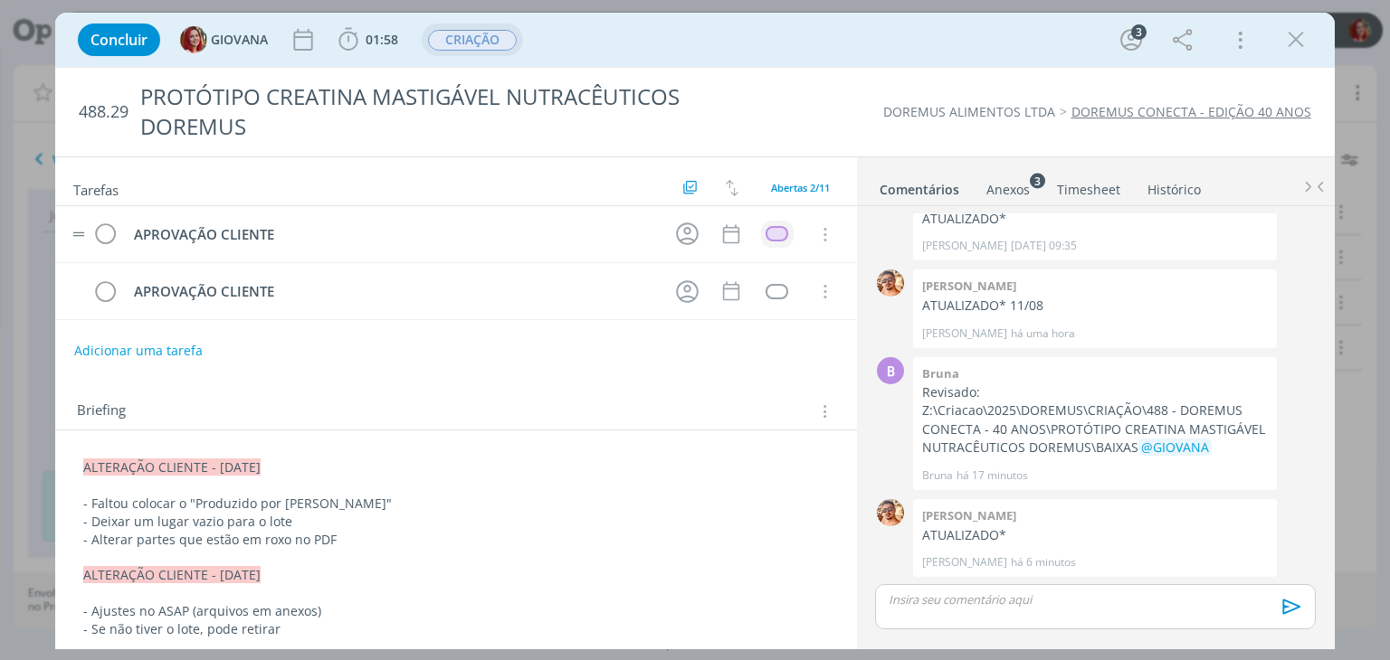
click at [463, 39] on span "CRIAÇÃO" at bounding box center [472, 40] width 89 height 21
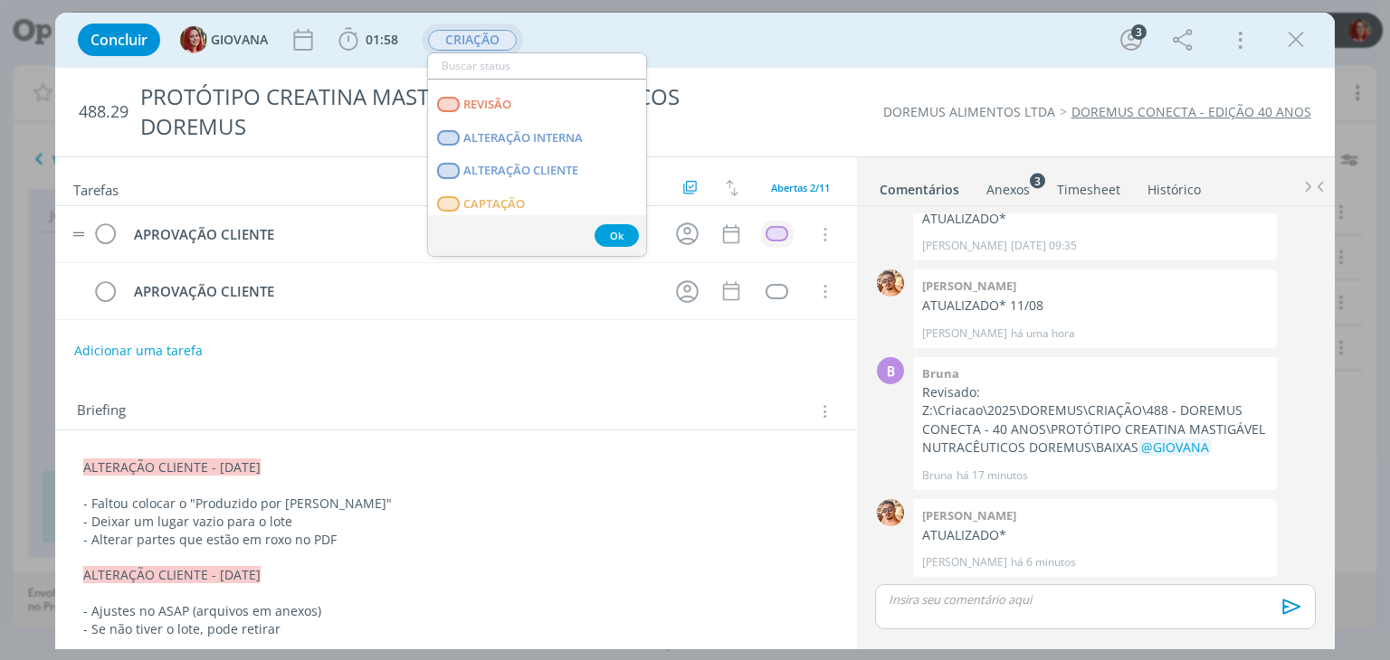
scroll to position [181, 0]
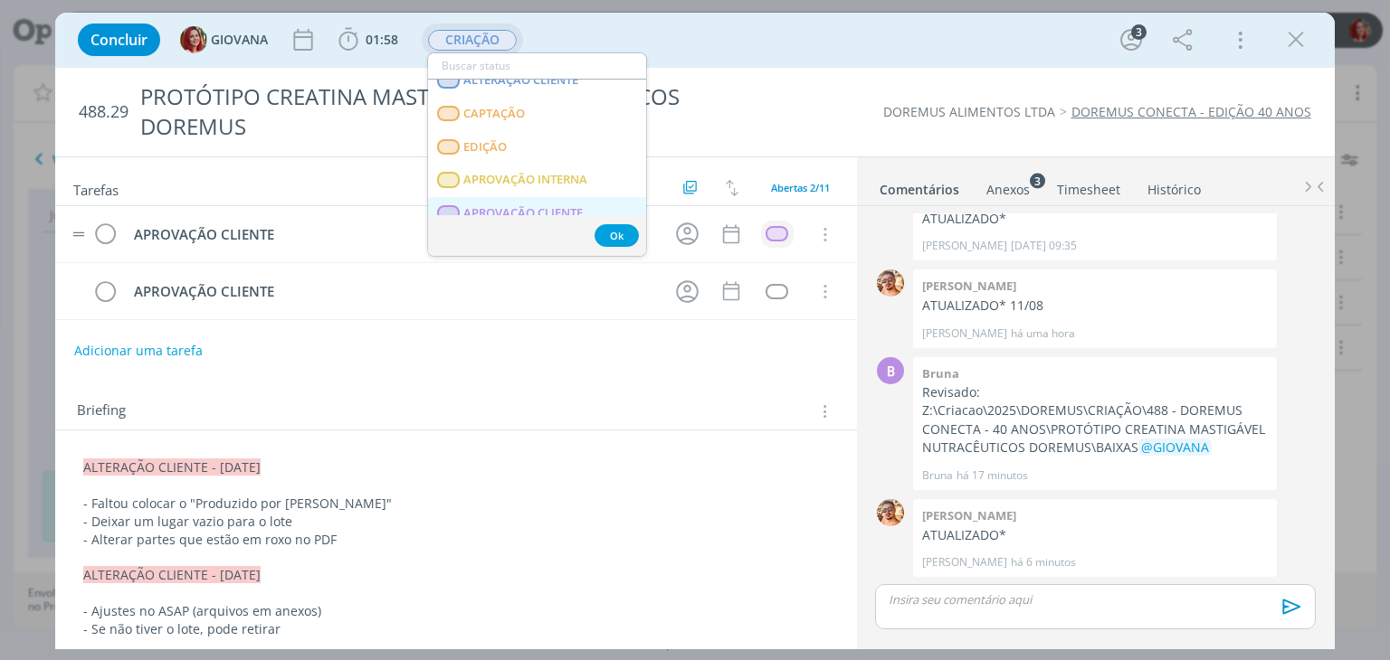
click at [537, 200] on CLIENTE "APROVAÇÃO CLIENTE" at bounding box center [537, 213] width 218 height 33
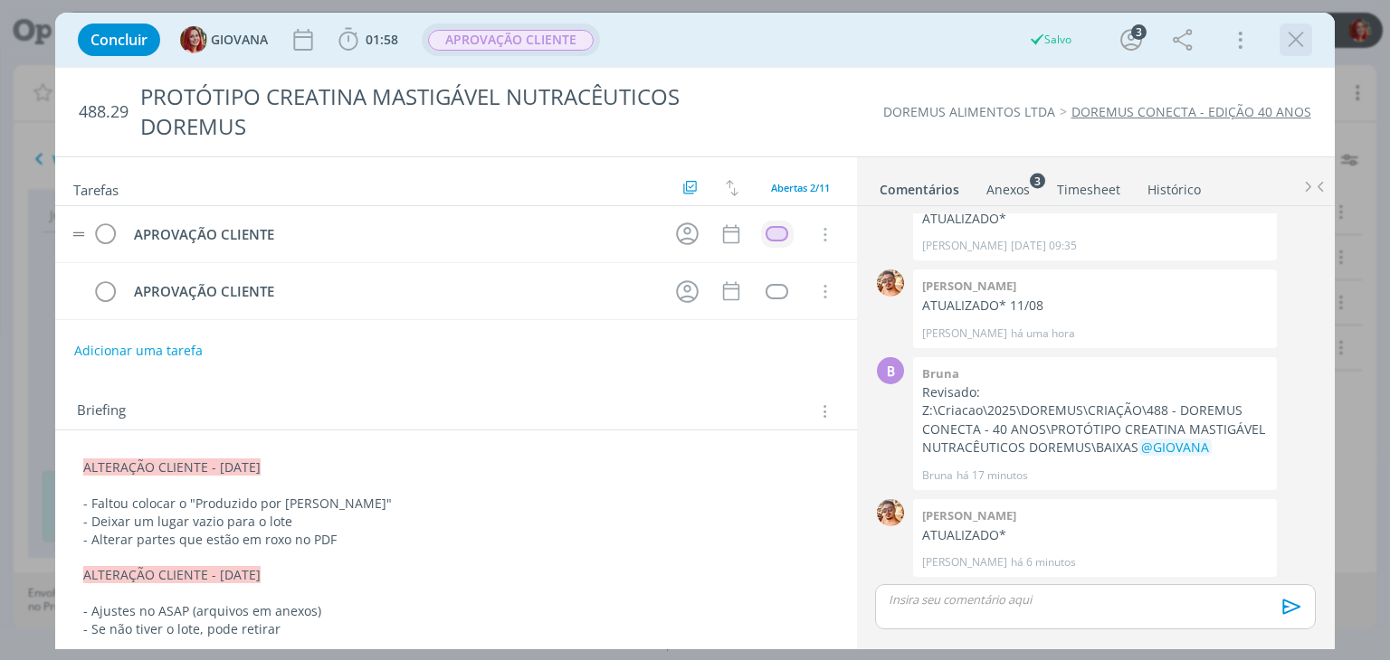
click at [1302, 37] on icon "dialog" at bounding box center [1295, 39] width 27 height 27
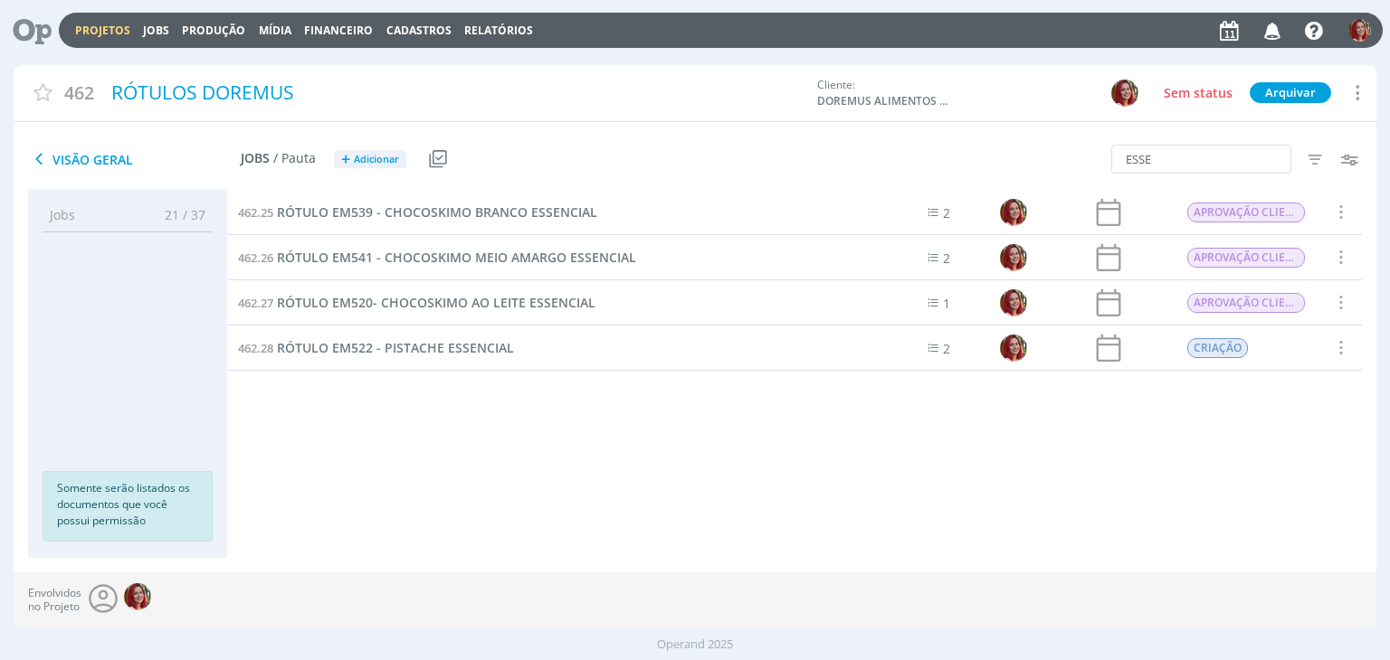
click at [1273, 37] on icon "button" at bounding box center [1273, 29] width 32 height 31
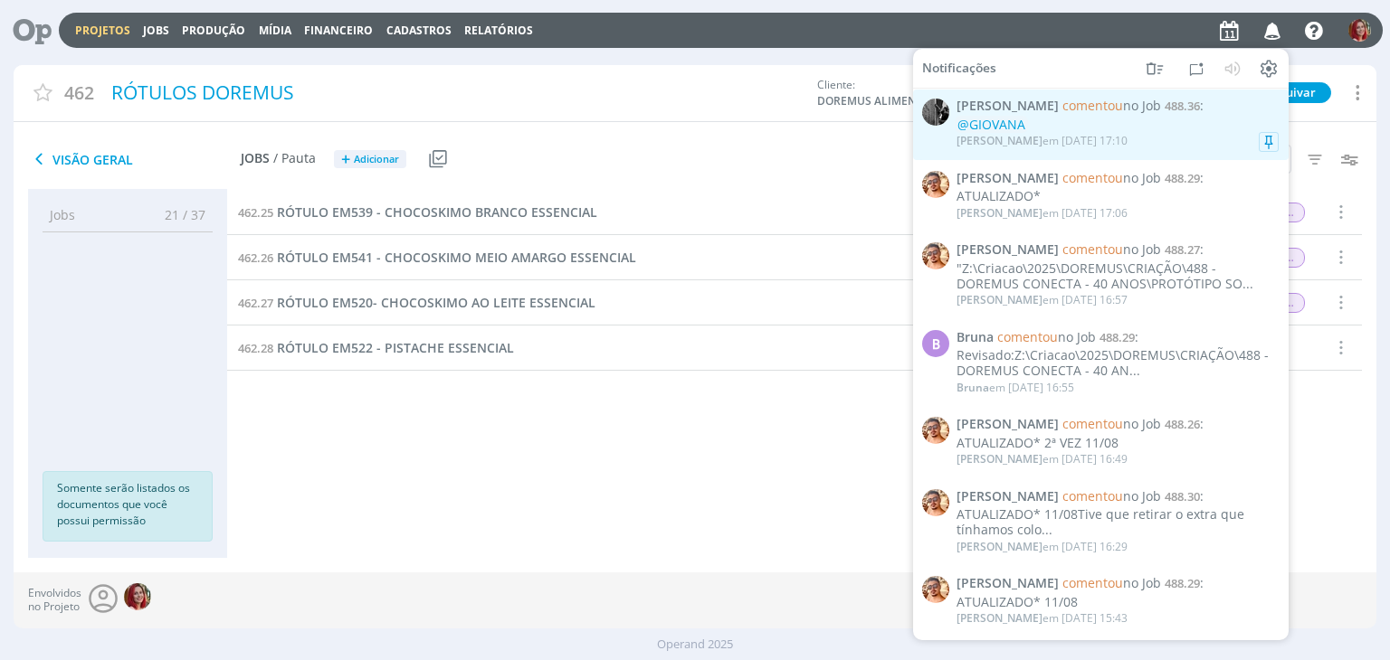
click at [1117, 128] on div "@GIOVANA" at bounding box center [1117, 125] width 322 height 15
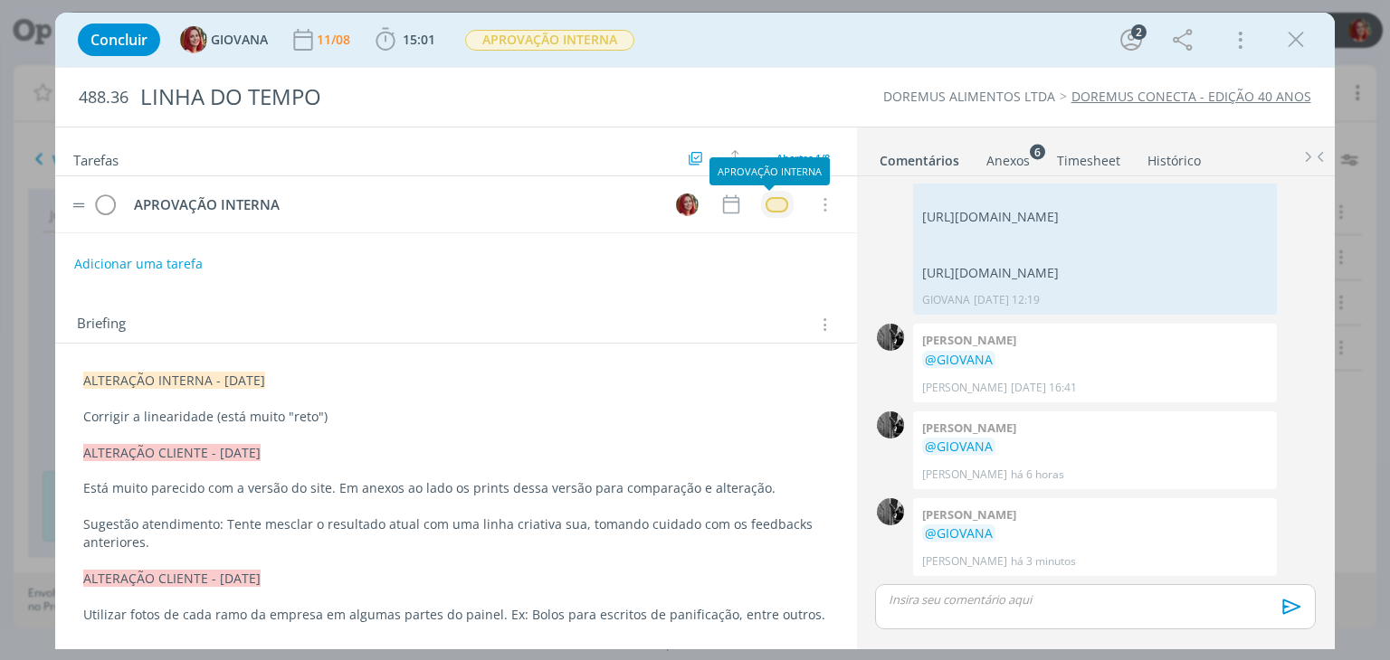
click at [774, 204] on div "dialog" at bounding box center [776, 204] width 23 height 15
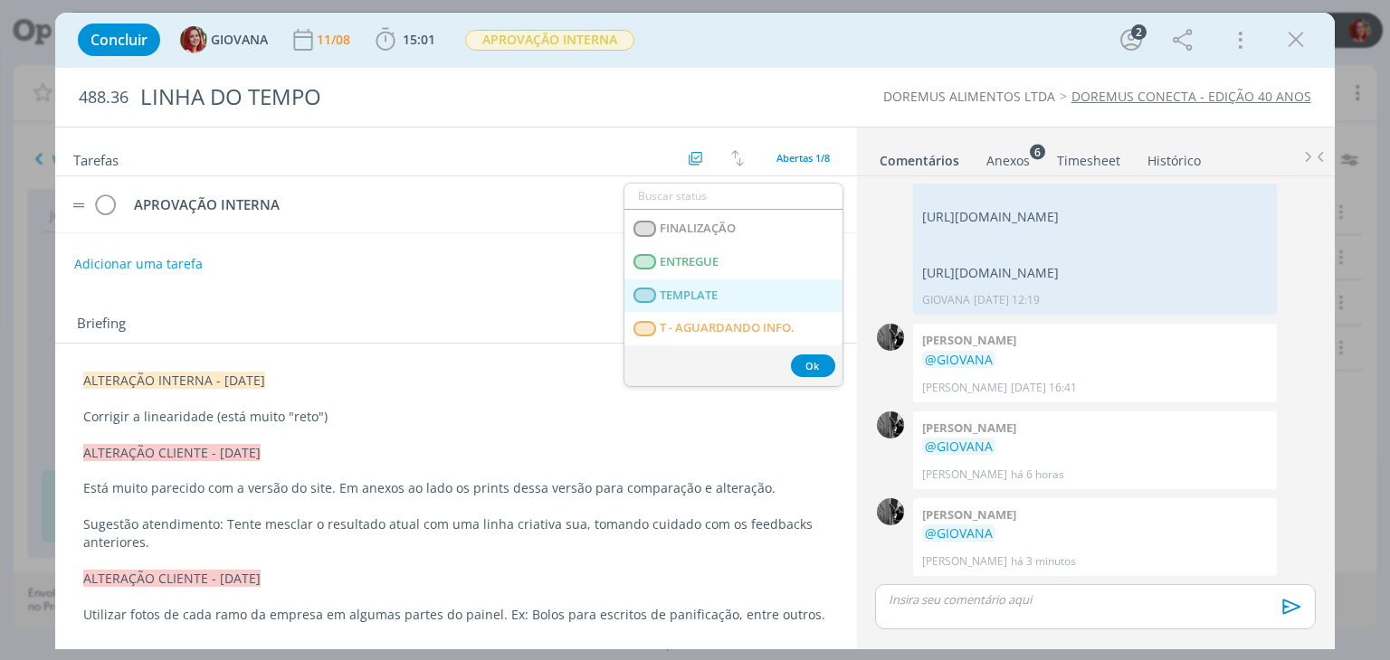
scroll to position [271, 0]
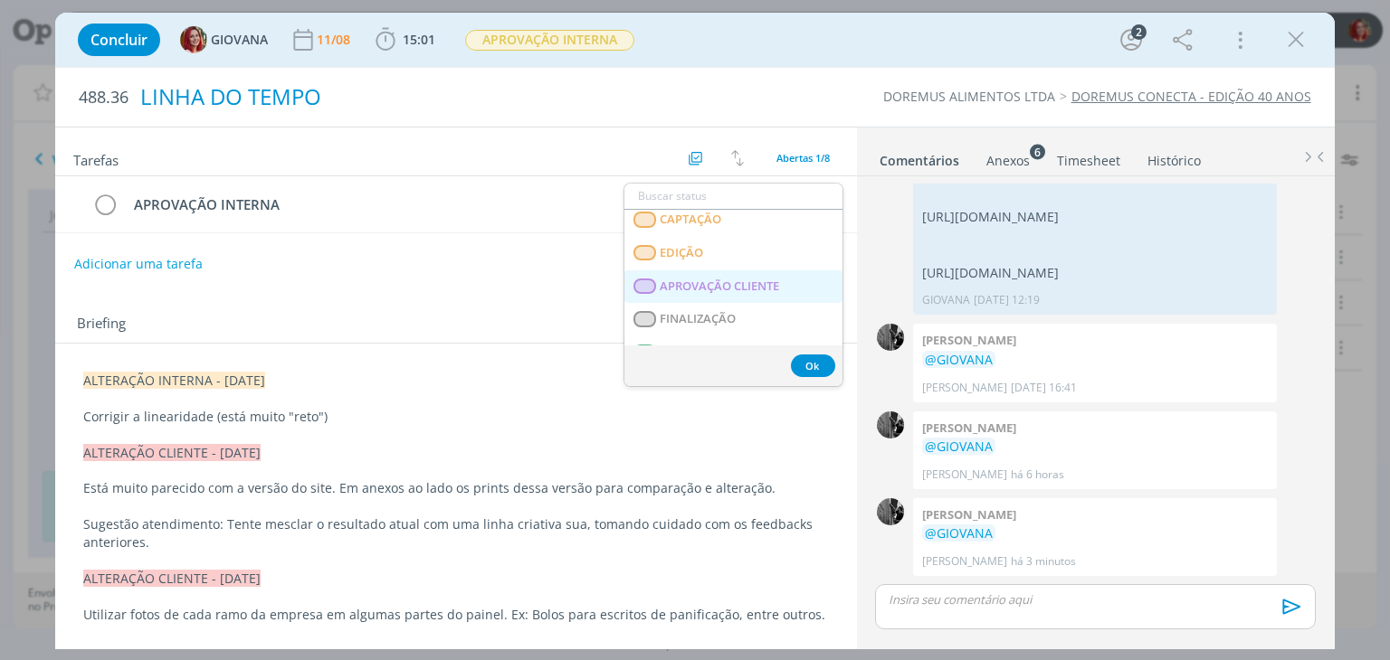
drag, startPoint x: 749, startPoint y: 285, endPoint x: 666, endPoint y: 118, distance: 186.9
click at [749, 285] on span "APROVAÇÃO CLIENTE" at bounding box center [719, 287] width 119 height 14
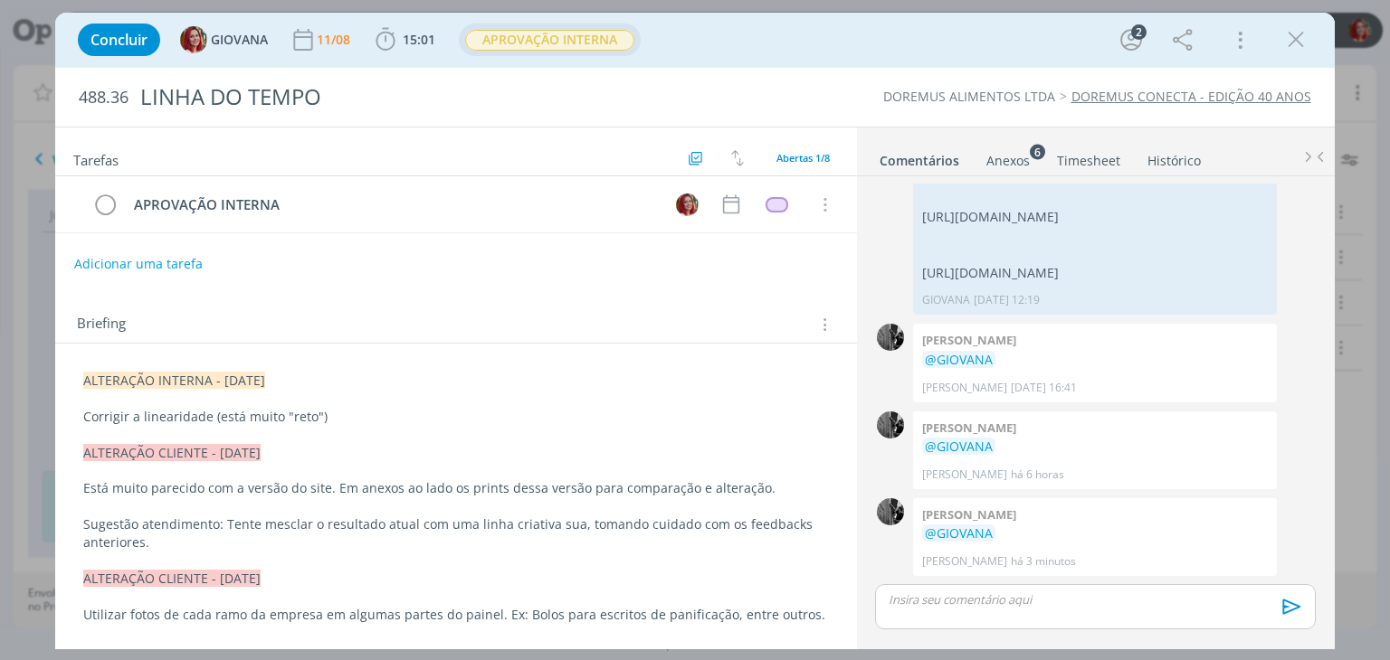
click at [583, 47] on span "APROVAÇÃO INTERNA" at bounding box center [549, 40] width 169 height 21
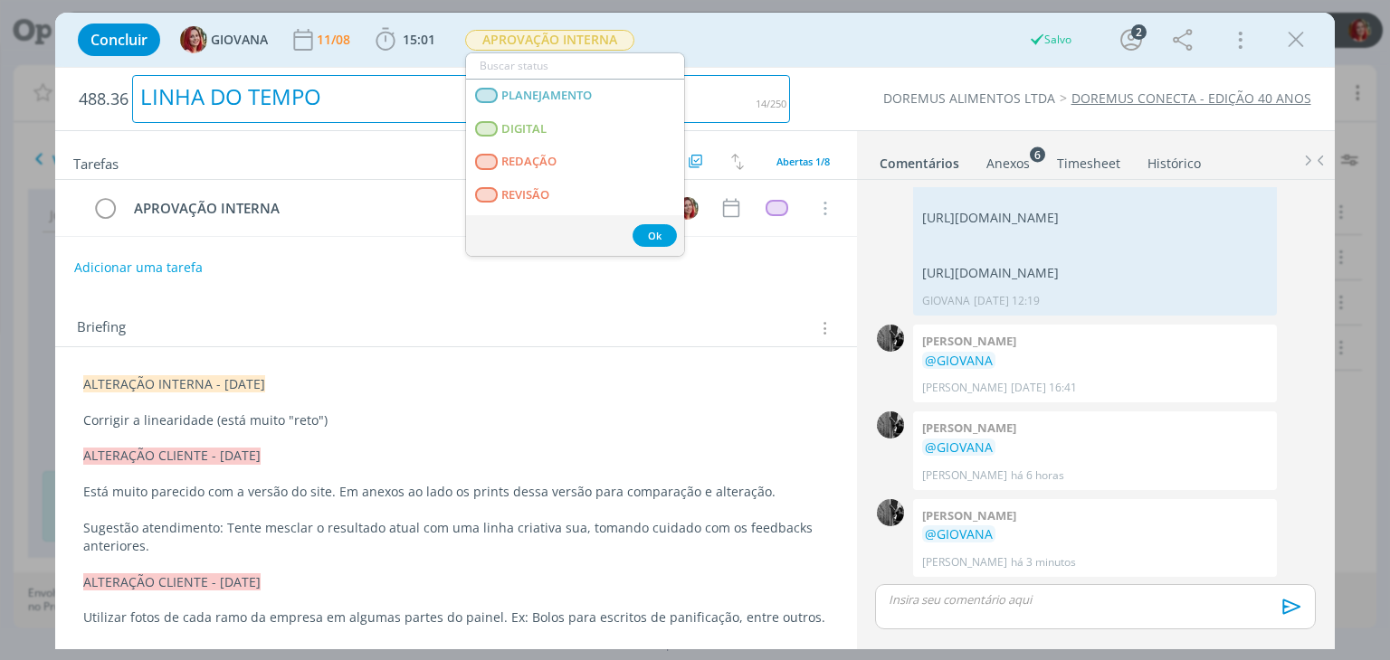
click at [796, 101] on div "488.36 LINHA DO TEMPO" at bounding box center [434, 99] width 729 height 62
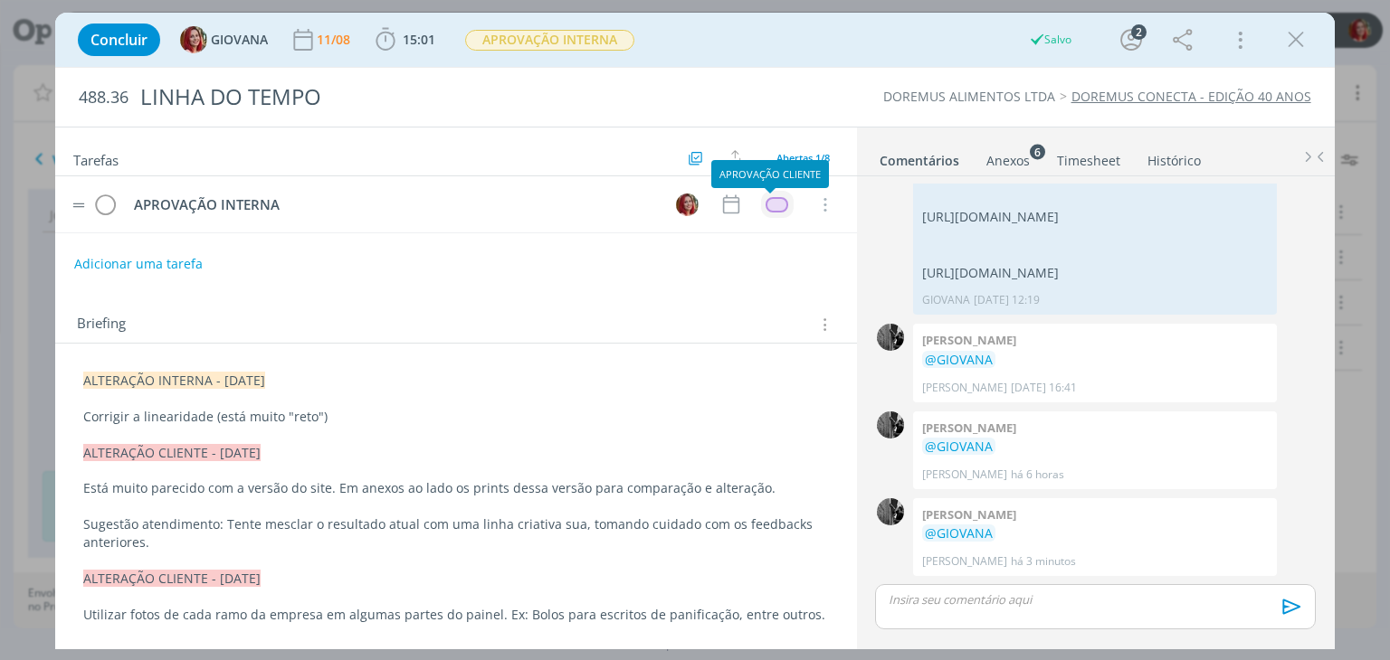
drag, startPoint x: 782, startPoint y: 204, endPoint x: 767, endPoint y: 206, distance: 14.7
click at [776, 204] on td "dialog" at bounding box center [777, 204] width 33 height 27
click at [767, 206] on div "dialog" at bounding box center [776, 204] width 23 height 15
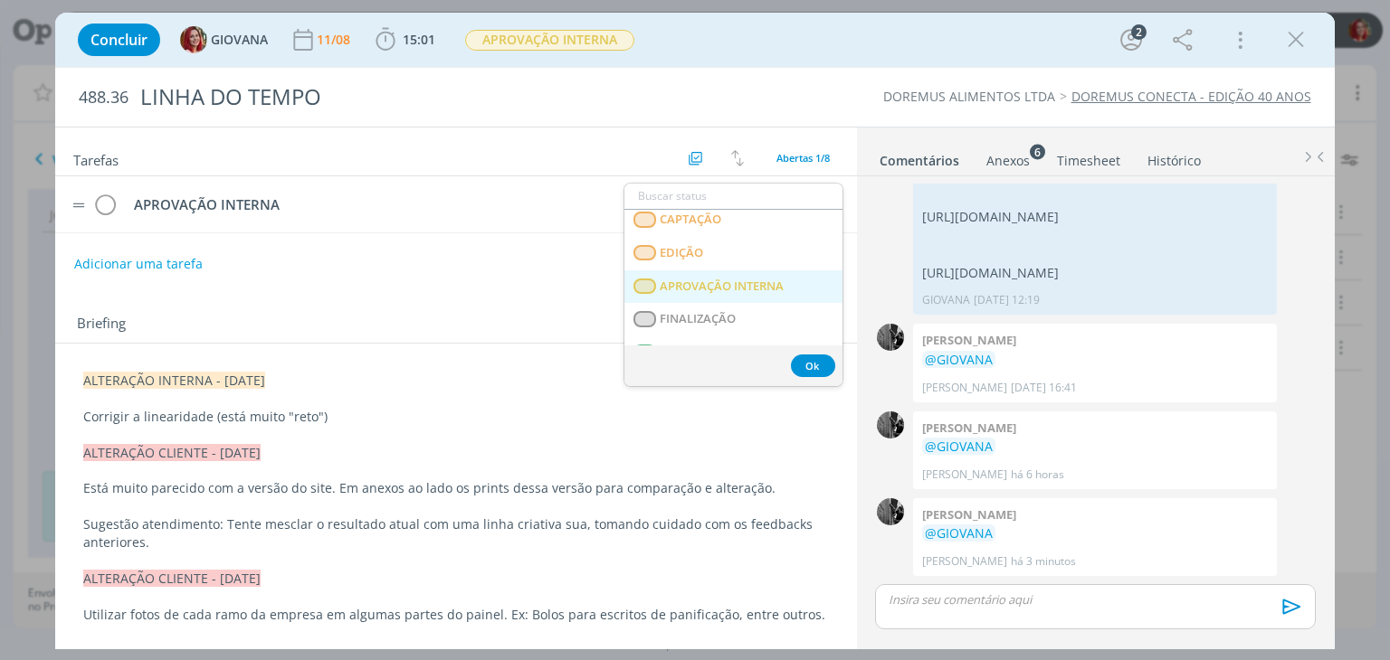
click at [734, 286] on span "APROVAÇÃO INTERNA" at bounding box center [722, 287] width 124 height 14
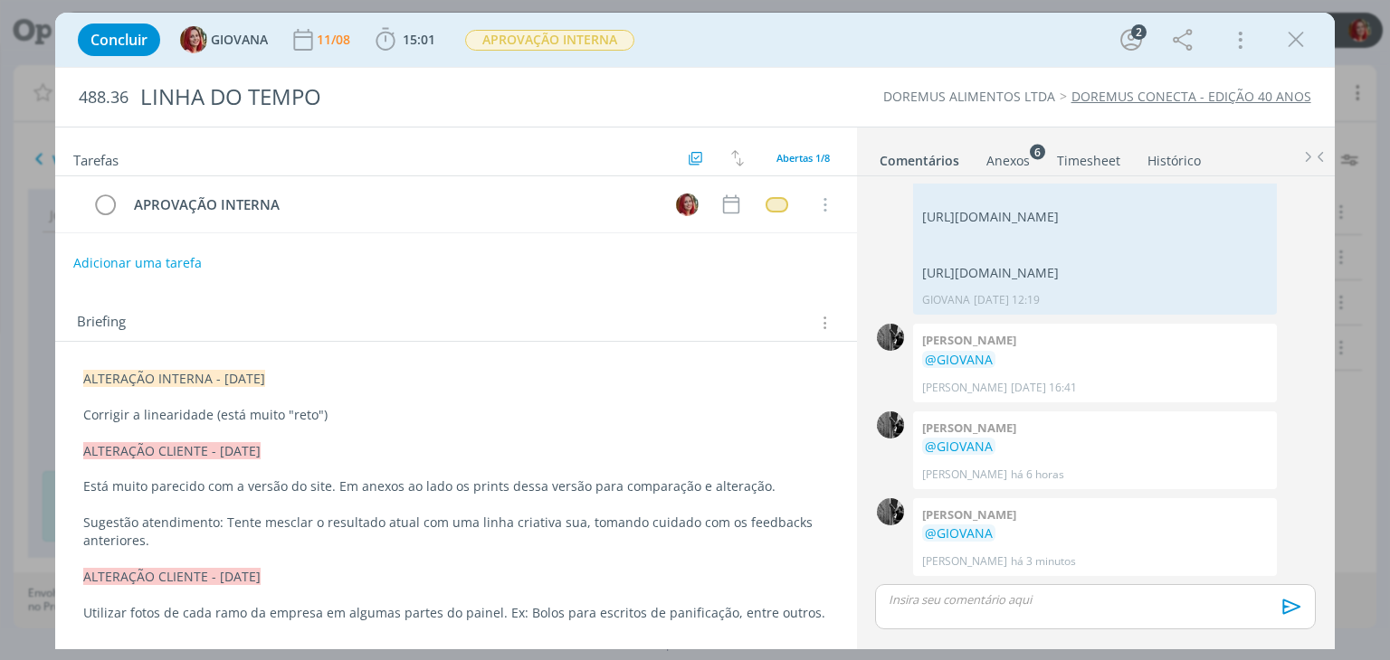
click at [159, 254] on button "Adicionar uma tarefa" at bounding box center [137, 263] width 128 height 31
type input "APROVAÇÃO CLIENTE"
click at [765, 266] on button "Ok" at bounding box center [783, 263] width 37 height 23
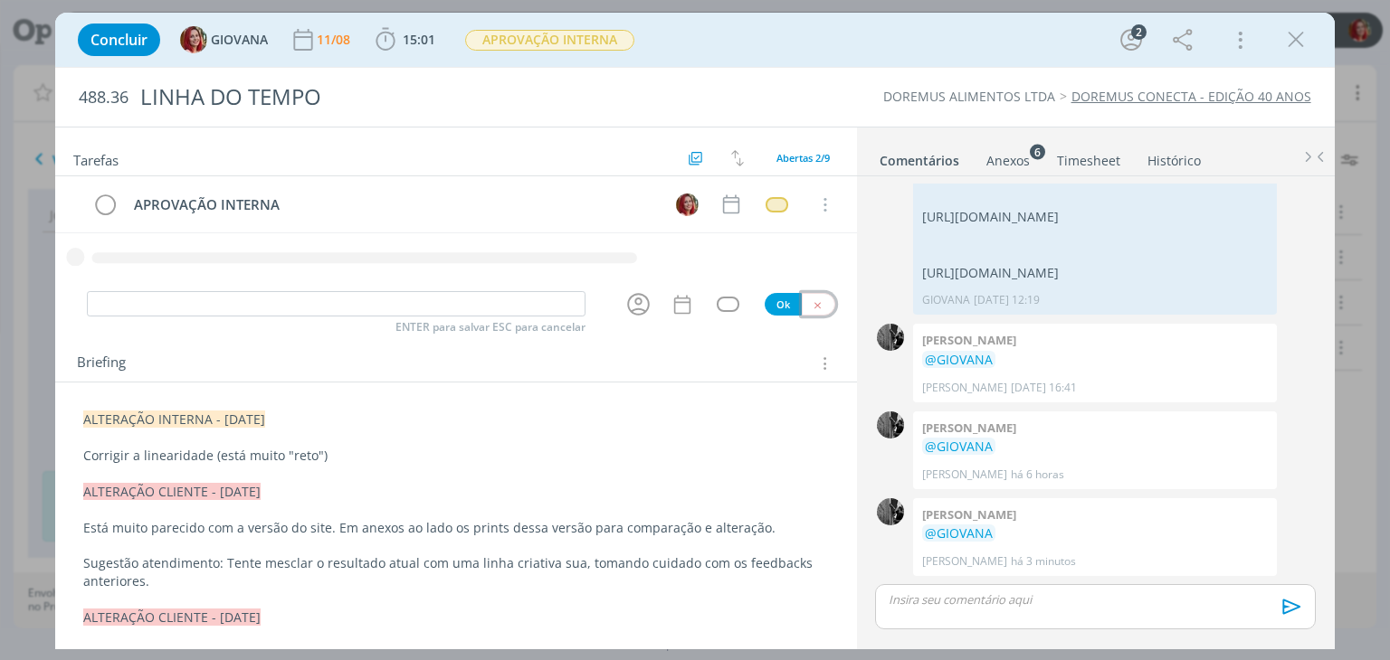
click at [812, 299] on icon "dialog" at bounding box center [818, 305] width 12 height 12
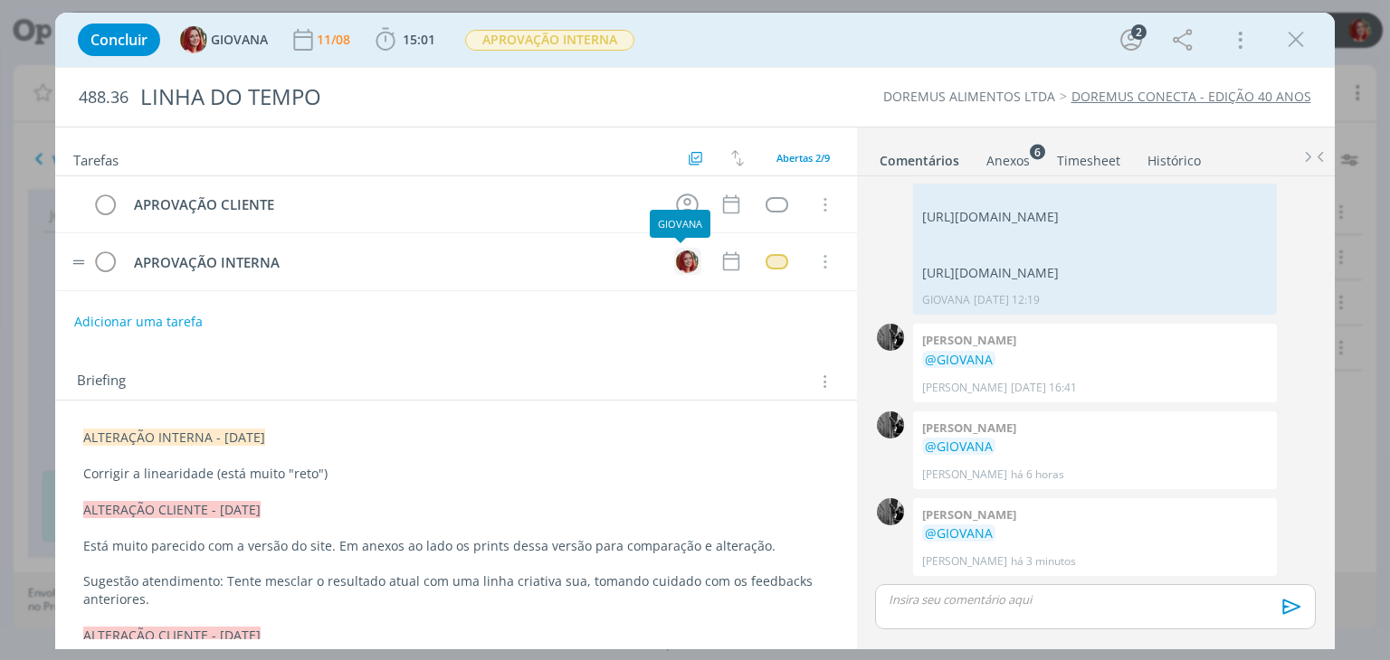
click at [684, 261] on img "dialog" at bounding box center [687, 262] width 23 height 23
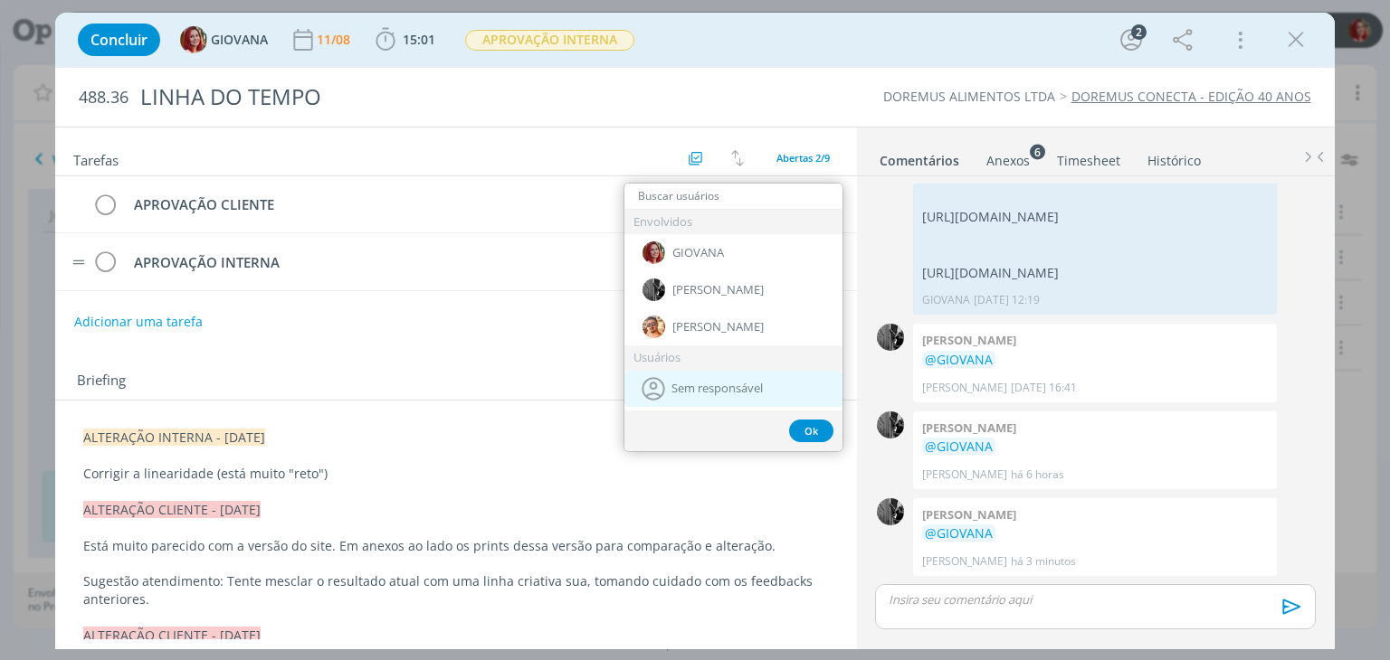
click at [688, 382] on span "Sem responsável" at bounding box center [716, 389] width 91 height 14
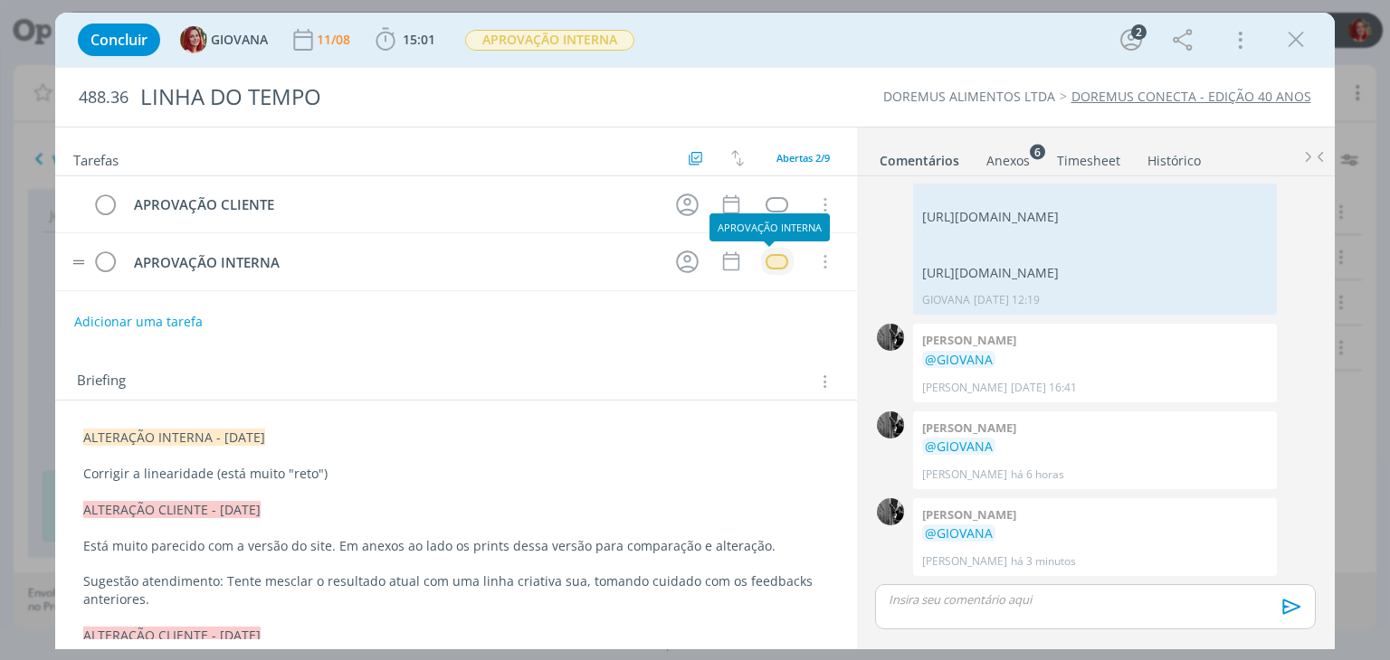
click at [771, 261] on div "dialog" at bounding box center [776, 261] width 23 height 15
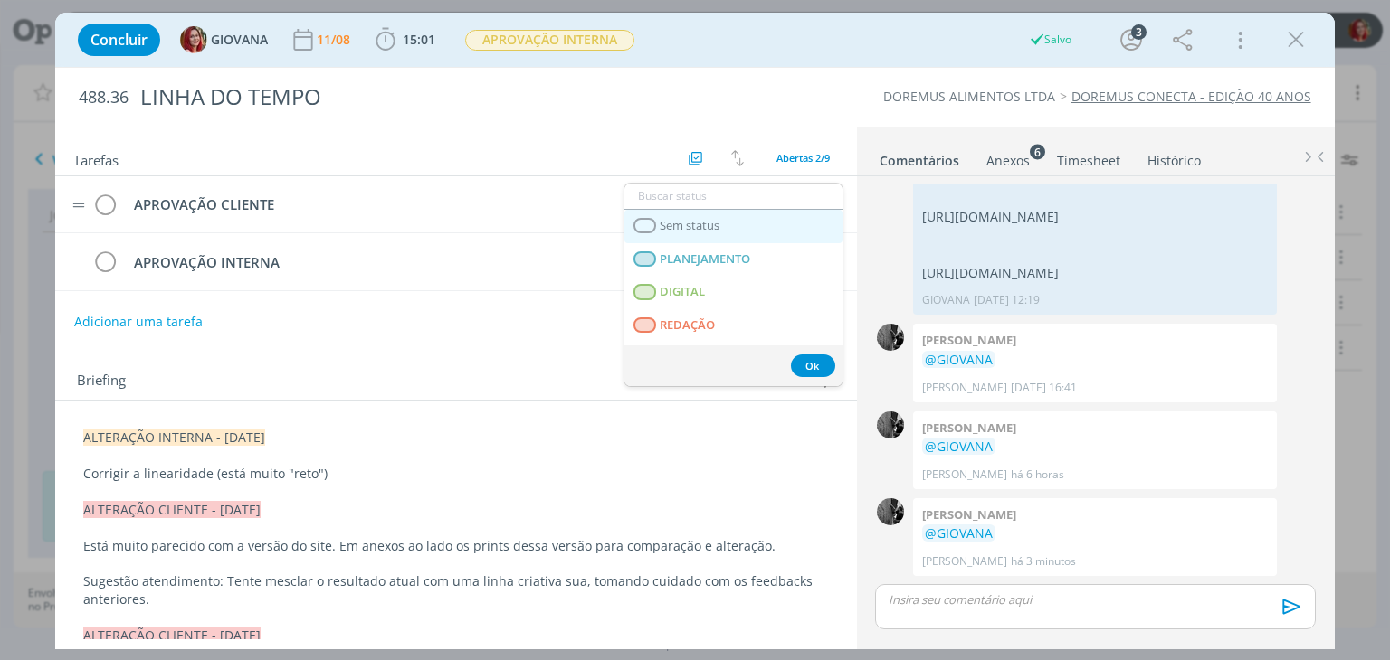
drag, startPoint x: 787, startPoint y: 233, endPoint x: 785, endPoint y: 223, distance: 10.1
click at [787, 233] on link "Sem status" at bounding box center [733, 226] width 218 height 33
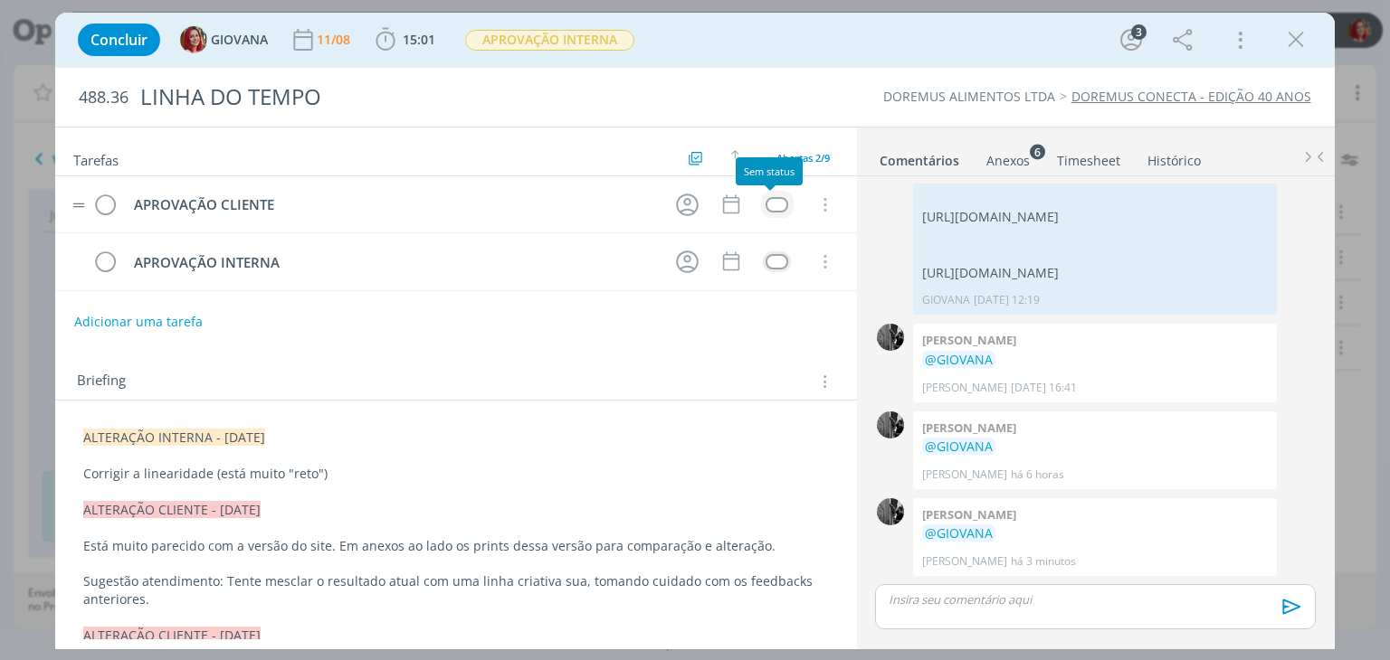
click at [765, 198] on div "dialog" at bounding box center [776, 204] width 23 height 15
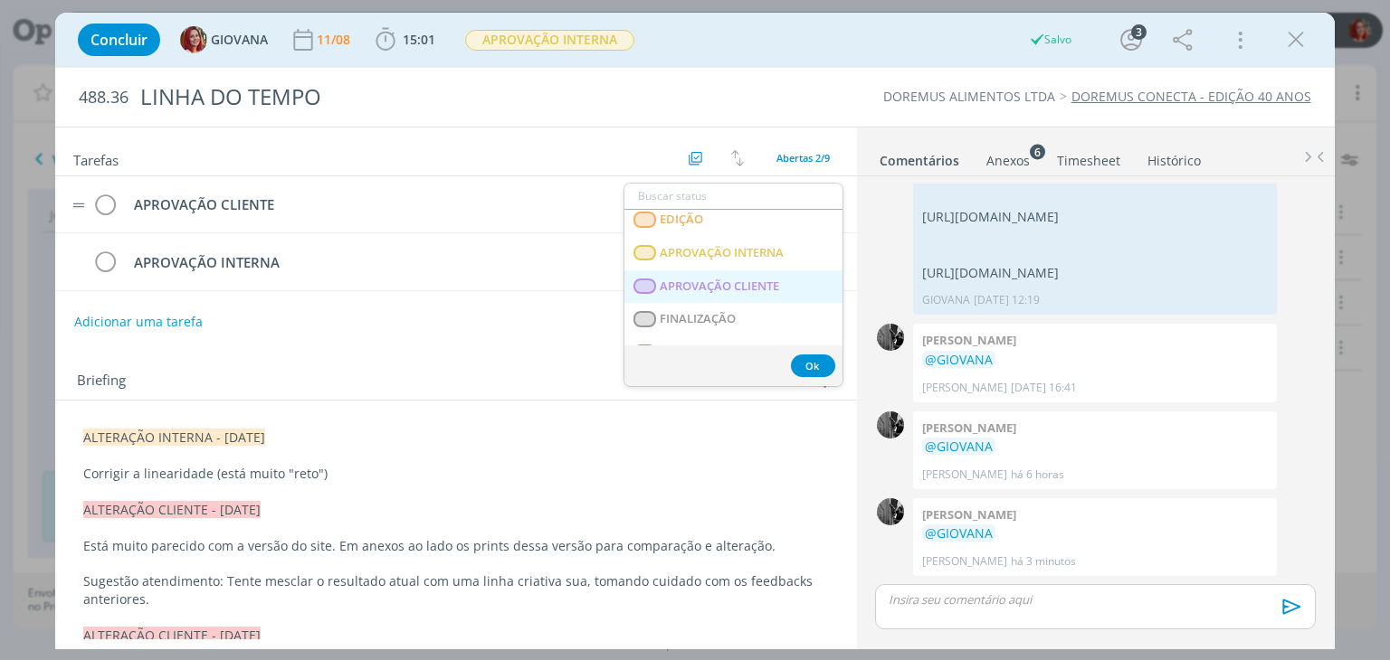
click at [750, 282] on span "APROVAÇÃO CLIENTE" at bounding box center [719, 287] width 119 height 14
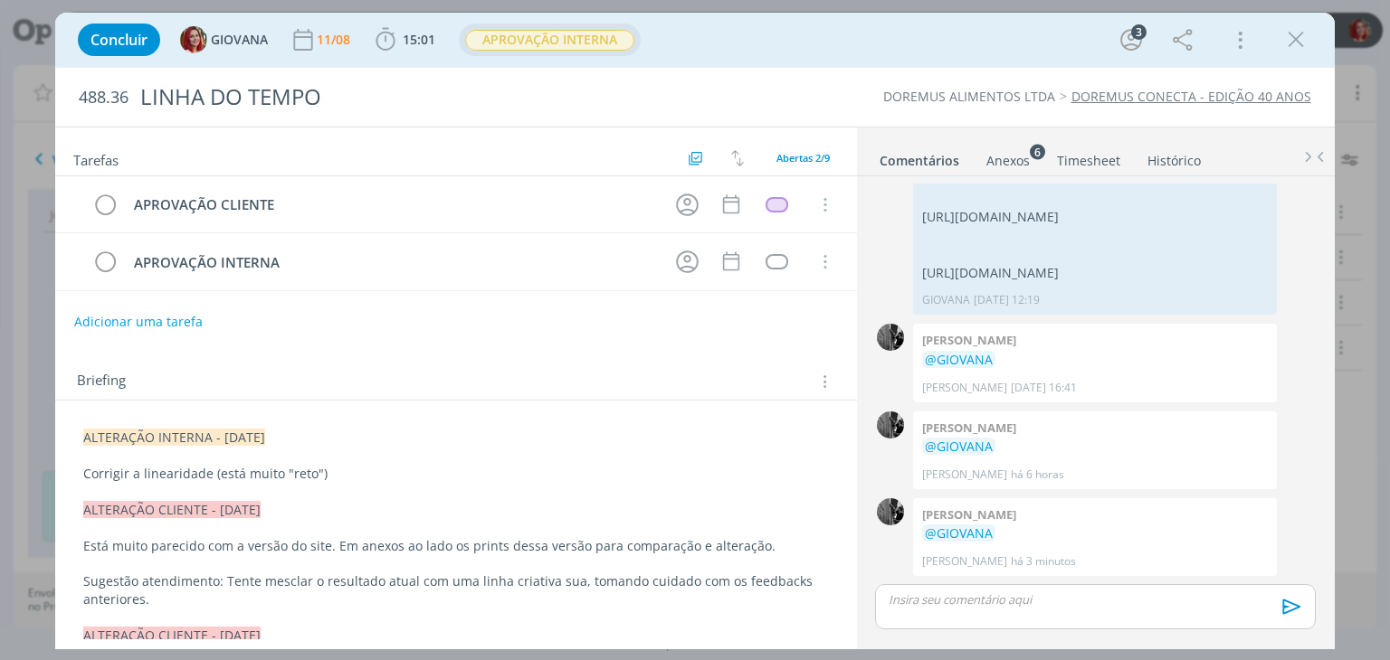
click at [583, 43] on span "APROVAÇÃO INTERNA" at bounding box center [549, 40] width 169 height 21
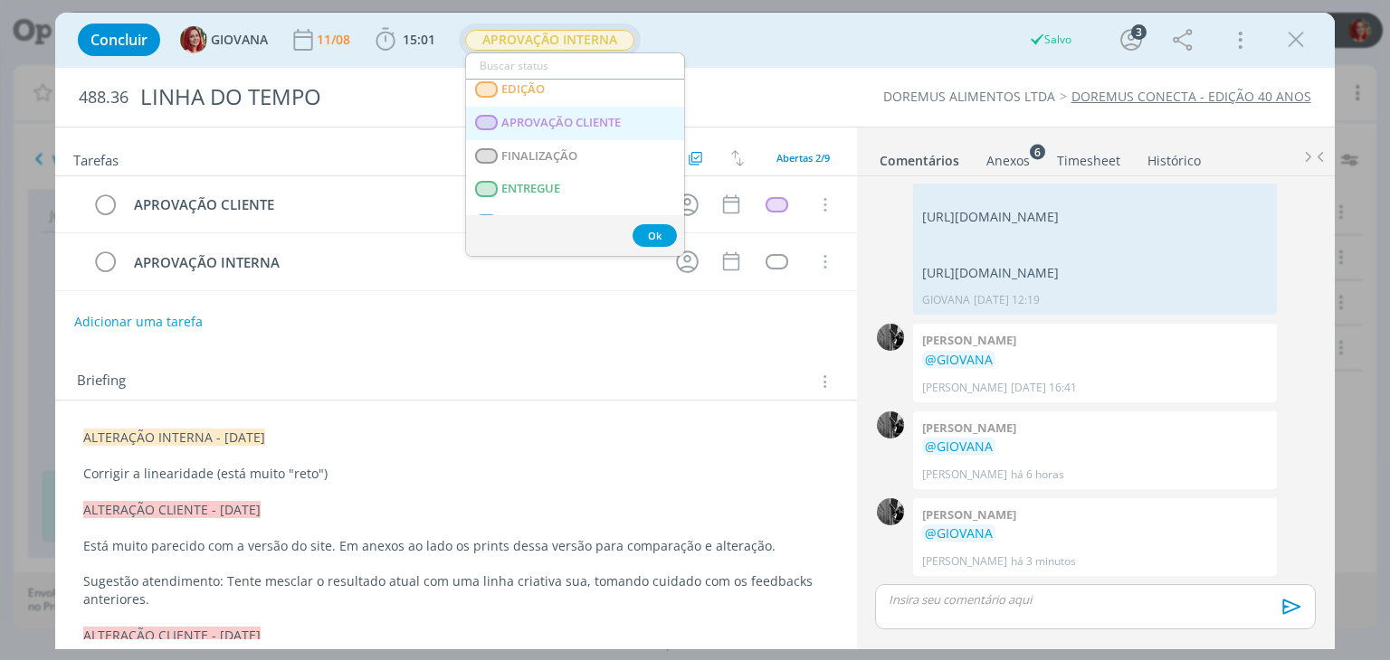
click at [625, 125] on CLIENTE "APROVAÇÃO CLIENTE" at bounding box center [575, 123] width 218 height 33
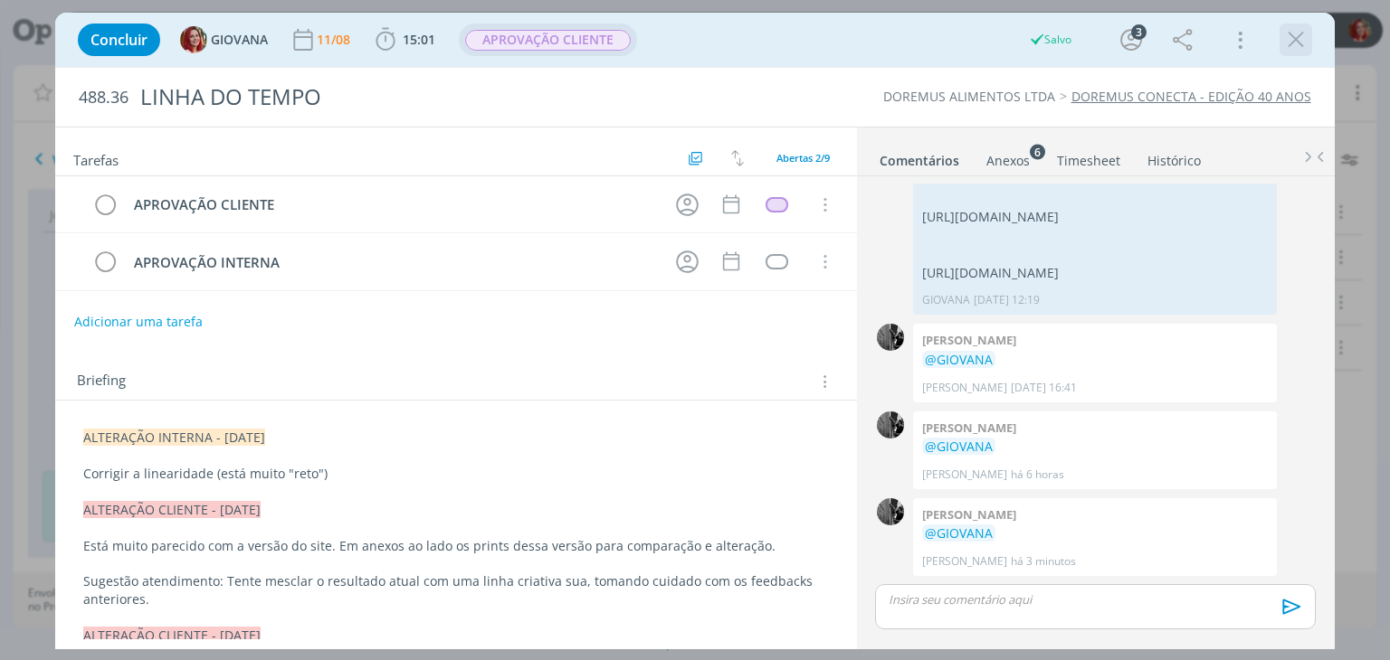
click at [1307, 44] on icon "dialog" at bounding box center [1295, 39] width 27 height 27
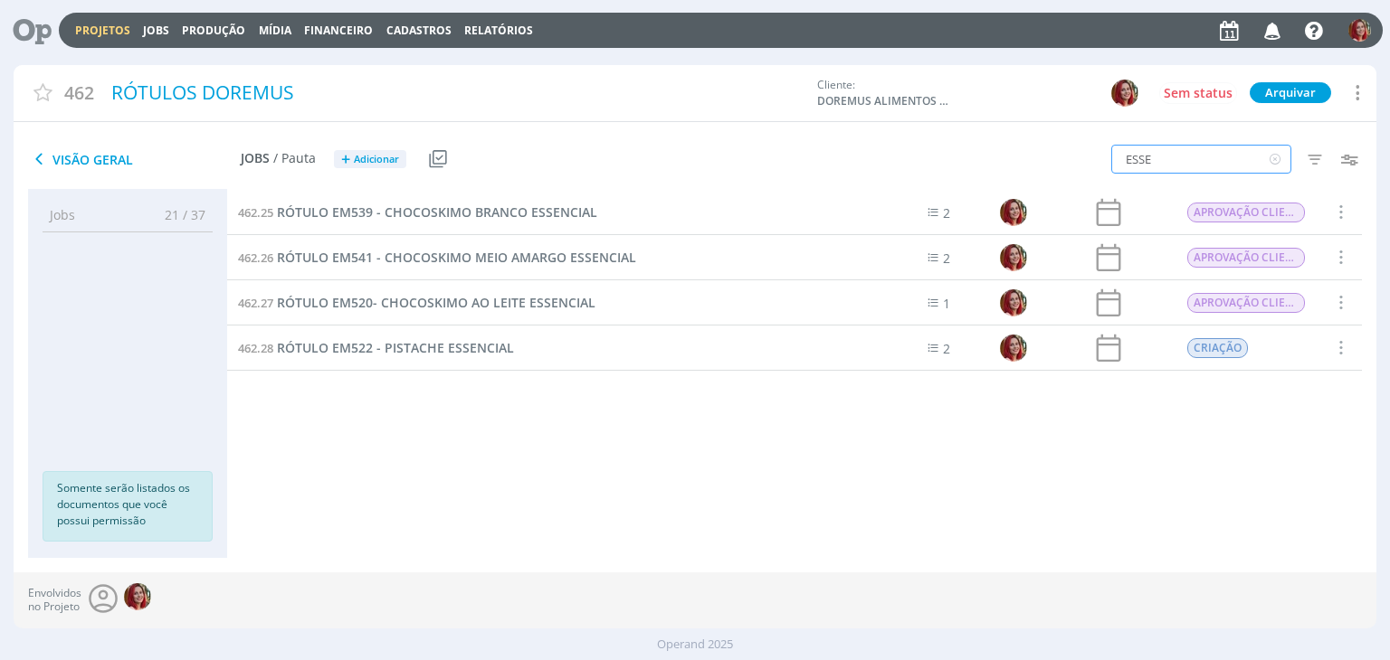
drag, startPoint x: 1164, startPoint y: 159, endPoint x: 766, endPoint y: 153, distance: 397.2
click at [766, 153] on div "Visão Geral Jobs / Pauta + Adicionar Usar Job de template Criar template a part…" at bounding box center [695, 160] width 1362 height 60
type input "539"
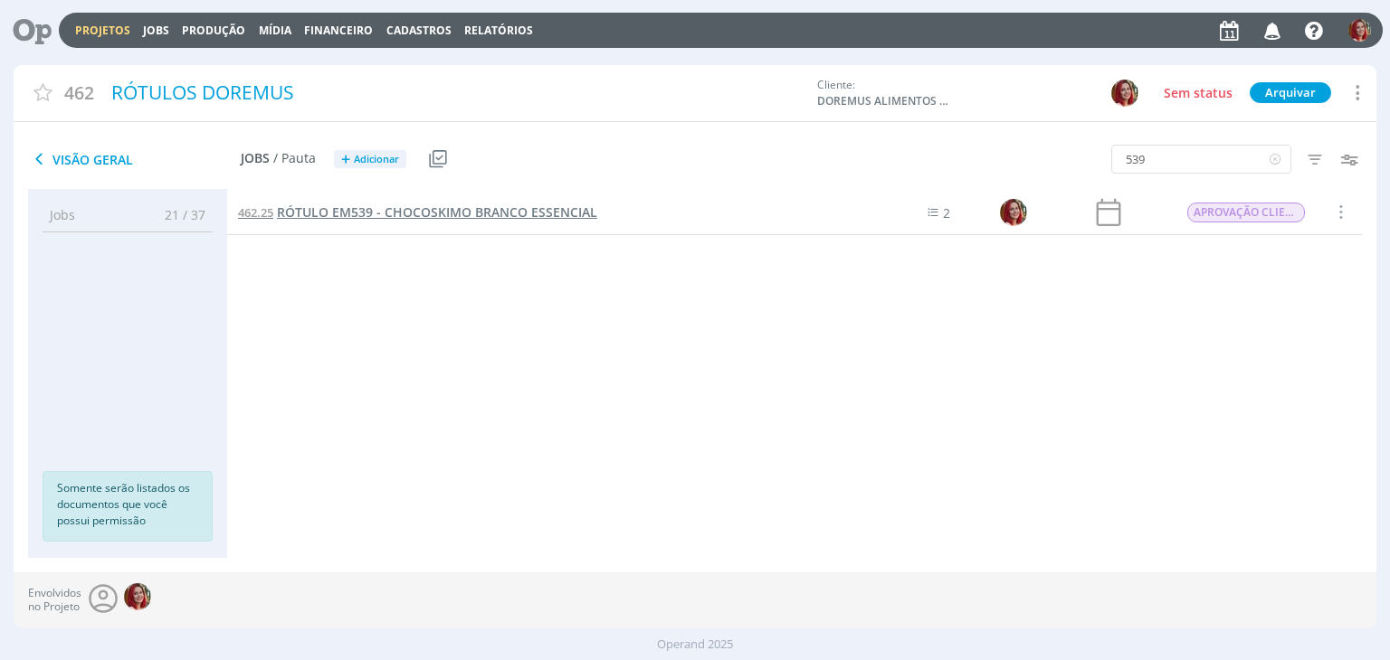
click at [459, 210] on span "RÓTULO EM539 - CHOCOSKIMO BRANCO ESSENCIAL" at bounding box center [437, 212] width 320 height 17
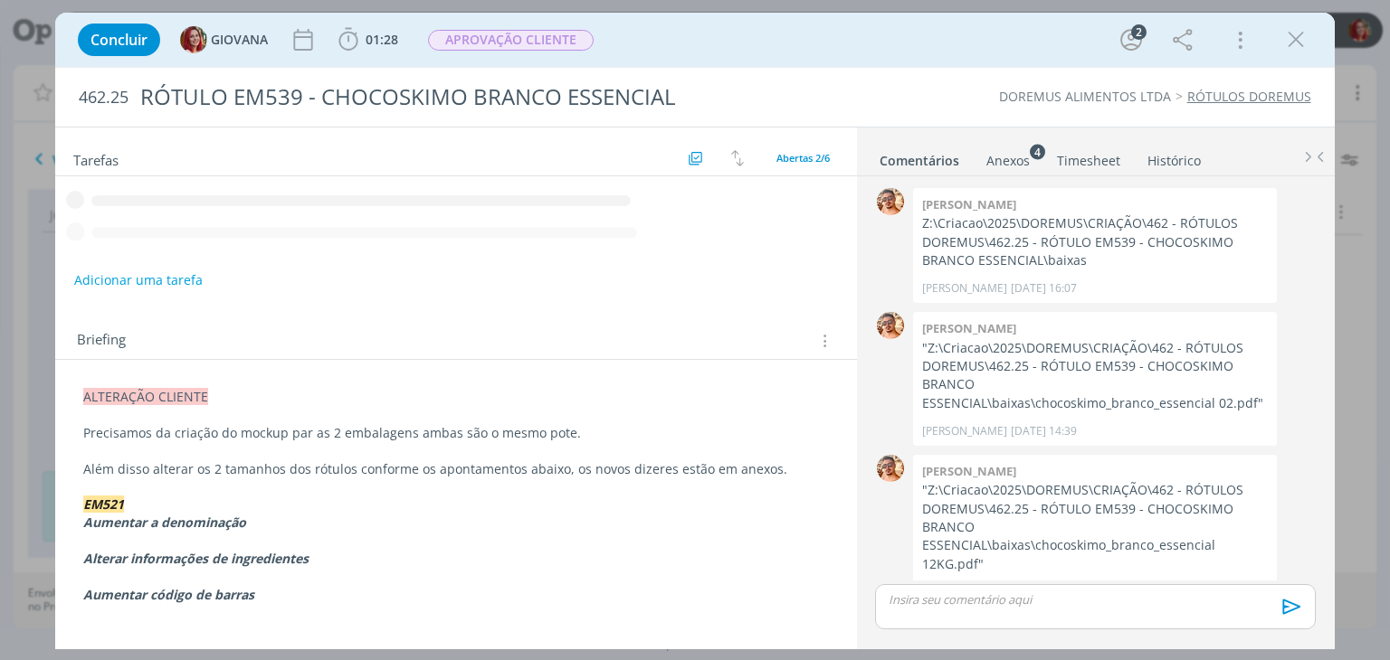
scroll to position [153, 0]
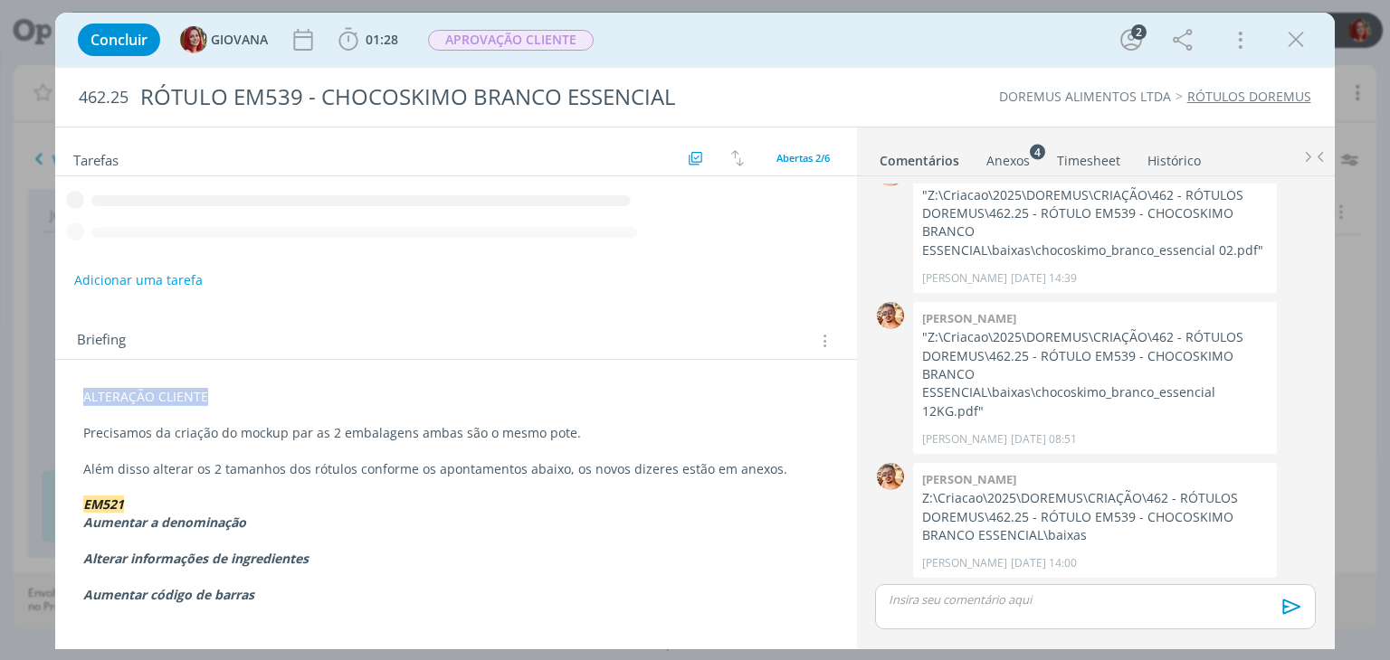
drag, startPoint x: 220, startPoint y: 393, endPoint x: 56, endPoint y: 385, distance: 163.9
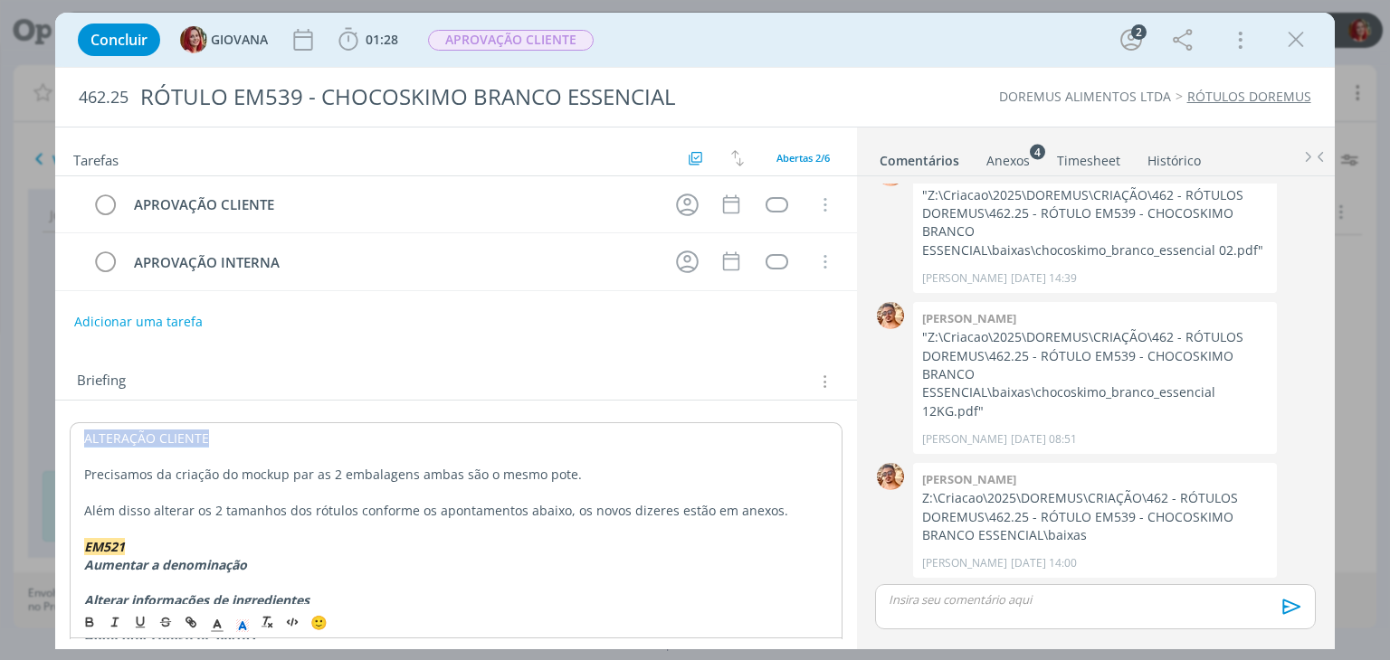
copy span "ALTERAÇÃO CLIENTE"
click at [88, 435] on span "ALTERAÇÃO CLIENTE" at bounding box center [146, 438] width 125 height 17
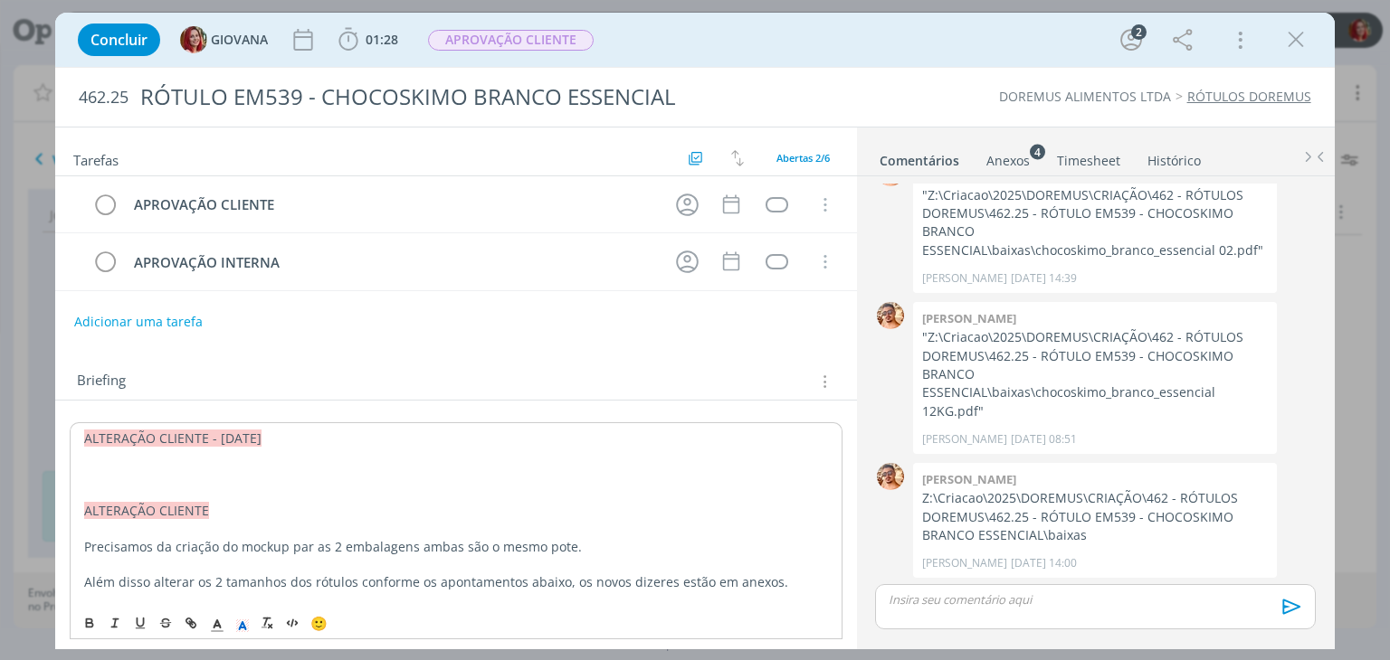
click at [141, 479] on p "dialog" at bounding box center [455, 475] width 743 height 18
click at [127, 466] on p "dialog" at bounding box center [455, 474] width 745 height 18
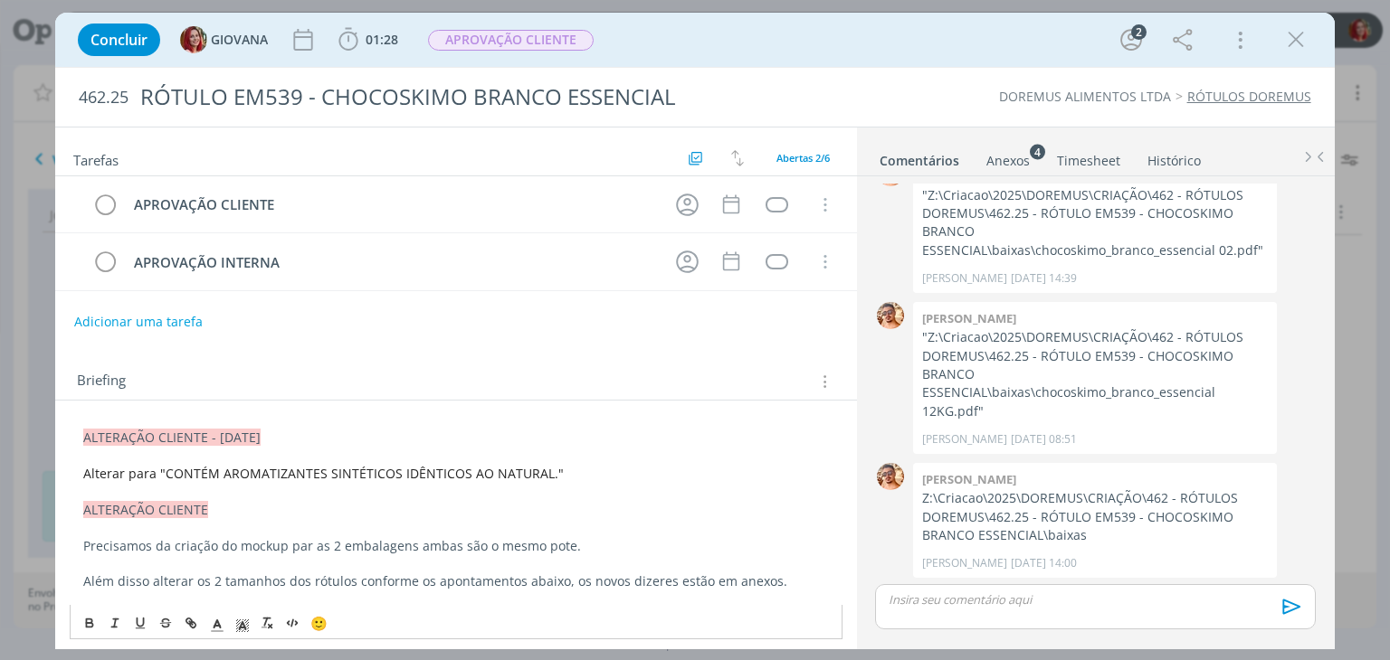
click at [575, 466] on p "- Alterar para "CONTÉM AROMATIZANTES SINTÉTICOS IDÊNTICOS AO NATURAL."" at bounding box center [455, 474] width 745 height 18
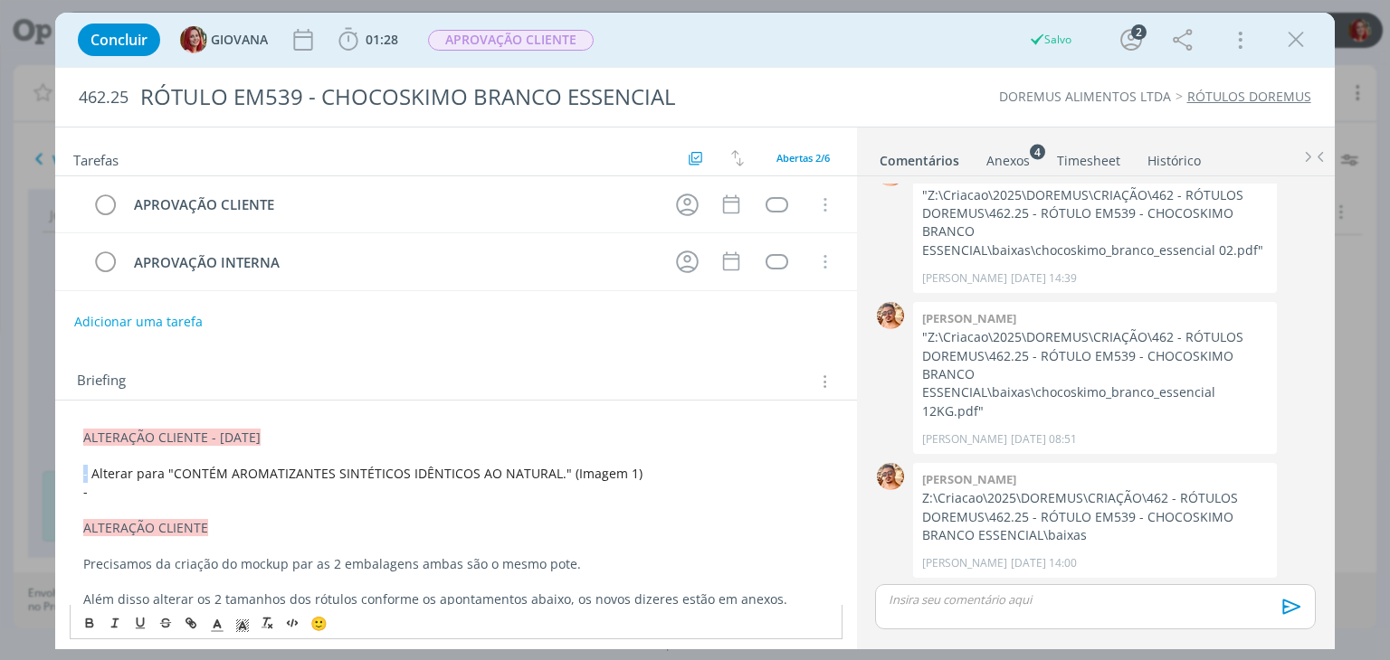
drag, startPoint x: 83, startPoint y: 470, endPoint x: 93, endPoint y: 468, distance: 10.1
click at [85, 470] on p "- Alterar para "CONTÉM AROMATIZANTES SINTÉTICOS IDÊNTICOS AO NATURAL." (Imagem …" at bounding box center [455, 474] width 745 height 18
click at [142, 493] on p "-" at bounding box center [455, 492] width 745 height 18
click at [143, 501] on p "dialog" at bounding box center [455, 510] width 745 height 18
click at [163, 485] on p "-" at bounding box center [455, 492] width 745 height 18
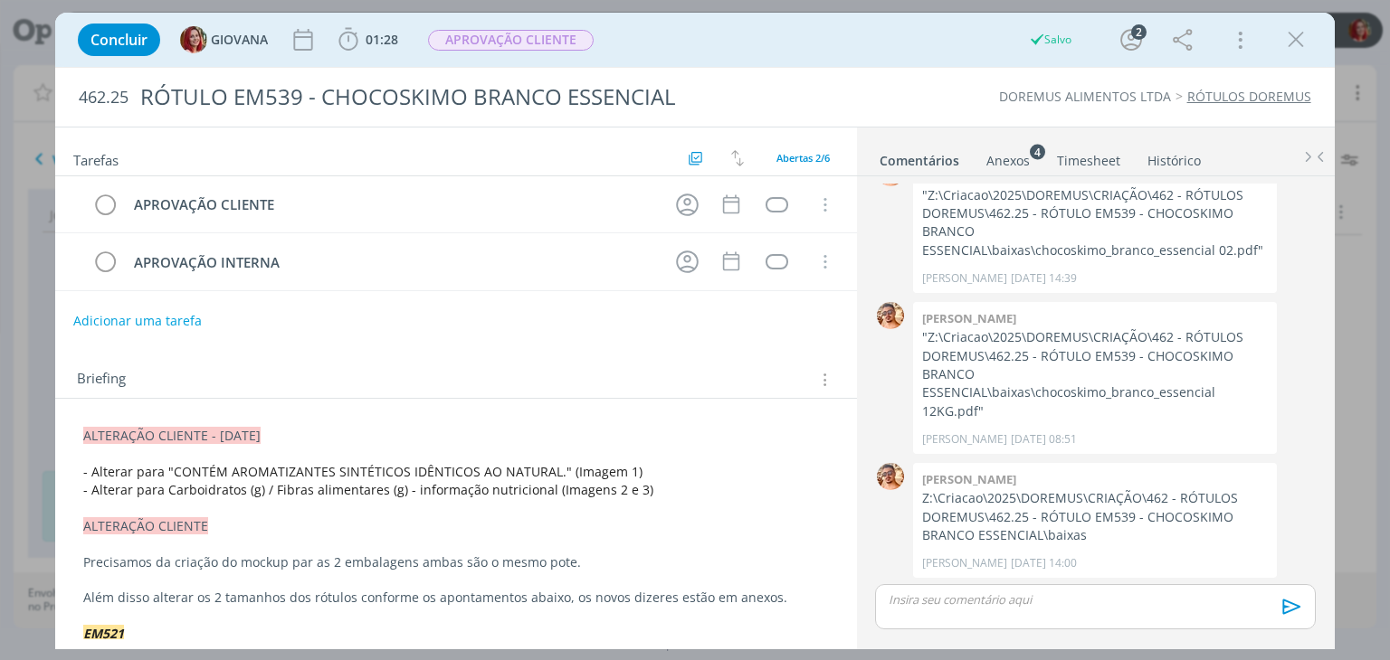
click at [188, 321] on button "Adicionar uma tarefa" at bounding box center [137, 321] width 128 height 31
type input "ALTERAÇÃO CLIENTE"
click at [765, 309] on button "Ok" at bounding box center [783, 320] width 37 height 23
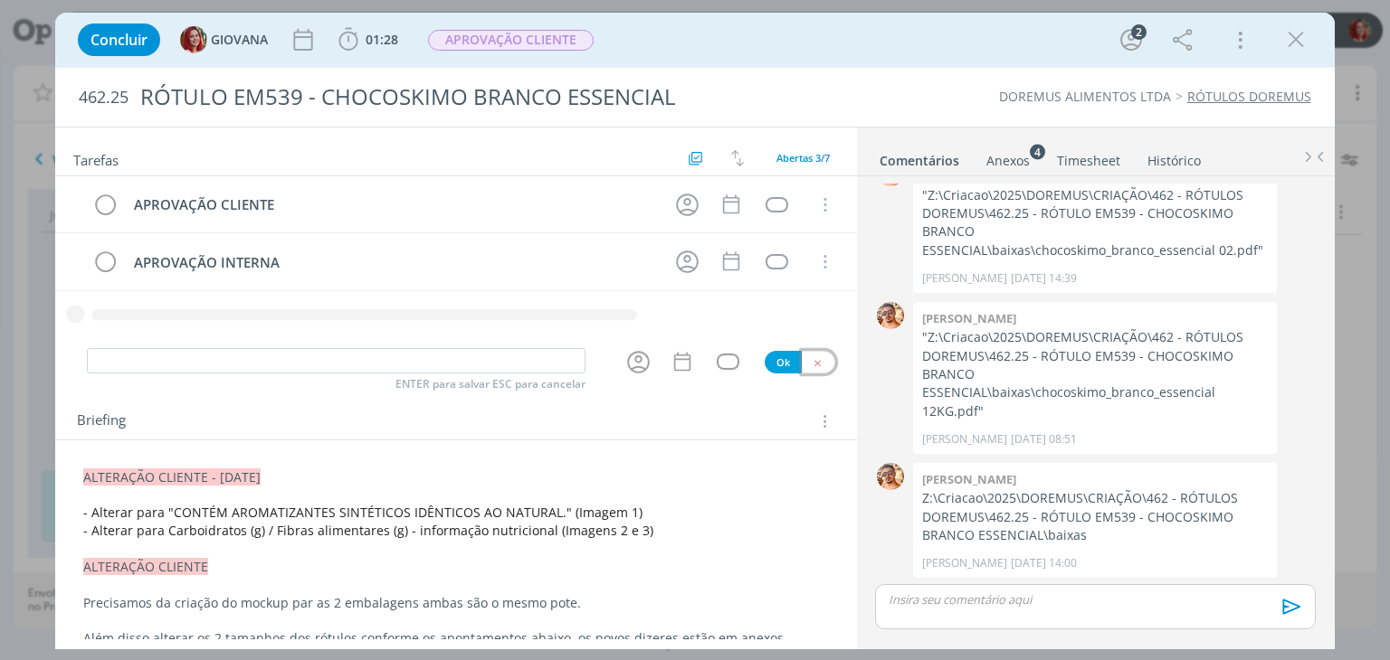
click at [814, 362] on button "dialog" at bounding box center [818, 362] width 33 height 23
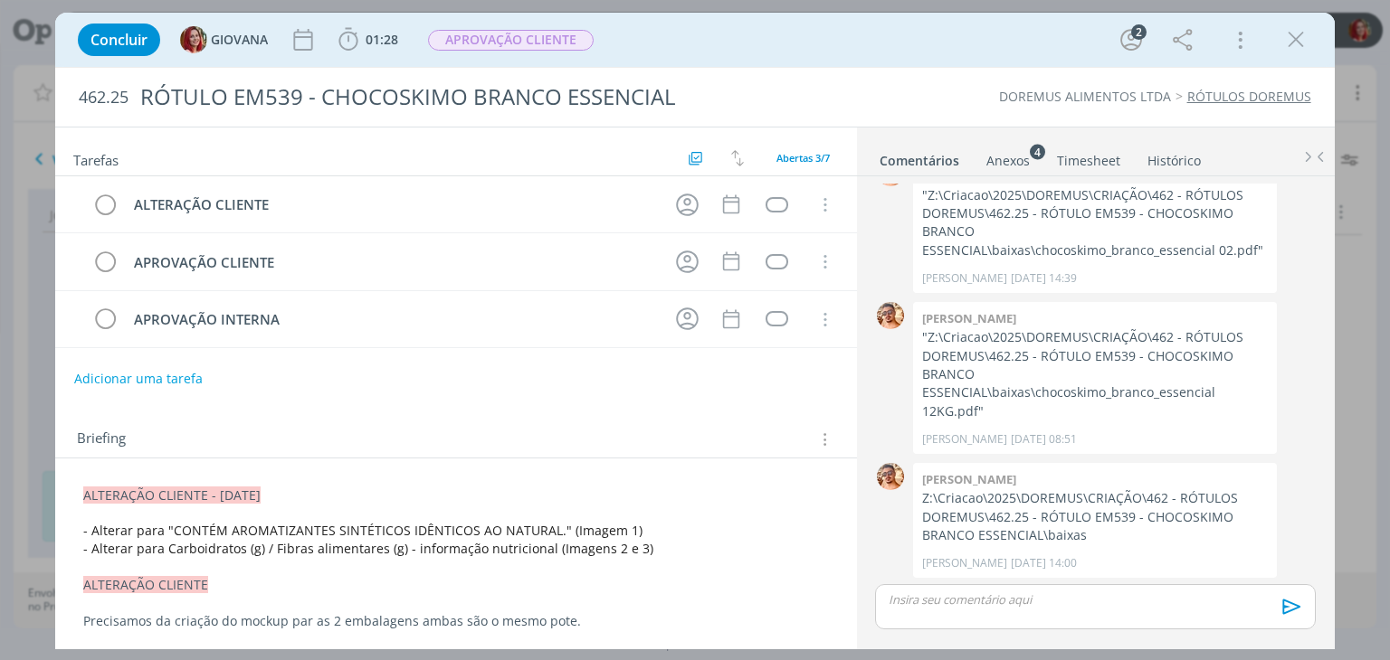
click at [649, 544] on p "- Alterar para Carboidratos (g) / Fibras alimentares (g) - informação nutricion…" at bounding box center [455, 549] width 745 height 18
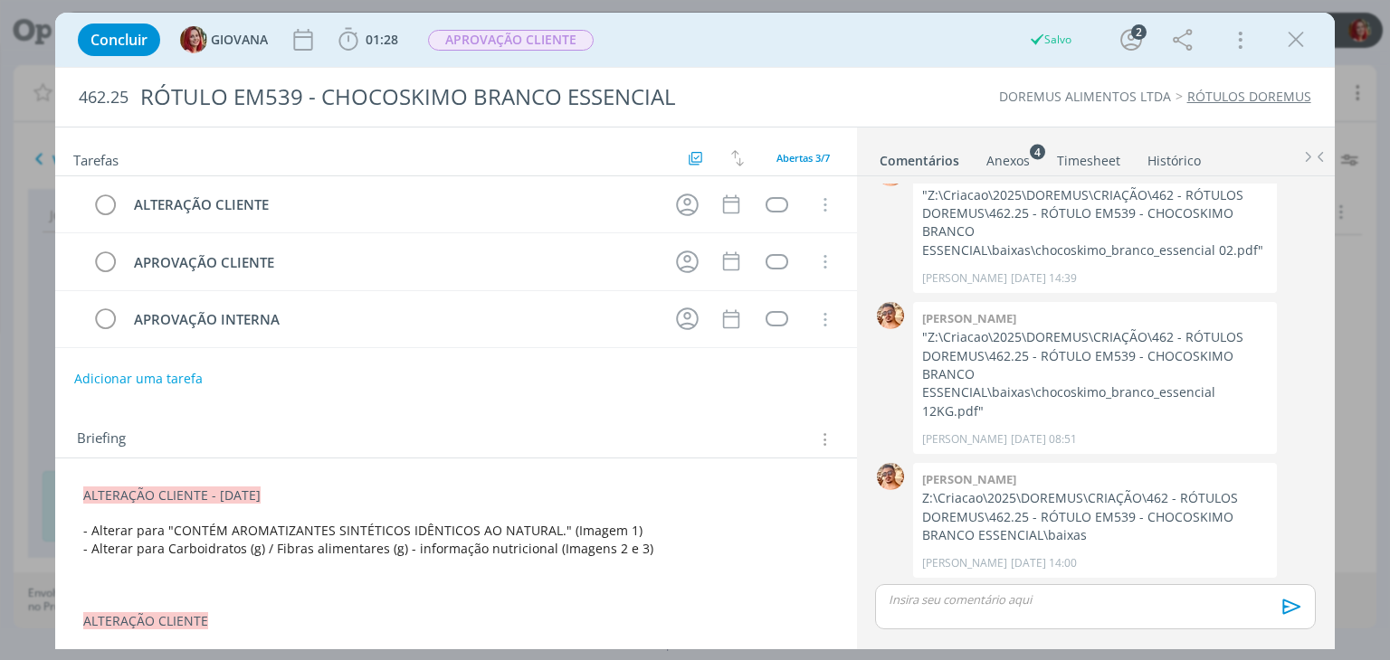
click at [102, 580] on p "﻿" at bounding box center [455, 585] width 745 height 18
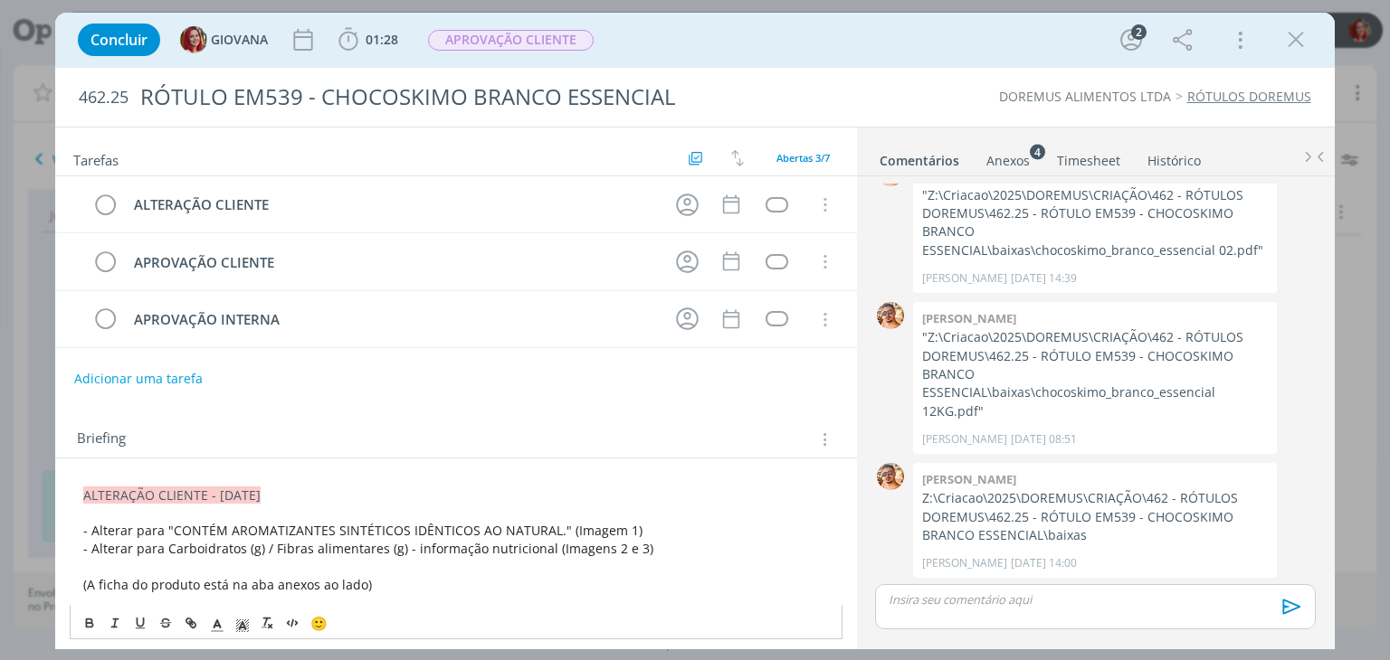
click at [997, 152] on div "Anexos 4" at bounding box center [1007, 161] width 43 height 18
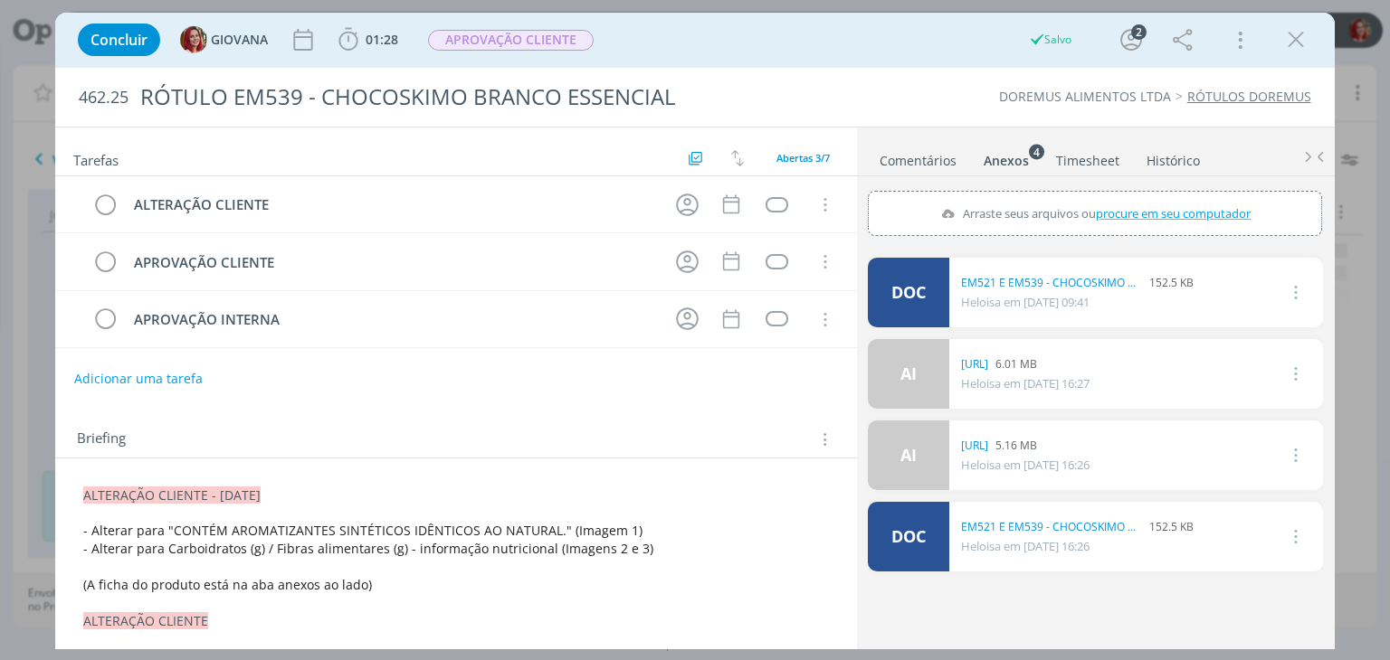
click at [356, 583] on span "(A ficha do produto está na aba anexos ao lado)" at bounding box center [227, 584] width 289 height 17
click at [98, 586] on span "(A ficha do produto está na aba anexos ao lado)" at bounding box center [228, 585] width 289 height 17
click at [400, 584] on span "(As imagens referidas acima e a ficha do produto está na aba anexos ao lado)" at bounding box center [319, 585] width 470 height 17
click at [602, 584] on p "(As imagens referidas acima e a ficha do produto estão na aba anexos ao lado)" at bounding box center [455, 586] width 743 height 18
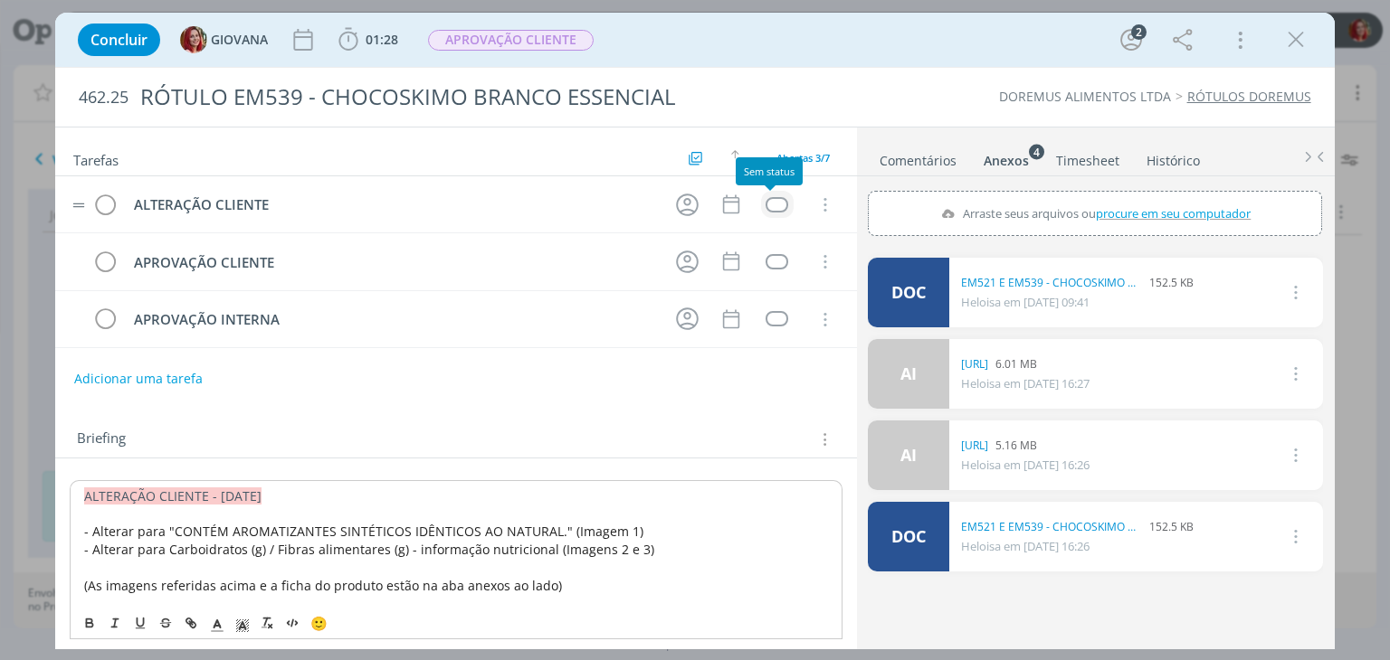
click at [765, 198] on div "dialog" at bounding box center [776, 204] width 23 height 15
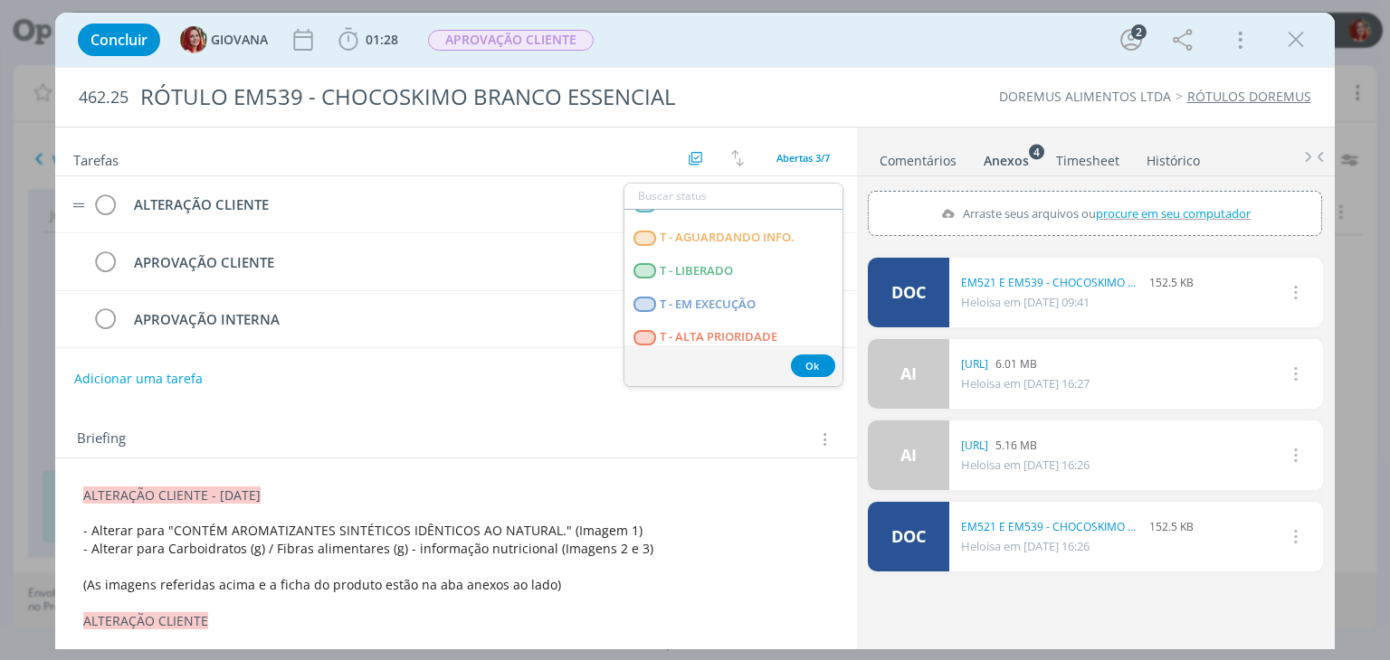
scroll to position [461, 0]
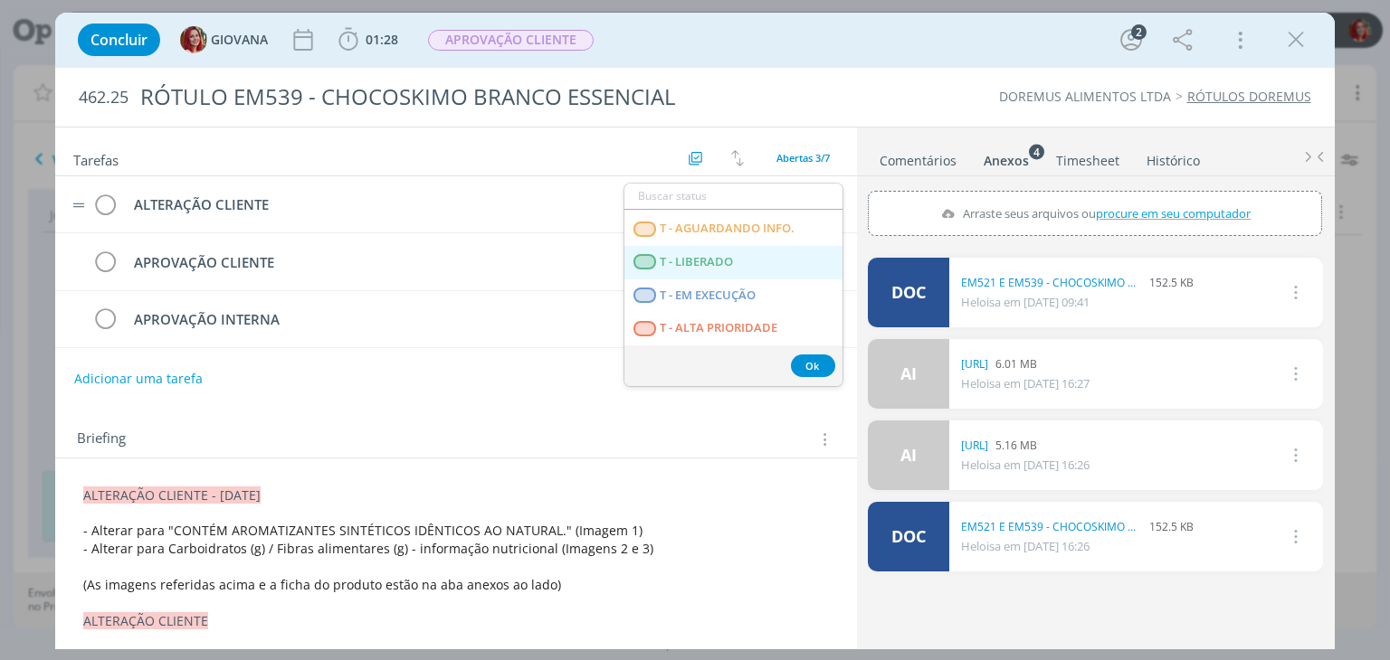
click at [749, 258] on LIBERADO "T - LIBERADO" at bounding box center [733, 262] width 218 height 33
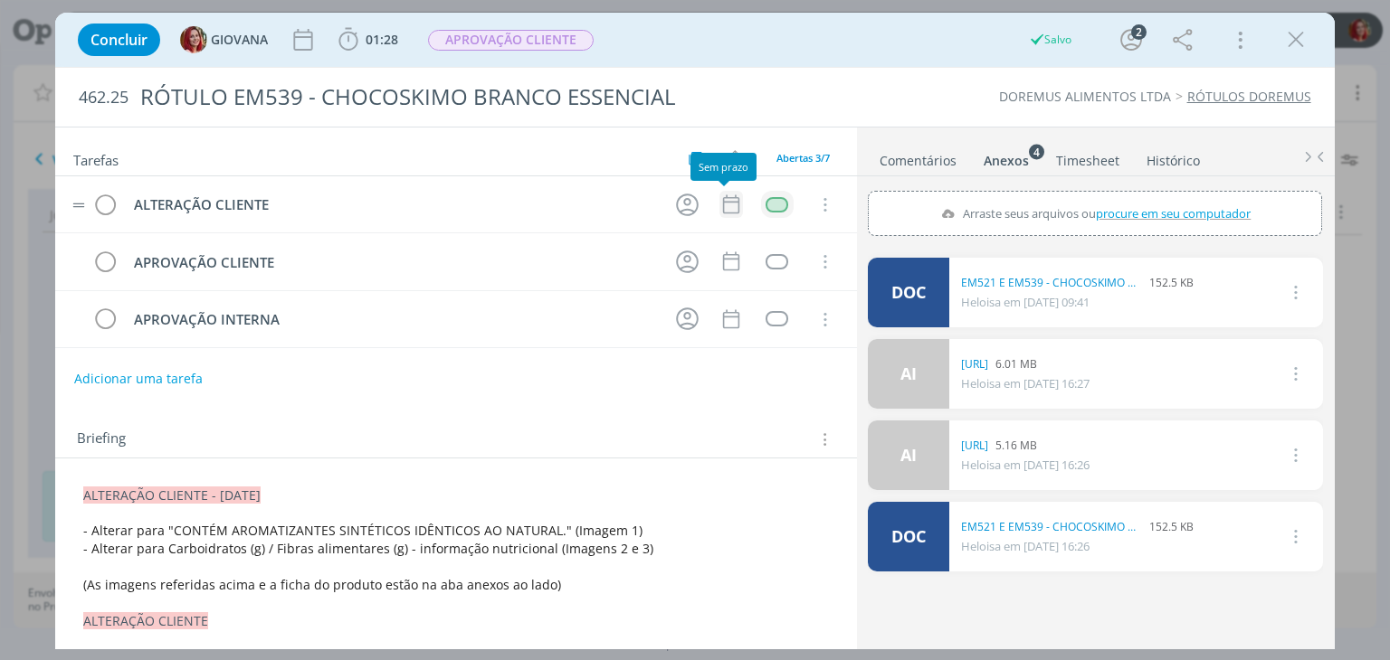
click at [724, 200] on icon "dialog" at bounding box center [731, 205] width 24 height 24
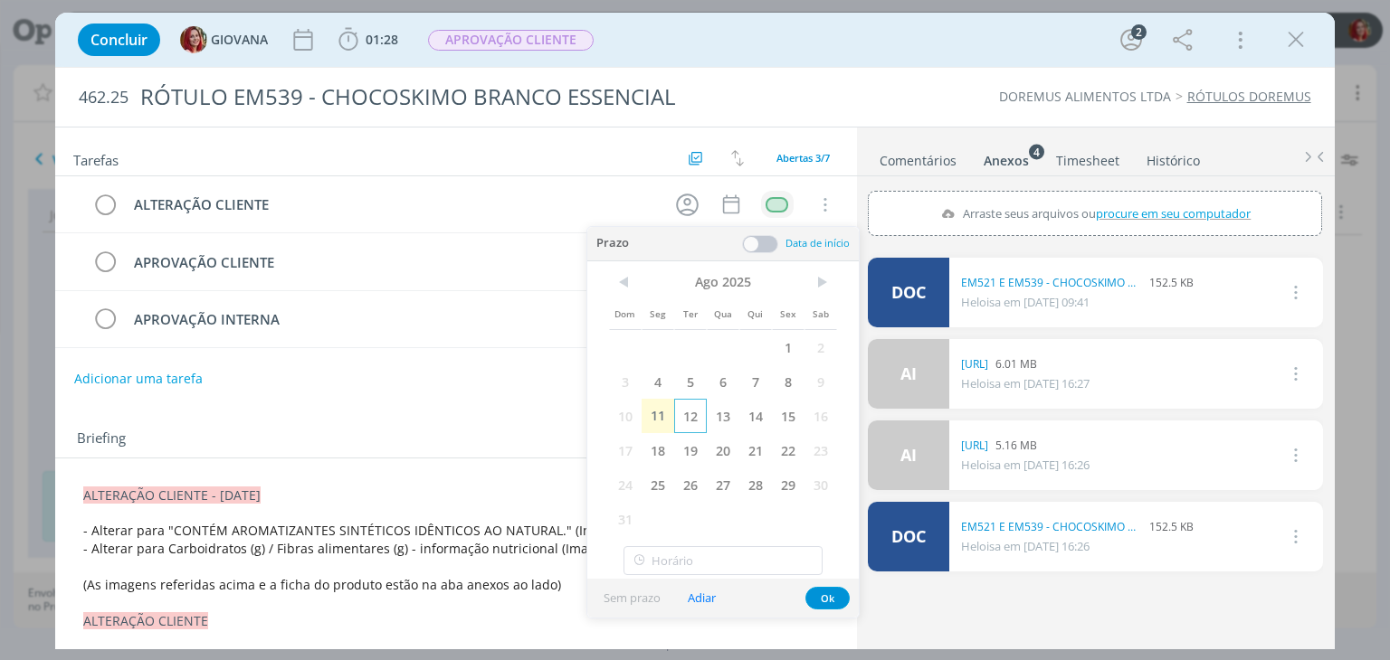
click at [691, 418] on span "12" at bounding box center [690, 416] width 33 height 34
click at [826, 593] on button "Ok" at bounding box center [827, 598] width 44 height 23
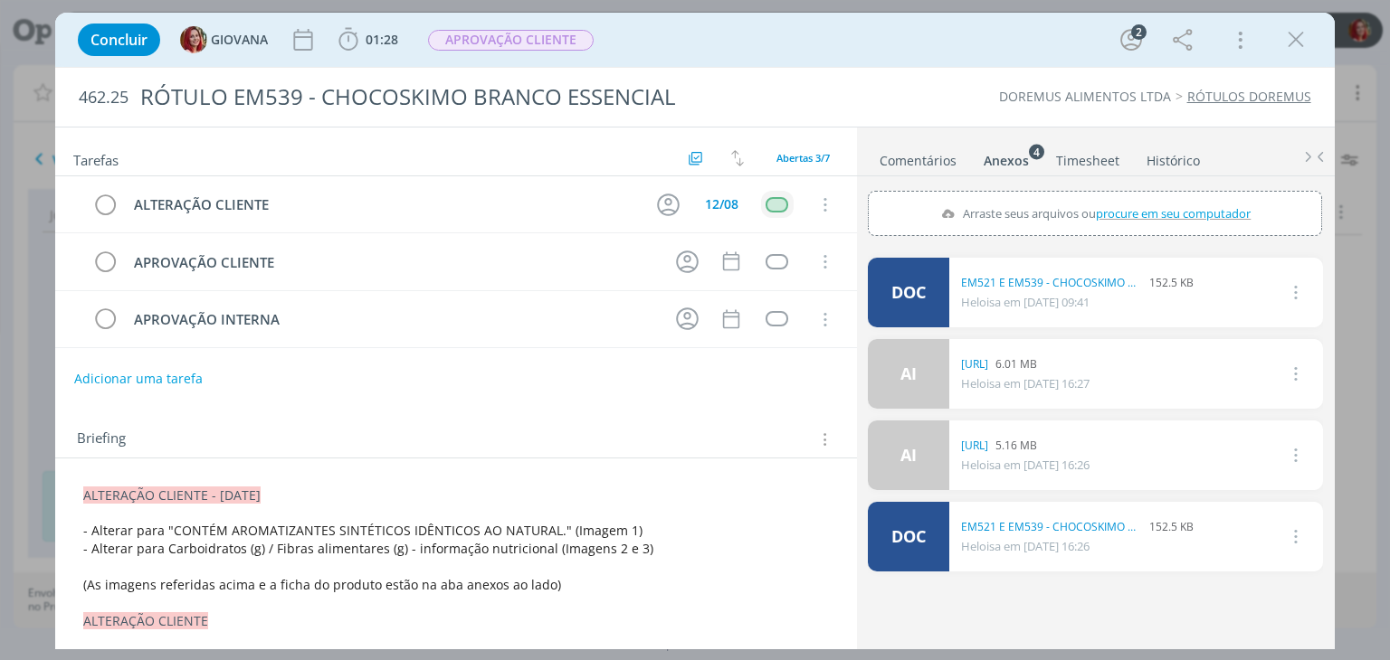
click at [999, 155] on div "Anexos 4" at bounding box center [1005, 161] width 45 height 18
click at [1124, 208] on span "procure em seu computador" at bounding box center [1174, 213] width 155 height 16
click at [1124, 196] on input "Arraste seus arquivos ou procure em seu computador" at bounding box center [1095, 193] width 454 height 5
type input "C:\fakepath\EM521 E EM539 - CHOCOSKIMO BRANCO ESSENCIAL (2).doc"
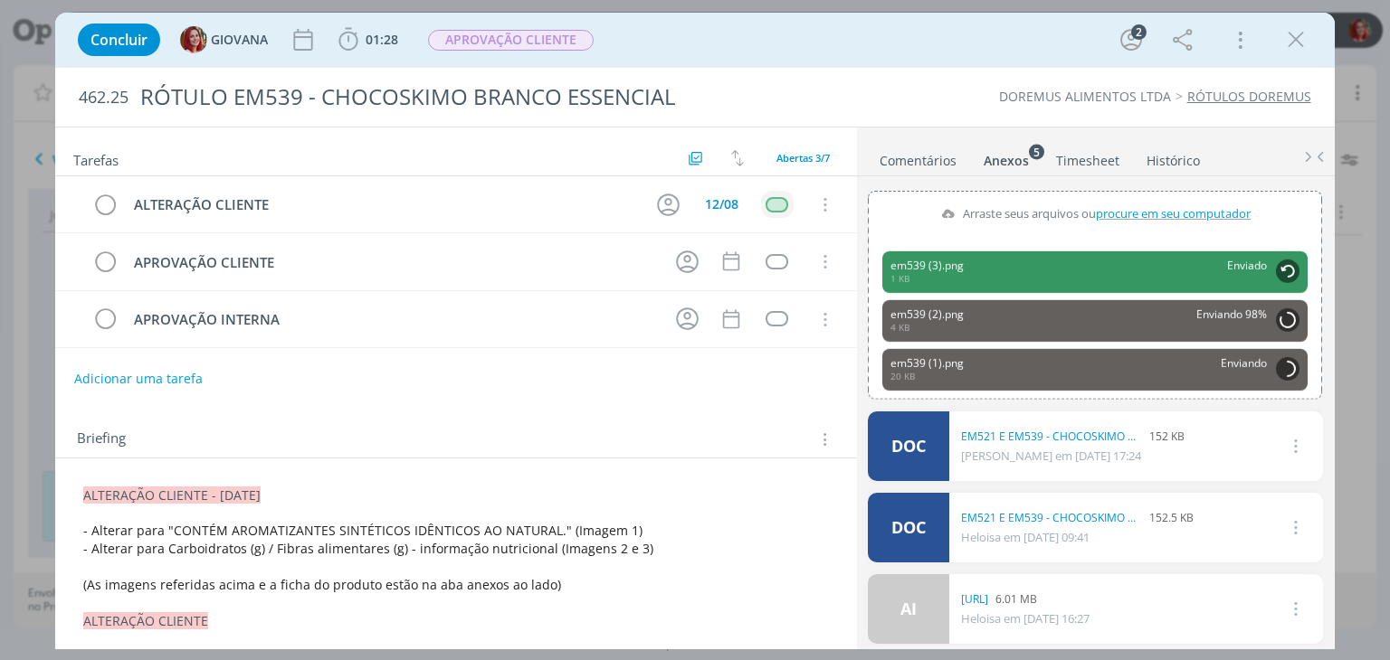
click at [548, 497] on p "ALTERAÇÃO CLIENTE - 11/08/25" at bounding box center [455, 496] width 745 height 18
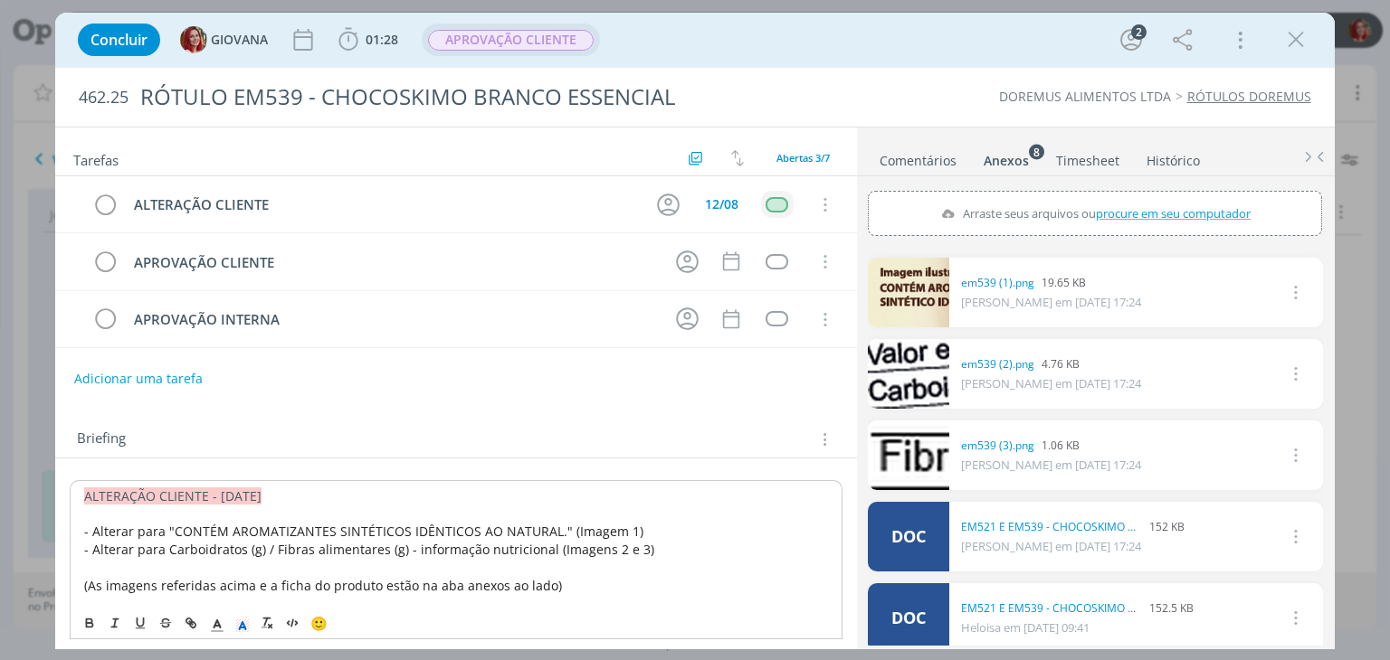
click at [543, 37] on span "APROVAÇÃO CLIENTE" at bounding box center [511, 40] width 166 height 21
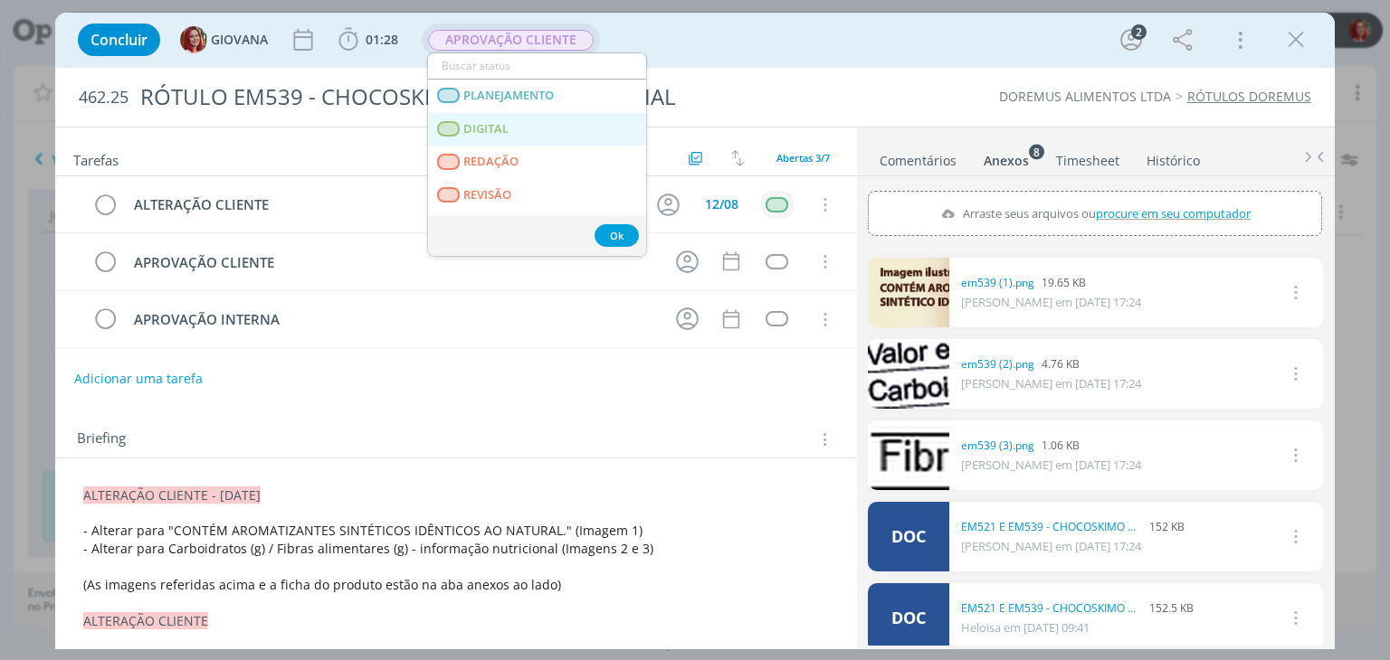
scroll to position [90, 0]
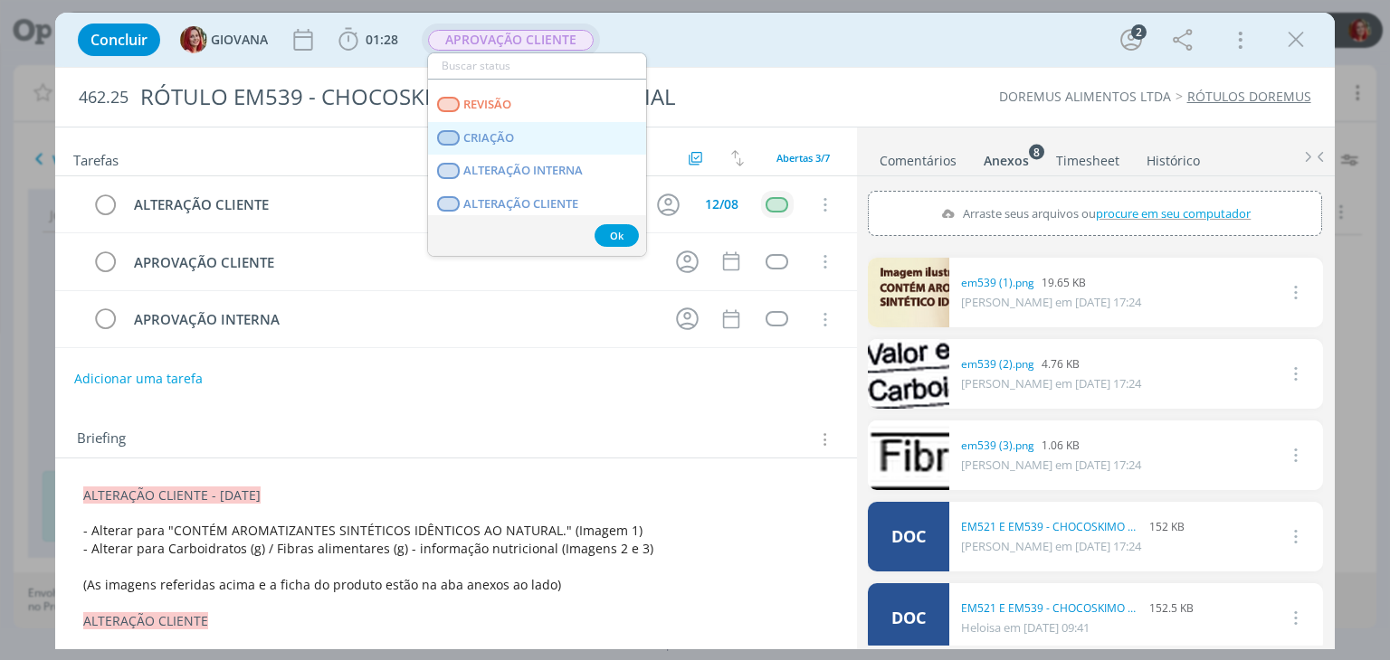
click at [560, 131] on link "CRIAÇÃO" at bounding box center [537, 138] width 218 height 33
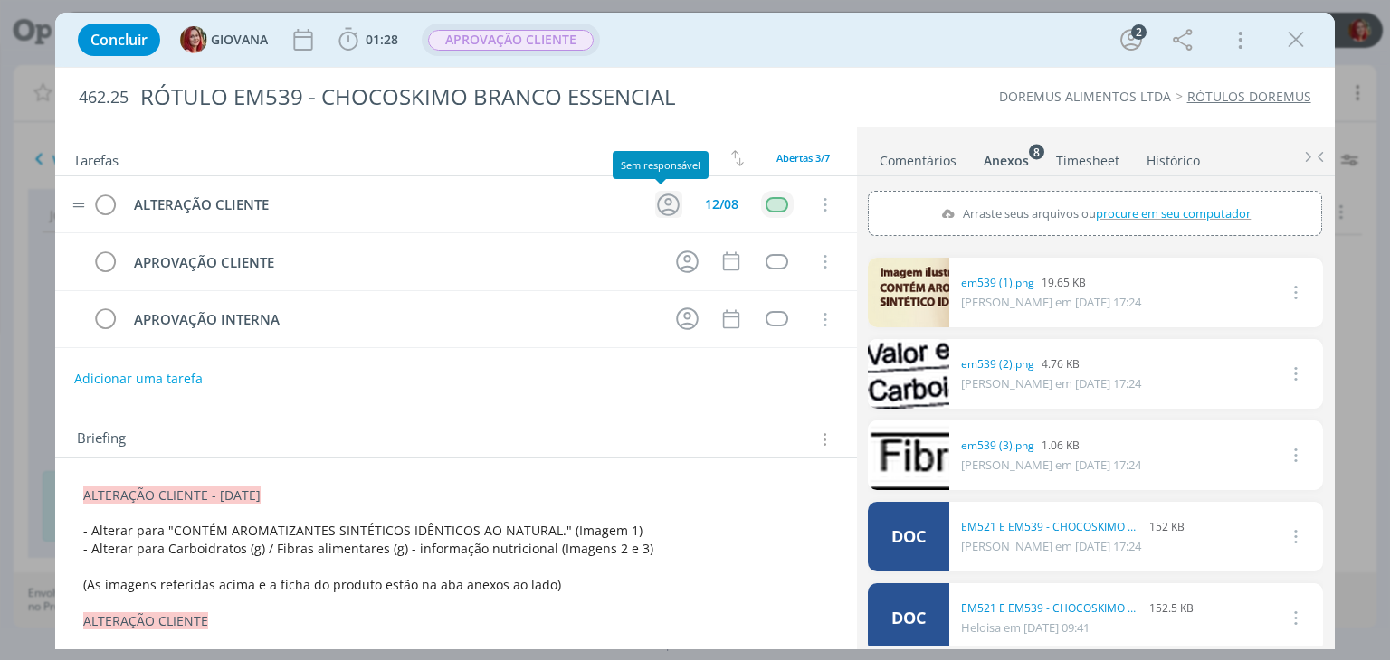
click at [665, 196] on icon "dialog" at bounding box center [668, 205] width 28 height 28
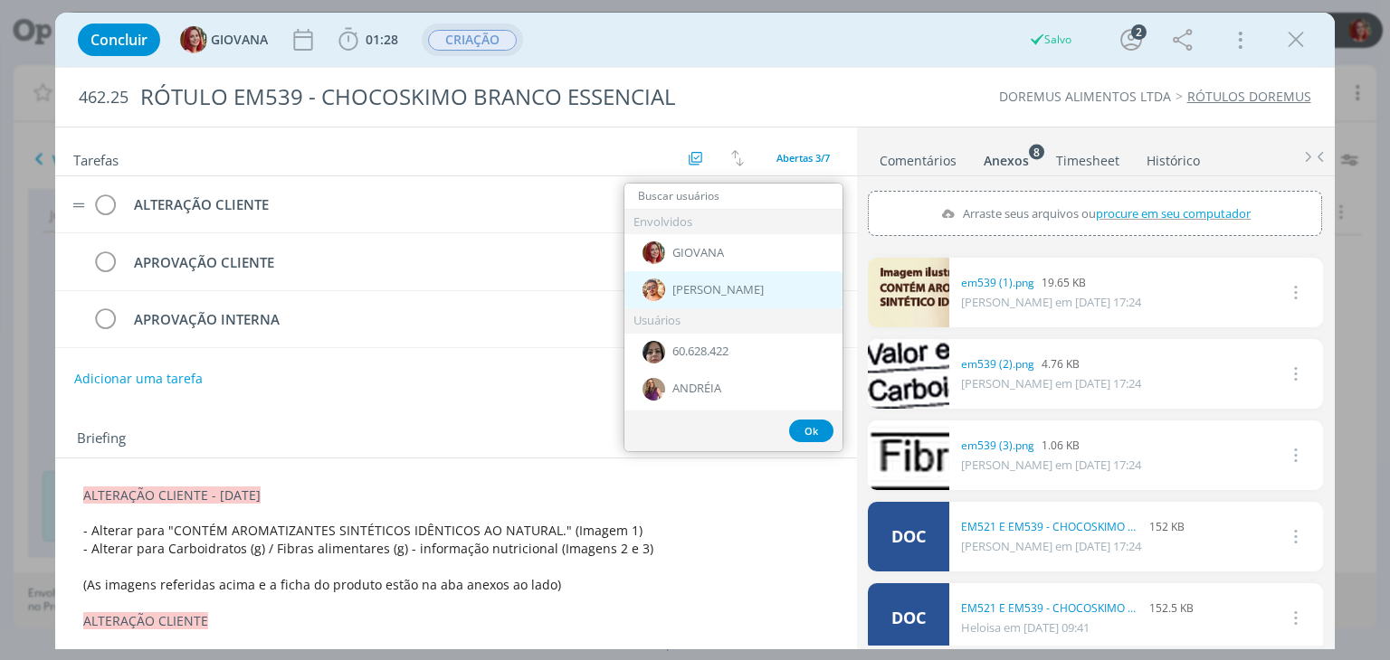
click at [673, 291] on span "[PERSON_NAME]" at bounding box center [717, 290] width 91 height 14
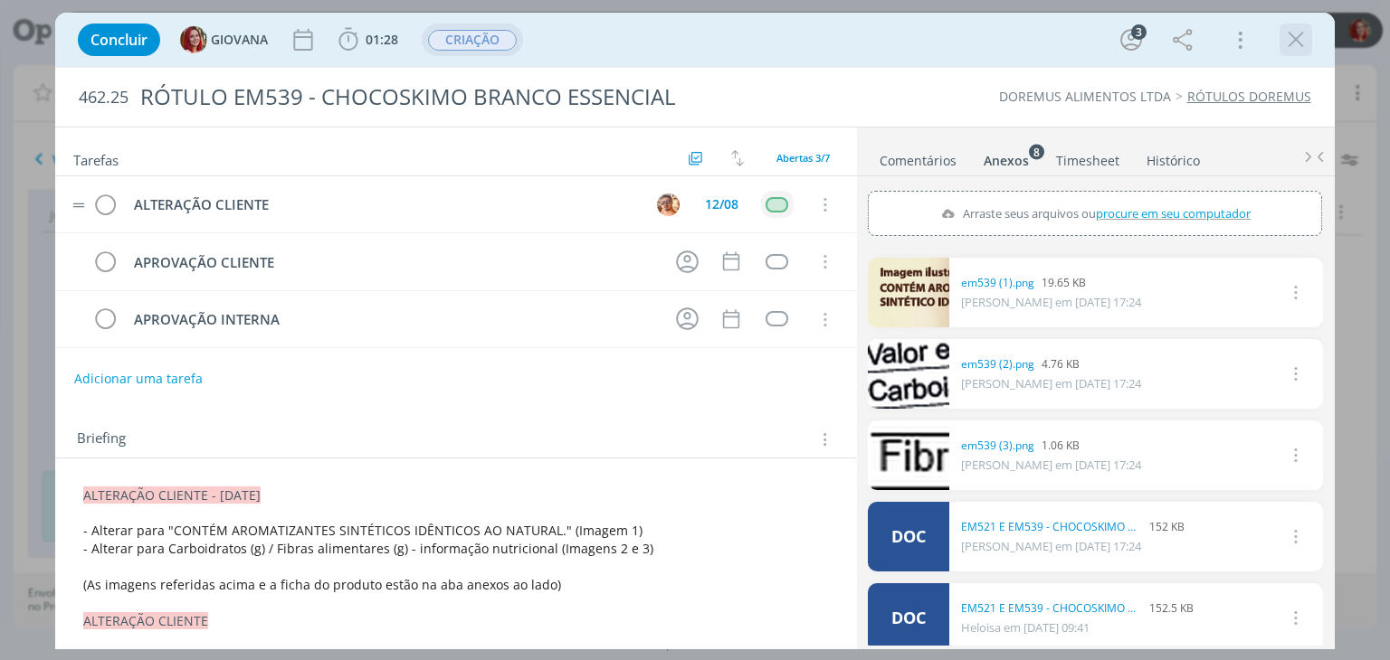
click at [1296, 40] on icon "dialog" at bounding box center [1295, 39] width 27 height 27
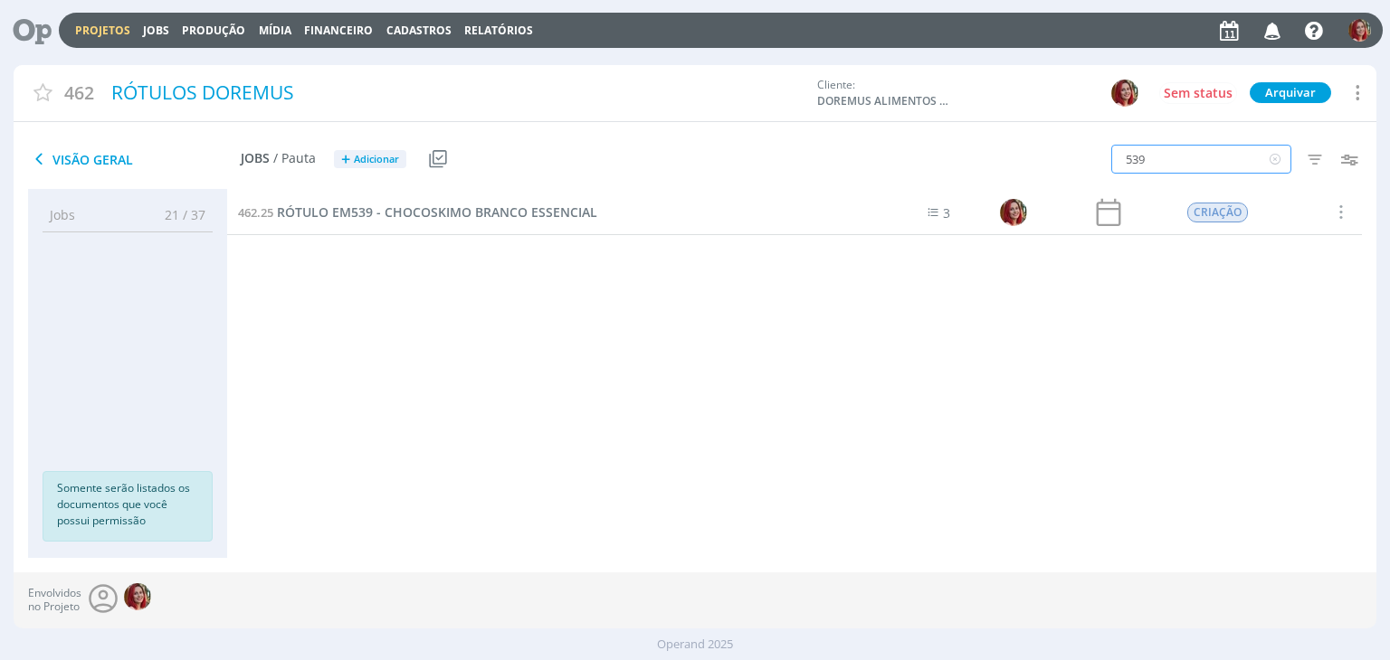
drag, startPoint x: 1188, startPoint y: 166, endPoint x: 842, endPoint y: 191, distance: 346.5
click at [847, 195] on div "Usuários Sem responsável 60.628.422 ANDRÉIA Aline B Bruna Camila Carol Grisotto…" at bounding box center [695, 351] width 1362 height 442
type input "520"
click at [557, 210] on span "RÓTULO EM520- CHOCOSKIMO AO LEITE ESSENCIAL" at bounding box center [436, 212] width 318 height 17
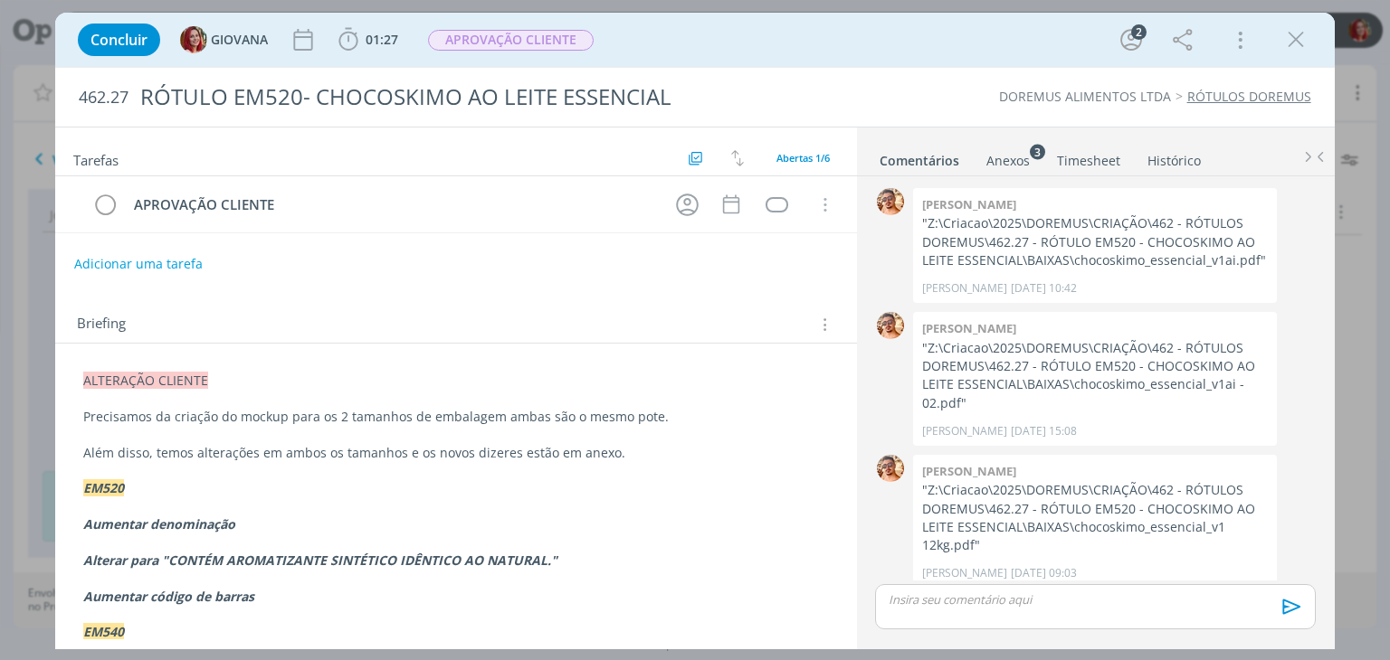
scroll to position [134, 0]
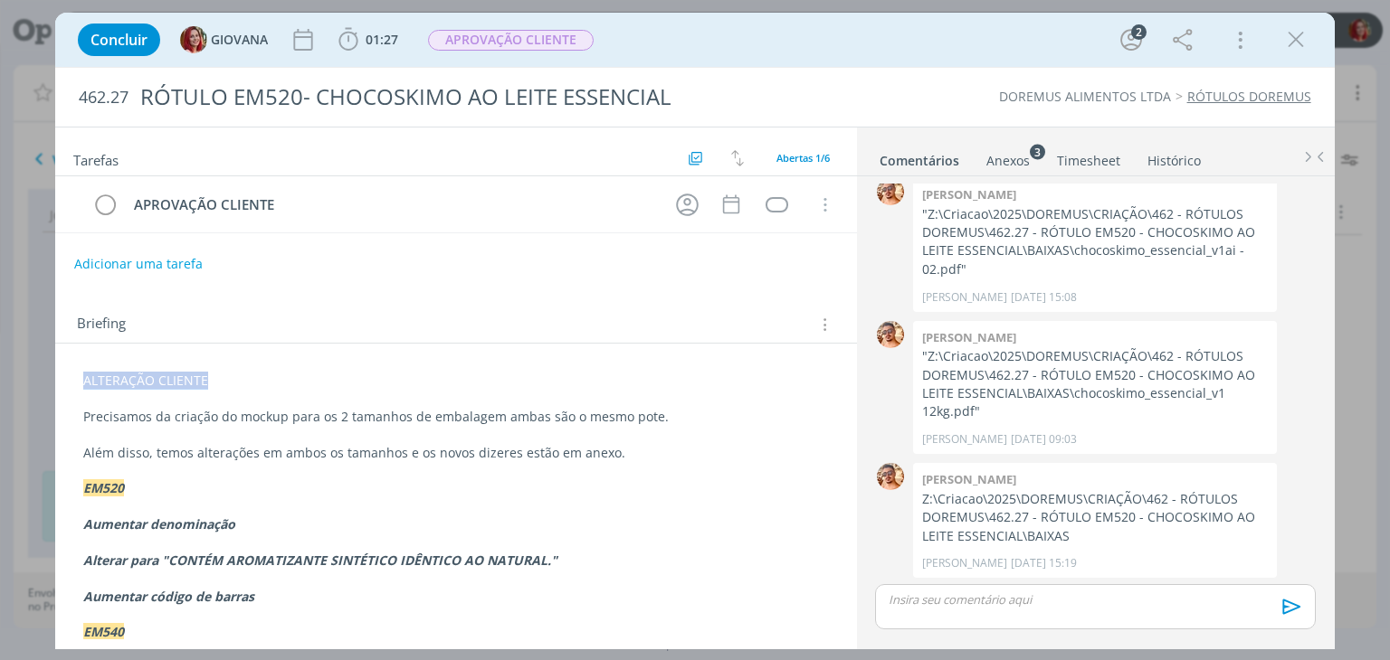
drag, startPoint x: 217, startPoint y: 387, endPoint x: 50, endPoint y: 373, distance: 168.0
click at [50, 373] on div "Concluir GIOVANA 01:27 Iniciar Apontar Data * 11/08/2025 Horas * 00:00 Tarefa S…" at bounding box center [695, 330] width 1390 height 660
copy span "ALTERAÇÃO CLIENTE"
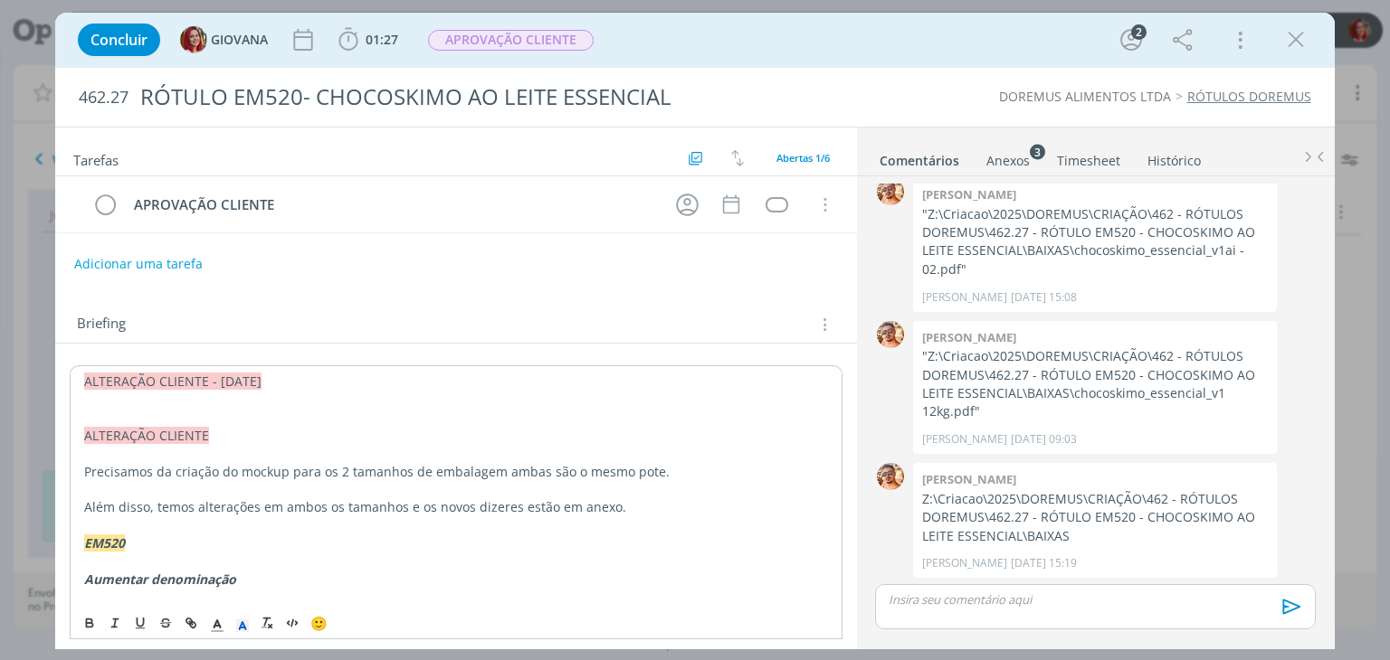
click at [156, 410] on p "dialog" at bounding box center [455, 418] width 743 height 18
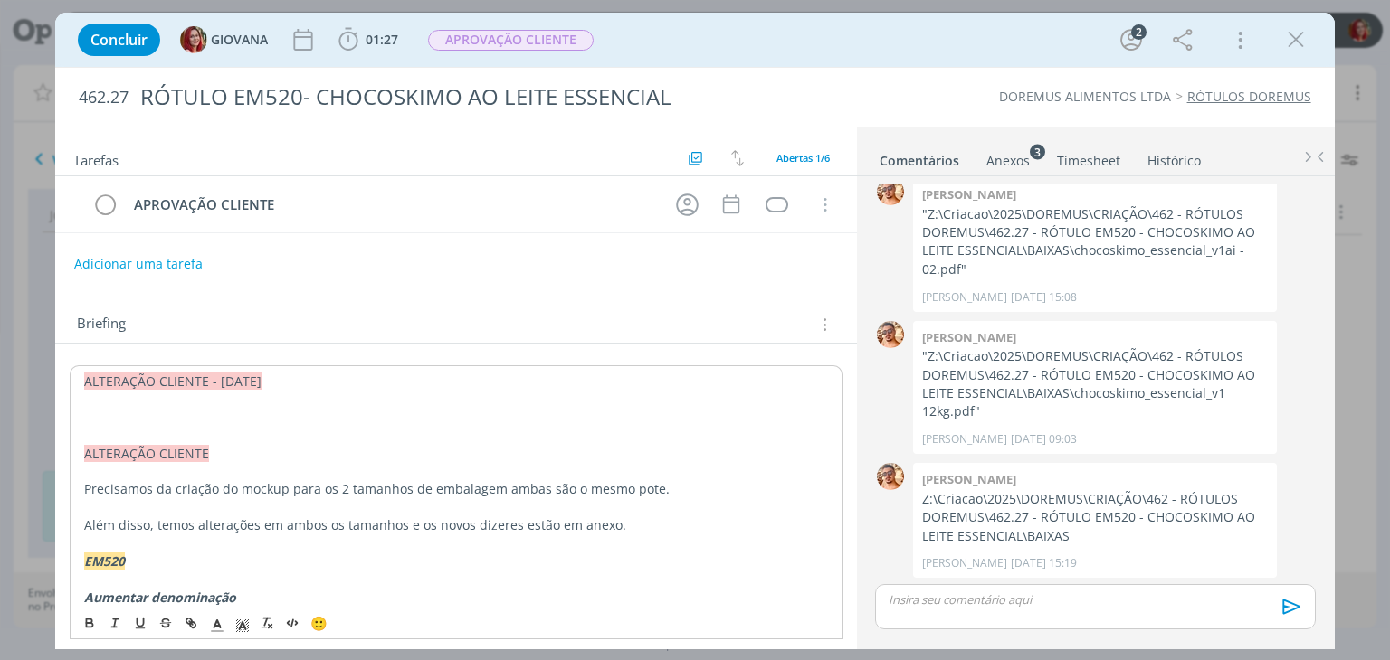
click at [159, 409] on p "dialog" at bounding box center [455, 418] width 743 height 18
click at [163, 418] on p "dialog" at bounding box center [455, 417] width 745 height 18
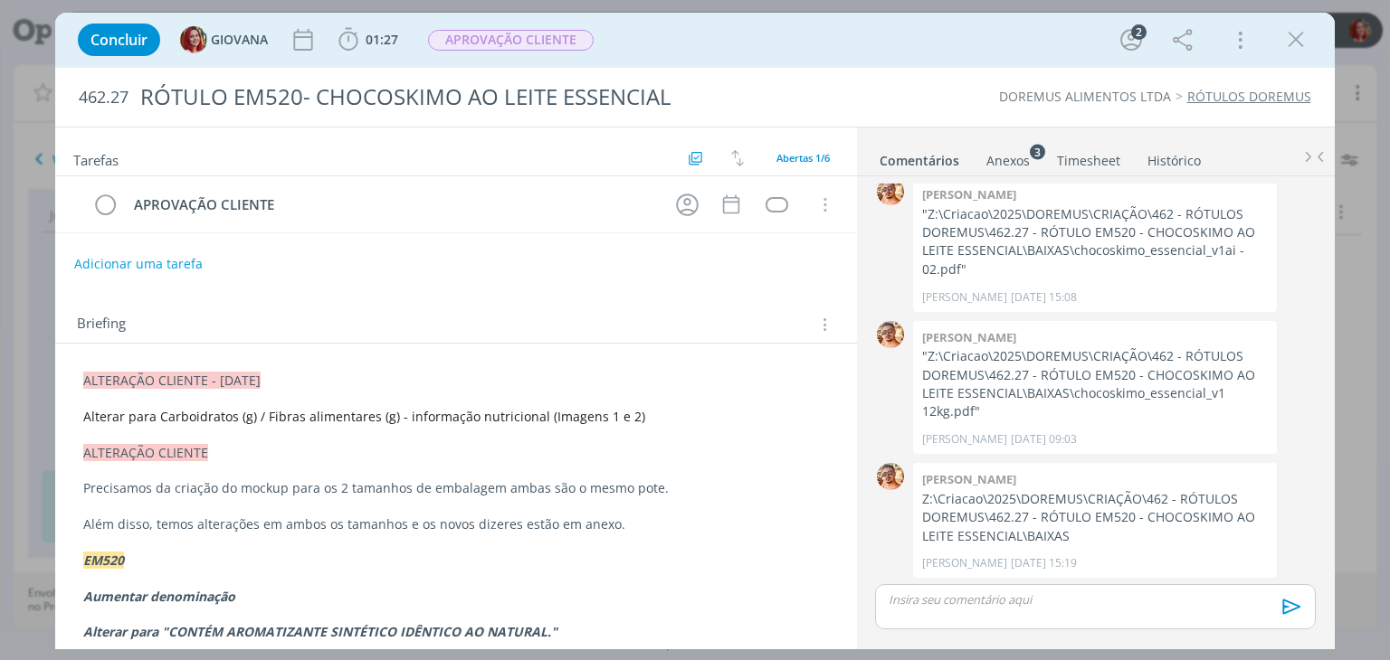
click at [666, 413] on p "Alterar para Carboidratos (g) / Fibras alimentares (g) - informação nutricional…" at bounding box center [455, 417] width 745 height 18
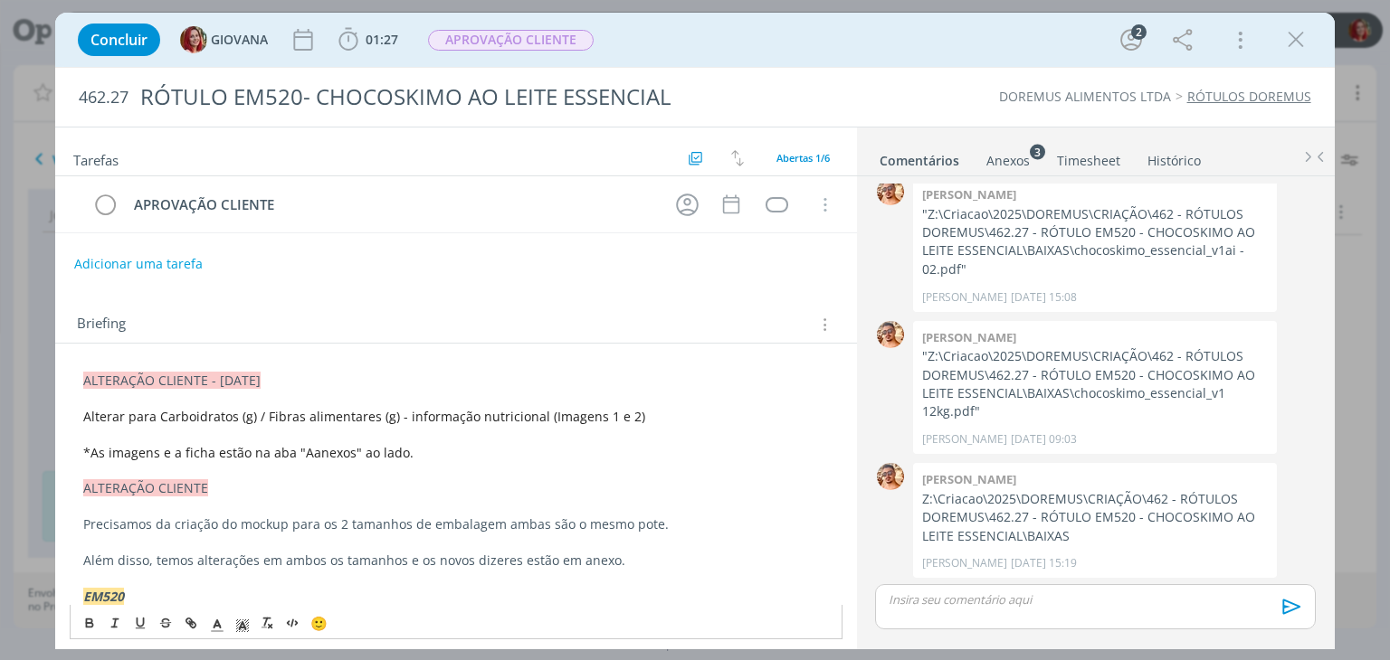
click at [159, 452] on span "*As imagens e a ficha estão na aba "Aanexos" ao lado." at bounding box center [248, 452] width 330 height 17
drag, startPoint x: 992, startPoint y: 154, endPoint x: 1009, endPoint y: 157, distance: 17.4
click at [992, 154] on div "Anexos 3" at bounding box center [1007, 161] width 43 height 18
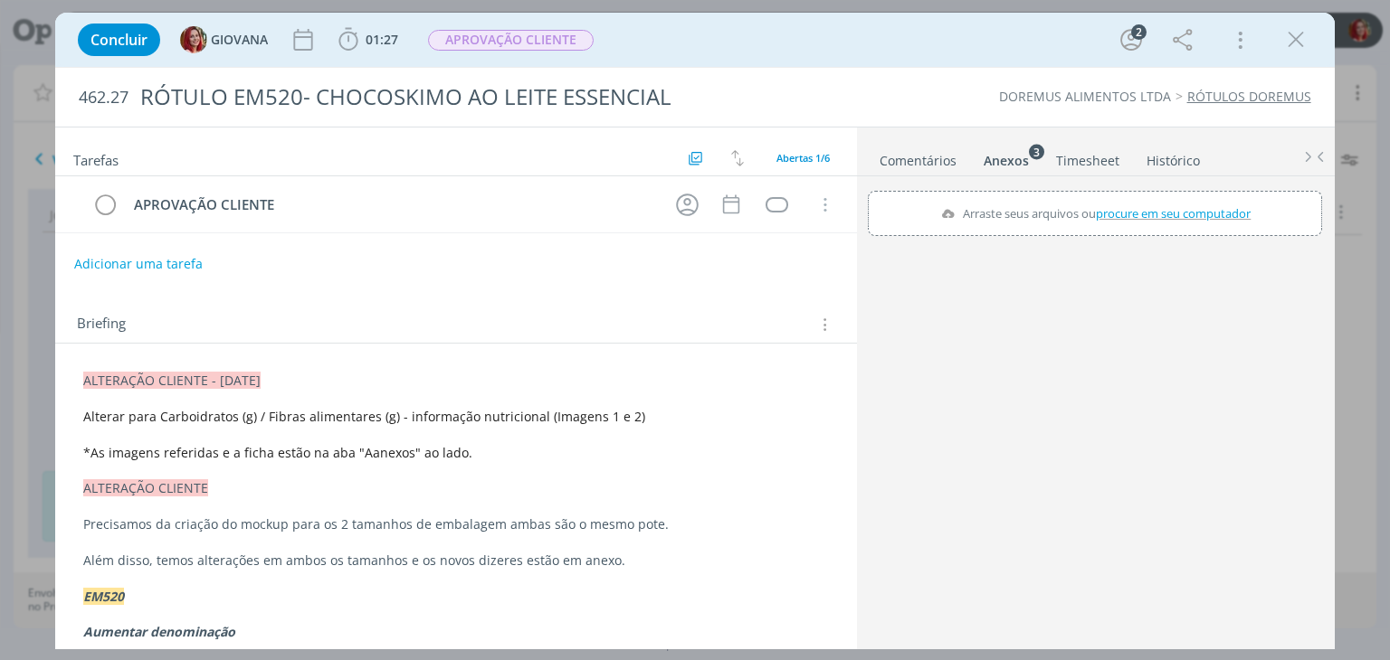
click at [1147, 207] on span "procure em seu computador" at bounding box center [1174, 213] width 155 height 16
click at [1147, 196] on input "Arraste seus arquivos ou procure em seu computador" at bounding box center [1095, 193] width 454 height 5
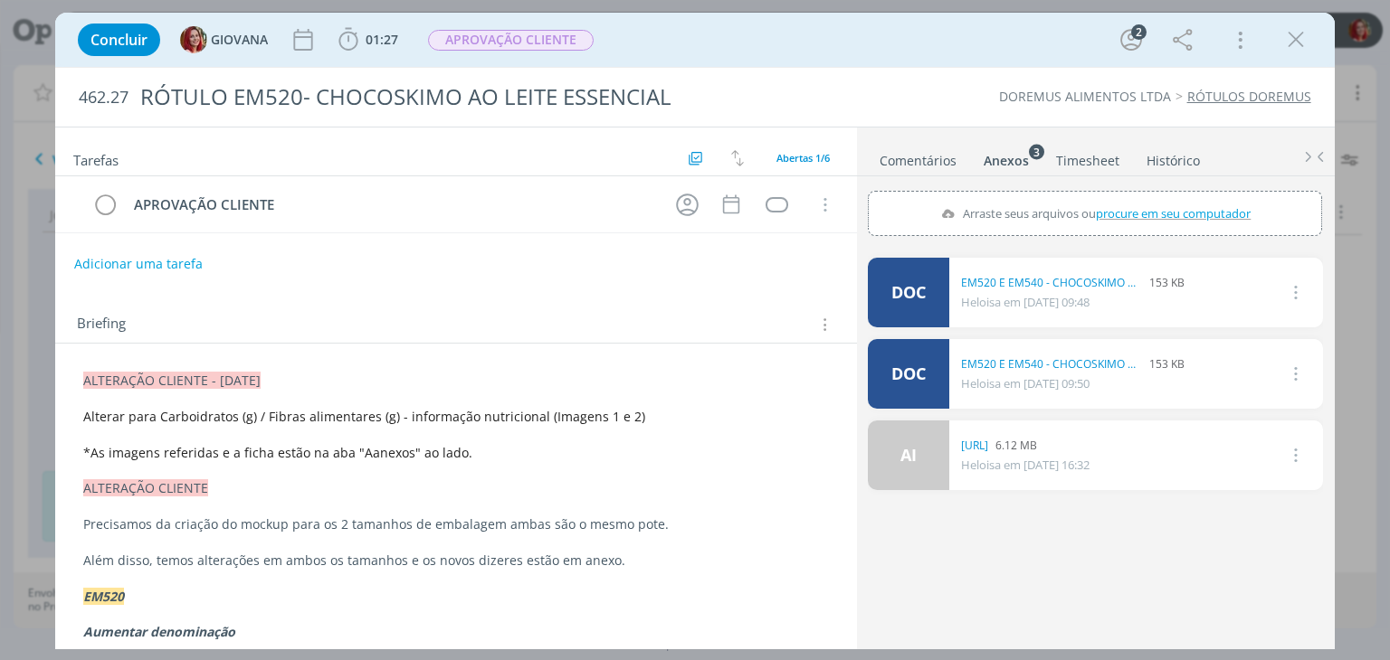
type input "C:\fakepath\EM520 E EM540 - CHOCOSKIMO AO LEITE ESSENCIAL.doc"
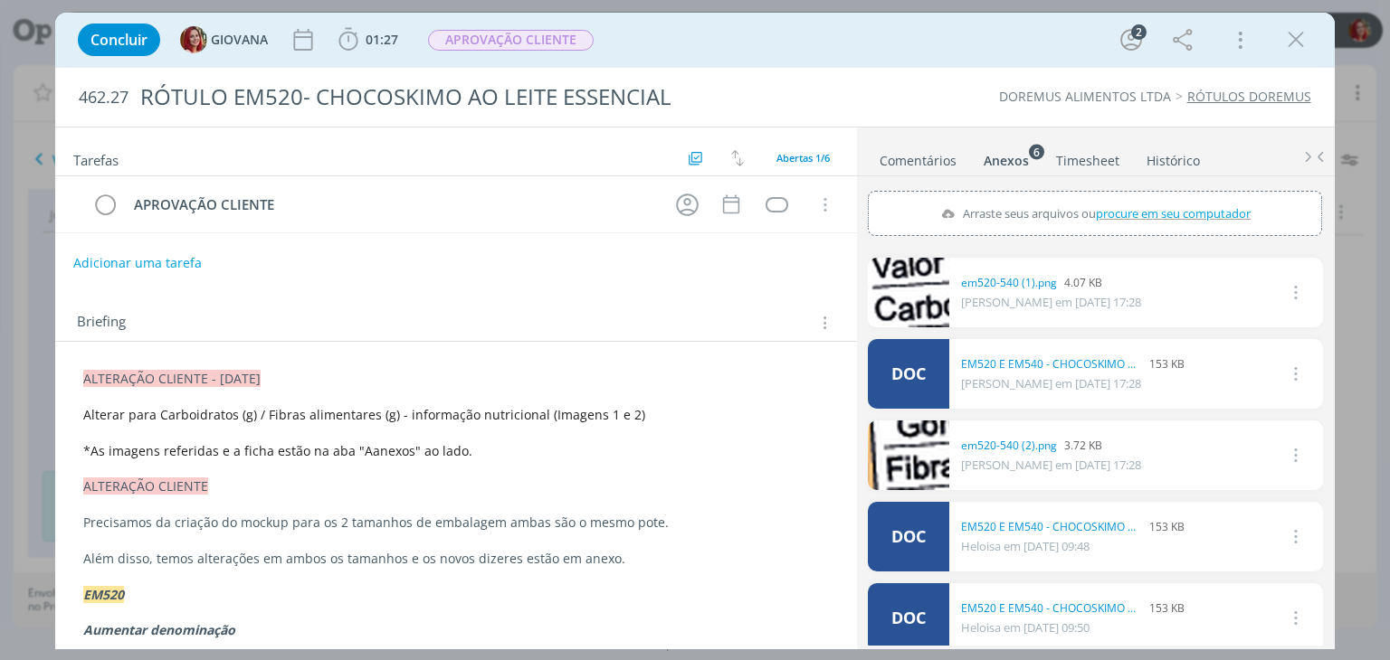
click at [135, 258] on button "Adicionar uma tarefa" at bounding box center [137, 263] width 128 height 31
type input "ALTERAÇÃO CLIENTE"
click at [766, 253] on button "Ok" at bounding box center [783, 263] width 37 height 23
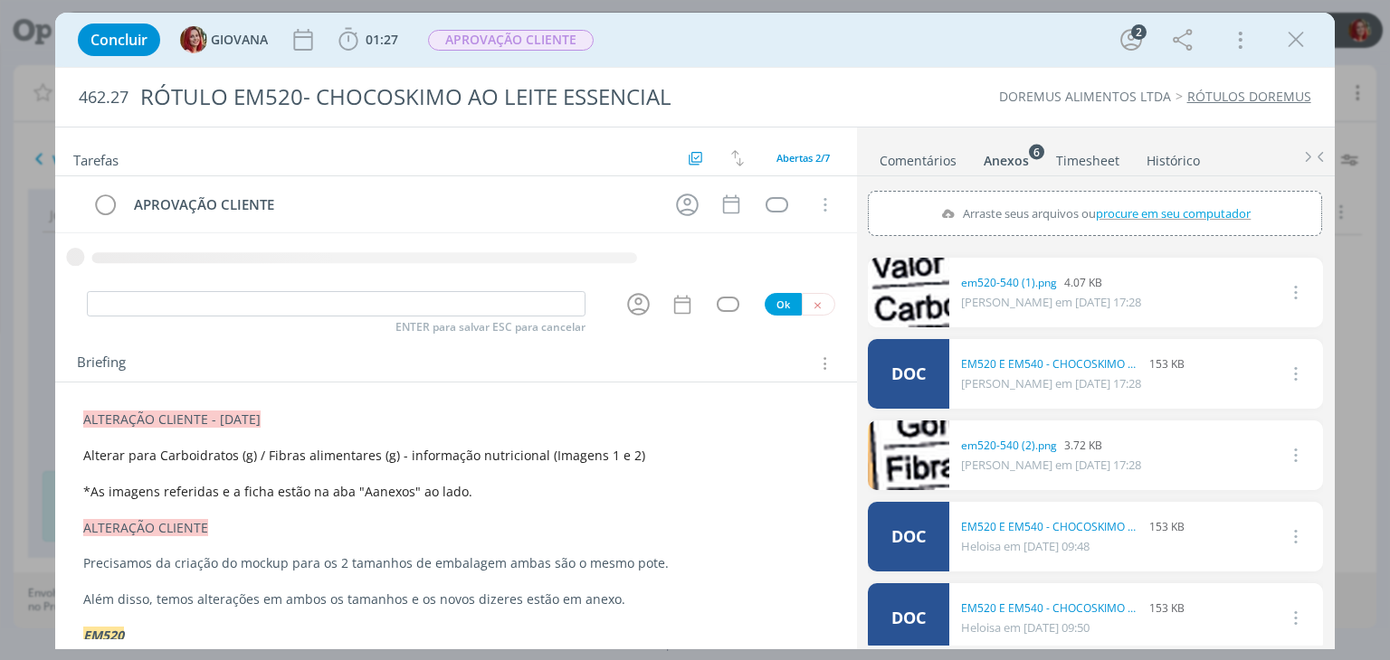
click at [803, 305] on div "ENTER para salvar ESC para cancelar Ok" at bounding box center [455, 305] width 801 height 30
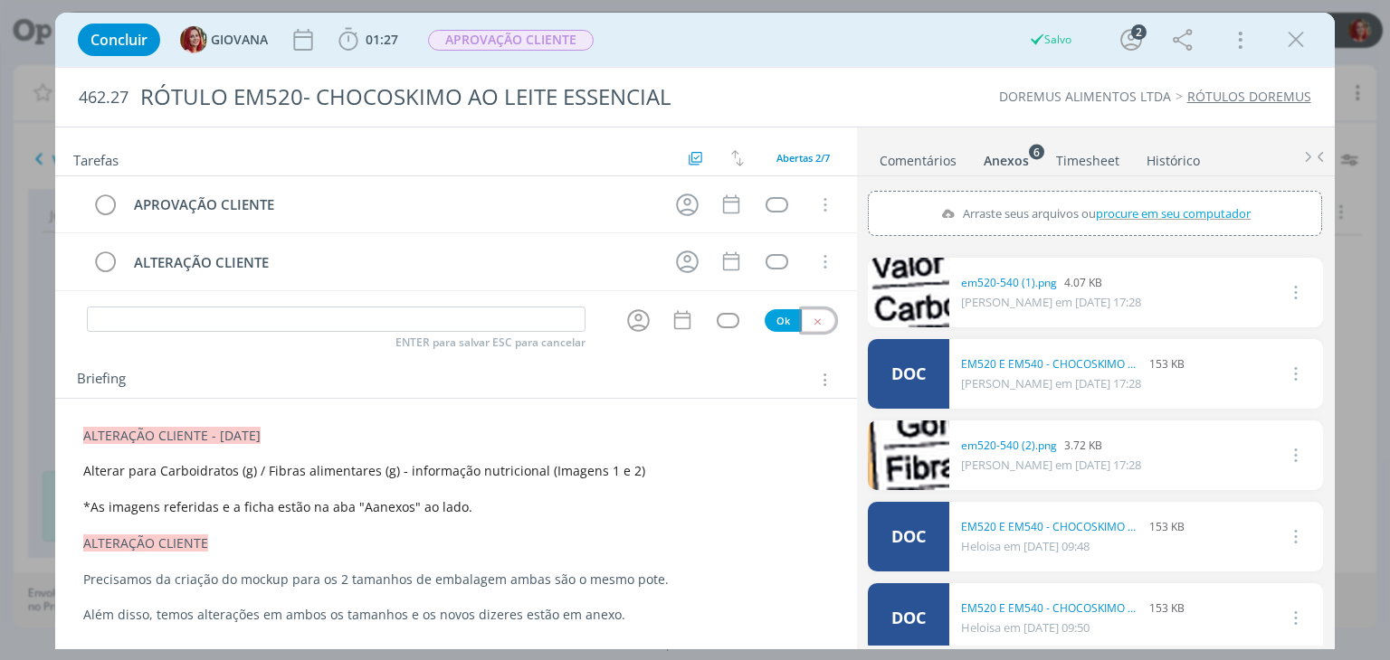
click at [812, 324] on button "dialog" at bounding box center [818, 320] width 33 height 23
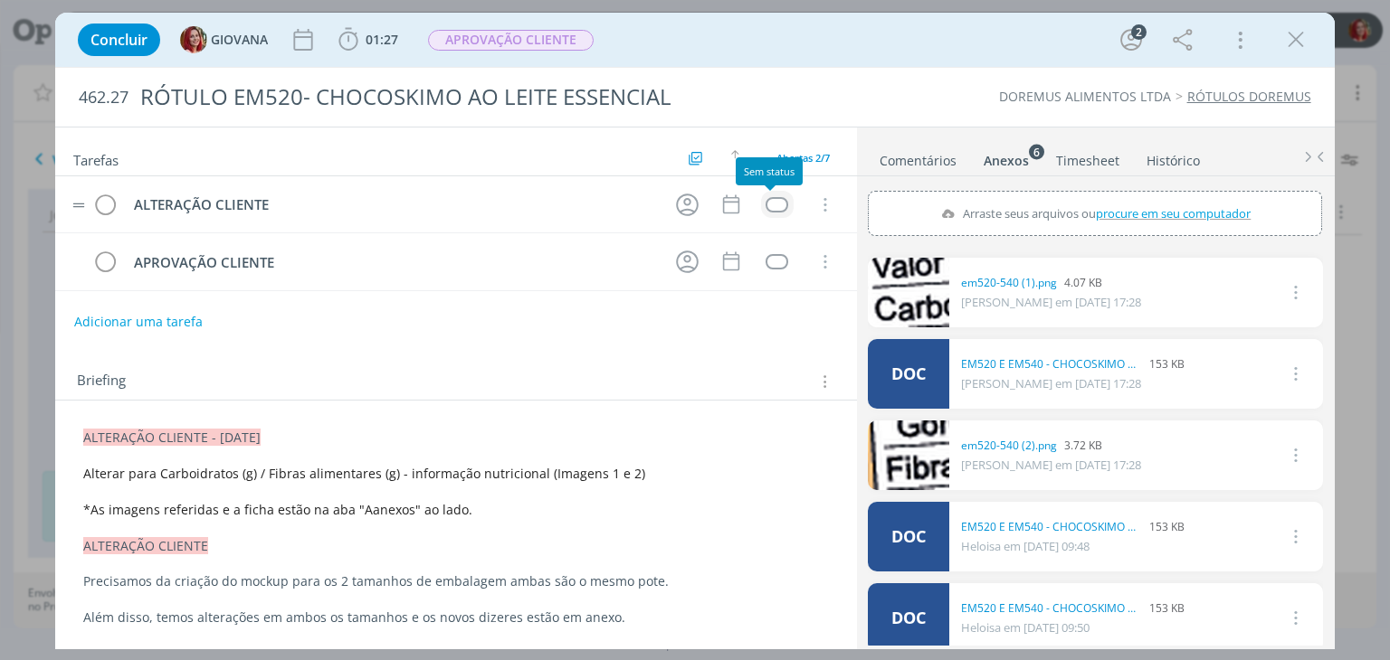
click at [765, 200] on div "dialog" at bounding box center [776, 204] width 23 height 15
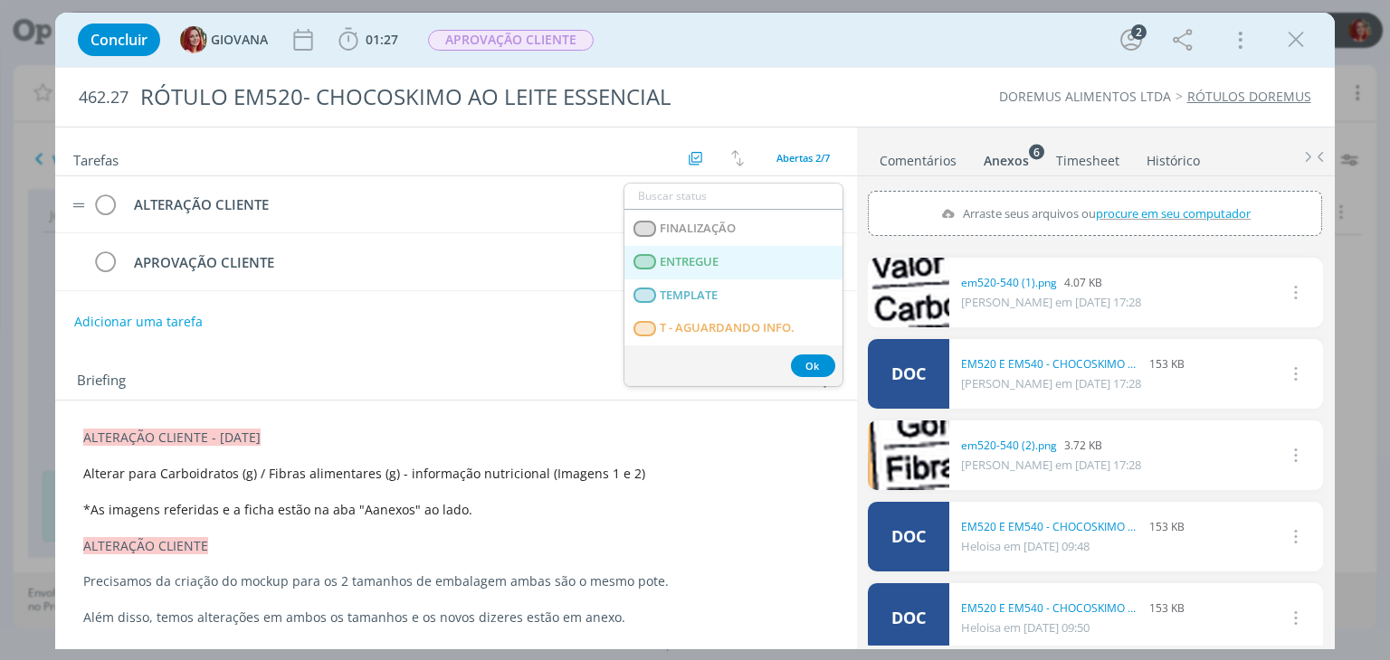
scroll to position [461, 0]
click at [731, 265] on span "T - LIBERADO" at bounding box center [696, 262] width 73 height 14
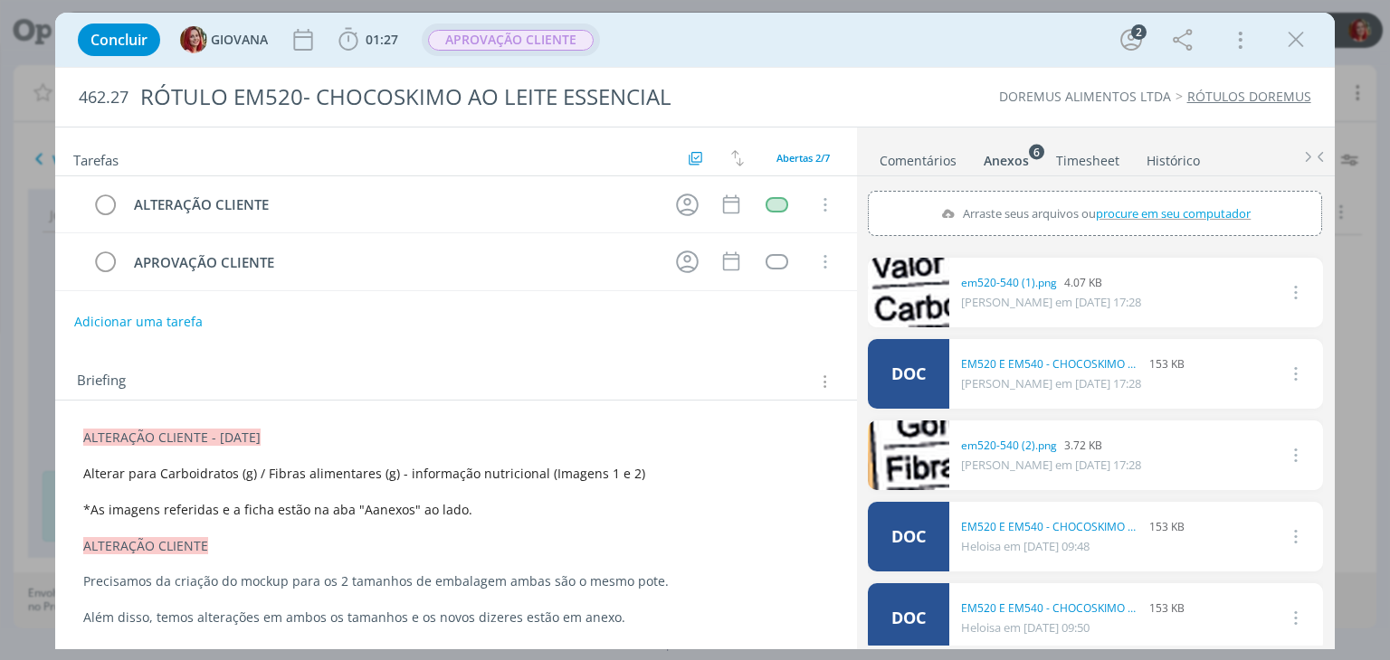
click at [514, 30] on span "APROVAÇÃO CLIENTE" at bounding box center [511, 40] width 166 height 21
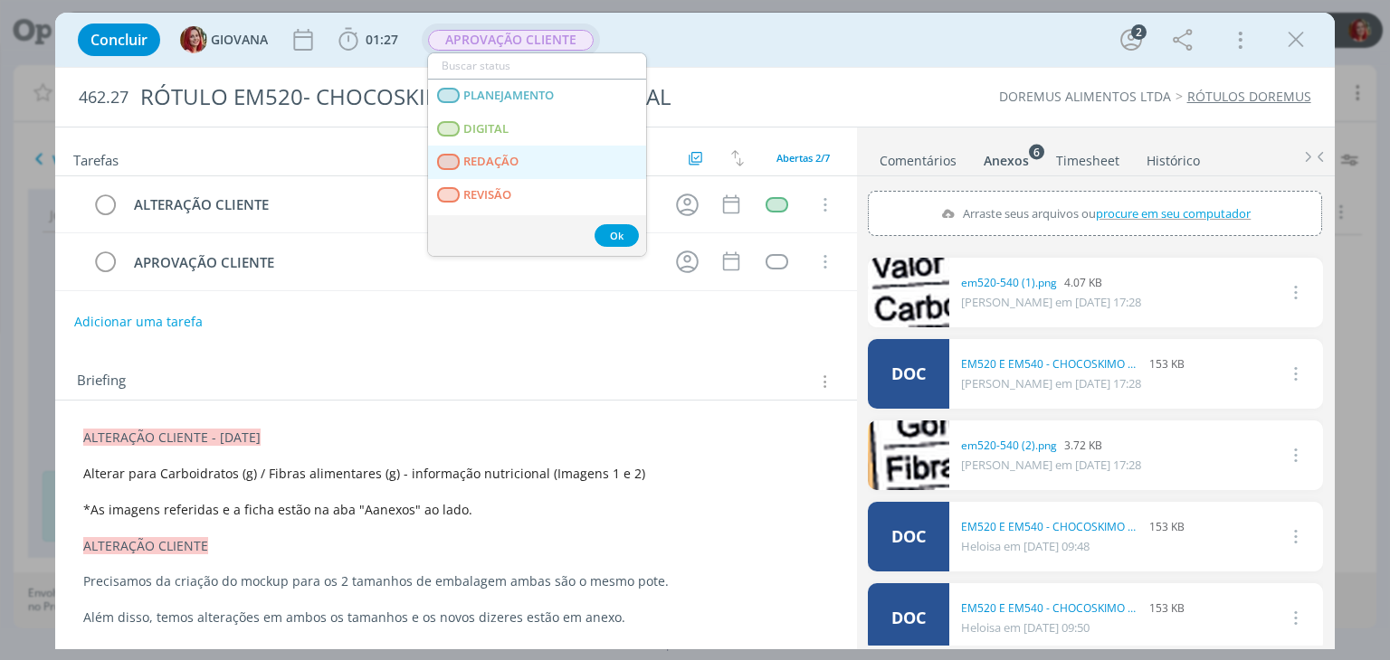
scroll to position [90, 0]
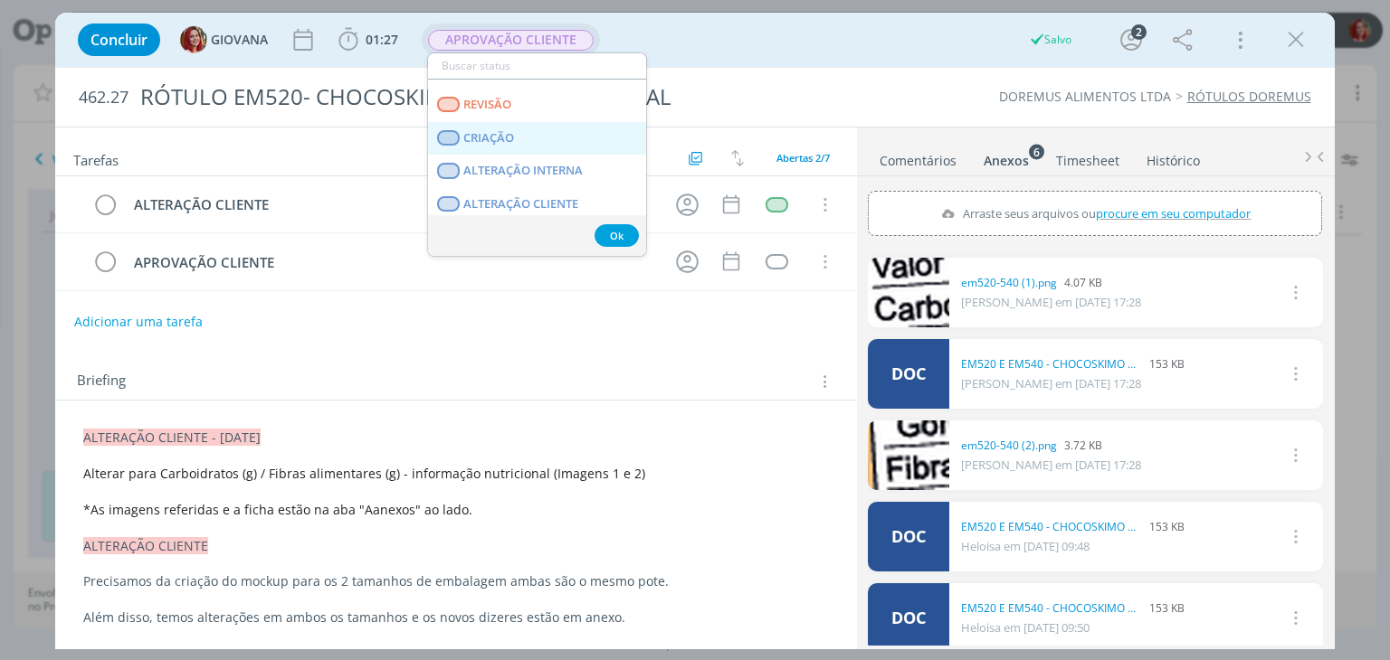
click at [550, 144] on link "CRIAÇÃO" at bounding box center [537, 138] width 218 height 33
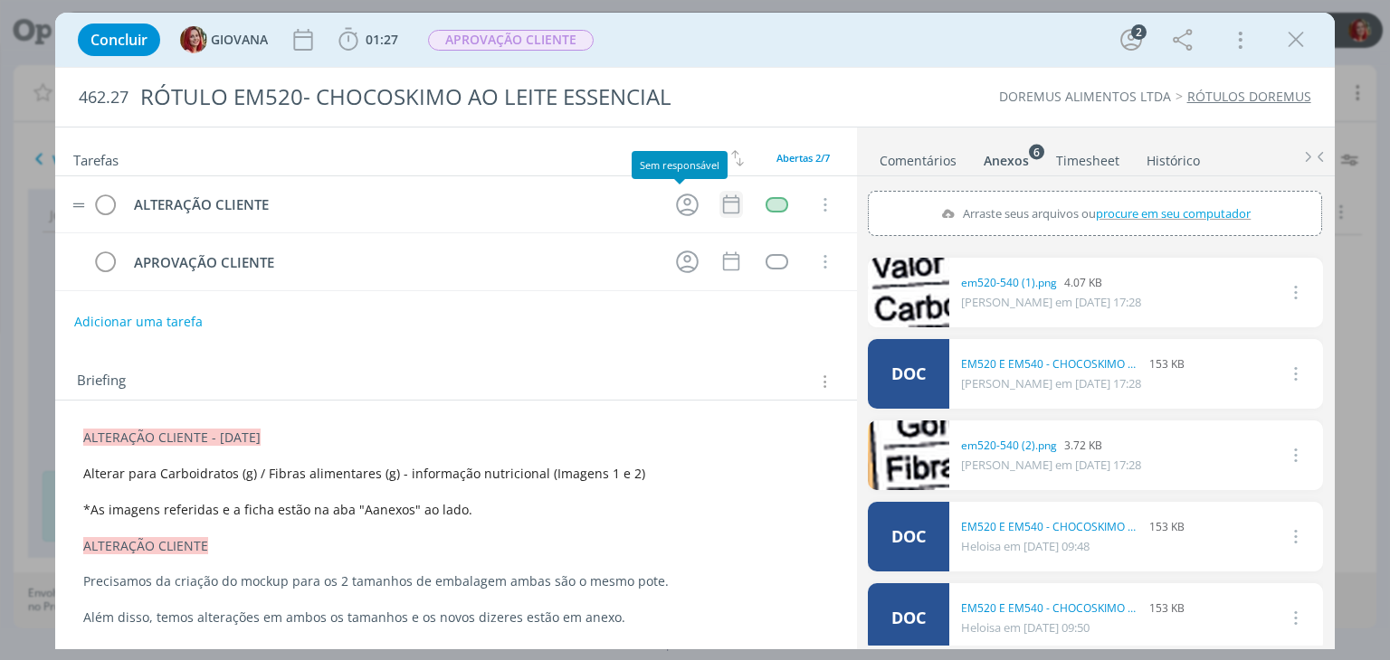
click at [720, 202] on icon "dialog" at bounding box center [731, 205] width 24 height 24
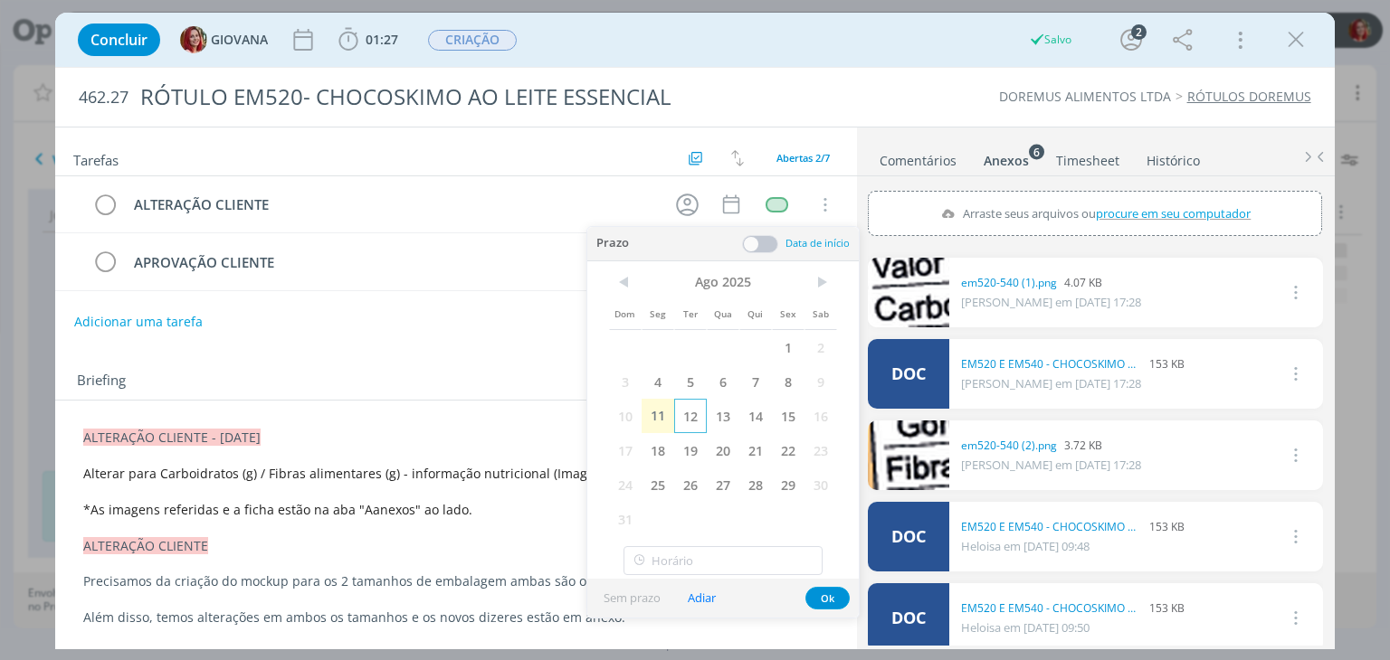
click at [685, 413] on span "12" at bounding box center [690, 416] width 33 height 34
click at [832, 597] on button "Ok" at bounding box center [827, 598] width 44 height 23
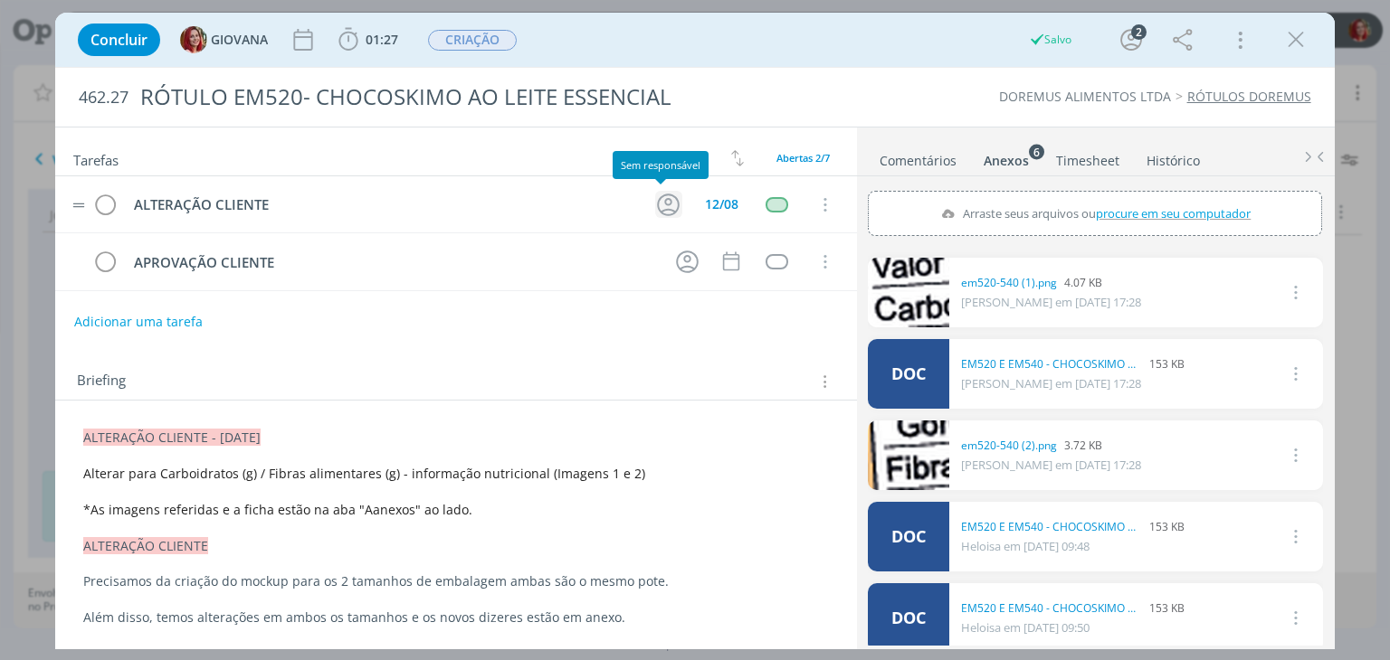
click at [654, 207] on icon "dialog" at bounding box center [668, 205] width 28 height 28
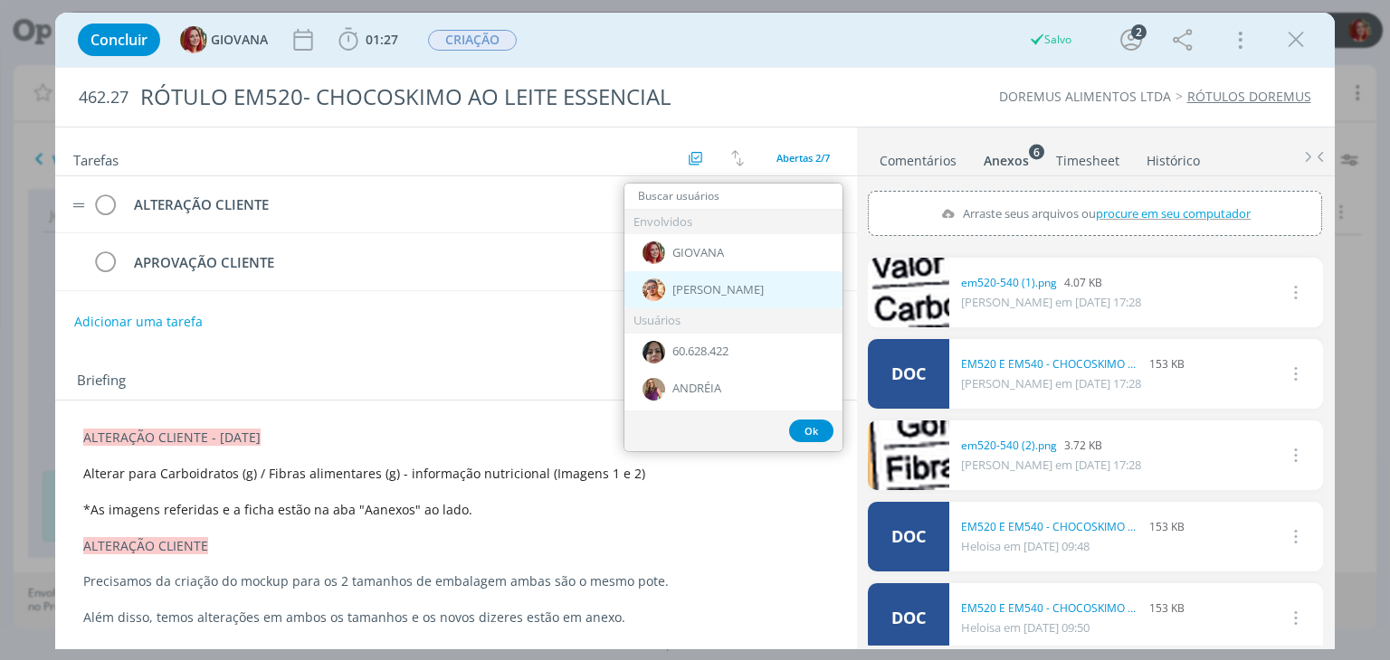
click at [694, 293] on span "[PERSON_NAME]" at bounding box center [717, 290] width 91 height 14
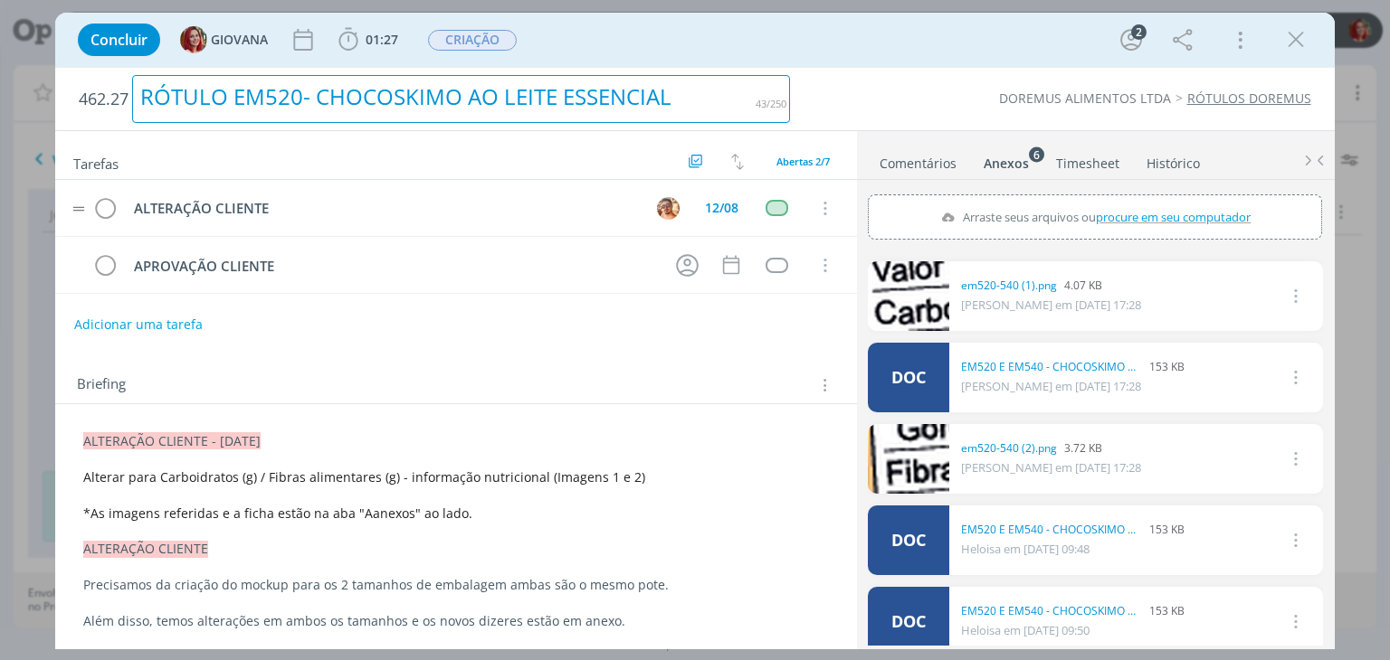
click at [792, 101] on div "462.27 RÓTULO EM520- CHOCOSKIMO AO LEITE ESSENCIAL" at bounding box center [434, 99] width 729 height 62
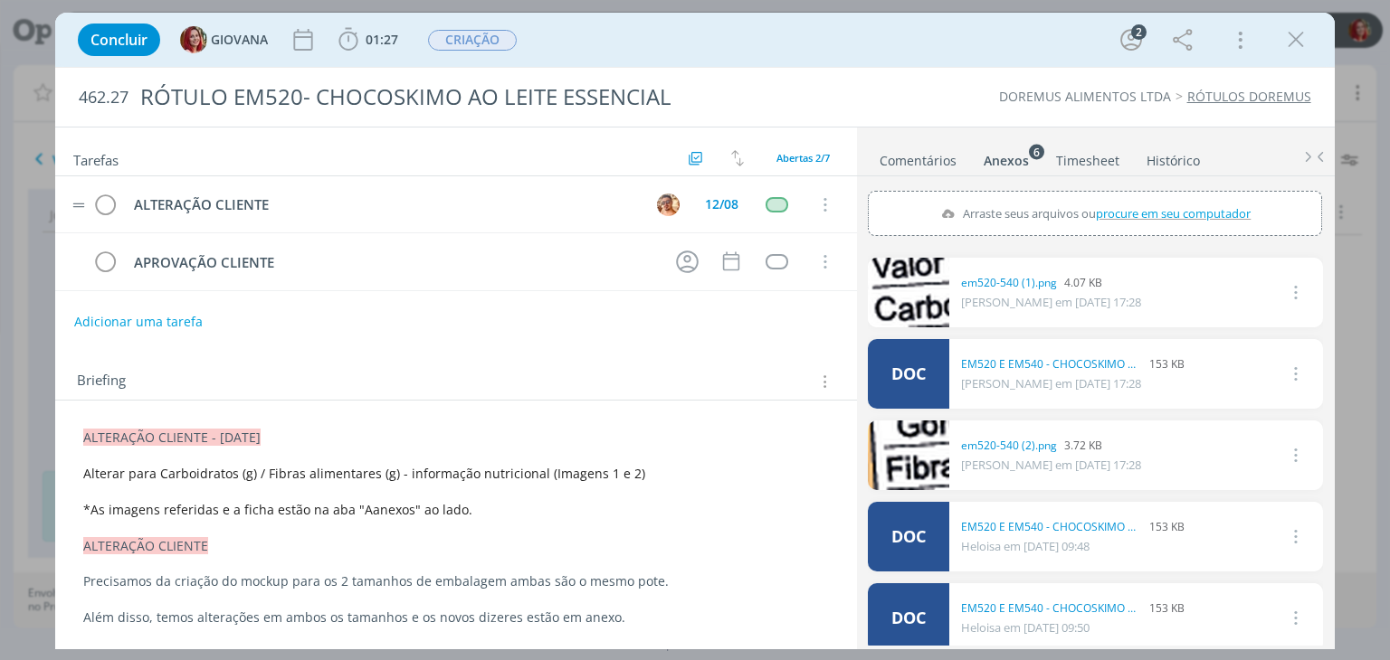
click at [898, 85] on div "462.27 RÓTULO EM520- CHOCOSKIMO AO LEITE ESSENCIAL DOREMUS ALIMENTOS LTDA RÓTUL…" at bounding box center [694, 97] width 1278 height 59
click at [1300, 43] on icon "dialog" at bounding box center [1295, 39] width 27 height 27
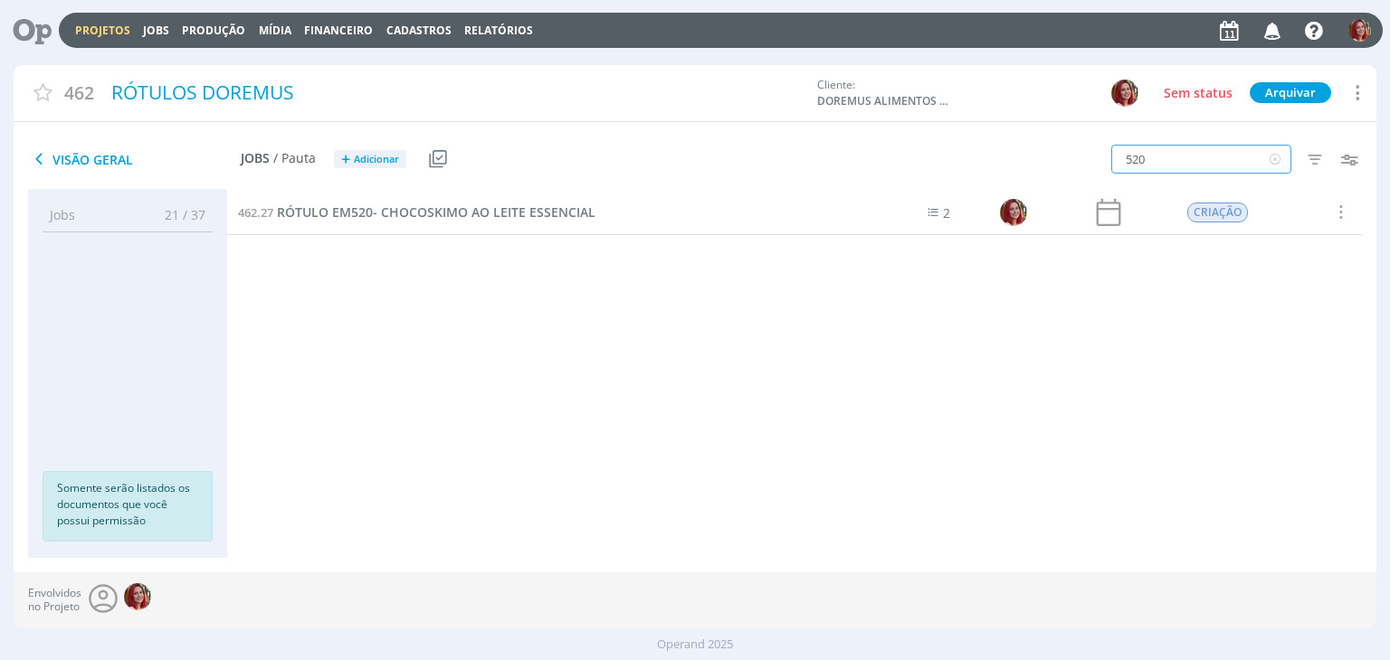
drag, startPoint x: 1210, startPoint y: 167, endPoint x: 1030, endPoint y: 157, distance: 180.4
click at [1030, 157] on div "520 Filtros Filtrar Limpar 520 Data Personalizado a Responsável Situação dos jo…" at bounding box center [1149, 160] width 454 height 45
type input "541"
click at [556, 210] on span "RÓTULO EM541 - CHOCOSKIMO MEIO AMARGO ESSENCIAL" at bounding box center [456, 212] width 359 height 17
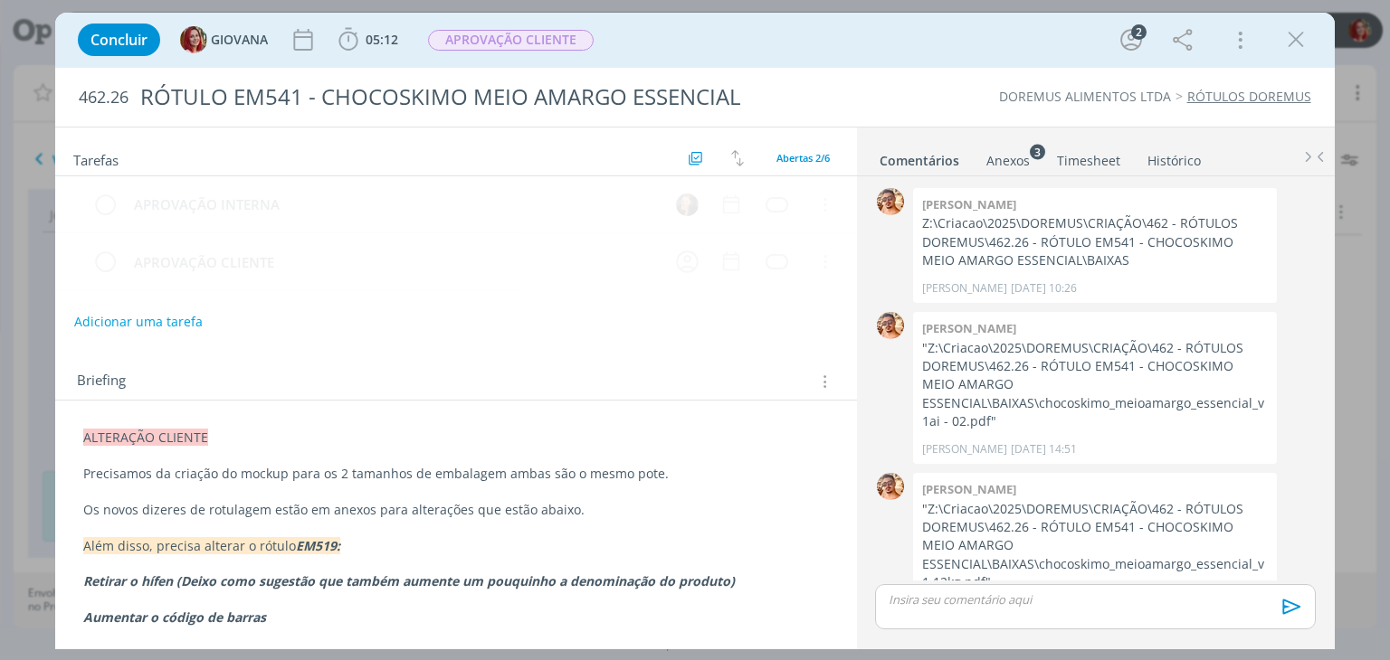
scroll to position [172, 0]
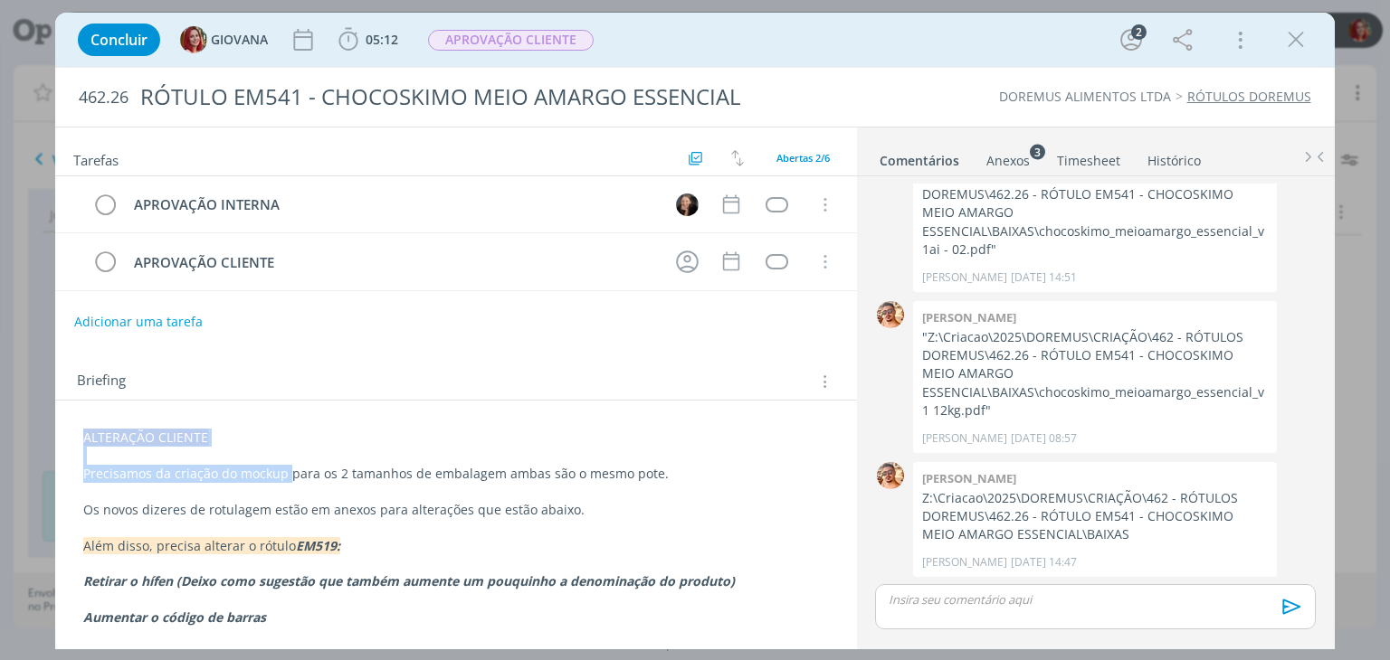
drag, startPoint x: 79, startPoint y: 435, endPoint x: 290, endPoint y: 466, distance: 213.0
click at [290, 466] on p "Precisamos da criação do mockup para os 2 tamanhos de embalagem ambas são o mes…" at bounding box center [455, 475] width 743 height 18
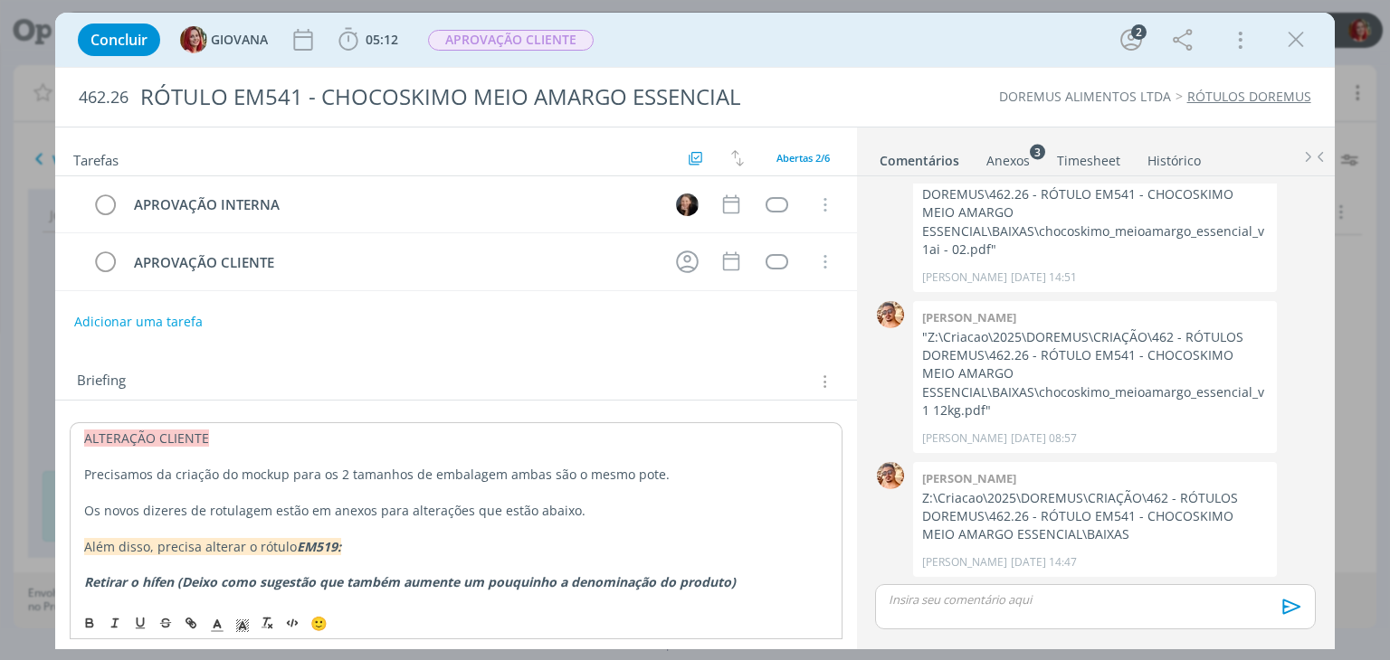
click at [271, 441] on p "ALTERAÇÃO CLIENTE" at bounding box center [455, 439] width 743 height 18
click at [85, 432] on span "ALTERAÇÃO CLIENTE" at bounding box center [146, 438] width 125 height 17
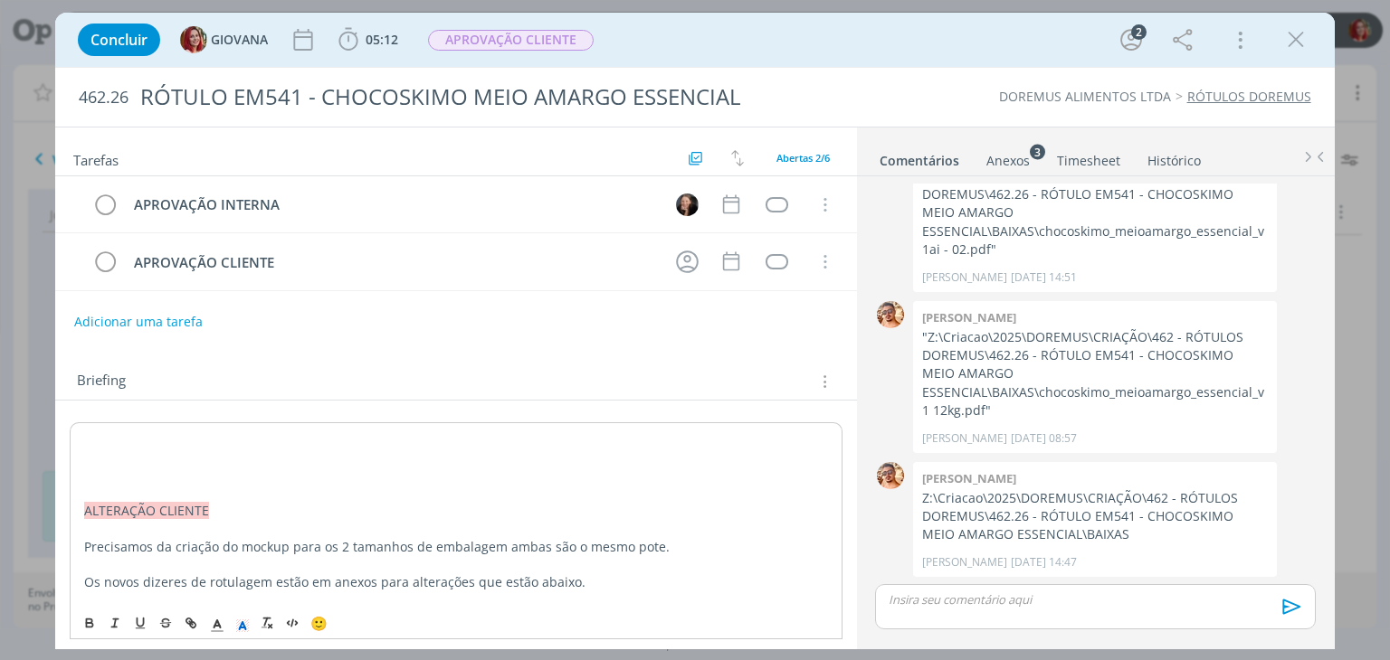
click at [93, 434] on p "dialog" at bounding box center [455, 439] width 743 height 18
drag, startPoint x: 82, startPoint y: 436, endPoint x: 307, endPoint y: 442, distance: 224.4
click at [242, 632] on rect "dialog" at bounding box center [242, 632] width 1 height 1
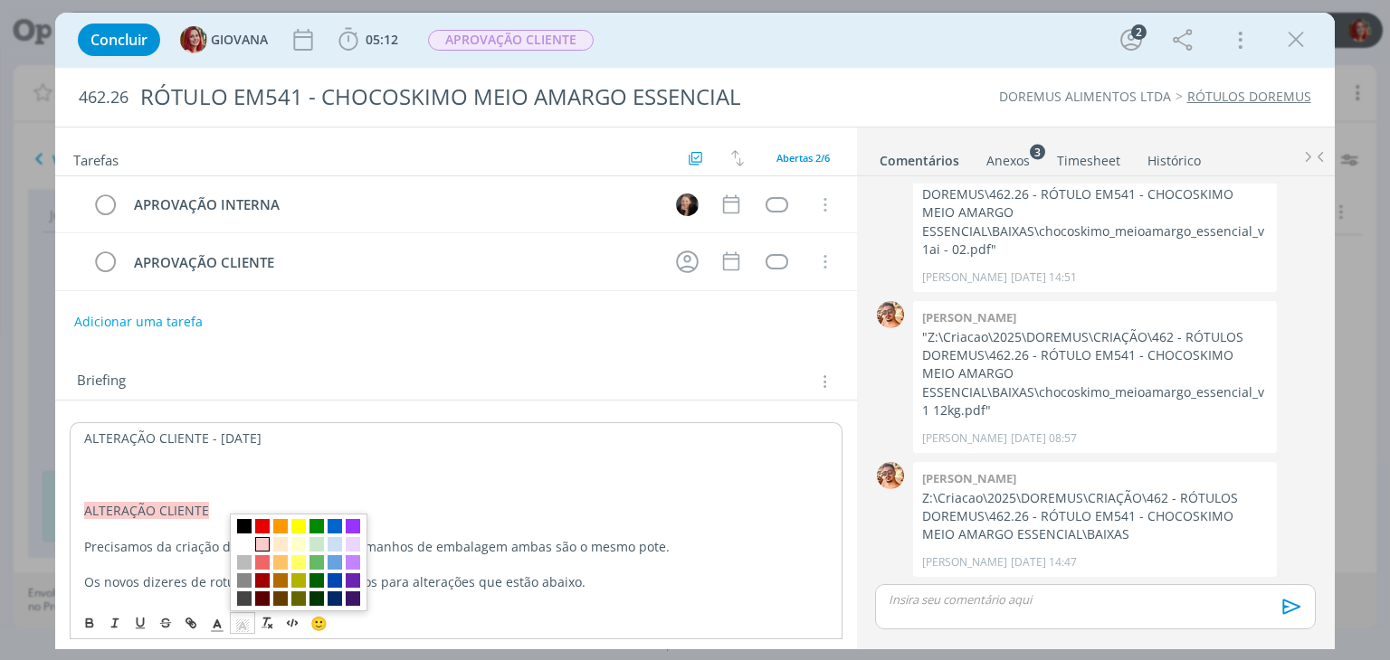
click at [267, 545] on span "dialog" at bounding box center [262, 544] width 14 height 14
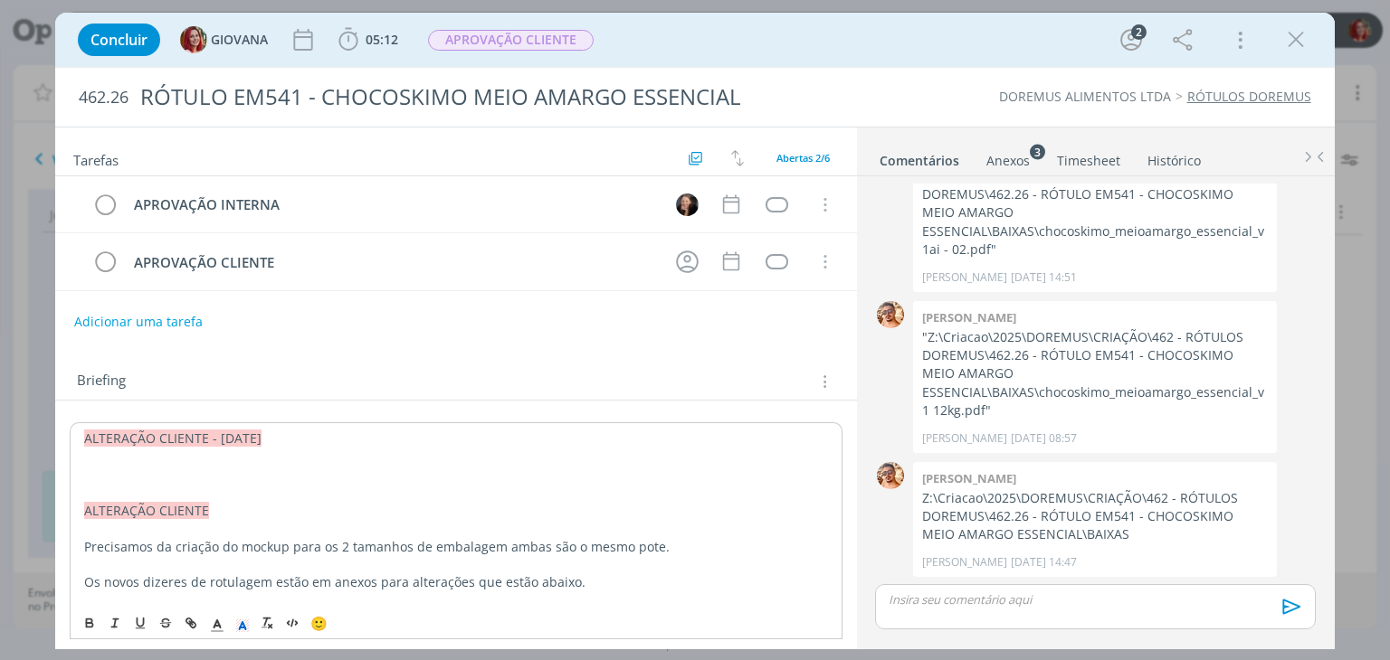
click at [127, 471] on p "dialog" at bounding box center [455, 475] width 743 height 18
click at [149, 312] on button "Adicionar uma tarefa" at bounding box center [137, 321] width 128 height 31
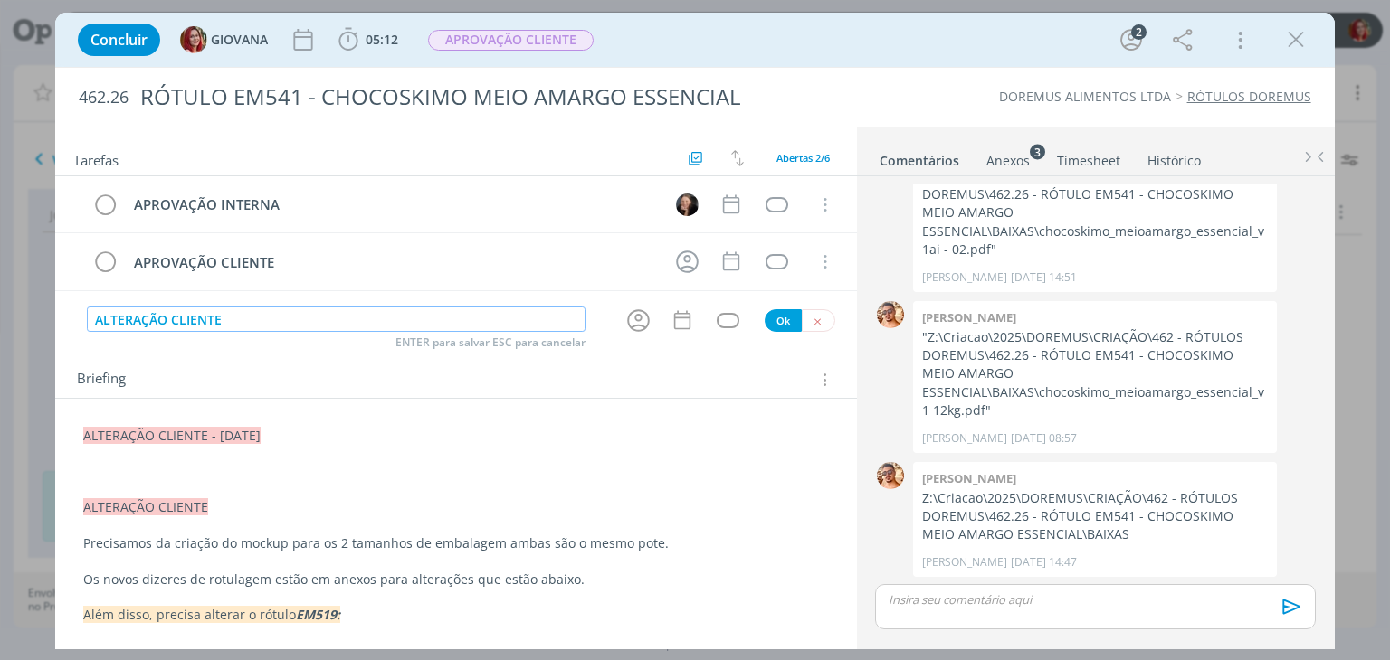
type input "ALTERAÇÃO CLIENTE"
click at [765, 322] on button "Ok" at bounding box center [783, 320] width 37 height 23
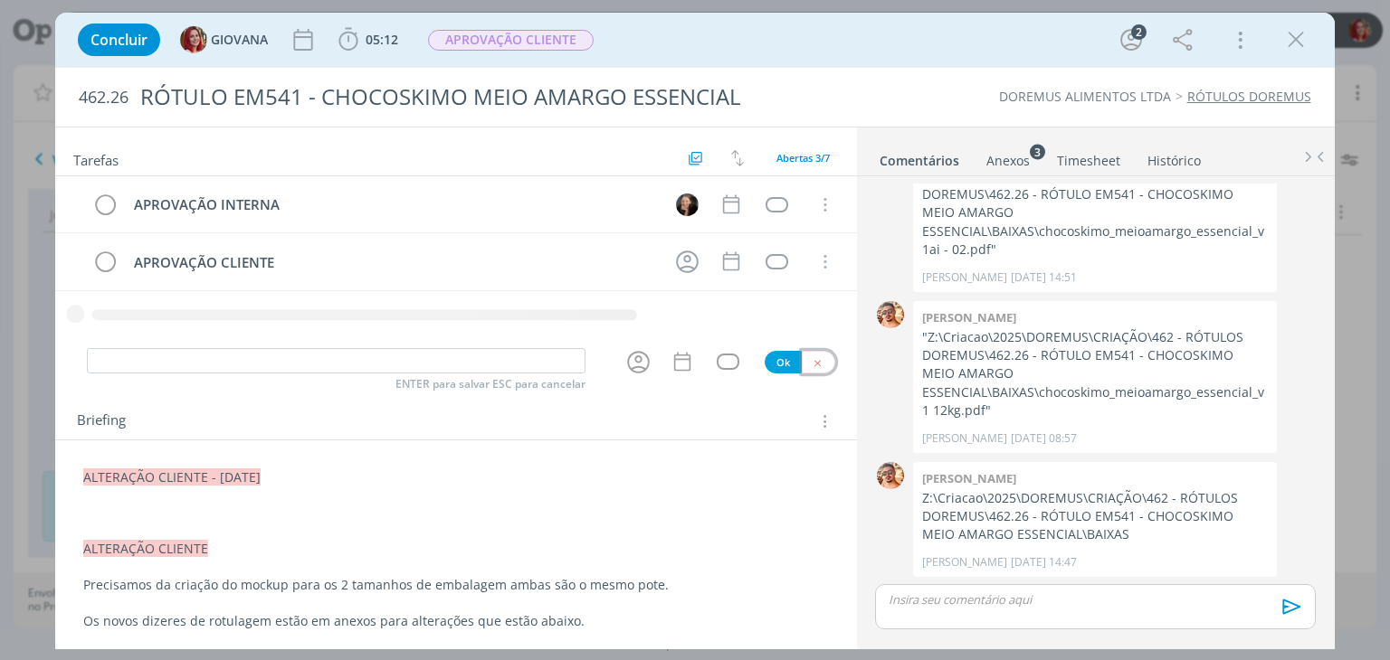
click at [812, 357] on icon "dialog" at bounding box center [818, 363] width 12 height 12
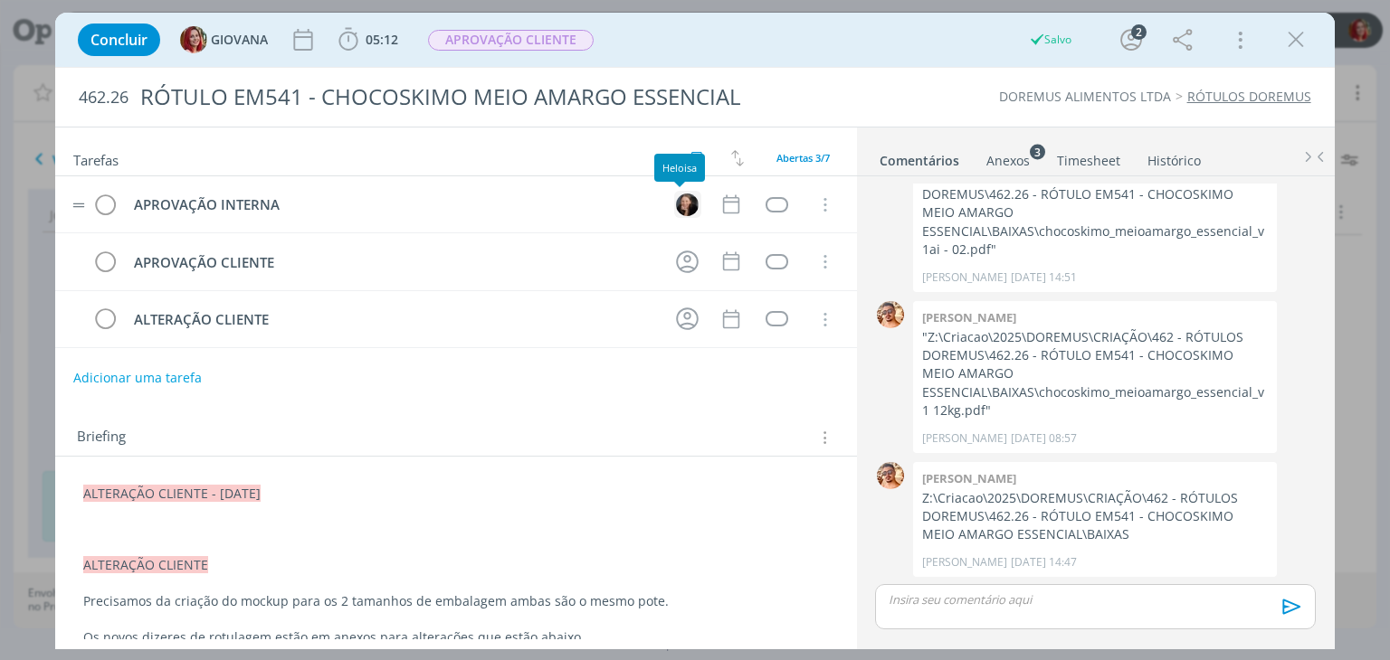
click at [682, 204] on img "dialog" at bounding box center [687, 205] width 23 height 23
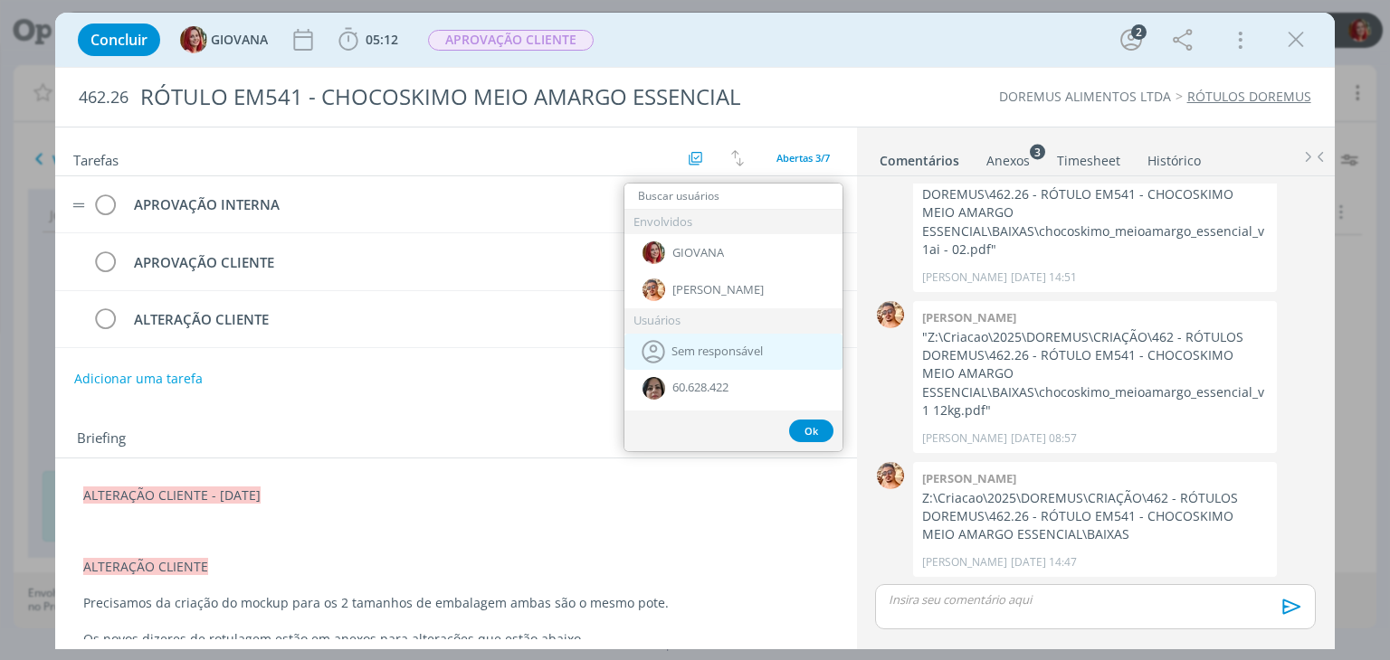
click at [744, 356] on span "Sem responsável" at bounding box center [716, 352] width 91 height 14
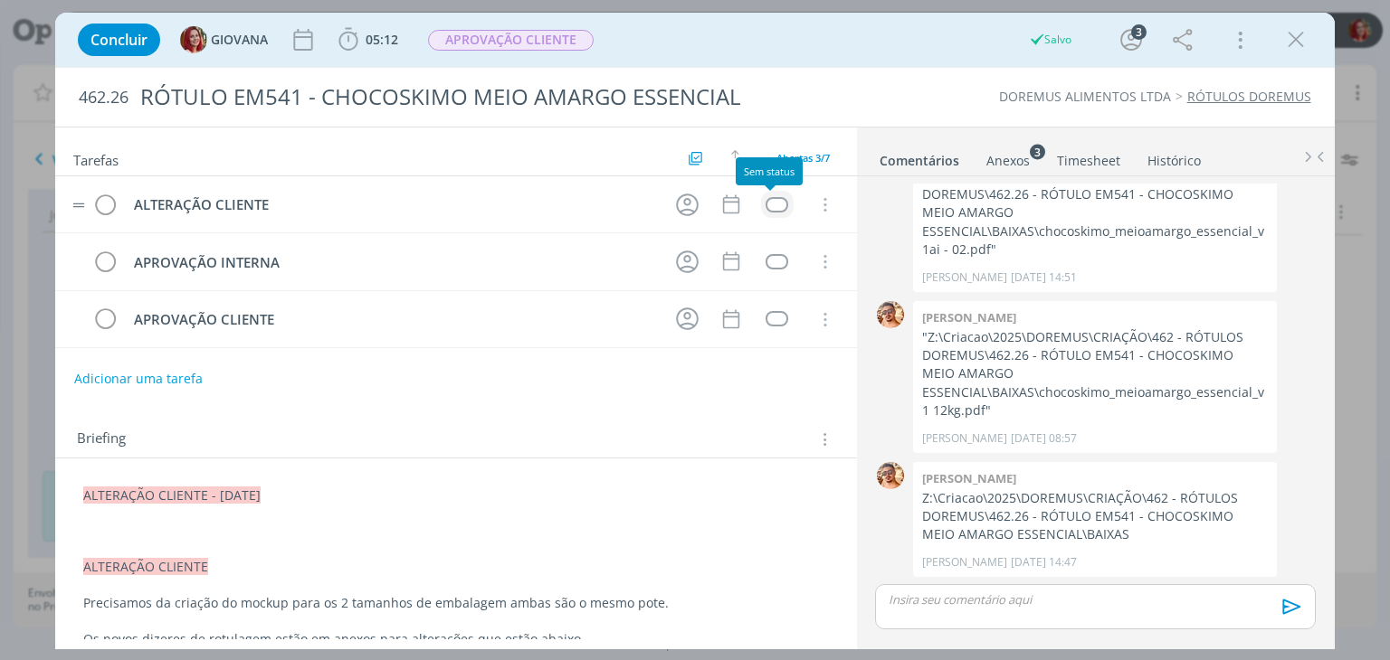
click at [766, 202] on div "dialog" at bounding box center [776, 204] width 23 height 15
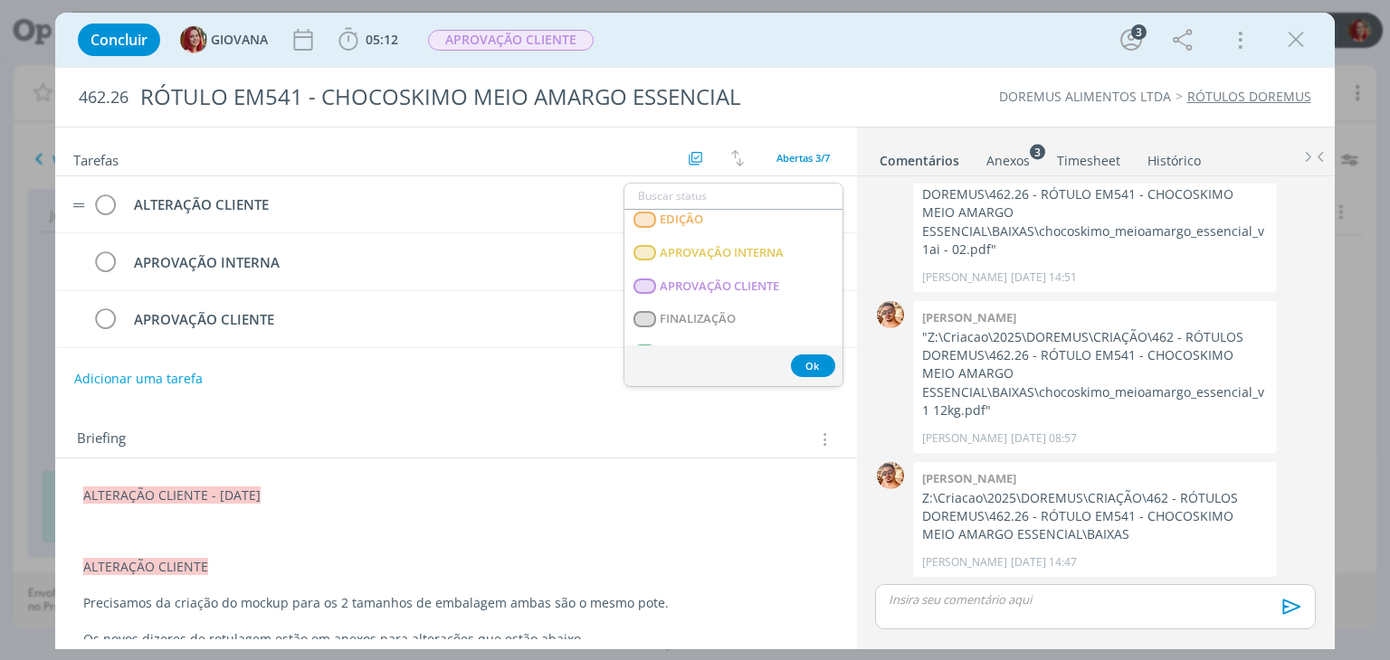
scroll to position [461, 0]
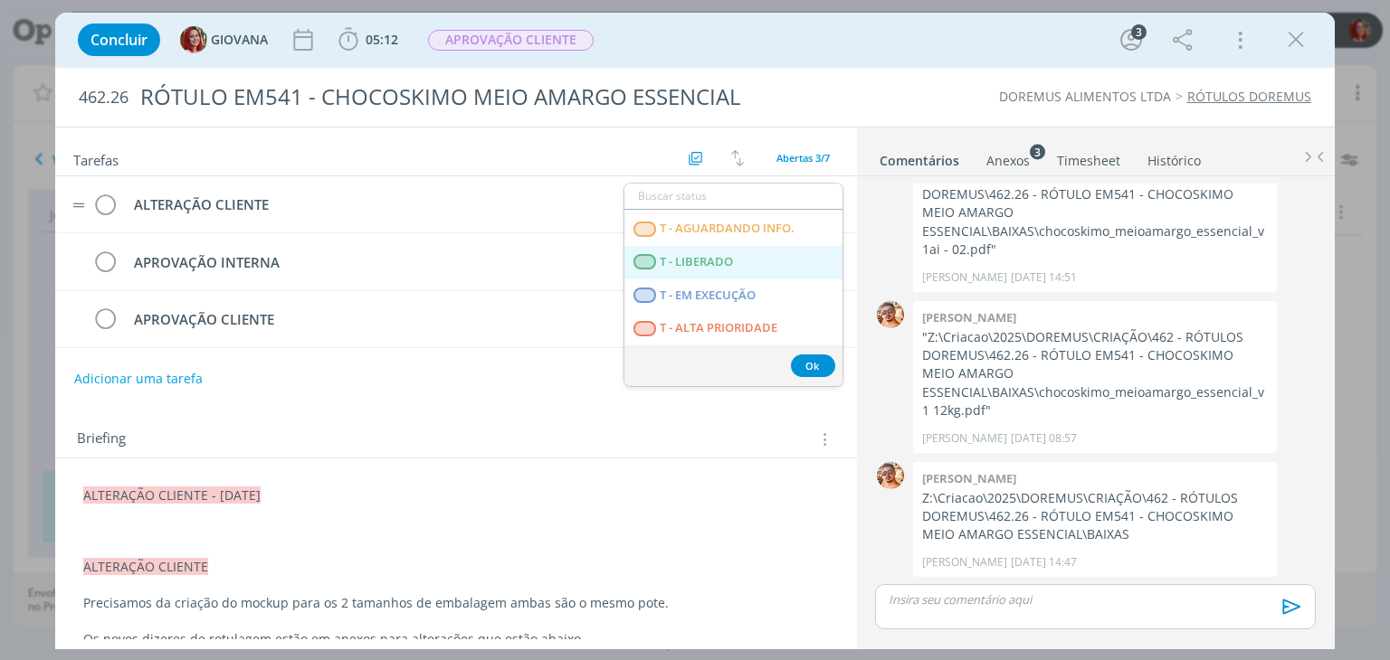
click at [718, 269] on LIBERADO "T - LIBERADO" at bounding box center [733, 262] width 218 height 33
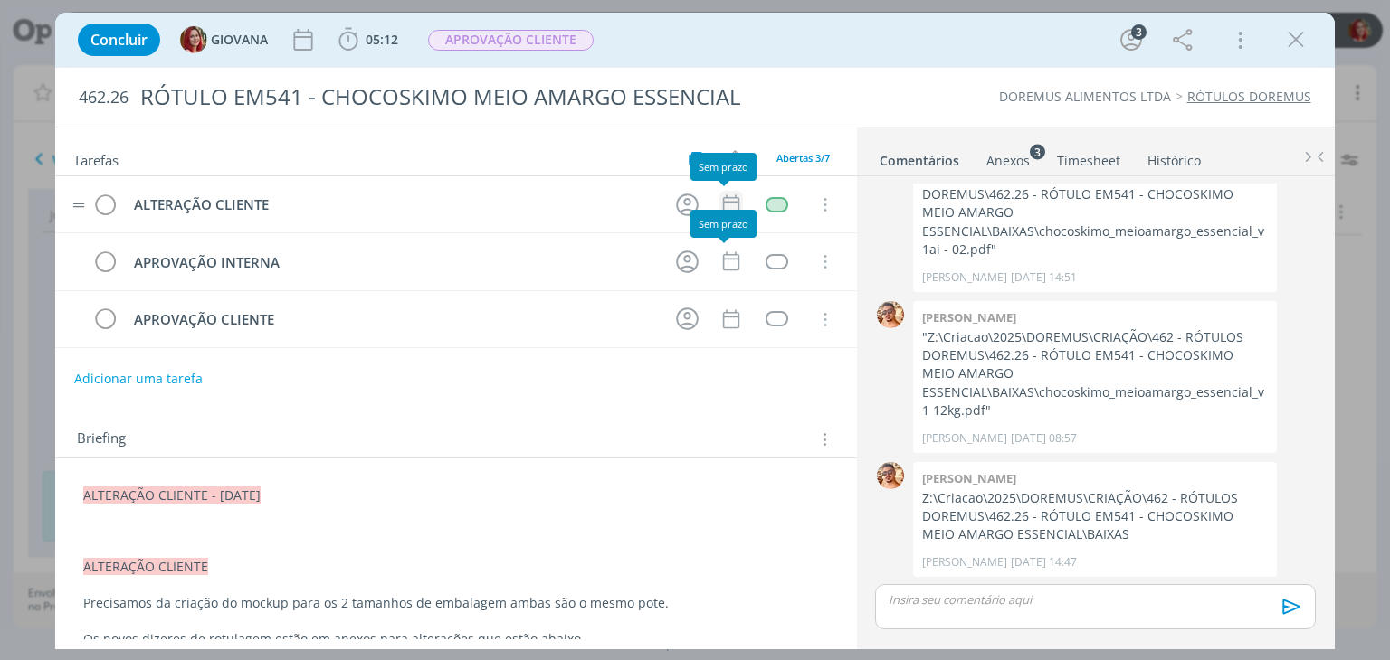
click at [728, 204] on icon "dialog" at bounding box center [731, 205] width 24 height 24
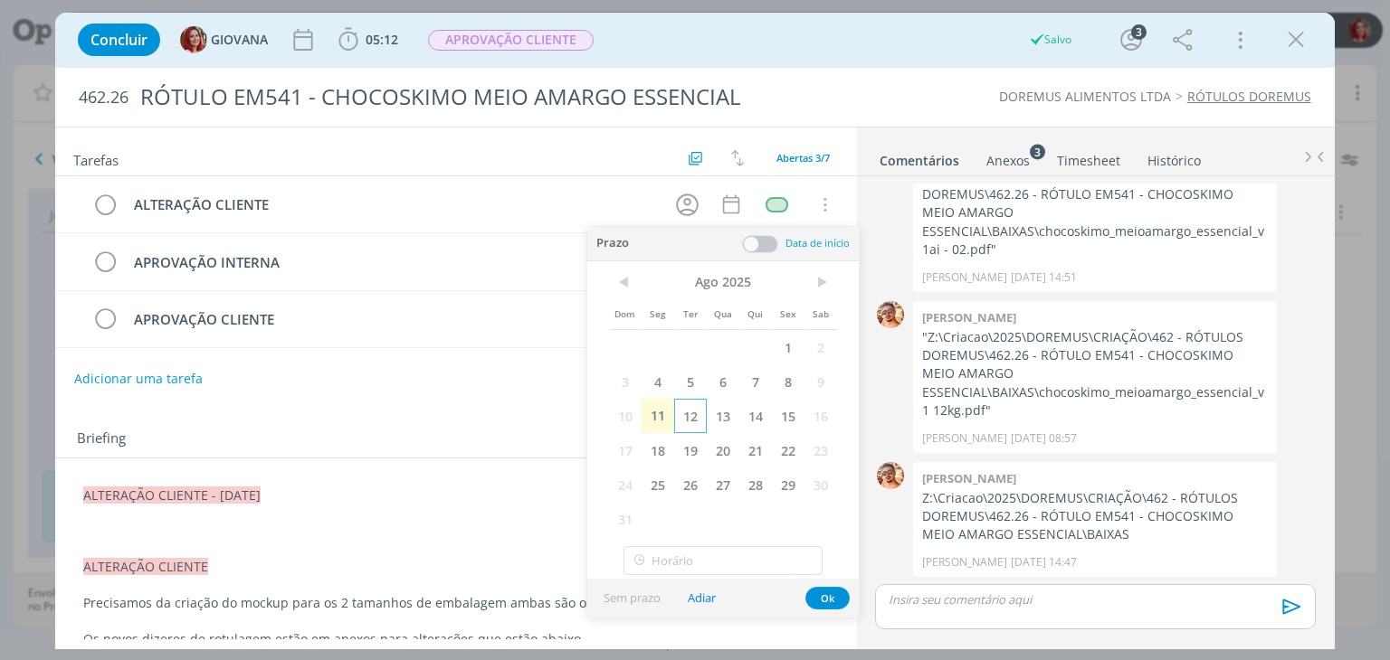
click at [688, 416] on span "12" at bounding box center [690, 416] width 33 height 34
click at [826, 597] on button "Ok" at bounding box center [827, 598] width 44 height 23
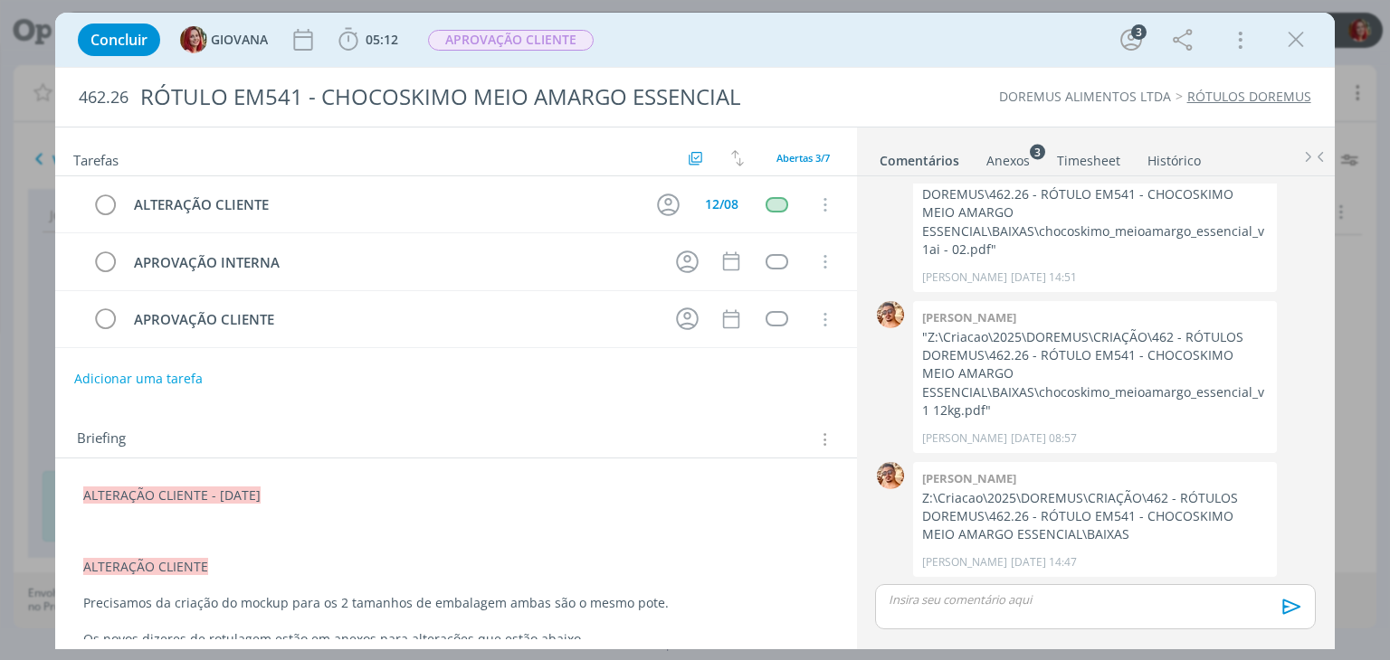
click at [127, 533] on p "dialog" at bounding box center [455, 531] width 745 height 18
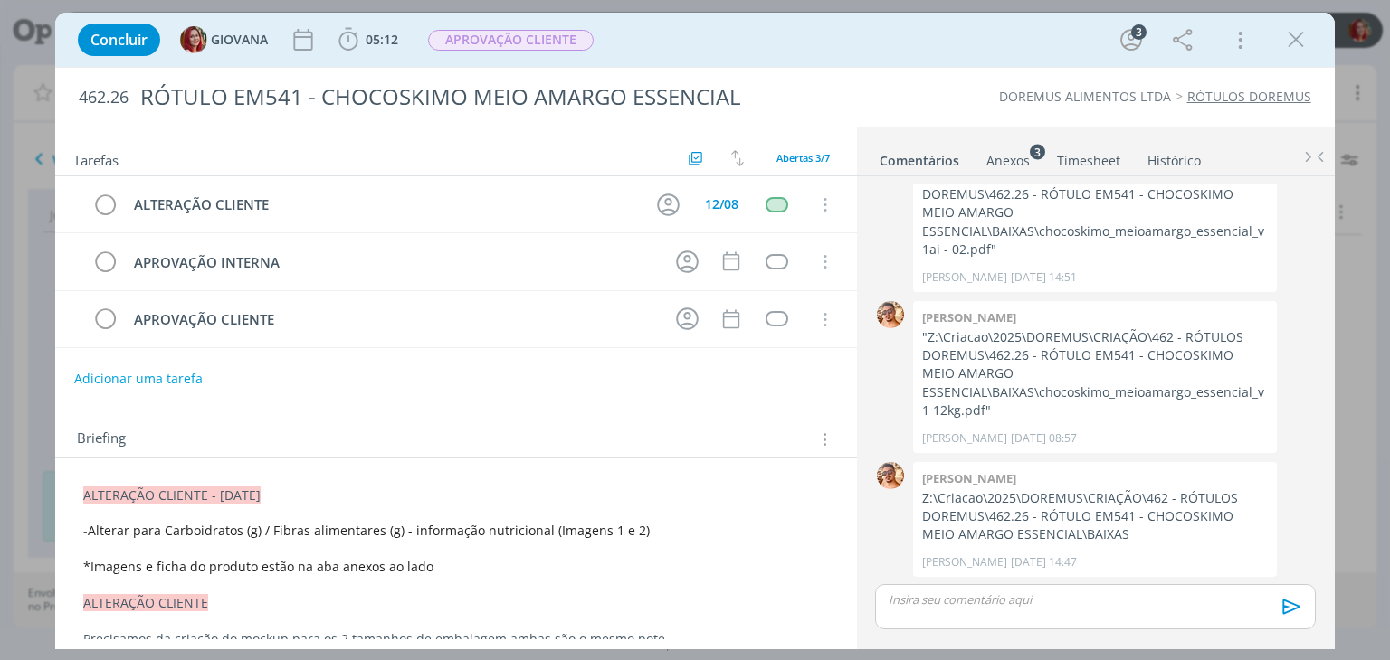
click at [999, 152] on div "Anexos 3" at bounding box center [1007, 161] width 43 height 18
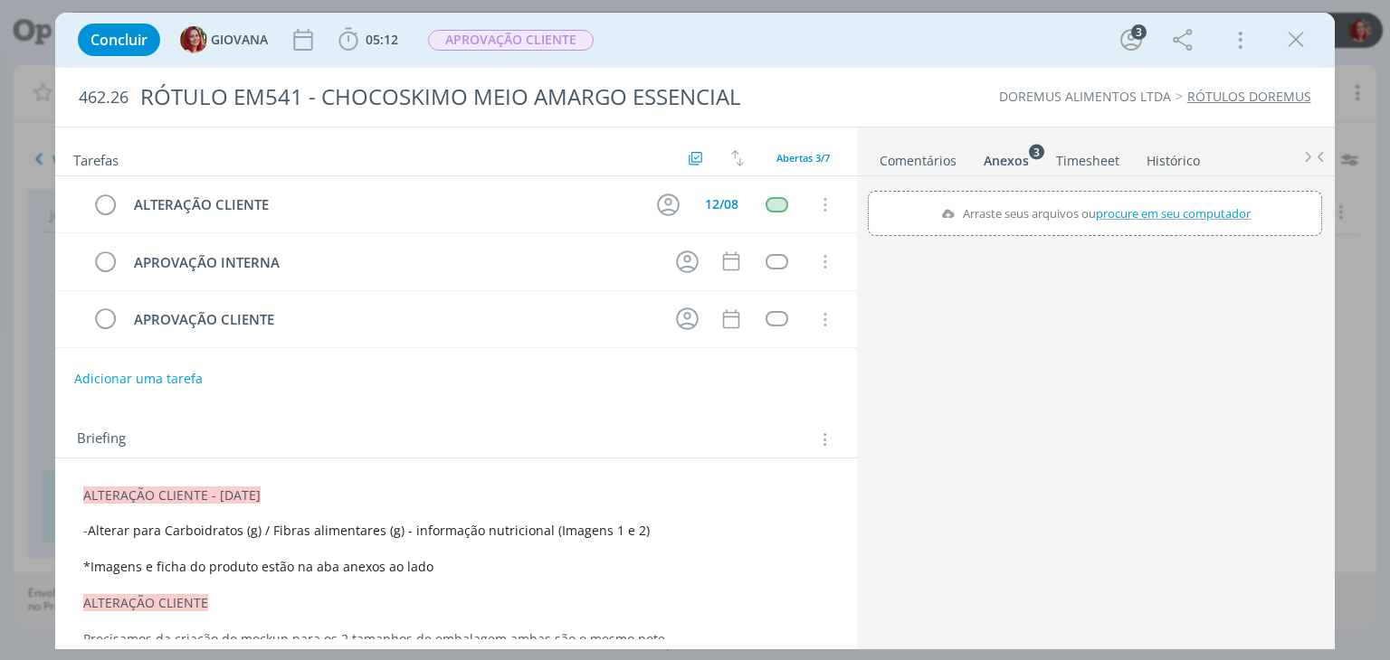
click at [1154, 211] on span "procure em seu computador" at bounding box center [1174, 213] width 155 height 16
click at [1154, 196] on input "Arraste seus arquivos ou procure em seu computador" at bounding box center [1095, 193] width 454 height 5
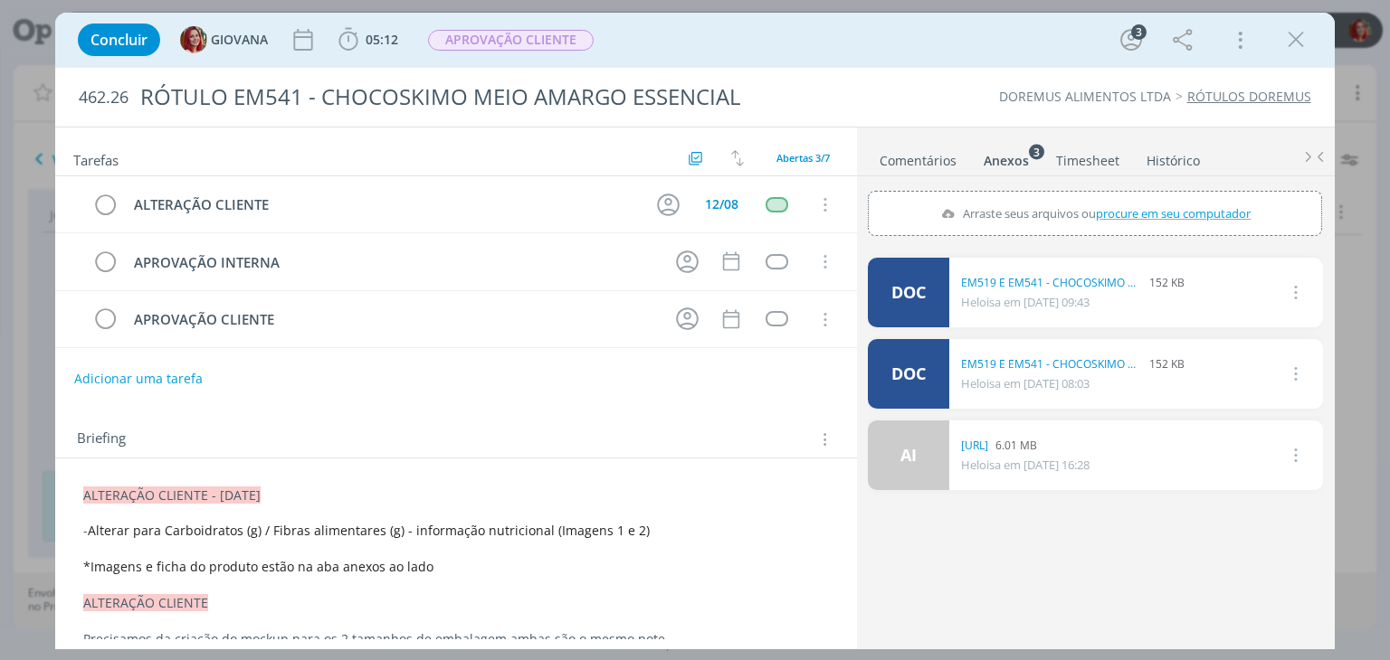
type input "C:\fakepath\em519-541 (2).png"
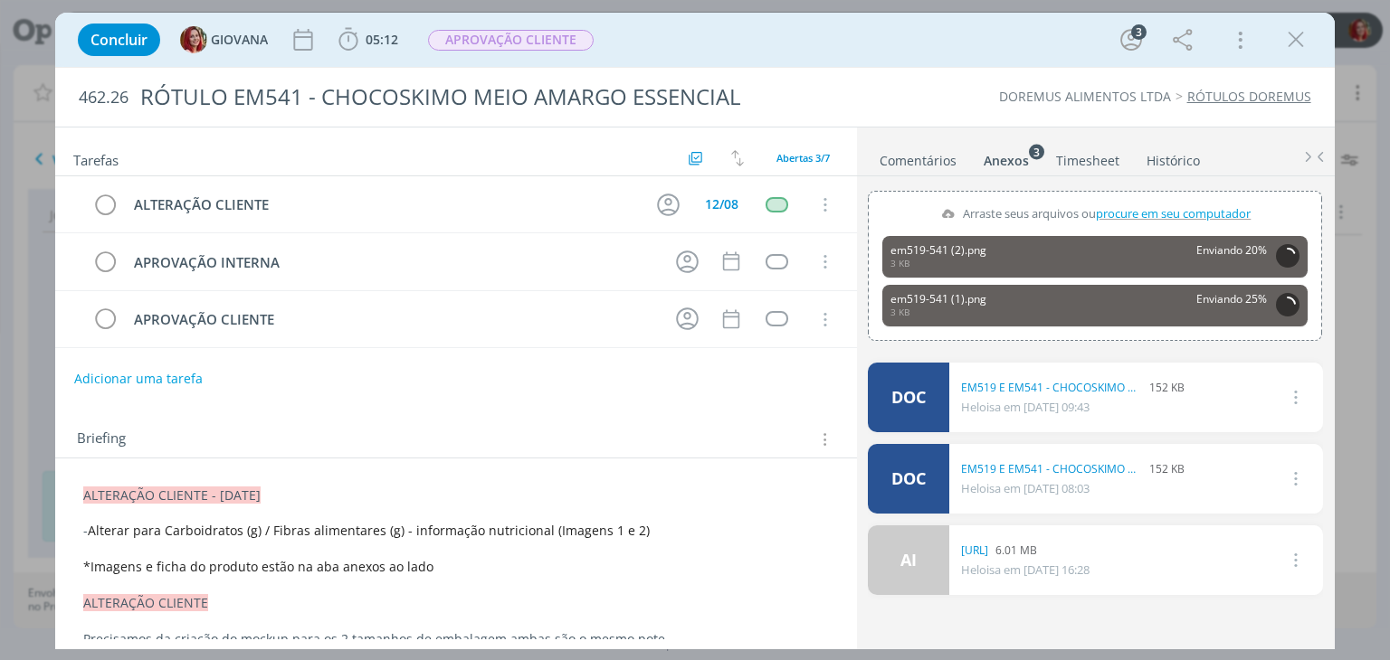
click at [894, 59] on div "Concluir GIOVANA 05:12 Iniciar Apontar Data * 11/08/2025 Horas * 00:00 Tarefa S…" at bounding box center [694, 39] width 1251 height 43
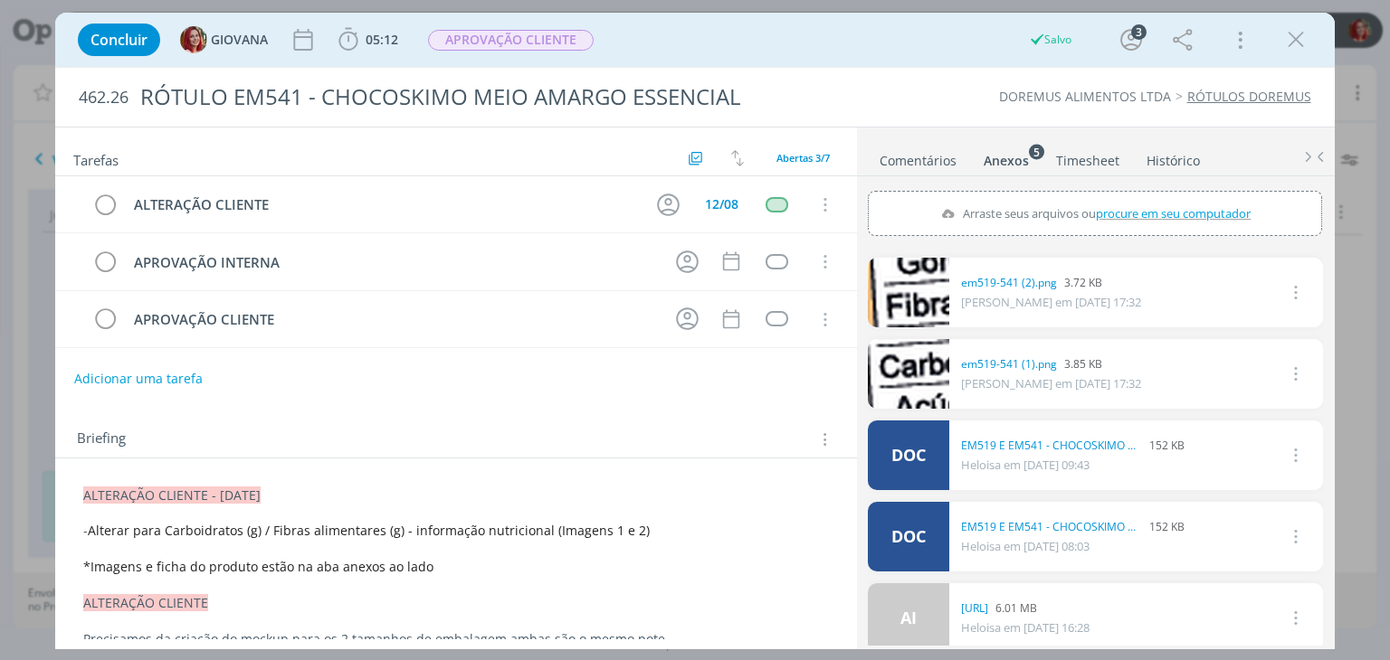
click at [1019, 158] on div "Anexos 5" at bounding box center [1005, 161] width 45 height 18
click at [999, 157] on div "Anexos 5" at bounding box center [1005, 161] width 45 height 18
click at [1160, 210] on span "procure em seu computador" at bounding box center [1174, 213] width 155 height 16
click at [1160, 196] on input "Arraste seus arquivos ou procure em seu computador" at bounding box center [1095, 193] width 454 height 5
type input "C:\fakepath\EM519 E EM541 - CHOCOSKIMO MEIO AMARGO ESSENCIAL.doc"
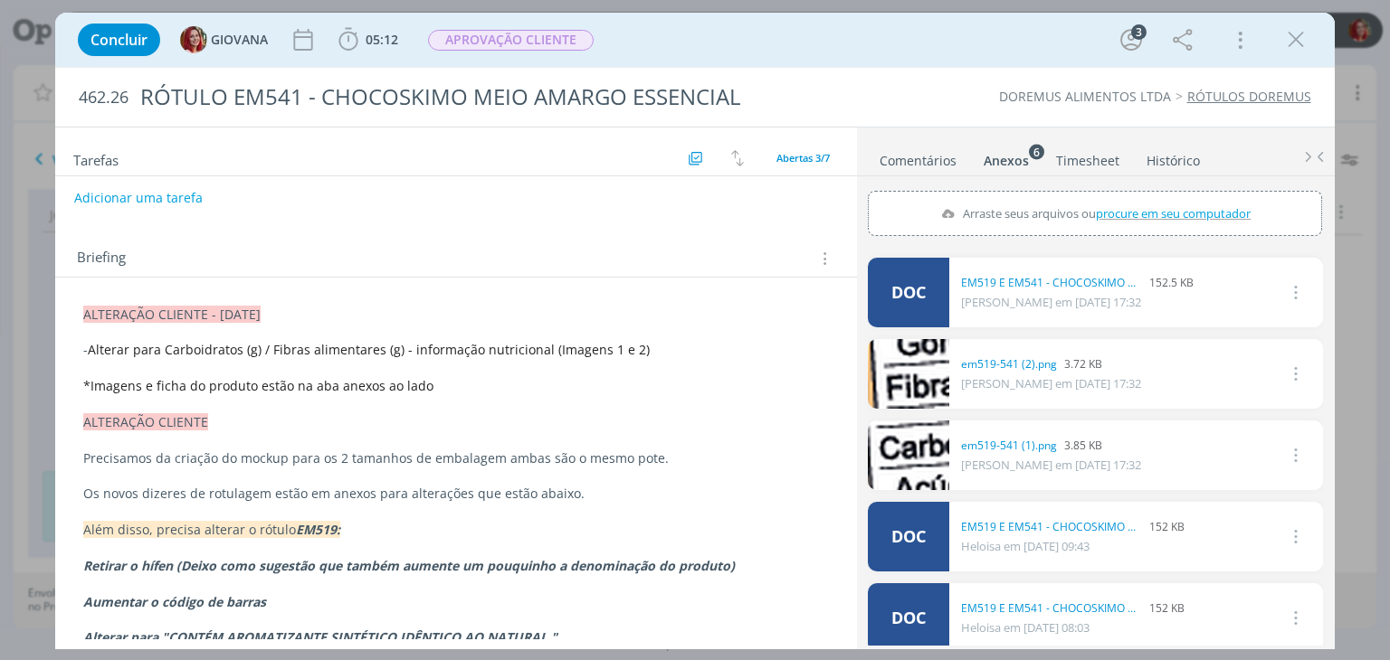
scroll to position [0, 0]
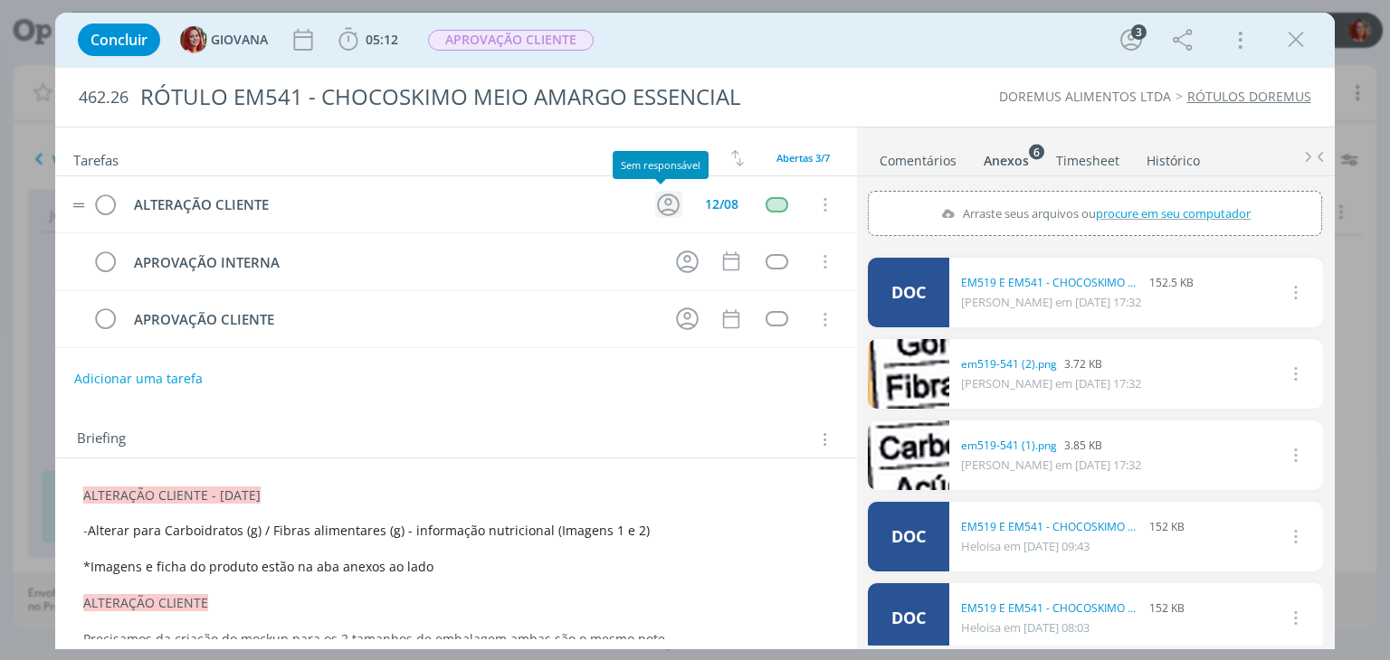
click at [654, 196] on icon "dialog" at bounding box center [668, 205] width 28 height 28
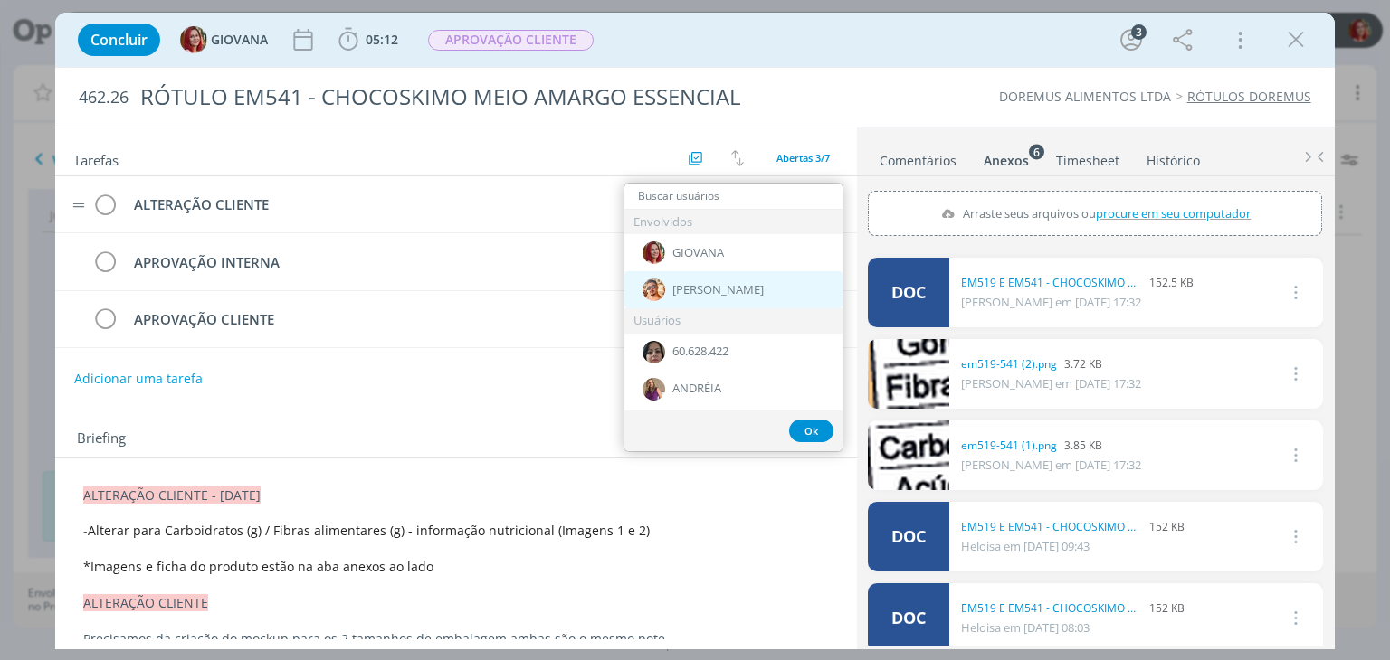
click at [710, 291] on span "[PERSON_NAME]" at bounding box center [717, 290] width 91 height 14
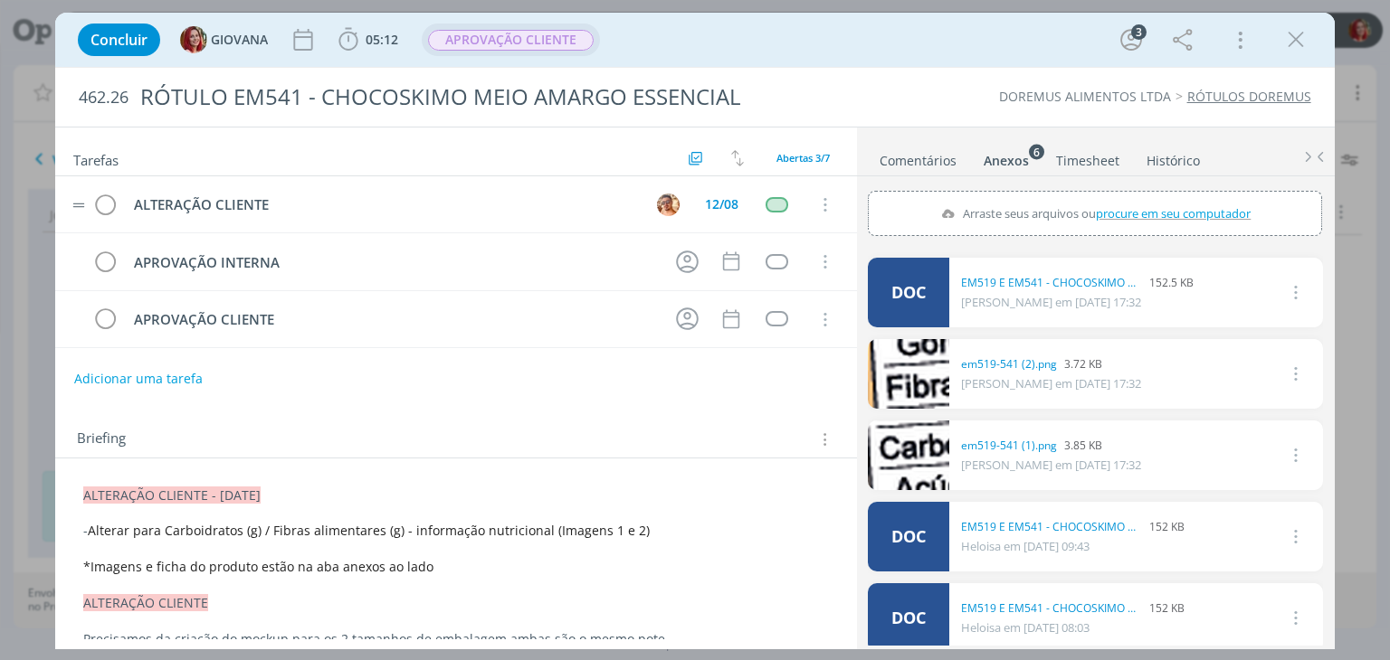
click at [507, 38] on span "APROVAÇÃO CLIENTE" at bounding box center [511, 40] width 166 height 21
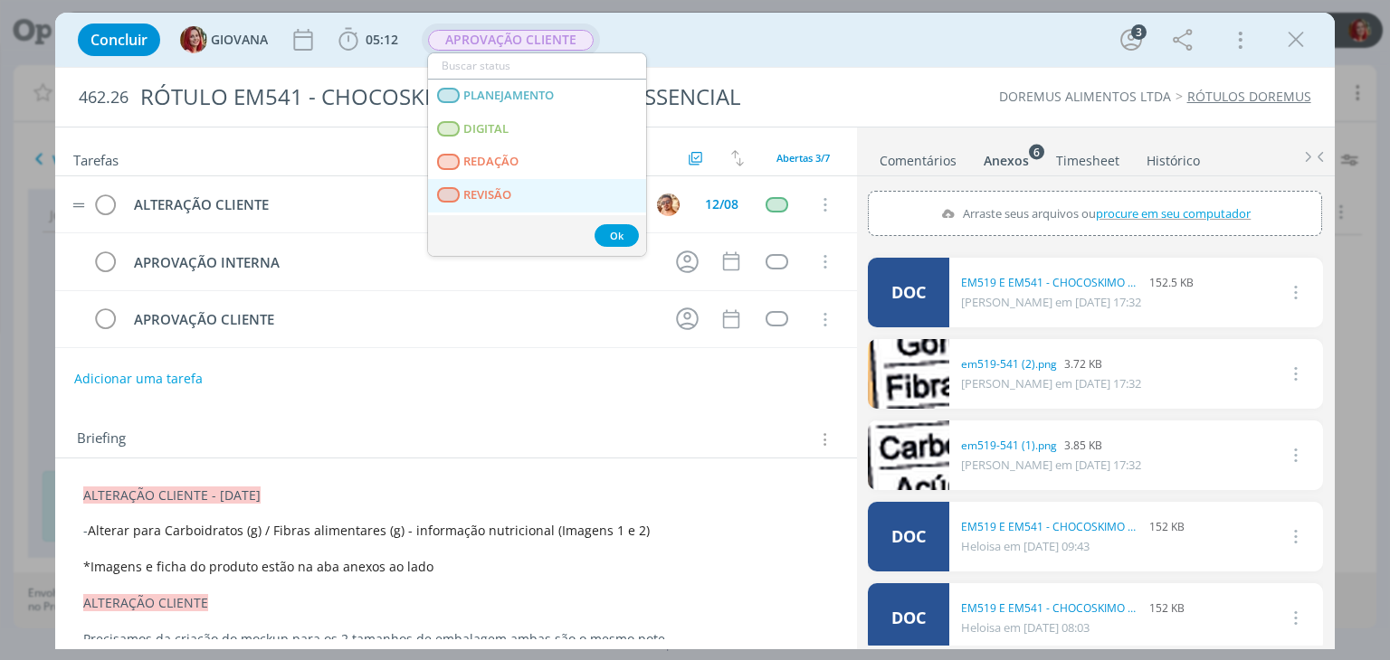
scroll to position [90, 0]
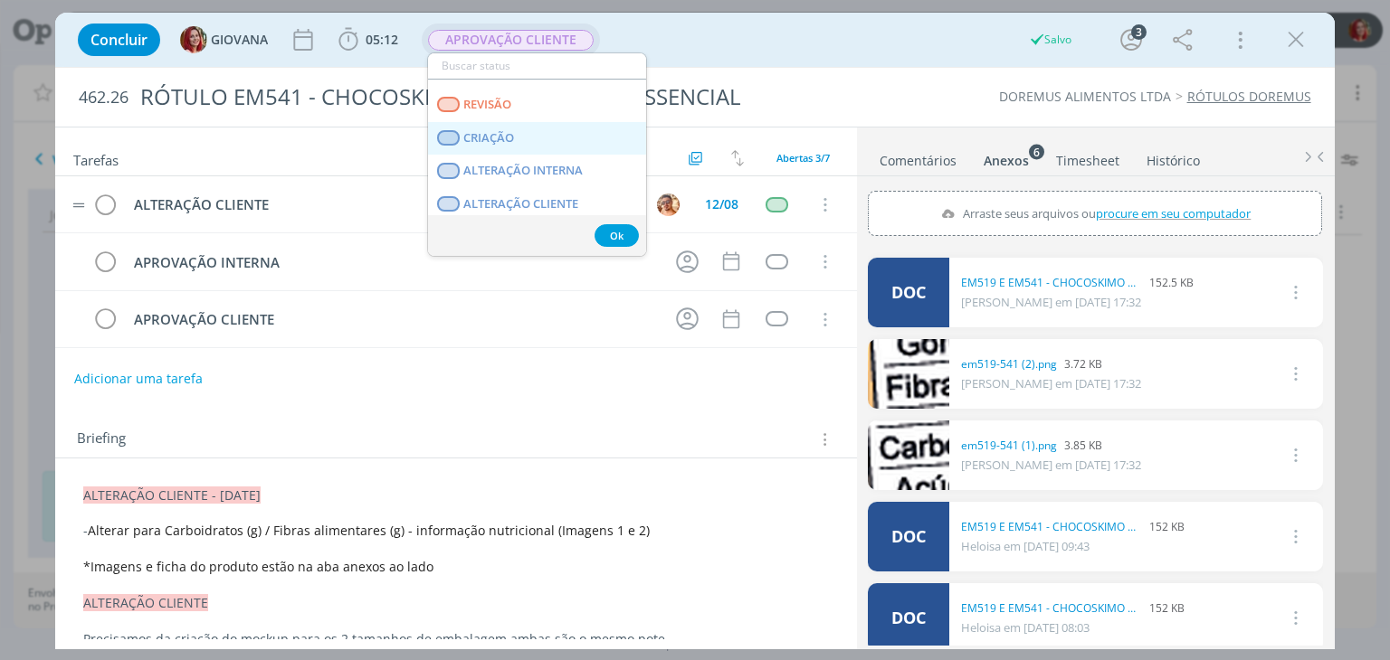
click at [546, 134] on link "CRIAÇÃO" at bounding box center [537, 138] width 218 height 33
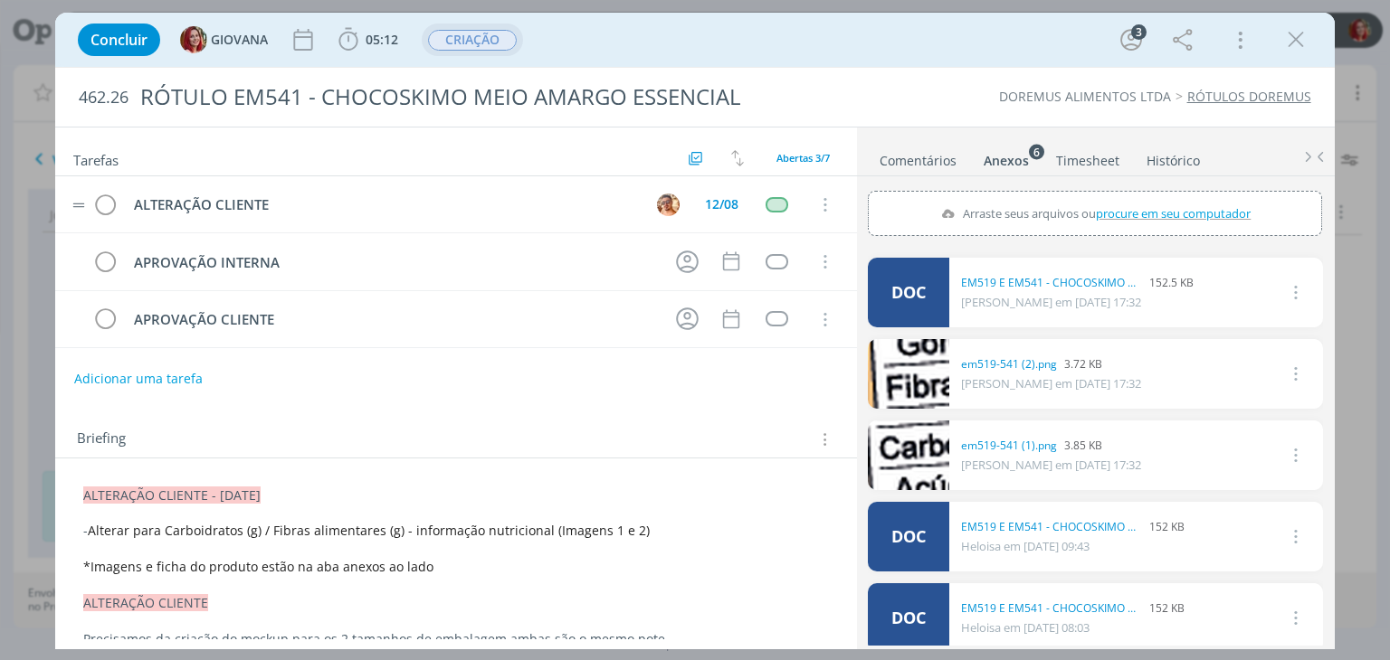
click at [1297, 34] on icon "dialog" at bounding box center [1295, 39] width 27 height 27
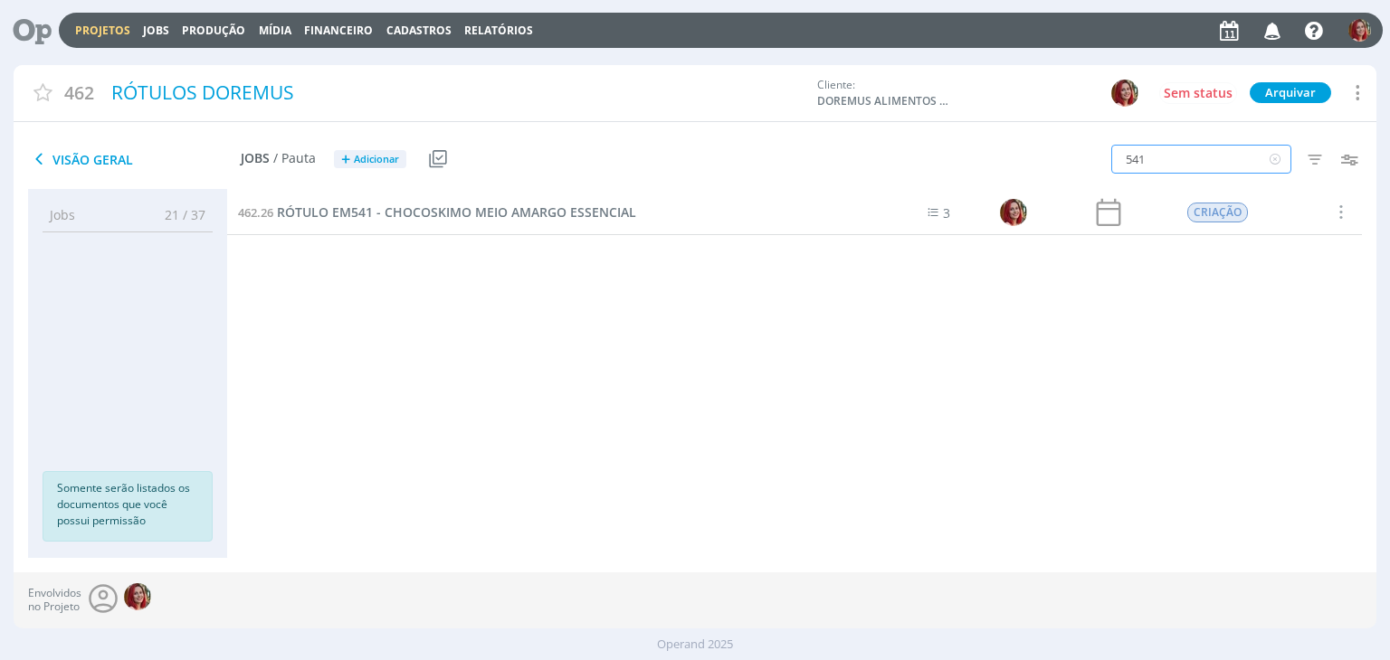
drag, startPoint x: 1192, startPoint y: 158, endPoint x: 1127, endPoint y: 157, distance: 64.3
click at [1127, 157] on input "541" at bounding box center [1201, 159] width 180 height 29
type input "520"
click at [504, 214] on span "RÓTULO EM520- CHOCOSKIMO AO LEITE ESSENCIAL" at bounding box center [436, 212] width 318 height 17
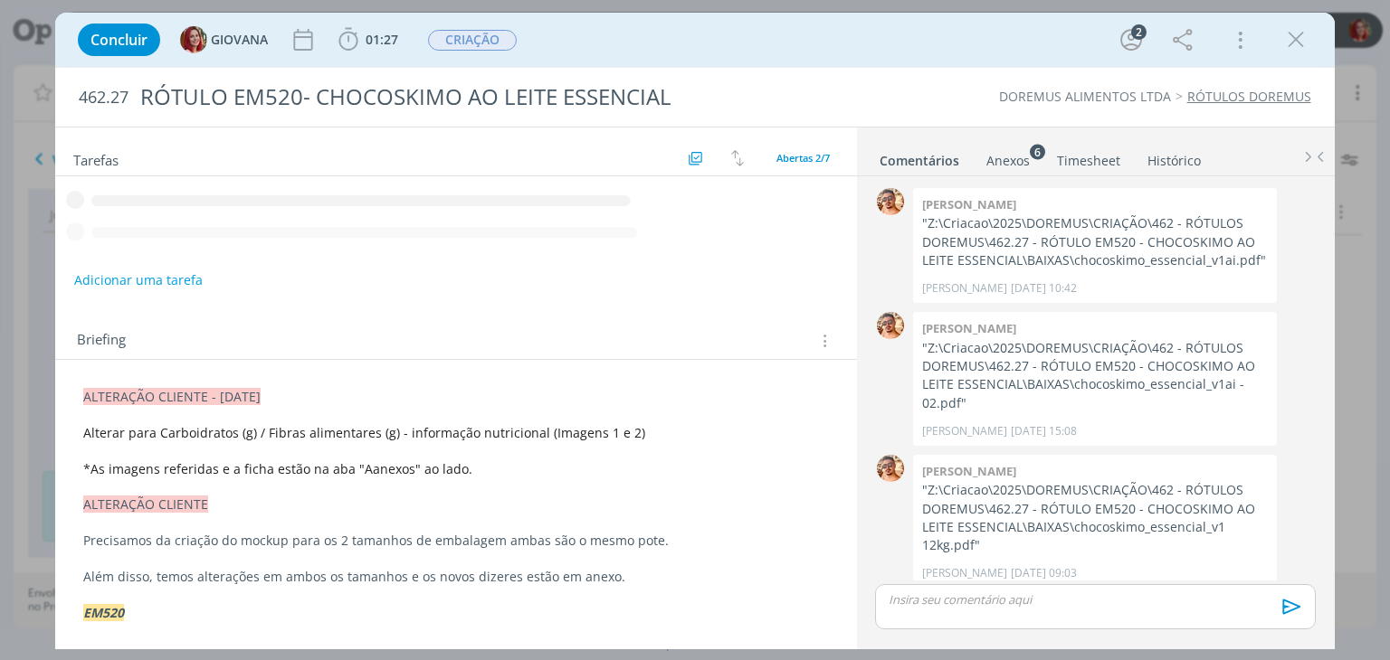
scroll to position [134, 0]
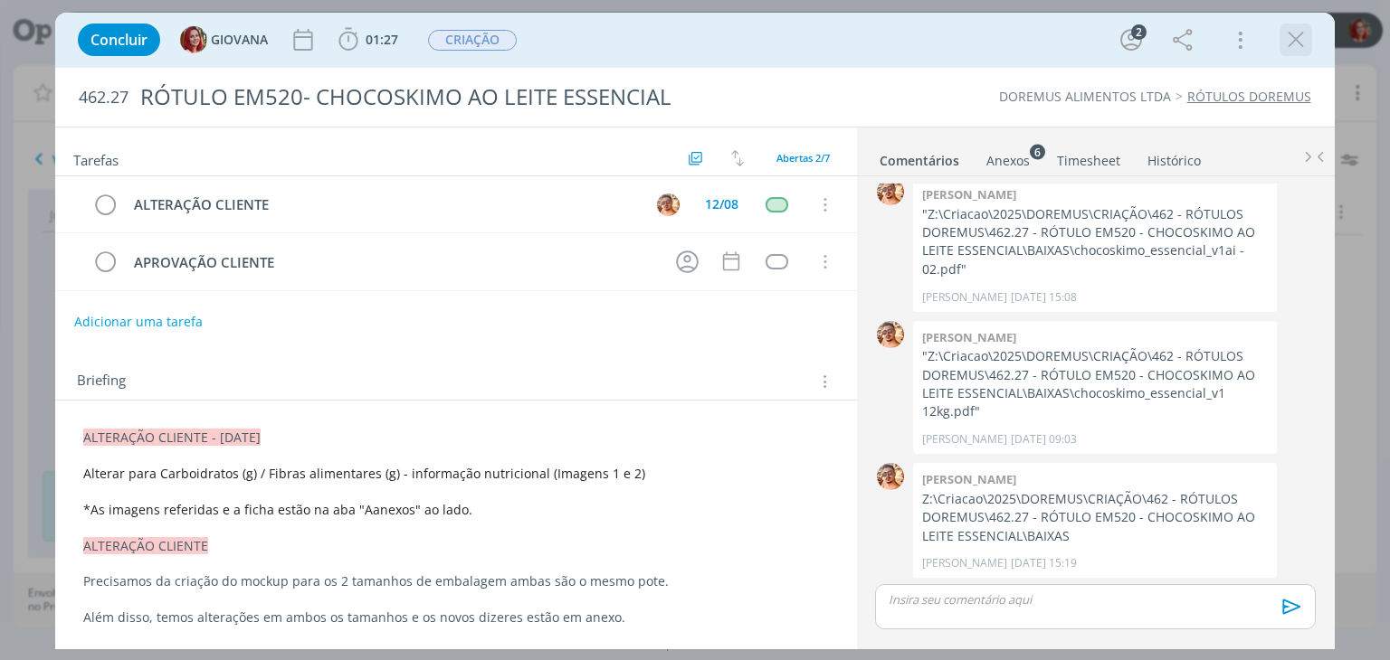
click at [1304, 39] on icon "dialog" at bounding box center [1295, 39] width 27 height 27
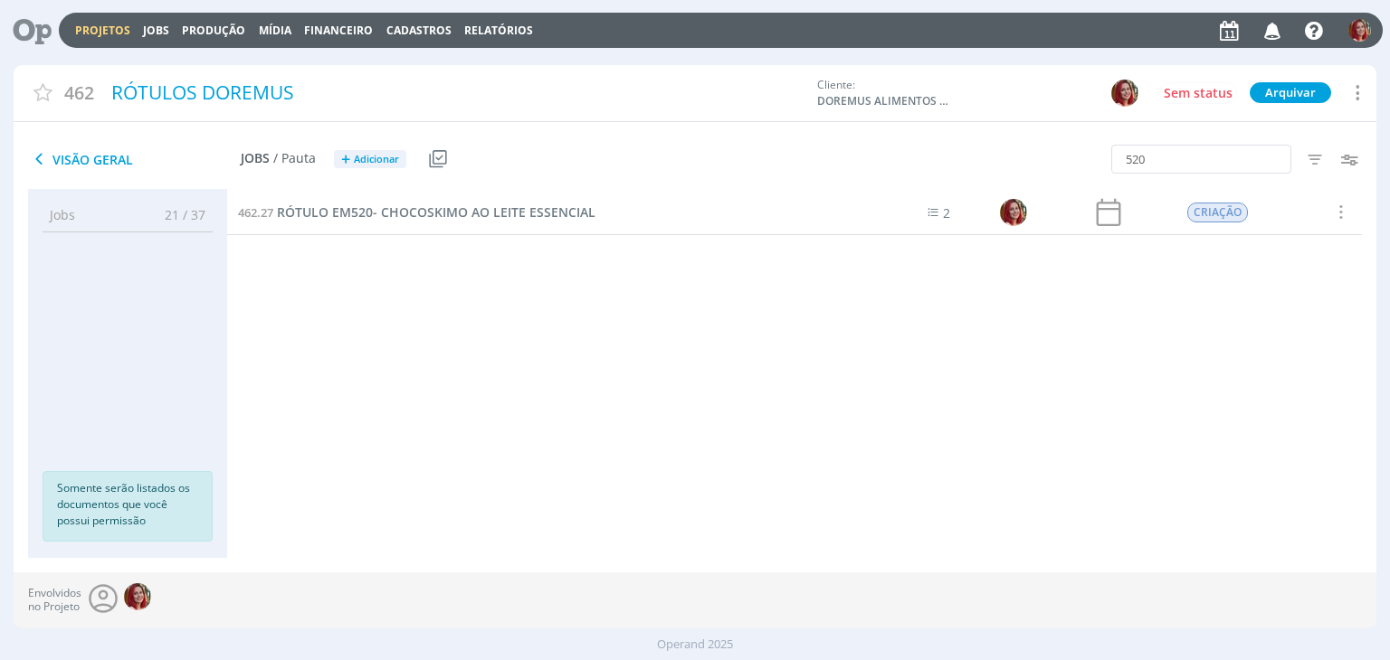
click at [28, 30] on icon at bounding box center [25, 30] width 37 height 35
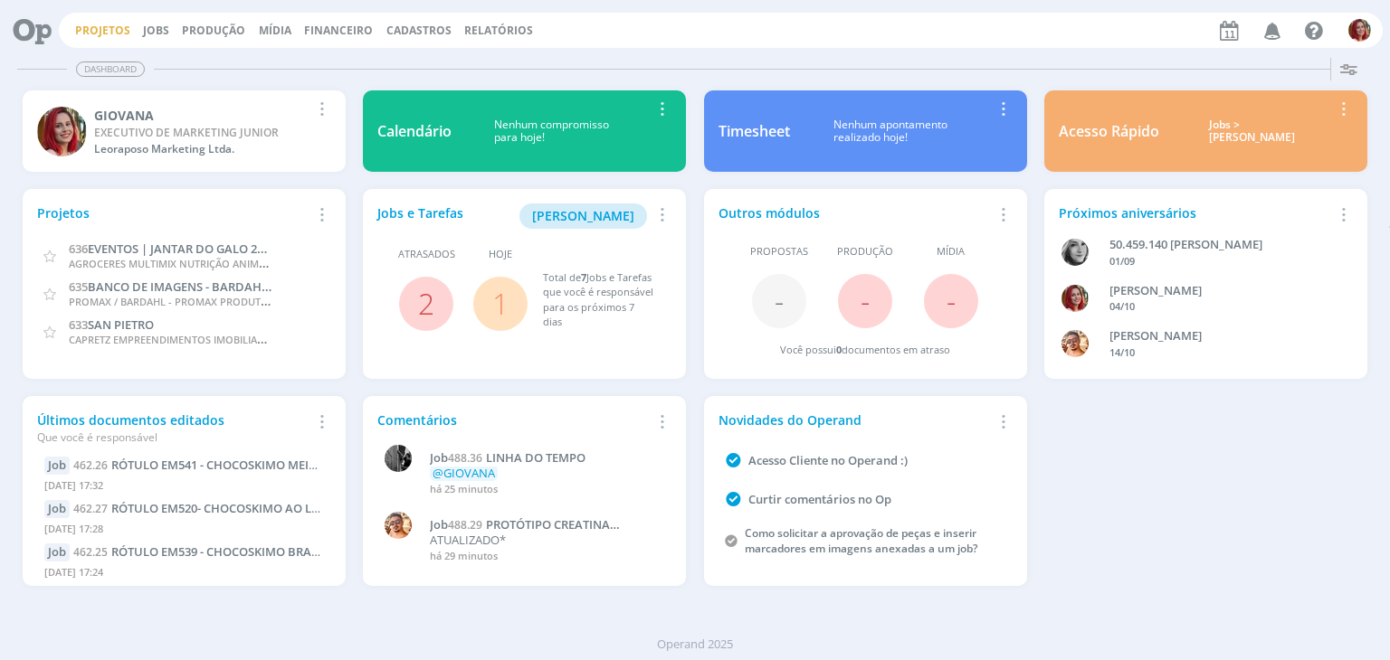
click at [104, 24] on link "Projetos" at bounding box center [102, 30] width 55 height 15
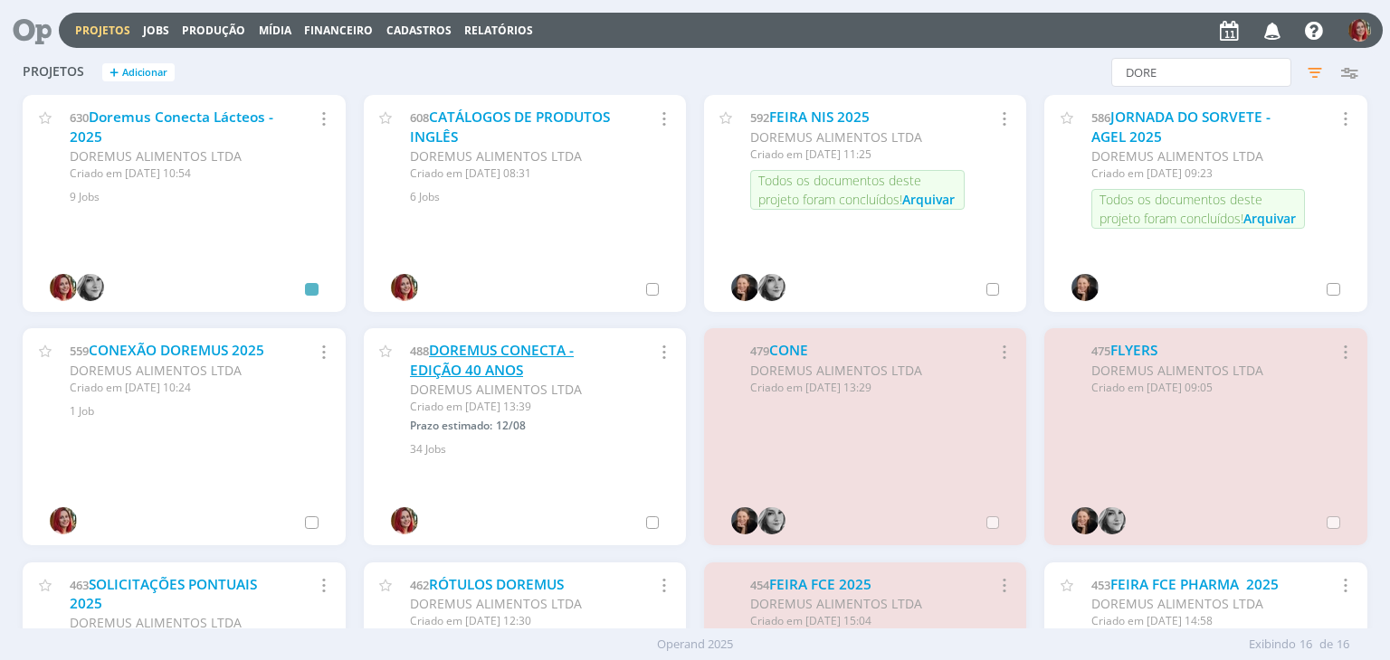
click at [494, 352] on link "DOREMUS CONECTA - EDIÇÃO 40 ANOS" at bounding box center [492, 360] width 164 height 39
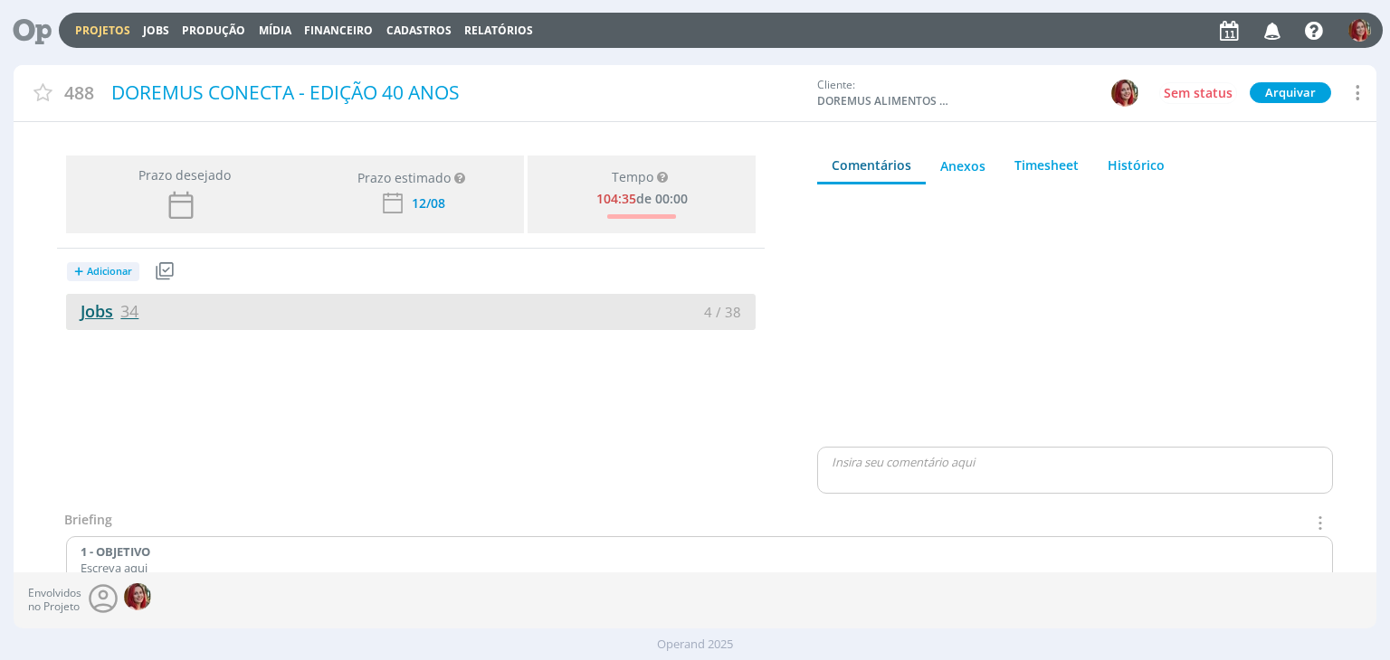
click at [110, 318] on link "Jobs 34" at bounding box center [102, 311] width 72 height 22
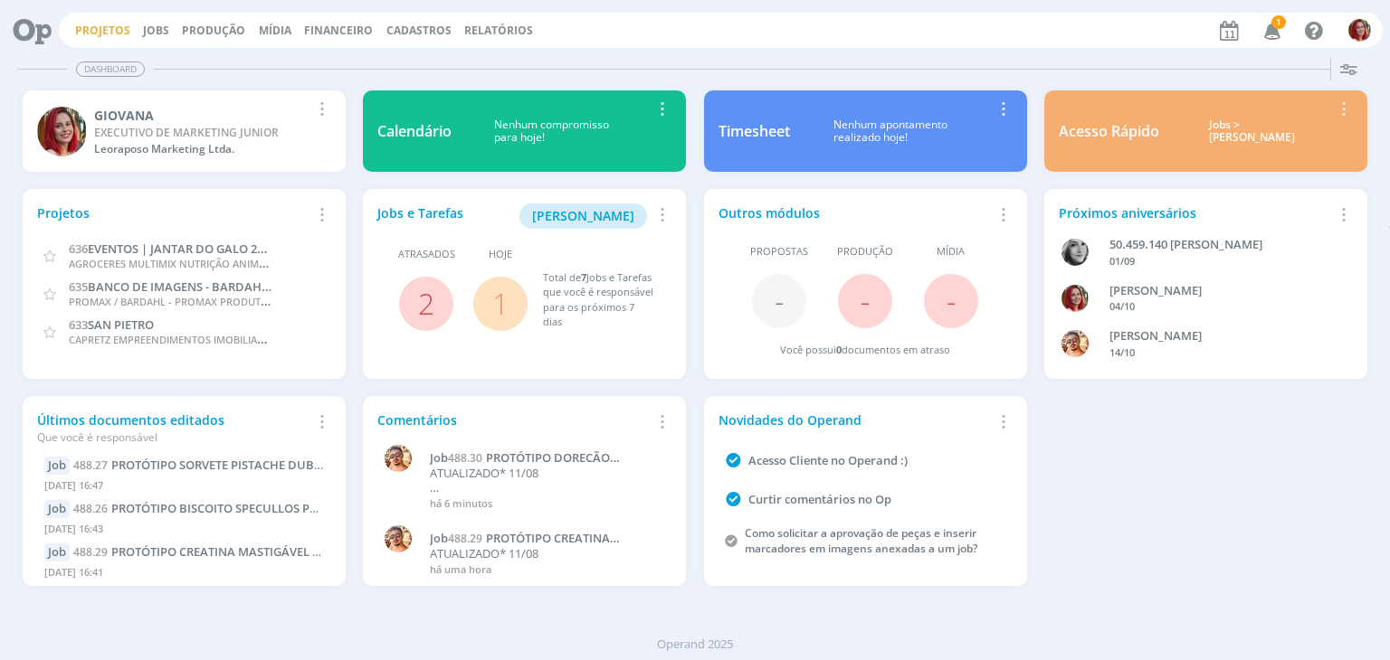
click at [119, 36] on link "Projetos" at bounding box center [102, 30] width 55 height 15
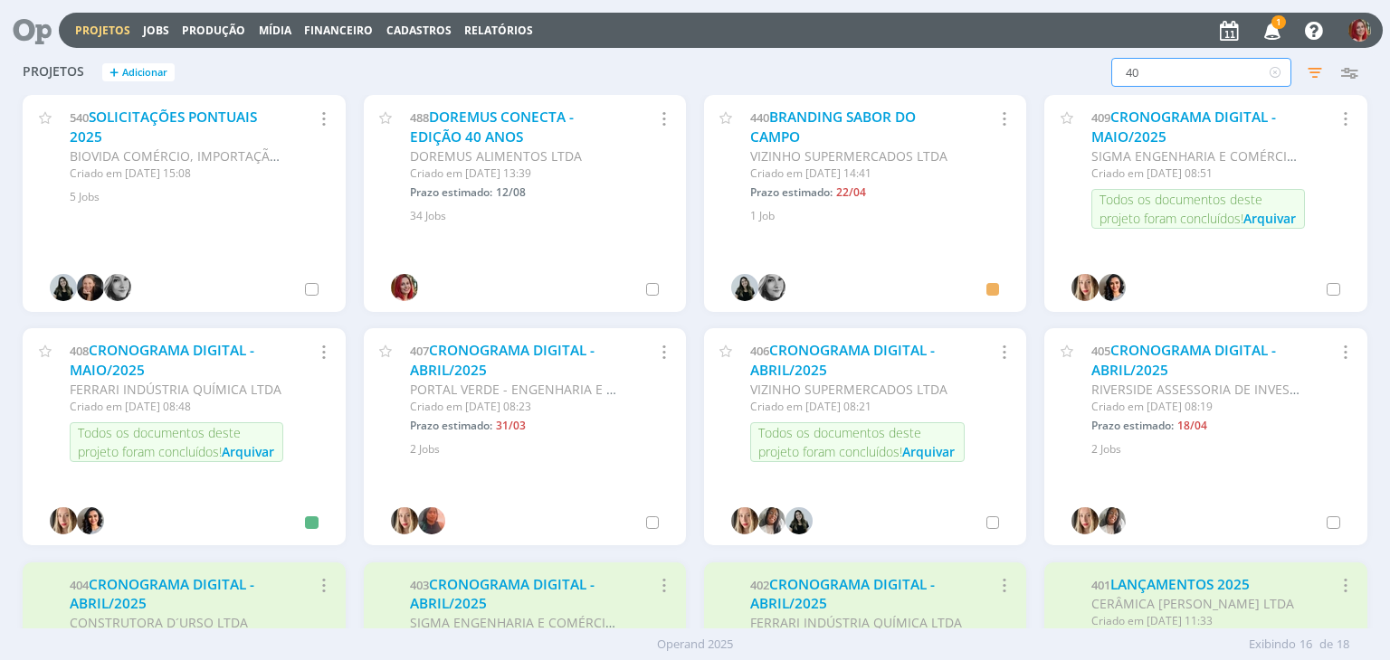
drag, startPoint x: 1164, startPoint y: 76, endPoint x: 948, endPoint y: 81, distance: 215.4
click at [948, 81] on div "40 Filtros Filtrar Limpar 40 Status Clientes Selecione Data de criação a Situaç…" at bounding box center [1120, 72] width 492 height 29
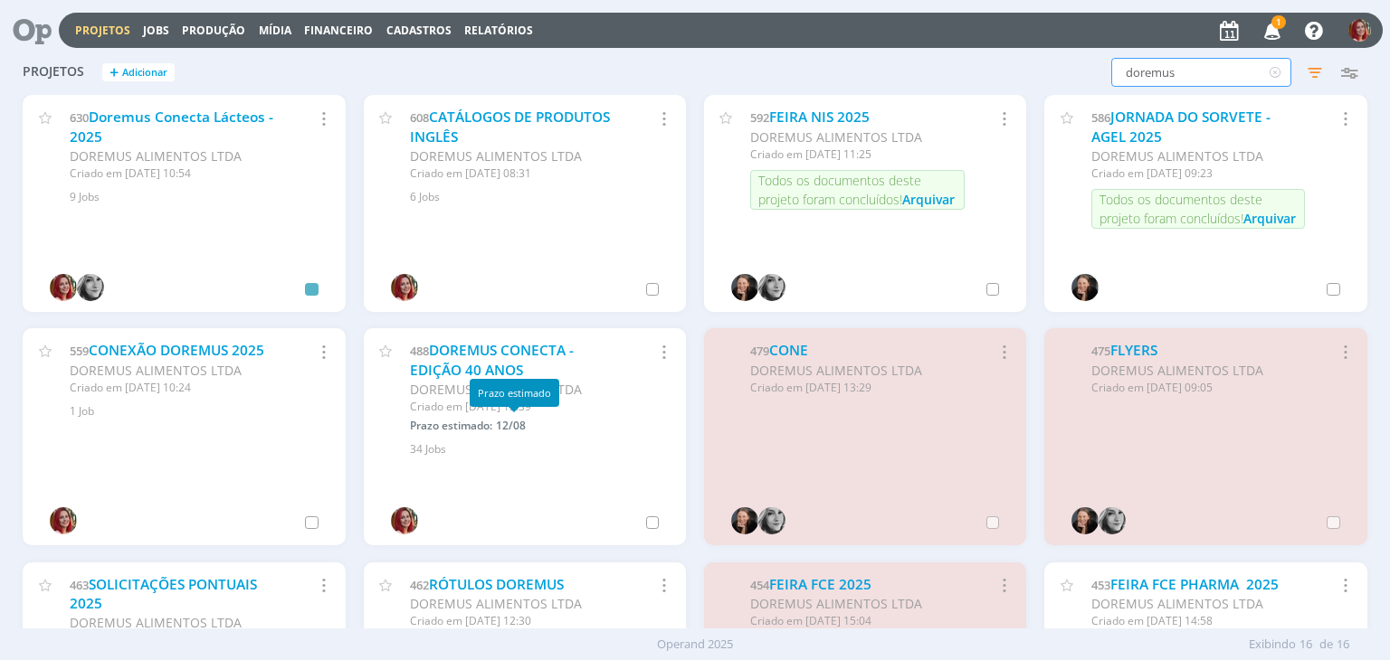
scroll to position [90, 0]
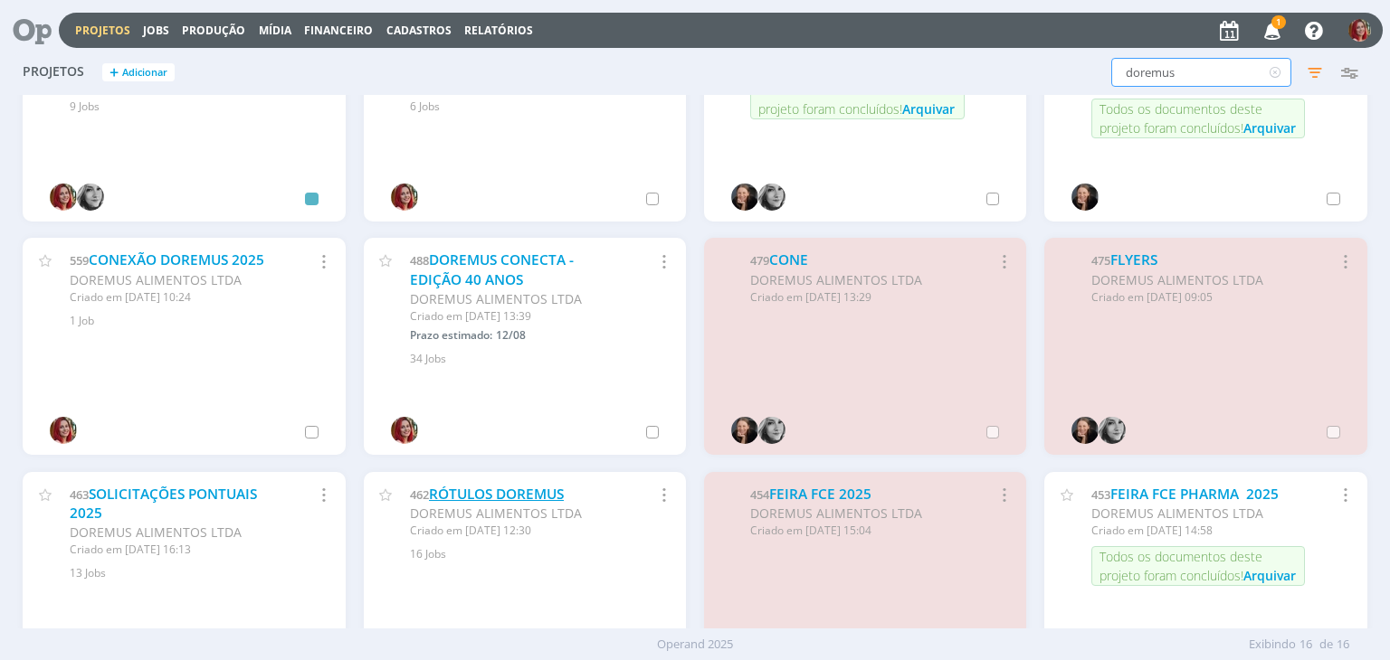
type input "doremus"
click at [521, 486] on link "RÓTULOS DOREMUS" at bounding box center [496, 494] width 135 height 19
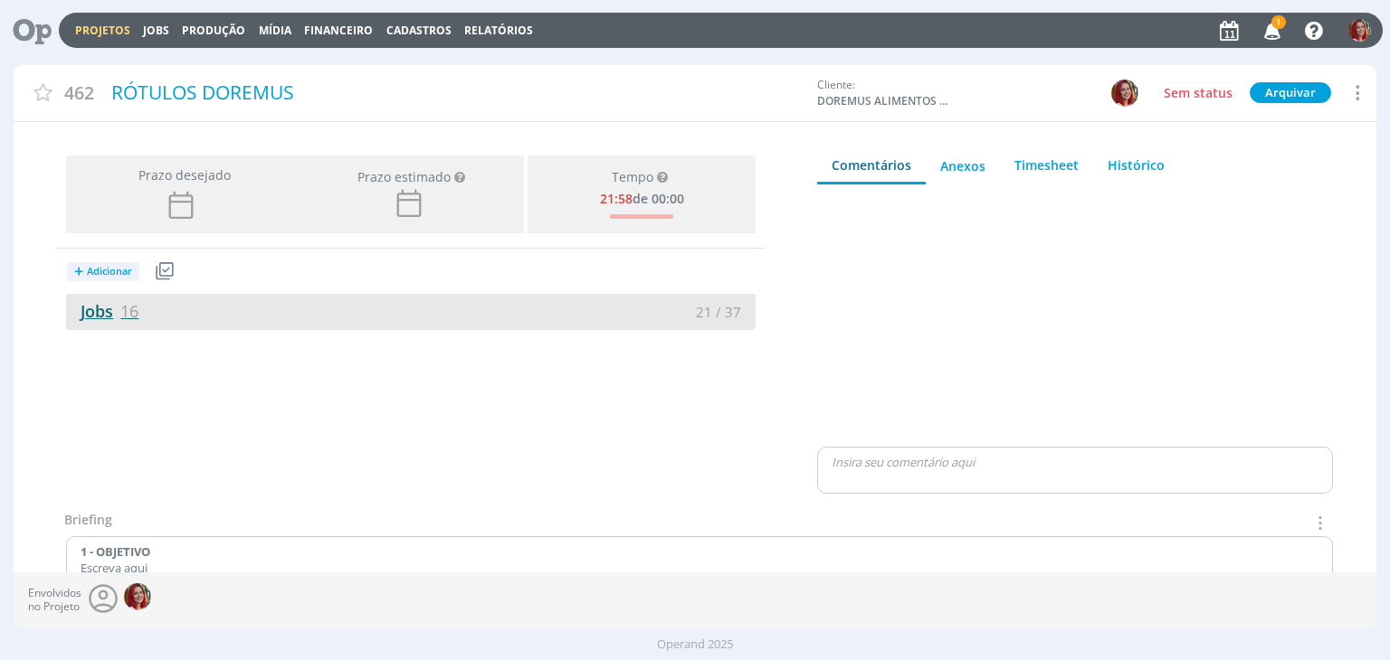
click at [97, 318] on link "Jobs 16" at bounding box center [102, 311] width 72 height 22
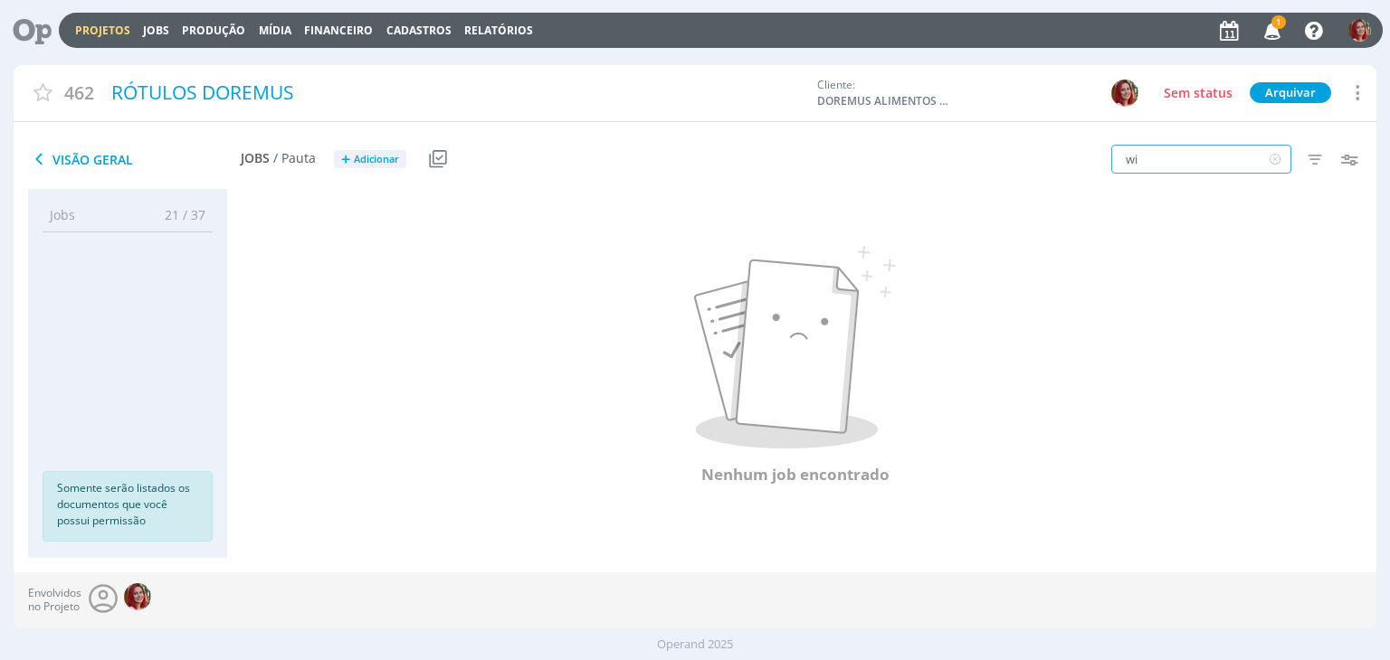
drag, startPoint x: 1216, startPoint y: 164, endPoint x: 964, endPoint y: 146, distance: 252.2
click at [964, 146] on div "wi Filtros Filtrar Limpar wi Data Personalizado a Responsável Situação dos jobs…" at bounding box center [1149, 160] width 454 height 45
click at [1283, 159] on icon at bounding box center [1275, 159] width 23 height 29
click at [1315, 162] on icon "button" at bounding box center [1314, 159] width 33 height 33
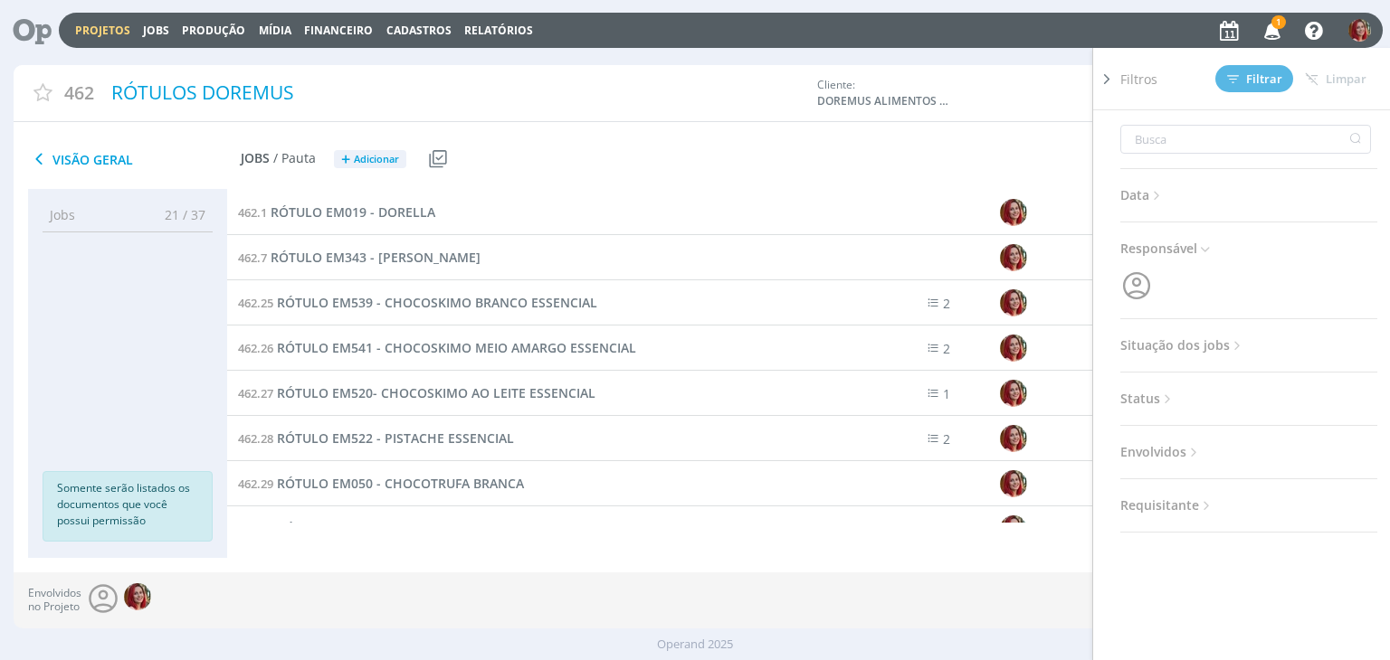
click at [1191, 345] on span "Situação dos jobs" at bounding box center [1182, 346] width 125 height 24
click at [1227, 386] on span at bounding box center [1238, 394] width 36 height 18
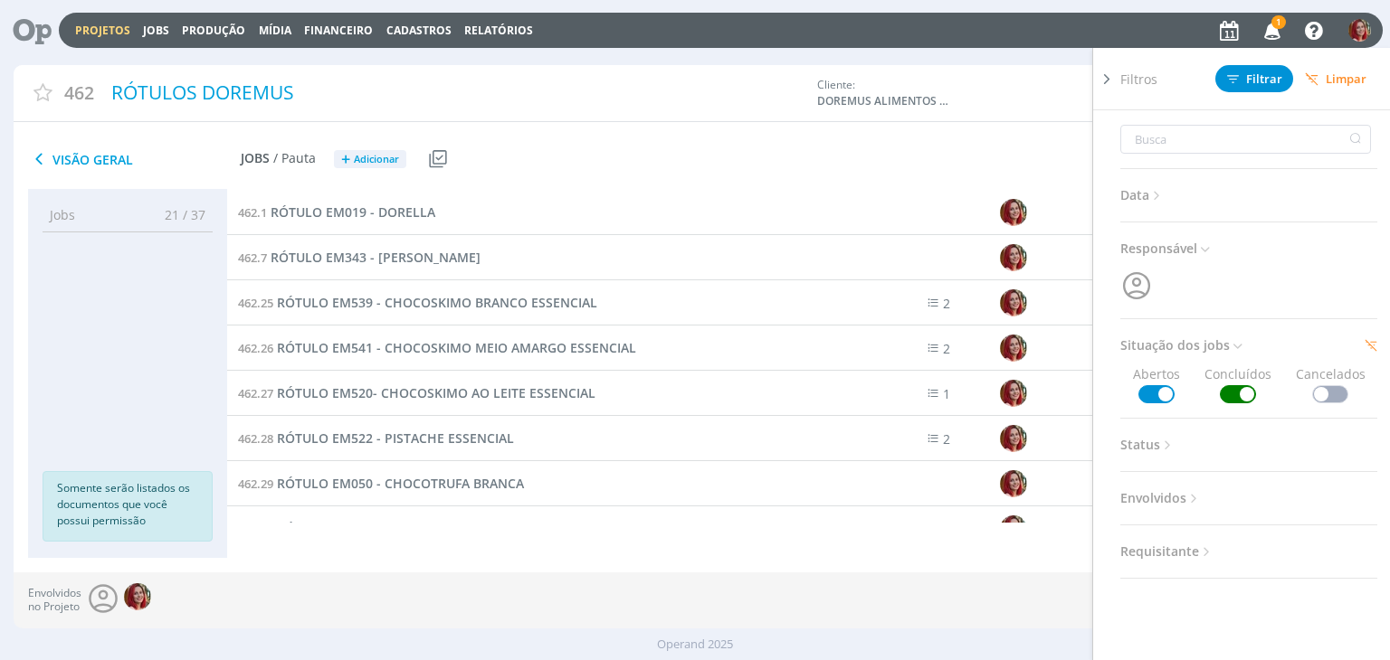
click at [1052, 146] on div "Filtros Filtrar [GEOGRAPHIC_DATA] Data Personalizado a Responsável Situação dos…" at bounding box center [1149, 160] width 454 height 45
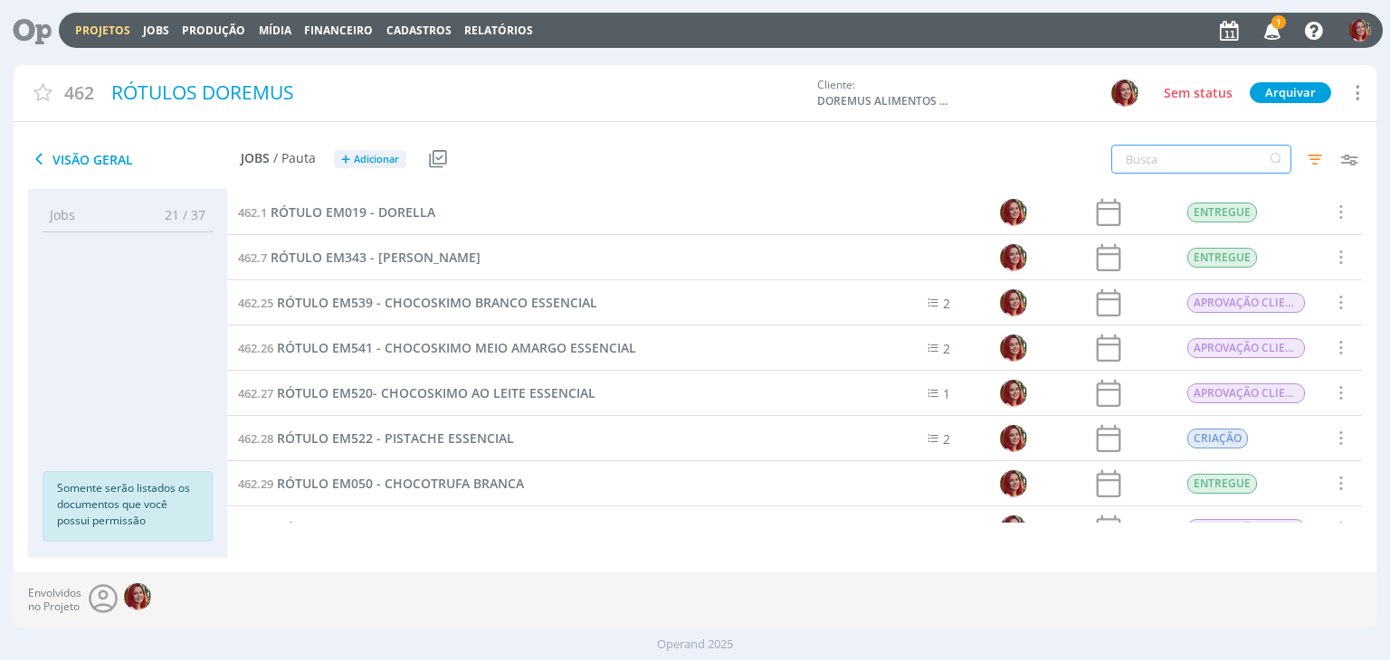
click at [1207, 164] on input "text" at bounding box center [1201, 159] width 180 height 29
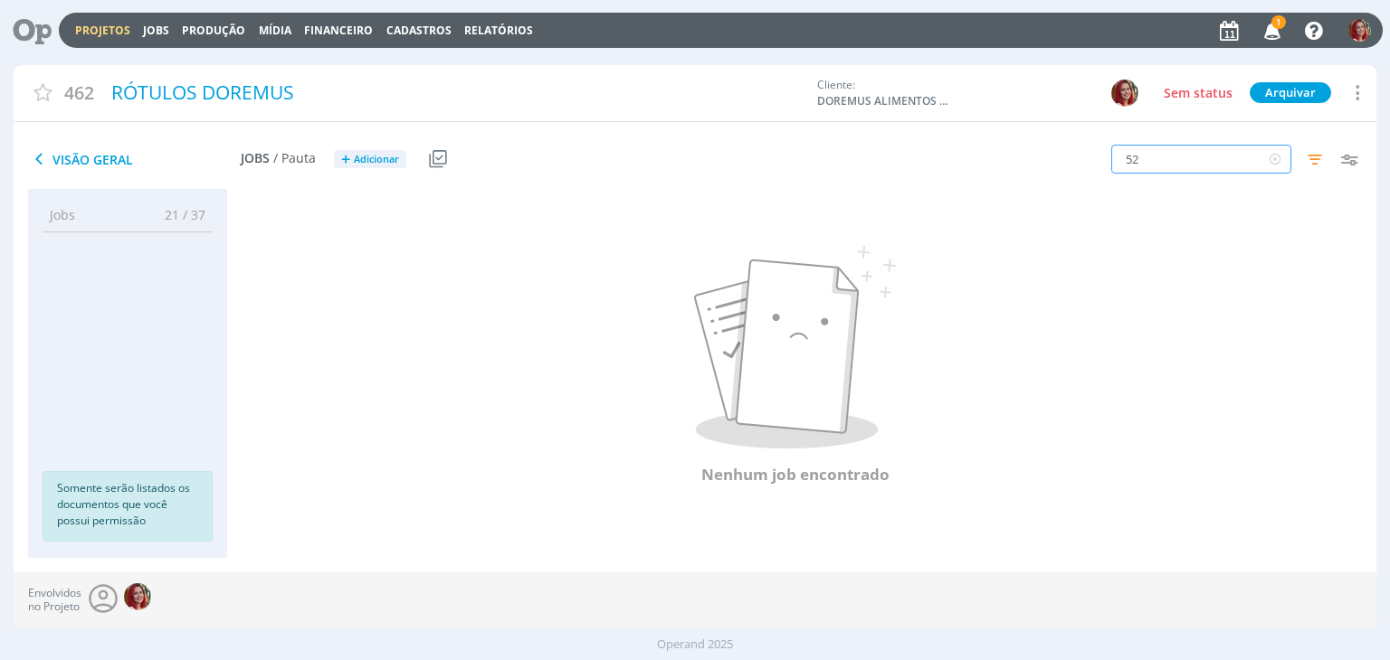
type input "5"
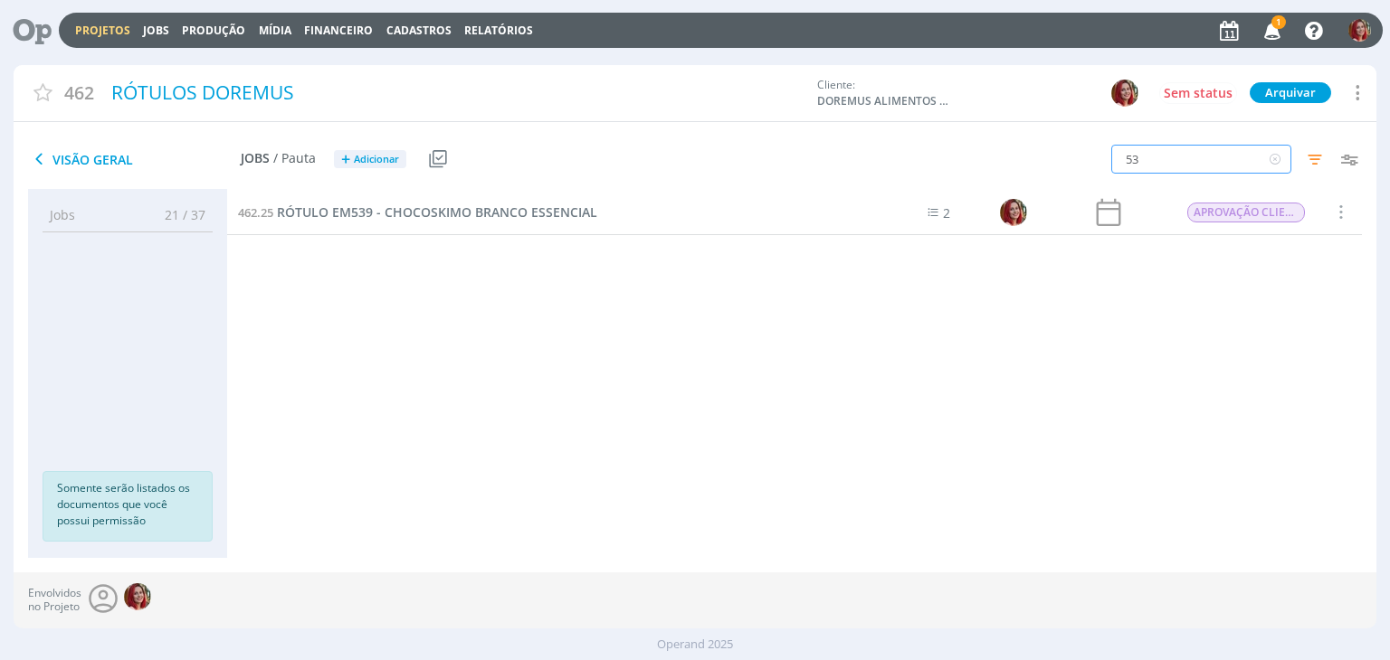
type input "5"
drag, startPoint x: 965, startPoint y: 164, endPoint x: 943, endPoint y: 167, distance: 22.9
click at [943, 167] on div "520 Filtros Filtrar Limpar 520 Data Personalizado a Responsável Situação dos jo…" at bounding box center [1149, 160] width 454 height 45
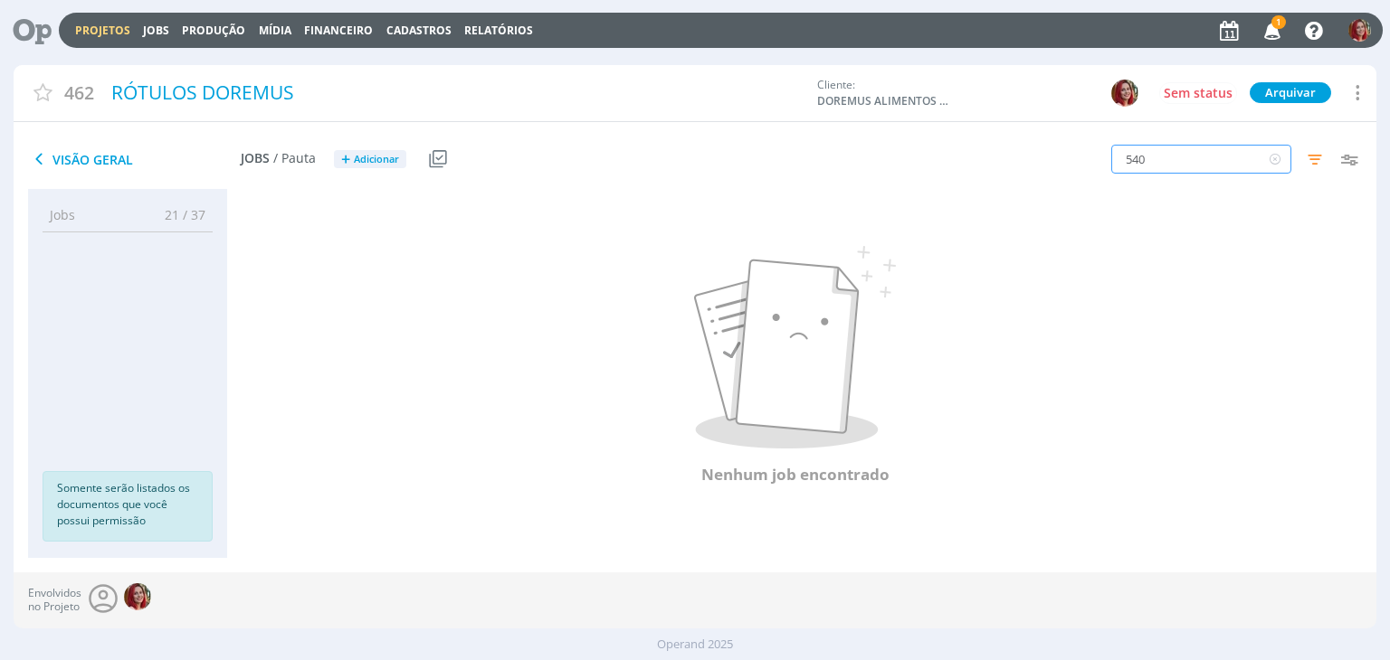
drag, startPoint x: 1202, startPoint y: 163, endPoint x: 883, endPoint y: 149, distance: 319.7
click at [886, 151] on div "Visão Geral Jobs / Pauta + Adicionar Usar Job de template Criar template a part…" at bounding box center [695, 160] width 1362 height 60
type input "519"
drag, startPoint x: 1170, startPoint y: 168, endPoint x: 957, endPoint y: 171, distance: 212.6
click at [959, 171] on div "519 Filtros Filtrar Limpar 519 Data Personalizado a Responsável Situação dos jo…" at bounding box center [1149, 160] width 454 height 45
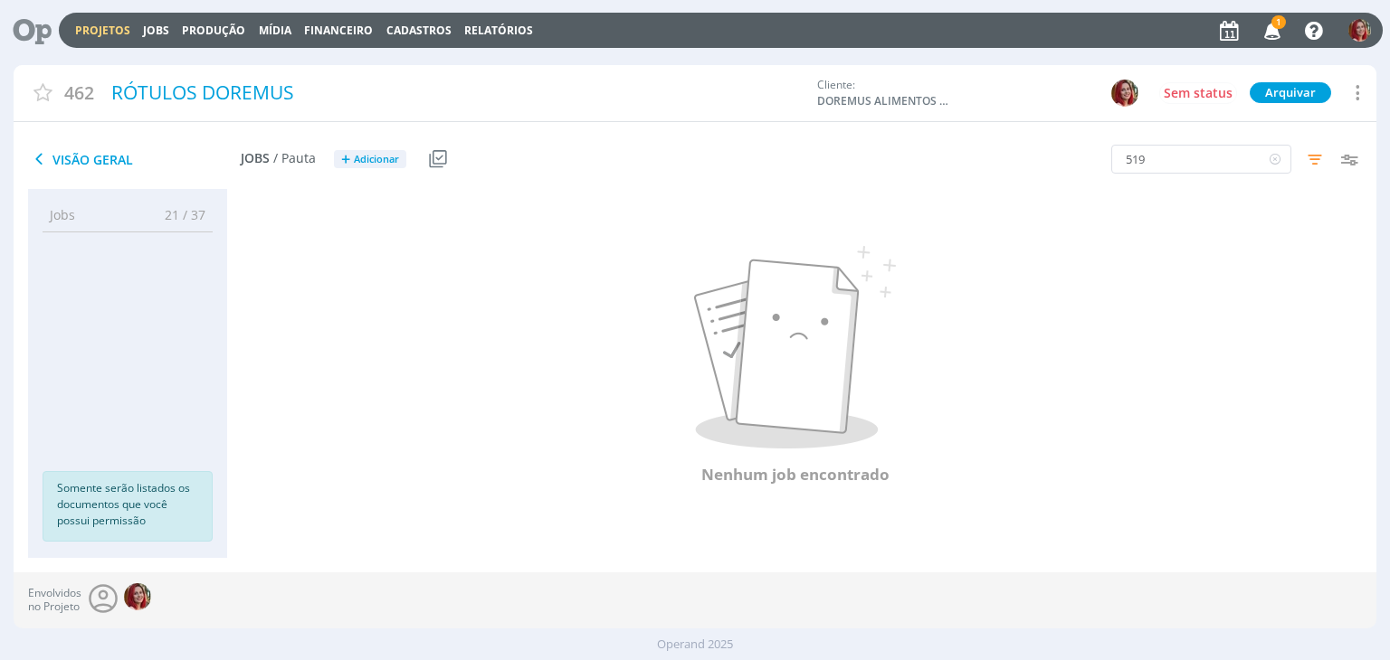
click at [97, 155] on span "Visão Geral" at bounding box center [134, 159] width 213 height 22
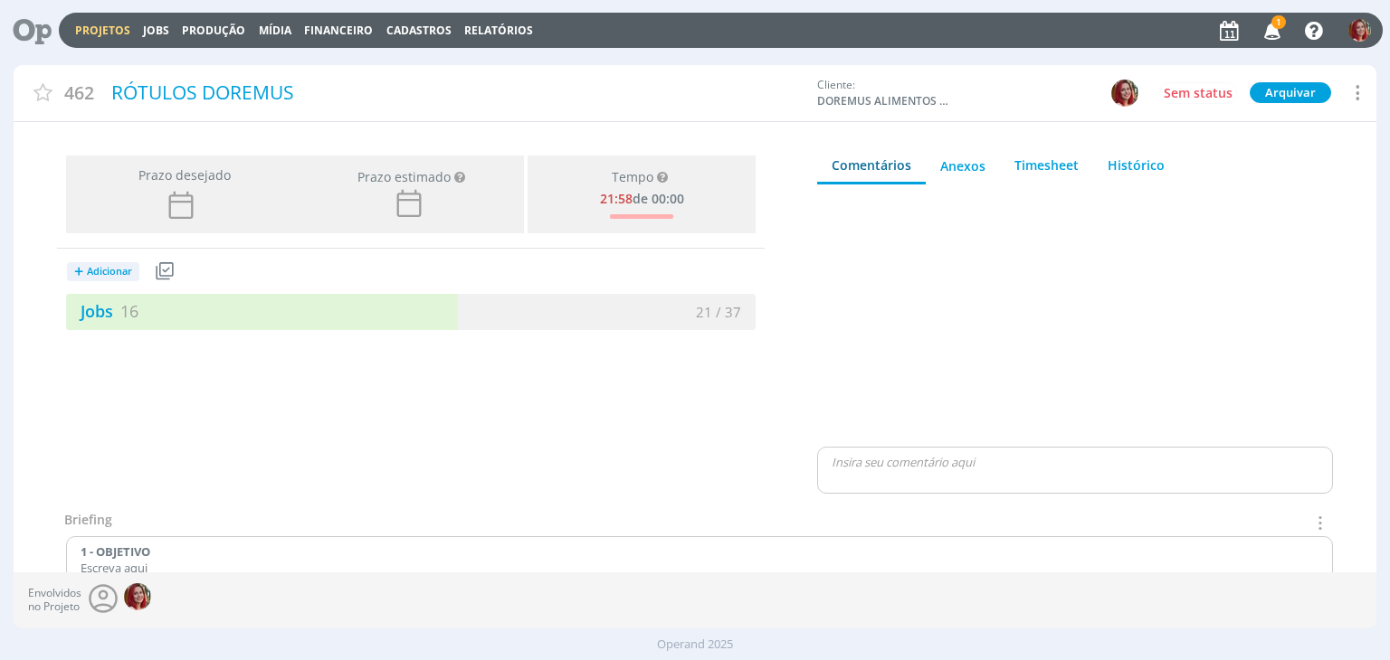
drag, startPoint x: 126, startPoint y: 304, endPoint x: 1158, endPoint y: 281, distance: 1032.6
click at [126, 304] on span "16" at bounding box center [129, 311] width 18 height 22
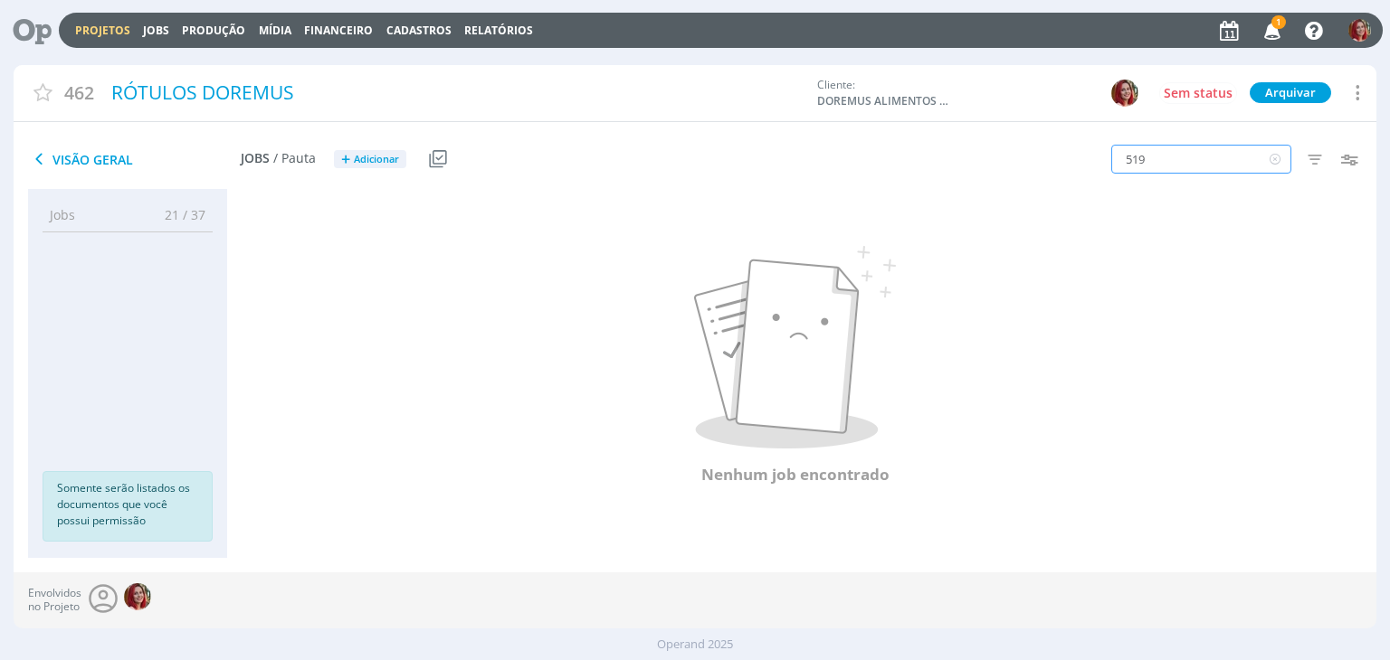
drag, startPoint x: 1226, startPoint y: 163, endPoint x: 920, endPoint y: 163, distance: 305.8
click at [920, 163] on div "Visão Geral Jobs / Pauta + Adicionar Usar Job de template Criar template a part…" at bounding box center [695, 160] width 1362 height 60
click at [1277, 162] on icon at bounding box center [1275, 159] width 23 height 29
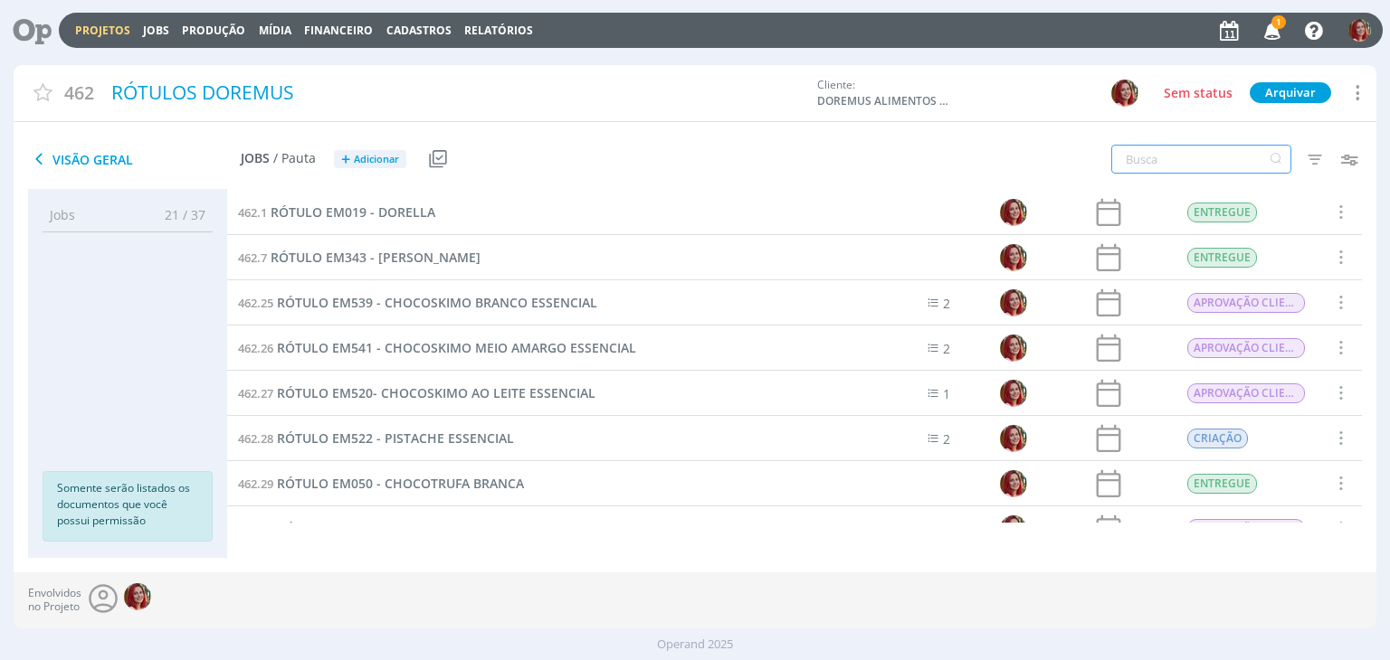
click at [1270, 31] on icon "button" at bounding box center [1273, 29] width 32 height 31
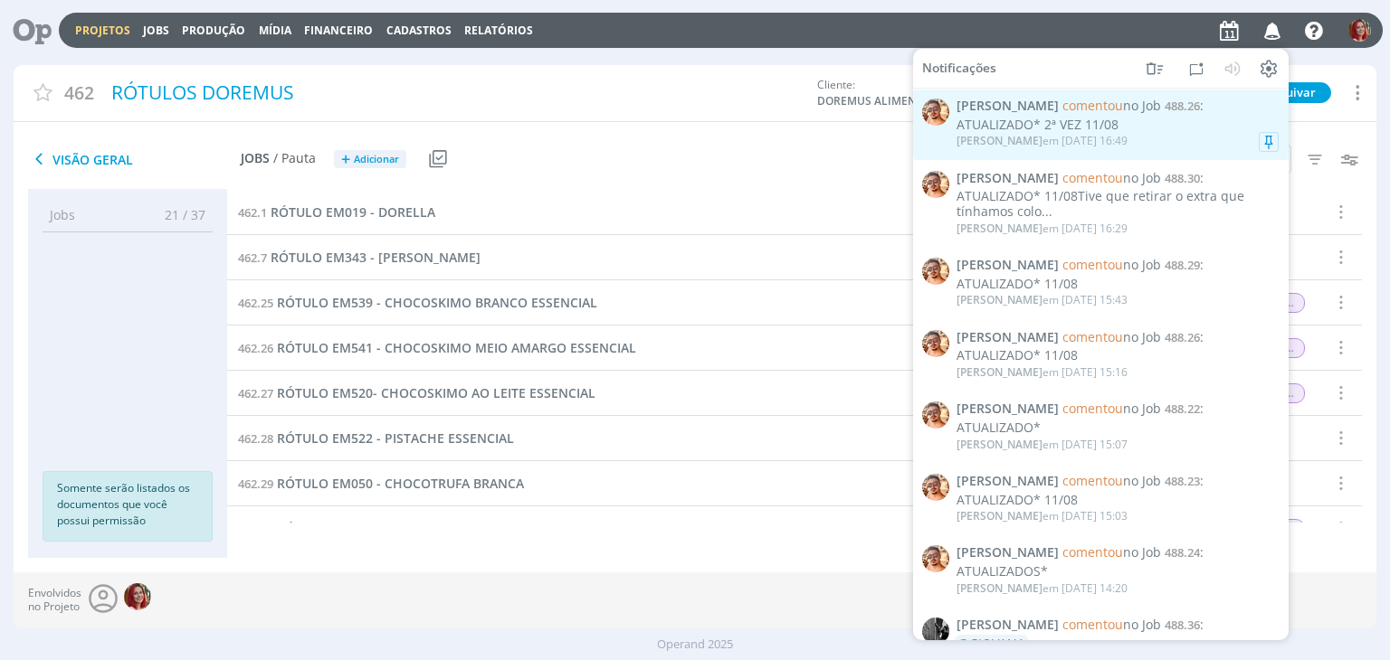
click at [1046, 138] on div "[PERSON_NAME] em [DATE] 16:49" at bounding box center [1041, 141] width 171 height 13
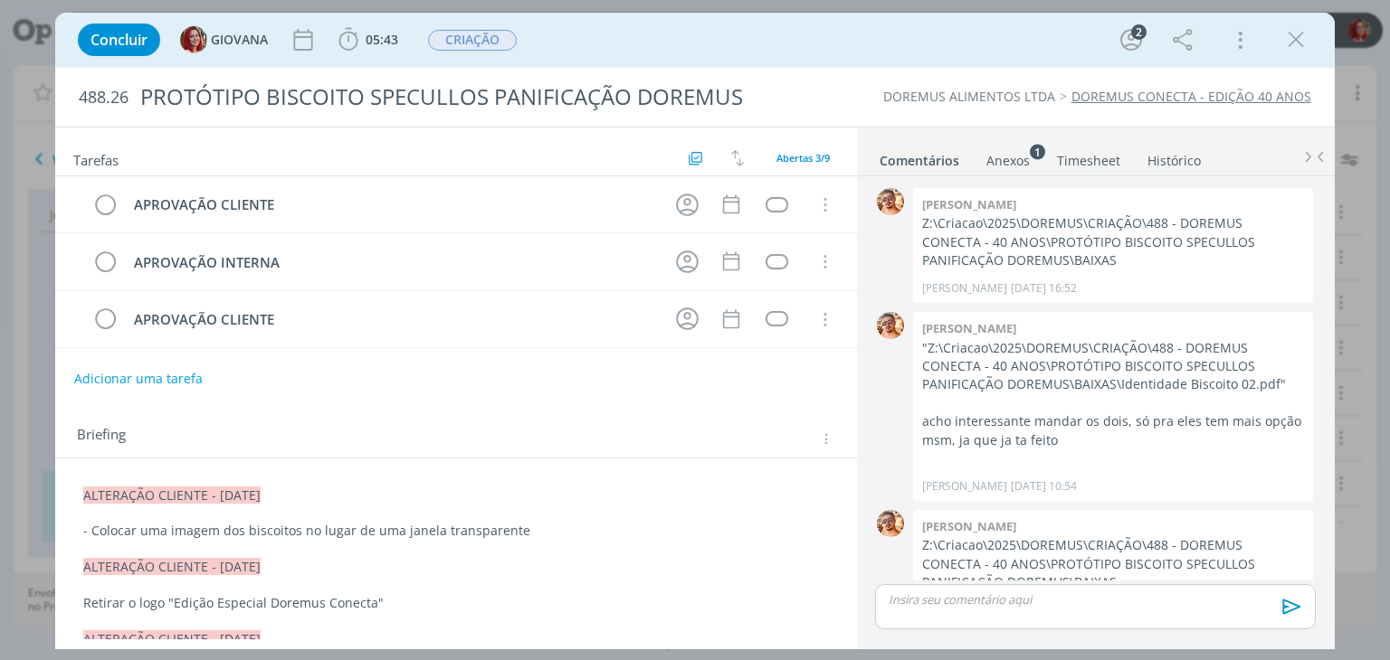
scroll to position [328, 0]
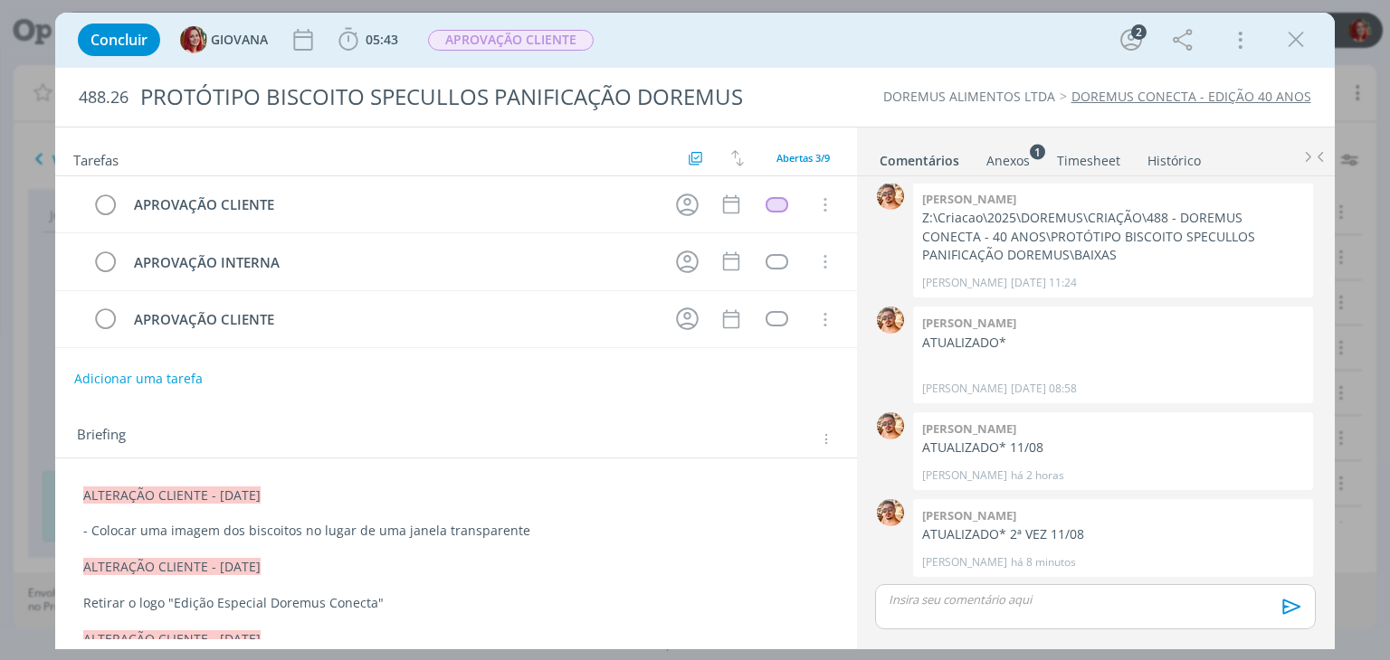
drag, startPoint x: 1290, startPoint y: 31, endPoint x: 1145, endPoint y: 5, distance: 147.1
click at [1290, 31] on icon "dialog" at bounding box center [1295, 39] width 27 height 27
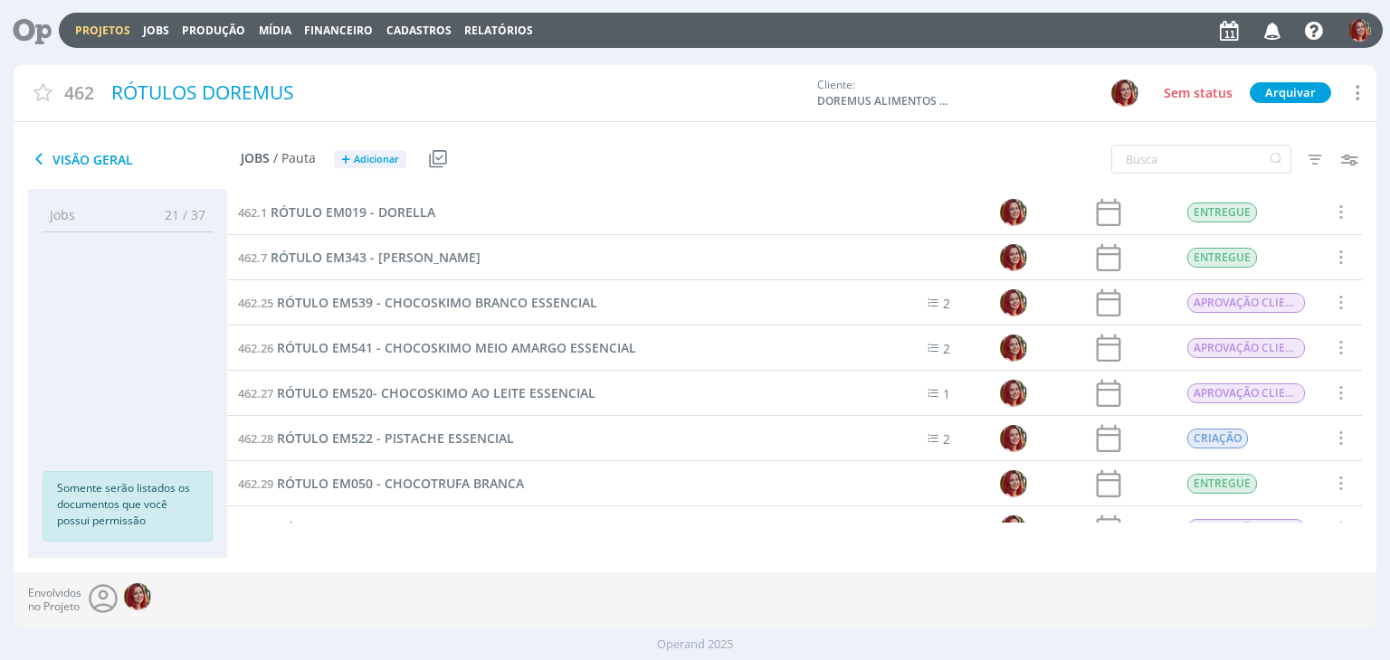
click at [105, 164] on span "Visão Geral" at bounding box center [134, 159] width 213 height 22
click at [1311, 157] on icon "button" at bounding box center [1314, 159] width 33 height 33
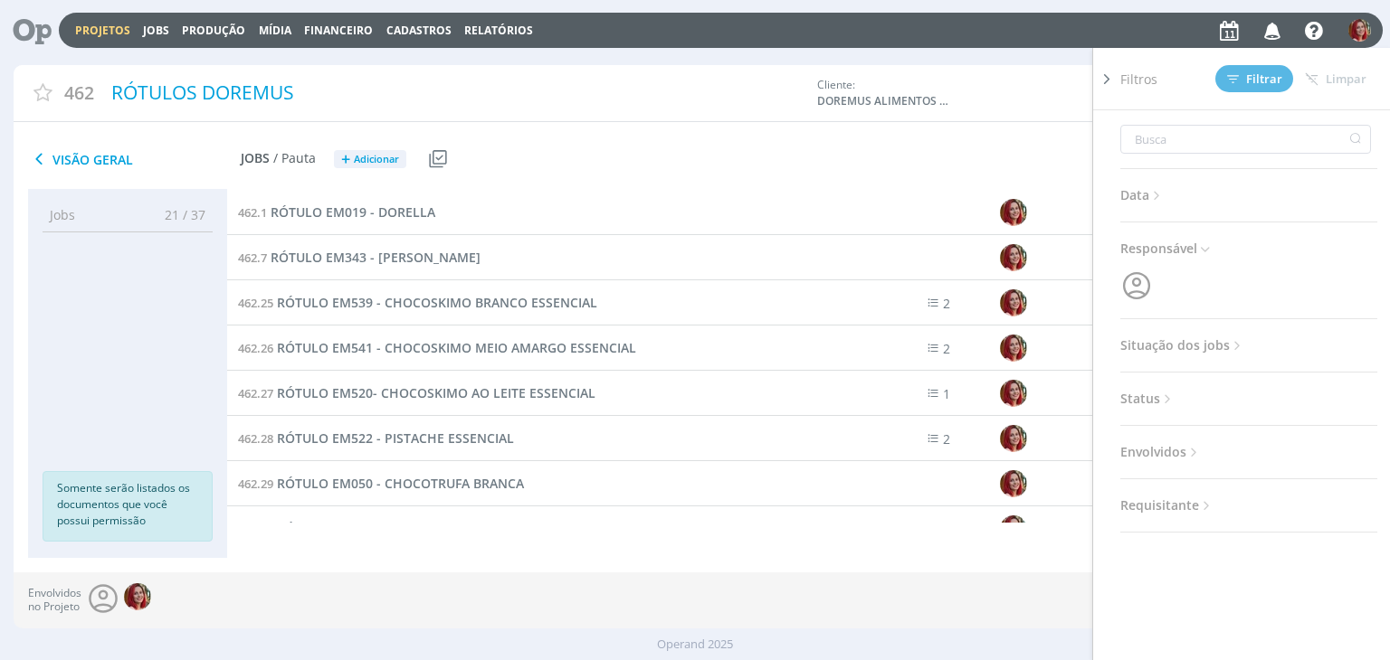
scroll to position [61, 0]
click at [1196, 291] on span "Situação dos jobs" at bounding box center [1182, 285] width 125 height 24
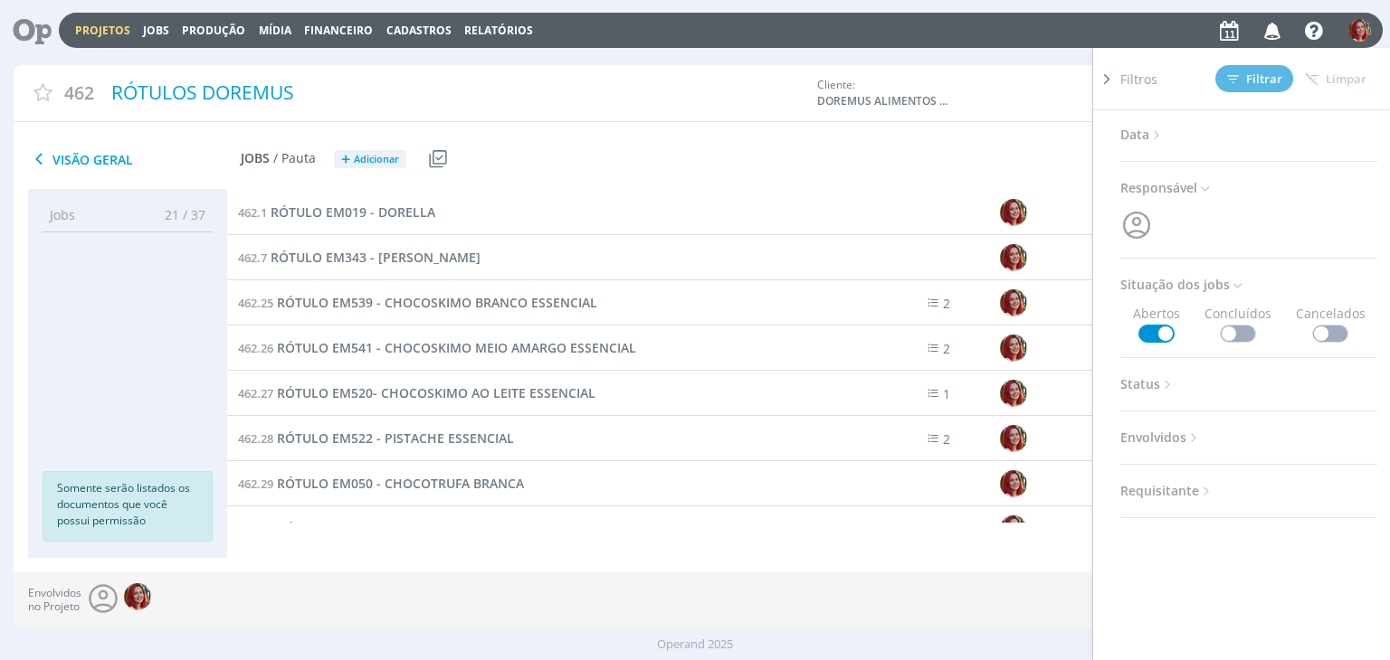
click at [1220, 329] on span at bounding box center [1238, 334] width 36 height 18
click at [1023, 146] on div "Filtros Filtrar [GEOGRAPHIC_DATA] Data Personalizado a Responsável Situação dos…" at bounding box center [1149, 160] width 454 height 45
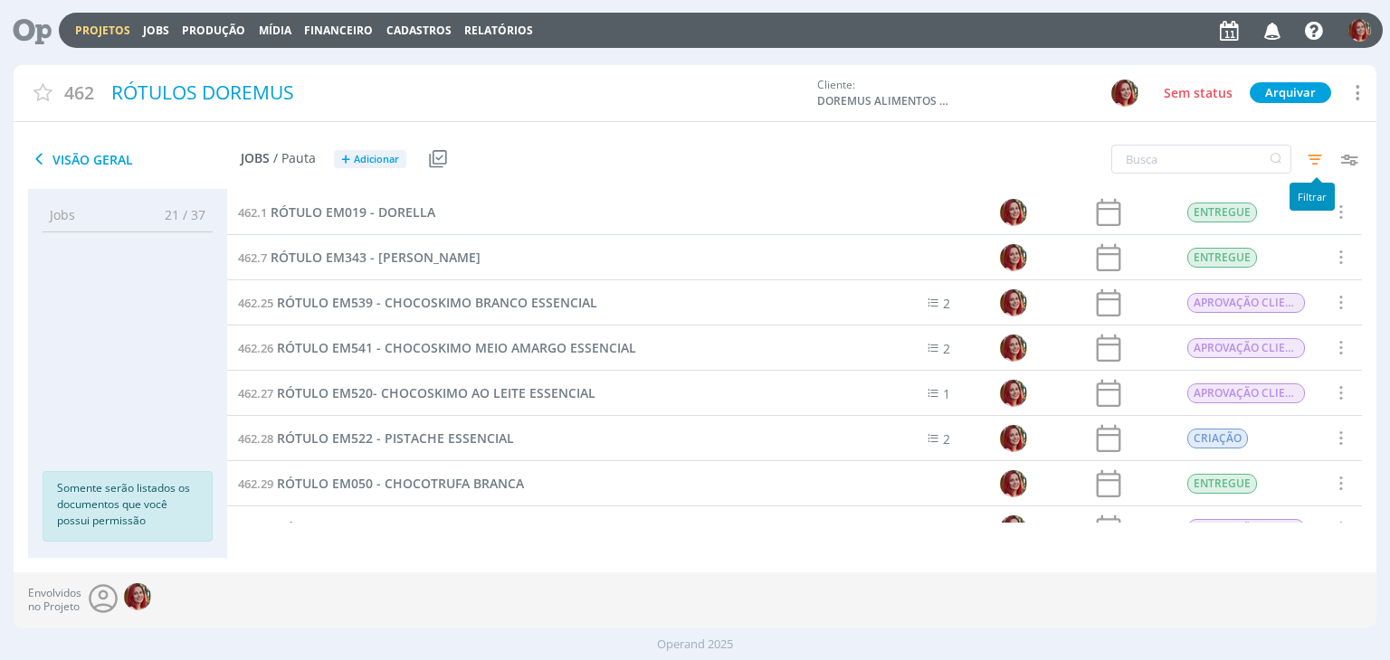
click at [1311, 156] on icon "button" at bounding box center [1314, 159] width 33 height 33
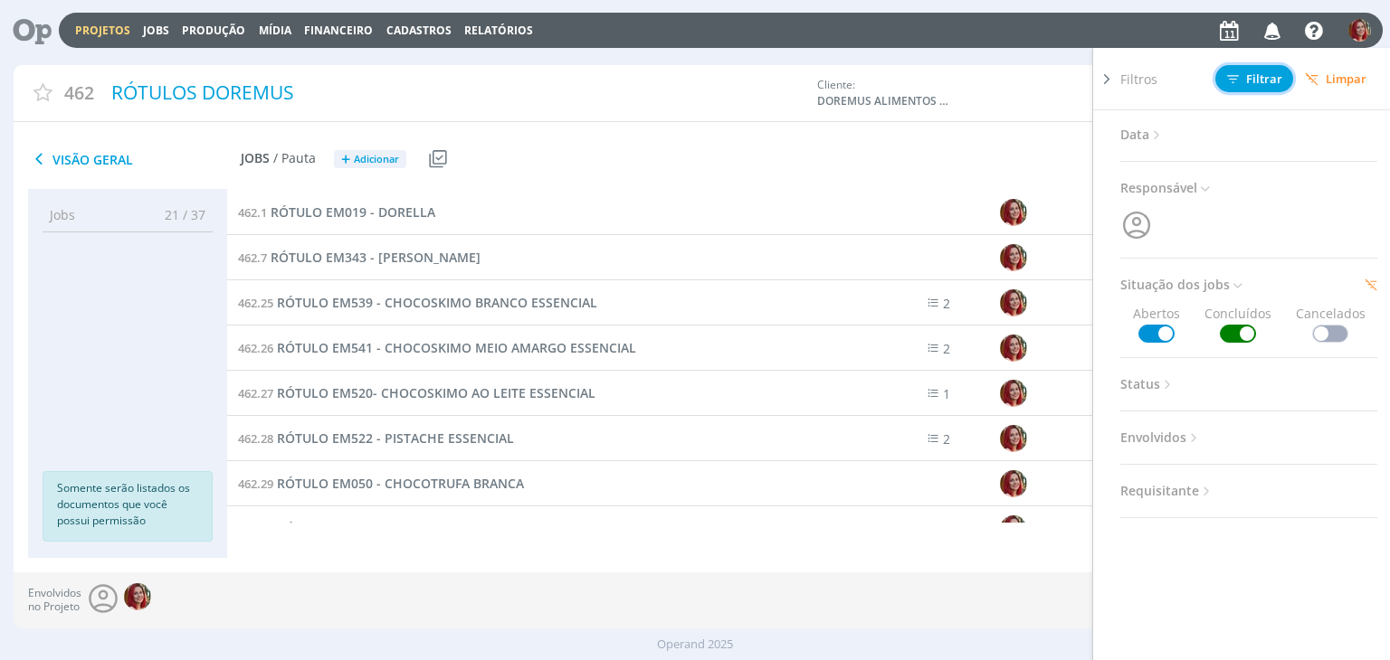
click at [1252, 75] on span "Filtrar" at bounding box center [1254, 79] width 55 height 12
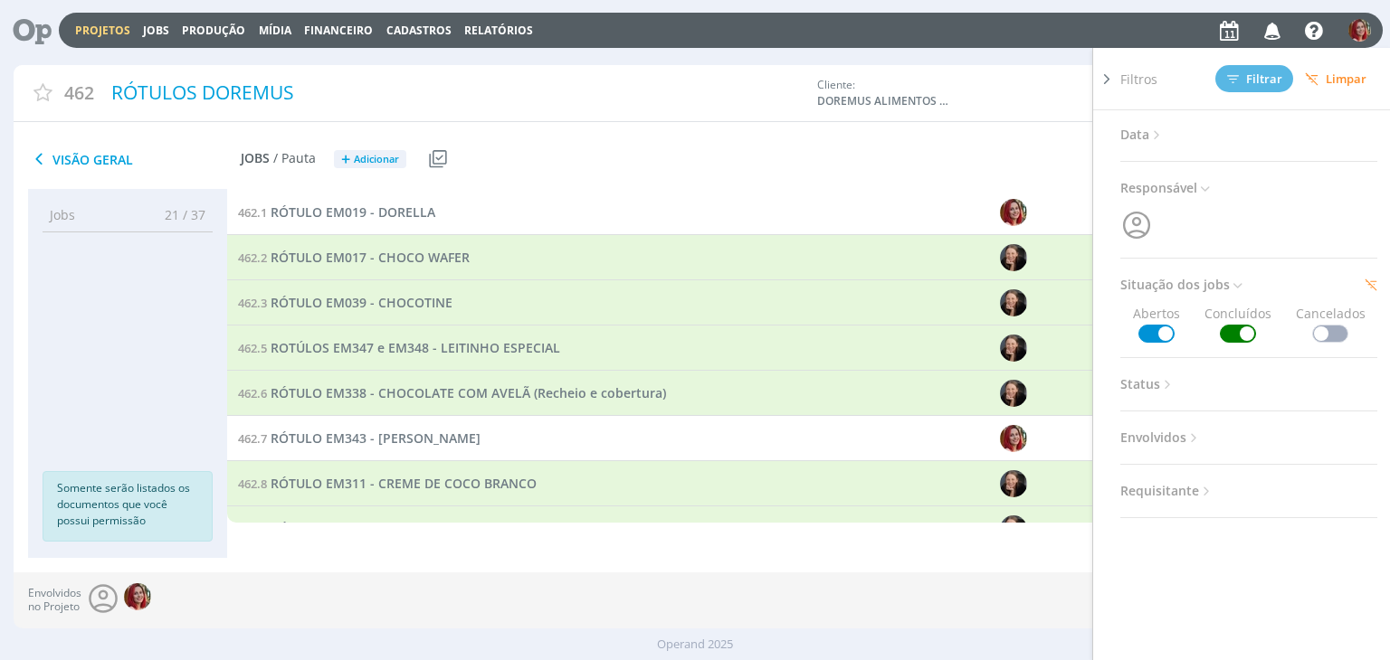
click at [1058, 125] on div "462 RÓTULOS DOREMUS Cliente: DOREMUS ALIMENTOS LTDA Sem status [GEOGRAPHIC_DATA…" at bounding box center [695, 97] width 1362 height 65
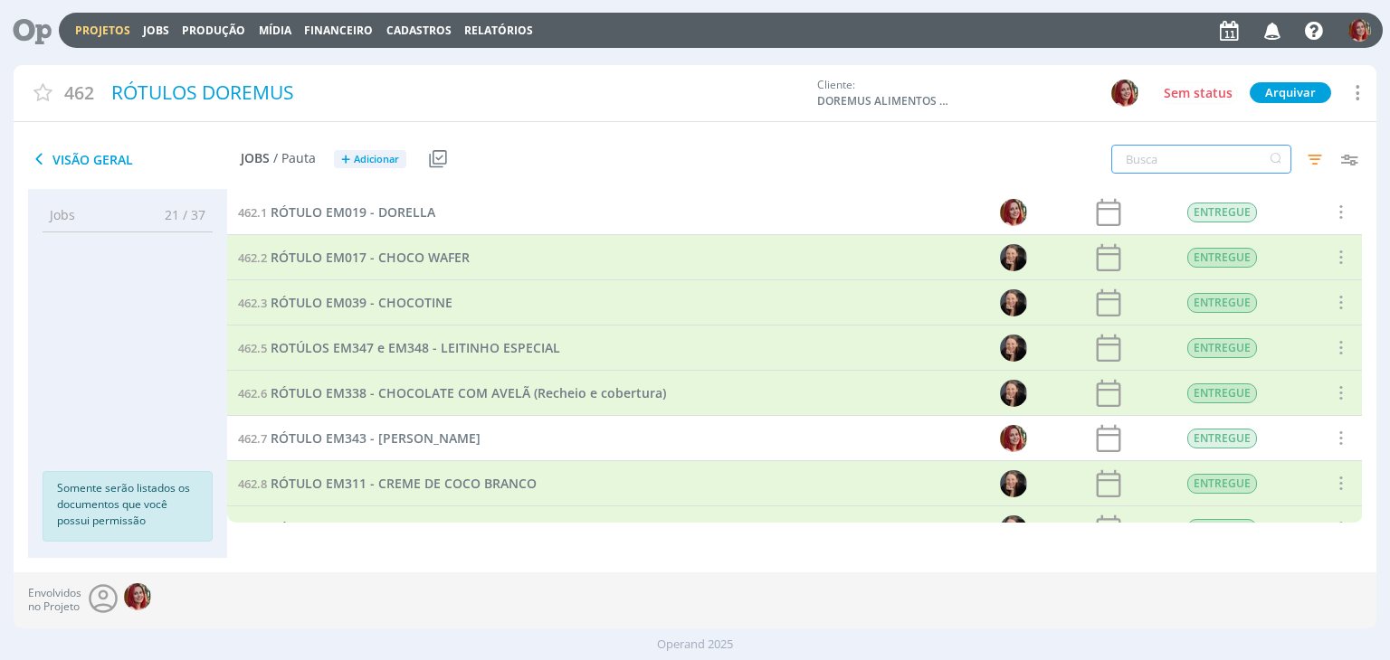
click at [1202, 158] on input "text" at bounding box center [1201, 159] width 180 height 29
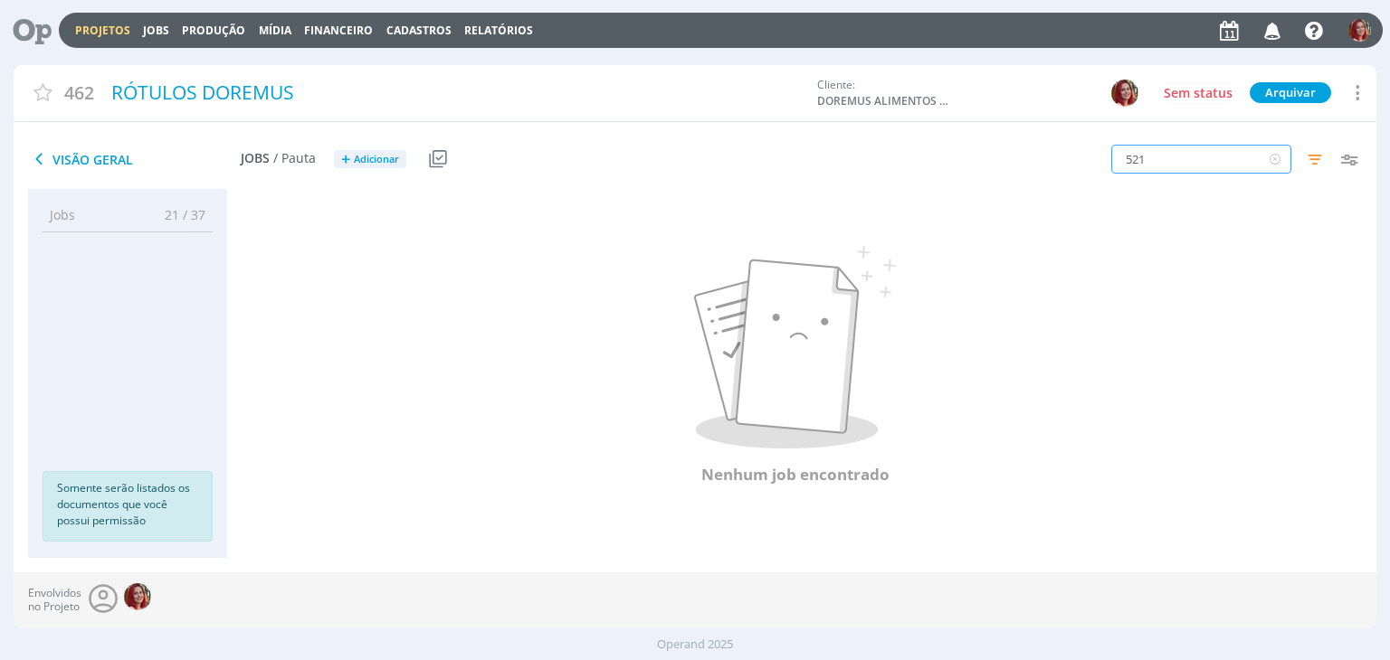
drag, startPoint x: 1195, startPoint y: 153, endPoint x: 1015, endPoint y: 165, distance: 180.4
click at [1015, 165] on div "521 Filtros Filtrar Limpar 521 Data Personalizado a Responsável Situação dos jo…" at bounding box center [1149, 160] width 454 height 45
drag, startPoint x: 1193, startPoint y: 163, endPoint x: 956, endPoint y: 174, distance: 237.3
click at [957, 174] on div "519 Filtros Filtrar Limpar 519 Data Personalizado a Responsável Situação dos jo…" at bounding box center [1149, 160] width 454 height 45
type input "540"
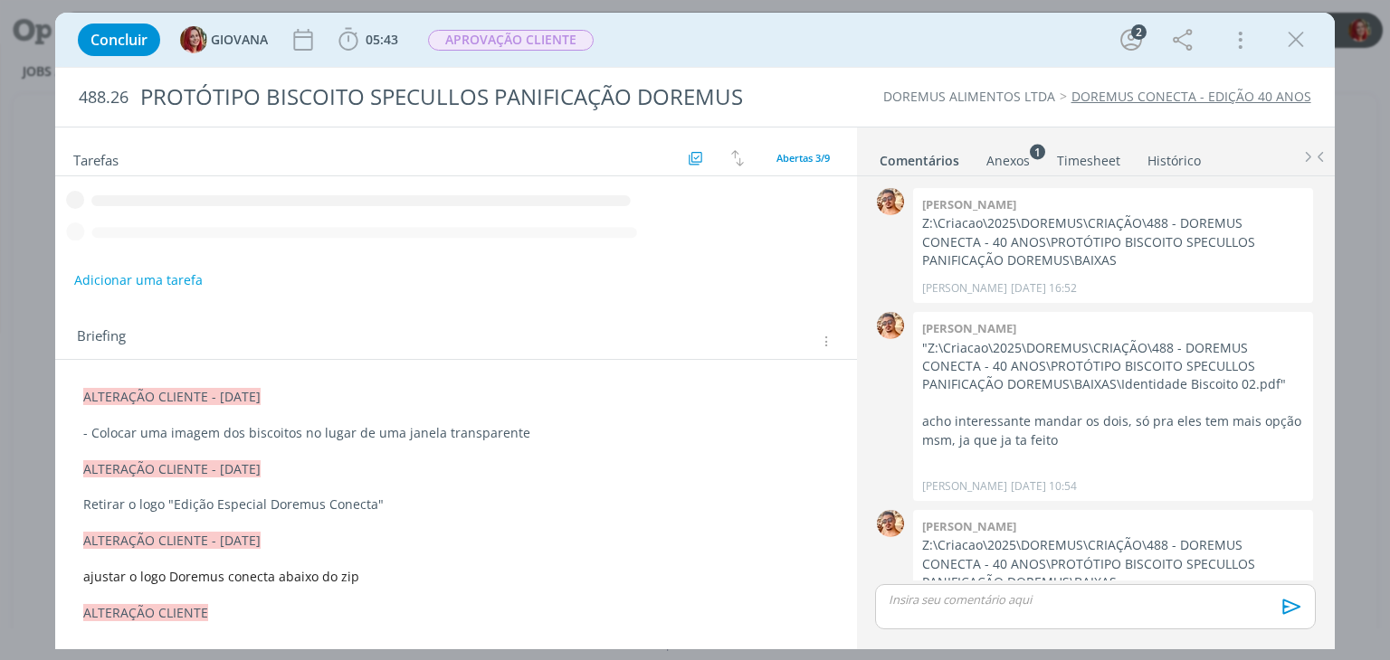
scroll to position [328, 0]
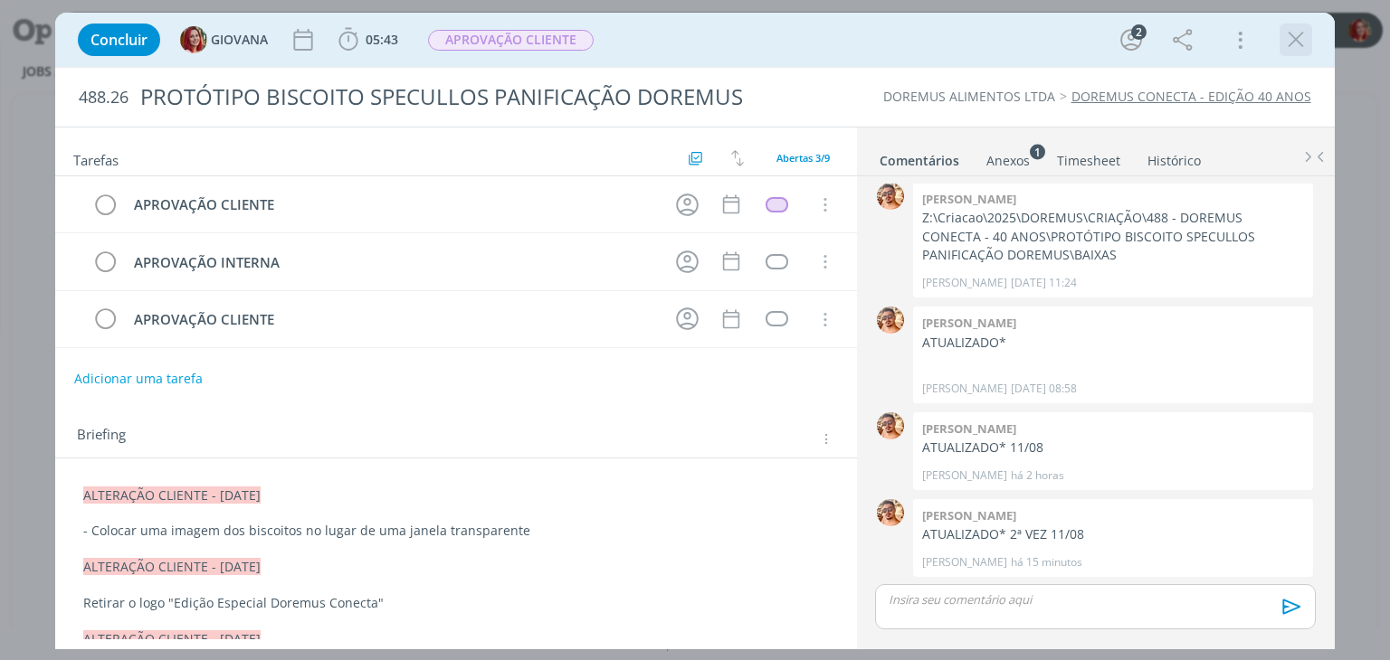
click at [1288, 41] on icon "dialog" at bounding box center [1295, 39] width 27 height 27
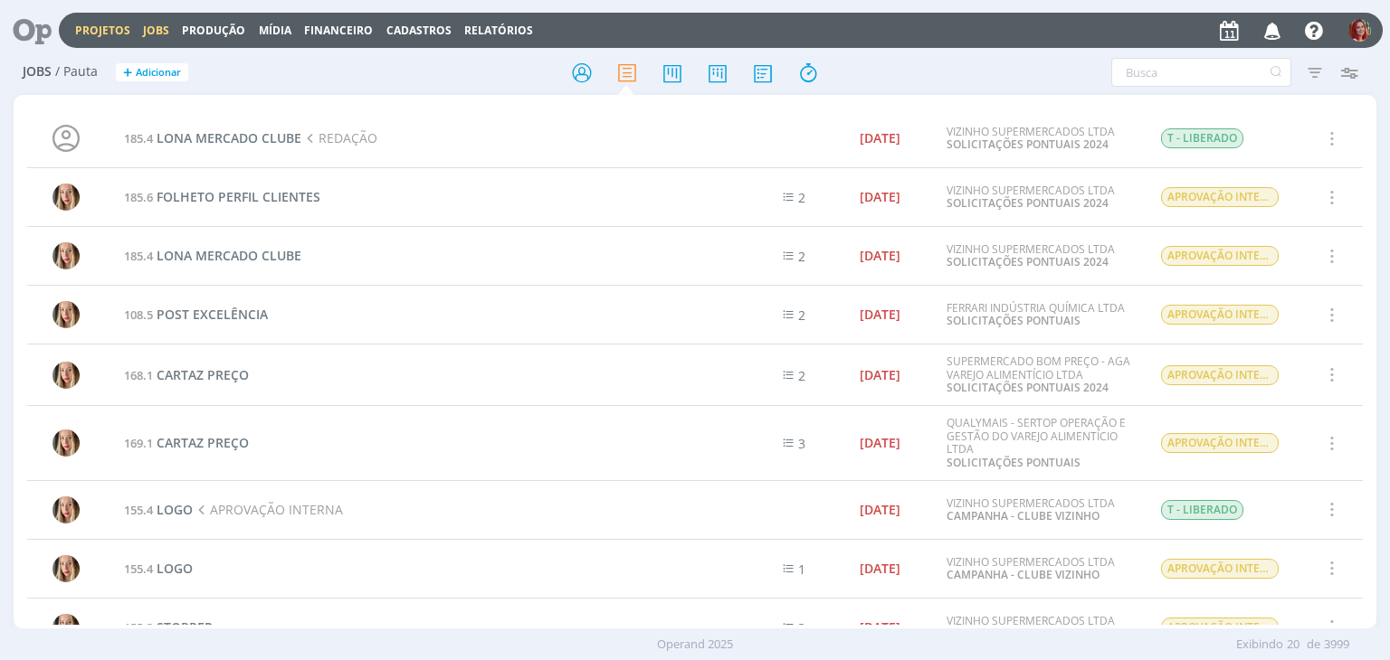
click at [110, 33] on link "Projetos" at bounding box center [102, 30] width 55 height 15
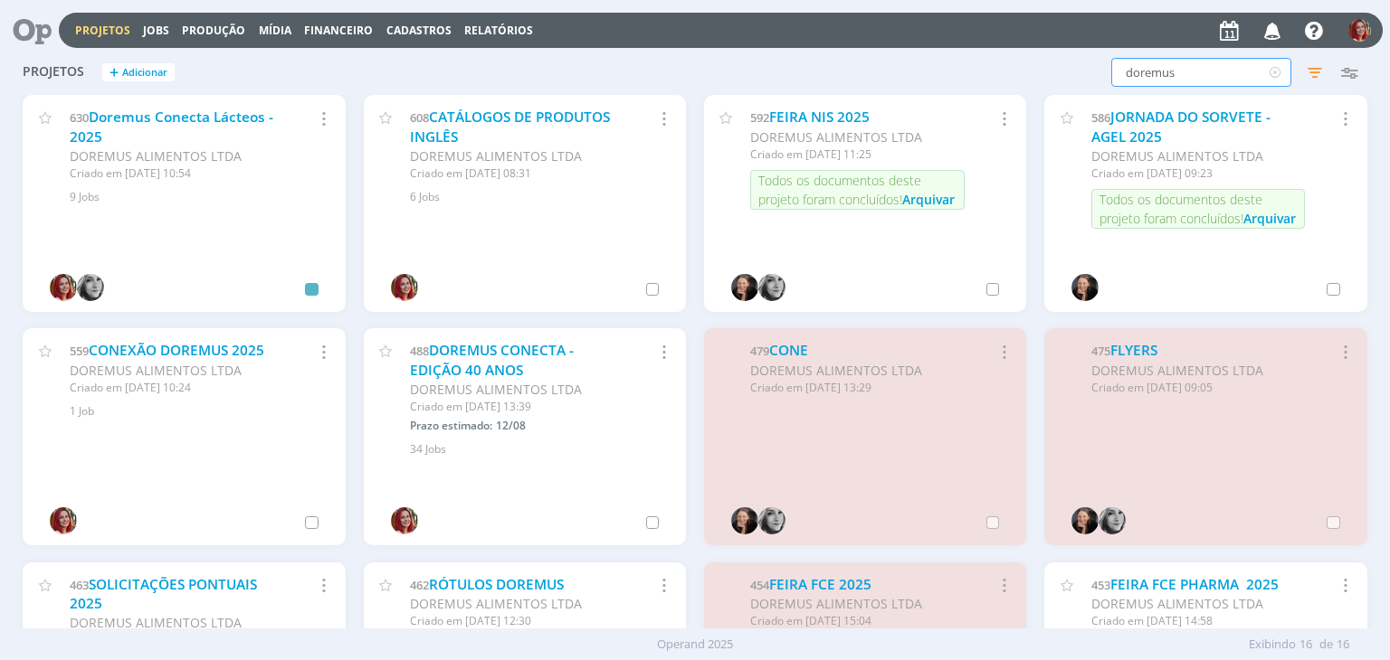
drag, startPoint x: 1218, startPoint y: 76, endPoint x: 930, endPoint y: 77, distance: 287.7
click at [930, 77] on div "doremus Filtros Filtrar Limpar doremus Status Clientes Selecione Data de criaçã…" at bounding box center [1120, 72] width 492 height 29
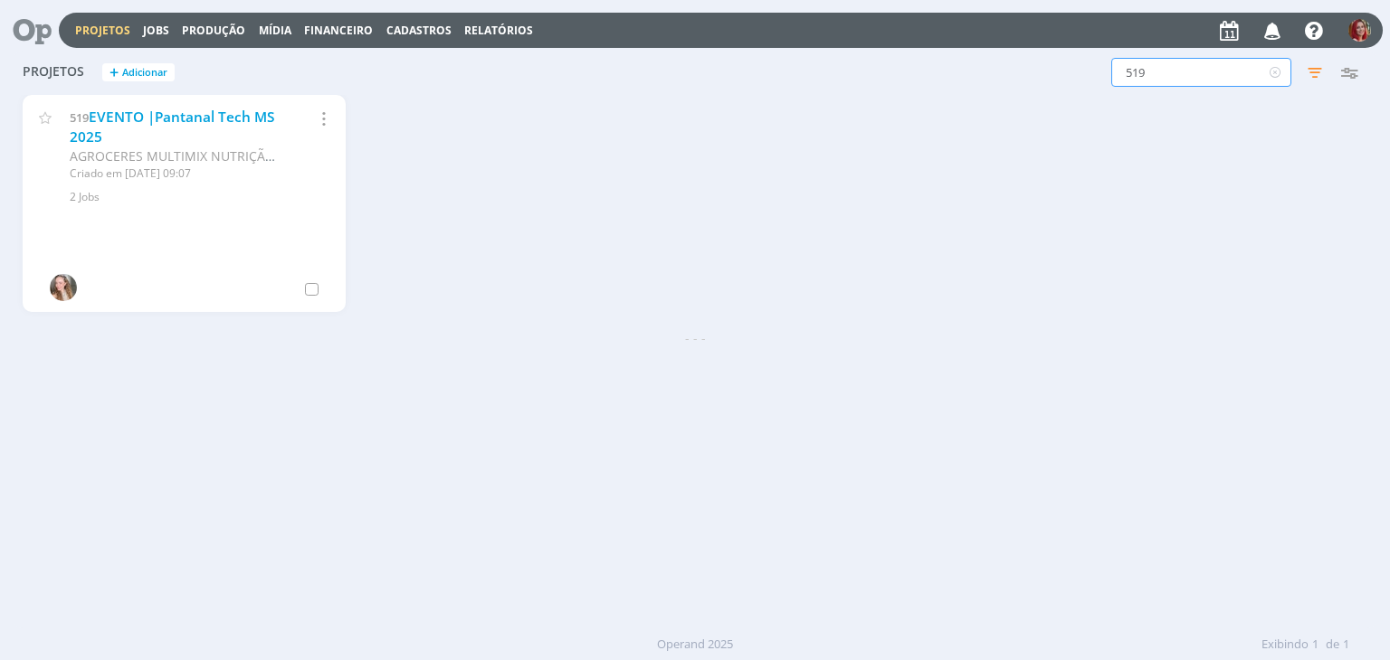
drag, startPoint x: 1181, startPoint y: 77, endPoint x: 804, endPoint y: 77, distance: 376.4
click at [804, 77] on div "Projetos + Adicionar 519 Filtros Filtrar Limpar 519 Status Clientes Selecione D…" at bounding box center [695, 73] width 1362 height 45
type input "EM519"
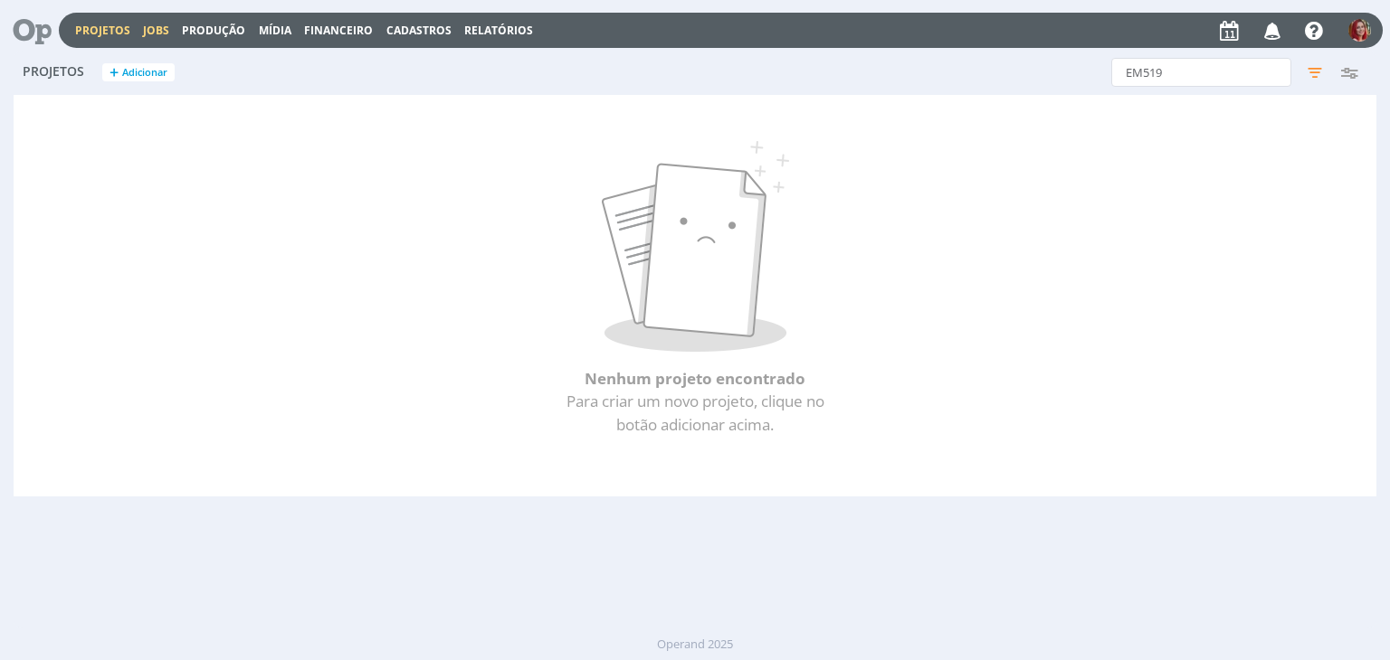
click at [156, 30] on link "Jobs" at bounding box center [156, 30] width 26 height 15
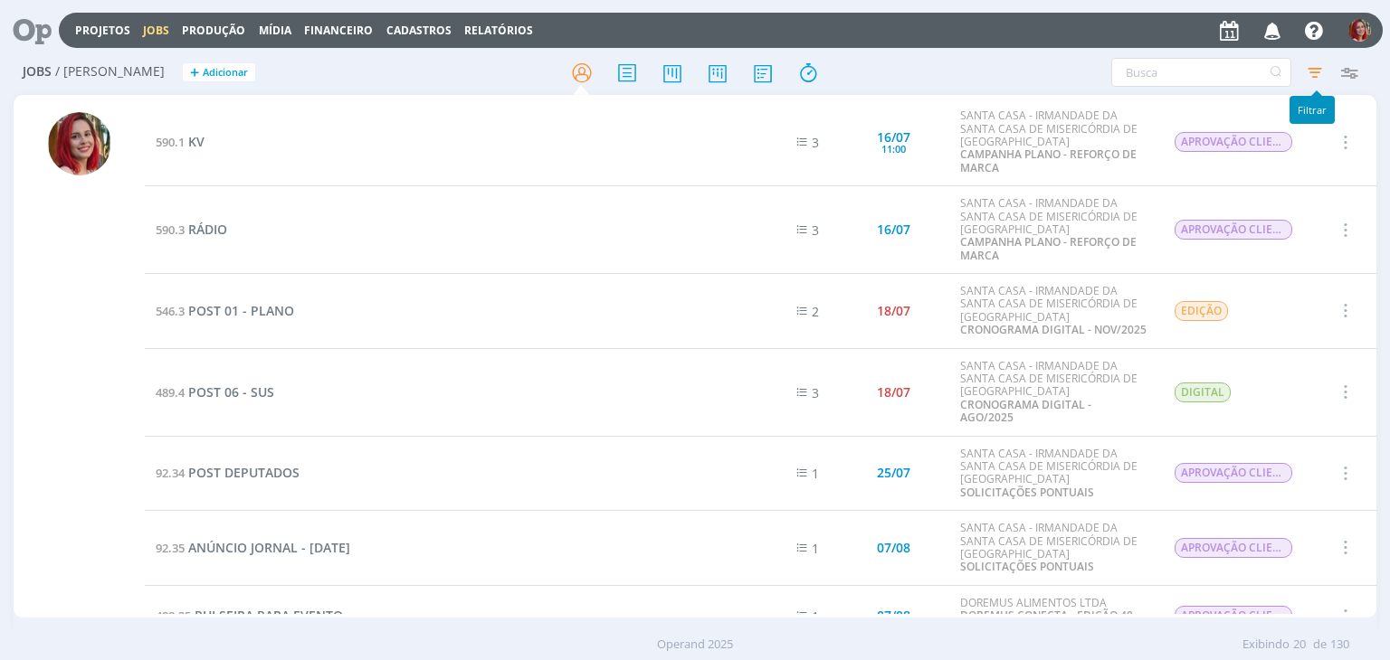
click at [1315, 71] on icon "button" at bounding box center [1314, 72] width 33 height 33
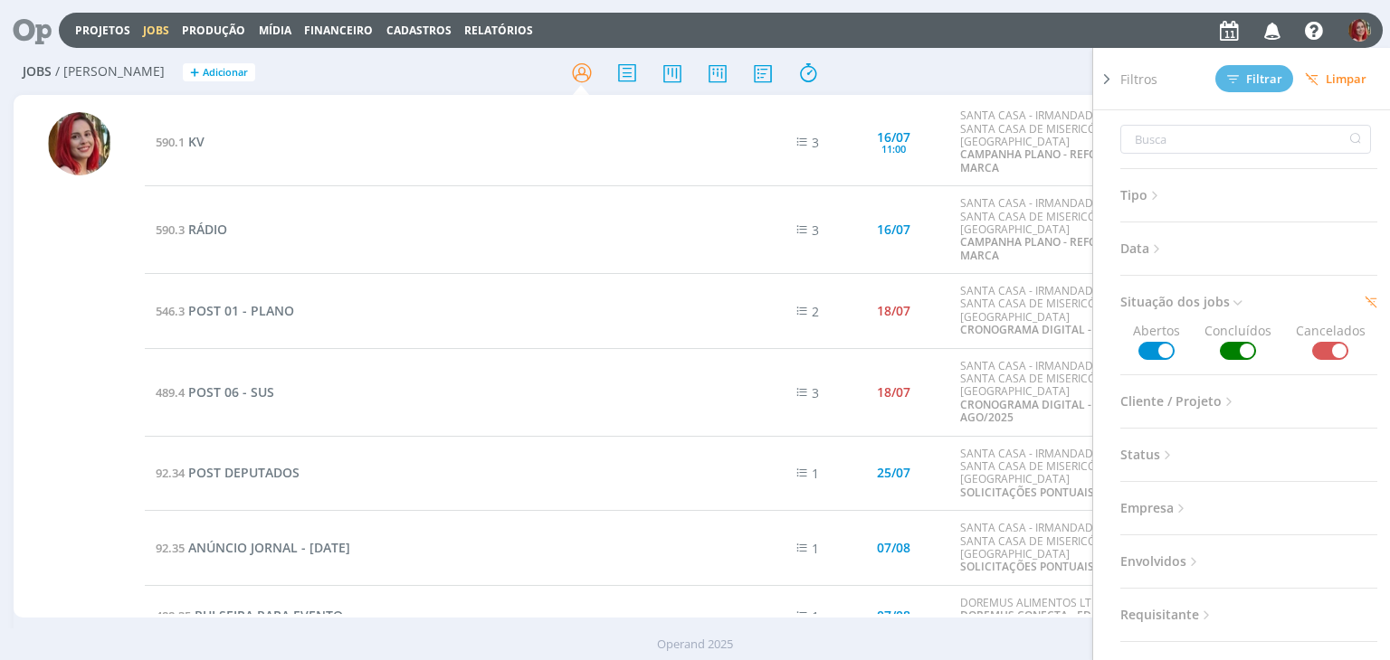
click at [1031, 71] on div "Filtros Filtrar [GEOGRAPHIC_DATA] Tipo Jobs e Tarefas Data Personalizado a Situ…" at bounding box center [1149, 72] width 436 height 29
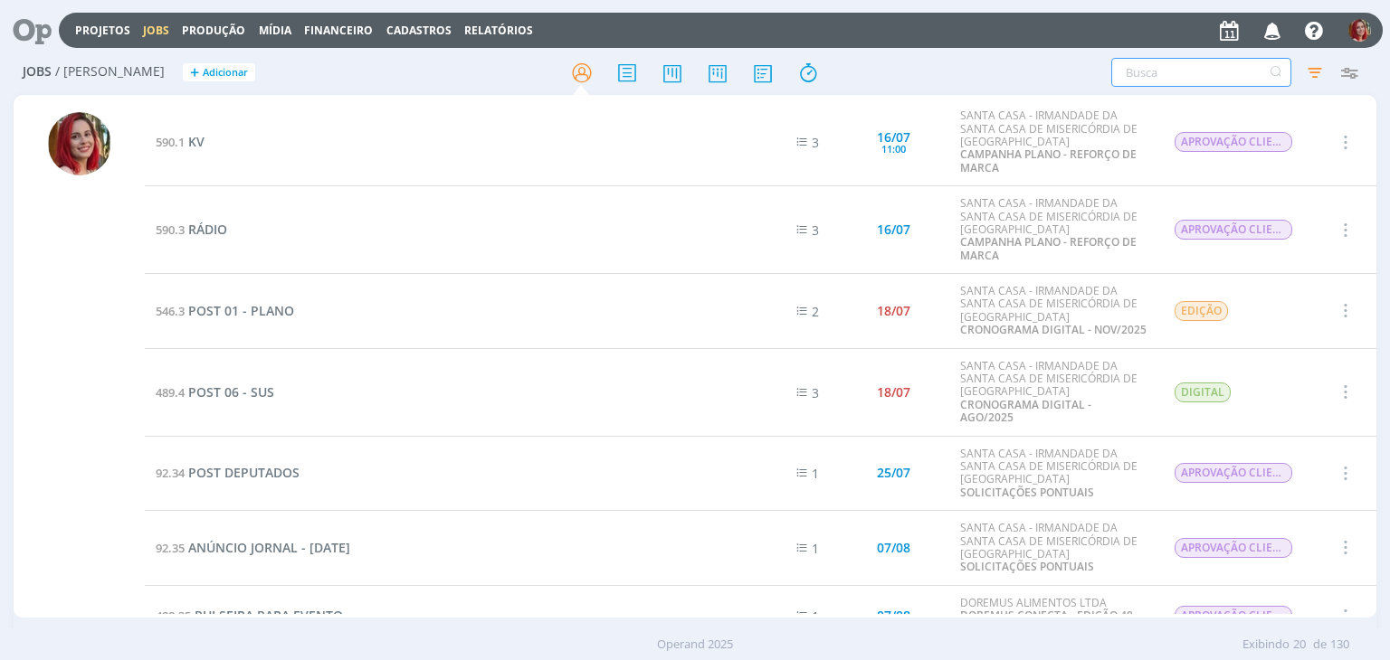
click at [1154, 77] on input "text" at bounding box center [1201, 72] width 180 height 29
type input "EM519"
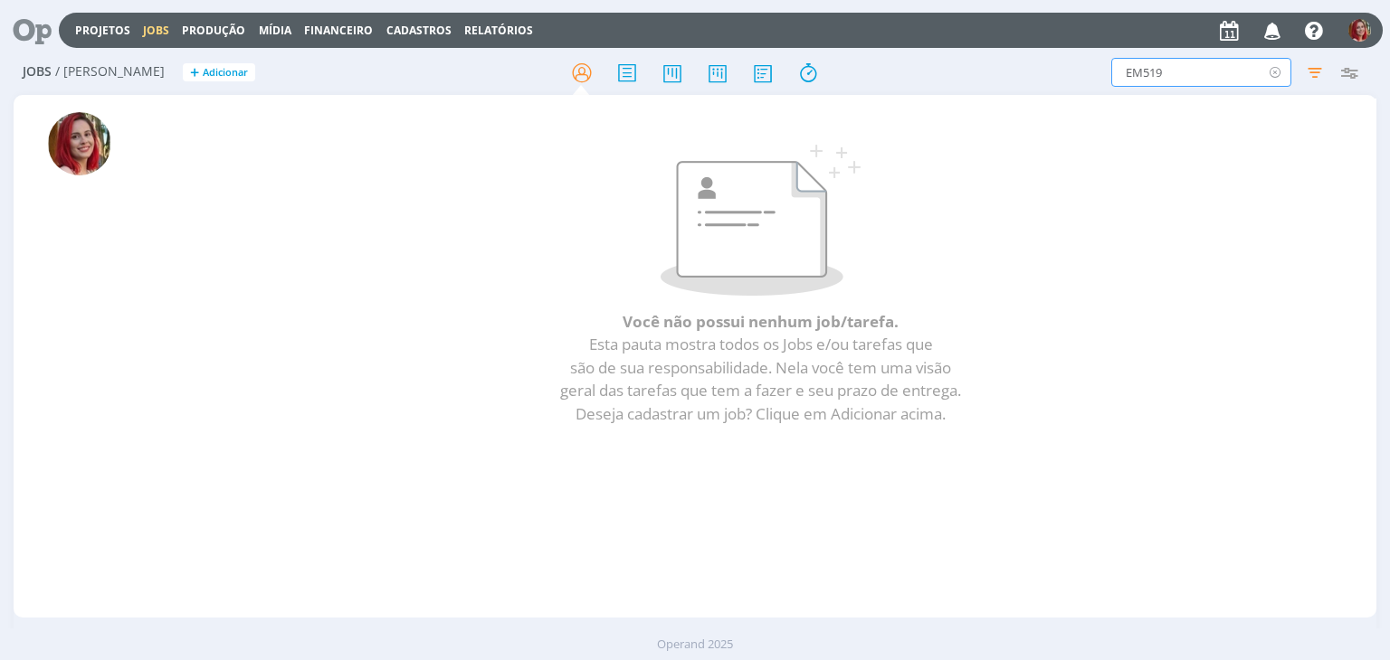
click at [1269, 70] on icon at bounding box center [1275, 72] width 23 height 29
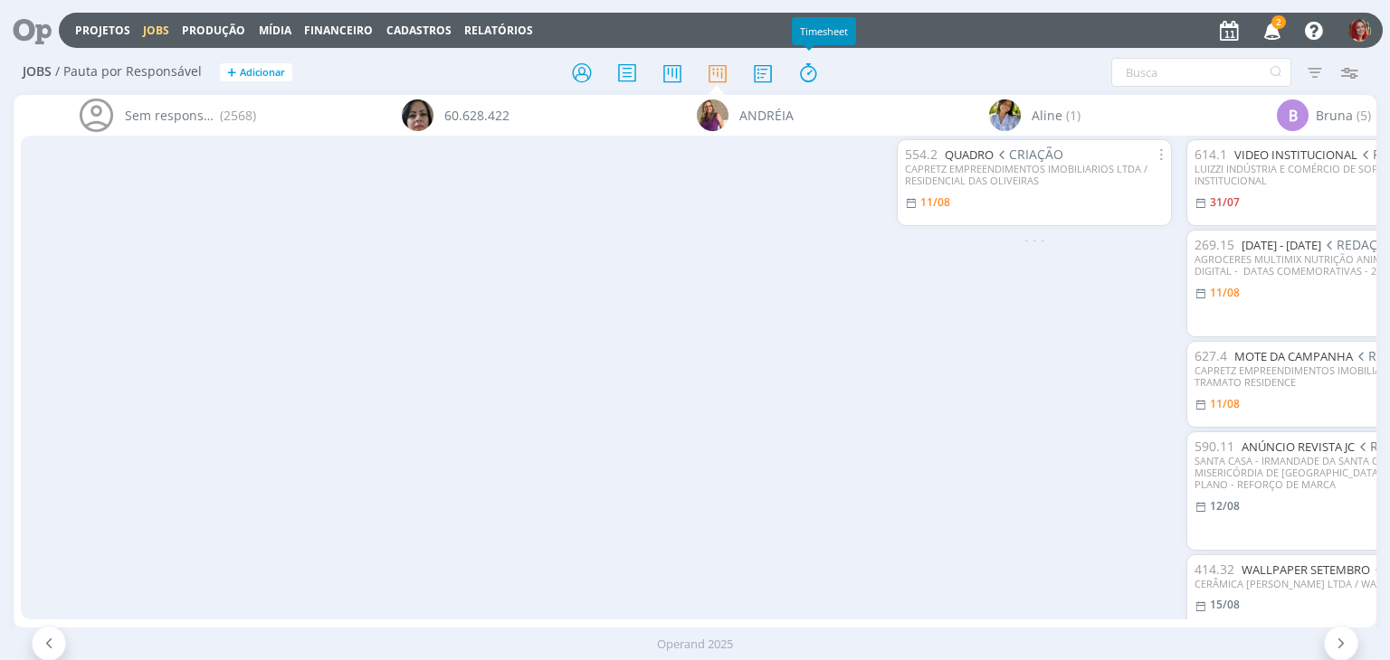
scroll to position [0, 961]
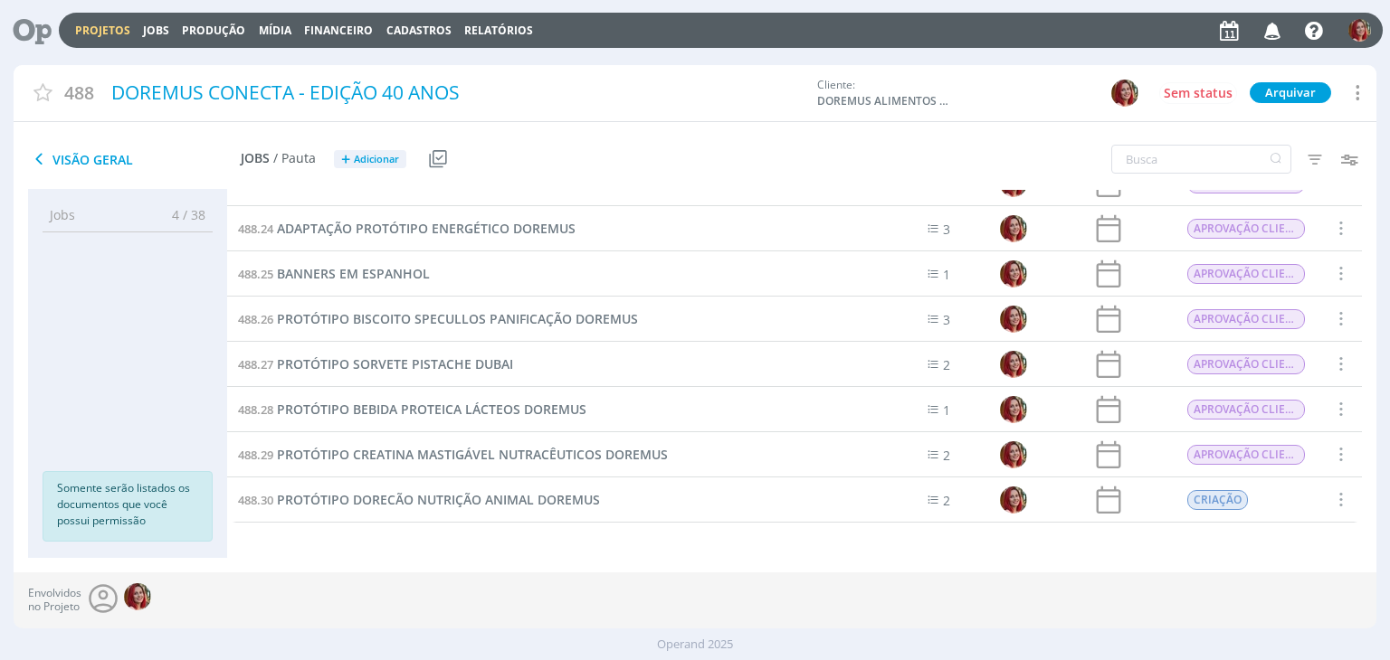
scroll to position [1115, 0]
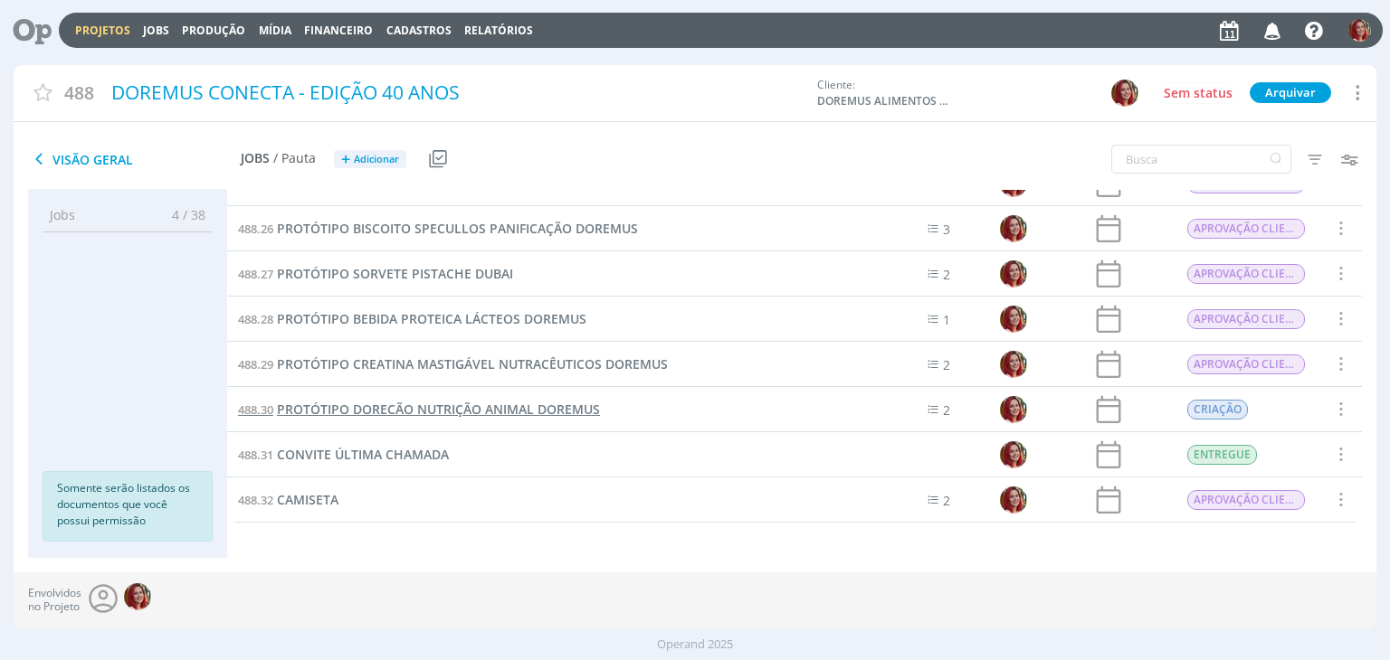
click at [489, 413] on span "PROTÓTIPO DORECÃO NUTRIÇÃO ANIMAL DOREMUS" at bounding box center [438, 409] width 323 height 17
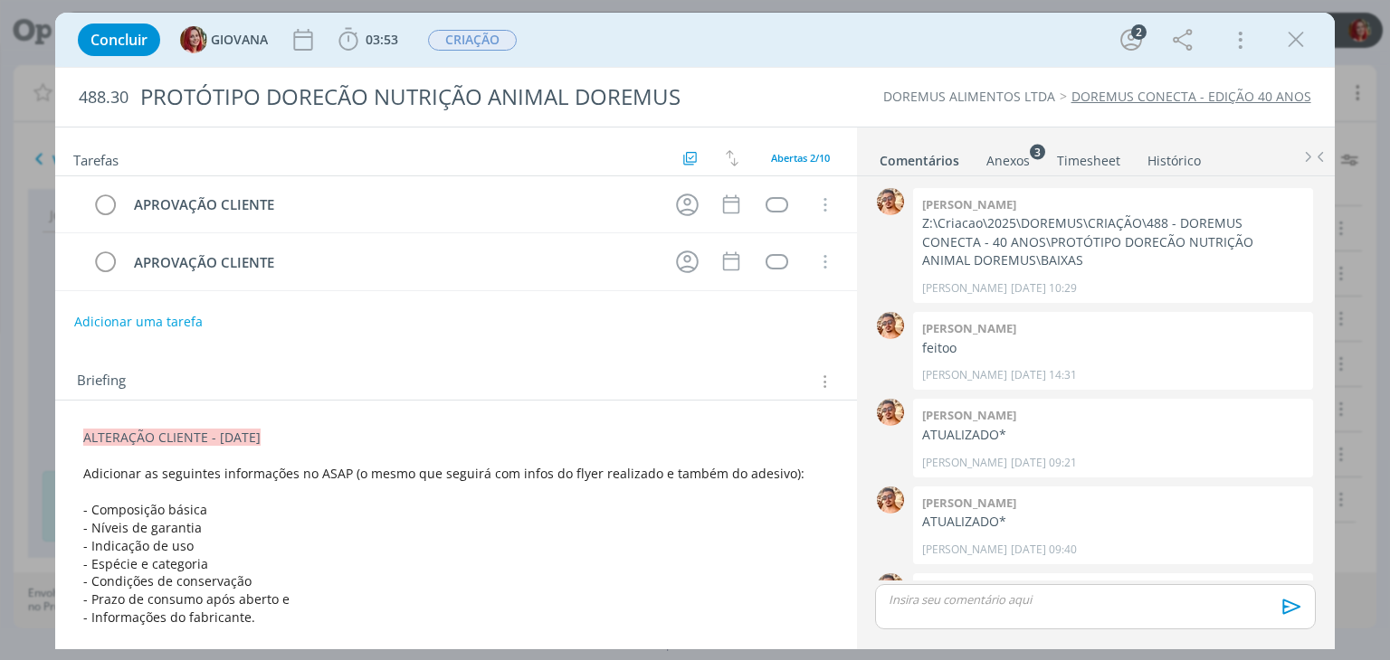
scroll to position [148, 0]
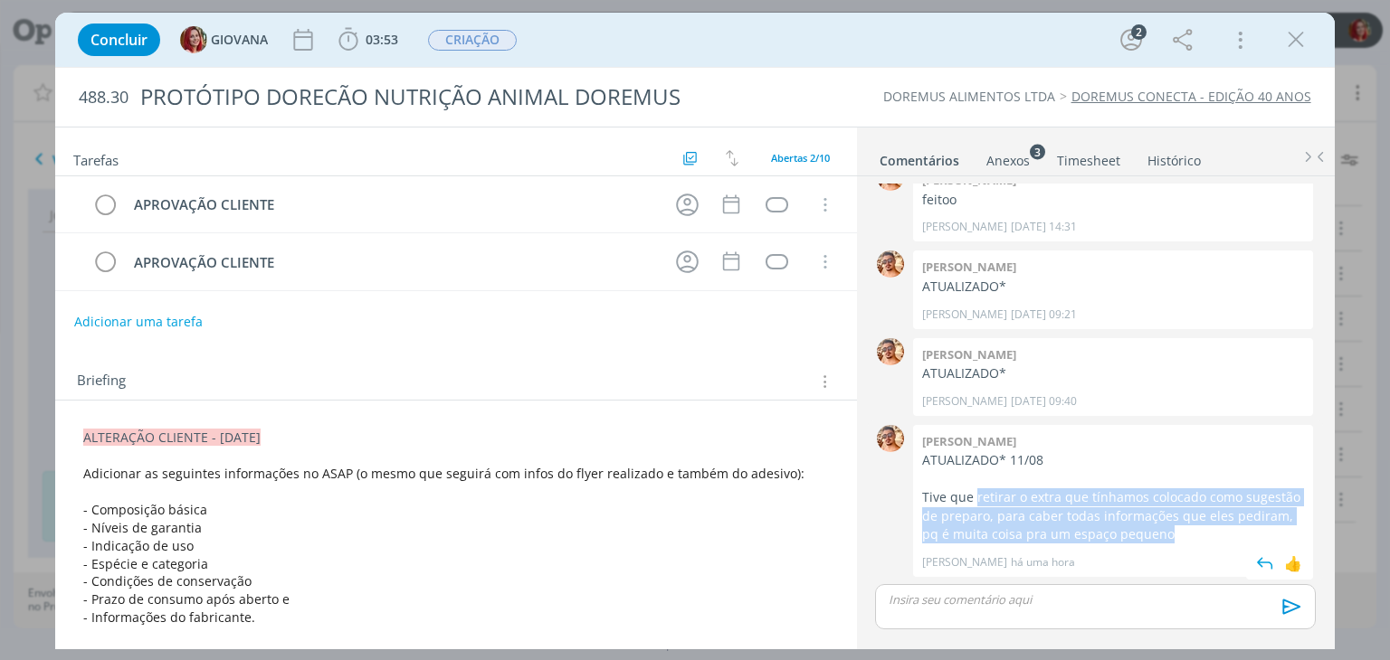
drag, startPoint x: 974, startPoint y: 497, endPoint x: 1170, endPoint y: 535, distance: 199.1
click at [1170, 535] on p "Tive que retirar o extra que tínhamos colocado como sugestão de preparo, para c…" at bounding box center [1113, 516] width 382 height 55
copy p "retirar o extra que tínhamos colocado como sugestão de preparo, para caber toda…"
click at [1032, 511] on p "Tive que retirar o extra que tínhamos colocado como sugestão de preparo, para c…" at bounding box center [1113, 516] width 382 height 55
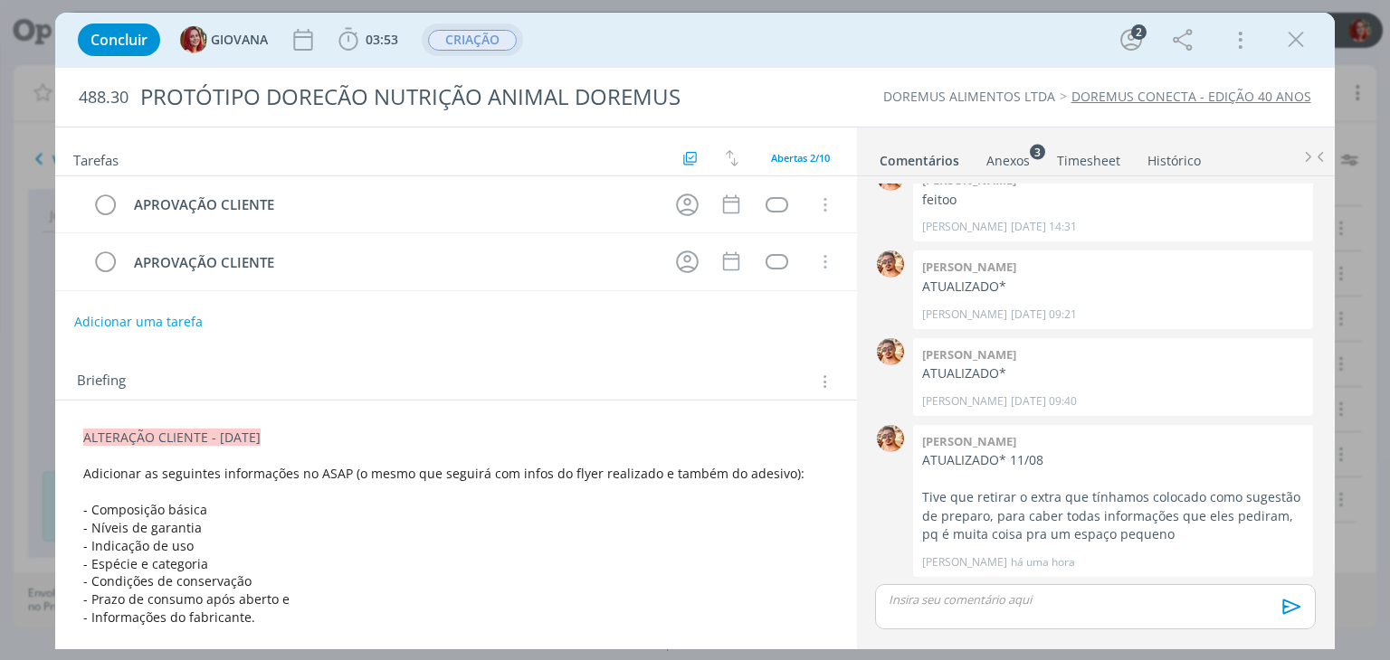
click at [470, 35] on span "CRIAÇÃO" at bounding box center [472, 40] width 89 height 21
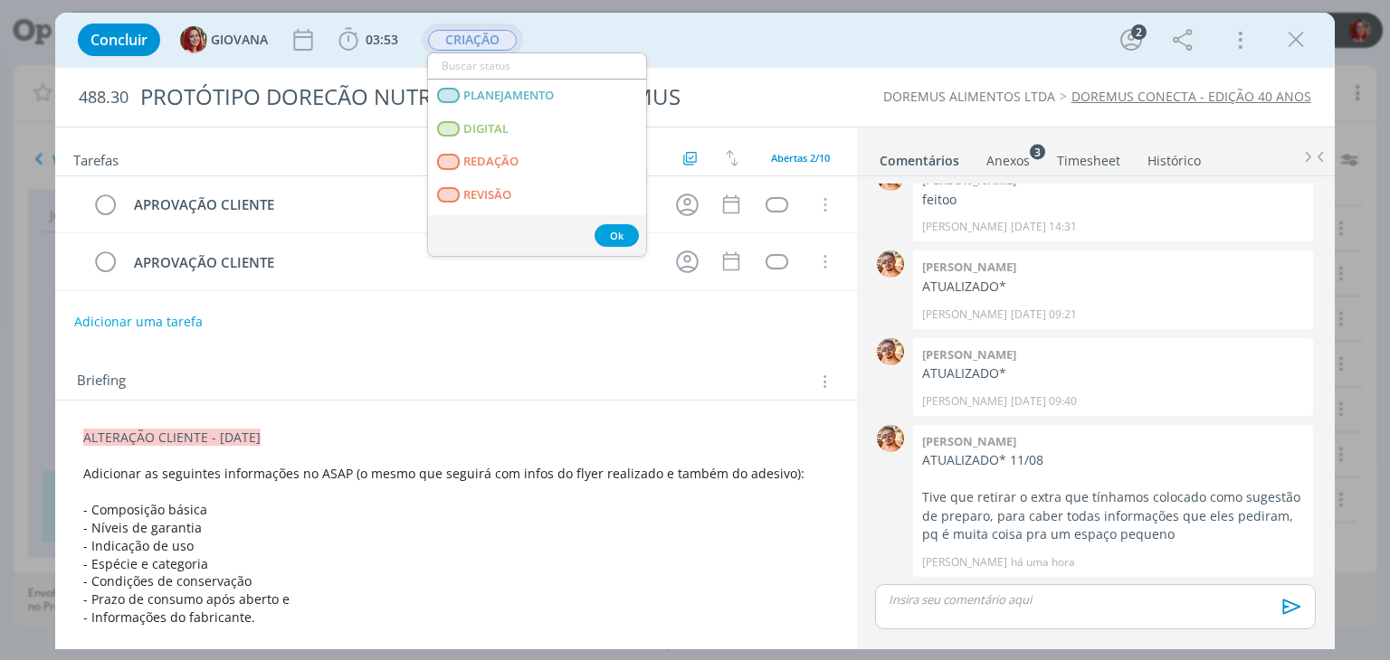
scroll to position [271, 0]
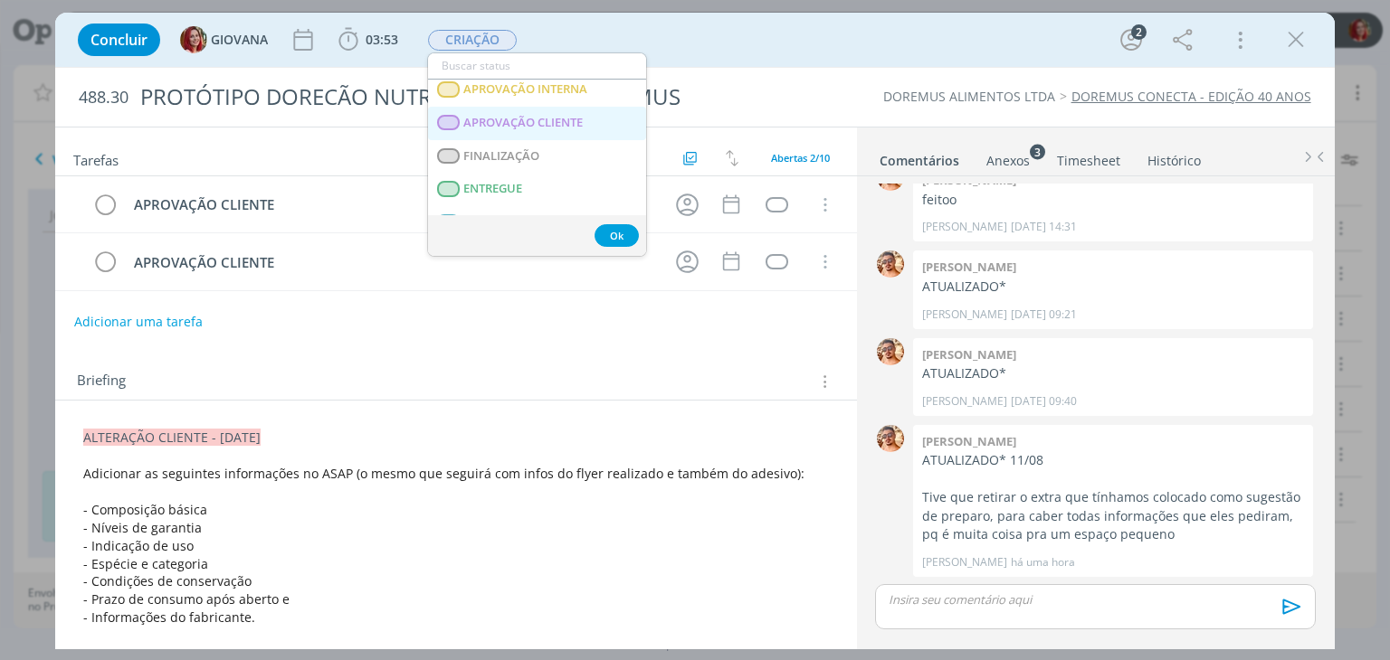
drag, startPoint x: 583, startPoint y: 130, endPoint x: 597, endPoint y: 132, distance: 14.6
click at [583, 130] on CLIENTE "APROVAÇÃO CLIENTE" at bounding box center [537, 123] width 218 height 33
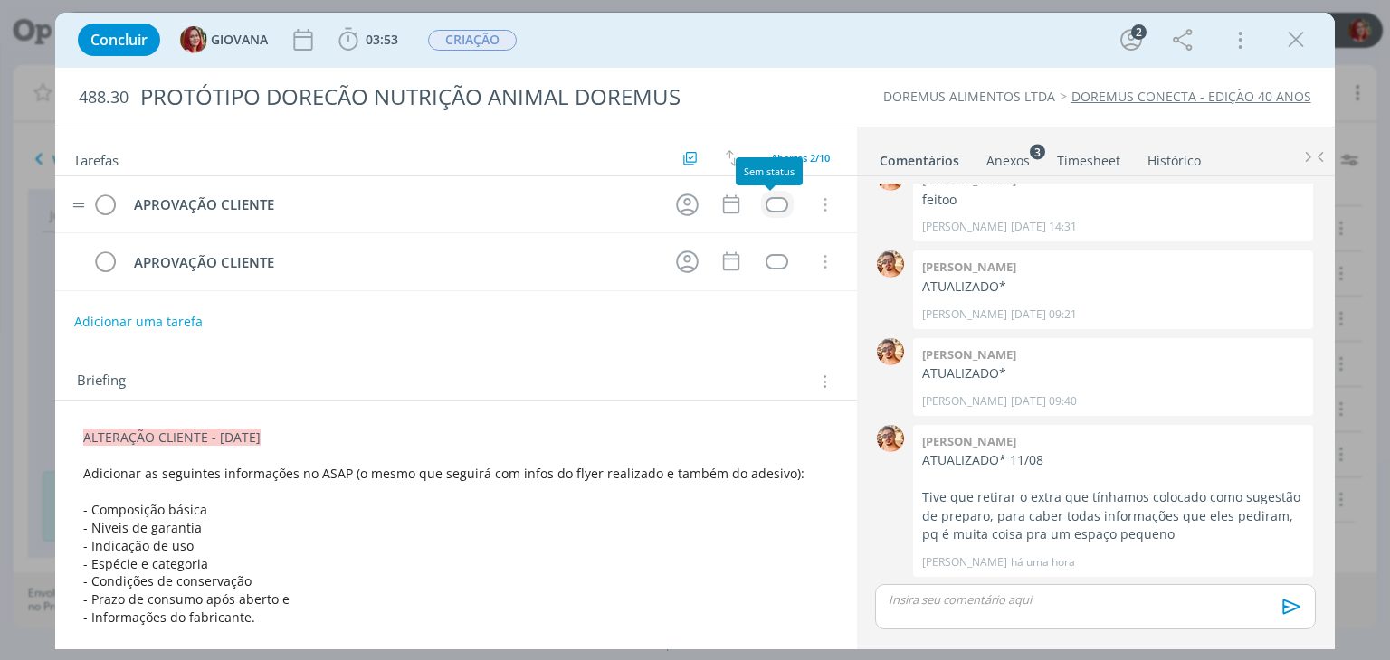
click at [767, 207] on div "dialog" at bounding box center [776, 204] width 23 height 15
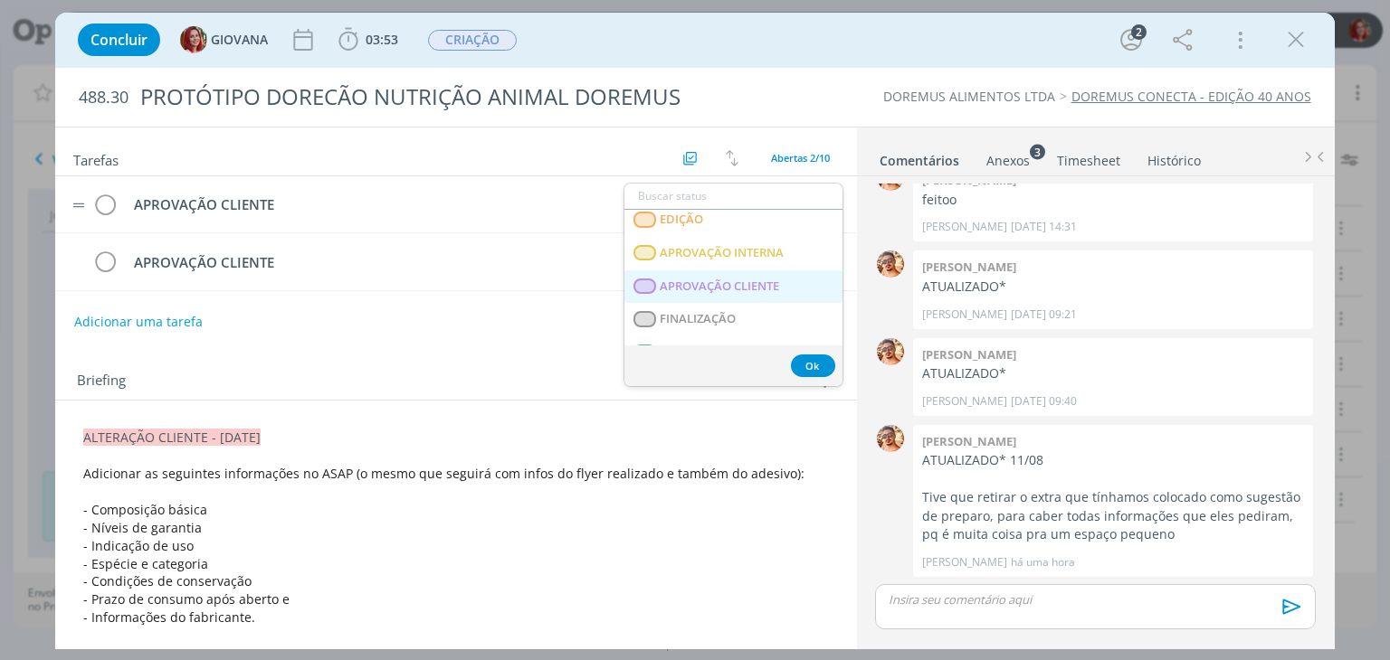
click at [749, 280] on span "APROVAÇÃO CLIENTE" at bounding box center [719, 287] width 119 height 14
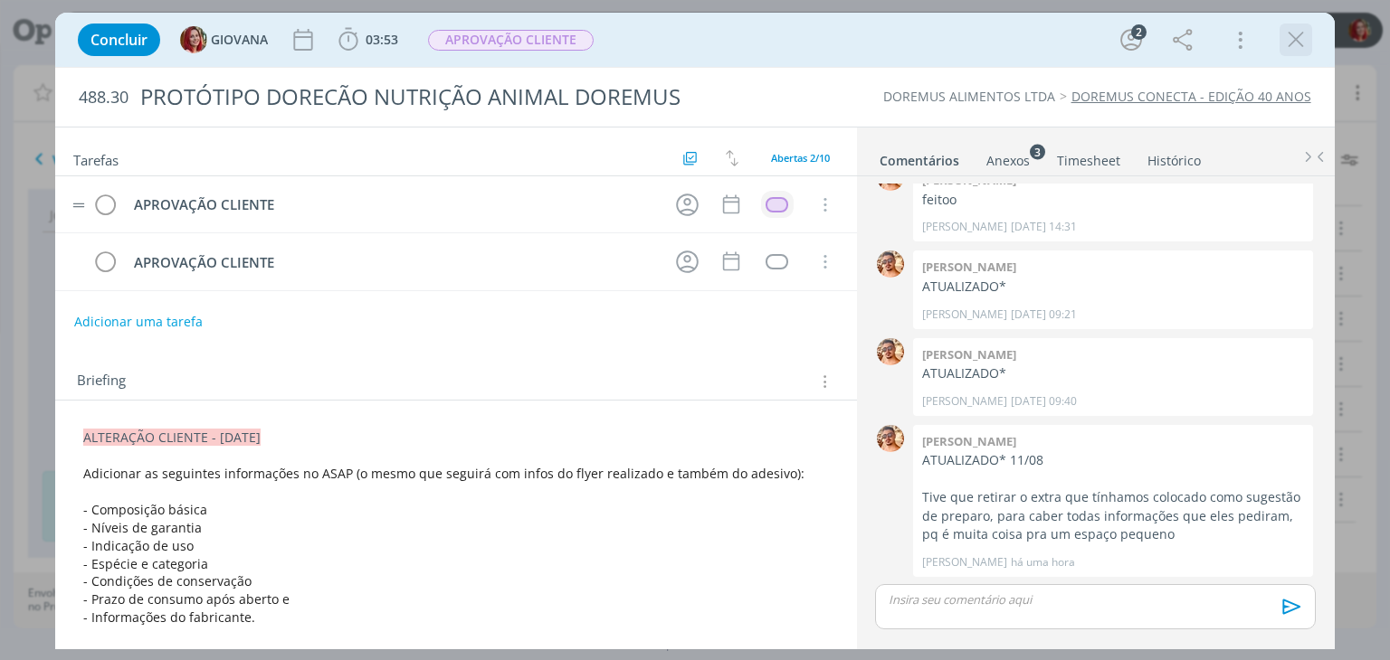
click at [1291, 41] on icon "dialog" at bounding box center [1295, 39] width 27 height 27
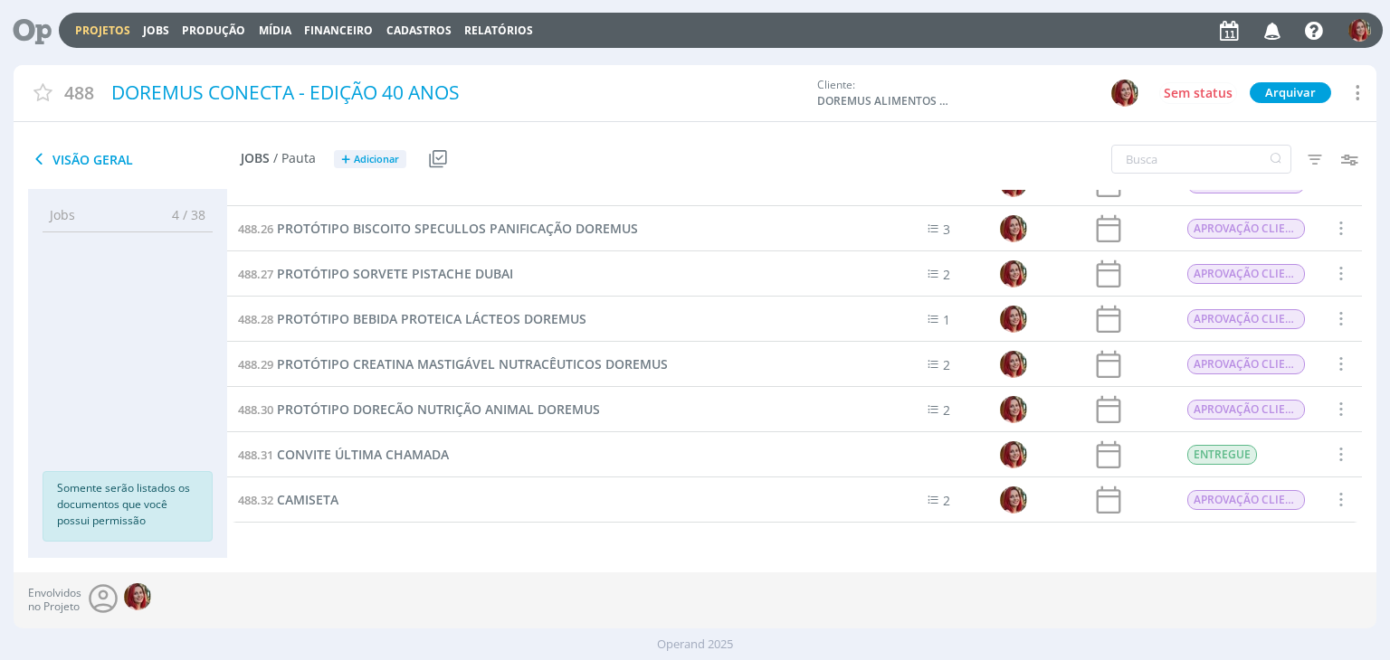
click at [979, 592] on div "Envolvidos no Projeto" at bounding box center [695, 601] width 1362 height 56
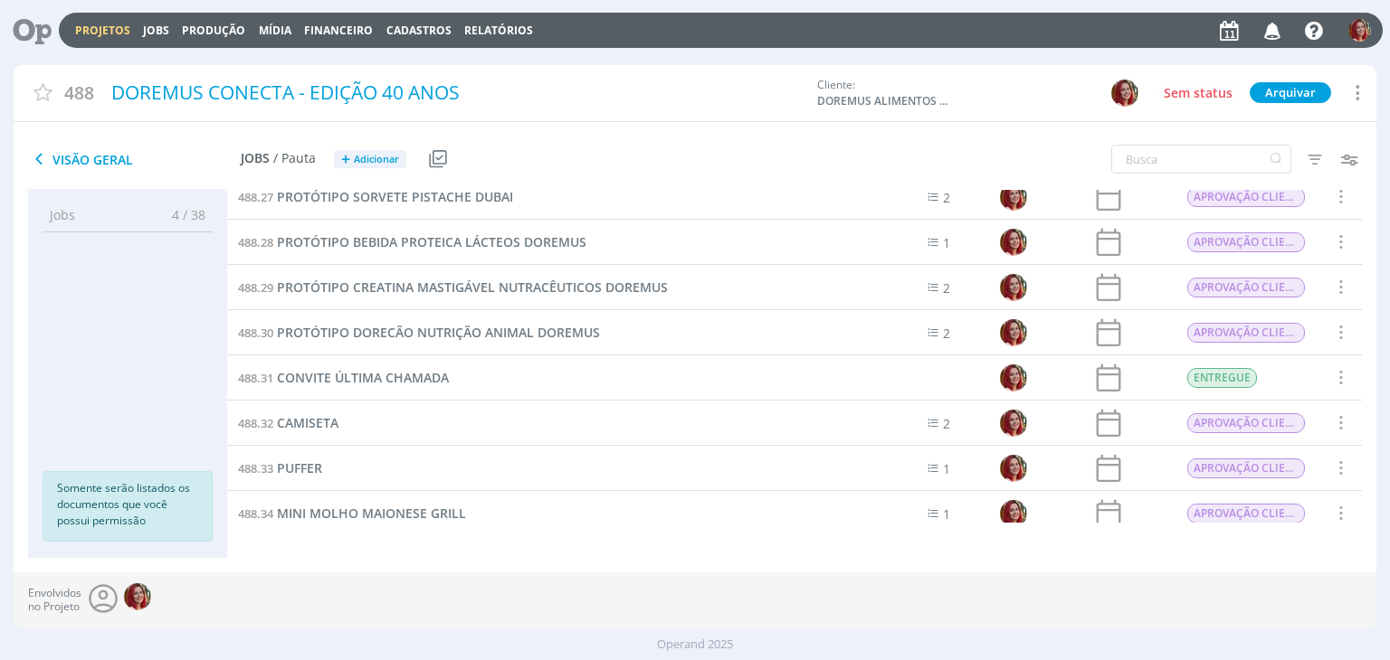
scroll to position [1135, 0]
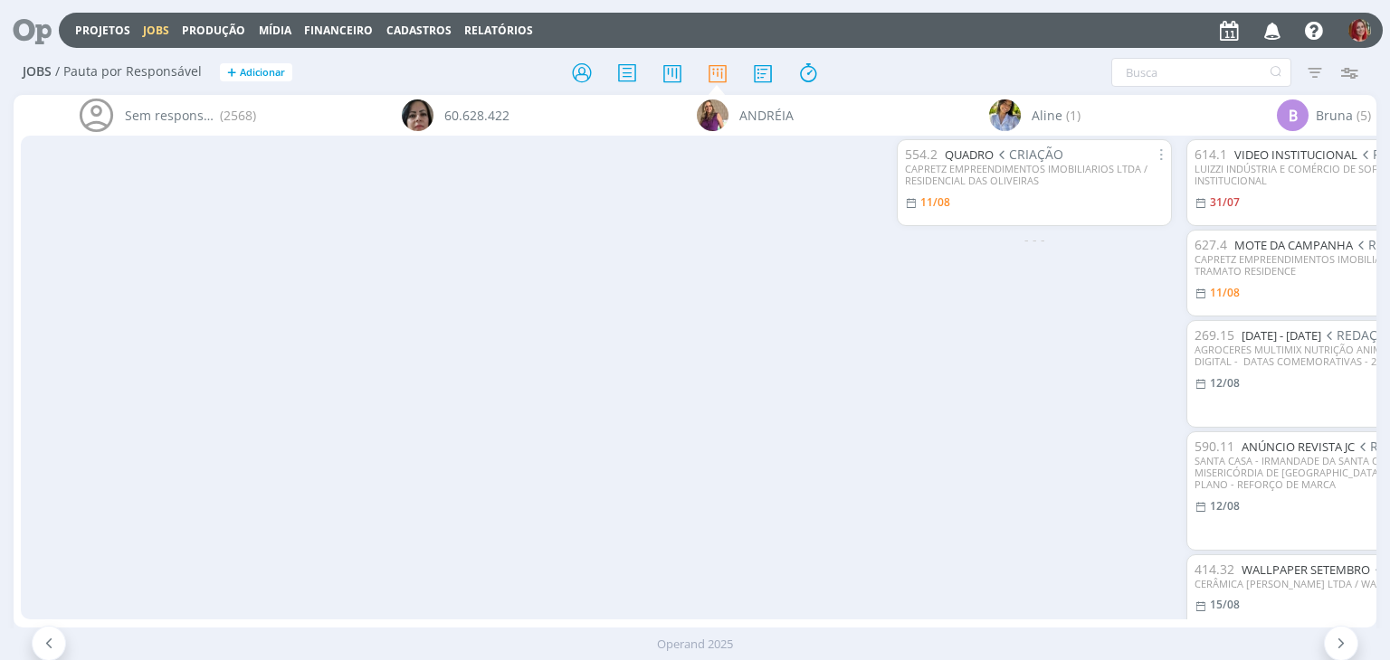
scroll to position [0, 961]
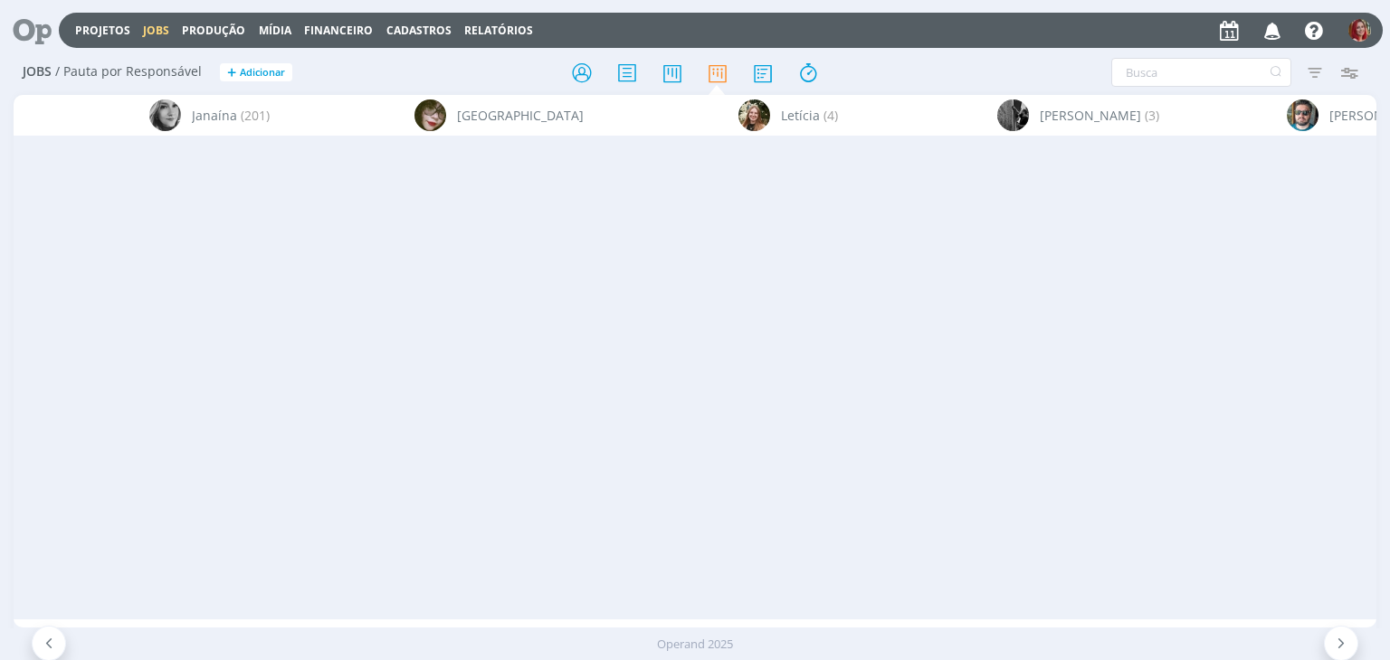
scroll to position [0, 2013]
